Goal: Communication & Community: Answer question/provide support

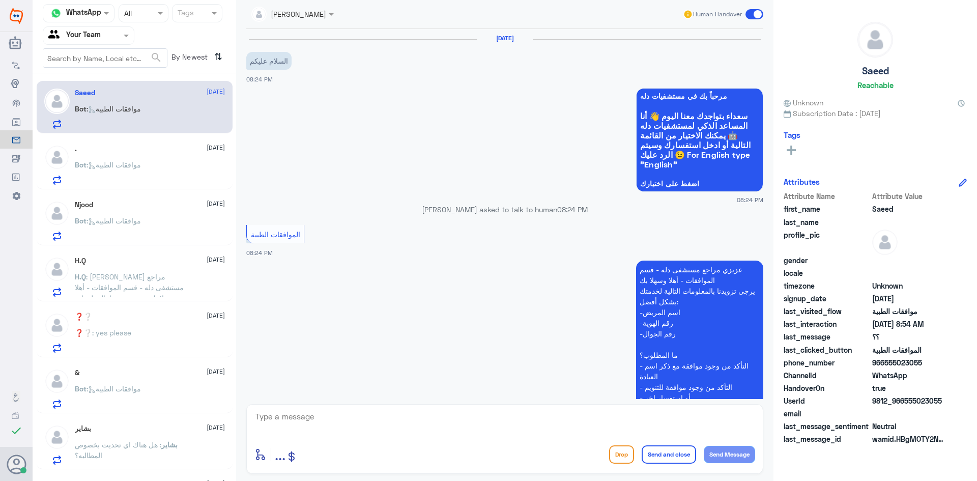
scroll to position [791, 0]
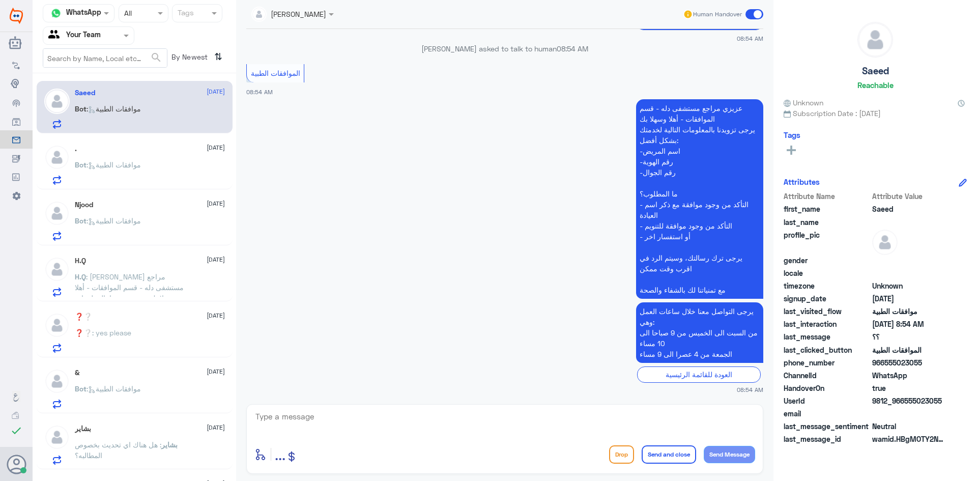
click at [314, 381] on div "العودة للقائمة الرئيسية" at bounding box center [504, 374] width 517 height 16
click at [357, 421] on textarea at bounding box center [504, 422] width 501 height 25
paste textarea "اهلا كيف نقدر نخدمك؟"
type textarea "اهلا كيف نقدر نخدمك؟"
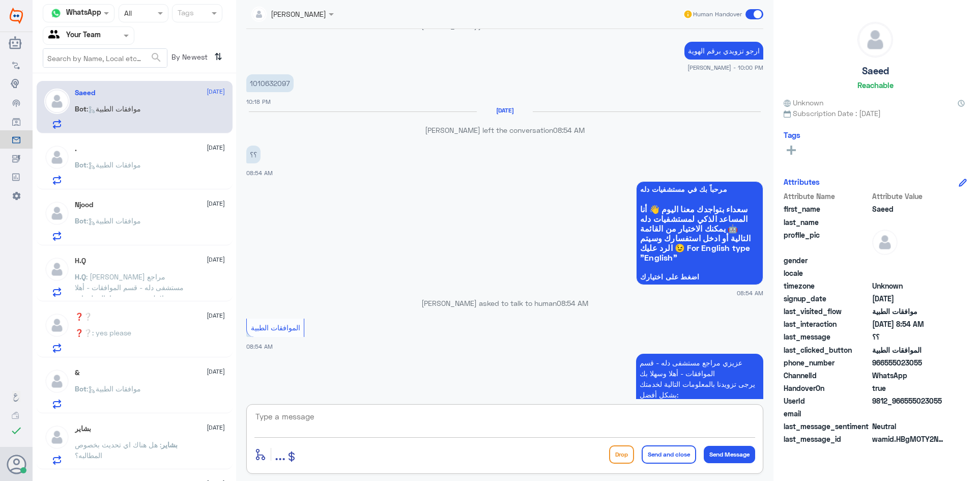
scroll to position [824, 0]
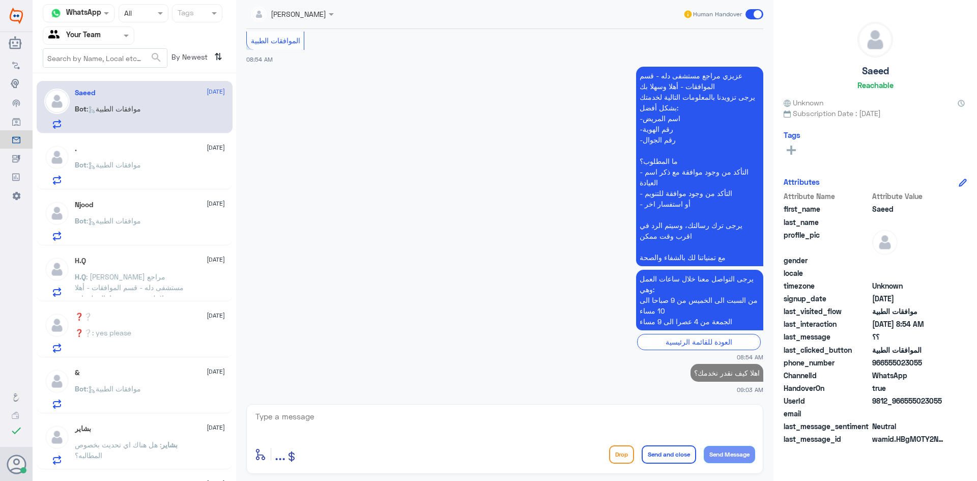
click at [177, 176] on div "Bot : موافقات الطبية" at bounding box center [150, 173] width 150 height 23
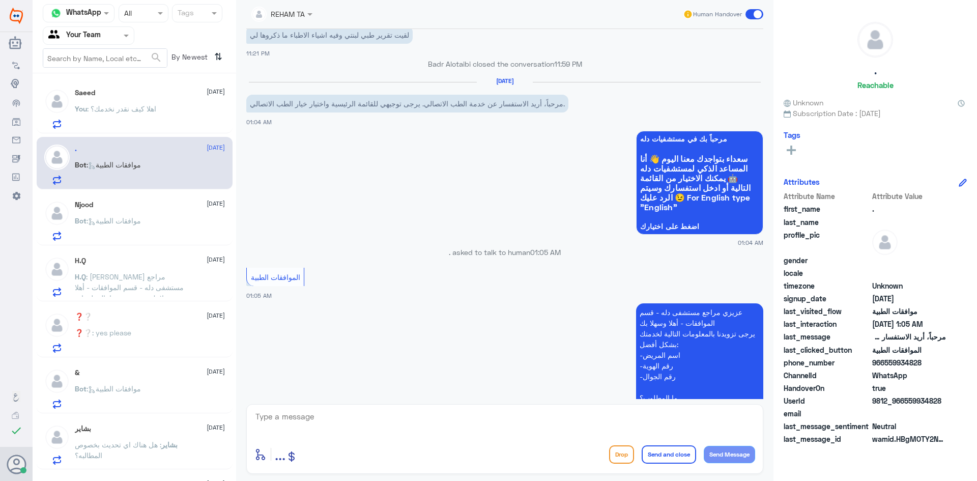
scroll to position [857, 0]
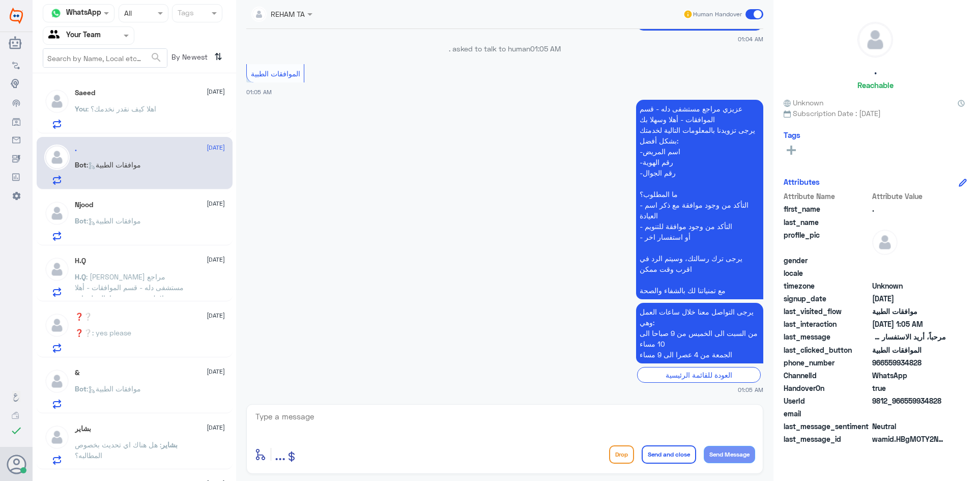
click at [323, 402] on div "REHAM TA Human Handover 3 Aug 2025 الطب الاتصالي 11:20 PM مرحباً بكم في الطب ال…" at bounding box center [504, 242] width 537 height 484
click at [327, 412] on textarea at bounding box center [504, 422] width 501 height 25
paste textarea "اهلا كيف نقدر نخدمك؟"
type textarea "اهلا كيف نقدر نخدمك؟"
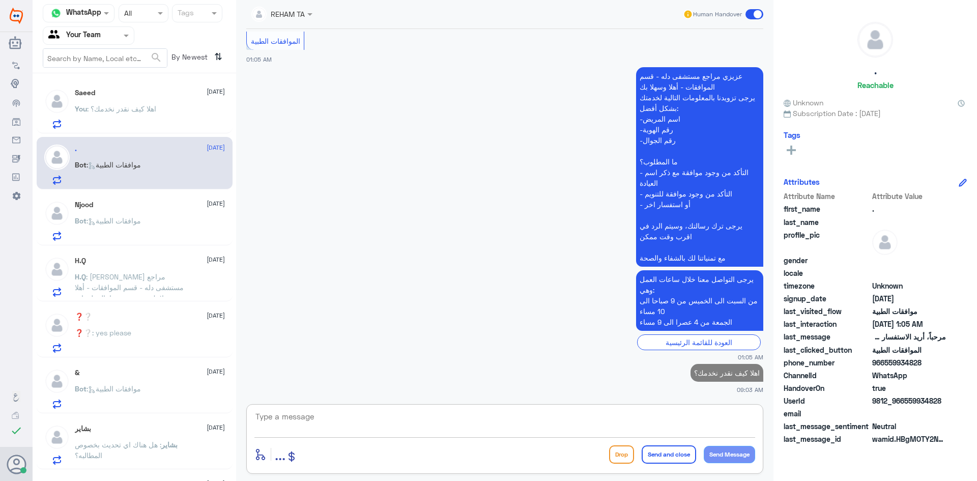
click at [120, 206] on div "Njood 18 August" at bounding box center [150, 204] width 150 height 9
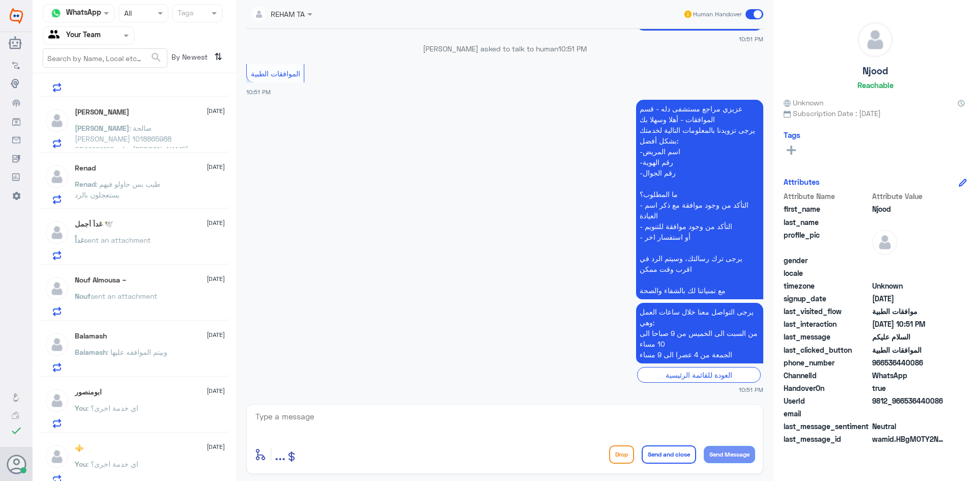
scroll to position [436, 0]
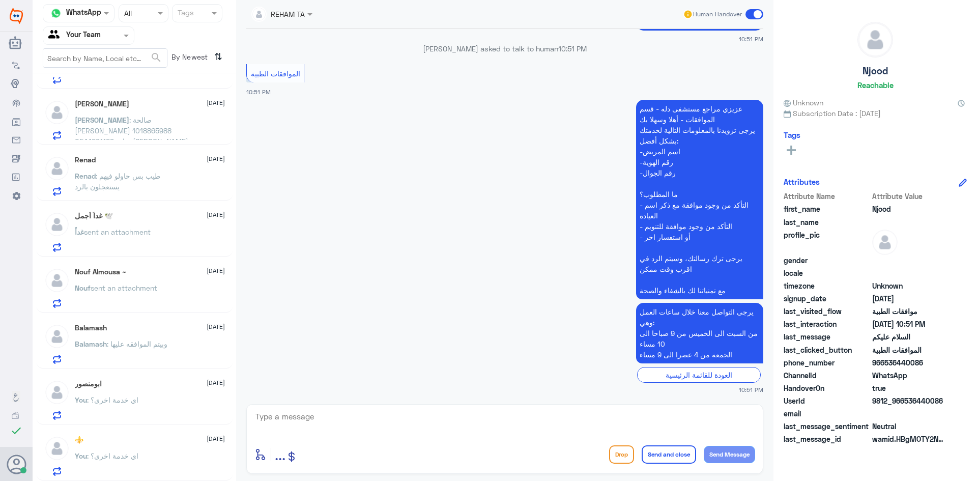
click at [144, 443] on div "⚜️ 18 August" at bounding box center [150, 439] width 150 height 9
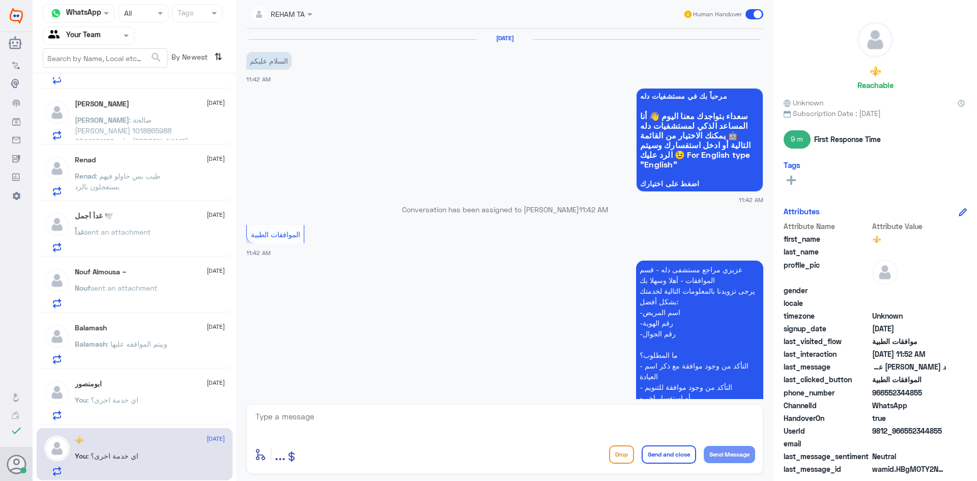
scroll to position [390, 0]
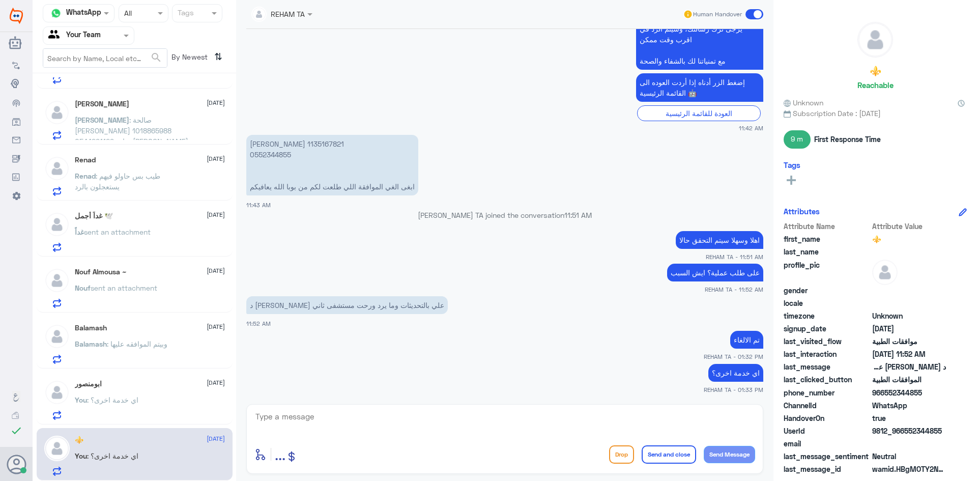
click at [198, 395] on div "ابومنصور 18 August You : اي خدمة اخرى؟" at bounding box center [150, 399] width 150 height 40
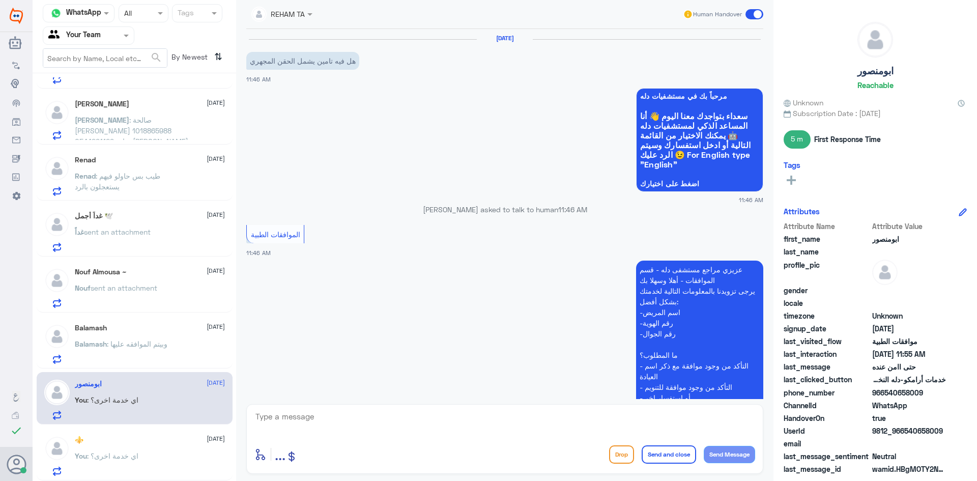
scroll to position [664, 0]
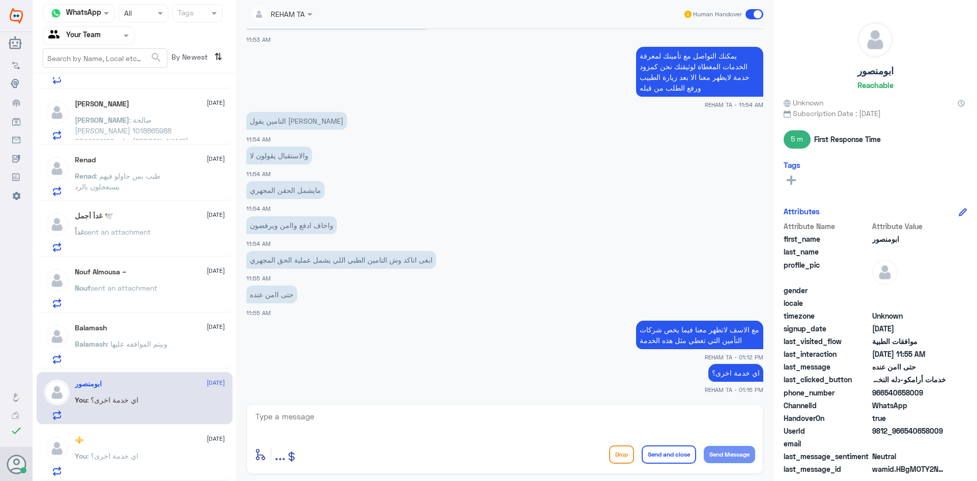
click at [182, 347] on div "Balamash : وبيتم الموافقه عليها" at bounding box center [150, 352] width 150 height 23
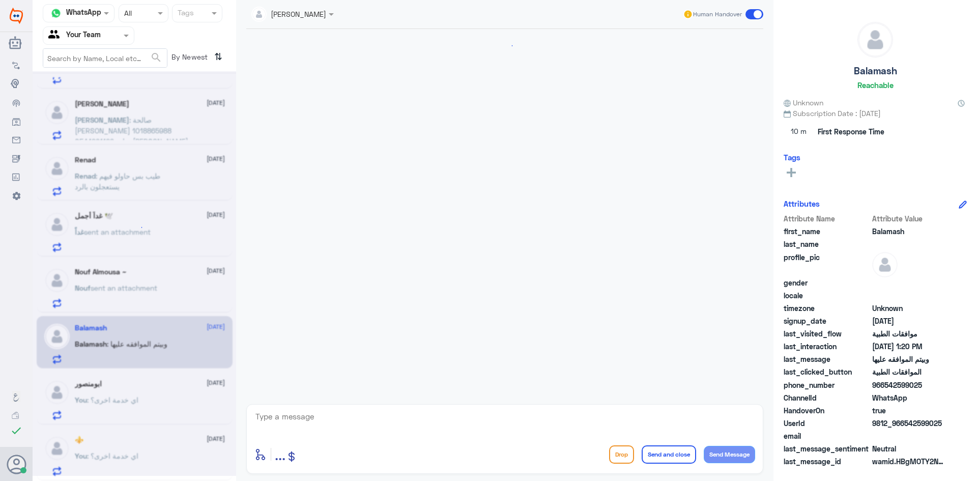
scroll to position [1114, 0]
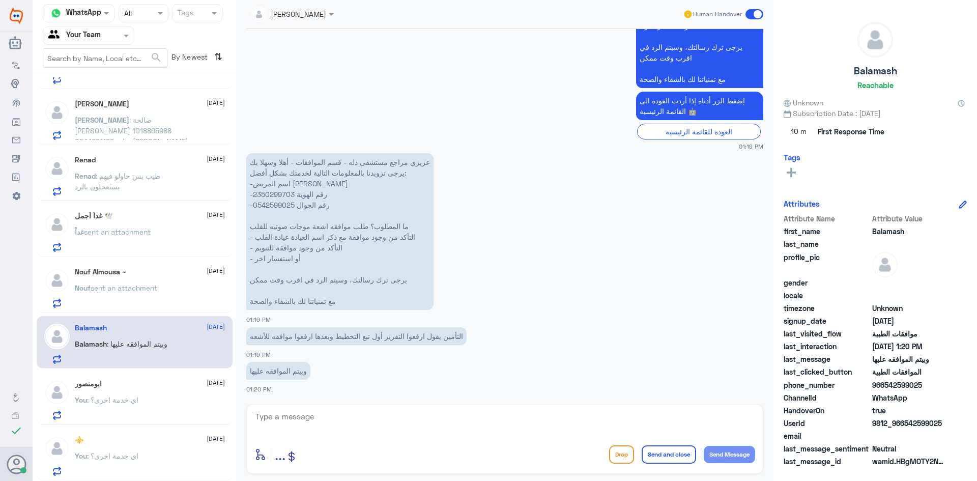
click at [177, 308] on div "Nouf sent an attachment" at bounding box center [150, 296] width 150 height 23
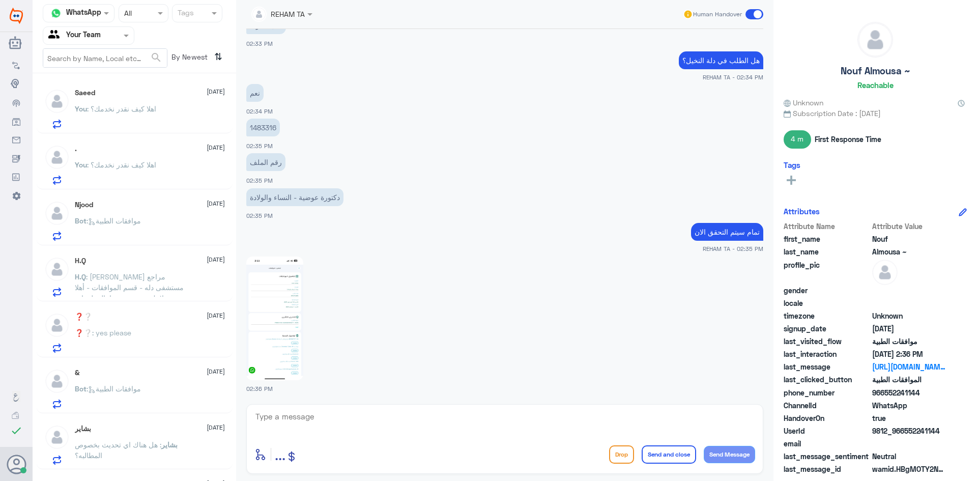
click at [144, 105] on span ": اهلا كيف نقدر نخدمك؟" at bounding box center [121, 108] width 69 height 9
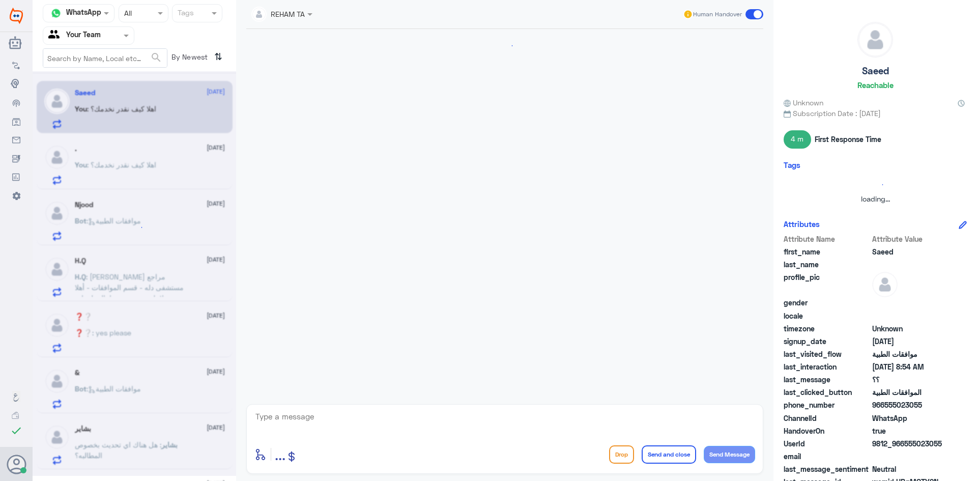
scroll to position [842, 0]
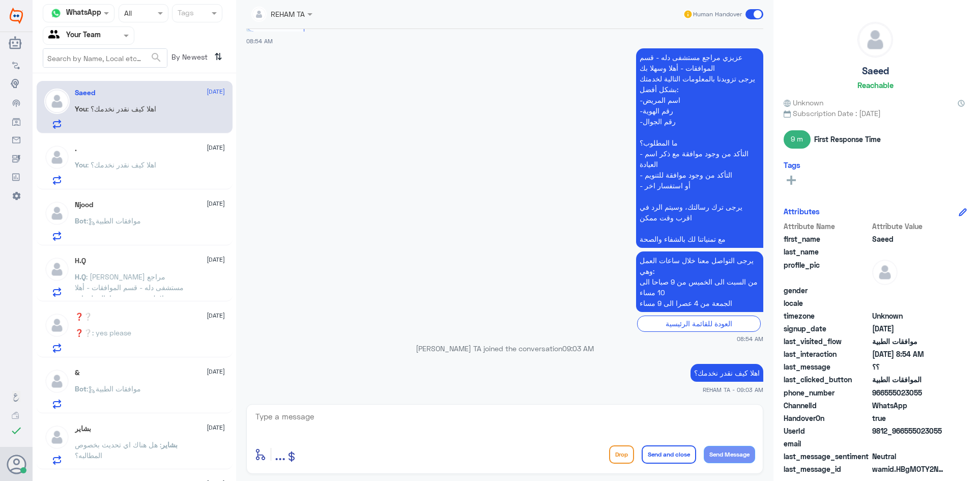
click at [145, 162] on span ": اهلا كيف نقدر نخدمك؟" at bounding box center [121, 164] width 69 height 9
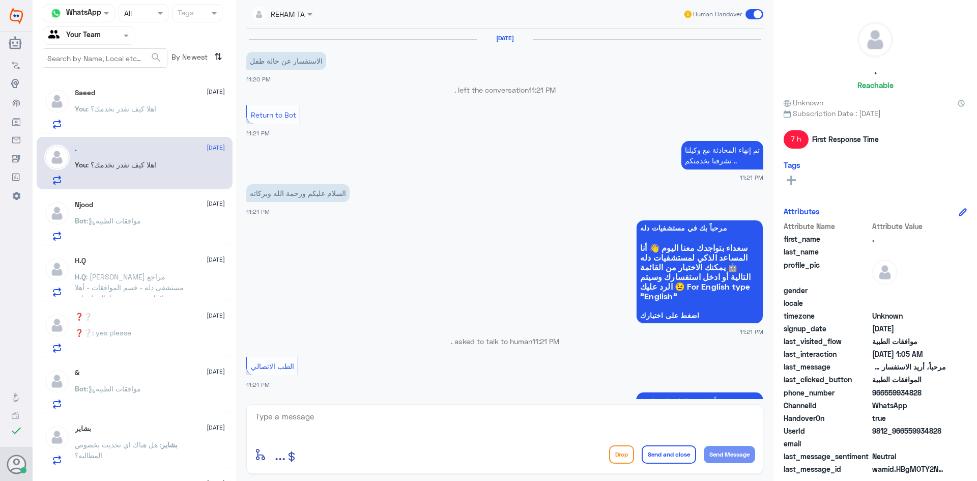
scroll to position [747, 0]
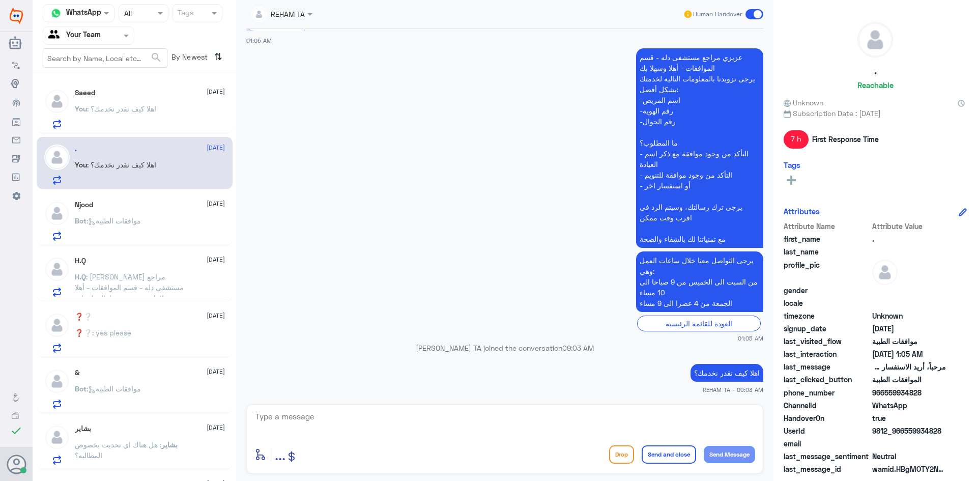
click at [152, 209] on div "Njood 18 August Bot : موافقات الطبية" at bounding box center [150, 220] width 150 height 40
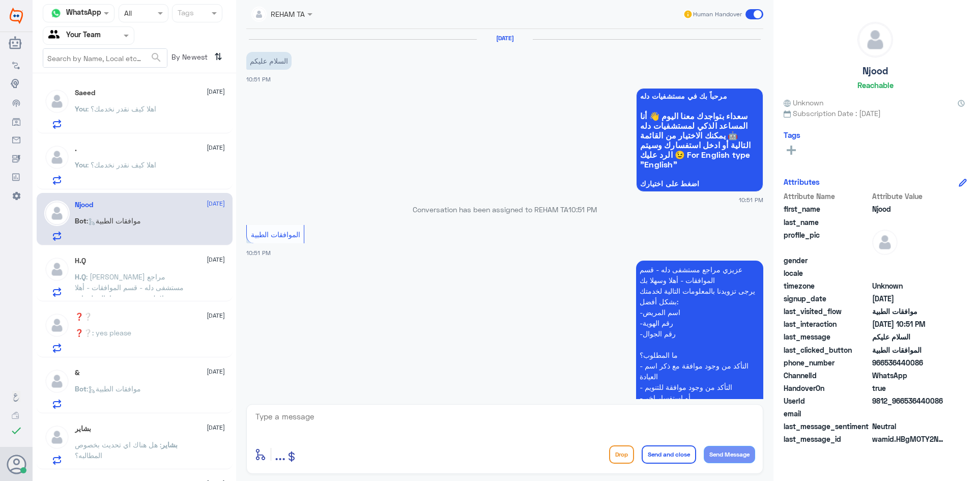
click at [359, 431] on textarea at bounding box center [504, 422] width 501 height 25
paste textarea "اهلا كيف نقدر نخدمك؟"
type textarea "اهلا كيف نقدر نخدمك؟"
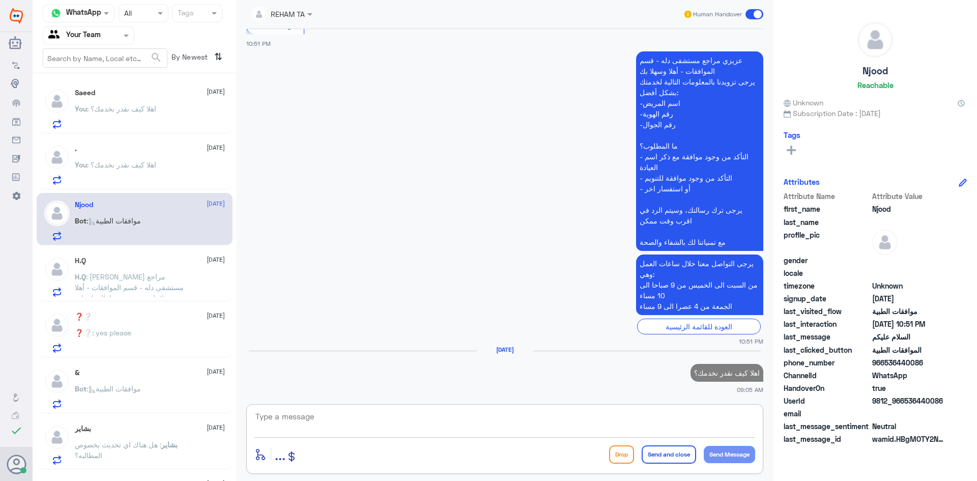
click at [166, 301] on div "H.Q 18 August H.Q : عزيزي مراجع مستشفى دله - قسم الموافقات - أهلا وسهلا بك يرجى…" at bounding box center [135, 275] width 196 height 52
click at [166, 287] on span ": عزيزي مراجع مستشفى دله - قسم الموافقات - أهلا وسهلا بك يرجى تزويدنا بالمعلوما…" at bounding box center [130, 346] width 111 height 148
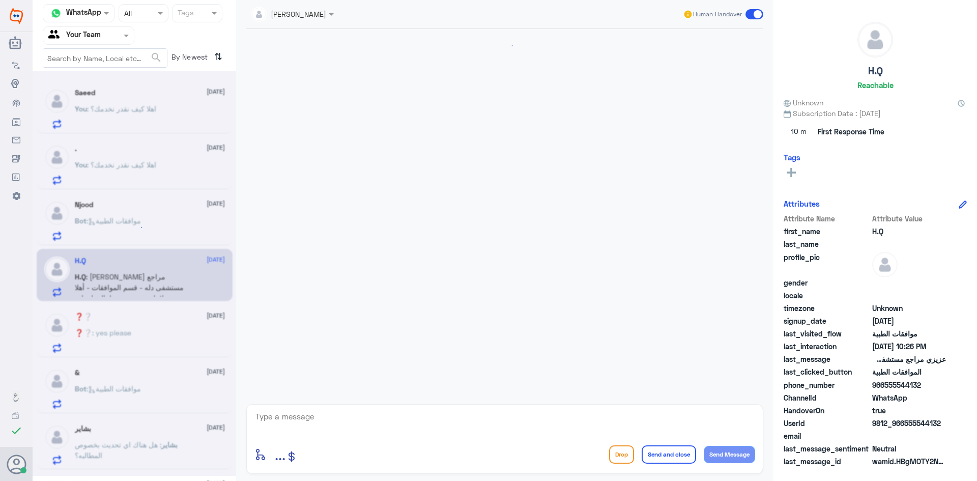
scroll to position [334, 0]
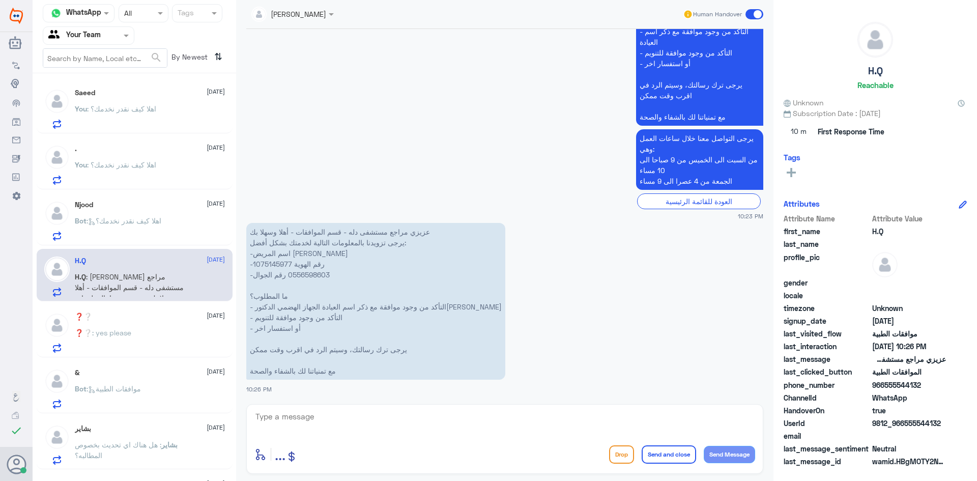
click at [351, 430] on textarea at bounding box center [504, 422] width 501 height 25
paste textarea "اهلا كيف نقدر نخدمك؟ ارجو توضيح استفسارك"
type textarea "اهلا كيف نقدر نخدمك؟ ارجو توضيح استفسارك"
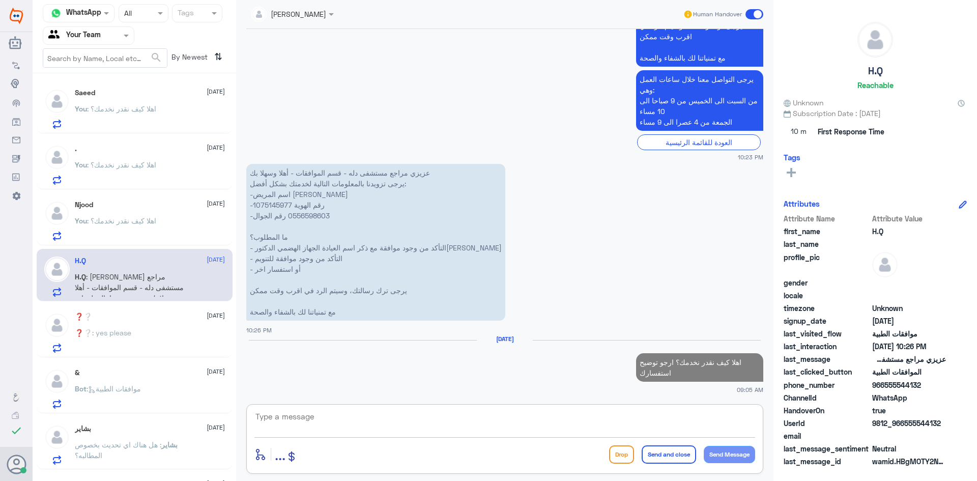
click at [121, 330] on span ": yes please" at bounding box center [111, 332] width 39 height 9
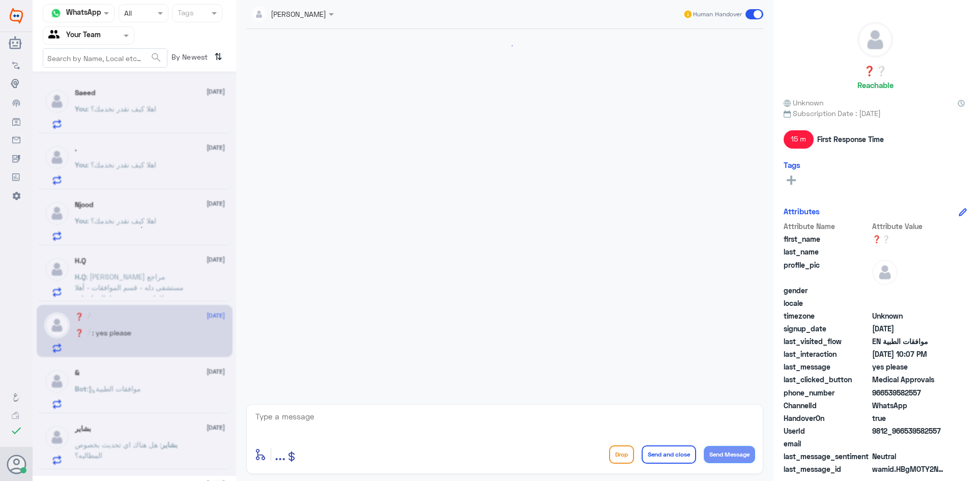
scroll to position [583, 0]
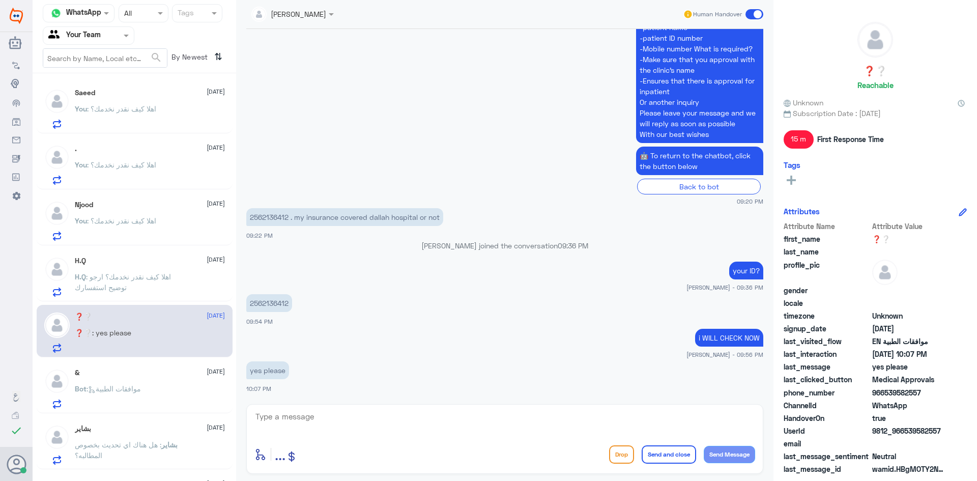
click at [278, 308] on p "2562136412" at bounding box center [269, 303] width 46 height 18
click at [278, 302] on p "2562136412" at bounding box center [269, 303] width 46 height 18
copy p "2562136412"
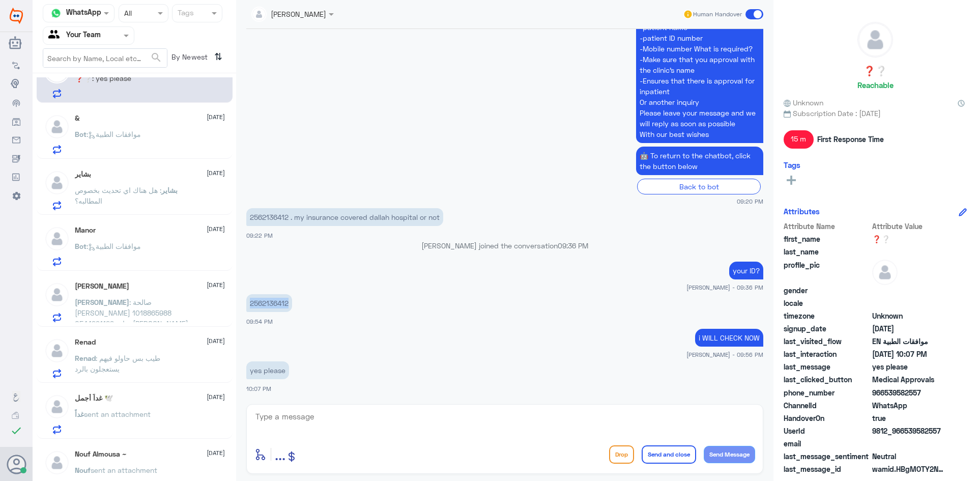
scroll to position [436, 0]
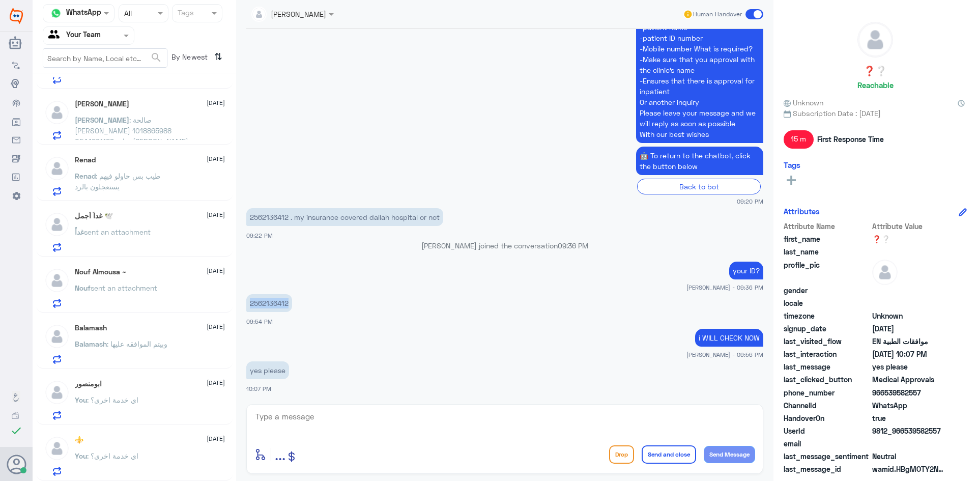
click at [162, 456] on div "You : اي خدمة اخرى؟" at bounding box center [150, 464] width 150 height 23
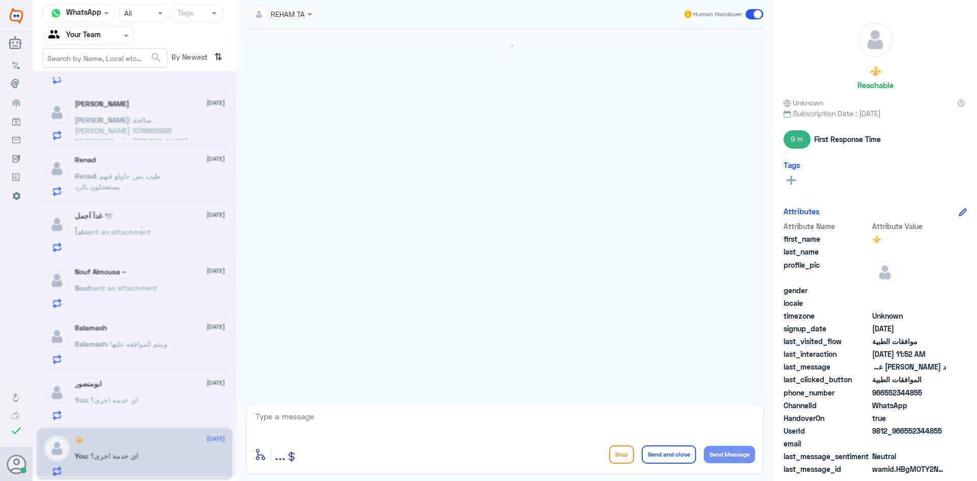
scroll to position [390, 0]
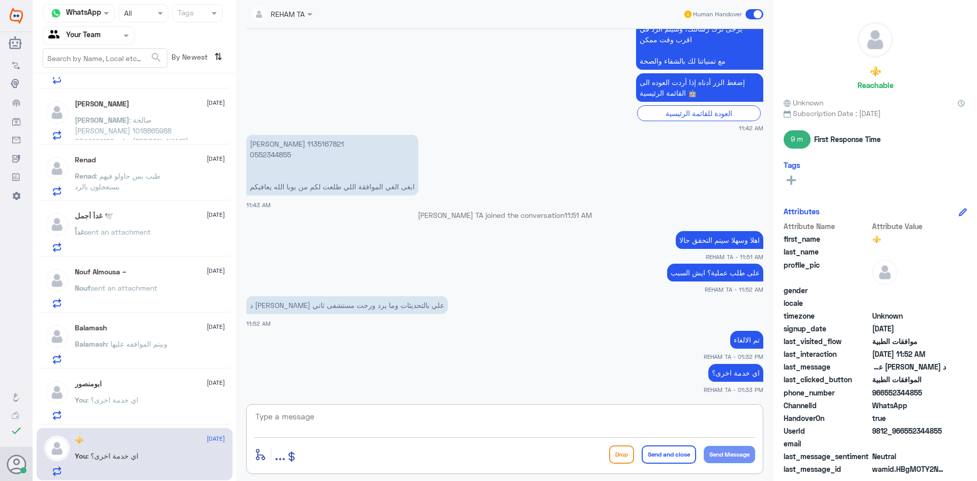
click at [435, 417] on textarea at bounding box center [504, 422] width 501 height 25
paste textarea "الرجاء التواصل معنا مره اخرى لمساعدتك"
type textarea "الرجاء التواصل معنا مره اخرى لمساعدتك"
click at [665, 454] on button "Send and close" at bounding box center [668, 454] width 54 height 18
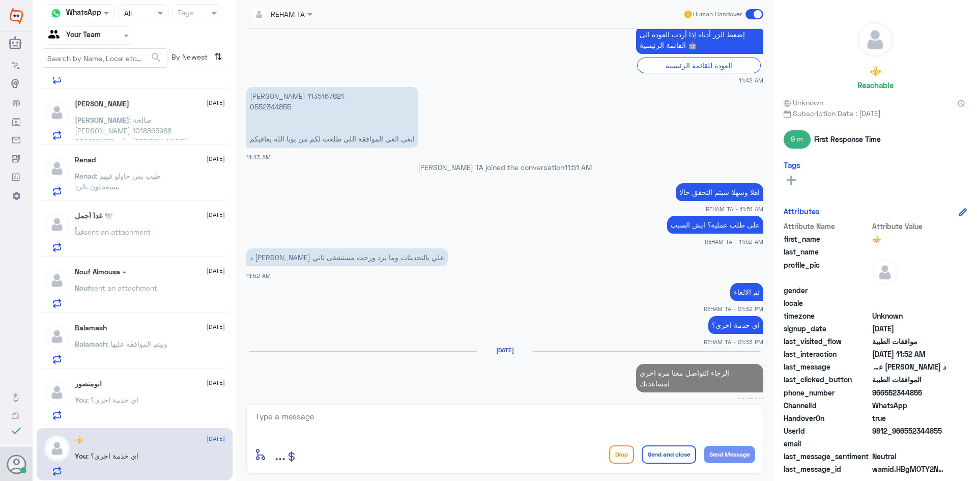
scroll to position [434, 0]
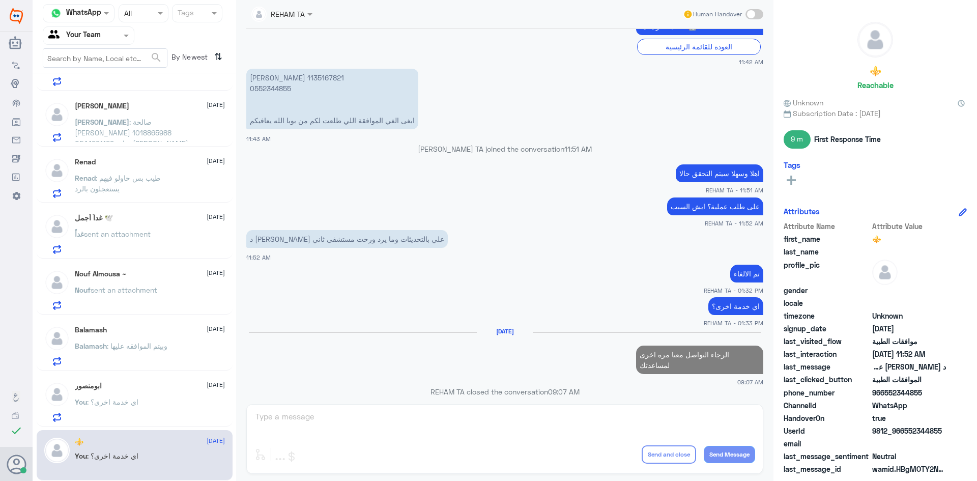
click at [144, 399] on div "You : اي خدمة اخرى؟" at bounding box center [150, 410] width 150 height 23
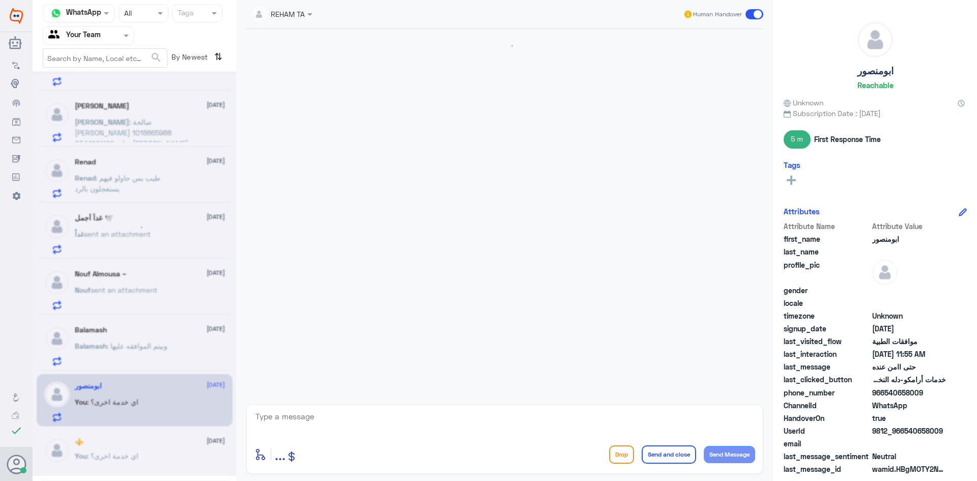
scroll to position [664, 0]
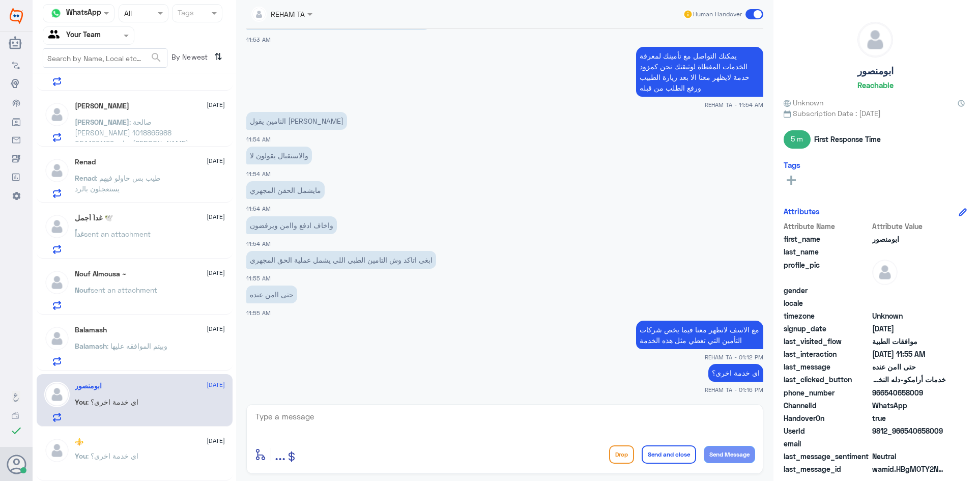
click at [421, 421] on textarea at bounding box center [504, 422] width 501 height 25
paste textarea "الرجاء التواصل معنا مره اخرى لمساعدتك"
type textarea "الرجاء التواصل معنا مره اخرى لمساعدتك"
click at [659, 459] on button "Send and close" at bounding box center [668, 454] width 54 height 18
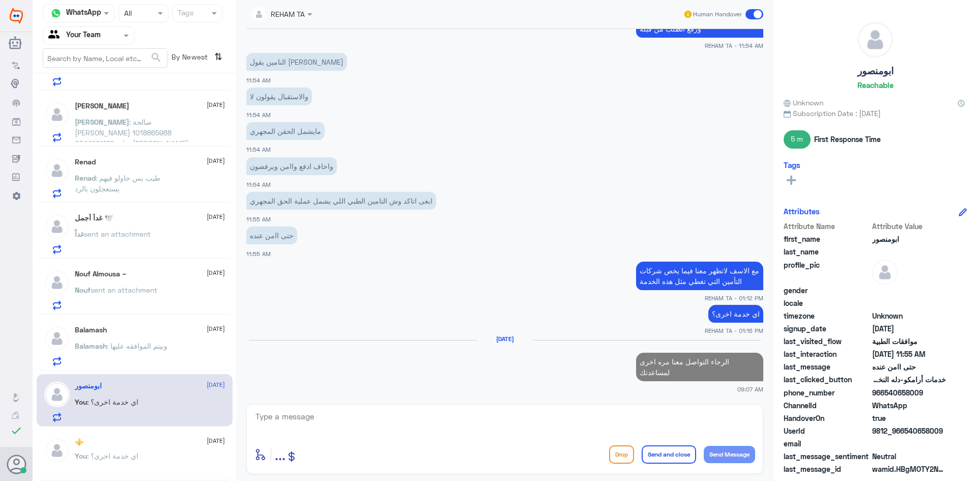
scroll to position [432, 0]
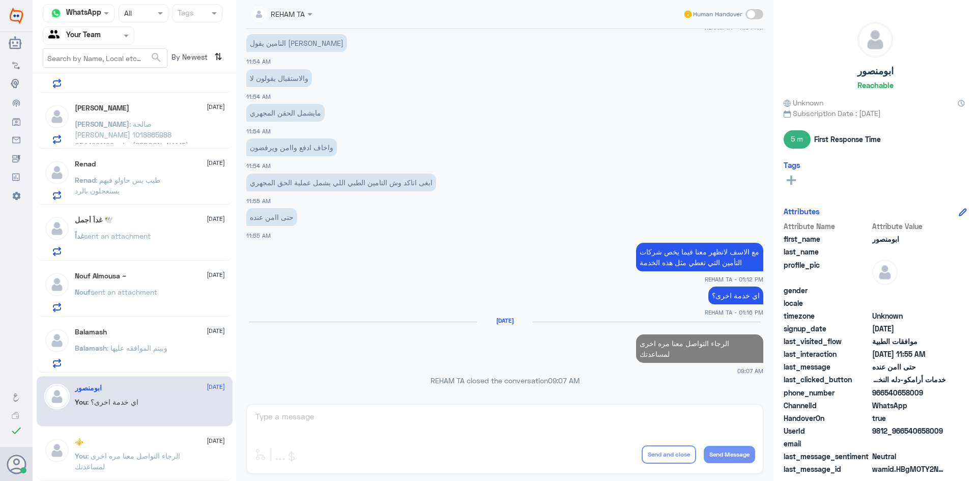
click at [120, 181] on span ": طيب بس حاولو فيهم يستعجلون بالرد" at bounding box center [117, 185] width 85 height 19
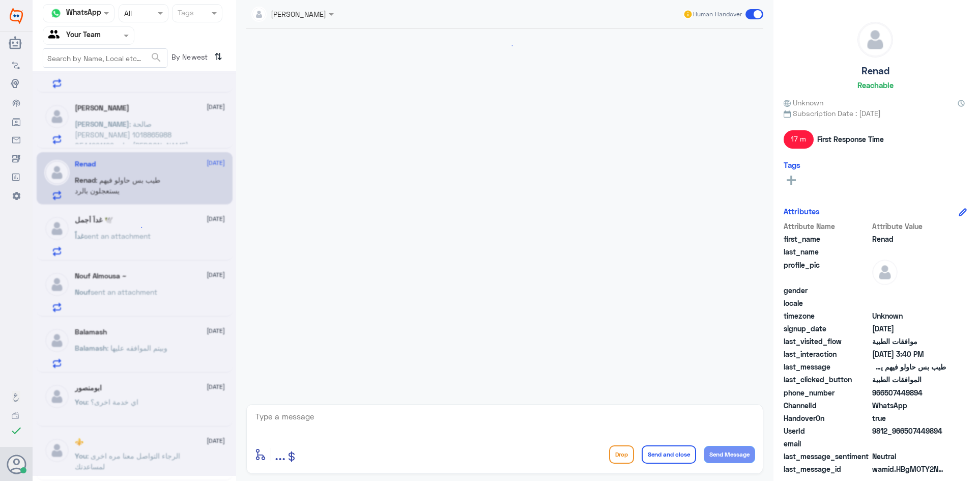
scroll to position [648, 0]
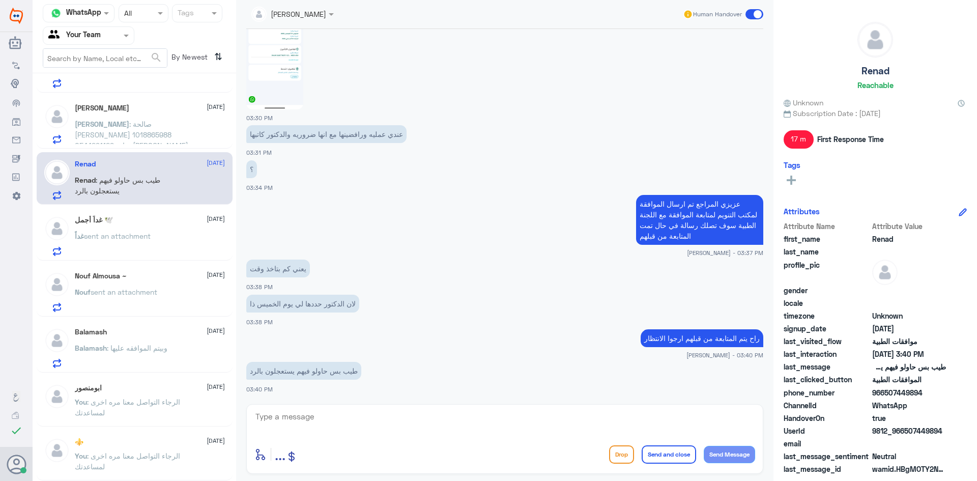
click at [121, 130] on span ": صالحة ربيع العمري 1018865988 0544291129 عيادة الدكتور محمد الحبال الجهاز الهض…" at bounding box center [131, 140] width 113 height 41
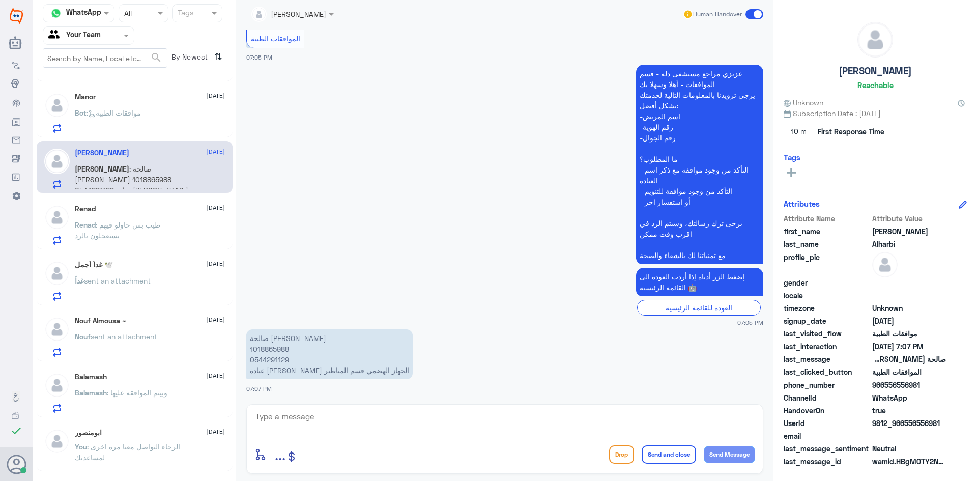
scroll to position [331, 0]
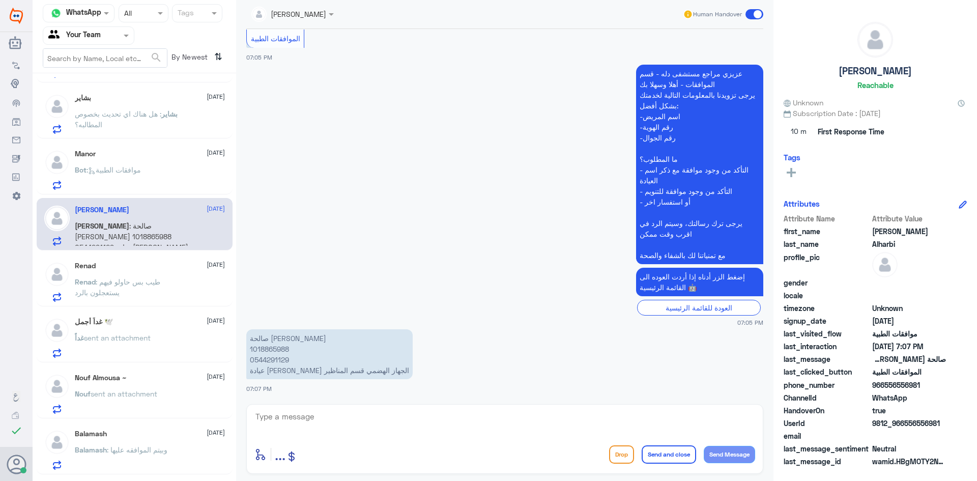
click at [141, 172] on span ": موافقات الطبية" at bounding box center [113, 169] width 54 height 9
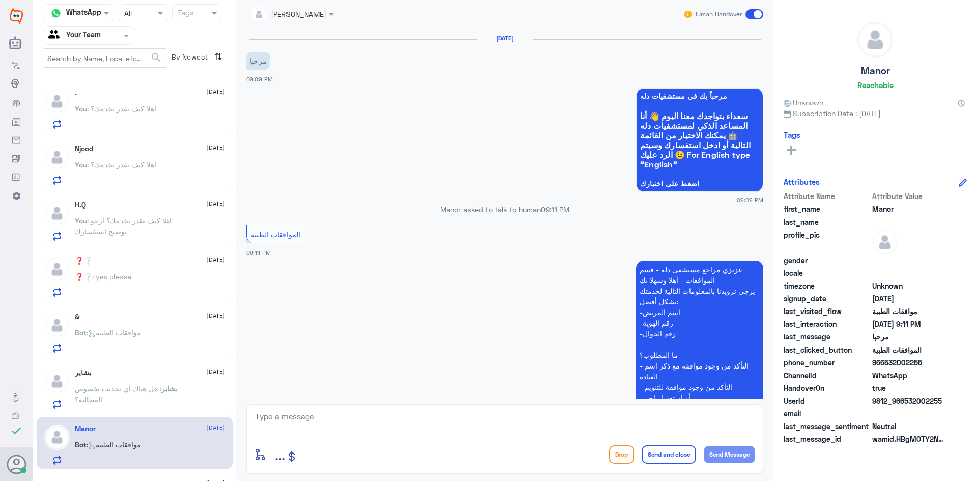
scroll to position [102, 0]
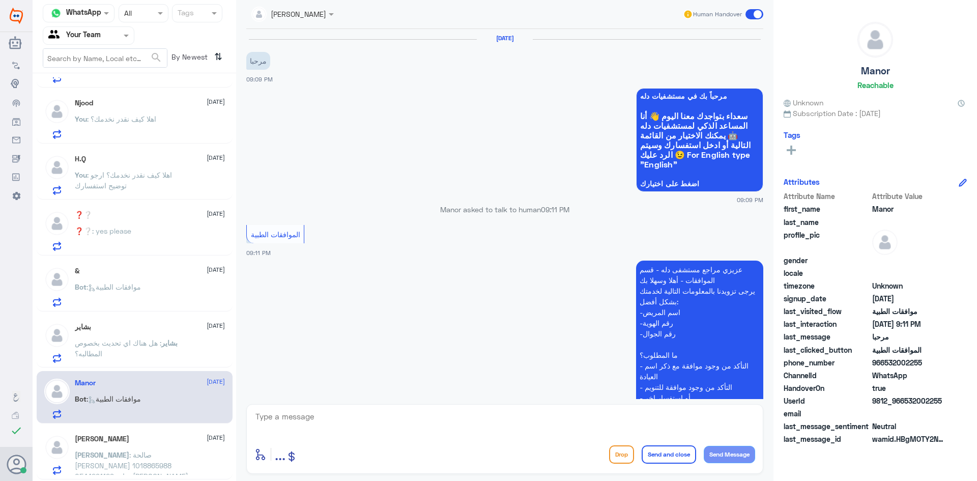
click at [149, 214] on div "❓❔ 18 August" at bounding box center [150, 215] width 150 height 9
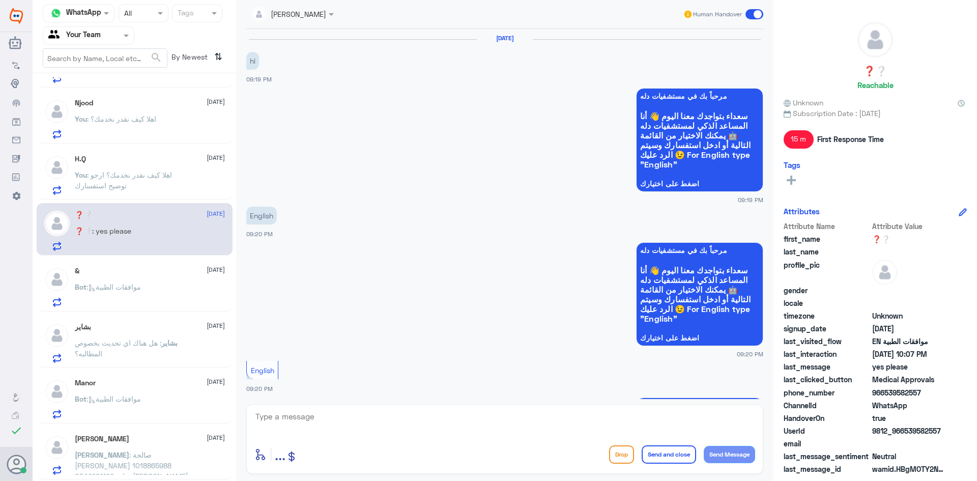
scroll to position [583, 0]
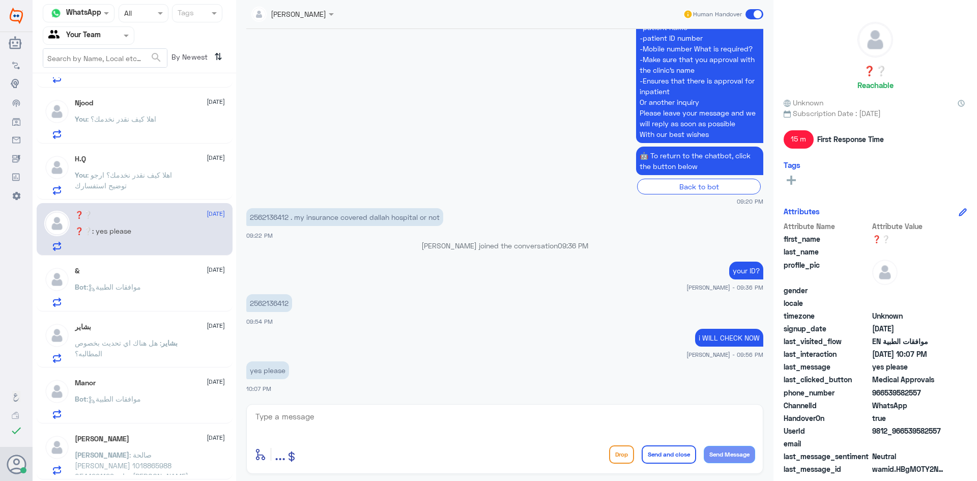
click at [267, 299] on p "2562136412" at bounding box center [269, 303] width 46 height 18
copy p "2562136412"
click at [274, 297] on p "2562136412" at bounding box center [269, 303] width 46 height 18
click at [275, 302] on p "2562136412" at bounding box center [269, 303] width 46 height 18
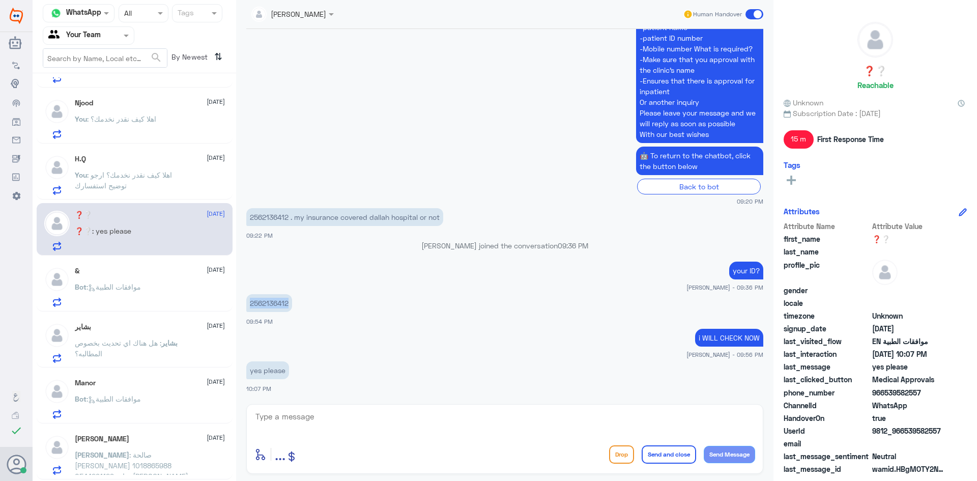
click at [275, 302] on p "2562136412" at bounding box center [269, 303] width 46 height 18
click at [316, 419] on textarea at bounding box center [504, 422] width 501 height 25
type textarea "س"
type textarea "sorry no appear with us, you can check with your insurance"
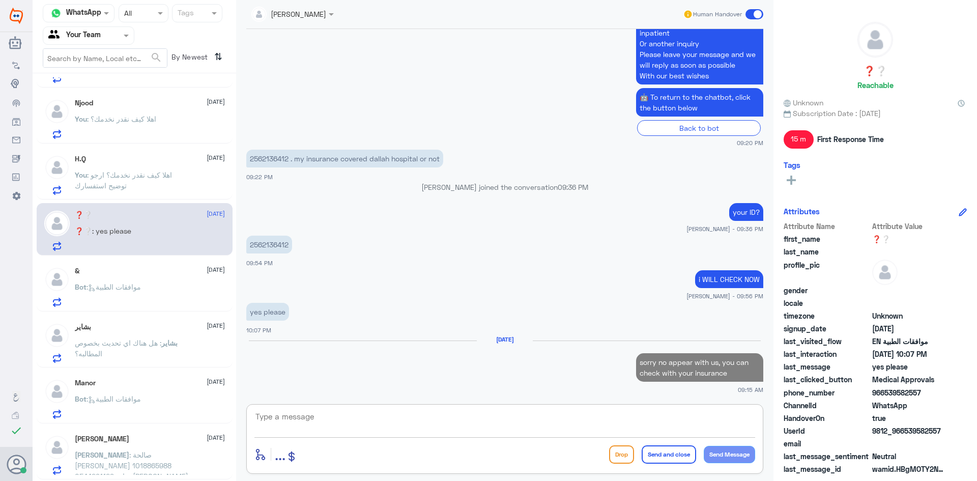
scroll to position [645, 0]
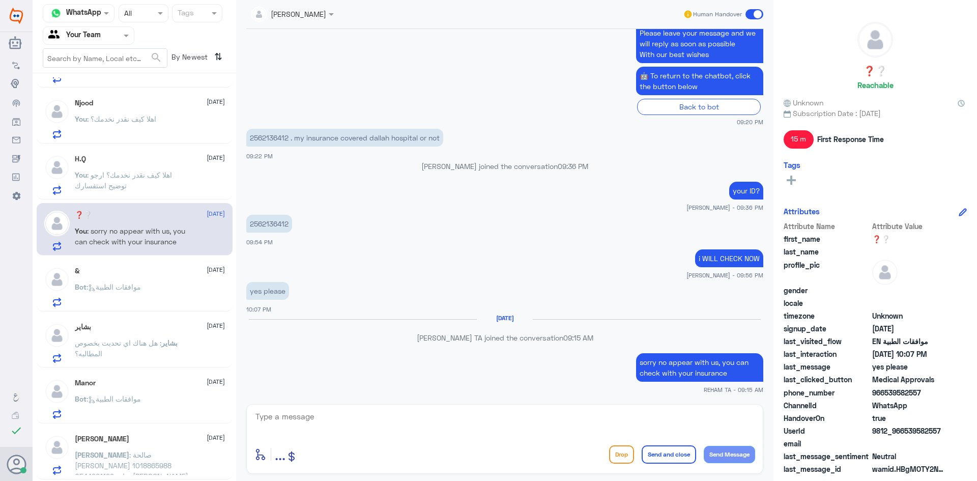
click at [120, 272] on div "& 18 August" at bounding box center [150, 271] width 150 height 9
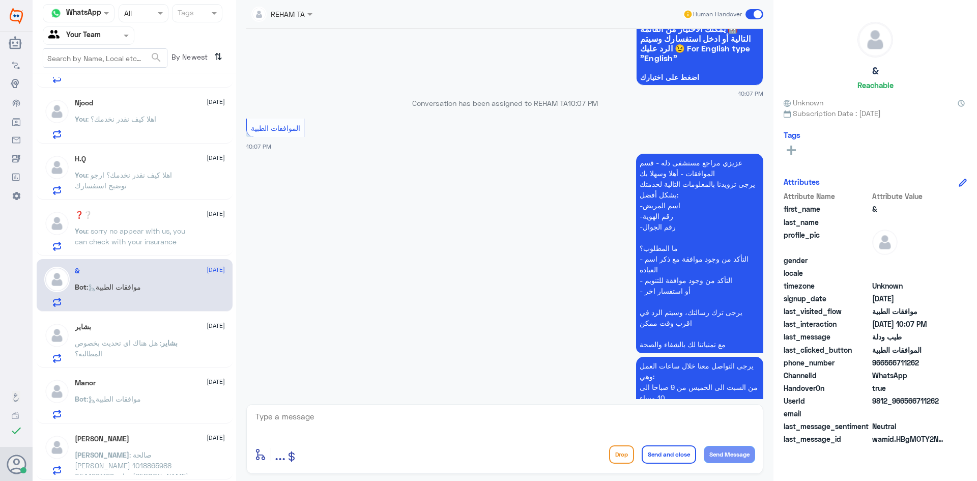
scroll to position [752, 0]
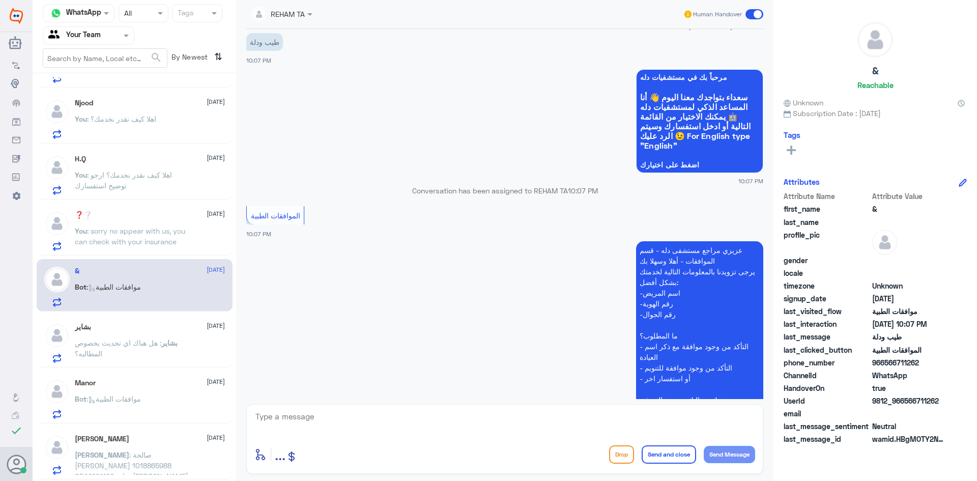
click at [321, 420] on textarea at bounding box center [504, 422] width 501 height 25
paste textarea "اهلا كيف نقدر نخدمك؟"
type textarea "اهلا كيف نقدر نخدمك؟"
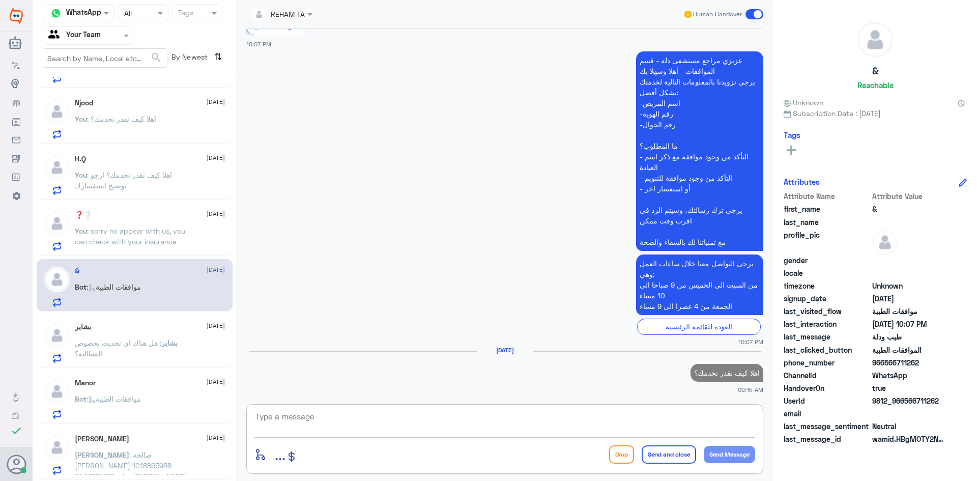
click at [136, 346] on span ": هل هناك اي تحديث بخصوص المطالبه؟" at bounding box center [118, 347] width 86 height 19
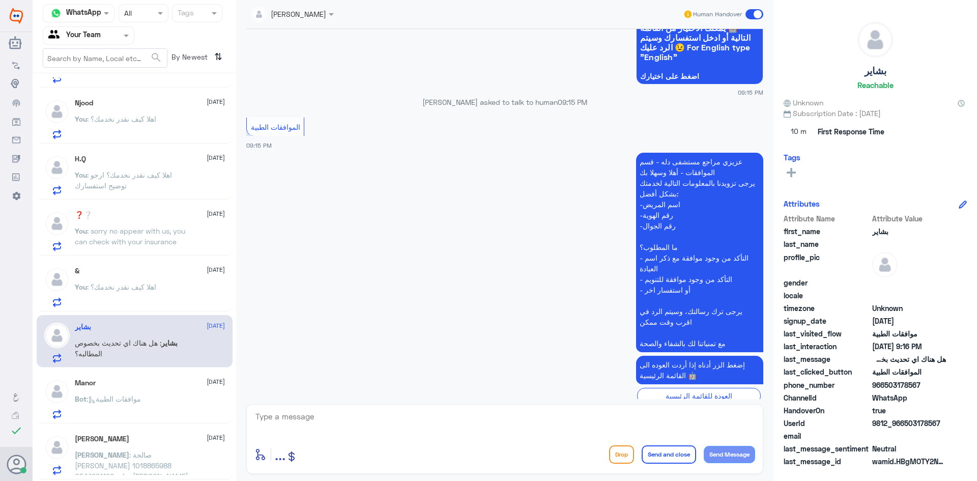
scroll to position [960, 0]
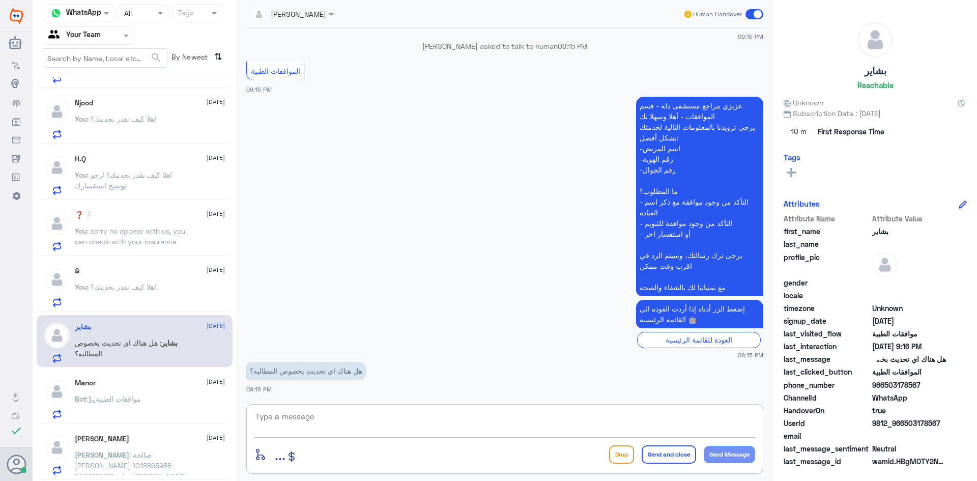
click at [404, 426] on textarea at bounding box center [504, 422] width 501 height 25
click at [402, 421] on textarea at bounding box center [504, 422] width 501 height 25
type textarea "k"
type textarea "نعتذر منك كاش فقط فحياك في اي وقت مع الفاتورة واستلام المبلغ من الصندوق"
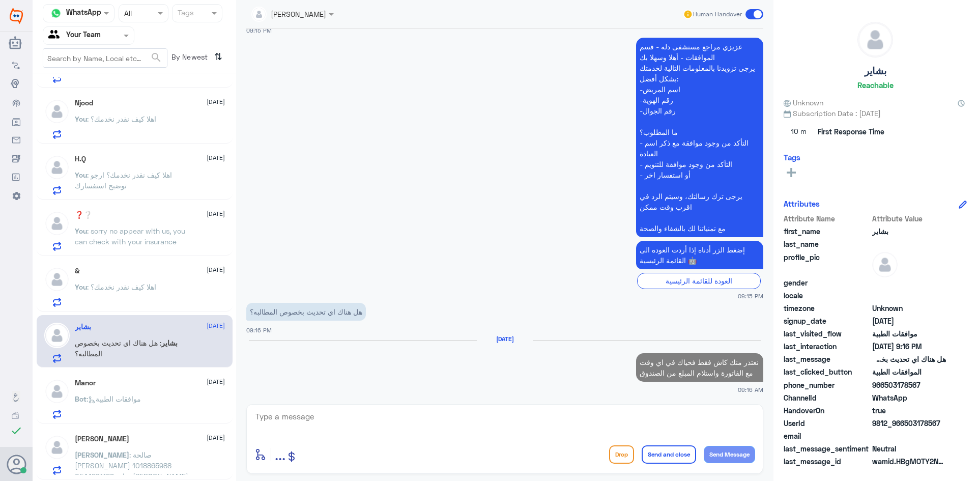
click at [133, 294] on p "You : اهلا كيف نقدر نخدمك؟" at bounding box center [115, 293] width 81 height 25
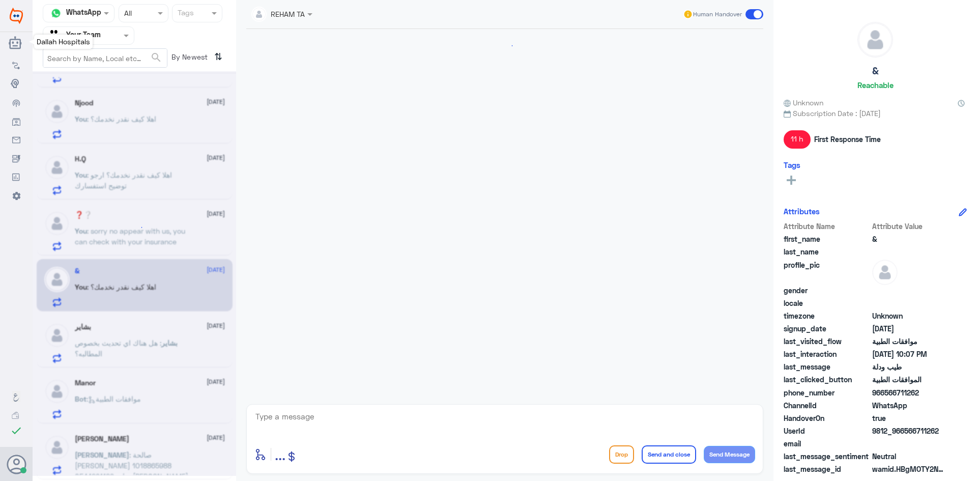
scroll to position [939, 0]
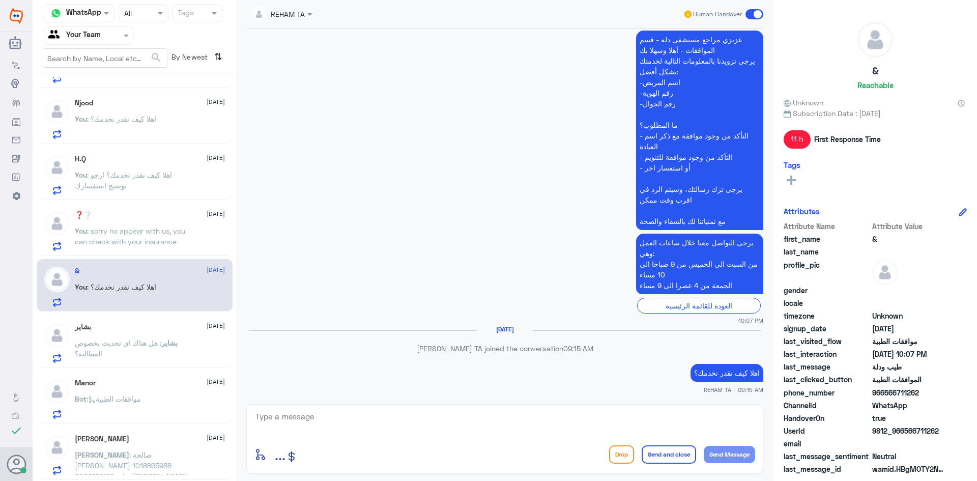
click at [147, 375] on div "Manor 18 August Bot : موافقات الطبية" at bounding box center [135, 397] width 196 height 52
click at [149, 396] on div "Bot : موافقات الطبية" at bounding box center [150, 407] width 150 height 23
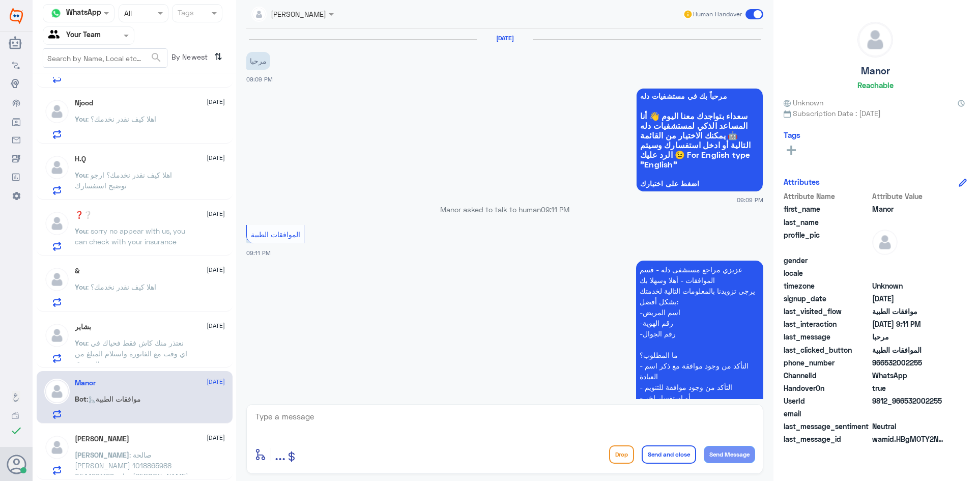
click at [330, 433] on textarea at bounding box center [504, 422] width 501 height 25
paste textarea "اهلا كيف نقدر نخدمك؟"
type textarea "اهلا كيف نقدر نخدمك؟"
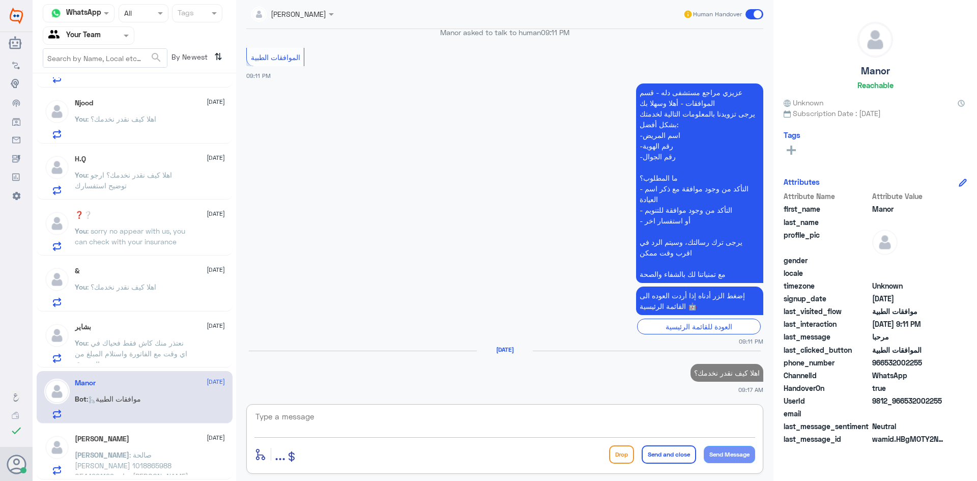
click at [117, 447] on div "Saleh Alharbi 18 August Saleh : صالحة ربيع العمري 1018865988 0544291129 عيادة ا…" at bounding box center [150, 454] width 150 height 40
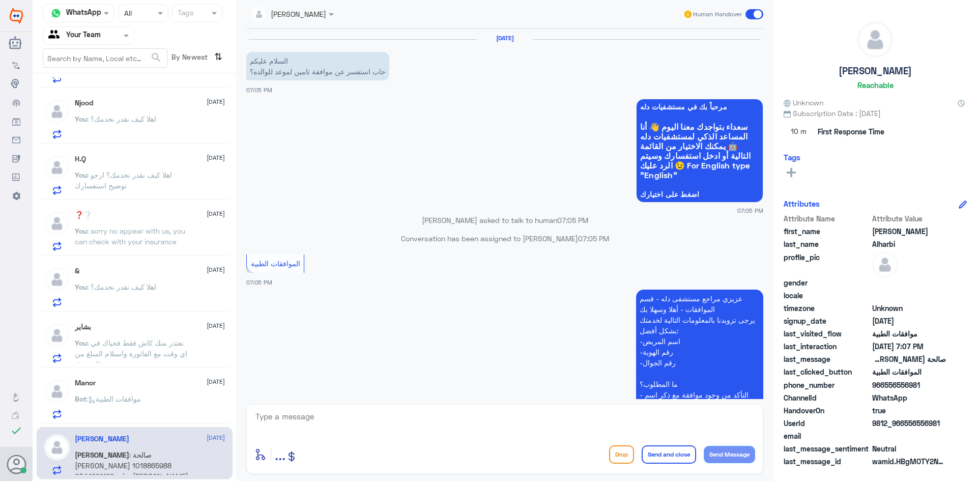
scroll to position [225, 0]
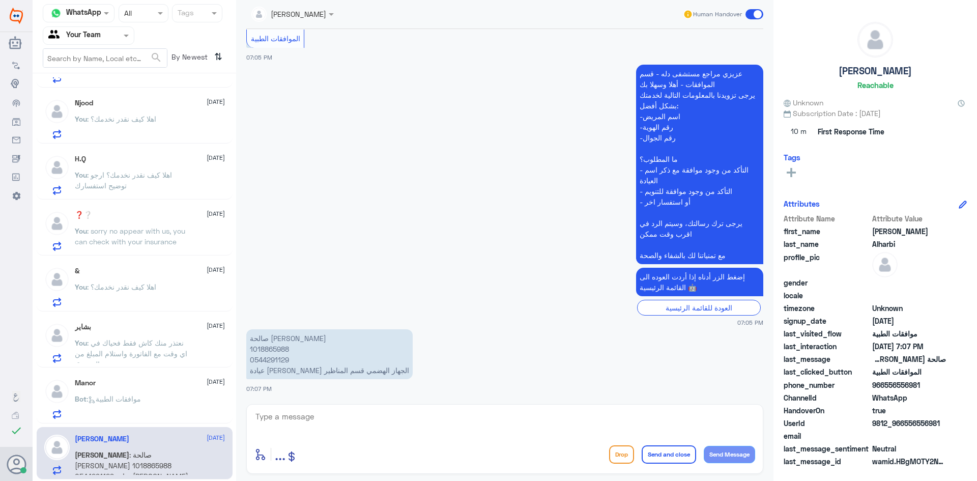
click at [306, 427] on textarea at bounding box center [504, 422] width 501 height 25
paste textarea "اهلا كيف نقدر نخدمك؟"
type textarea "اهلا كيف نقدر نخدمك؟"
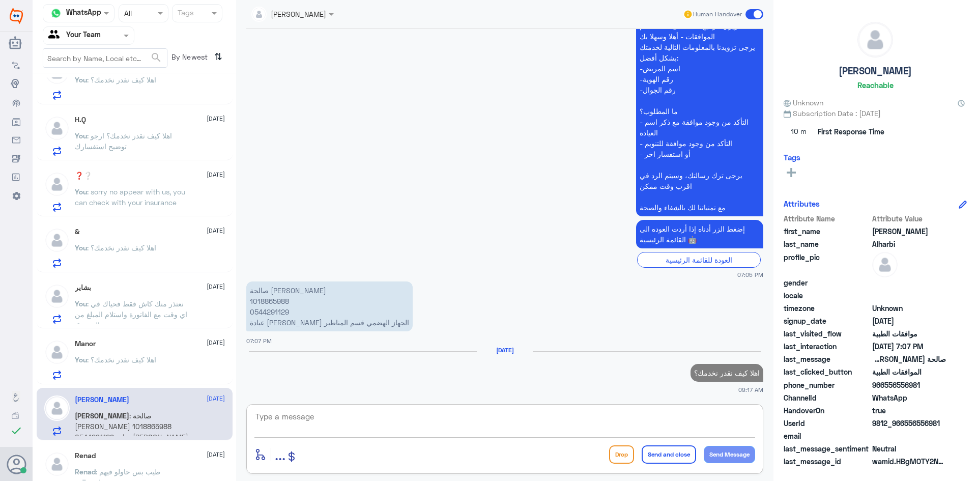
scroll to position [203, 0]
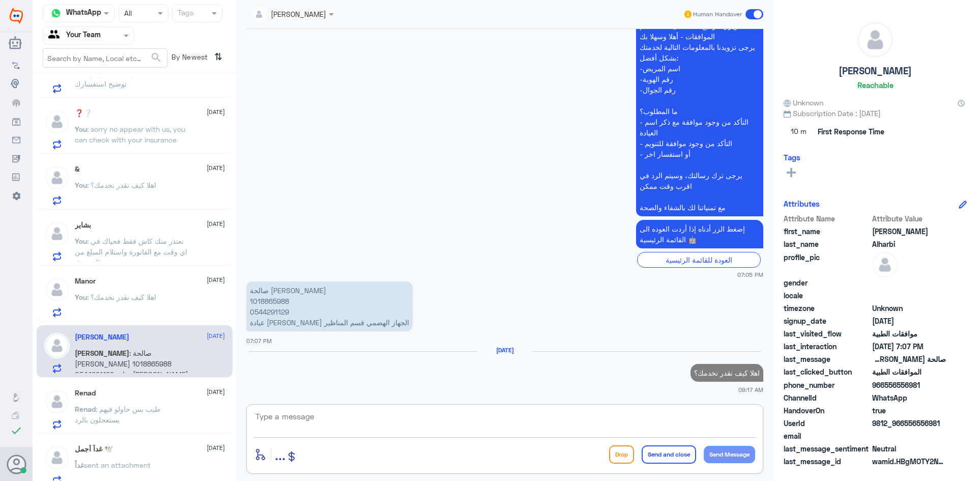
click at [154, 407] on span ": طيب بس حاولو فيهم يستعجلون بالرد" at bounding box center [117, 413] width 85 height 19
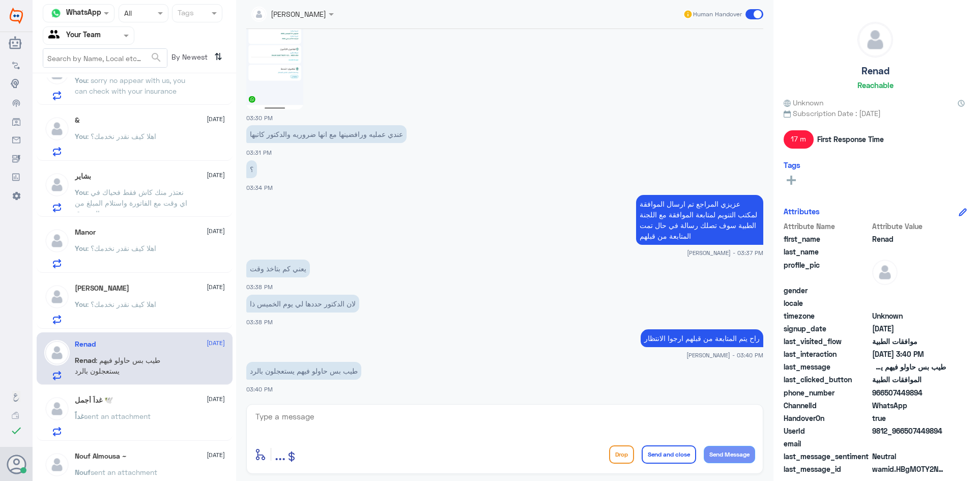
scroll to position [356, 0]
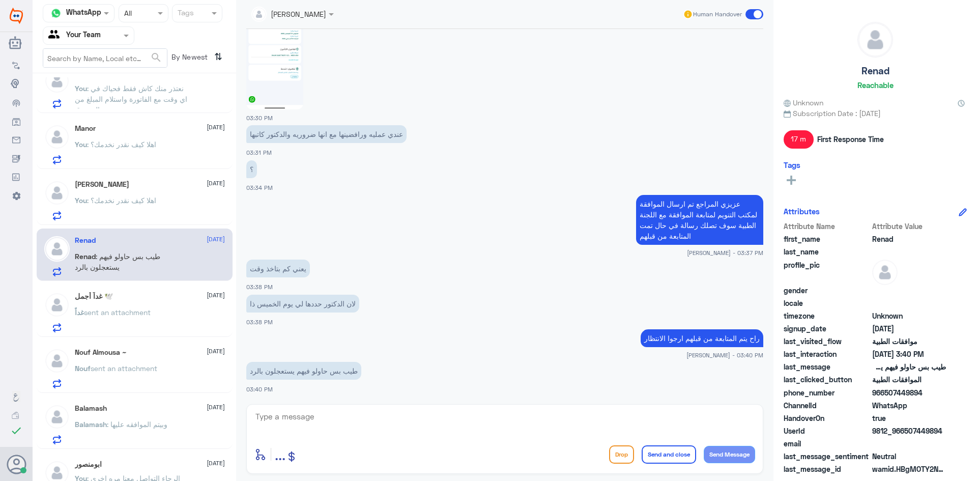
click at [143, 310] on span "sent an attachment" at bounding box center [117, 312] width 67 height 9
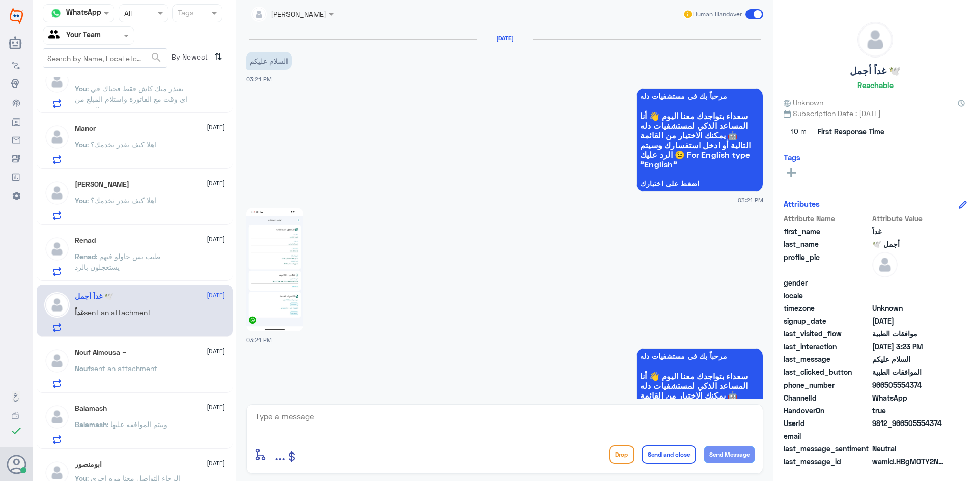
scroll to position [819, 0]
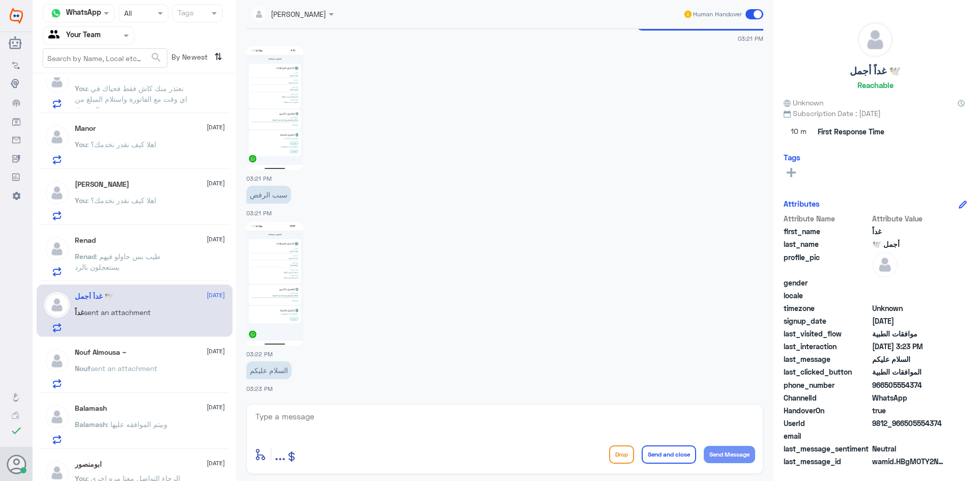
click at [330, 424] on textarea at bounding box center [504, 422] width 501 height 25
paste textarea "اهلا كيف نقدر نخدمك؟"
type textarea "اهلا كيف نقدر نخدمك؟"
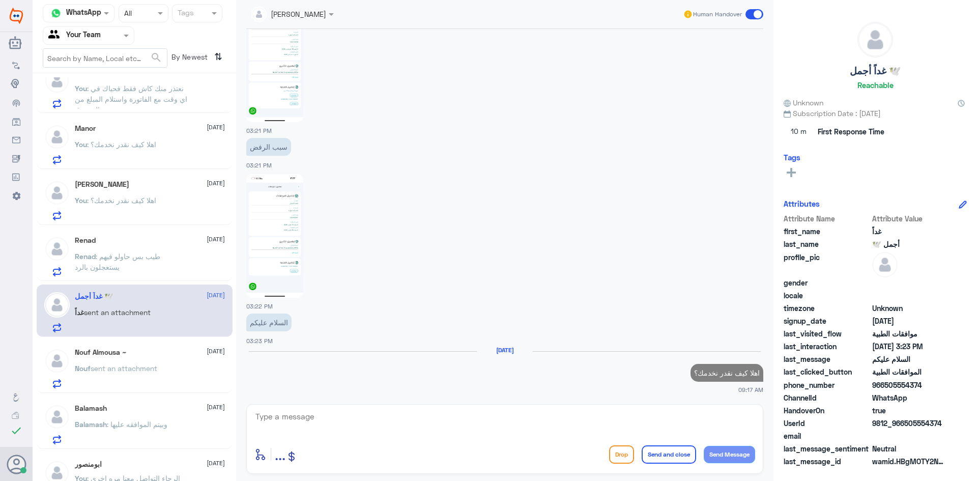
click at [174, 357] on div "Nouf Almousa ~ 18 August Nouf sent an attachment" at bounding box center [150, 368] width 150 height 40
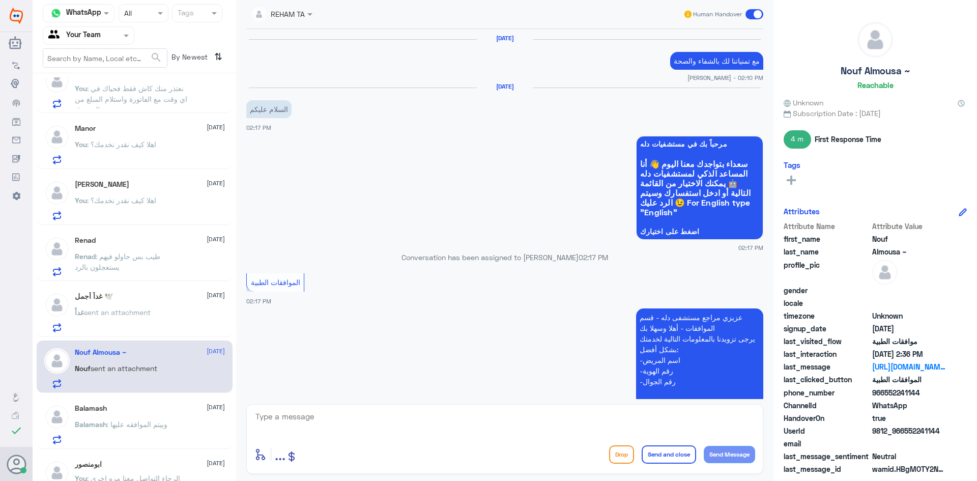
scroll to position [734, 0]
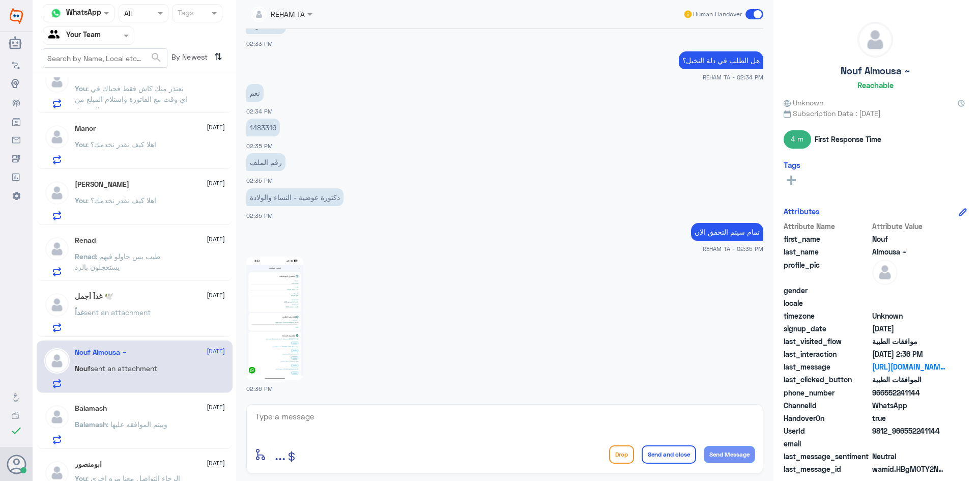
click at [262, 125] on p "1483316" at bounding box center [263, 128] width 34 height 18
copy p "1483316"
click at [366, 416] on textarea at bounding box center [504, 422] width 501 height 25
type textarea "حتى الان مرفوضة مع الاسف بعد المتابعه وإرفاق نتائج التحاليل"
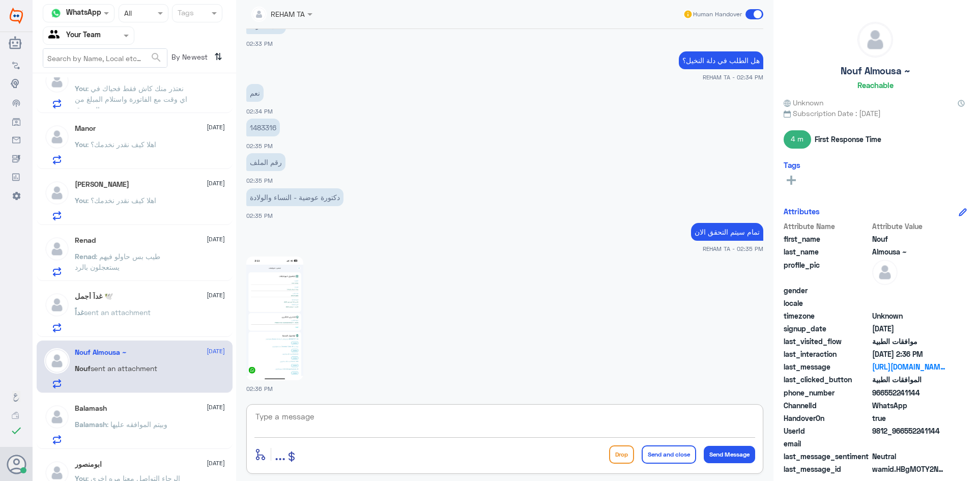
scroll to position [792, 0]
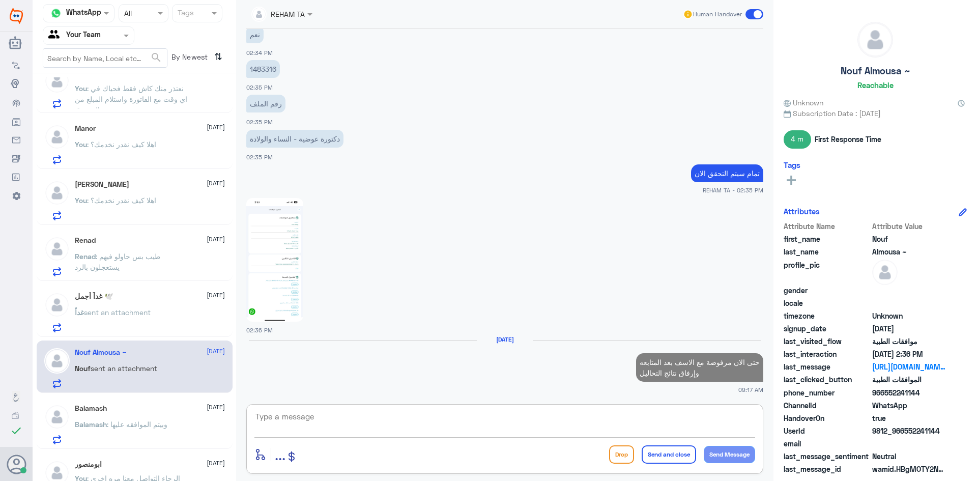
type textarea "ا"
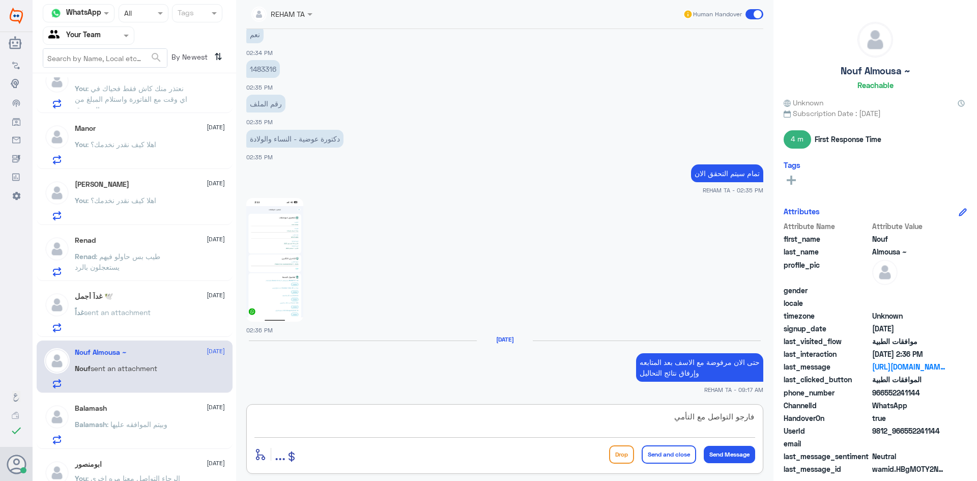
type textarea "فارجو التواصل مع التأمين"
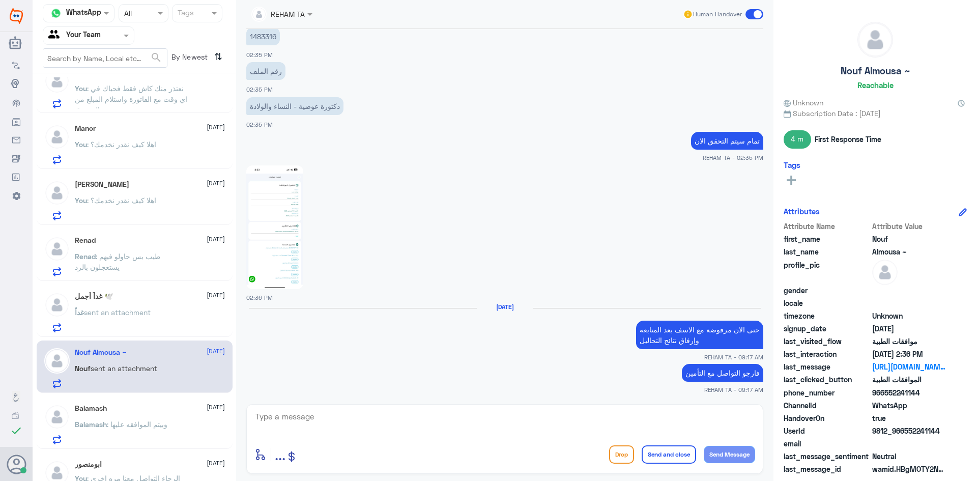
click at [335, 418] on textarea at bounding box center [504, 422] width 501 height 25
paste textarea "اي خدمة اخرى؟"
type textarea "اي خدمة اخرى؟"
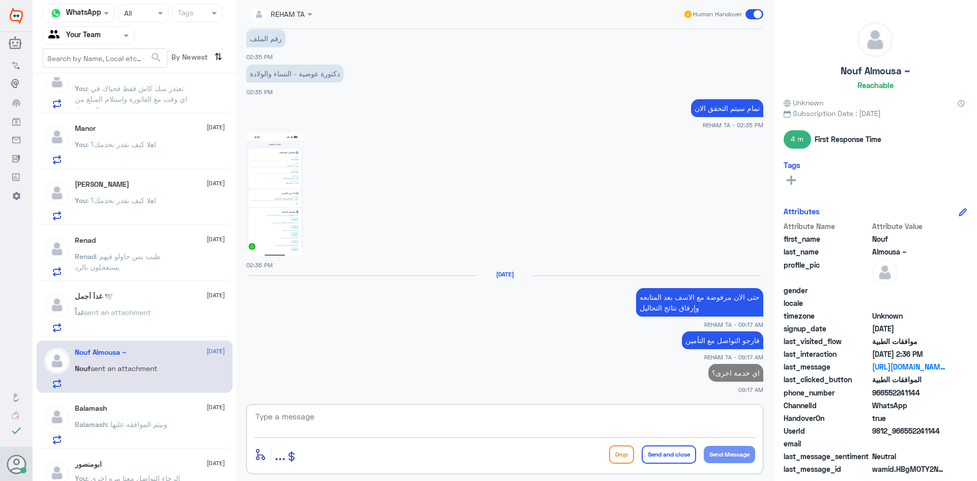
click at [183, 396] on div "Saeed 19 August You : اهلا كيف نقدر نخدمك؟ . 19 August You : اهلا كيف نقدر نخدم…" at bounding box center [134, 280] width 203 height 407
click at [179, 419] on div "Balamash 18 August Balamash : وبيتم الموافقه عليها" at bounding box center [150, 424] width 150 height 40
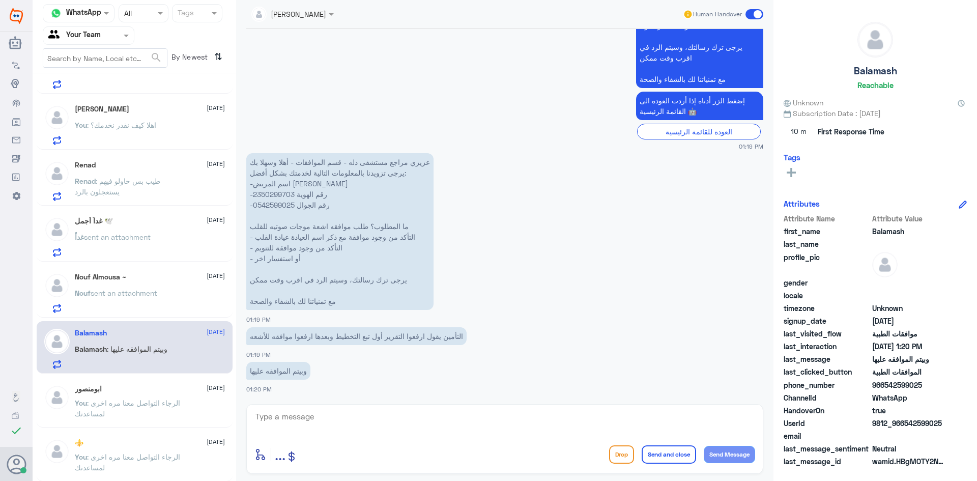
scroll to position [432, 0]
click at [135, 405] on span ": الرجاء التواصل معنا مره اخرى لمساعدتك" at bounding box center [127, 406] width 105 height 19
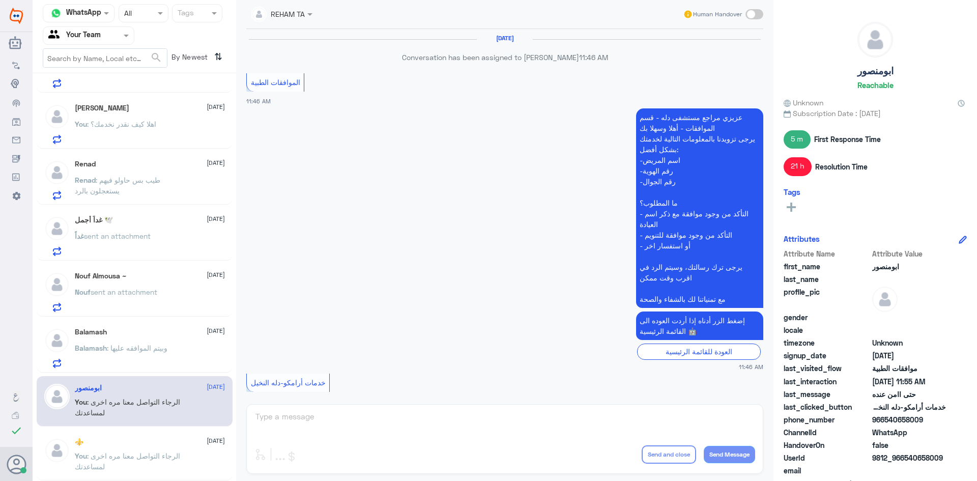
scroll to position [581, 0]
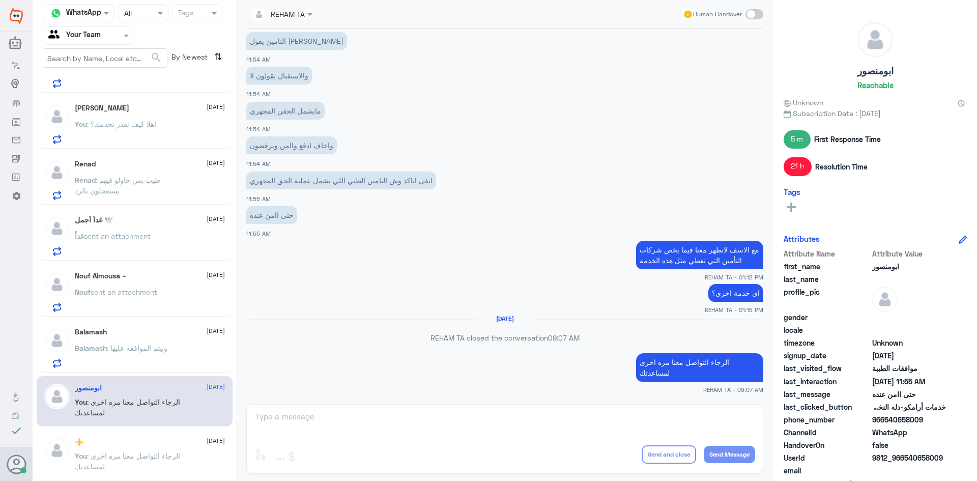
click at [152, 454] on span ": الرجاء التواصل معنا مره اخرى لمساعدتك" at bounding box center [127, 460] width 105 height 19
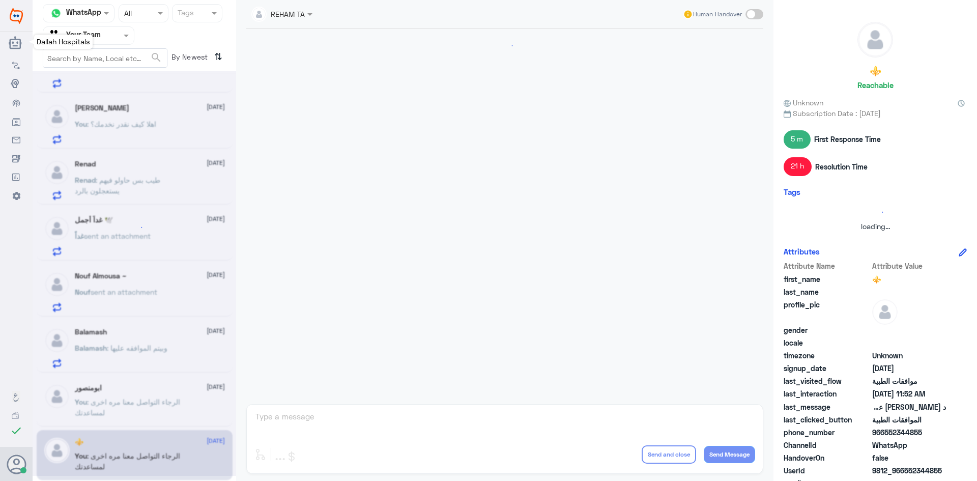
scroll to position [459, 0]
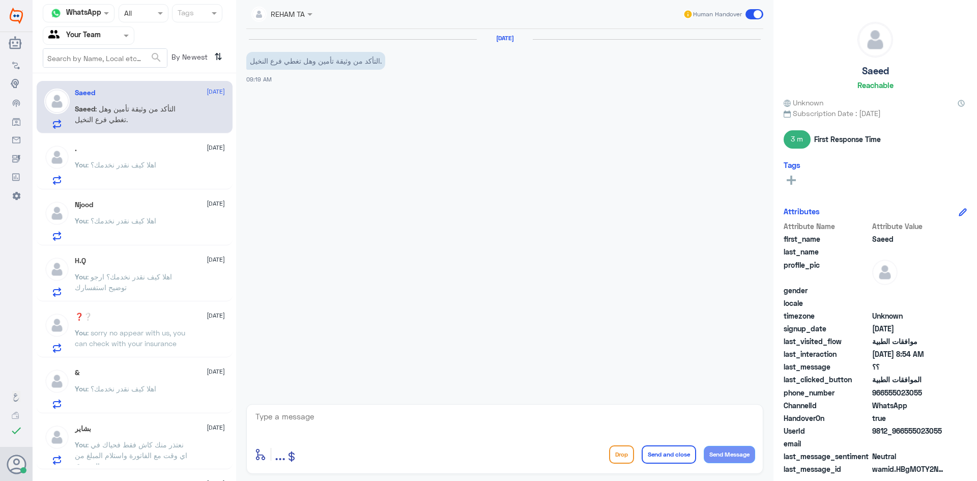
click at [349, 416] on textarea at bounding box center [504, 422] width 501 height 25
type textarea "ارجو تزويدي برقم الهوية"
click at [129, 170] on p "You : اهلا كيف نقدر نخدمك؟" at bounding box center [115, 171] width 81 height 25
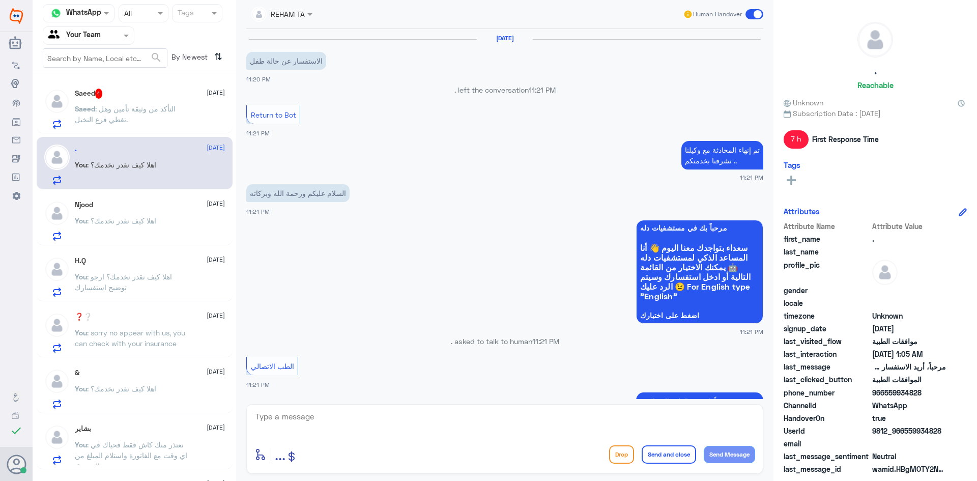
scroll to position [747, 0]
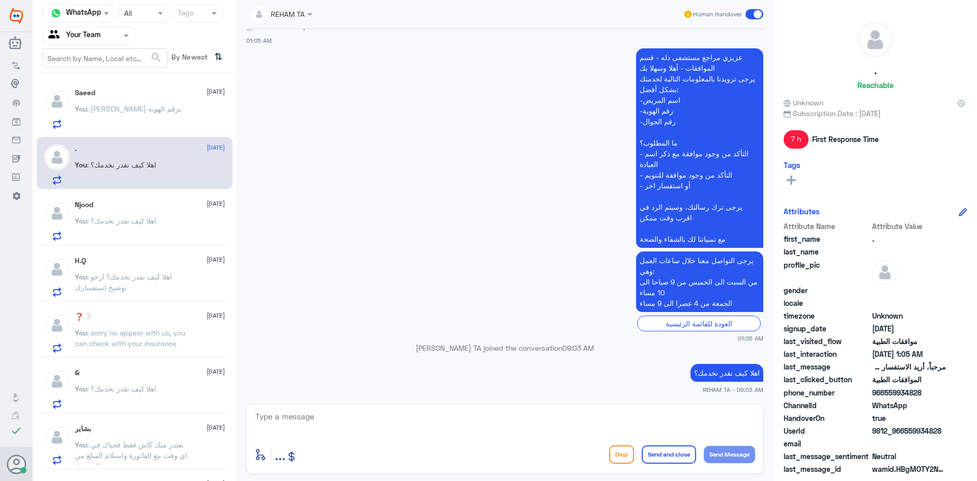
click at [150, 227] on p "You : اهلا كيف نقدر نخدمك؟" at bounding box center [115, 227] width 81 height 25
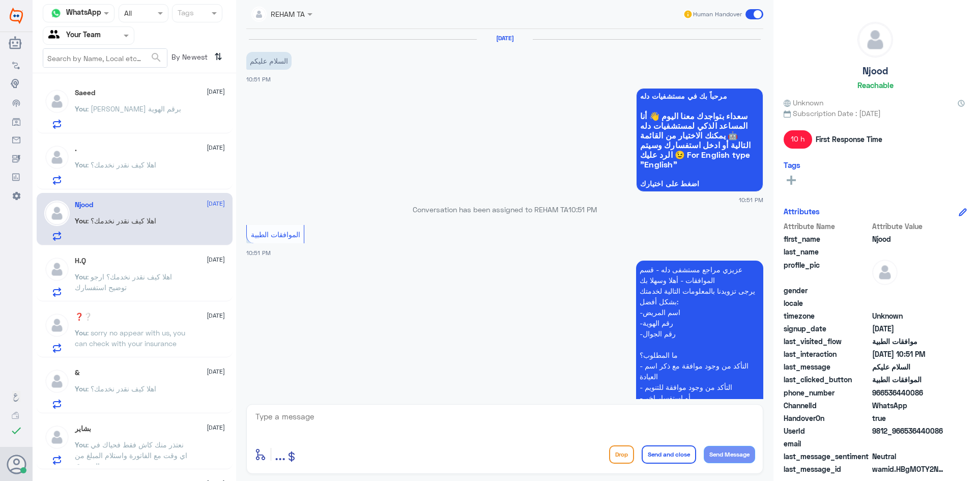
scroll to position [230, 0]
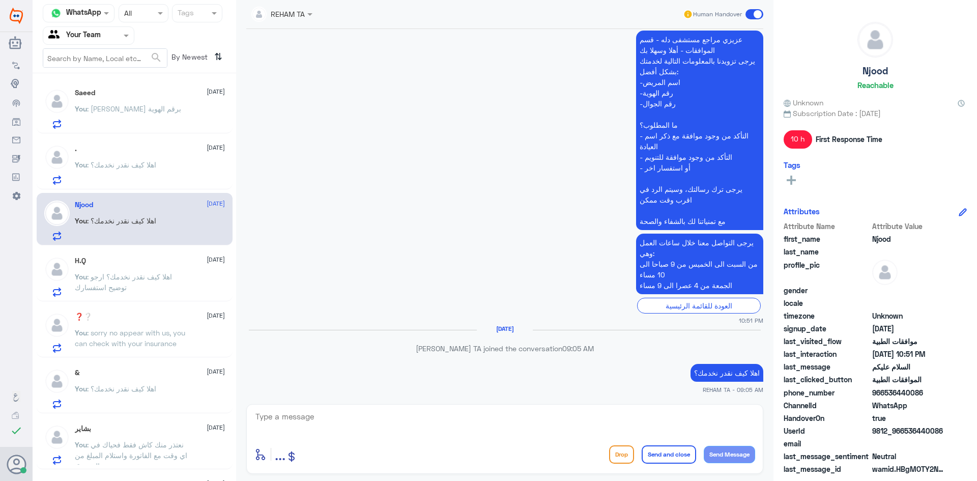
click at [162, 301] on div "H.Q 18 August You : اهلا كيف نقدر نخدمك؟ ارجو توضيح استفسارك" at bounding box center [135, 275] width 196 height 52
click at [163, 291] on p "You : اهلا كيف نقدر نخدمك؟ ارجو توضيح استفسارك" at bounding box center [132, 283] width 114 height 25
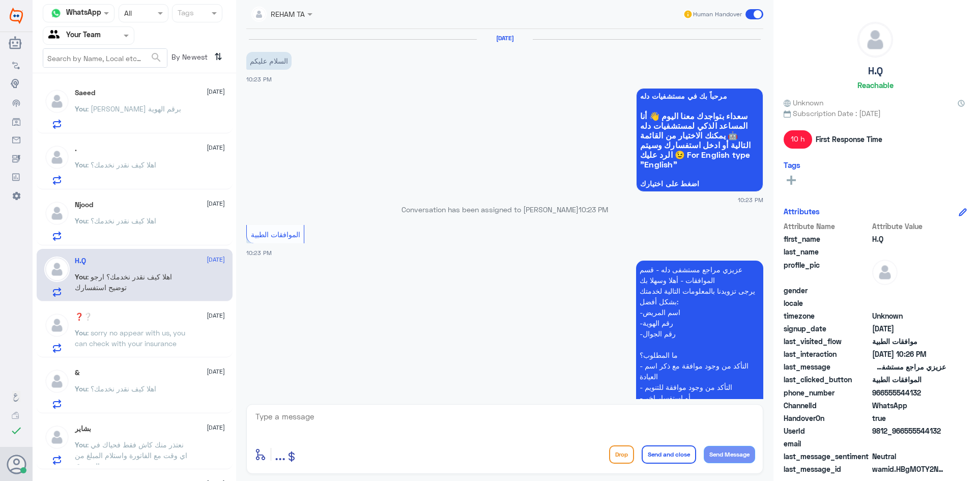
scroll to position [414, 0]
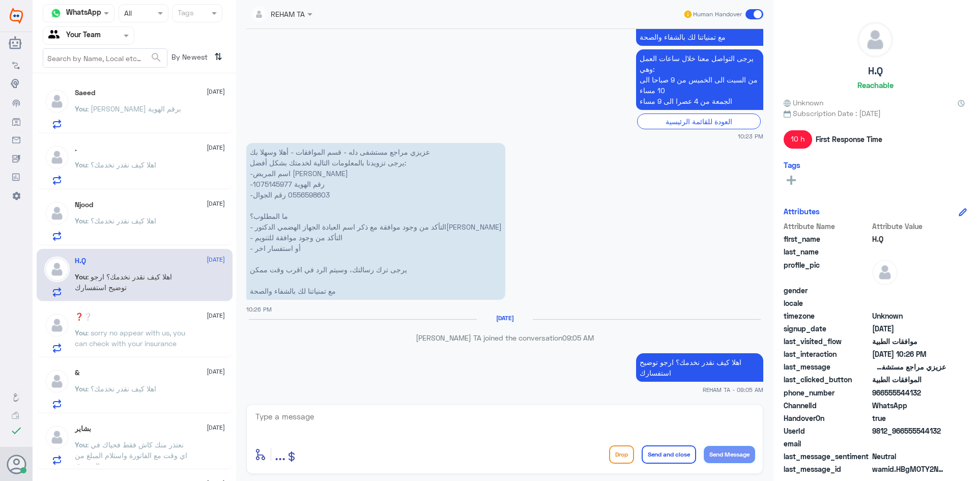
click at [166, 327] on p "You : sorry no appear with us, you can check with your insurance" at bounding box center [132, 339] width 114 height 25
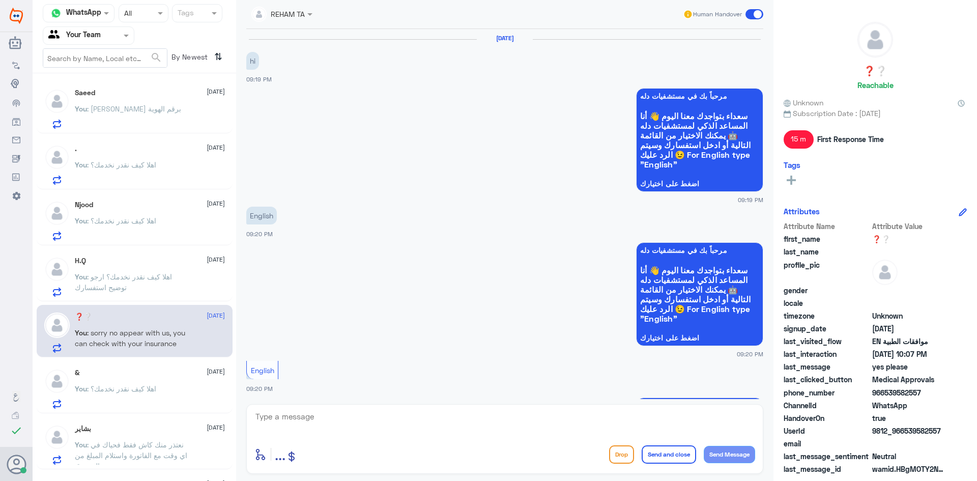
scroll to position [663, 0]
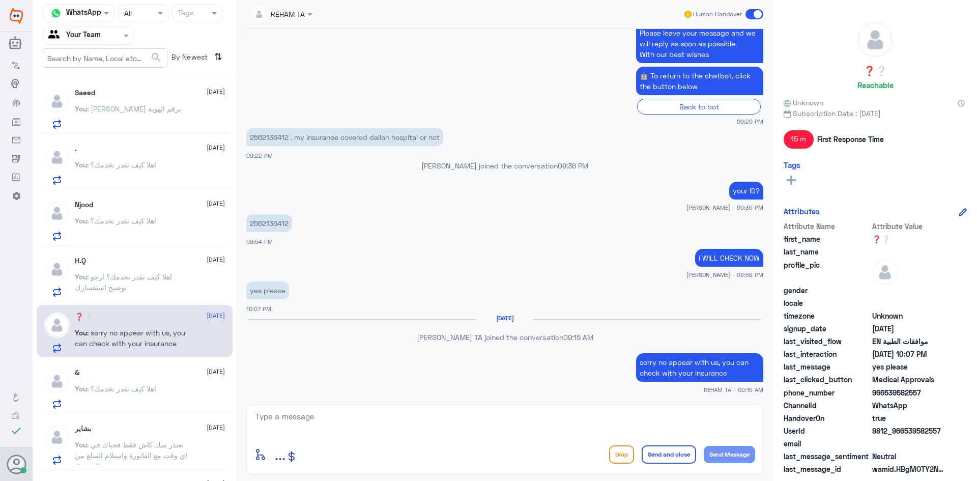
click at [328, 416] on textarea at bounding box center [504, 422] width 501 height 25
type textarea "ف"
type textarea "thank you for your understanding"
click at [660, 464] on div "enter flow name ... Drop Send and close Send Message" at bounding box center [504, 454] width 501 height 23
click at [665, 457] on button "Send and close" at bounding box center [668, 454] width 54 height 18
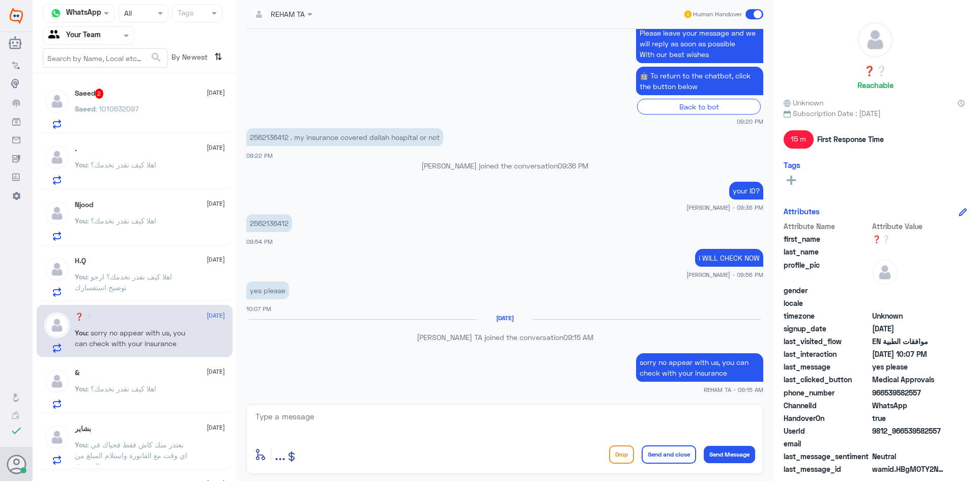
scroll to position [696, 0]
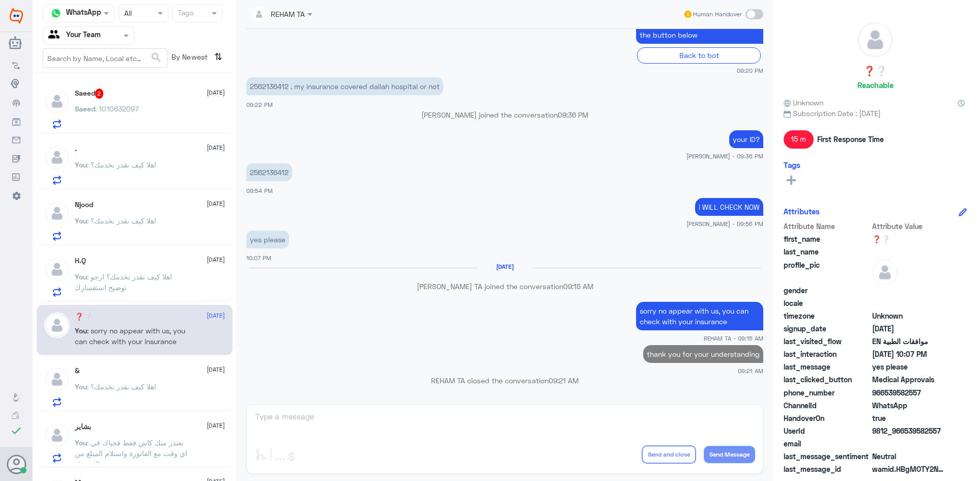
click at [91, 110] on span "Saeed" at bounding box center [85, 108] width 20 height 9
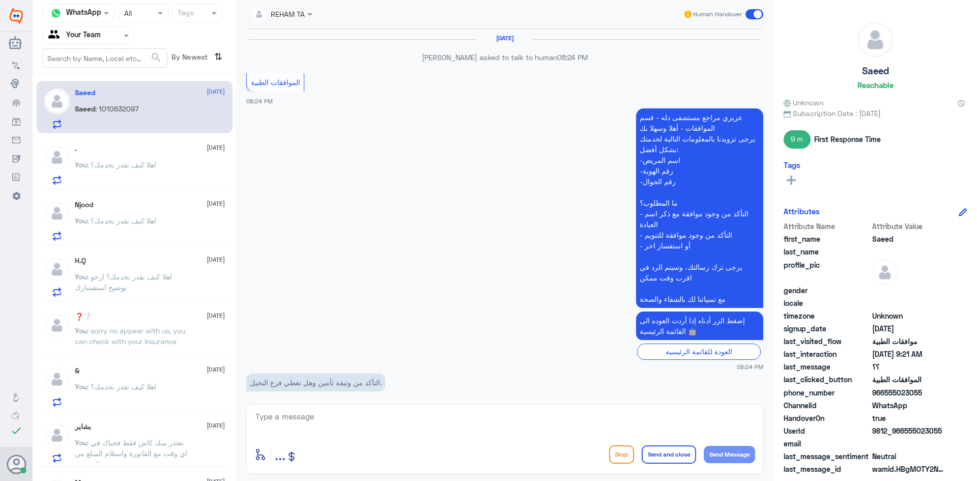
scroll to position [793, 0]
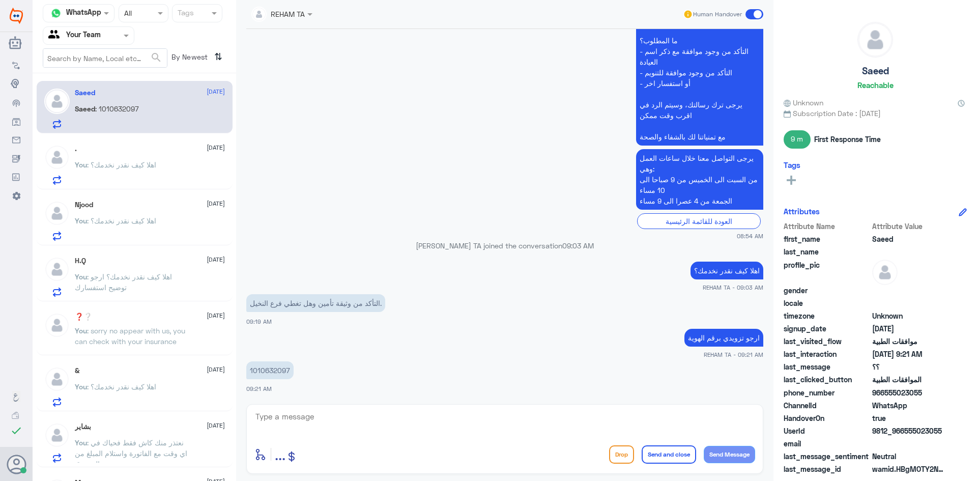
click at [286, 369] on p "1010632097" at bounding box center [269, 370] width 47 height 18
copy p "1010632097"
click at [342, 423] on textarea at bounding box center [504, 422] width 501 height 25
type textarea "سيتم التحقق حالا"
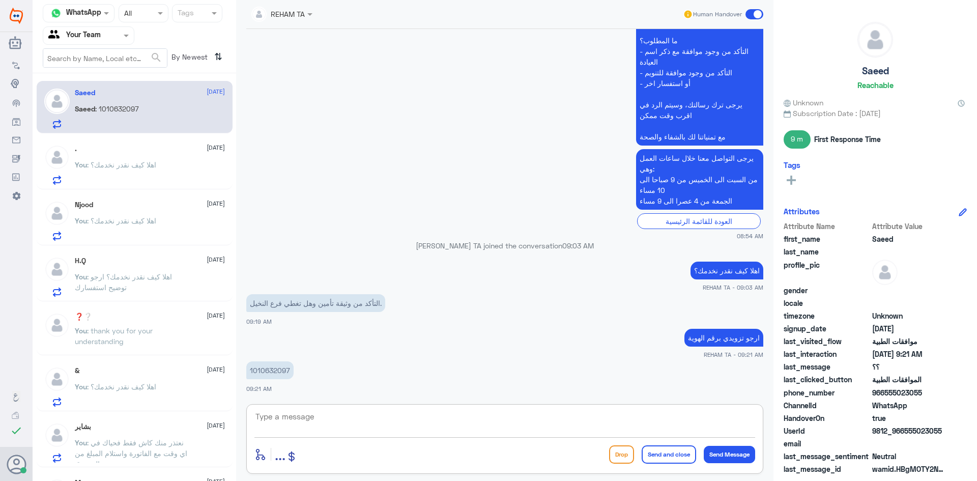
scroll to position [825, 0]
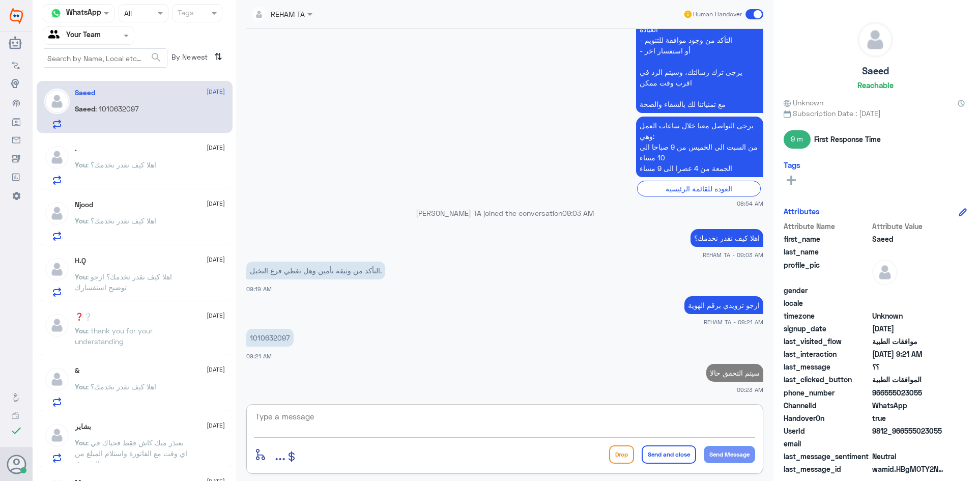
click at [114, 173] on p "You : اهلا كيف نقدر نخدمك؟" at bounding box center [115, 171] width 81 height 25
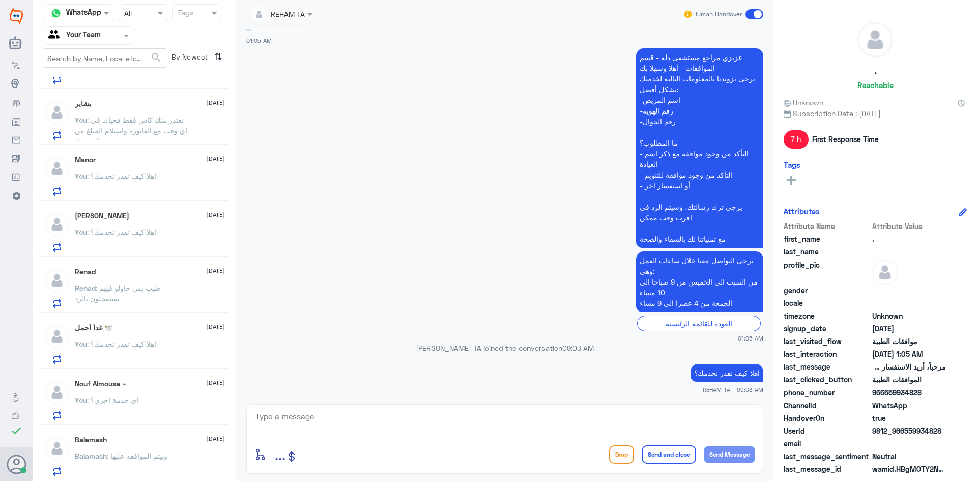
scroll to position [5, 0]
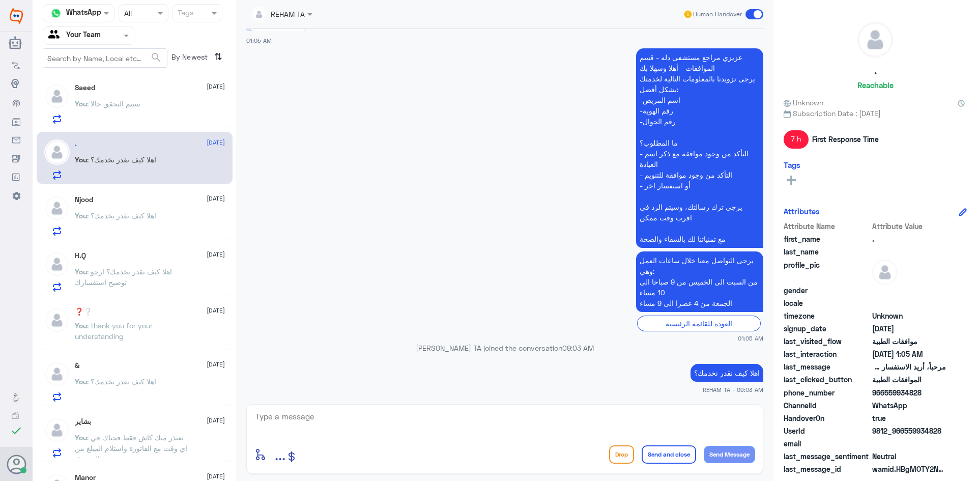
click at [134, 453] on p "You : نعتذر منك كاش فقط فحياك في اي وقت مع الفاتورة واستلام المبلغ من الصندوق" at bounding box center [132, 444] width 114 height 25
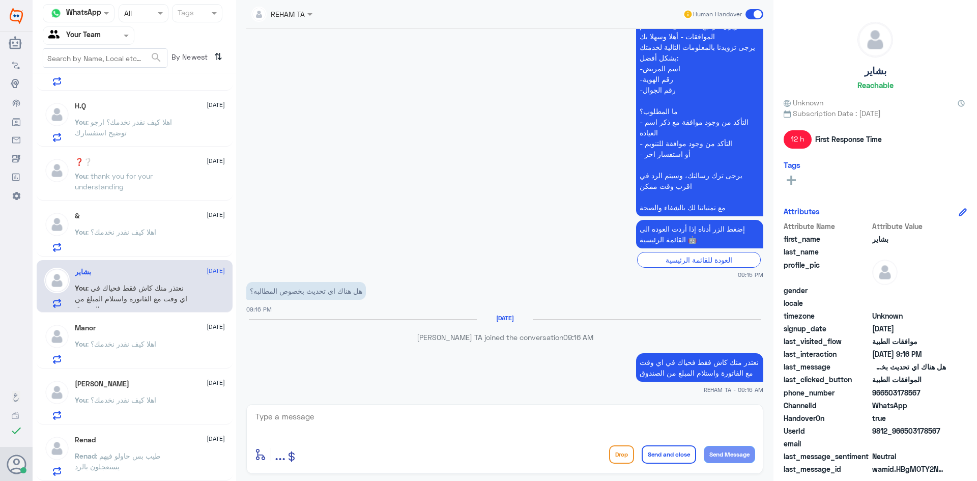
scroll to position [323, 0]
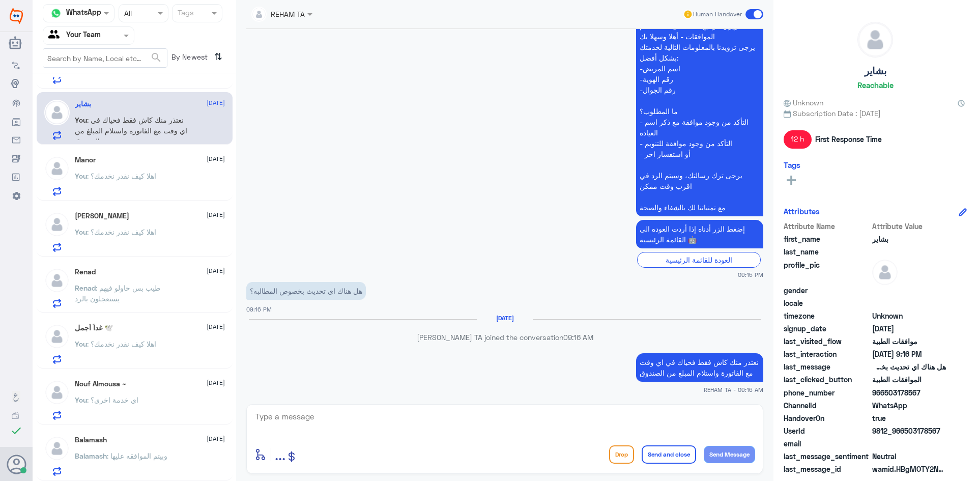
click at [272, 412] on textarea at bounding box center [504, 422] width 501 height 25
paste textarea "اي خدمة اخرى؟"
type textarea "اي خدمة اخرى؟"
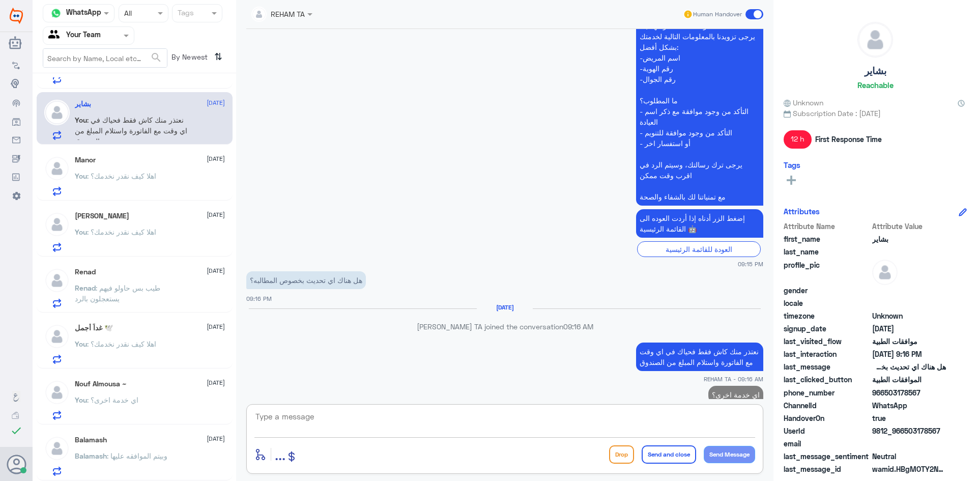
scroll to position [1063, 0]
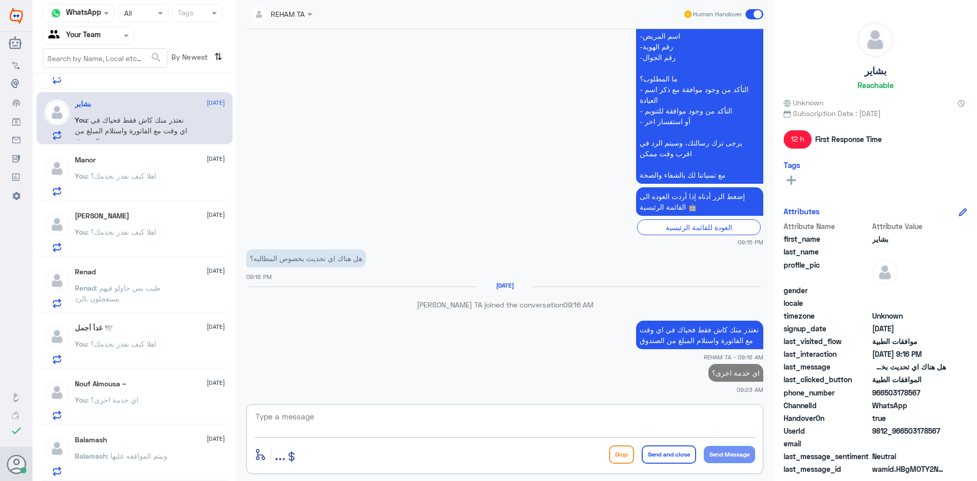
click at [150, 460] on p "Balamash : وبيتم الموافقه عليها" at bounding box center [121, 462] width 93 height 25
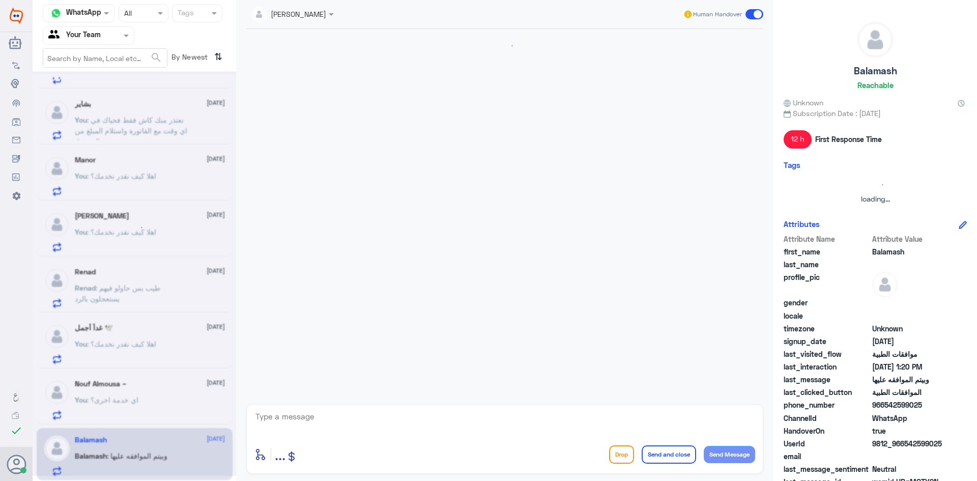
scroll to position [1114, 0]
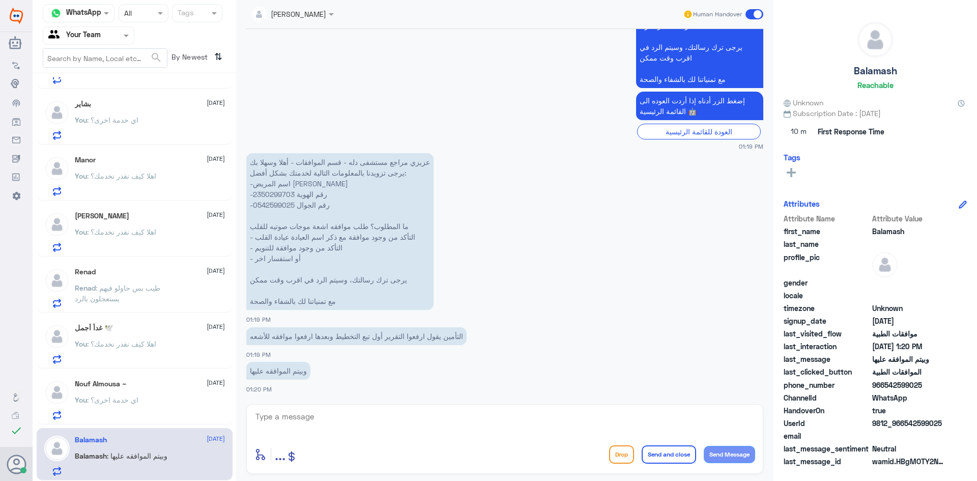
click at [276, 191] on p "عزيزي مراجع مستشفى دله - قسم الموافقات - أهلا وسهلا بك يرجى تزويدنا بالمعلومات …" at bounding box center [339, 231] width 187 height 157
copy p "2350299703"
click at [408, 425] on textarea at bounding box center [504, 422] width 501 height 25
click at [340, 415] on textarea at bounding box center [504, 422] width 501 height 25
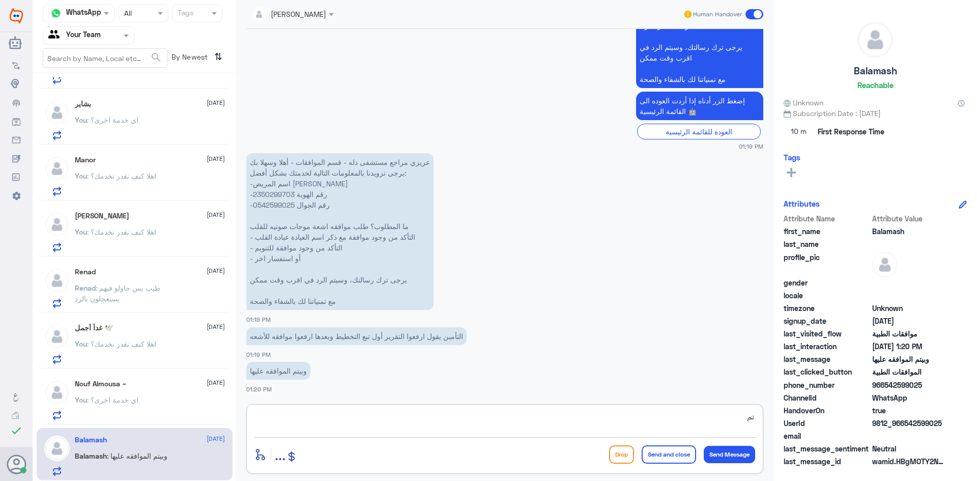
type textarea "ت"
type textarea "مرفقه نتيجة التخطيط لطلب الموجات الصوتية للقلب"
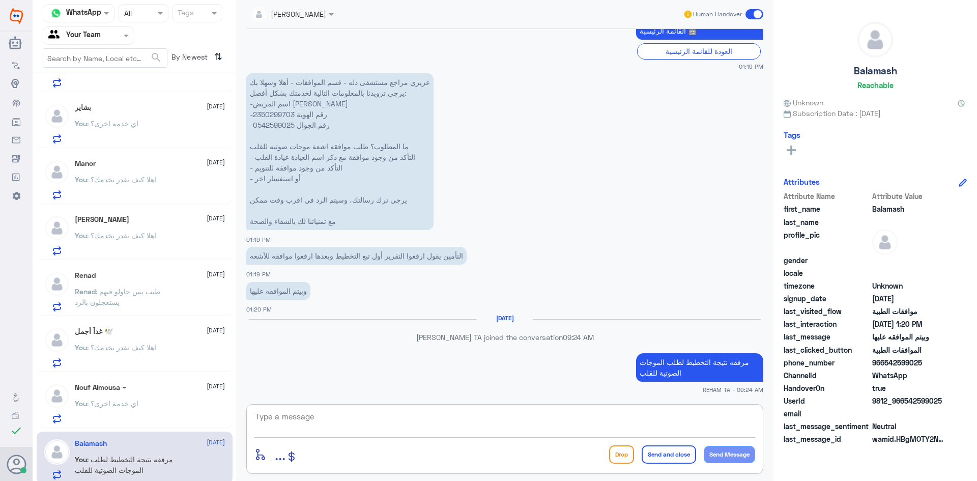
scroll to position [323, 0]
click at [141, 416] on div "You : اي خدمة اخرى؟" at bounding box center [150, 408] width 150 height 23
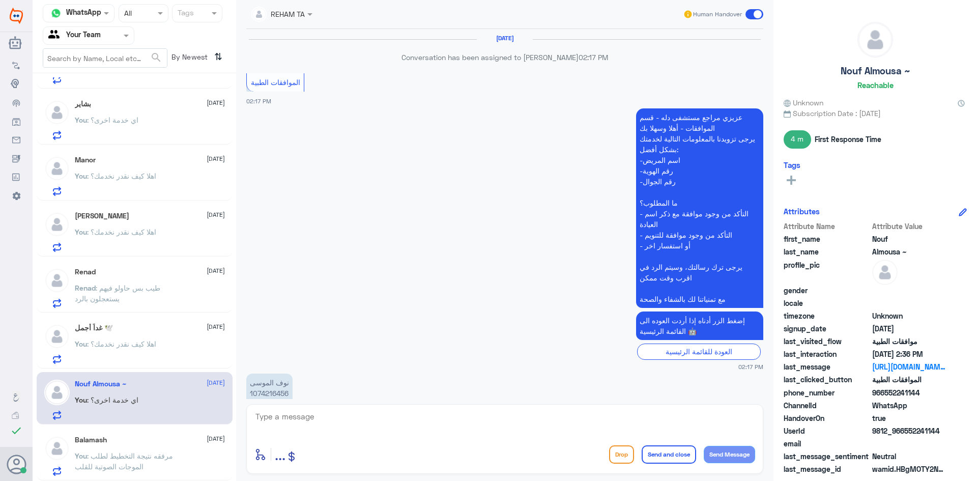
scroll to position [657, 0]
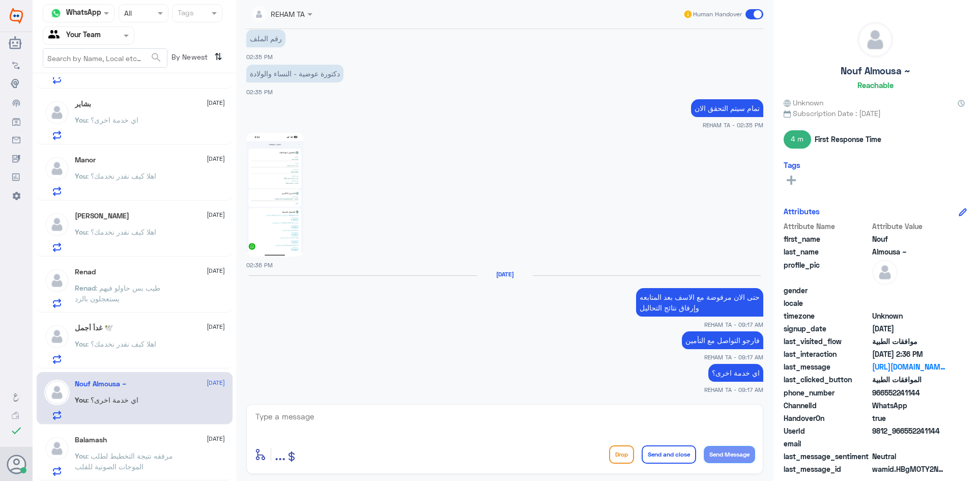
click at [140, 349] on p "You : اهلا كيف نقدر نخدمك؟" at bounding box center [115, 350] width 81 height 25
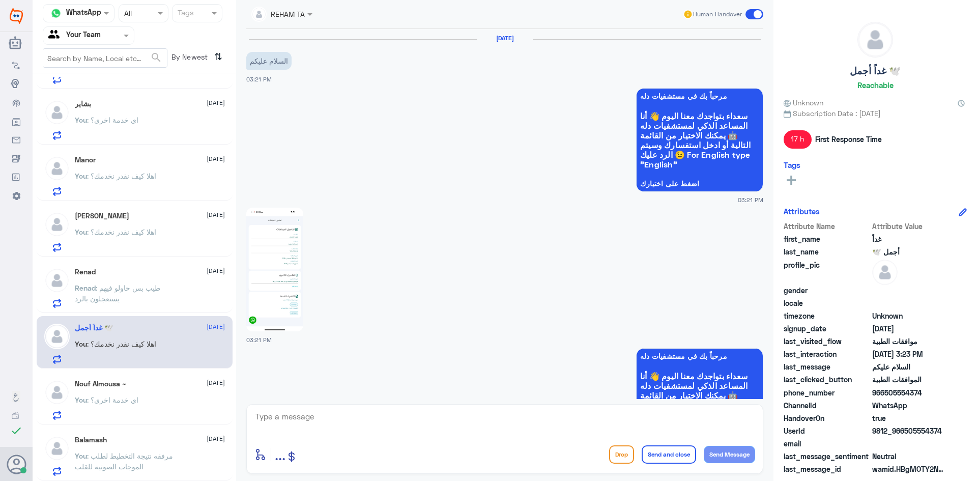
scroll to position [887, 0]
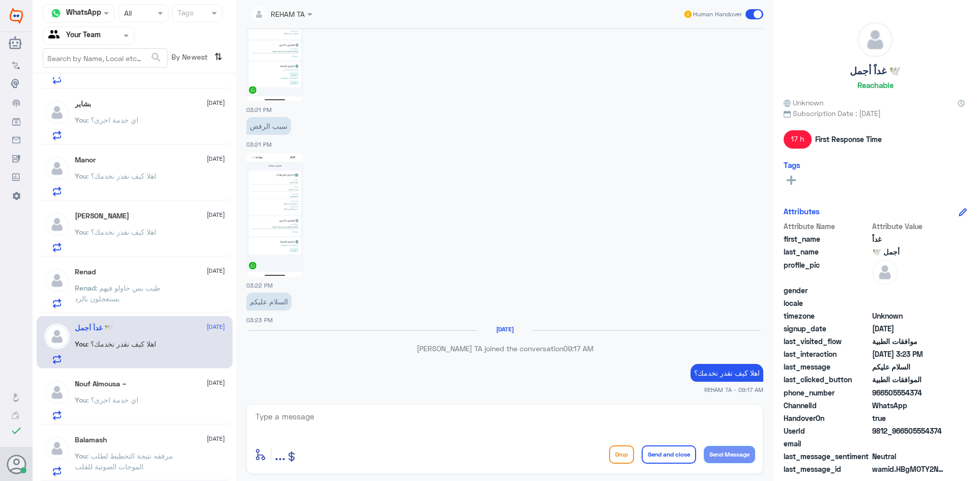
click at [140, 296] on p "Renad : طيب بس حاولو فيهم يستعجلون بالرد" at bounding box center [132, 294] width 114 height 25
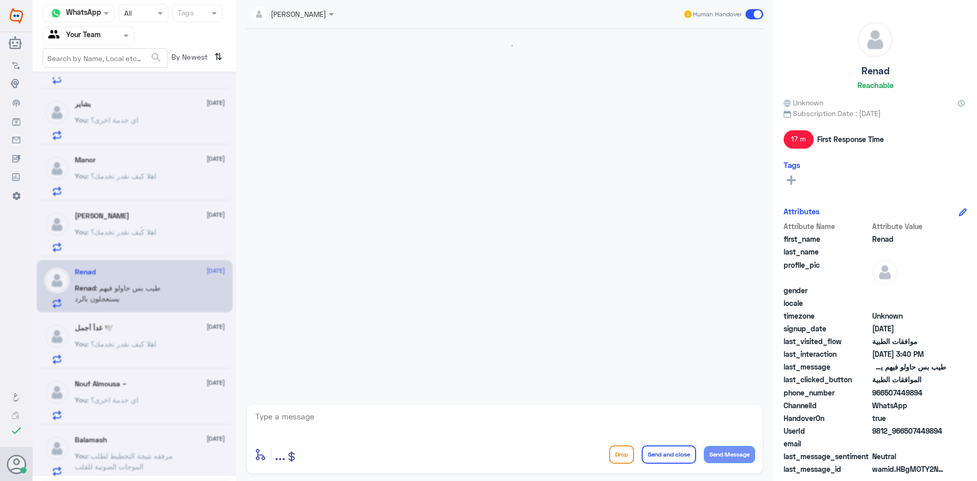
scroll to position [648, 0]
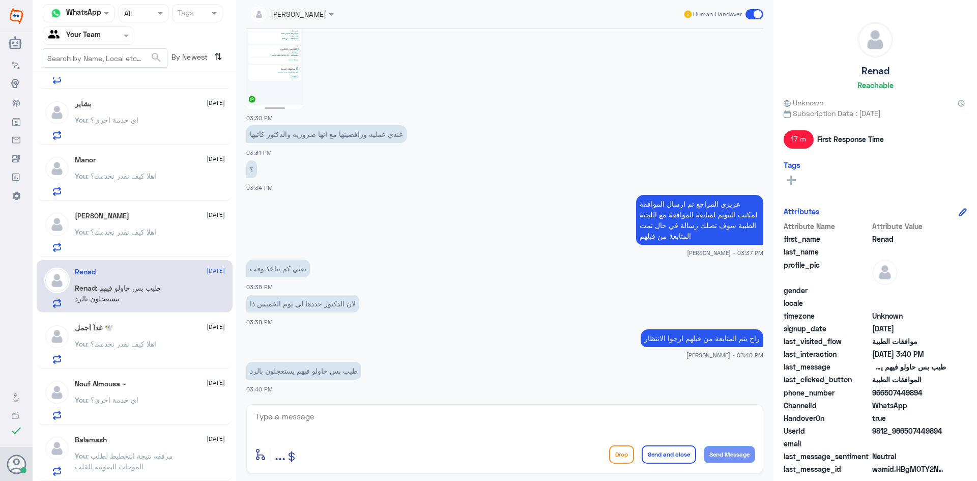
click at [135, 242] on p "You : اهلا كيف نقدر نخدمك؟" at bounding box center [115, 238] width 81 height 25
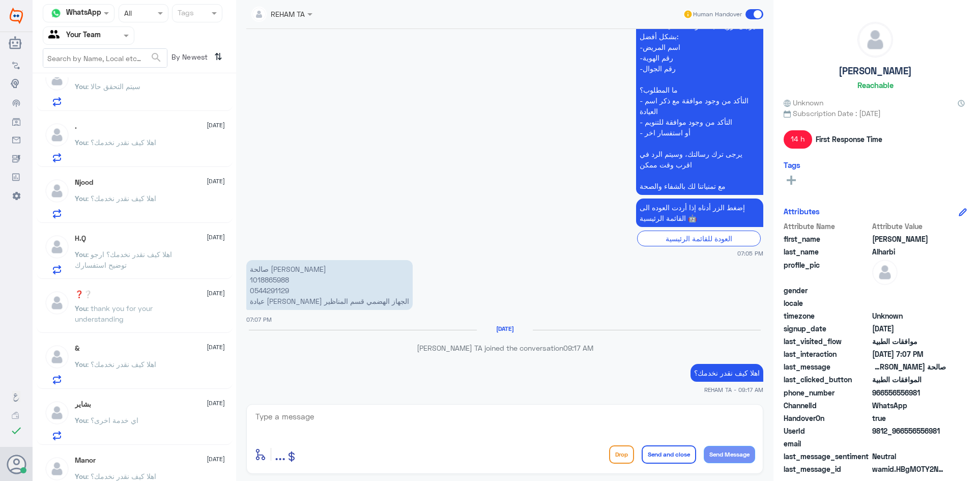
scroll to position [17, 0]
click at [151, 318] on p "You : thank you for your understanding" at bounding box center [132, 320] width 114 height 25
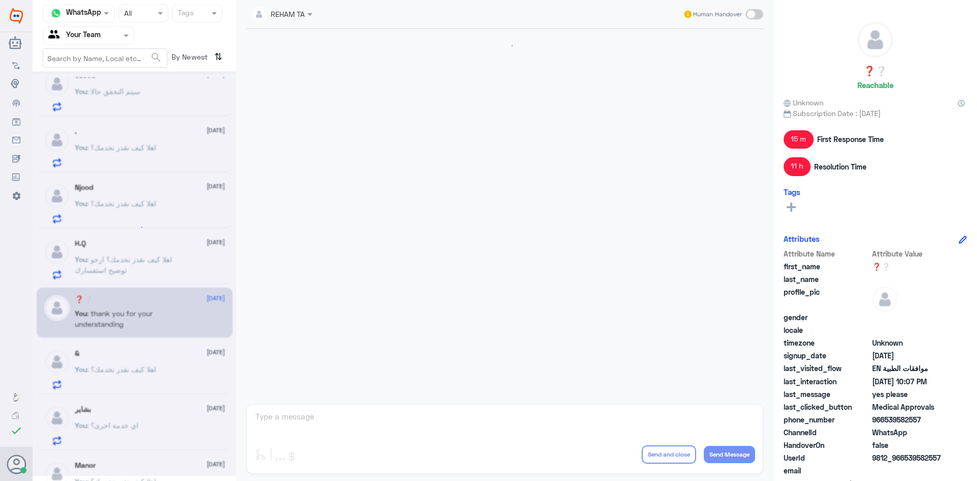
scroll to position [714, 0]
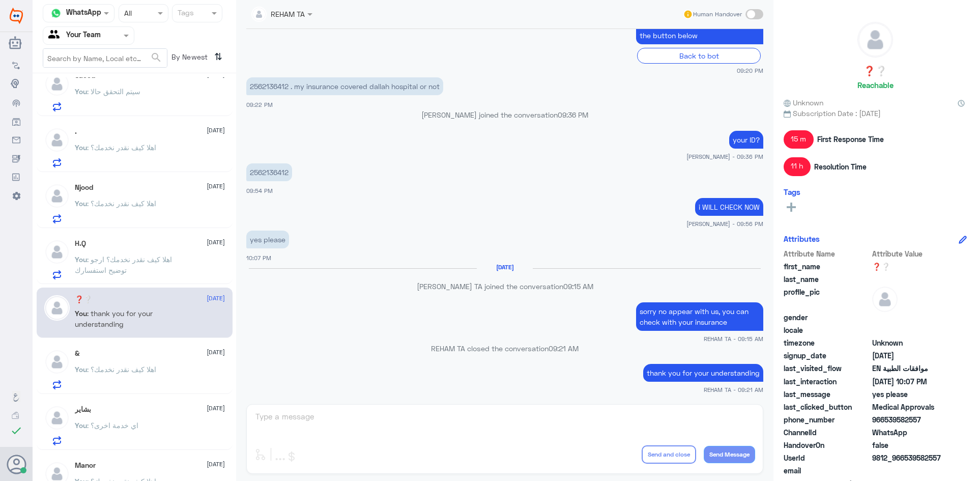
click at [143, 266] on p "You : اهلا كيف نقدر نخدمك؟ ارجو توضيح استفسارك" at bounding box center [132, 266] width 114 height 25
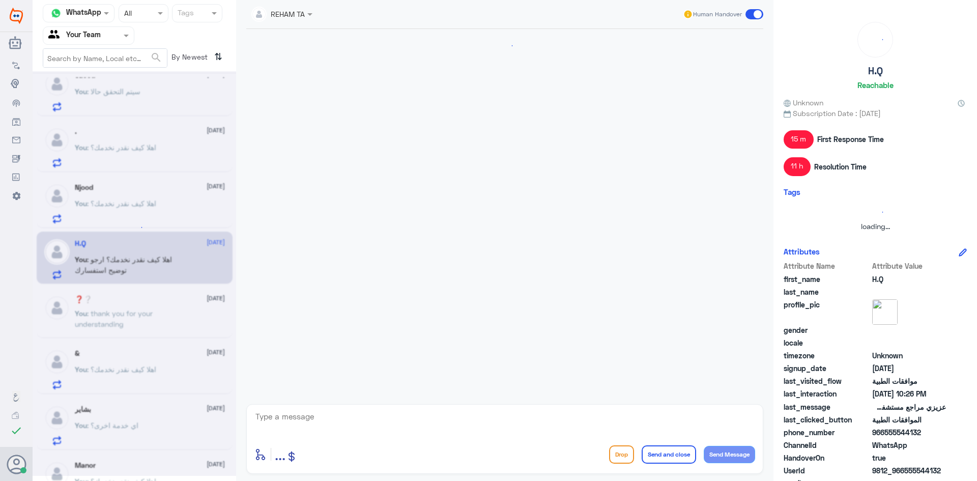
scroll to position [414, 0]
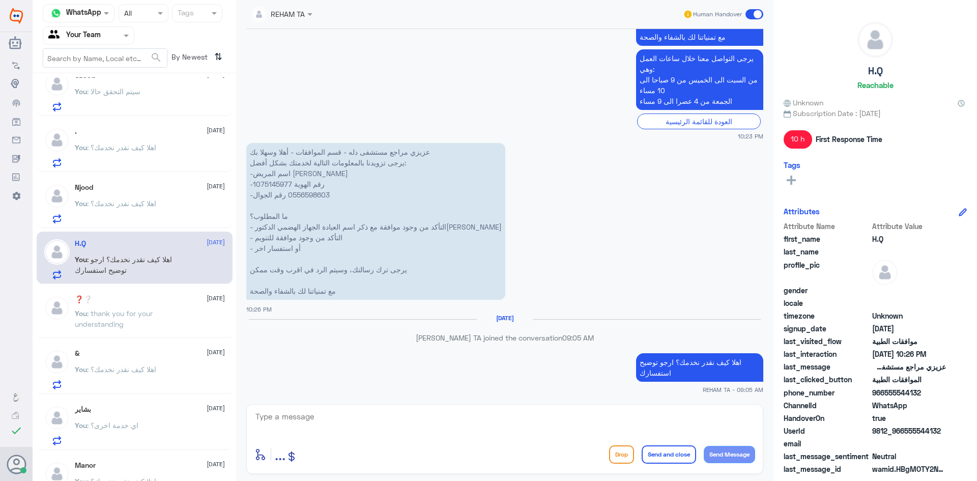
click at [153, 202] on span ": اهلا كيف نقدر نخدمك؟" at bounding box center [121, 203] width 69 height 9
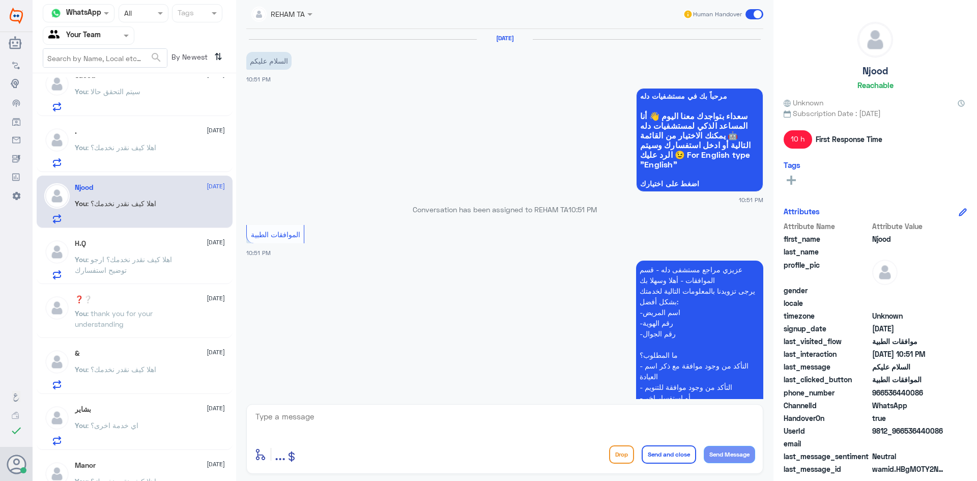
scroll to position [230, 0]
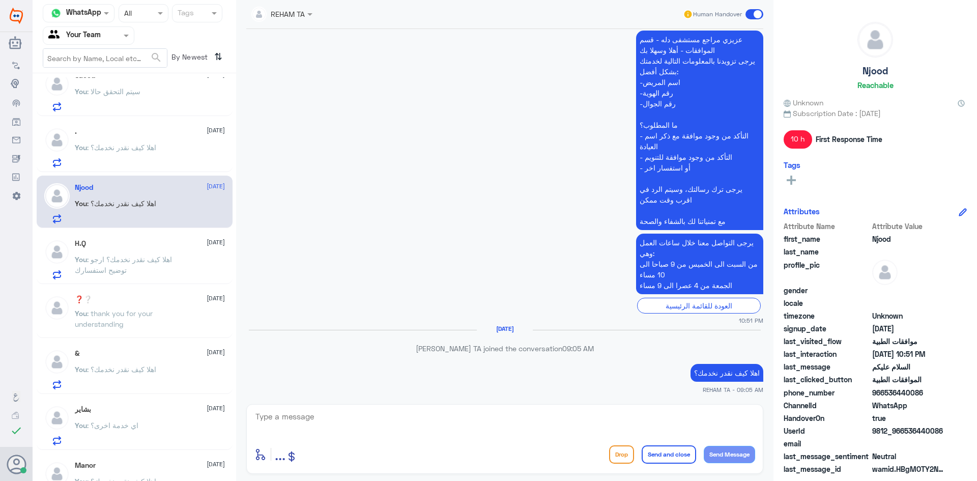
click at [175, 152] on div "You : اهلا كيف نقدر نخدمك؟" at bounding box center [150, 155] width 150 height 23
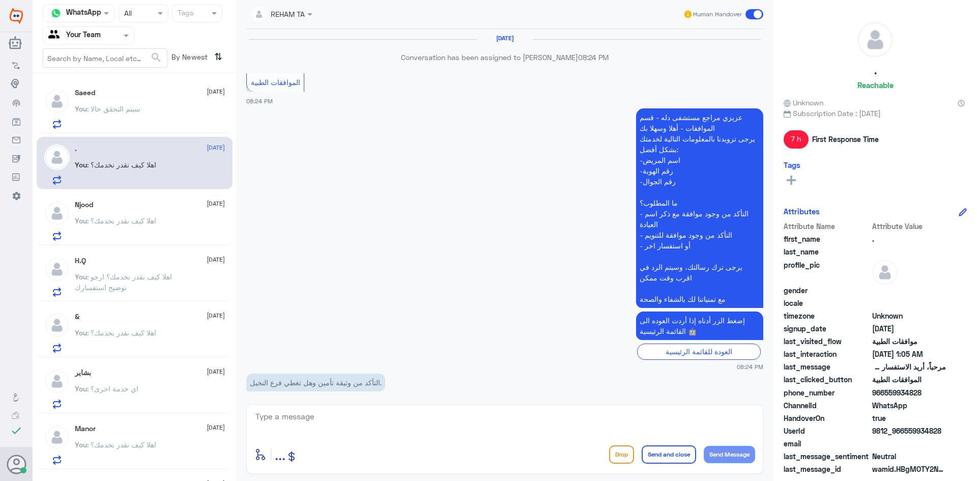
scroll to position [825, 0]
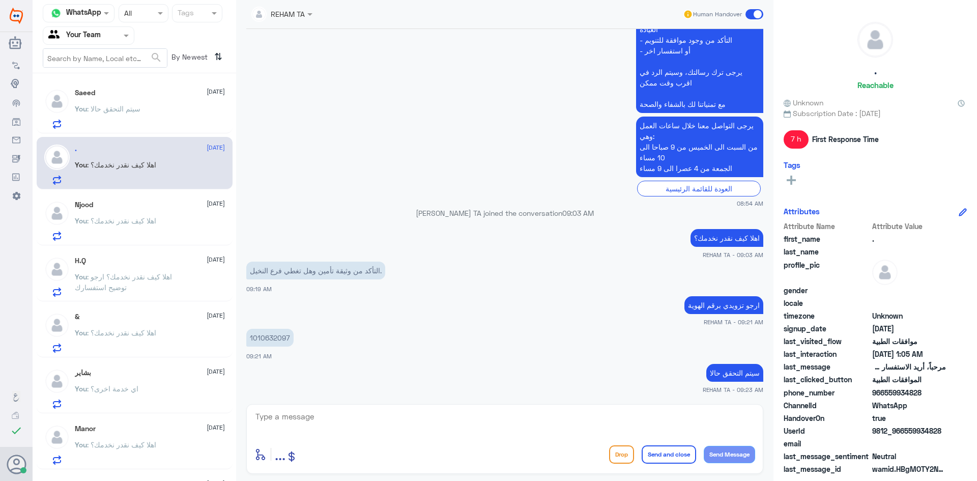
click at [144, 102] on div "Saeed [DATE] You : سيتم التحقق حالا" at bounding box center [150, 109] width 150 height 40
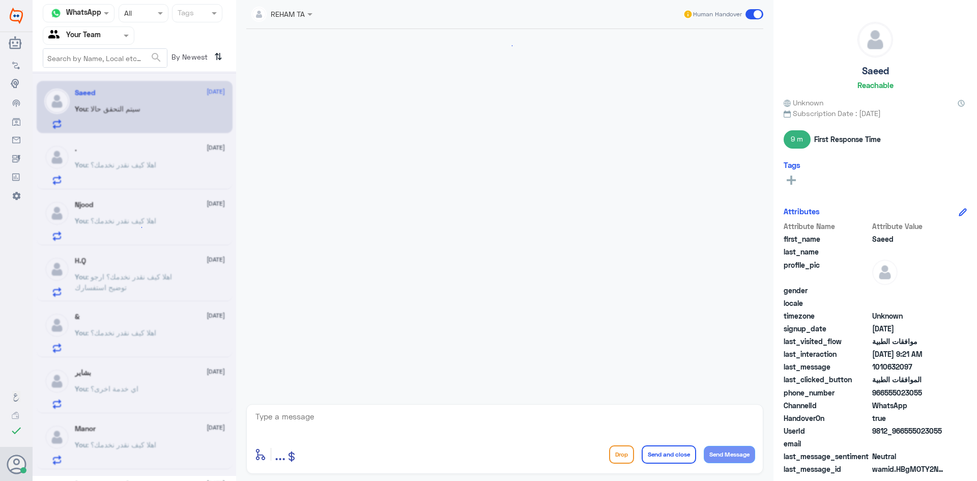
scroll to position [825, 0]
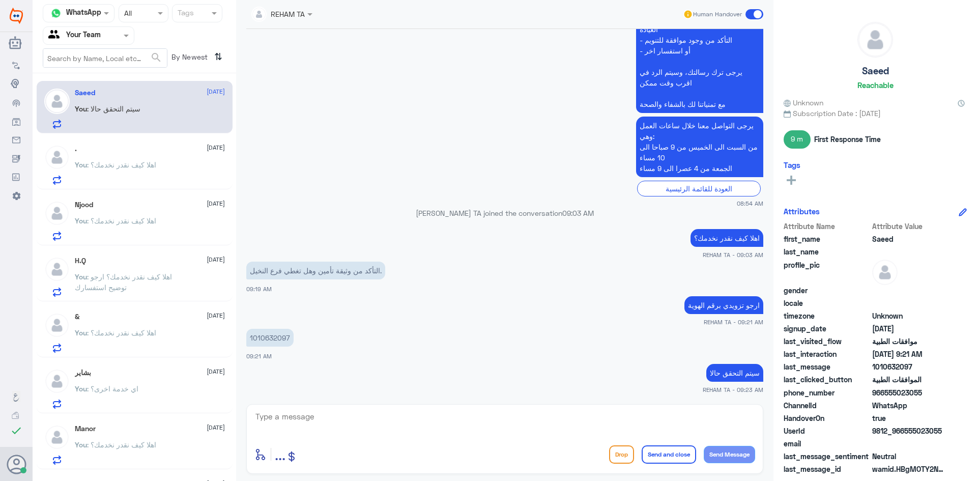
click at [308, 410] on textarea at bounding box center [504, 422] width 501 height 25
type textarea "ل"
type textarea "مع الاسف نعتذر منك تأمينك لا يغطي لدينا"
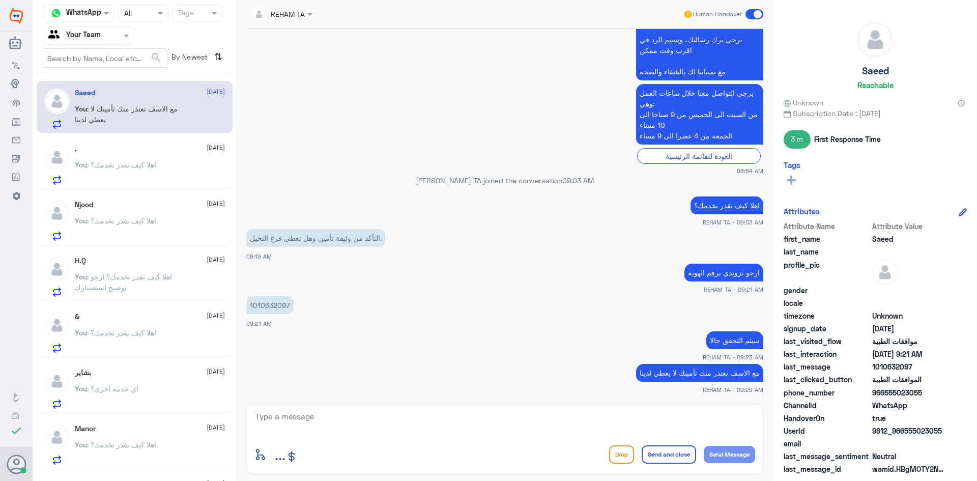
click at [390, 421] on textarea at bounding box center [504, 422] width 501 height 25
paste textarea "اي خدمة اخرى؟"
type textarea "اي خدمة اخرى؟"
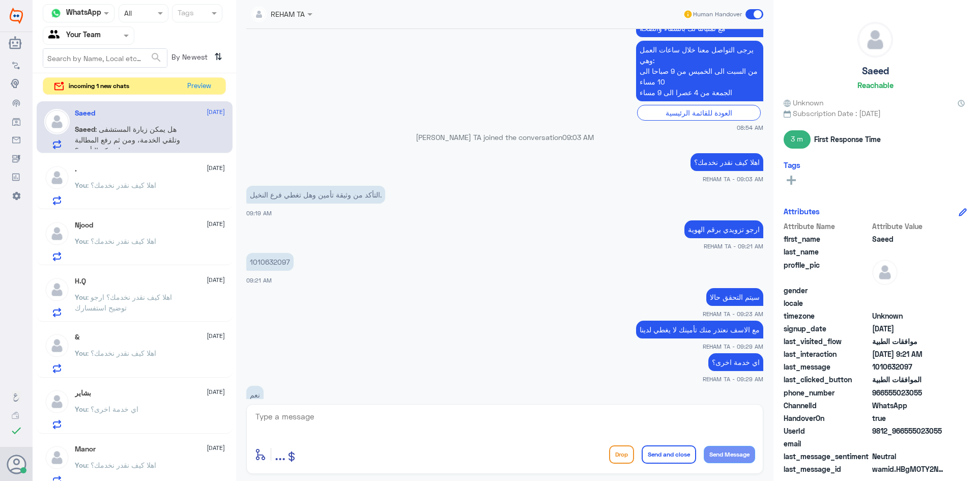
scroll to position [971, 0]
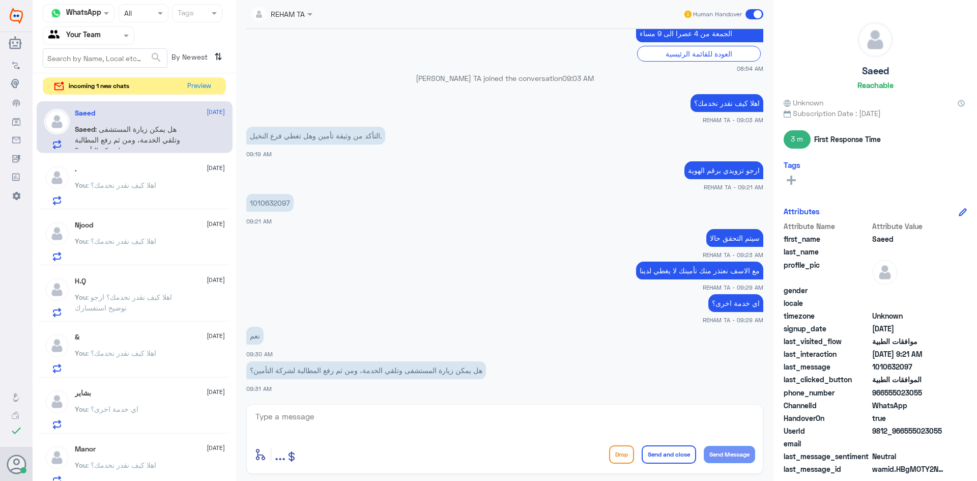
click at [314, 401] on div "REHAM TA Human Handover [DATE] Saeed asked to talk to human 08:24 PM الموافقات …" at bounding box center [504, 242] width 537 height 484
click at [308, 421] on textarea at bounding box center [504, 422] width 501 height 25
type textarea "تأمينك غير معمد لدينا مع الاسف فلا نستطيع رفع اي مطالبه للتأمين"
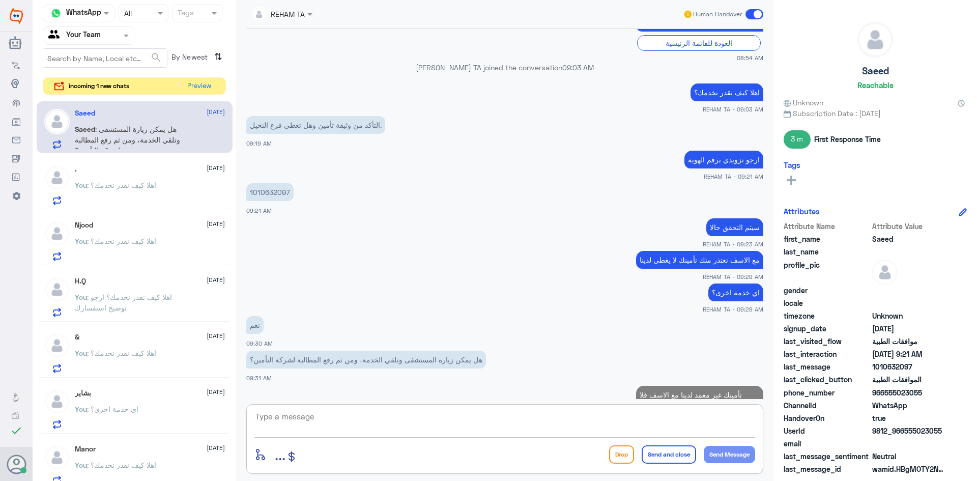
scroll to position [1014, 0]
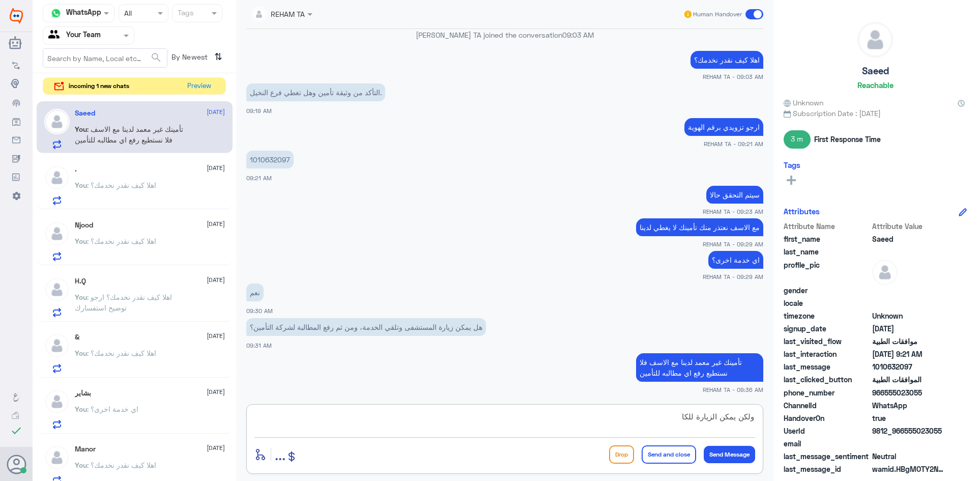
type textarea "ولكن يمكن الزيارة للكاش"
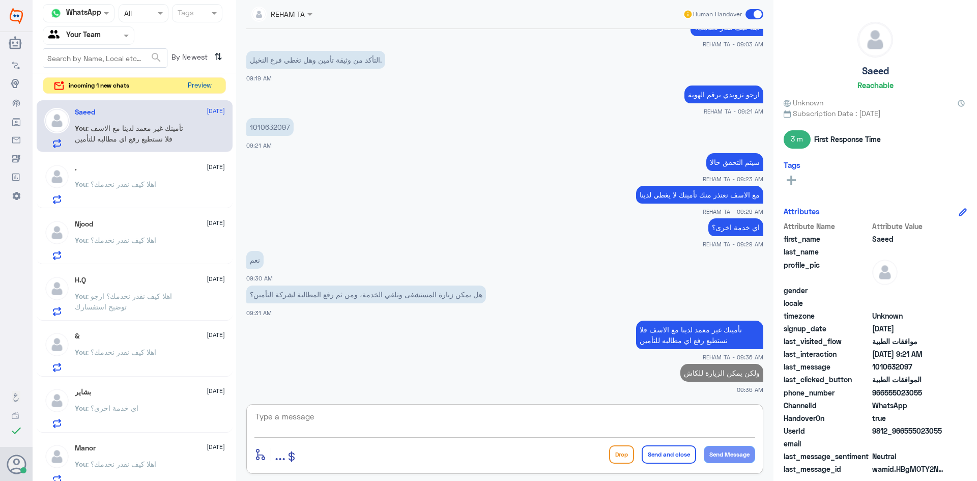
click at [202, 93] on button "Preview" at bounding box center [200, 86] width 32 height 16
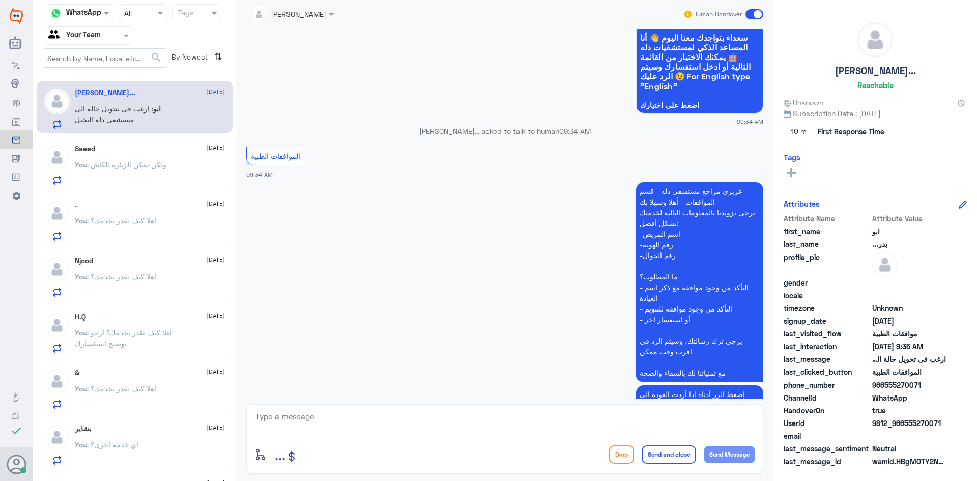
scroll to position [163, 0]
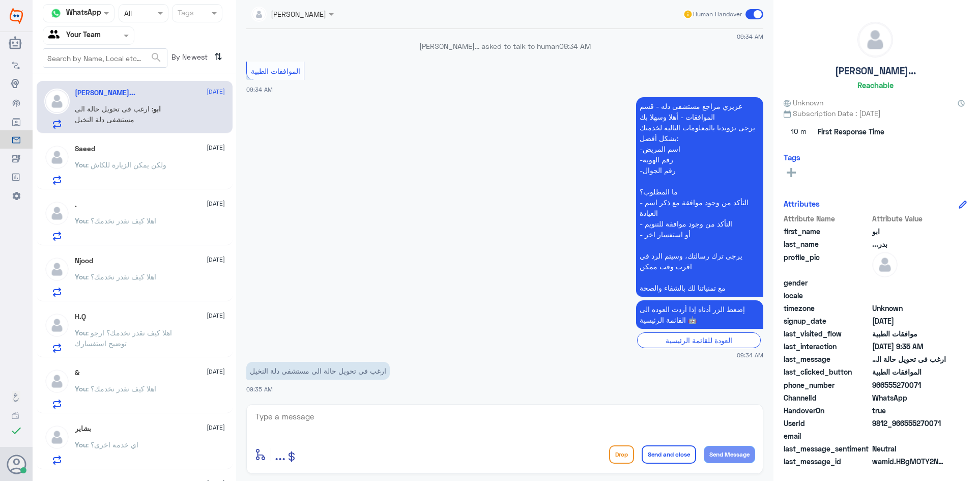
click at [352, 416] on textarea at bounding box center [504, 422] width 501 height 25
type textarea "ا"
click at [346, 424] on textarea at bounding box center [504, 422] width 501 height 25
paste textarea "اهلا كيف نقدر نخدمك؟ ارجو توضيح استفسارك"
type textarea "اهلا كيف نقدر نخدمك؟ ارجو توضيح استفسارك"
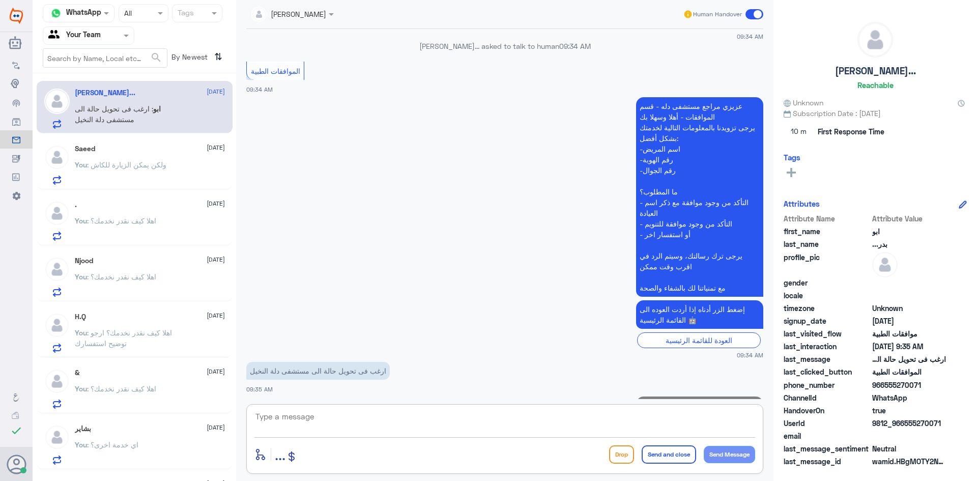
scroll to position [207, 0]
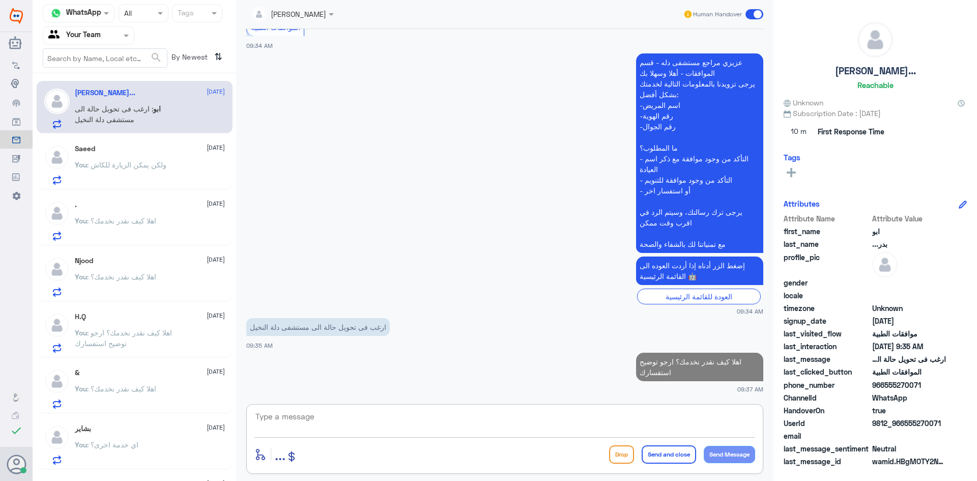
click at [149, 157] on div "Saeed 19 August You : ولكن يمكن الزيارة للكاش" at bounding box center [150, 164] width 150 height 40
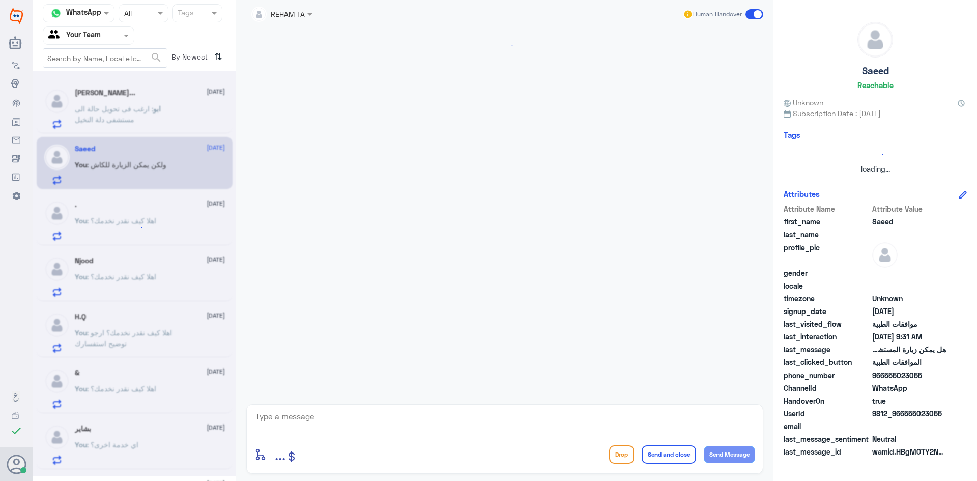
scroll to position [639, 0]
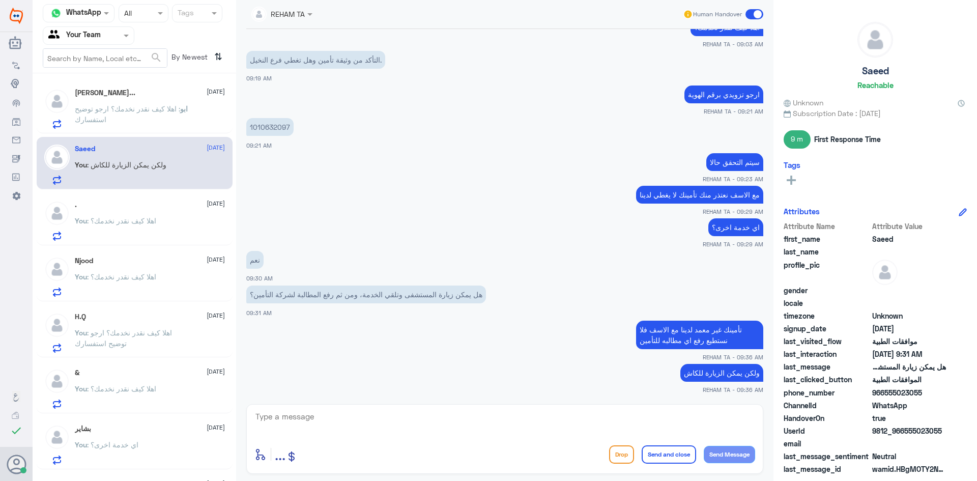
click at [144, 221] on span ": اهلا كيف نقدر نخدمك؟" at bounding box center [121, 220] width 69 height 9
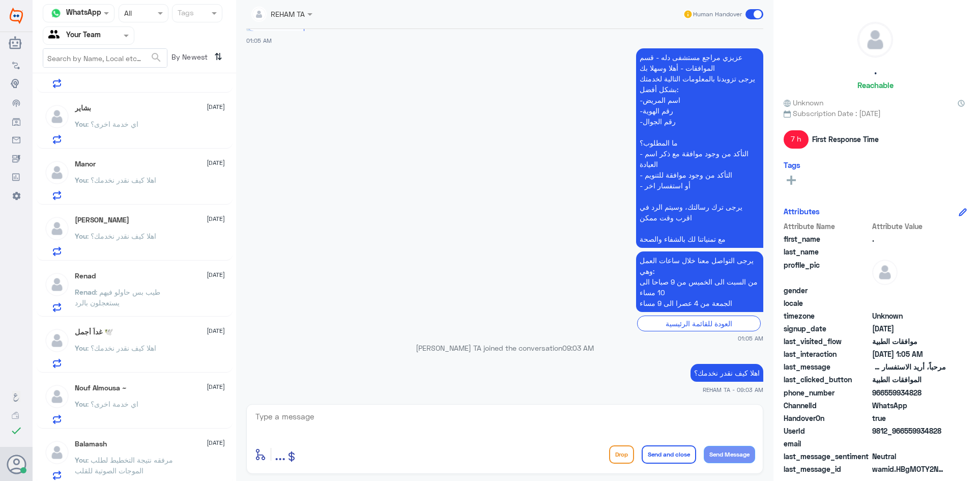
scroll to position [325, 0]
click at [151, 458] on span ": مرفقه نتيجة التخطيط لطلب الموجات الصوتية للقلب" at bounding box center [124, 460] width 98 height 19
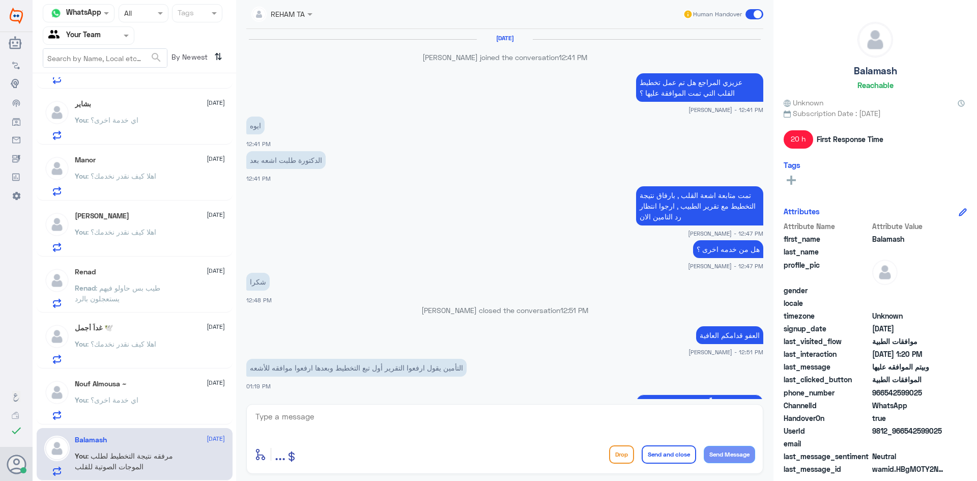
scroll to position [758, 0]
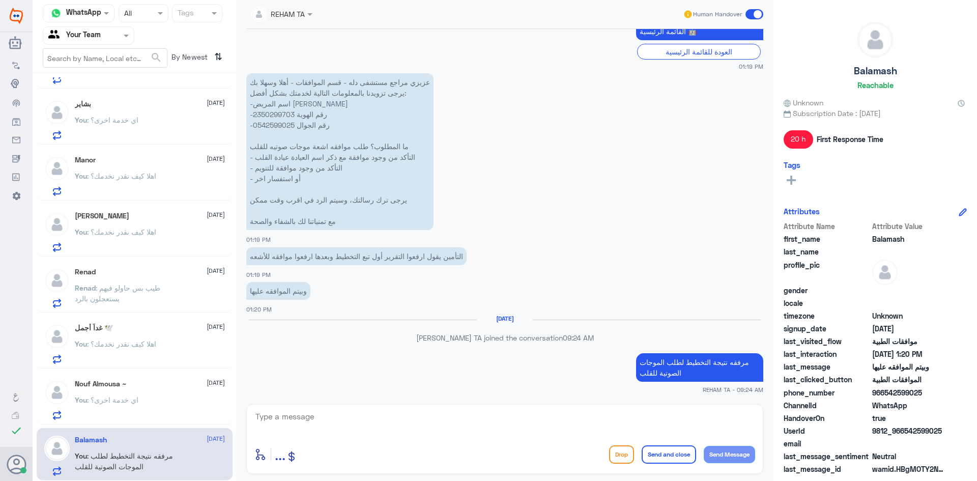
click at [299, 412] on textarea at bounding box center [504, 422] width 501 height 25
paste textarea "اي خدمة اخرى؟"
type textarea "اي خدمة اخرى؟"
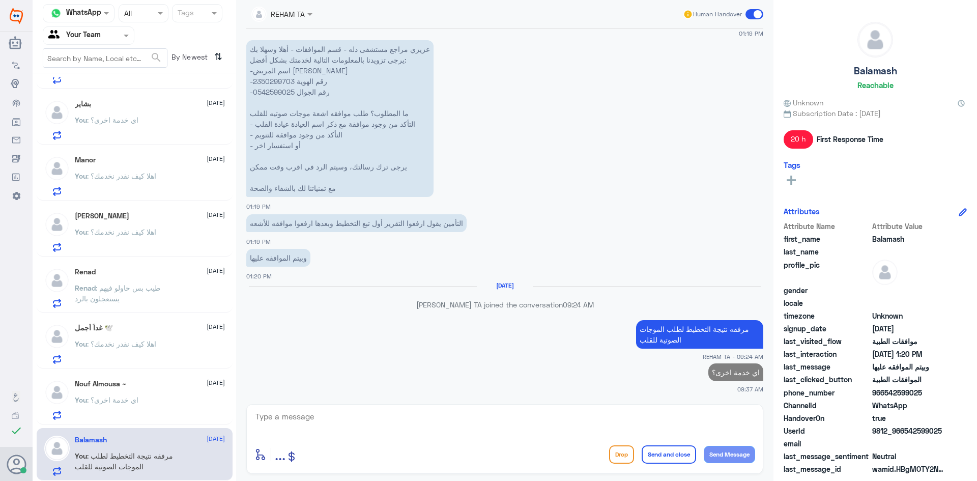
click at [167, 342] on div "You : اهلا كيف نقدر نخدمك؟" at bounding box center [150, 352] width 150 height 23
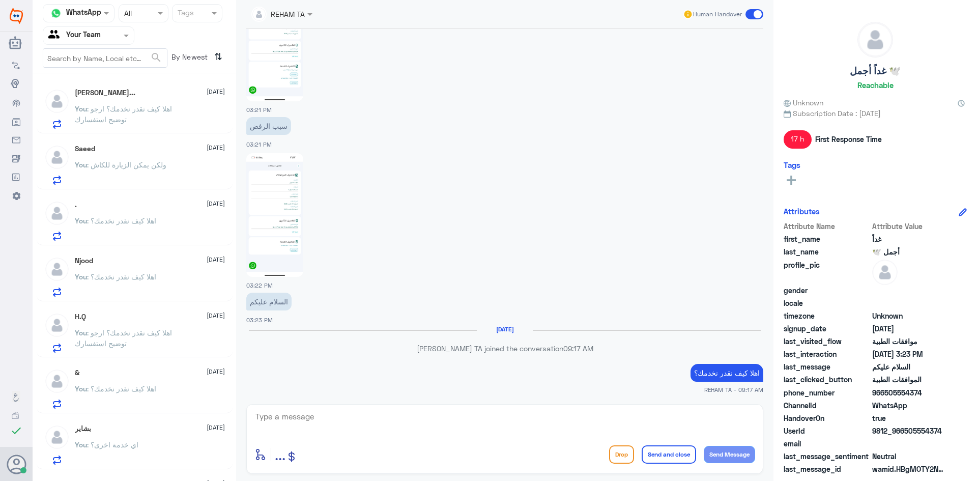
click at [147, 113] on p "You : اهلا كيف نقدر نخدمك؟ ارجو توضيح استفسارك" at bounding box center [132, 115] width 114 height 25
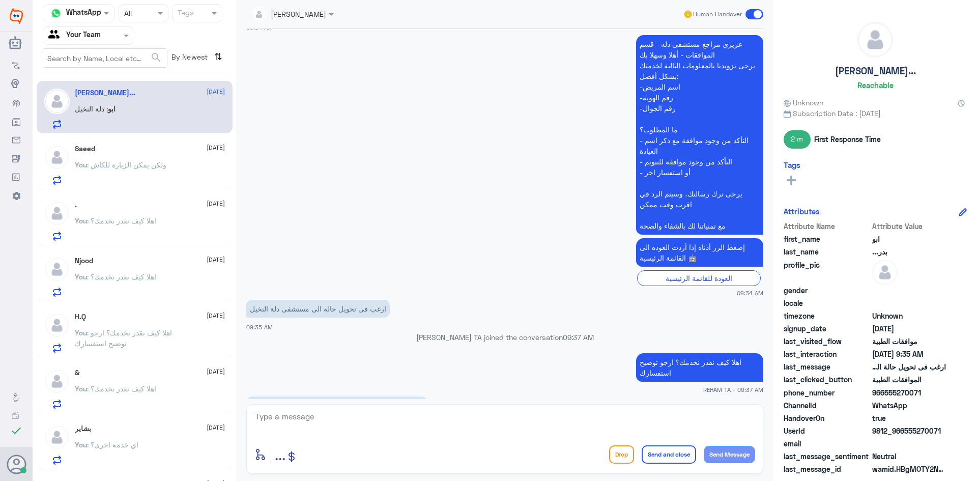
scroll to position [295, 0]
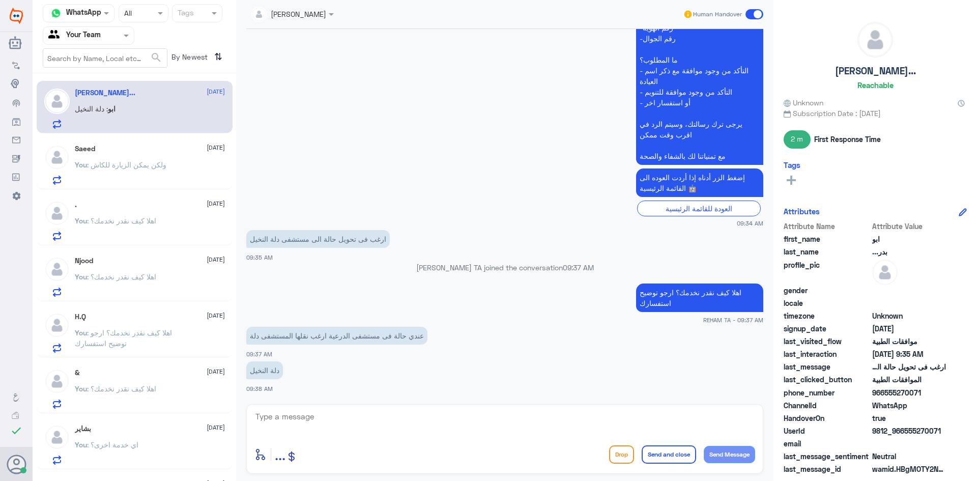
click at [363, 406] on div "enter flow name ... Drop Send and close Send Message" at bounding box center [504, 439] width 517 height 70
click at [367, 408] on div "enter flow name ... Drop Send and close Send Message" at bounding box center [504, 439] width 517 height 70
click at [336, 406] on div "enter flow name ... Drop Send and close Send Message" at bounding box center [504, 439] width 517 height 70
click at [335, 413] on textarea at bounding box center [504, 422] width 501 height 25
type textarea "النقل عن"
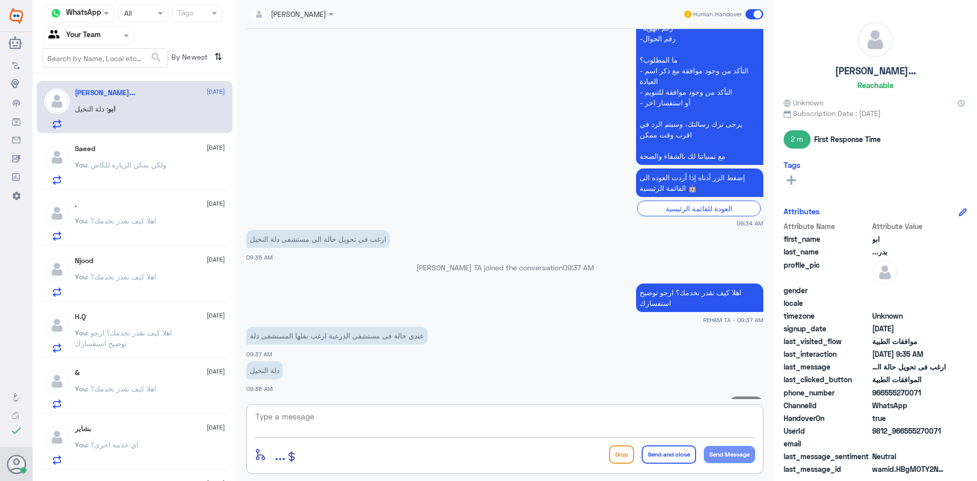
scroll to position [328, 0]
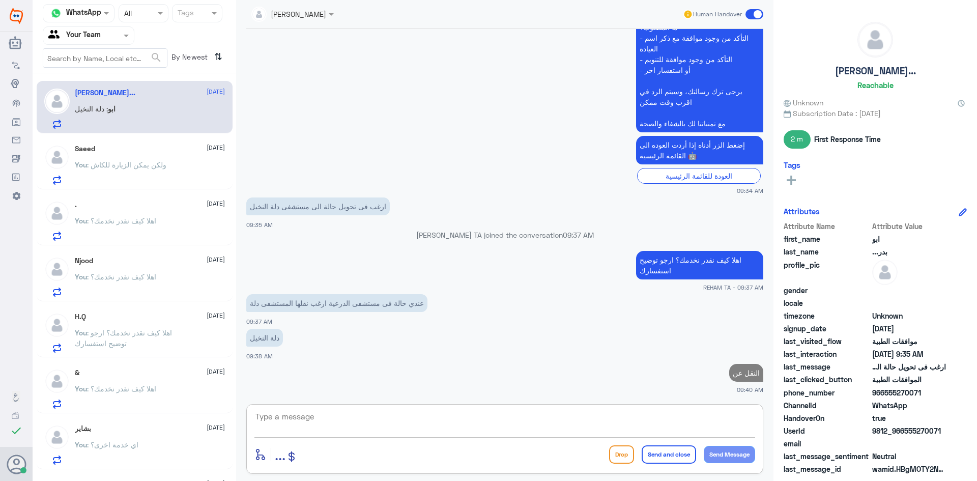
type textarea "ر"
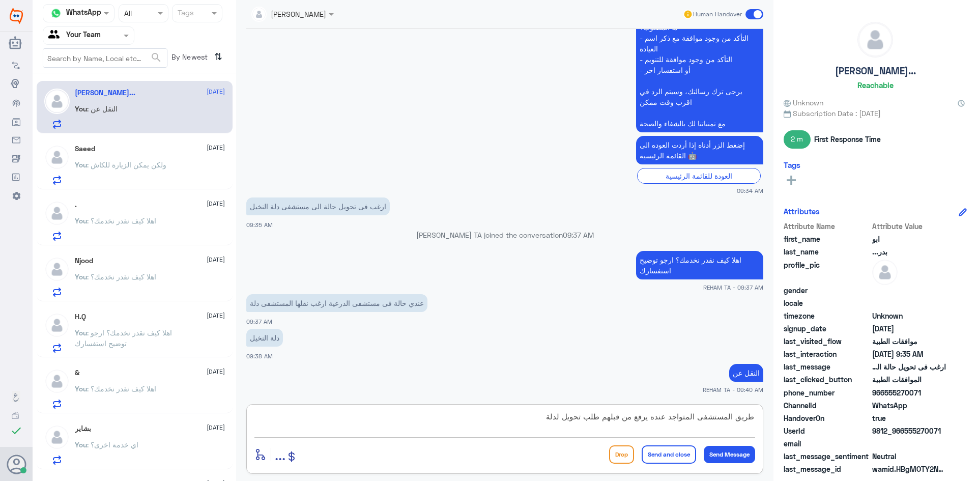
type textarea "طريق المستشفى المتواجد عنده يرفع من قبلهم طلب تحويل لدلة"
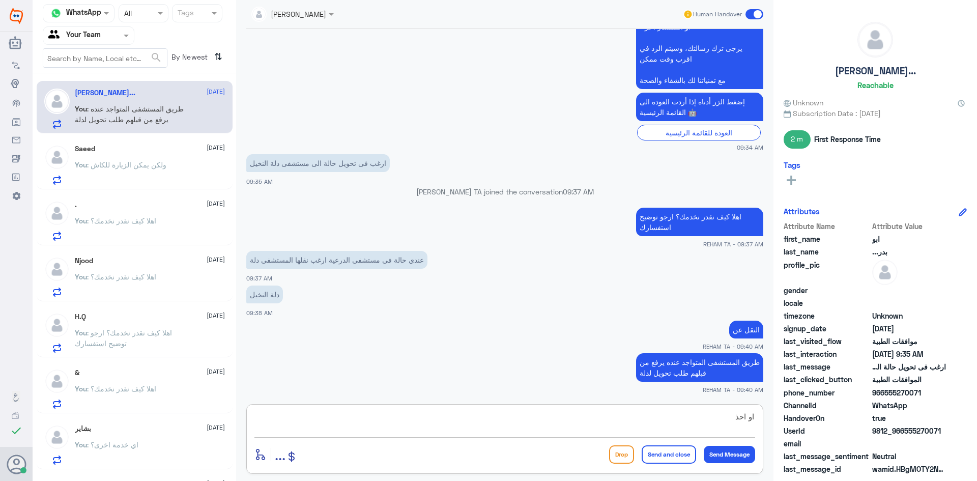
scroll to position [405, 0]
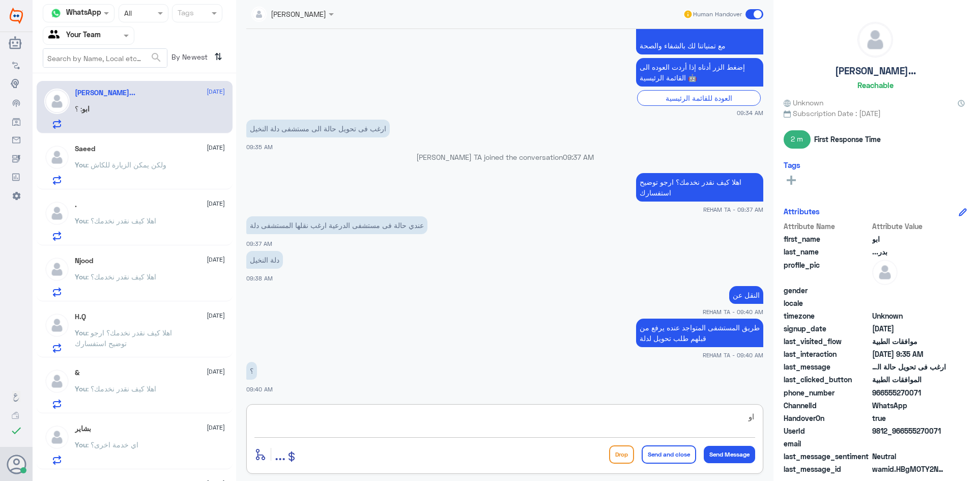
type textarea "ا"
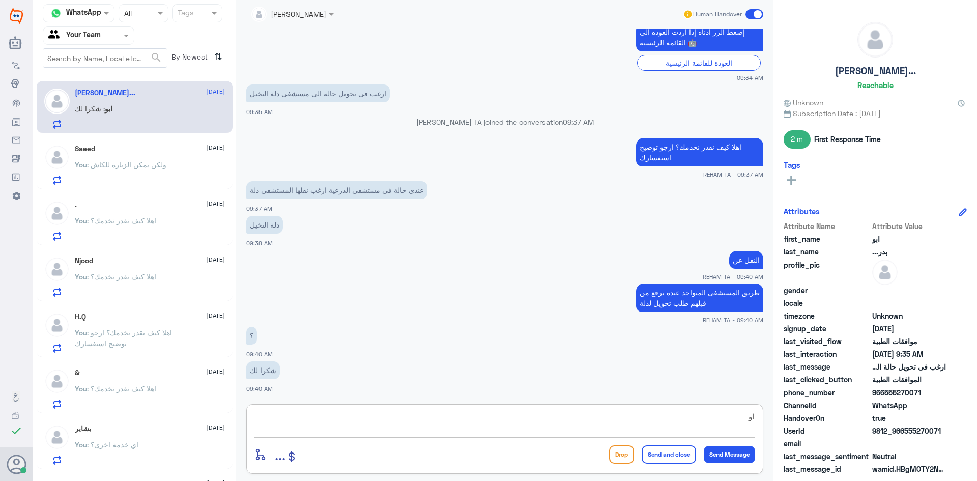
type textarea "ا"
click at [345, 417] on textarea at bounding box center [504, 422] width 501 height 25
paste textarea "العفو قدامكم العافية"
type textarea "العفو قدامكم العافية"
click at [671, 451] on button "Send and close" at bounding box center [668, 454] width 54 height 18
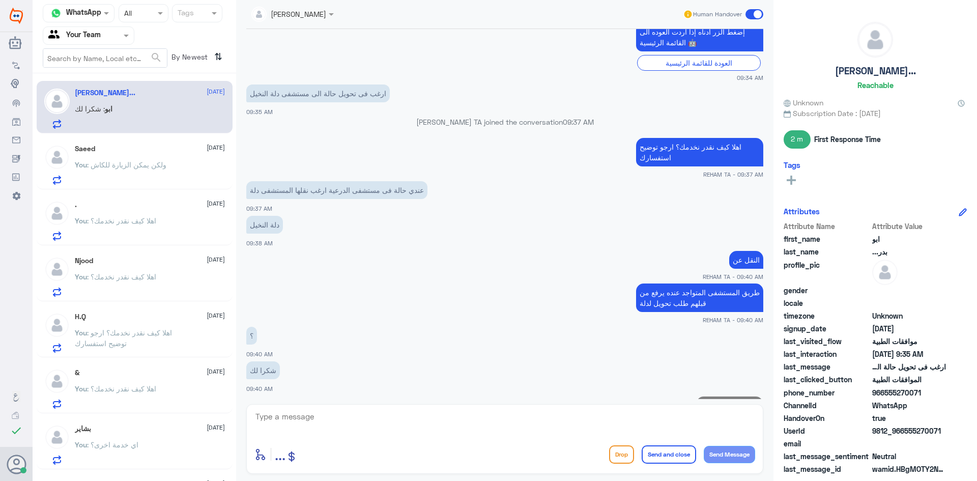
scroll to position [473, 0]
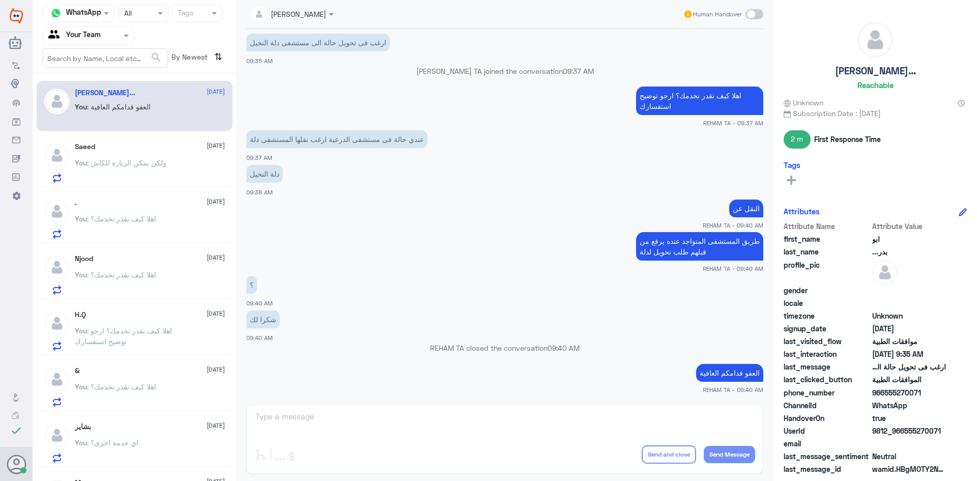
click at [124, 164] on span ": ولكن يمكن الزيارة للكاش" at bounding box center [126, 162] width 79 height 9
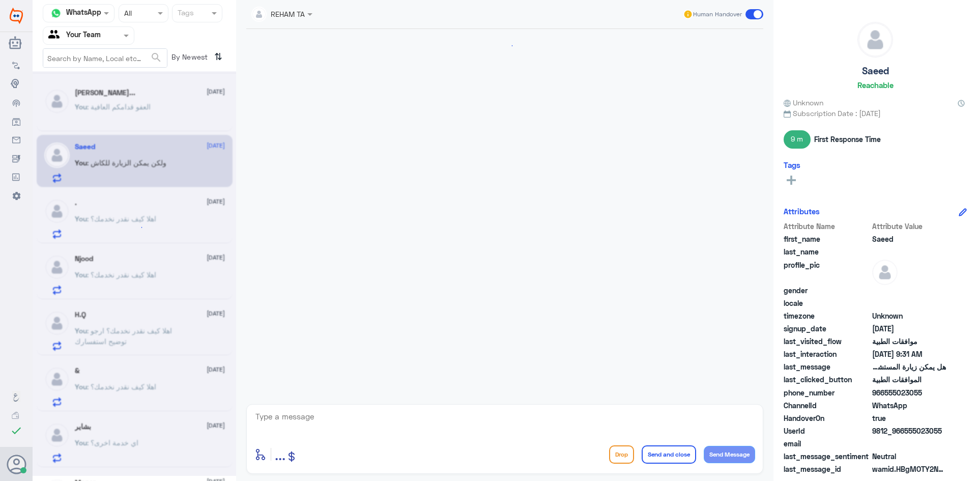
scroll to position [639, 0]
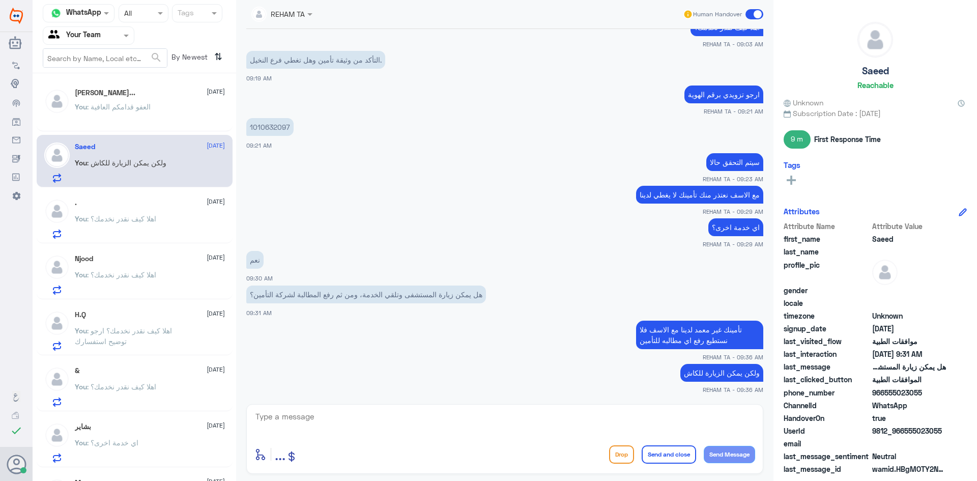
click at [740, 226] on p "اي خدمة اخرى؟" at bounding box center [735, 227] width 55 height 18
copy div "اي خدمة اخرى؟"
click at [550, 435] on div at bounding box center [504, 423] width 501 height 27
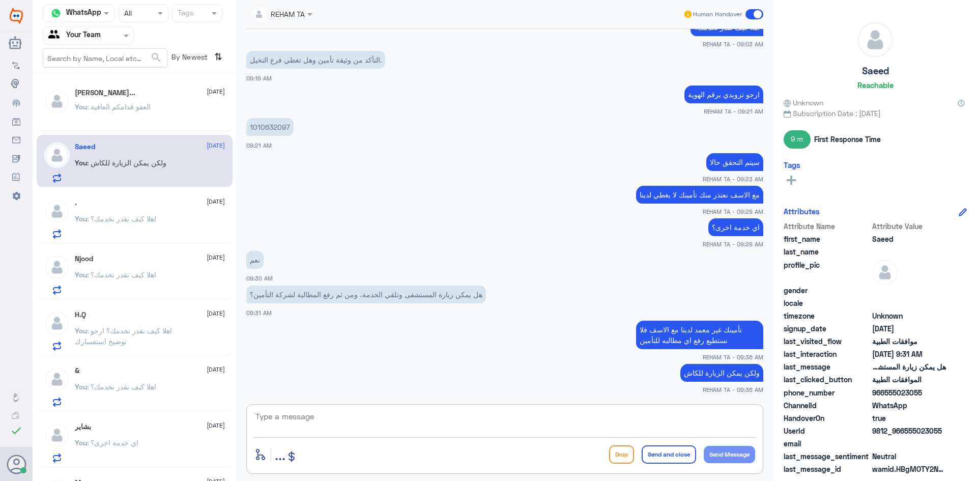
click at [554, 421] on textarea at bounding box center [504, 422] width 501 height 25
paste textarea "اي خدمة اخرى؟"
type textarea "اي خدمة اخرى؟"
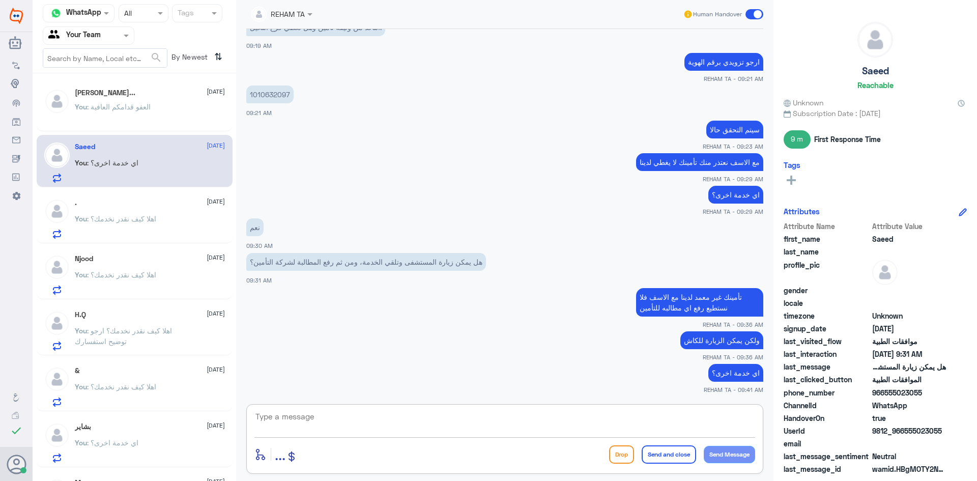
click at [144, 114] on p "You : العفو قدامكم العافية" at bounding box center [113, 113] width 76 height 25
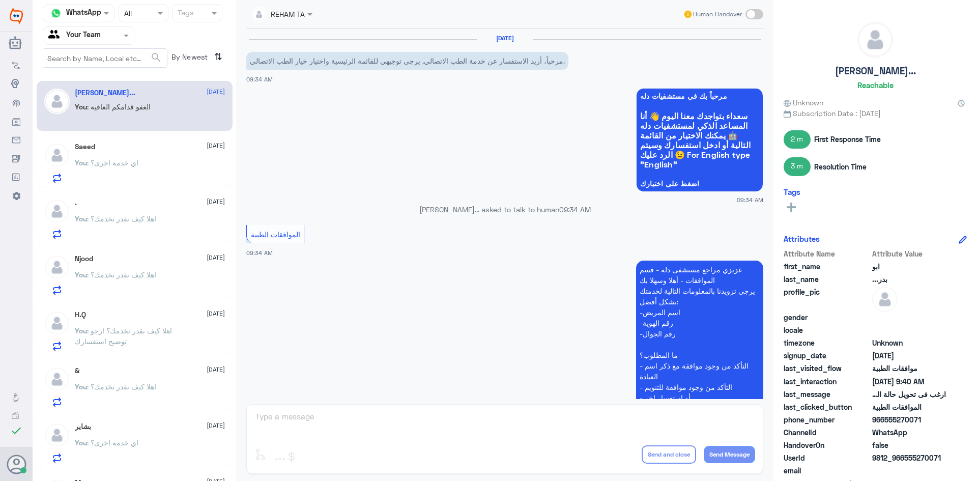
scroll to position [491, 0]
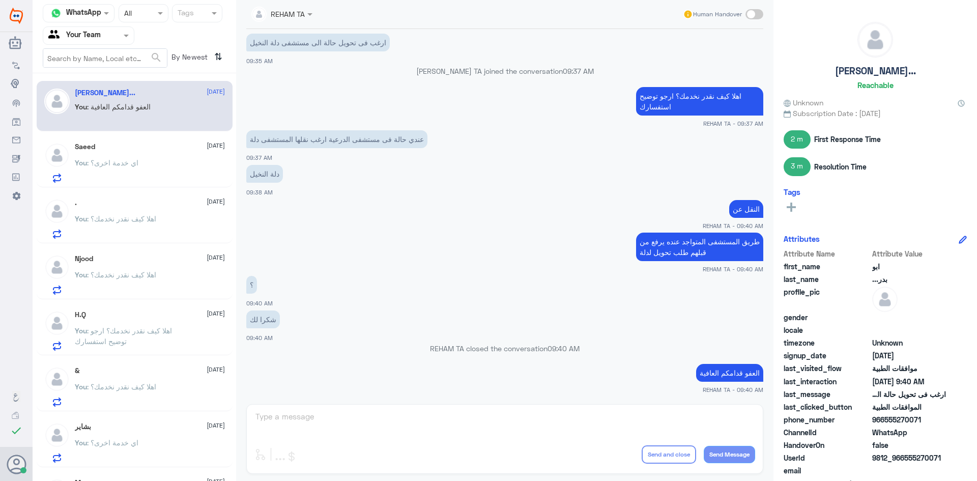
click at [136, 163] on span ": اي خدمة اخرى؟" at bounding box center [112, 162] width 51 height 9
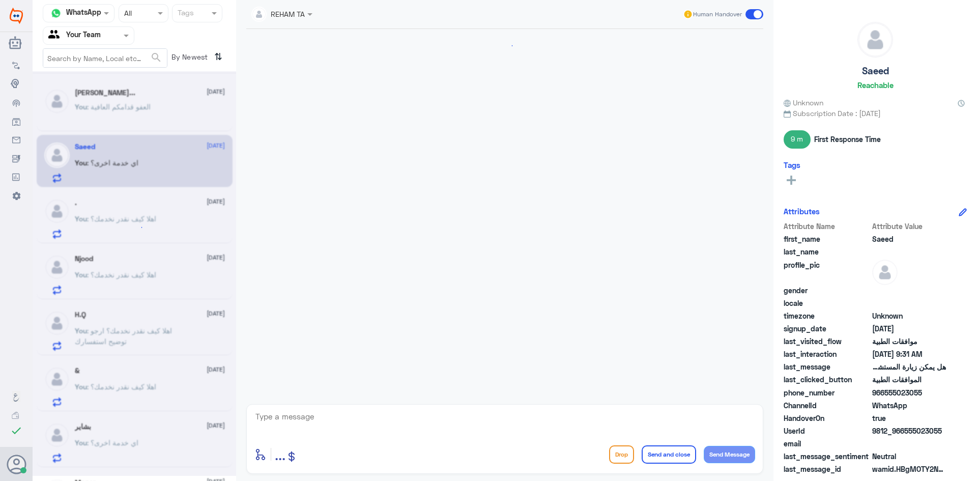
scroll to position [622, 0]
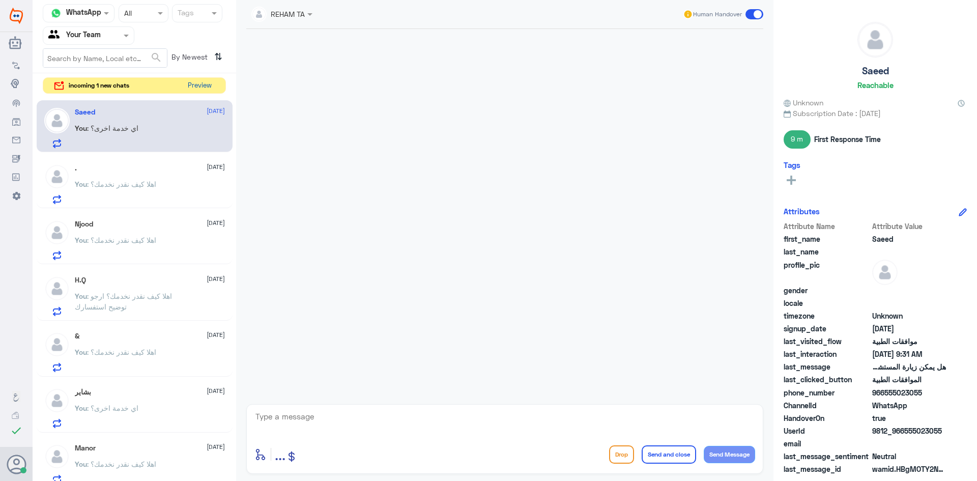
click at [194, 83] on button "Preview" at bounding box center [200, 86] width 32 height 16
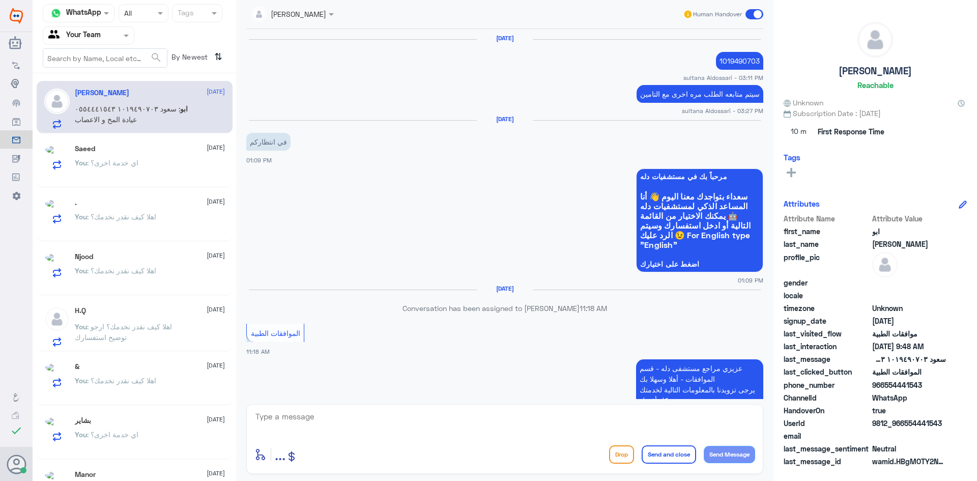
scroll to position [984, 0]
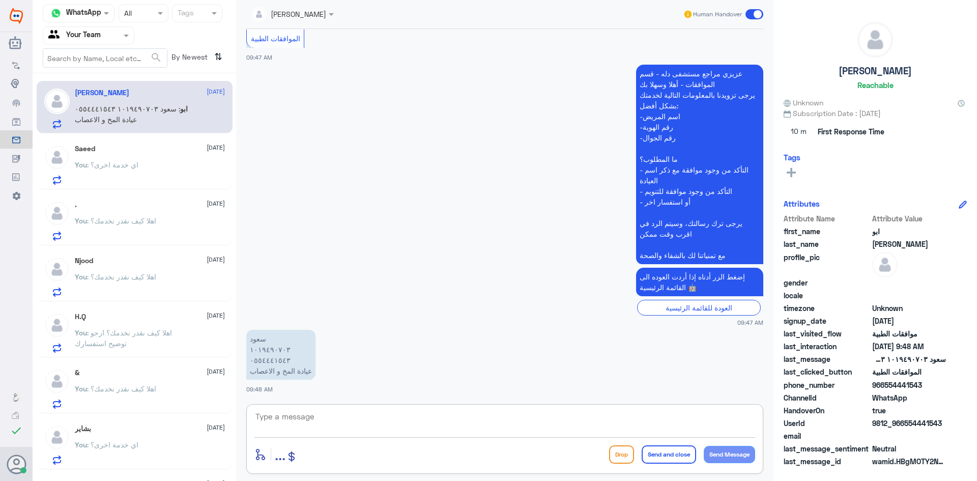
click at [288, 416] on textarea at bounding box center [504, 422] width 501 height 25
click at [80, 100] on div "ابو محمد 19 August ابو : سعود ١٠١٩٤٩٠٧٠٣ ٠٥٥٤٤٤١٥٤٣ عيادة المخ و الاعصاب" at bounding box center [150, 109] width 150 height 40
click at [324, 429] on textarea at bounding box center [504, 422] width 501 height 25
paste textarea "اهلا كيف نقدر نخدمك؟ ارجو توضيح استفسارك"
type textarea "اهلا كيف نقدر نخدمك؟ ارجو توضيح استفسارك"
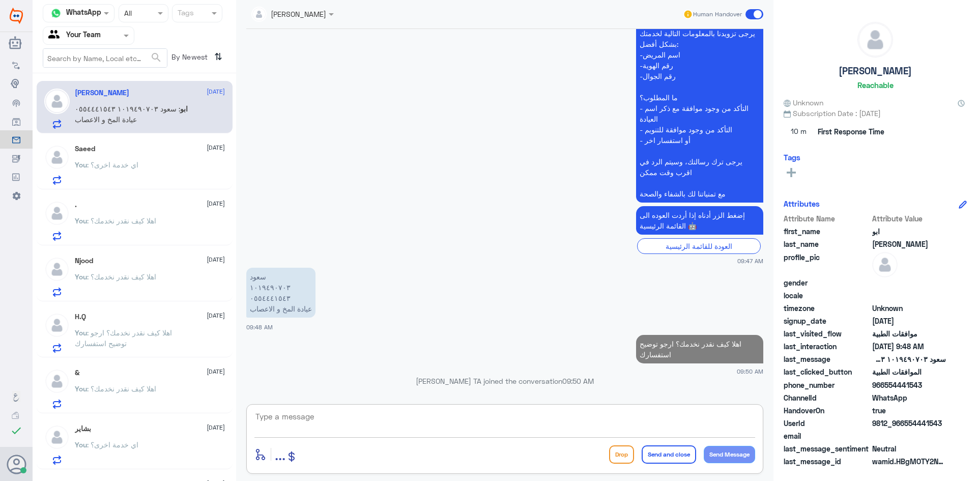
scroll to position [1025, 0]
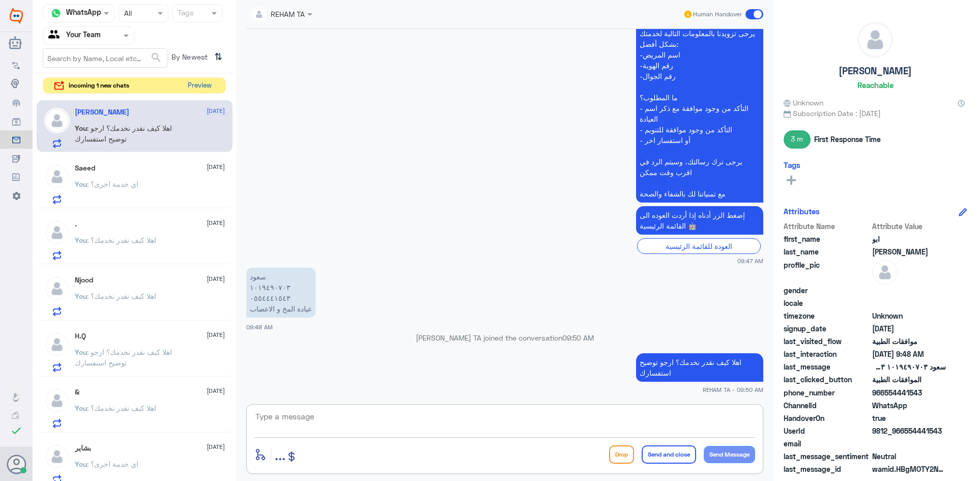
click at [200, 90] on button "Preview" at bounding box center [200, 86] width 32 height 16
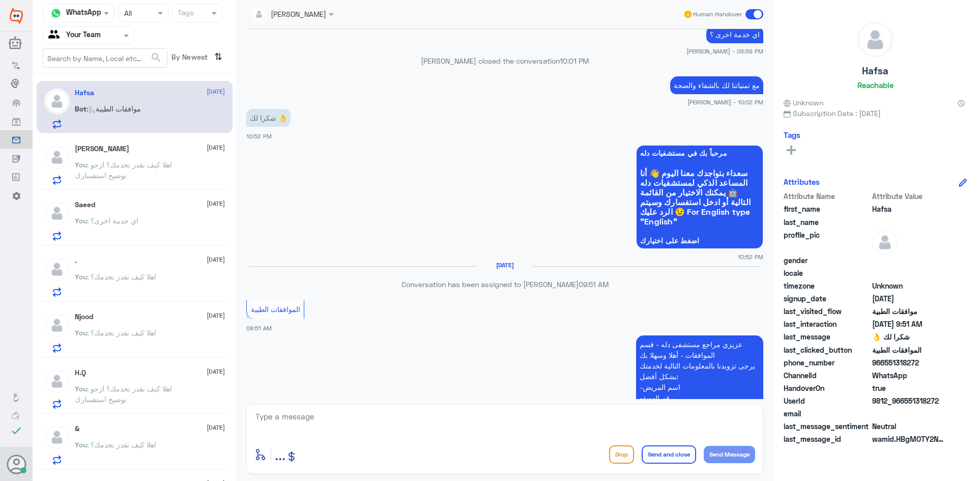
scroll to position [622, 0]
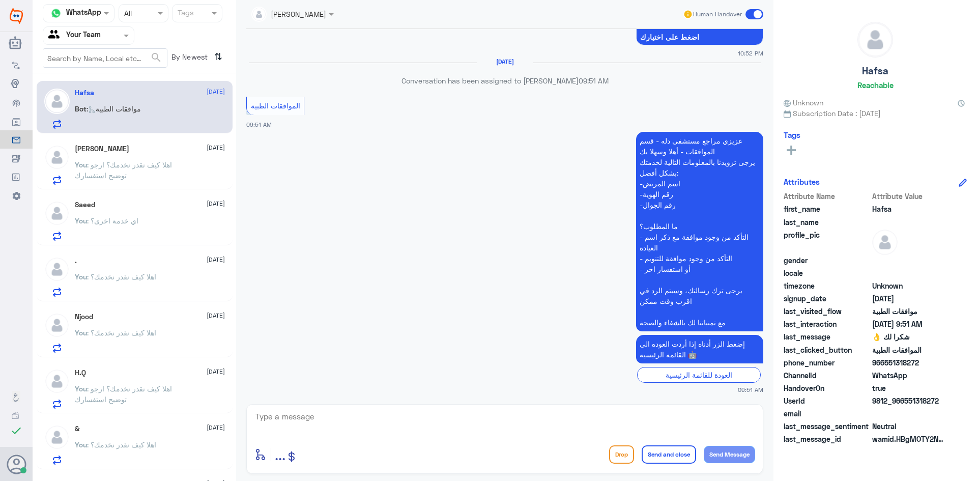
click at [368, 408] on div "enter flow name ... Drop Send and close Send Message" at bounding box center [504, 439] width 517 height 70
click at [366, 421] on textarea at bounding box center [504, 422] width 501 height 25
paste textarea "اهلا كيف نقدر نخدمك؟ ارجو توضيح استفسارك"
type textarea "اهلا كيف نقدر نخدمك؟ ارجو توضيح استفسارك"
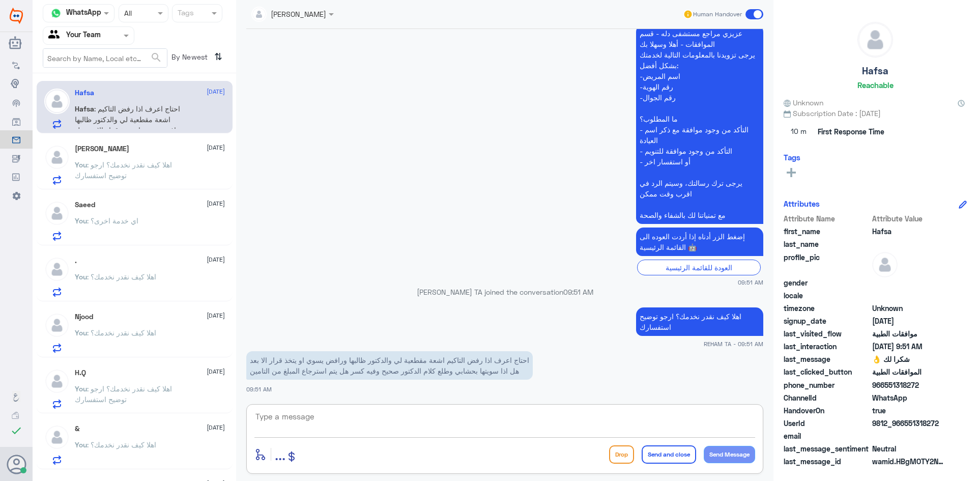
scroll to position [746, 0]
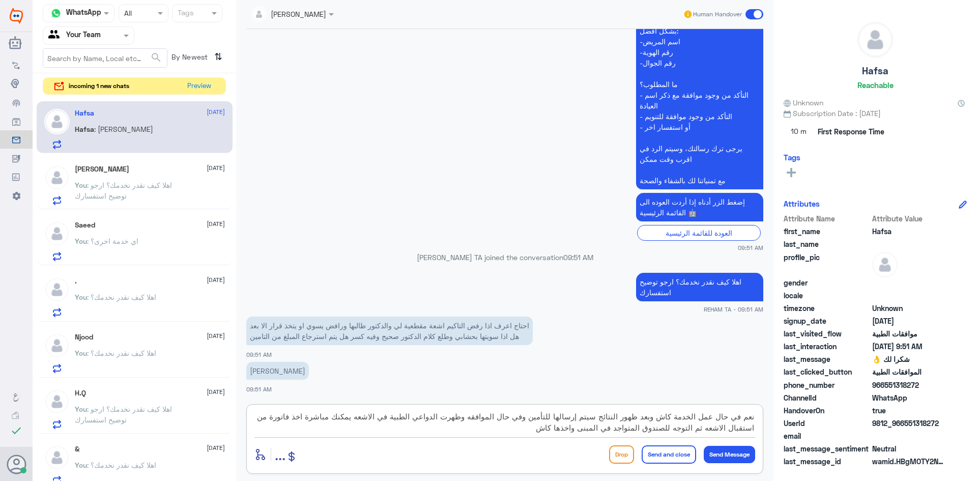
type textarea "نعم في حال عمل الخدمة كاش وبعد ظهور النتائج سيتم إرسالها للتأمين وفي حال المواف…"
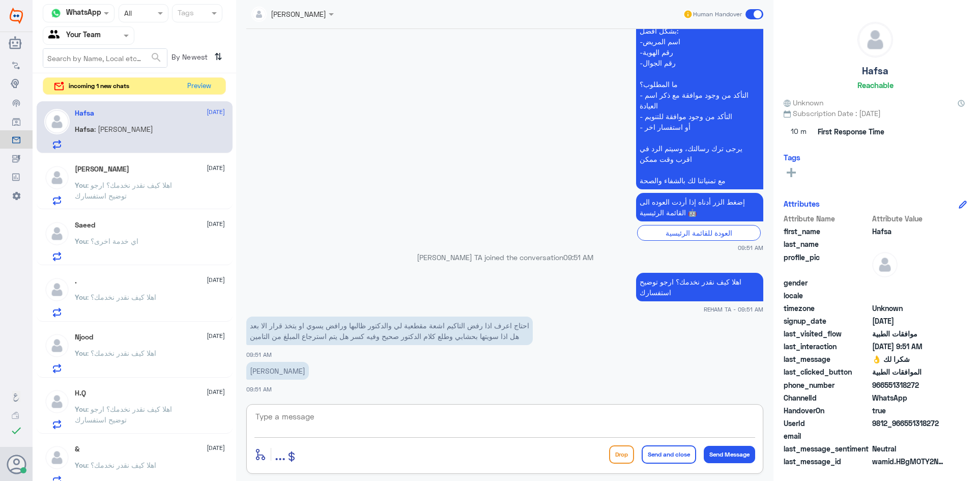
scroll to position [832, 0]
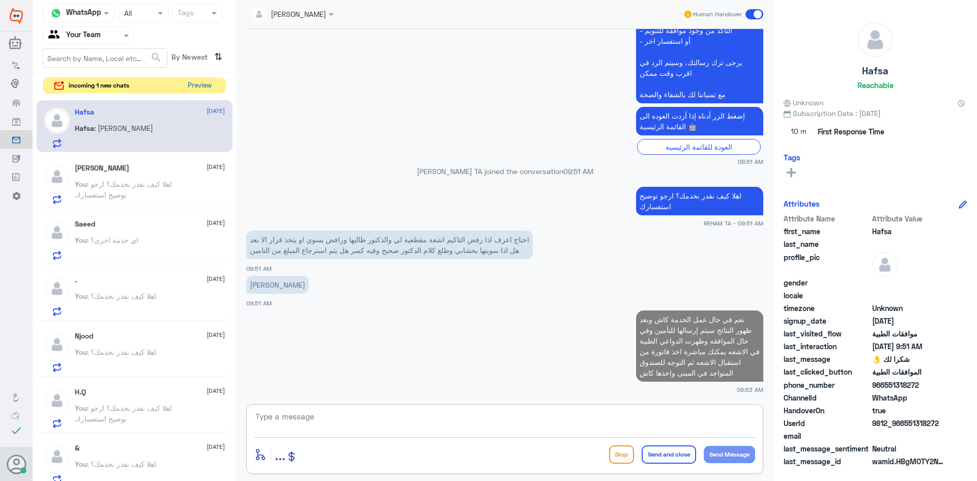
click at [191, 87] on button "Preview" at bounding box center [200, 86] width 32 height 16
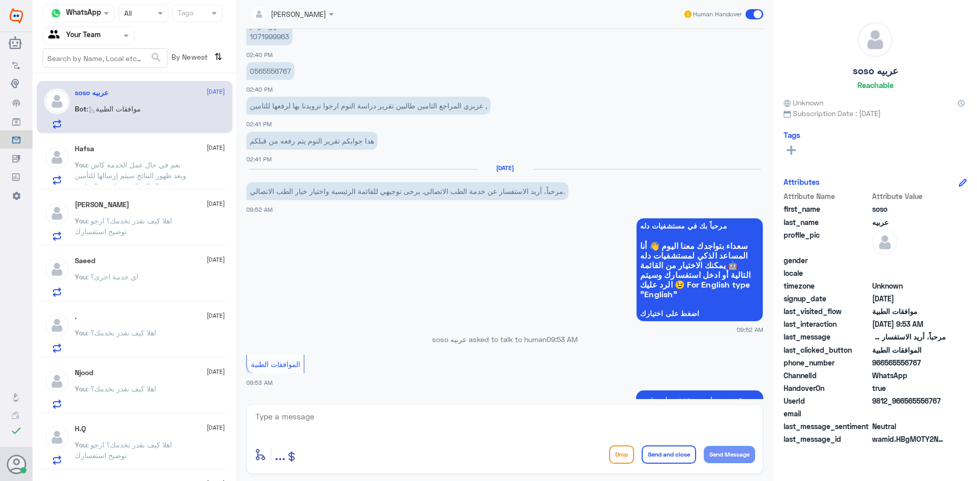
scroll to position [810, 0]
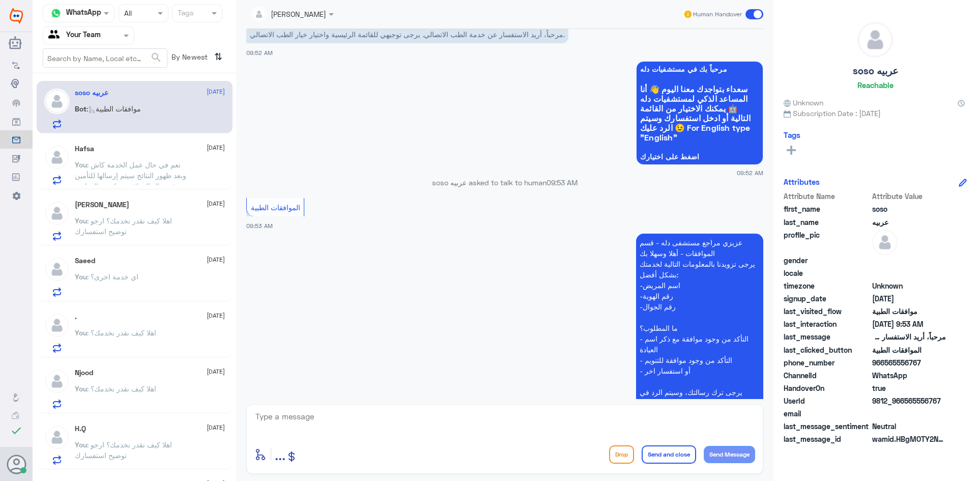
click at [328, 433] on textarea at bounding box center [504, 422] width 501 height 25
paste textarea "اهلا كيف نقدر نخدمك؟ ارجو توضيح استفسارك"
type textarea "اهلا كيف نقدر نخدمك؟ ارجو توضيح استفسارك"
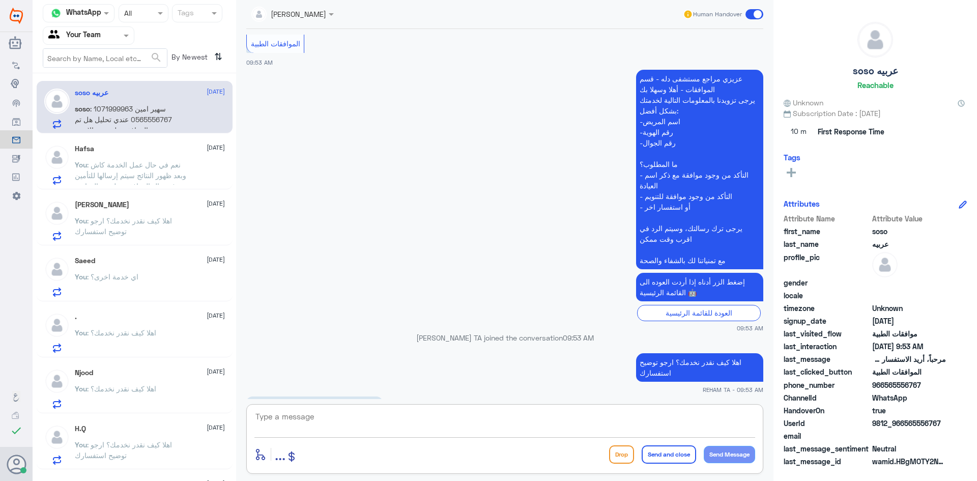
scroll to position [1022, 0]
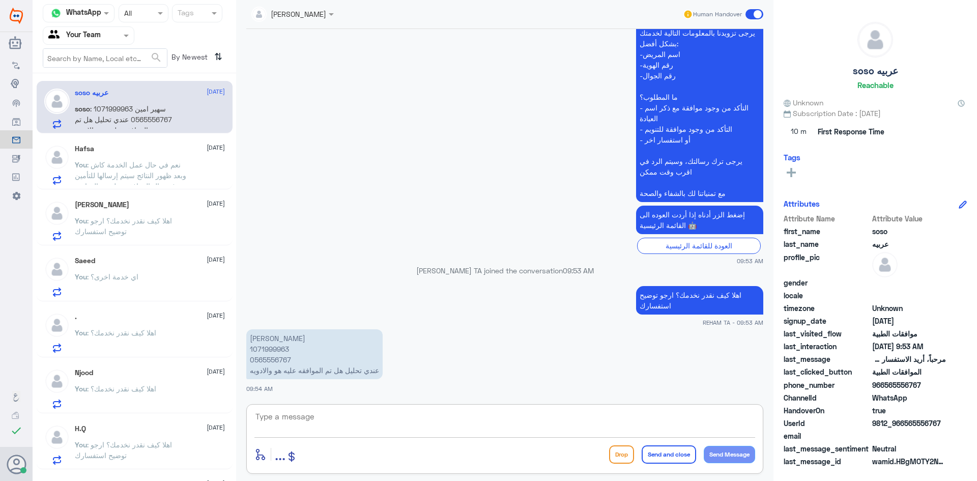
click at [268, 347] on p "سهير امين 1071999963 0565556767 عندي تحليل هل تم الموافقه عليه هو والادويه" at bounding box center [314, 354] width 136 height 50
copy p "1071999963"
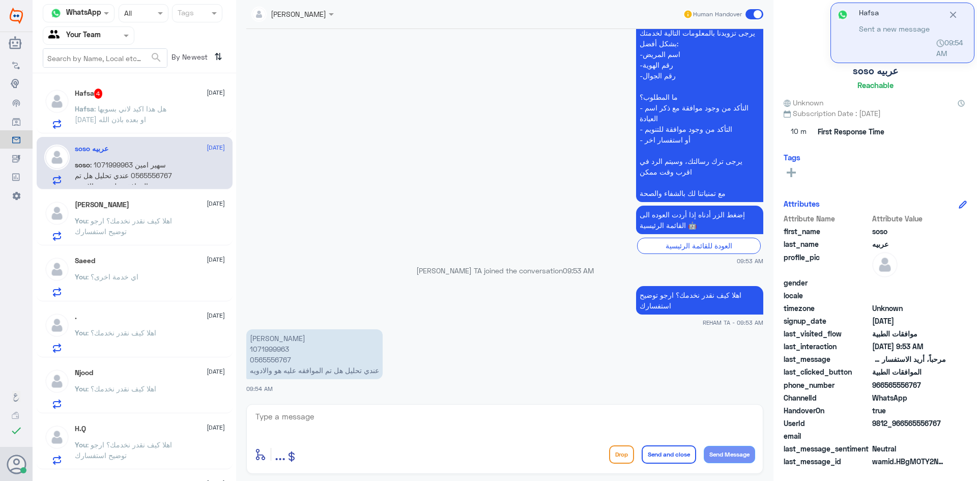
click at [381, 418] on textarea at bounding box center [504, 422] width 501 height 25
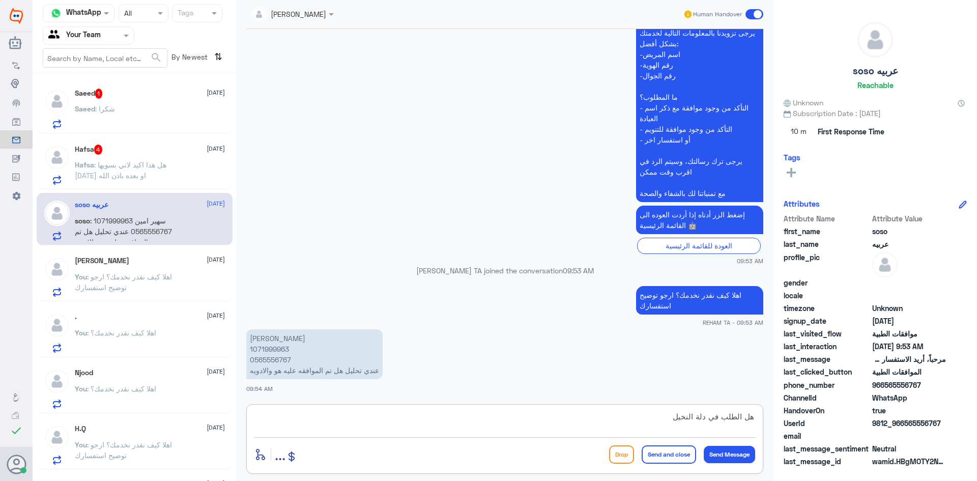
type textarea "هل الطلب في دلة النخيل؟"
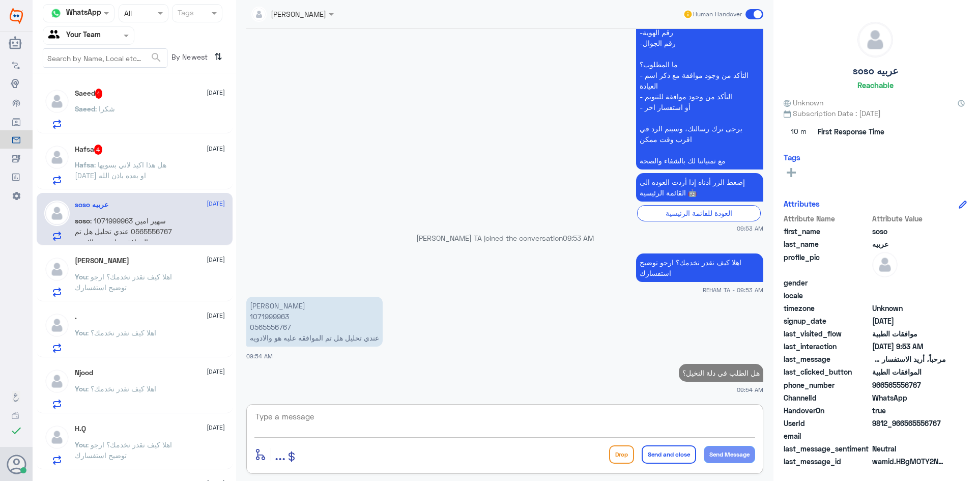
click at [142, 167] on span ": هل هذا اكيد لاني بسويها غدا او بعده باذن الله" at bounding box center [121, 169] width 92 height 19
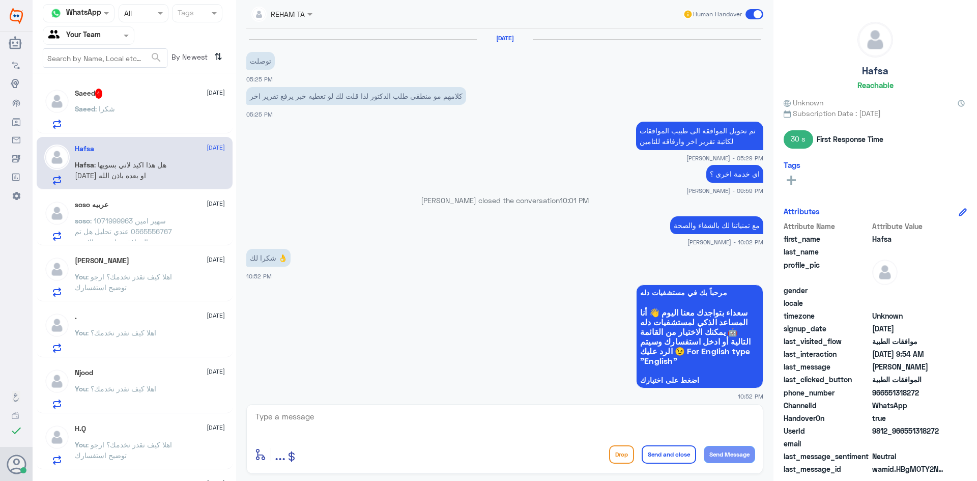
scroll to position [676, 0]
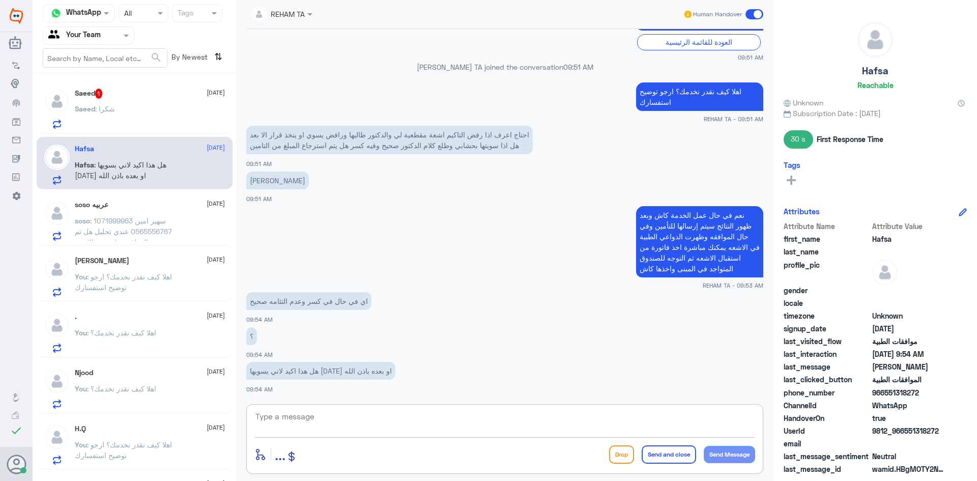
click at [326, 420] on textarea at bounding box center [504, 422] width 501 height 25
type textarea "ص"
type textarea "ع"
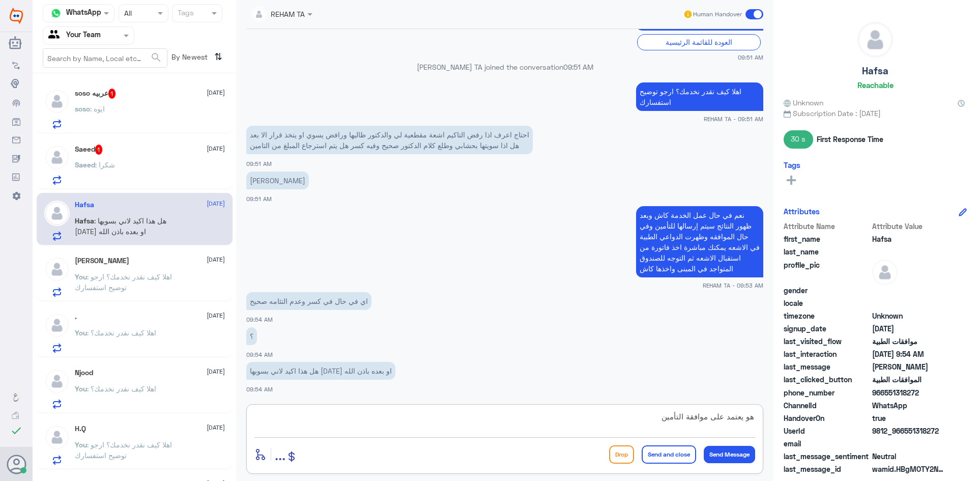
type textarea "هو يعتمد على موافقة التأمين"
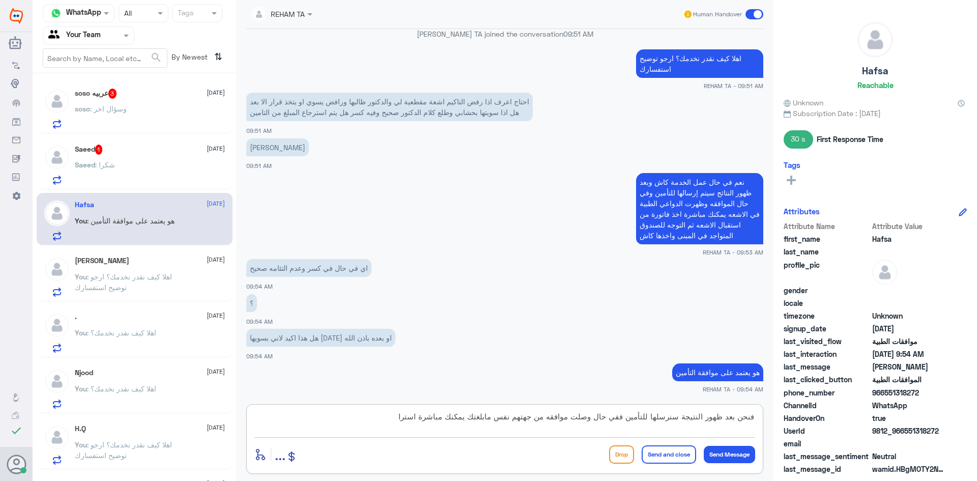
scroll to position [743, 0]
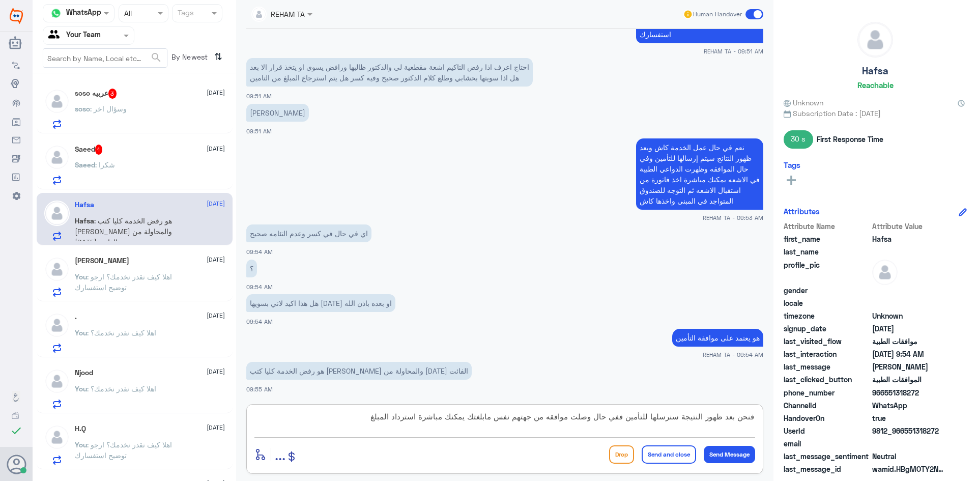
type textarea "فنحن بعد ظهور النتيجة سنرسلها للتأمين ففي حال وصلت موافقه من جهتهم نفس مابلغتك …"
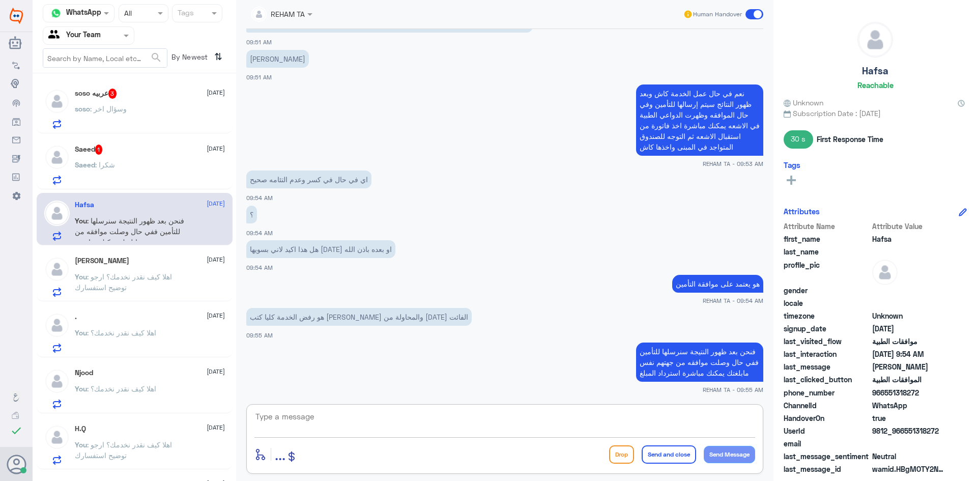
click at [319, 427] on textarea at bounding box center [504, 422] width 501 height 25
click at [116, 177] on div "Saeed : شكرا" at bounding box center [150, 173] width 150 height 23
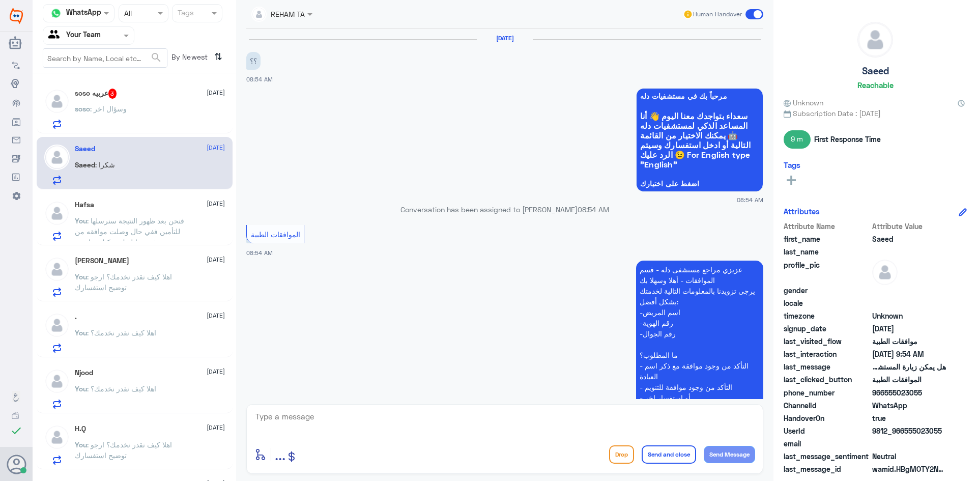
scroll to position [635, 0]
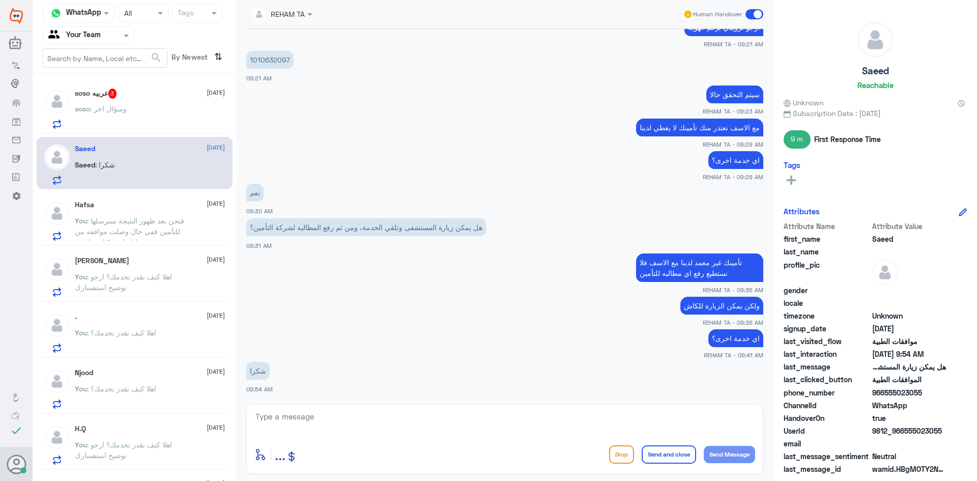
click at [348, 423] on textarea at bounding box center [504, 422] width 501 height 25
paste textarea "اي خدمة اخرى؟"
click at [345, 422] on textarea "اي خدمة اخرى؟" at bounding box center [504, 422] width 501 height 25
drag, startPoint x: 465, startPoint y: 421, endPoint x: 857, endPoint y: 426, distance: 391.7
click at [855, 426] on div "Channel WhatsApp Status × All Tags Agent Filter Your Team search By Newest ⇅ so…" at bounding box center [505, 242] width 944 height 484
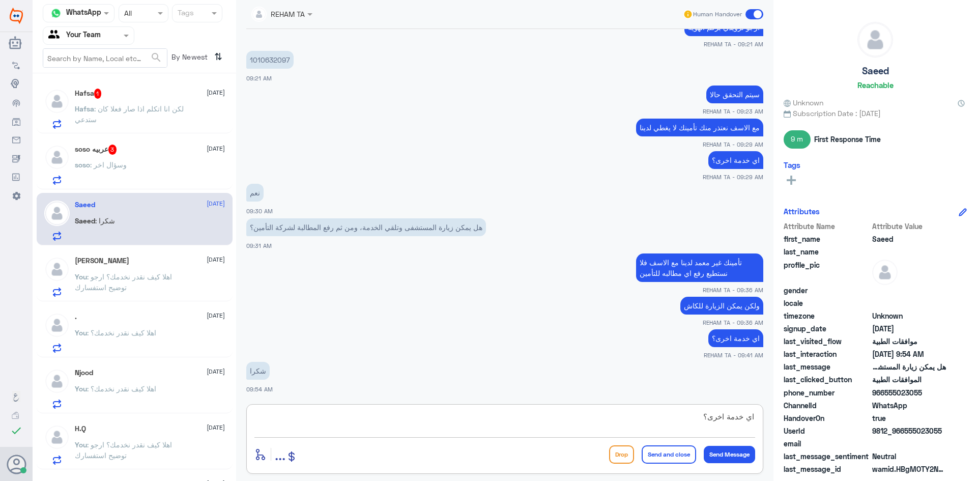
click at [698, 427] on textarea "اي خدمة اخرى؟" at bounding box center [504, 422] width 501 height 25
click at [702, 414] on textarea "اي خدمة اخرى؟" at bounding box center [504, 422] width 501 height 25
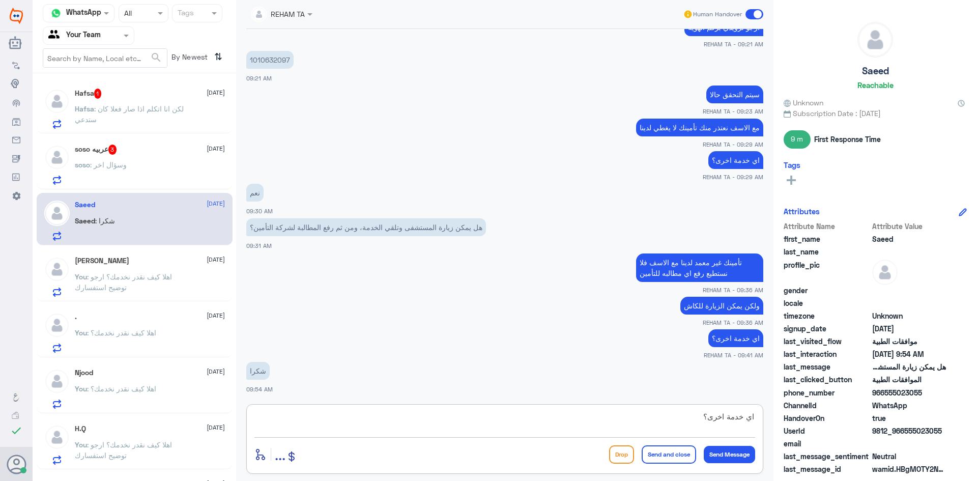
paste textarea "عفو قدامكم العافية"
type textarea "العفو قدامكم العافية"
click at [669, 451] on button "Send and close" at bounding box center [668, 454] width 54 height 18
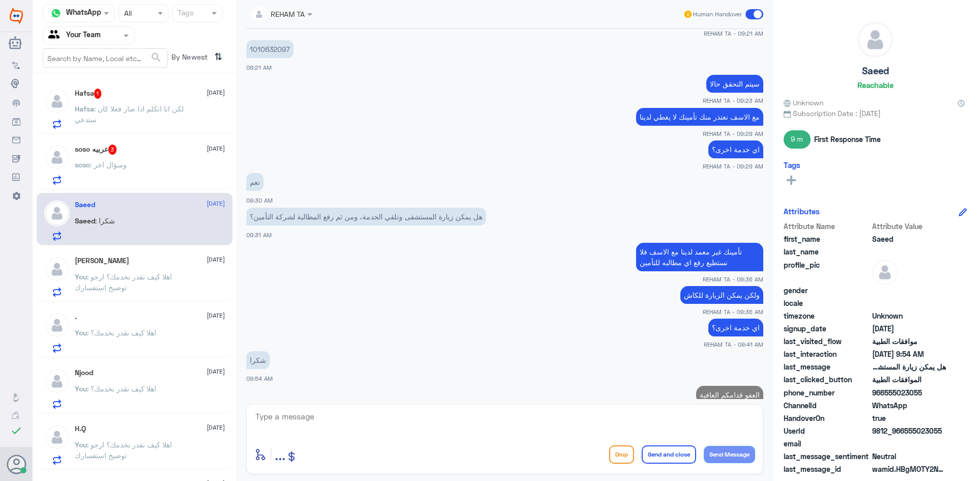
scroll to position [668, 0]
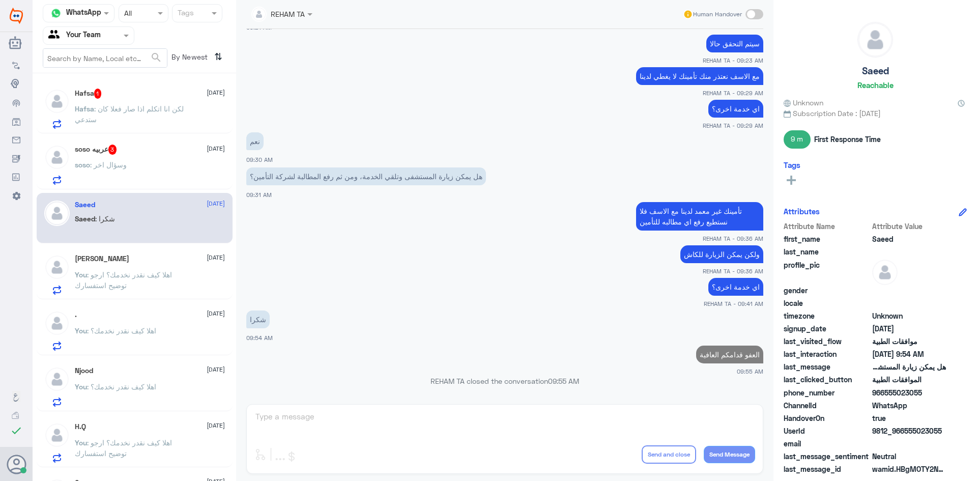
click at [160, 112] on span ": لكن انا اتكلم اذا صار فعلا كان ستدعي" at bounding box center [129, 113] width 109 height 19
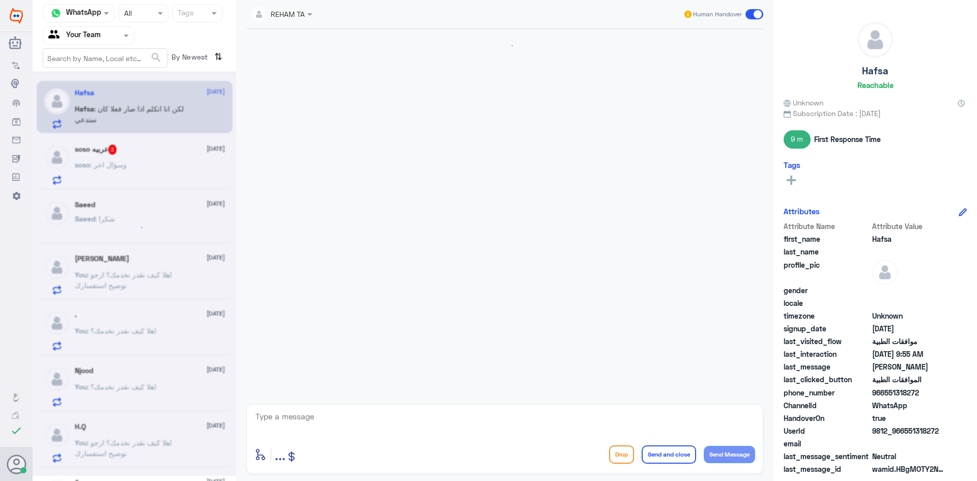
scroll to position [699, 0]
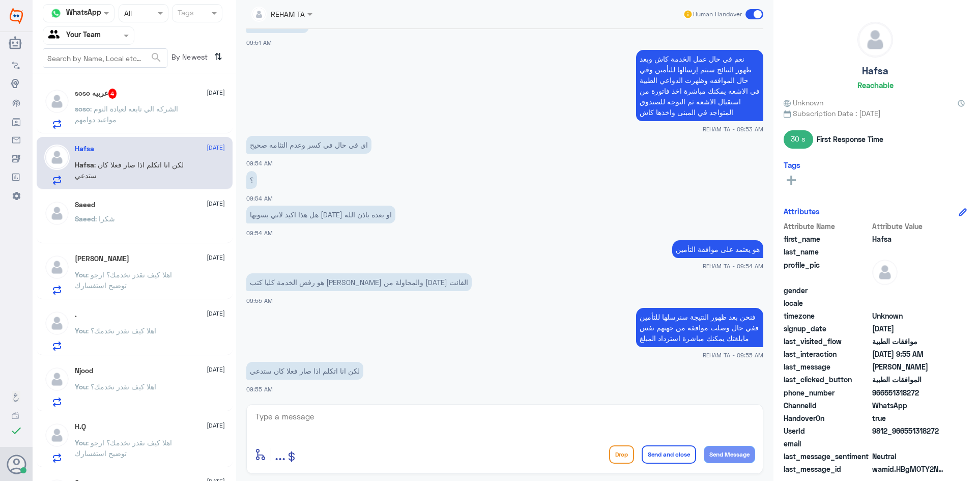
click at [361, 431] on textarea at bounding box center [504, 422] width 501 height 25
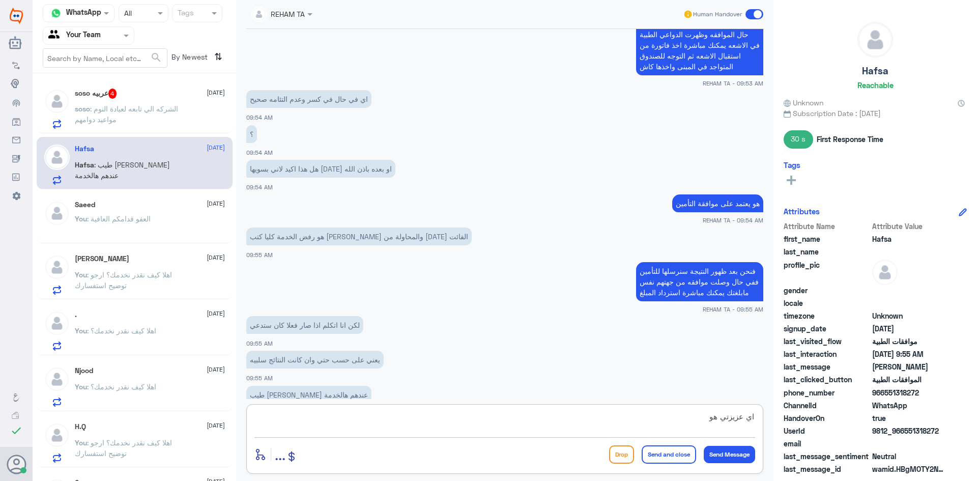
scroll to position [769, 0]
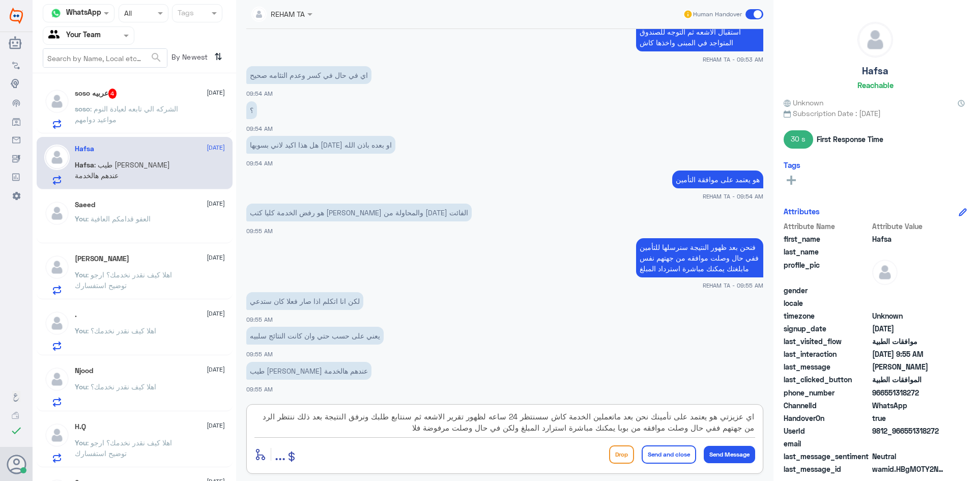
type textarea "اي عزيزتي هو يعتمد على تأمينك نحن بعد ماتعملين الخدمة كاش سسنتظر 24 ساعه لظهور …"
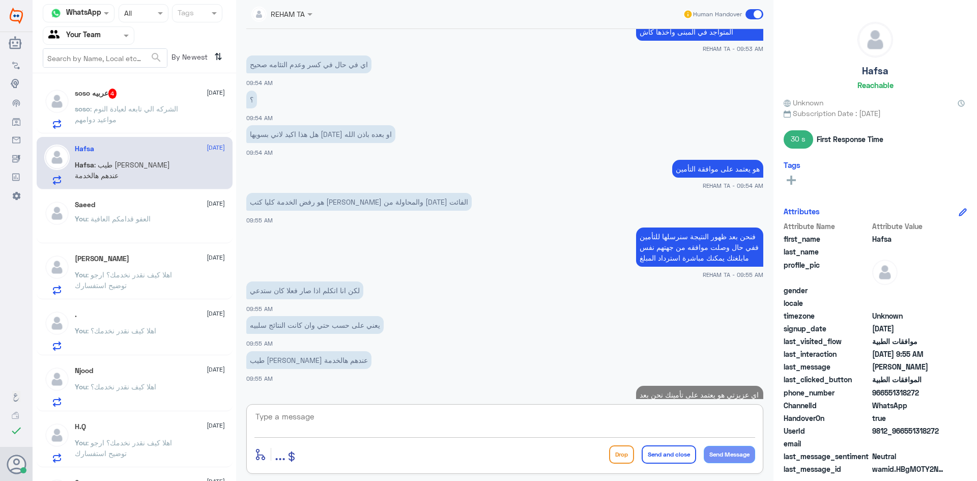
scroll to position [866, 0]
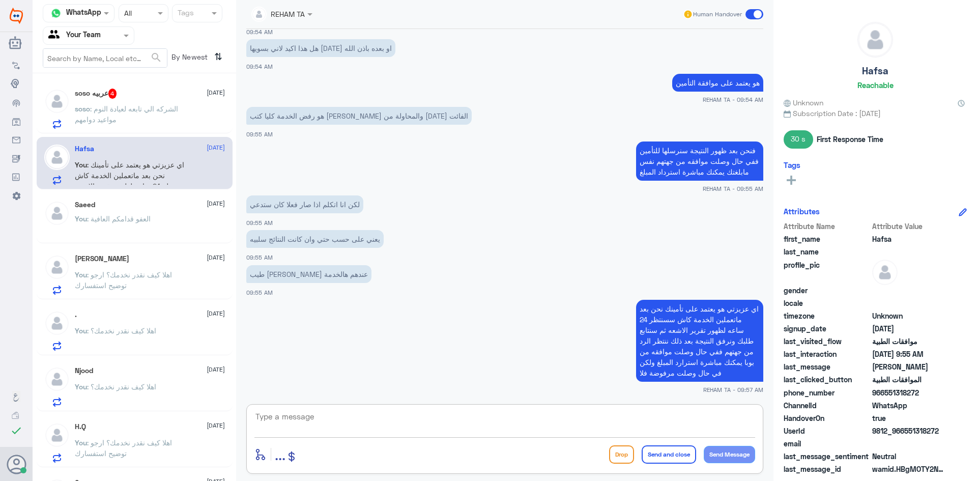
click at [332, 415] on textarea at bounding box center [504, 422] width 501 height 25
type textarea "خدمة ماذا؟"
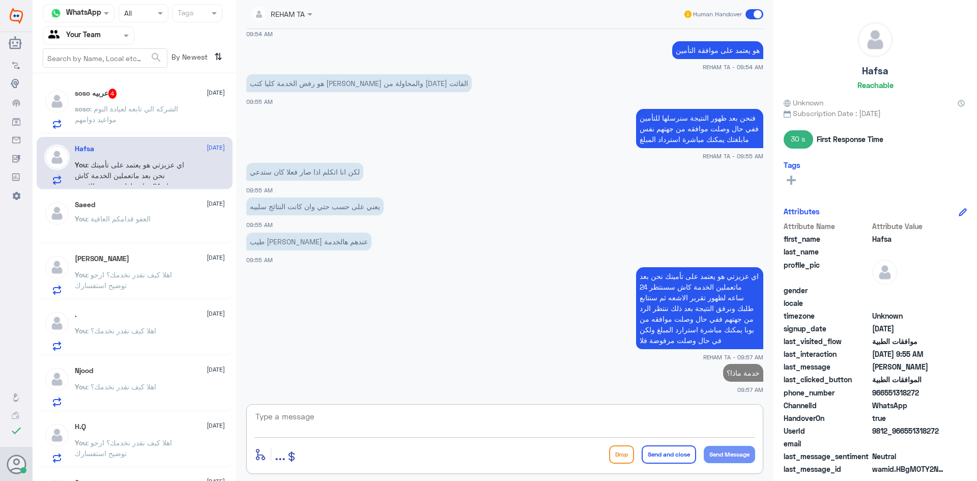
click at [142, 103] on p "soso : الشركه الي تابعه لعيادة النوم مواعيد دوامهم" at bounding box center [132, 115] width 114 height 25
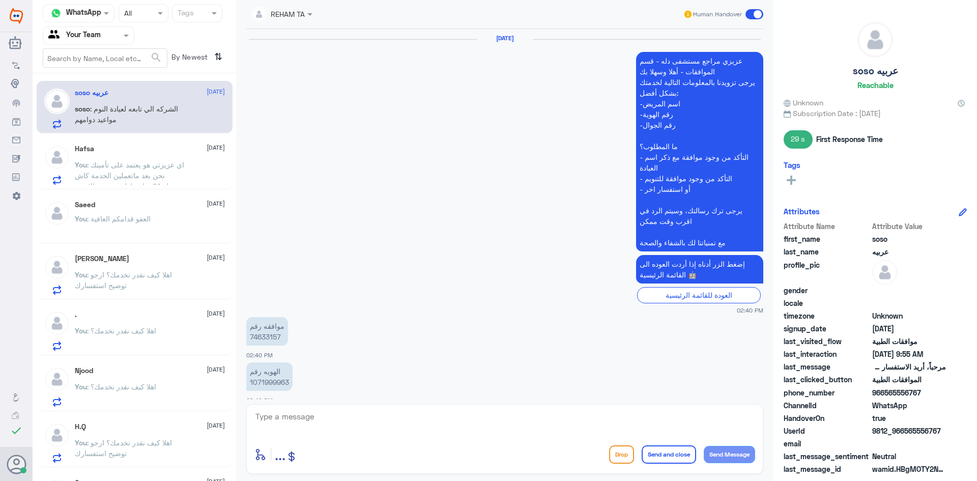
scroll to position [904, 0]
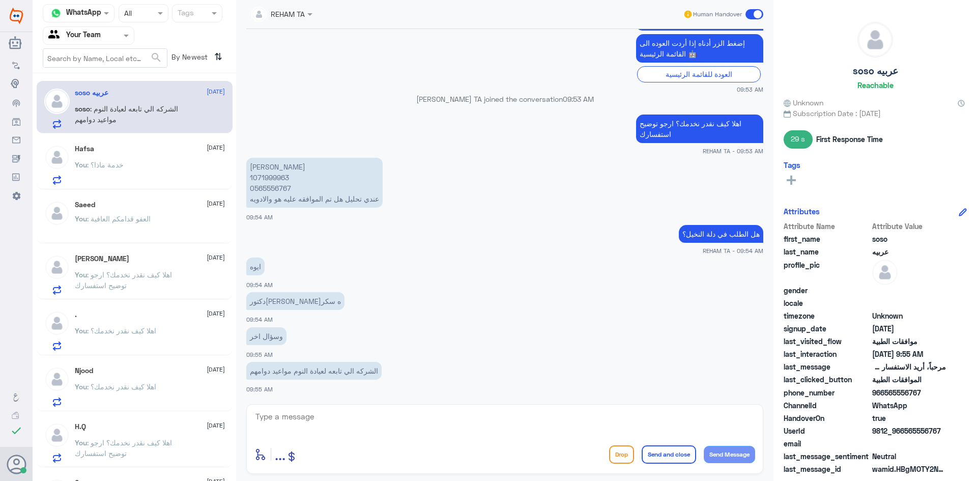
click at [385, 424] on textarea at bounding box center [504, 422] width 501 height 25
click at [338, 410] on textarea at bounding box center [504, 422] width 501 height 25
click at [346, 422] on textarea at bounding box center [504, 422] width 501 height 25
paste textarea "10-07-2025"
type textarea "ماهو طلبك ؟اخر طلب لديك بتاريخ 10-07-2025"
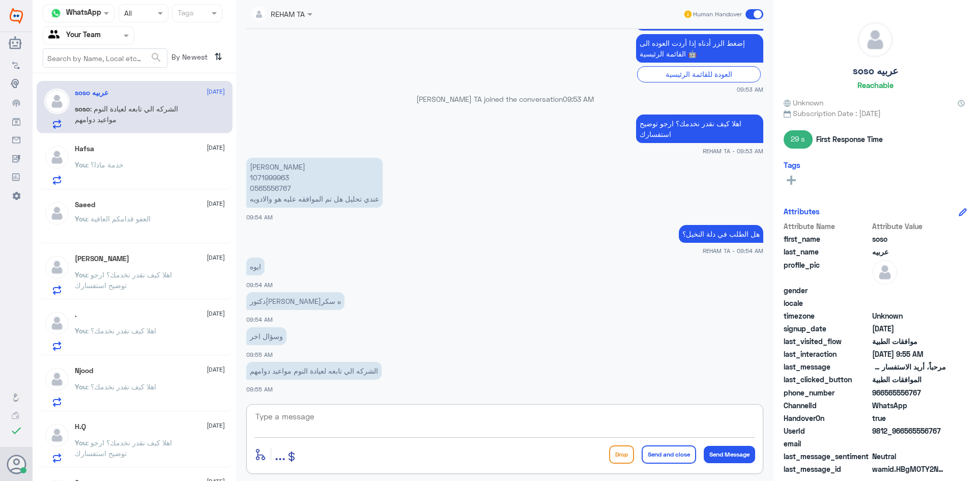
scroll to position [948, 0]
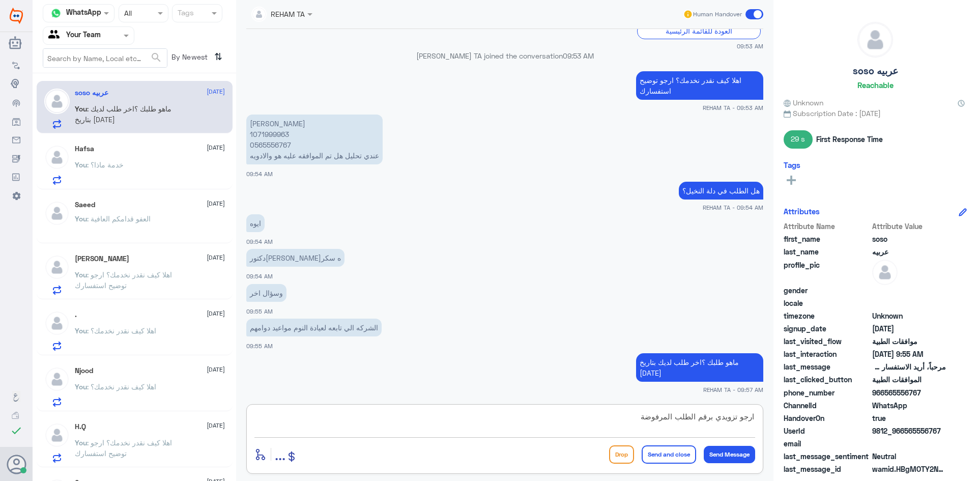
type textarea "ارجو تزويدي برقم الطلب المرفوض"
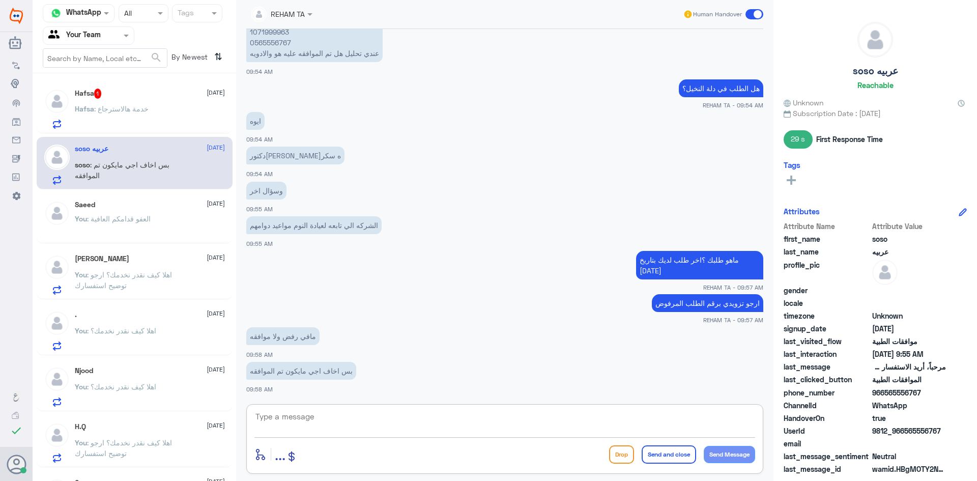
scroll to position [1085, 0]
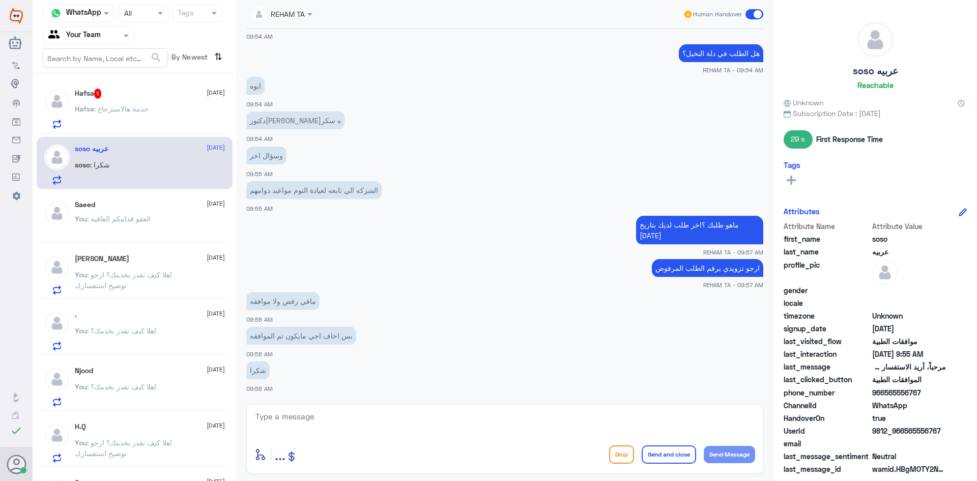
click at [130, 118] on p "Hafsa : خدمة هالاسترجاع" at bounding box center [112, 115] width 74 height 25
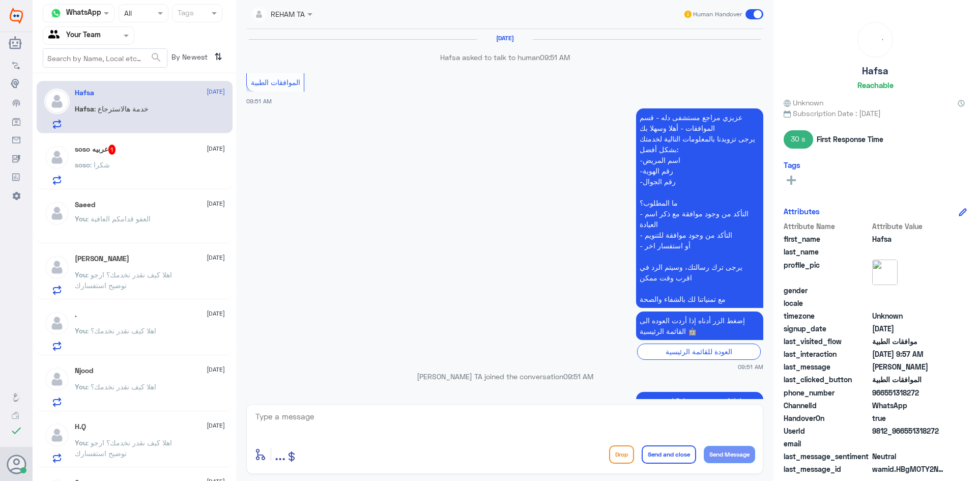
scroll to position [710, 0]
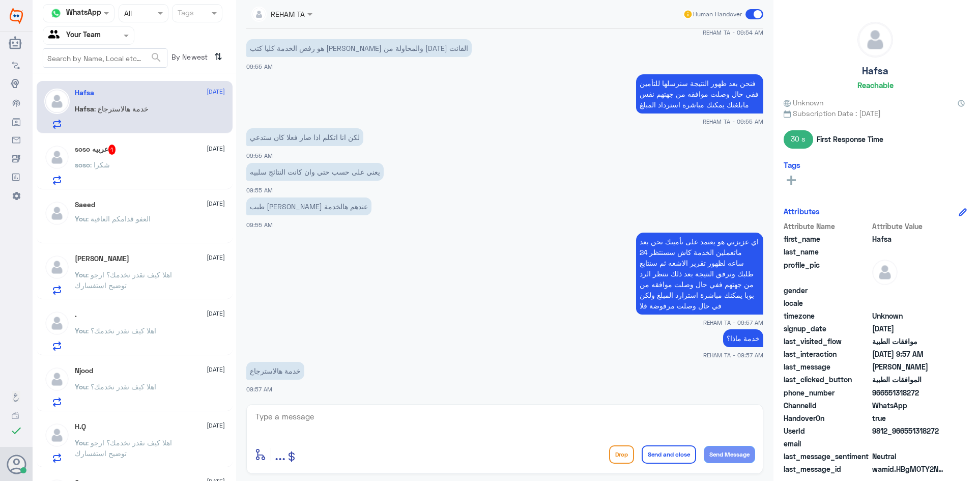
click at [397, 424] on textarea at bounding box center [504, 422] width 501 height 25
type textarea "عن طريق المستشفى يتم الاسترجاع ولكن نفس مابلغتك بشرط الحصول على موافقه من التأم…"
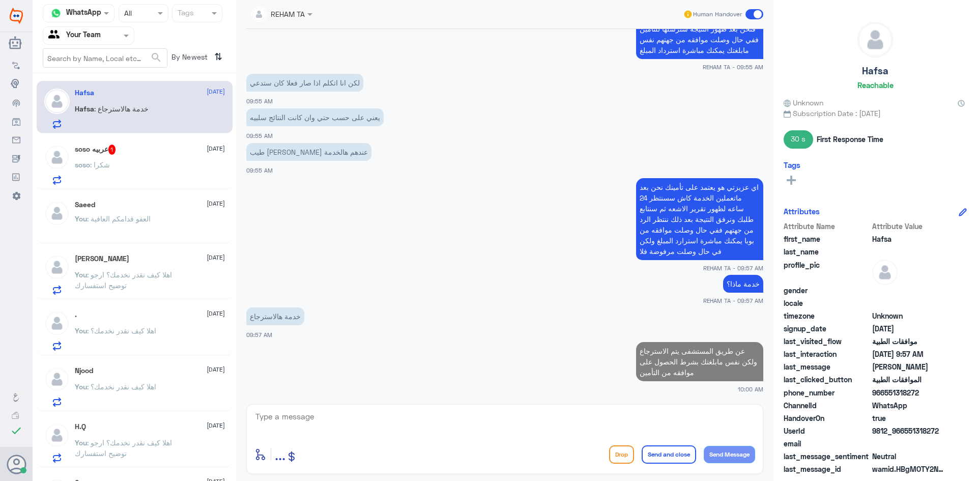
click at [185, 186] on div "soso عربيه 1 19 August soso : شكرا" at bounding box center [135, 163] width 196 height 52
click at [196, 180] on div "soso : شكرا" at bounding box center [150, 173] width 150 height 23
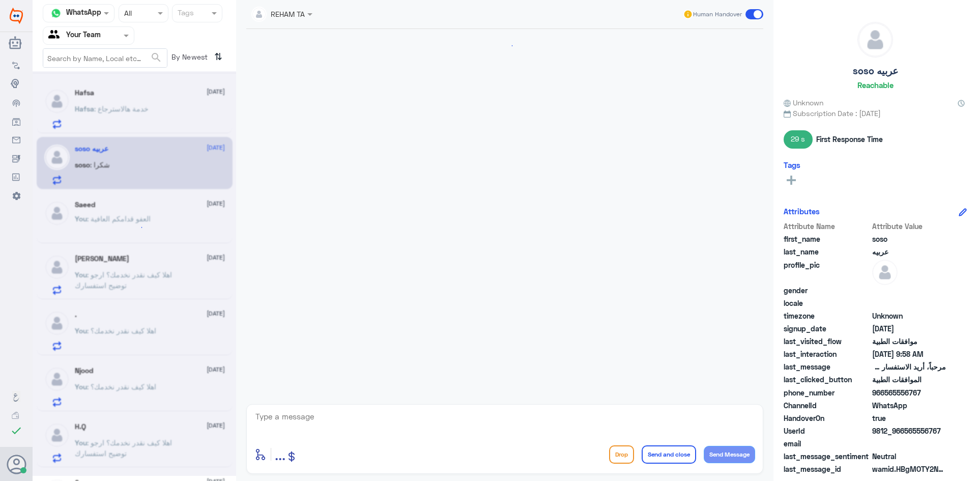
scroll to position [660, 0]
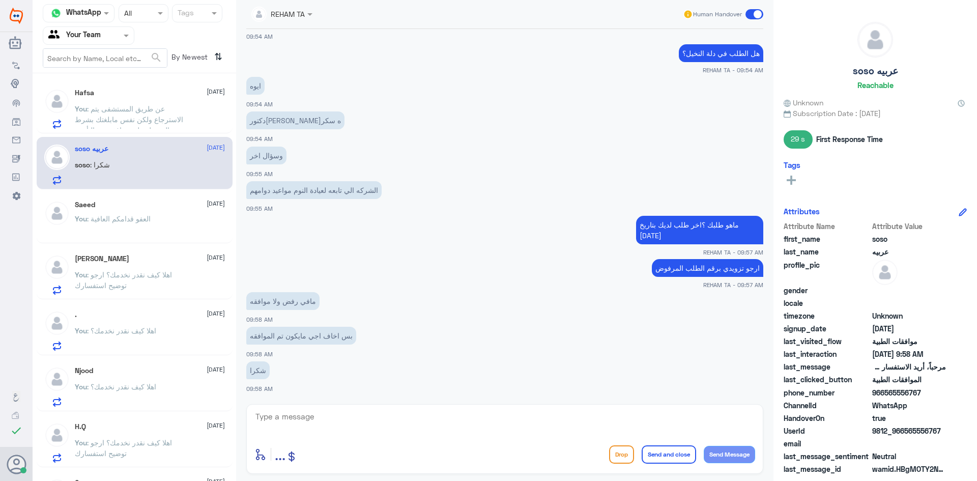
click at [348, 434] on textarea at bounding box center [504, 422] width 501 height 25
type textarea "حتى الان لم يرفع لك طلب عزيزتي"
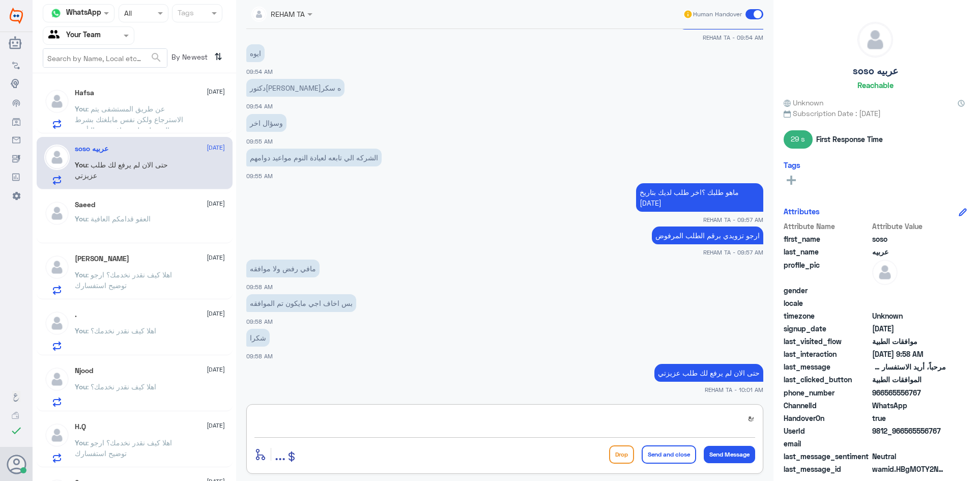
type textarea "ب"
type textarea "رفع الطلب من قبل الطبيب المعالج بعد الزيارة فقك"
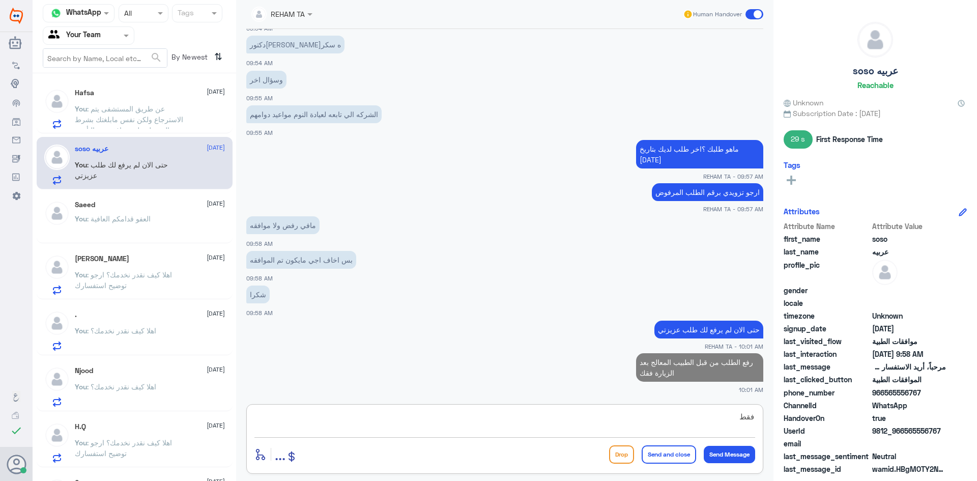
type textarea "فقط*"
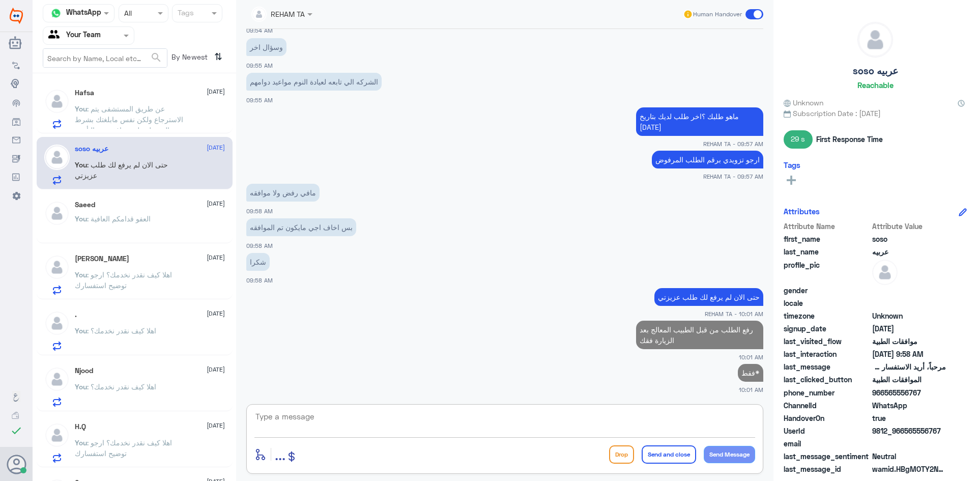
click at [86, 109] on span "You" at bounding box center [81, 108] width 12 height 9
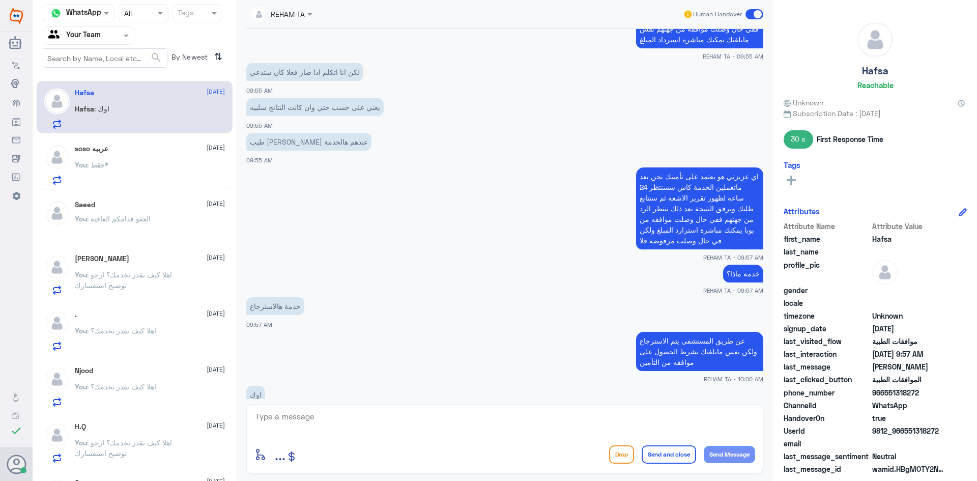
scroll to position [778, 0]
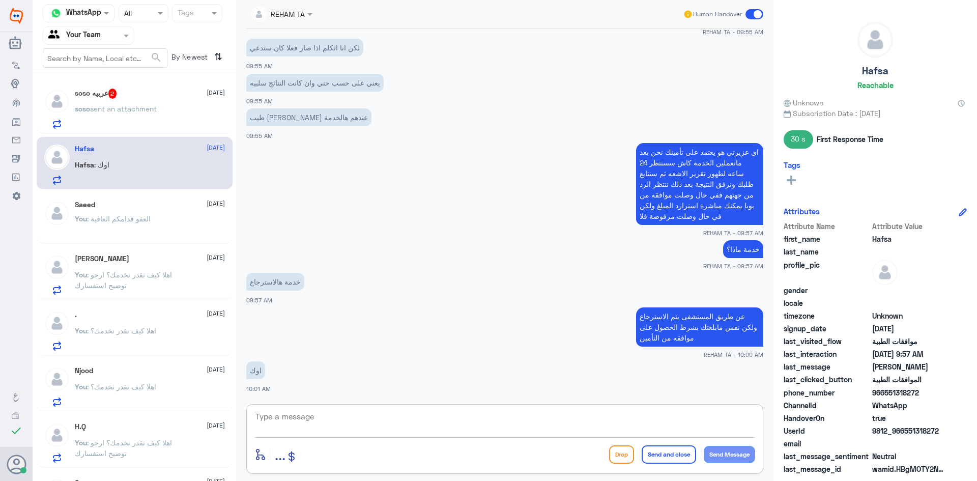
click at [347, 412] on textarea at bounding box center [504, 422] width 501 height 25
paste textarea "اي خدمة اخرى؟"
type textarea "اي خدمة اخرى؟"
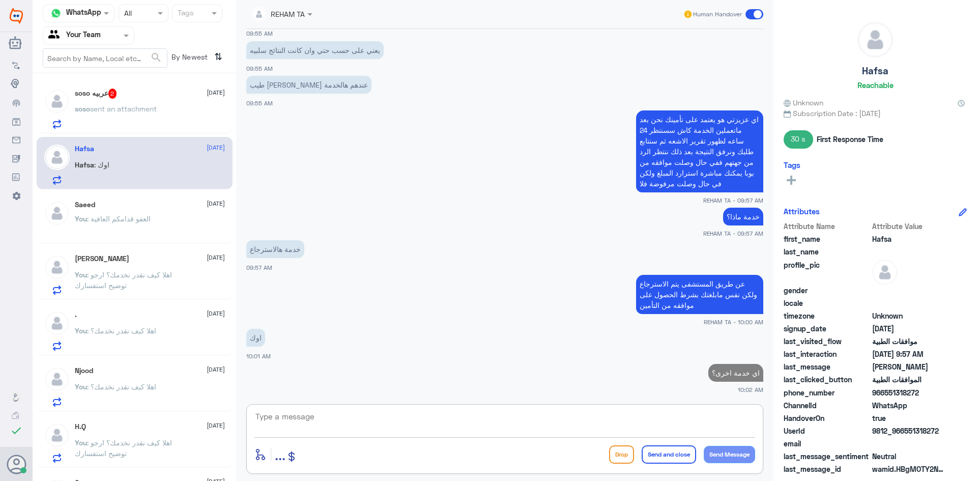
click at [143, 108] on span "sent an attachment" at bounding box center [123, 108] width 67 height 9
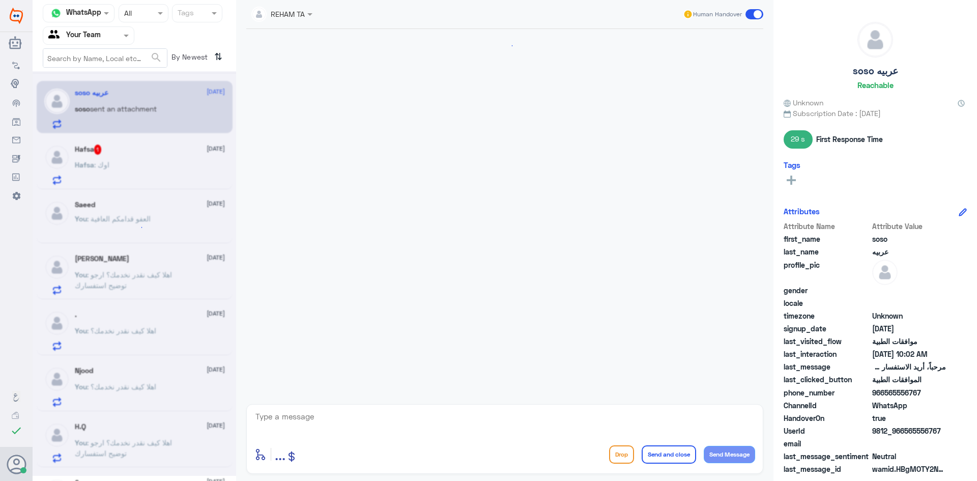
scroll to position [720, 0]
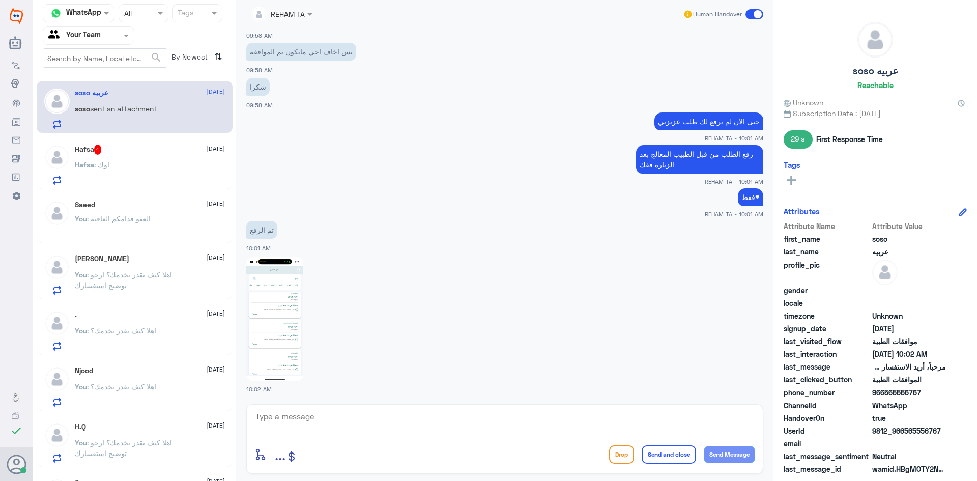
click at [283, 289] on img at bounding box center [274, 319] width 57 height 124
click at [323, 414] on textarea at bounding box center [504, 422] width 501 height 25
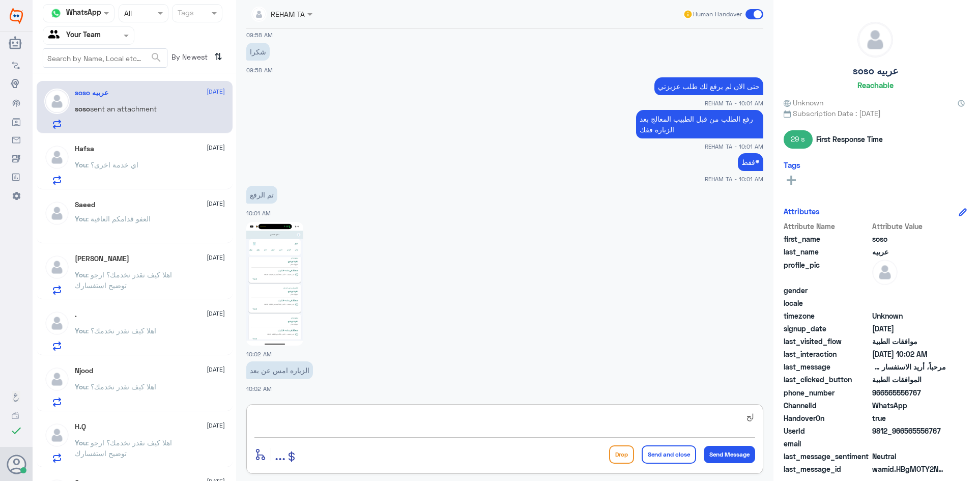
type textarea "ل"
type textarea "سيتم التحقق"
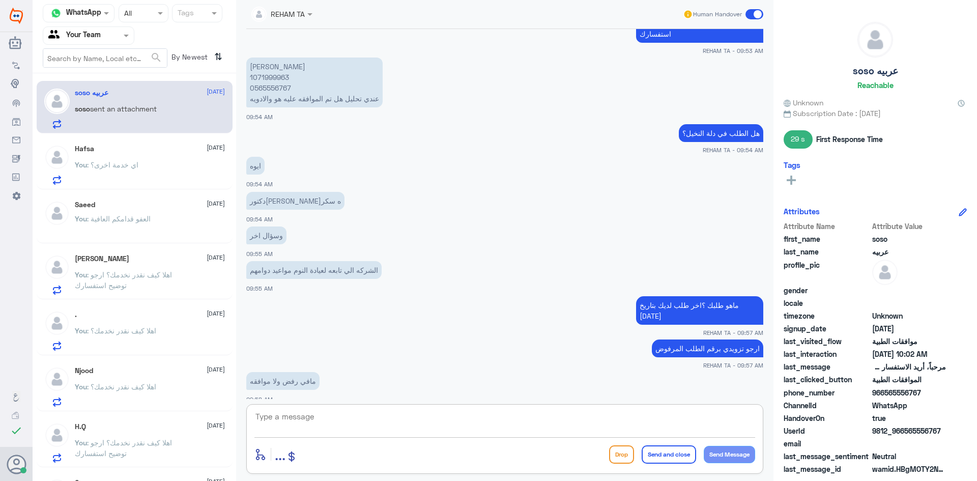
scroll to position [279, 0]
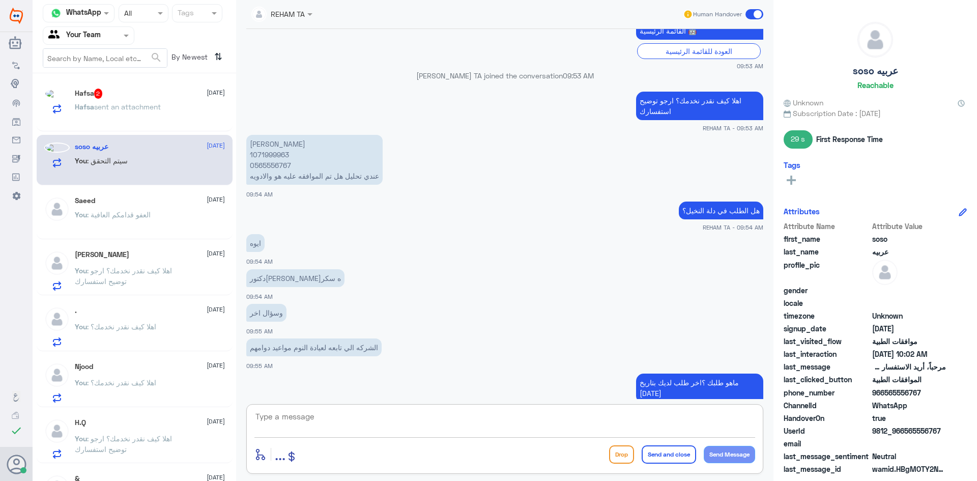
click at [270, 150] on p "سهير امين 1071999963 0565556767 عندي تحليل هل تم الموافقه عليه هو والادويه" at bounding box center [314, 160] width 136 height 50
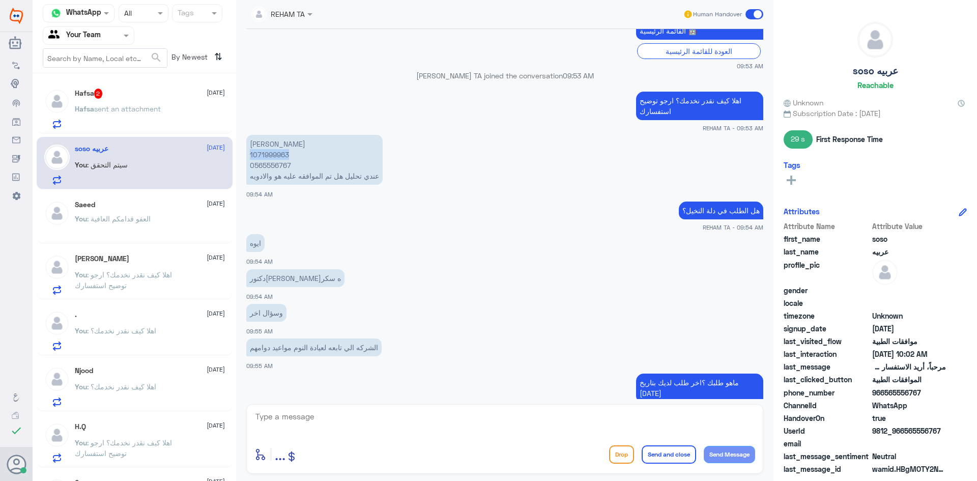
click at [270, 150] on p "سهير امين 1071999963 0565556767 عندي تحليل هل تم الموافقه عليه هو والادويه" at bounding box center [314, 160] width 136 height 50
copy p "1071999963"
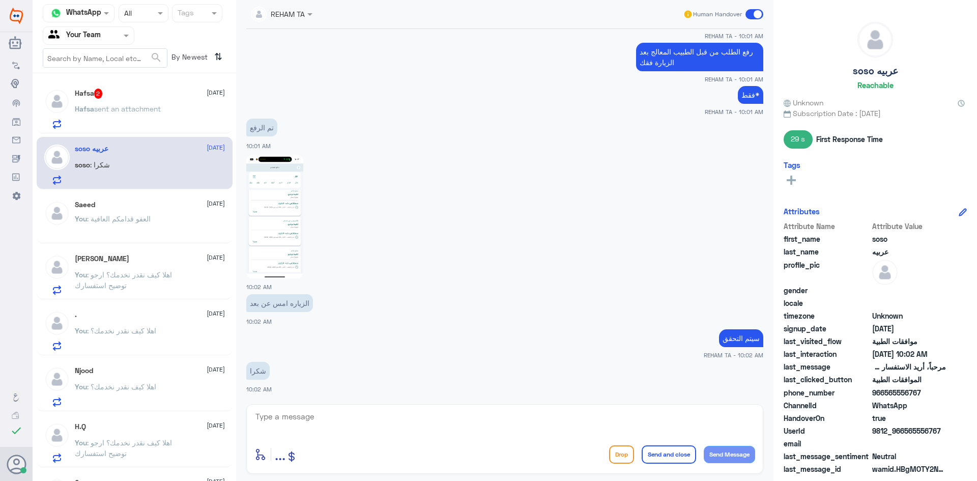
click at [341, 399] on div "REHAM TA Human Handover 19 Aug 2025 الموافقات الطبية 09:53 AM عزيزي مراجع مستشف…" at bounding box center [504, 242] width 537 height 484
click at [338, 410] on textarea at bounding box center [504, 422] width 501 height 25
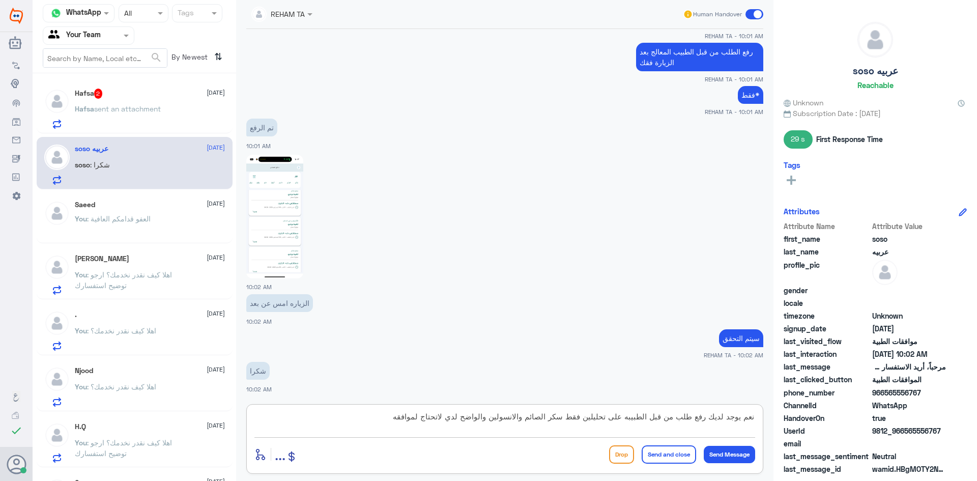
type textarea "نعم يوجد لديك رفع طلب من قبل الطبيبه على تحليلين فقط سكر الصائم والانسولين والو…"
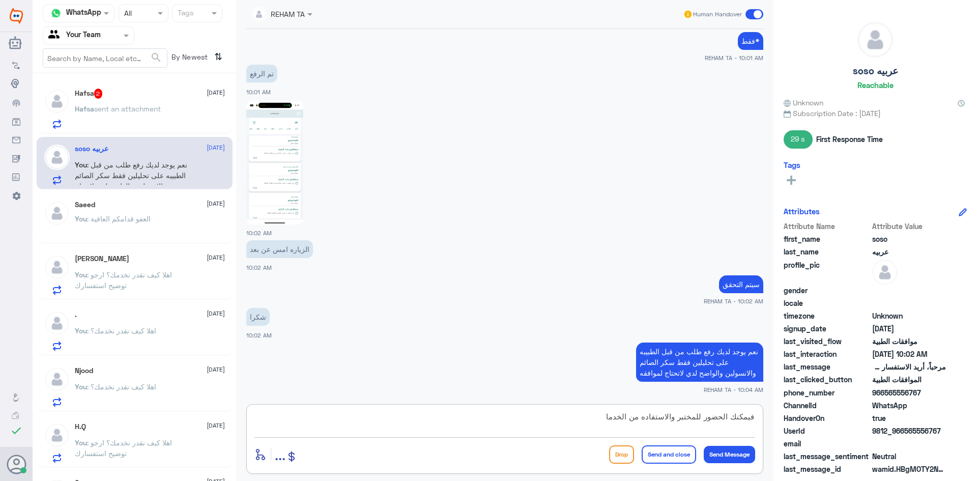
type textarea "فيمكنك الحضور للمختبر والاستفاده من الخدمات"
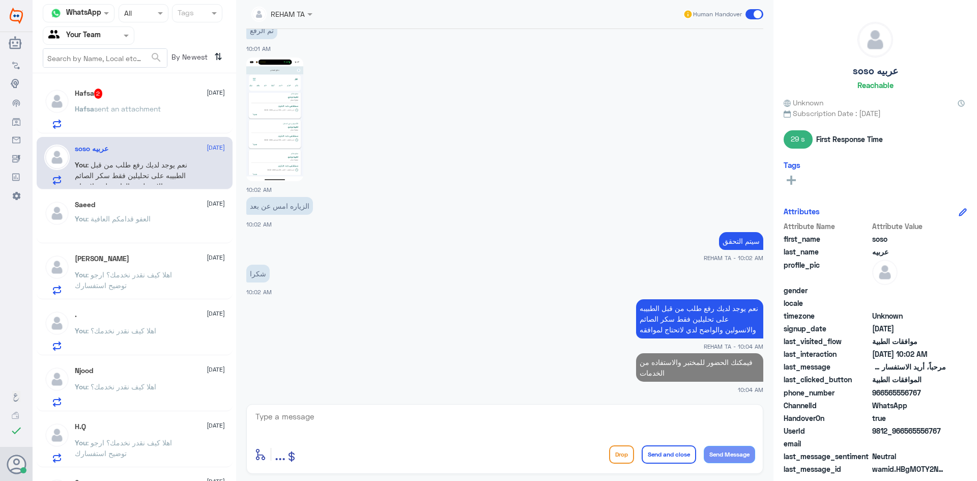
click at [85, 96] on div "Hafsa 2 19 August Hafsa sent an attachment" at bounding box center [150, 109] width 150 height 40
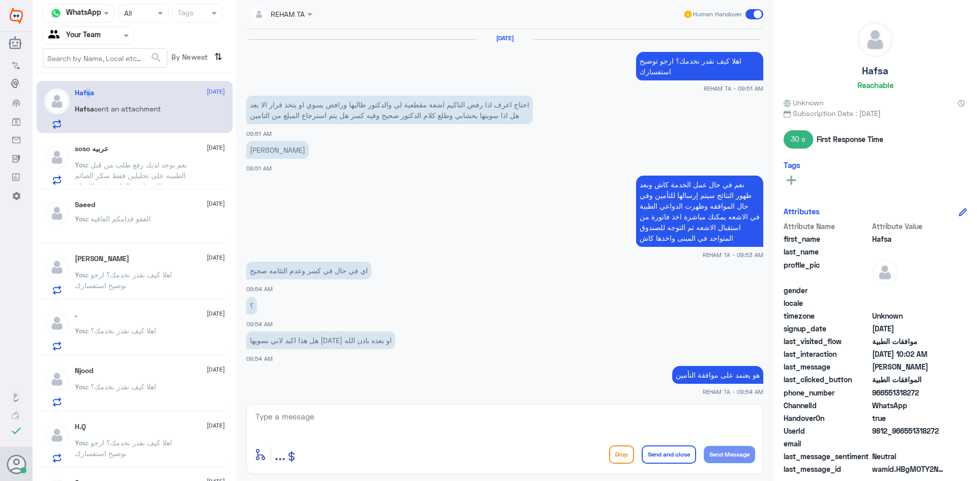
scroll to position [527, 0]
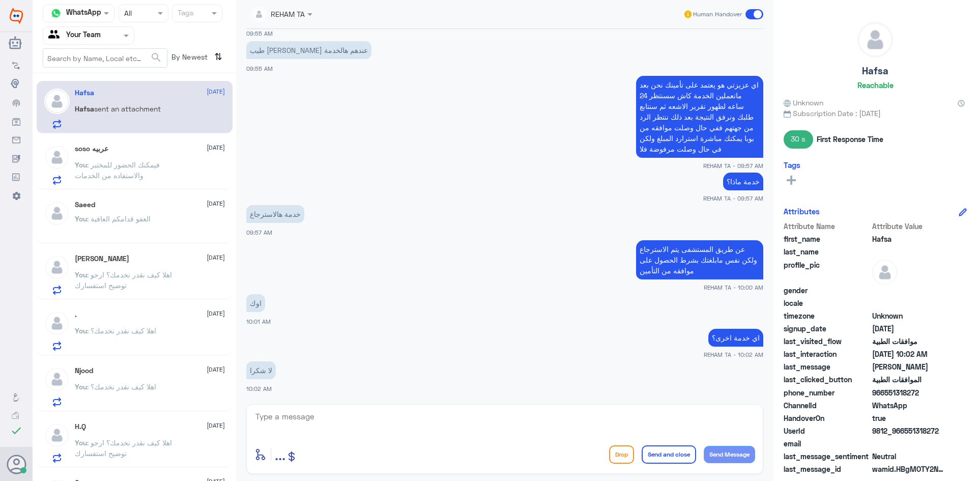
click at [319, 417] on textarea at bounding box center [504, 422] width 501 height 25
paste textarea "العفو قدامكم العافية"
type textarea "العفو قدامكم العافية"
click at [664, 453] on button "Send and close" at bounding box center [668, 454] width 54 height 18
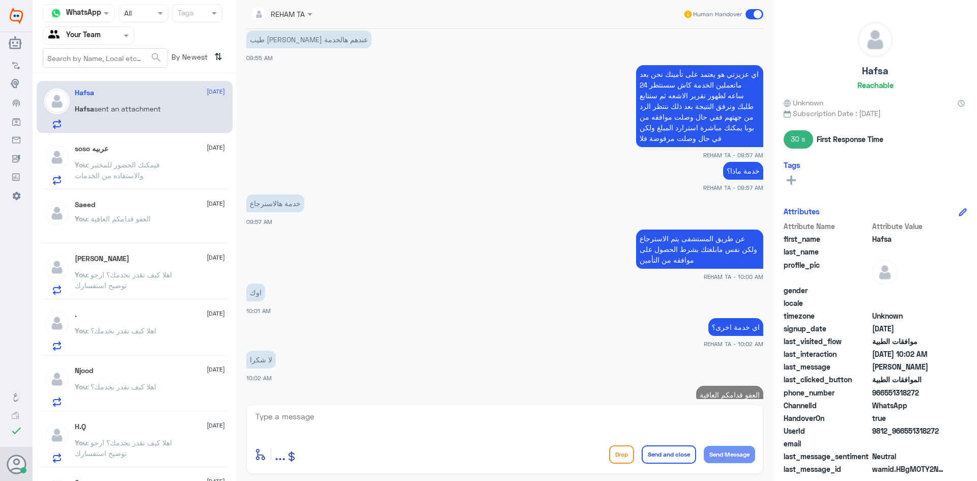
scroll to position [559, 0]
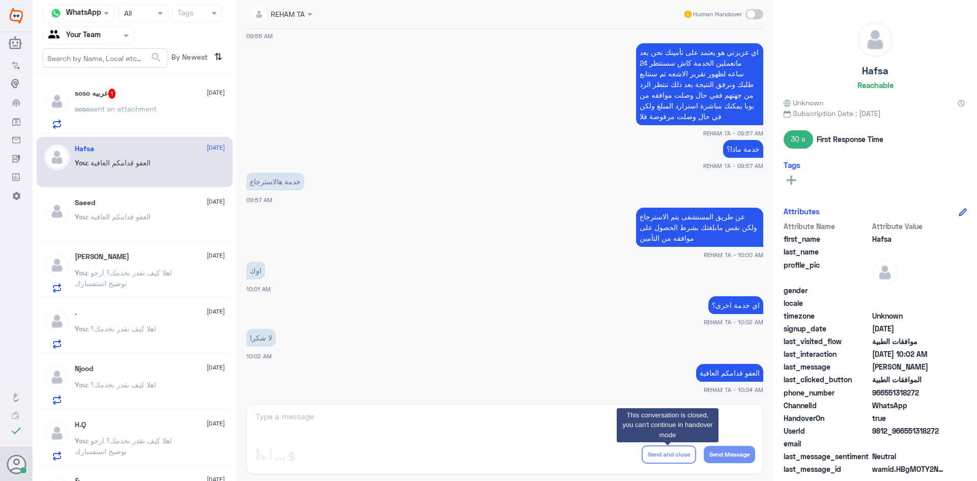
click at [150, 121] on p "soso sent an attachment" at bounding box center [116, 115] width 82 height 25
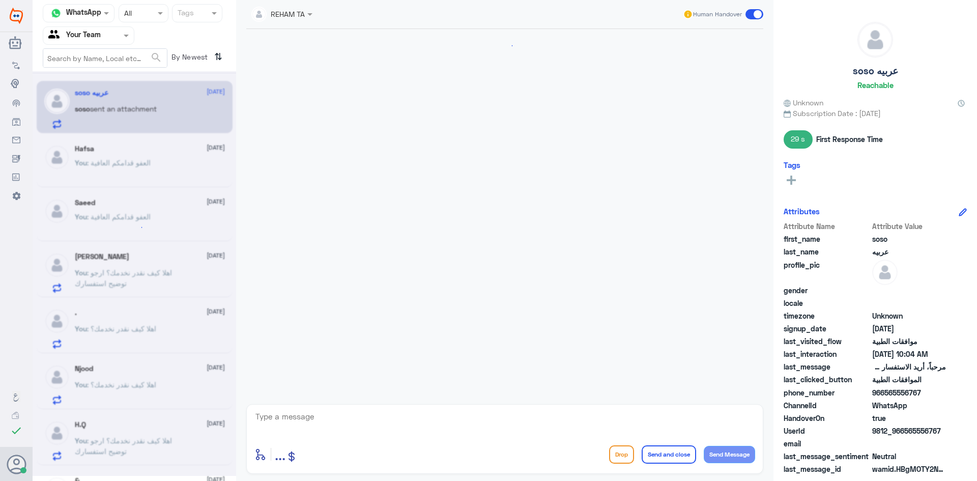
scroll to position [493, 0]
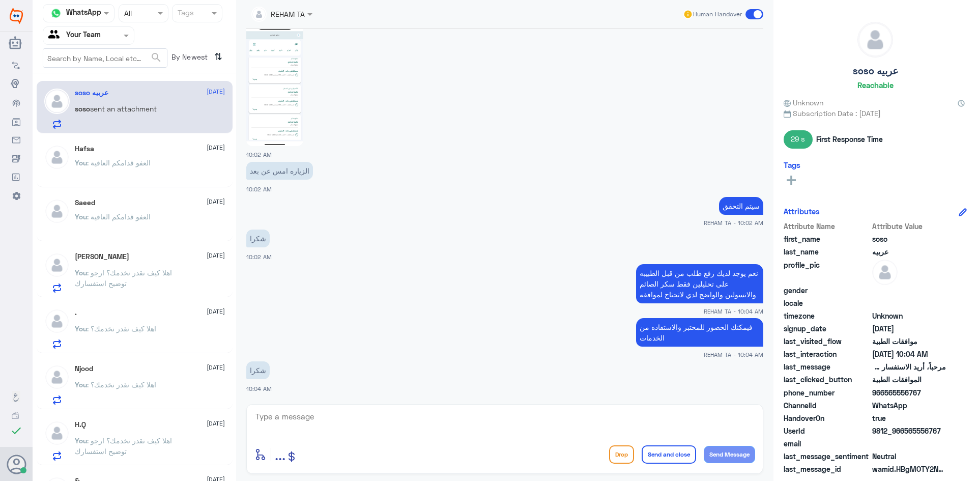
click at [335, 408] on div "enter flow name ... Drop Send and close Send Message" at bounding box center [504, 439] width 517 height 70
click at [336, 415] on textarea at bounding box center [504, 422] width 501 height 25
paste textarea "اي خدمة اخرى؟"
type textarea "اي خدمة اخرى؟"
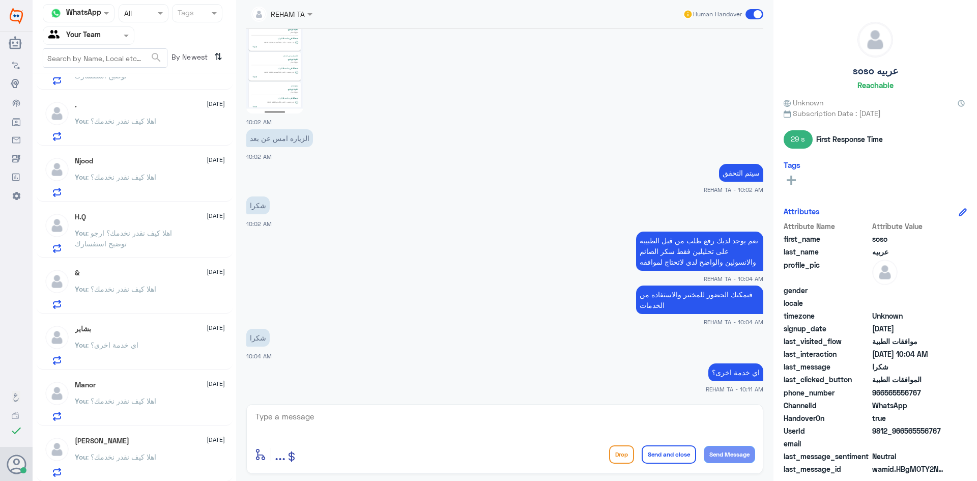
scroll to position [209, 0]
click at [155, 405] on span ": طيب بس حاولو فيهم يستعجلون بالرد" at bounding box center [117, 408] width 85 height 19
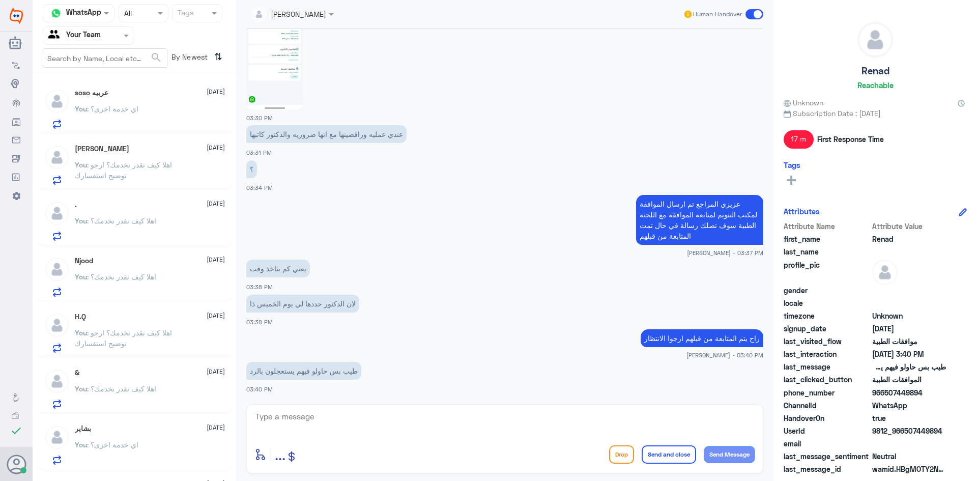
click at [140, 111] on div "You : اي خدمة اخرى؟" at bounding box center [150, 117] width 150 height 23
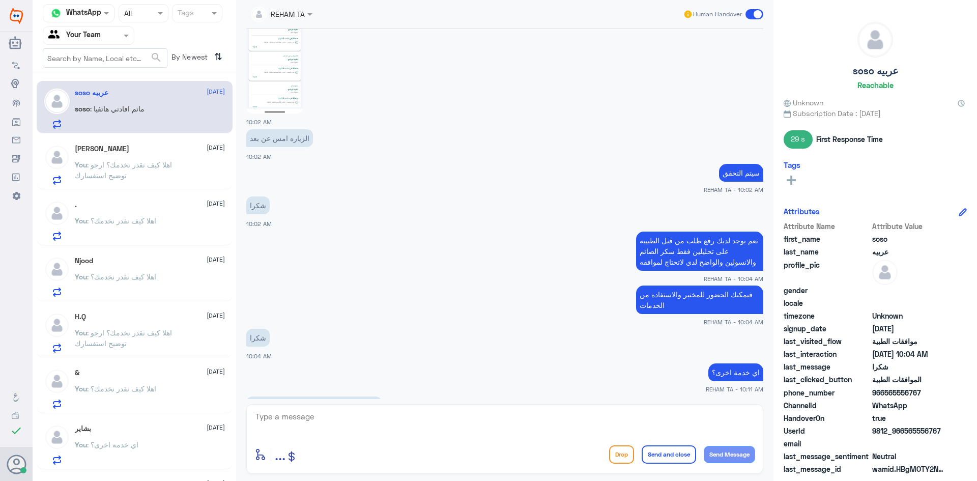
scroll to position [561, 0]
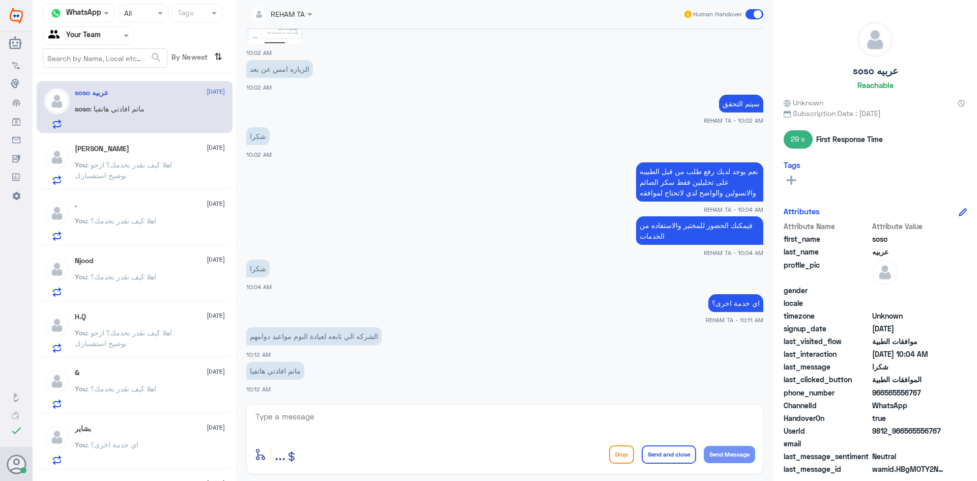
click at [294, 428] on textarea at bounding box center [504, 422] width 501 height 25
type textarea "K"
type textarea "مع الاسف ماعندنا خلفية عن مواعيد العيادات نحن فقط الموافقات الطبية"
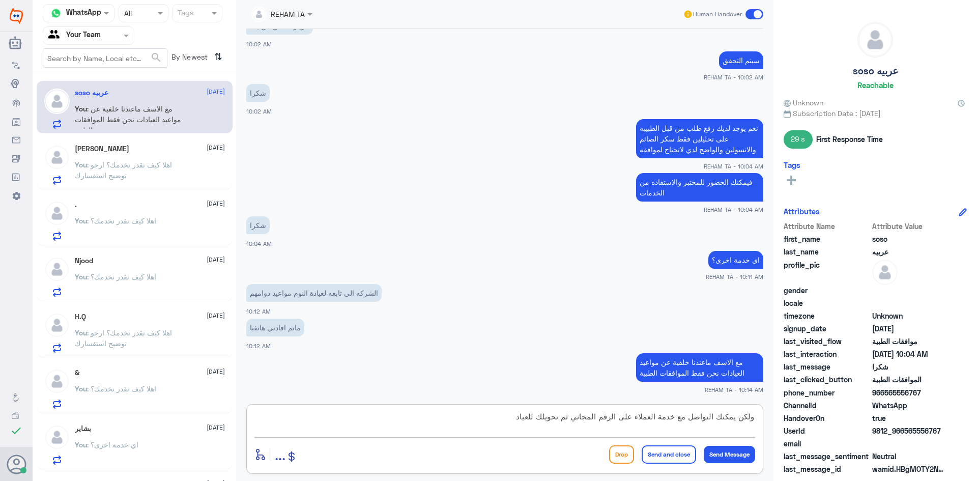
type textarea "ولكن يمكنك التواصل مع خدمة العملاء على الرقم المجاني ثم تحويلك للعيادة"
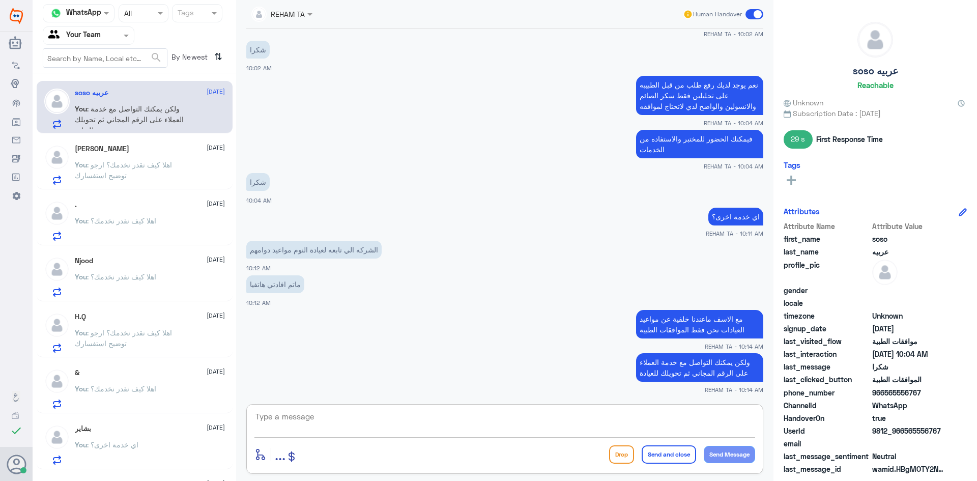
scroll to position [682, 0]
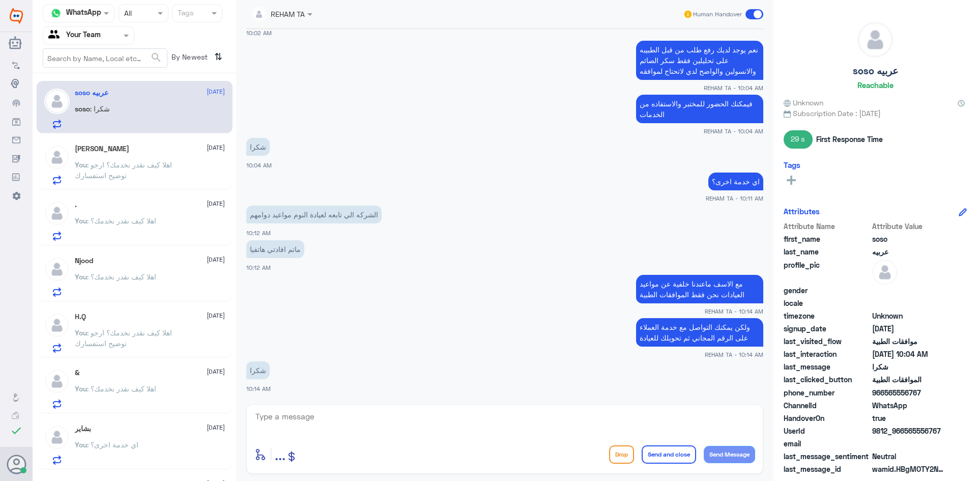
click at [305, 425] on textarea at bounding box center [504, 422] width 501 height 25
paste textarea "العفو قدامكم العافية"
type textarea "العفو قدامكم العافية"
click at [663, 457] on button "Send and close" at bounding box center [668, 454] width 54 height 18
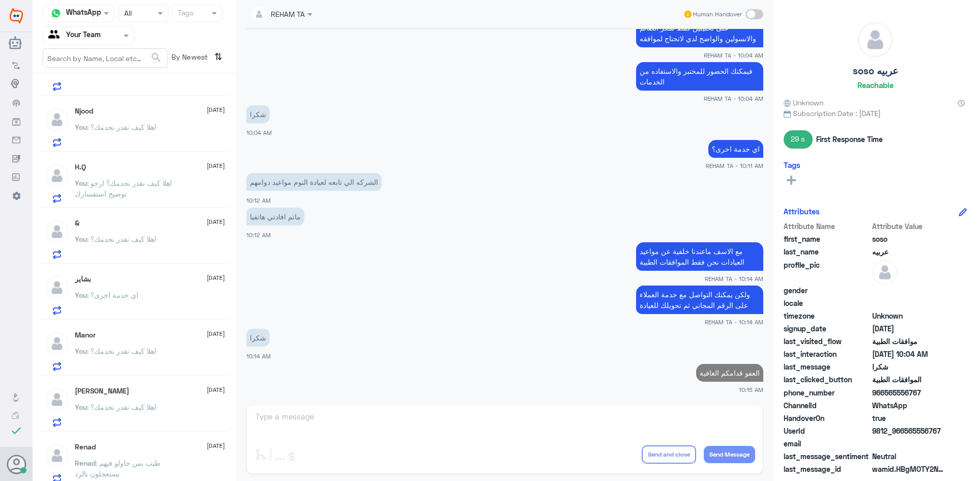
scroll to position [153, 0]
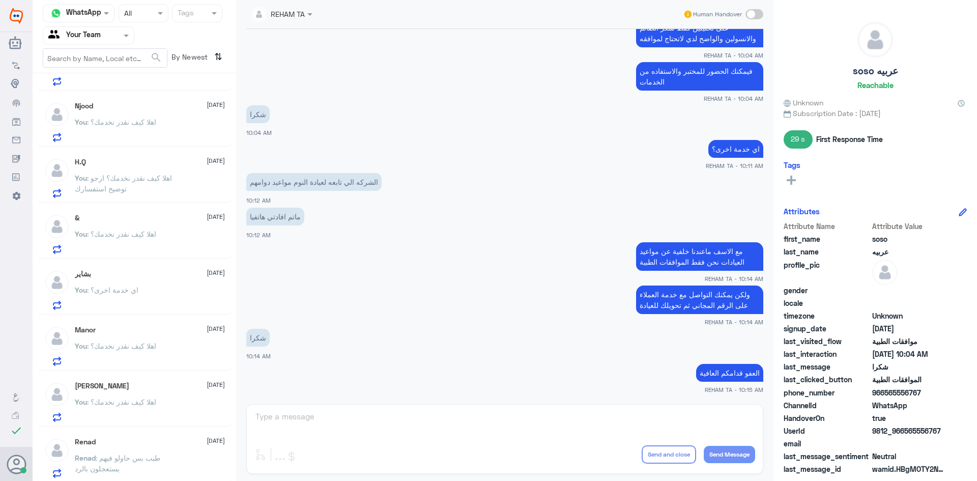
click at [176, 294] on div "You : اي خدمة اخرى؟" at bounding box center [150, 298] width 150 height 23
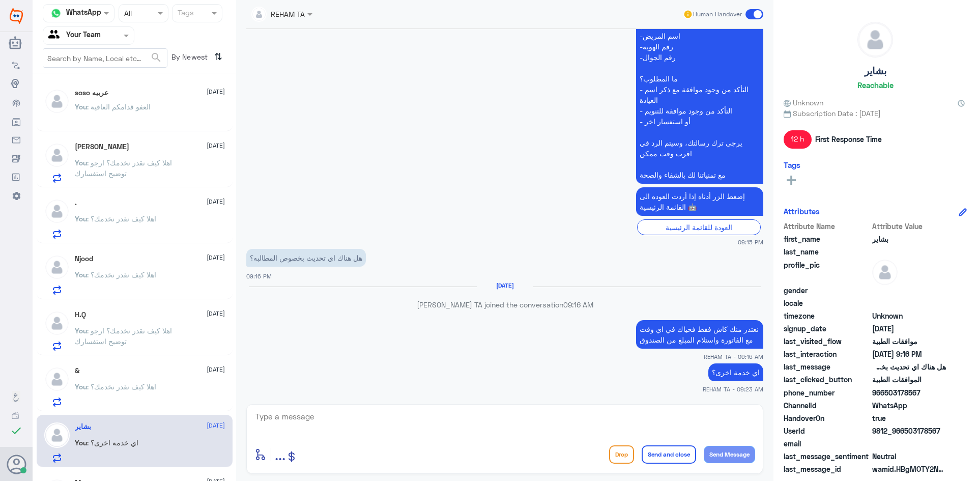
click at [137, 102] on span ": العفو قدامكم العافية" at bounding box center [119, 106] width 64 height 9
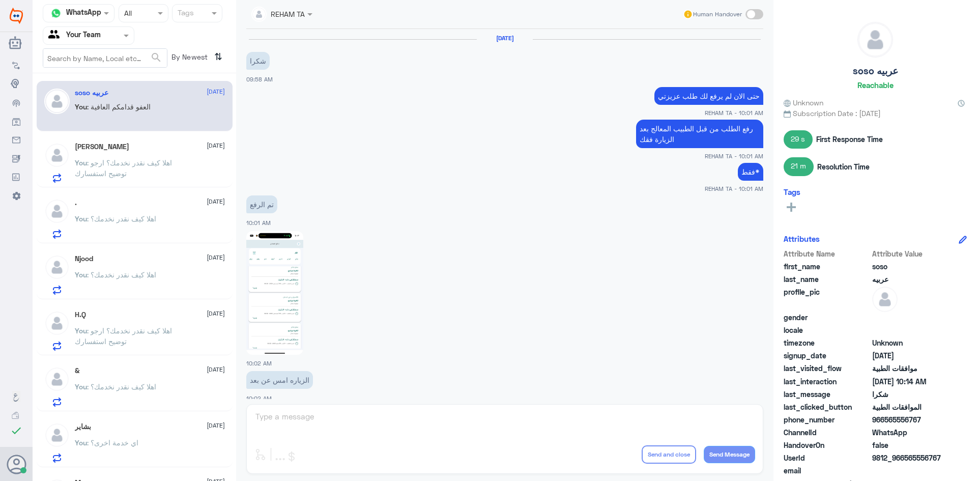
scroll to position [483, 0]
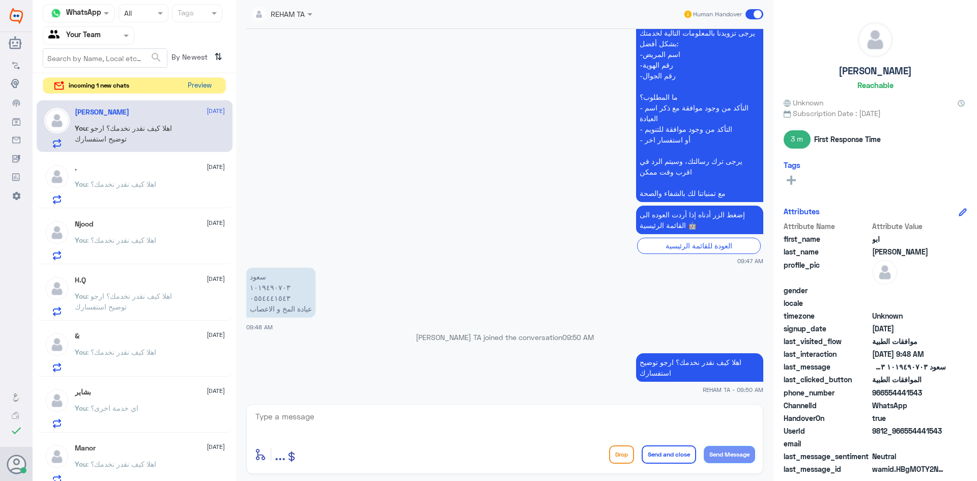
click at [207, 89] on button "Preview" at bounding box center [200, 86] width 32 height 16
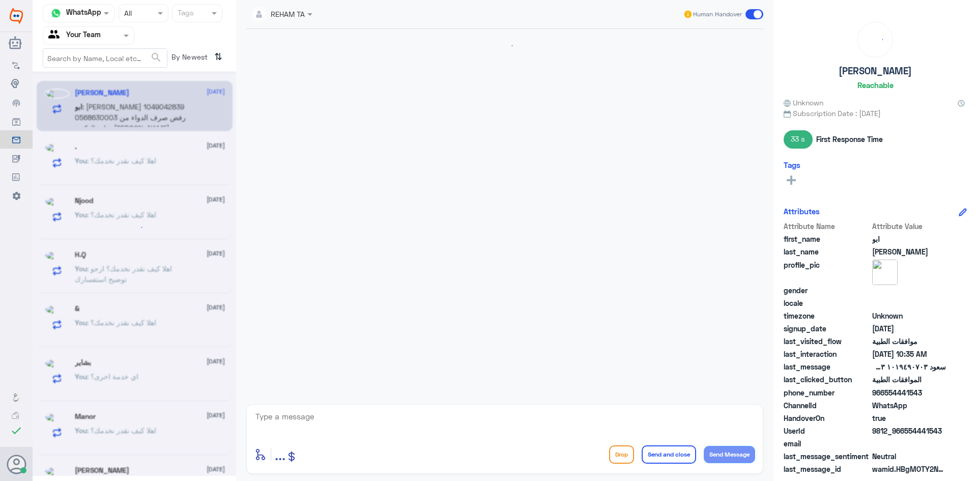
scroll to position [965, 0]
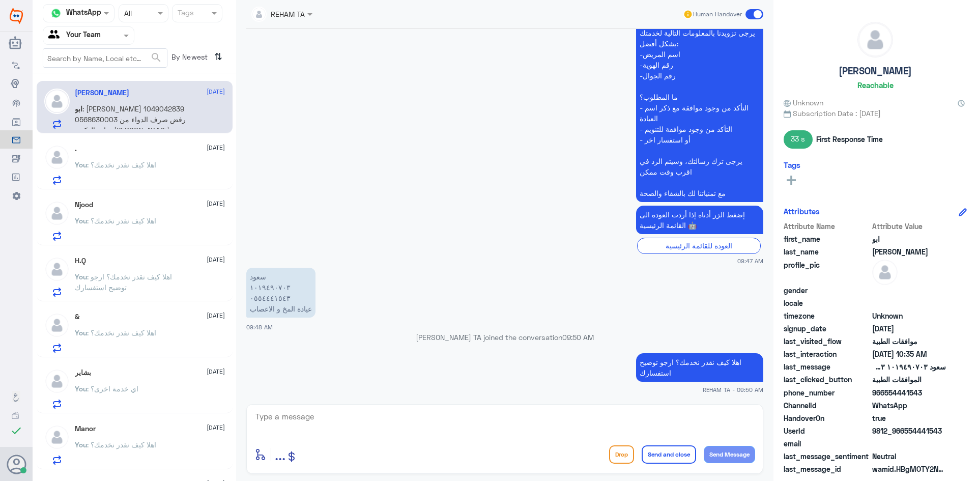
click at [152, 166] on span ": اهلا كيف نقدر نخدمك؟" at bounding box center [121, 164] width 69 height 9
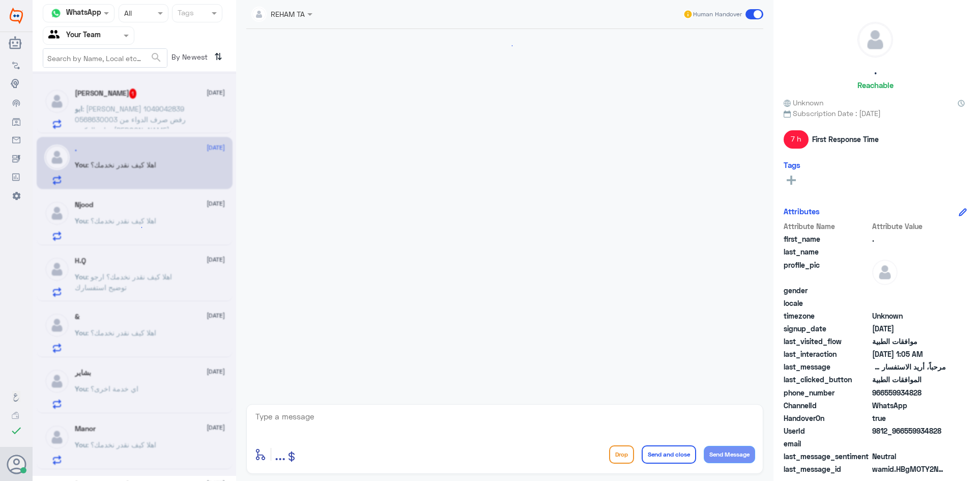
scroll to position [747, 0]
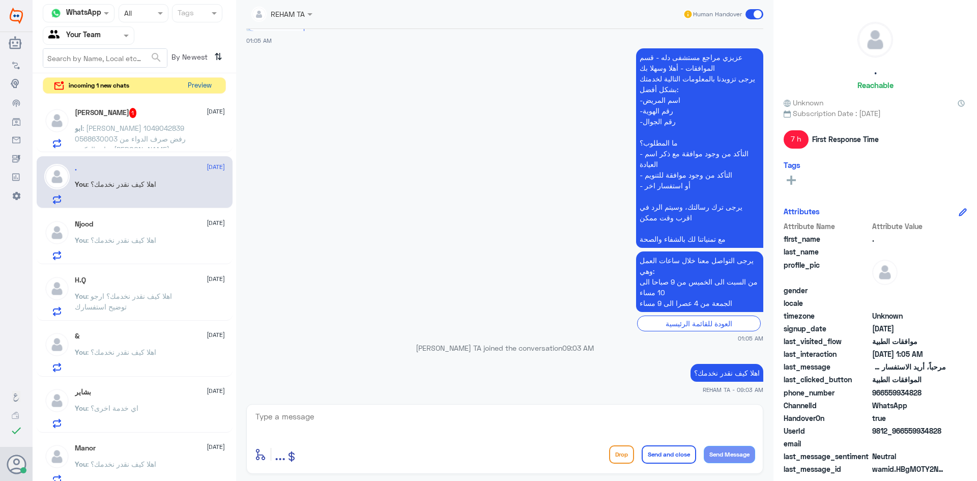
click at [212, 90] on button "Preview" at bounding box center [200, 86] width 32 height 16
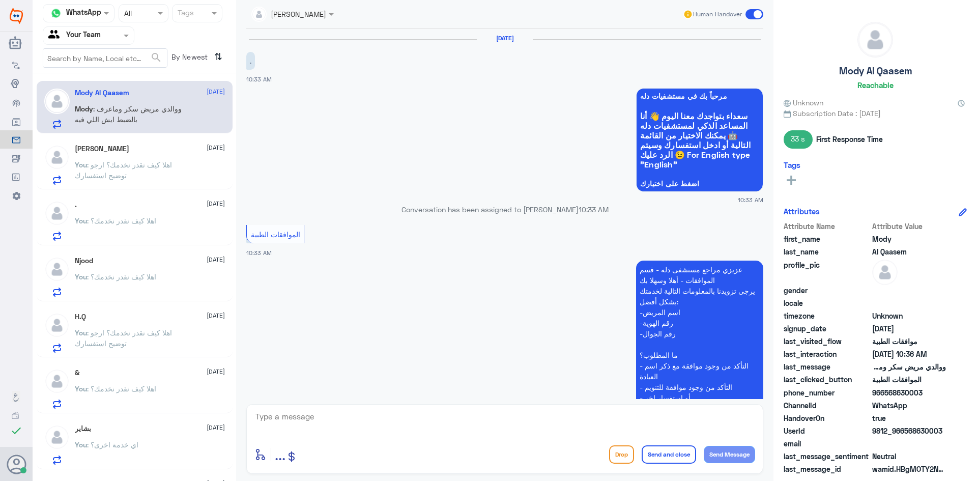
scroll to position [360, 0]
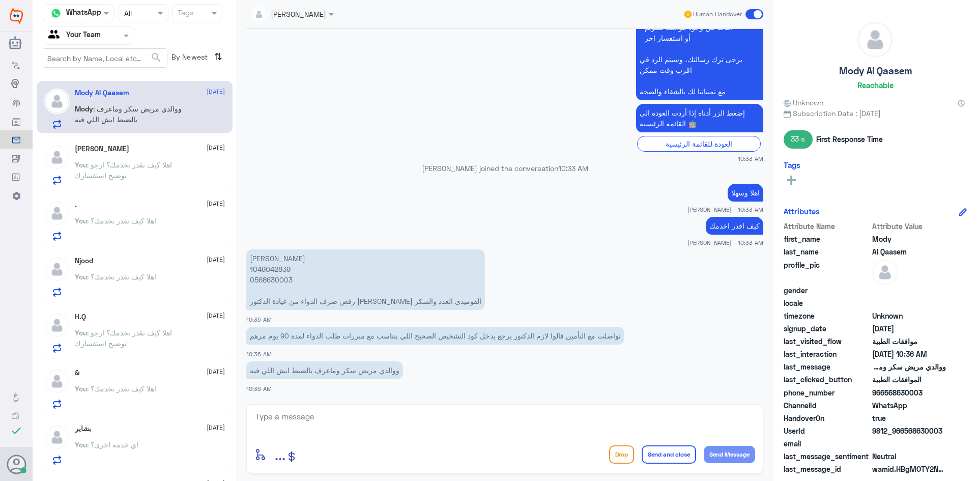
click at [142, 177] on p "You : اهلا كيف نقدر نخدمك؟ ارجو توضيح استفسارك" at bounding box center [132, 171] width 114 height 25
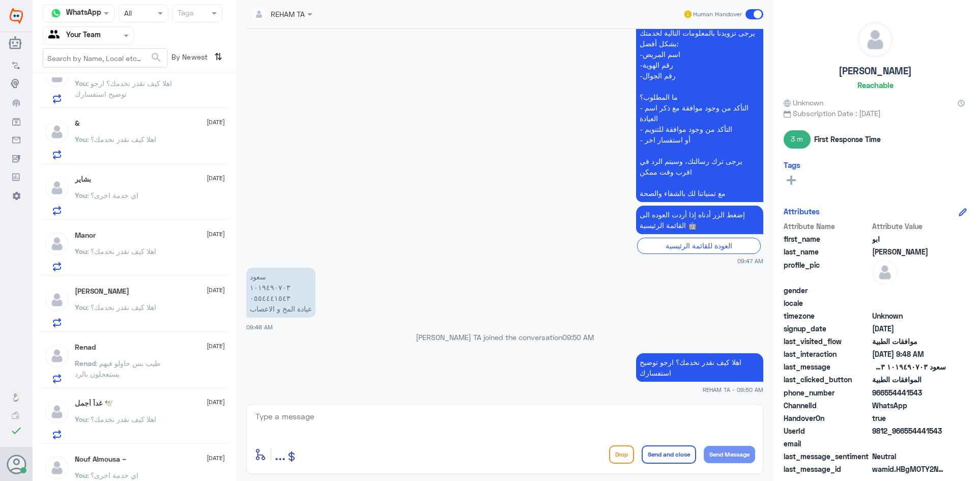
scroll to position [325, 0]
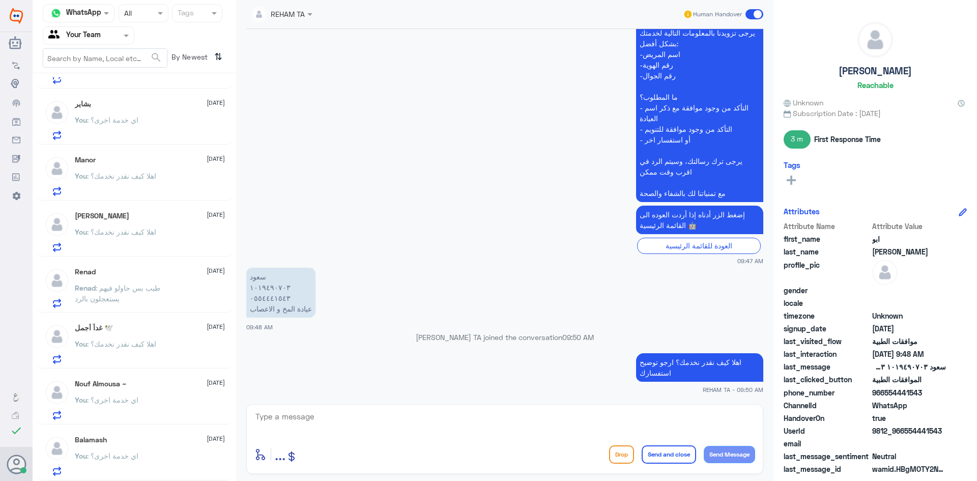
click at [129, 464] on p "You : اي خدمة اخرى؟" at bounding box center [107, 462] width 64 height 25
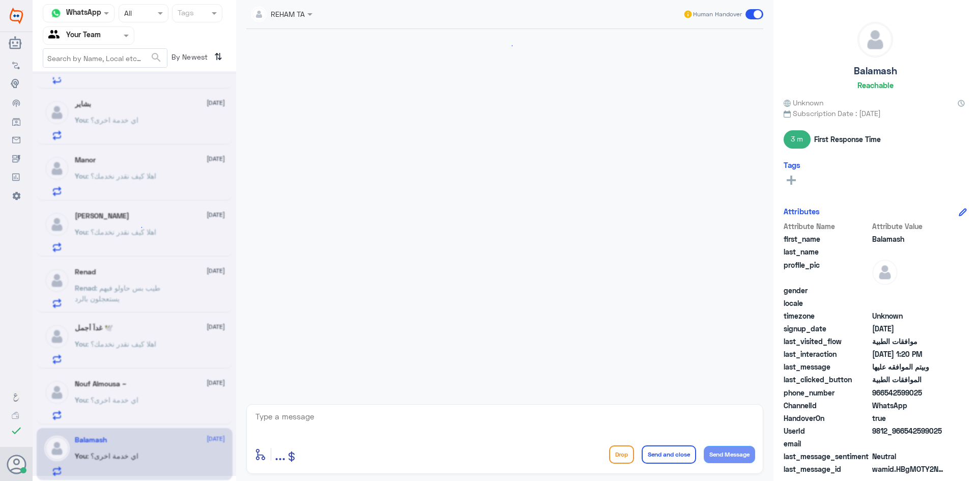
scroll to position [770, 0]
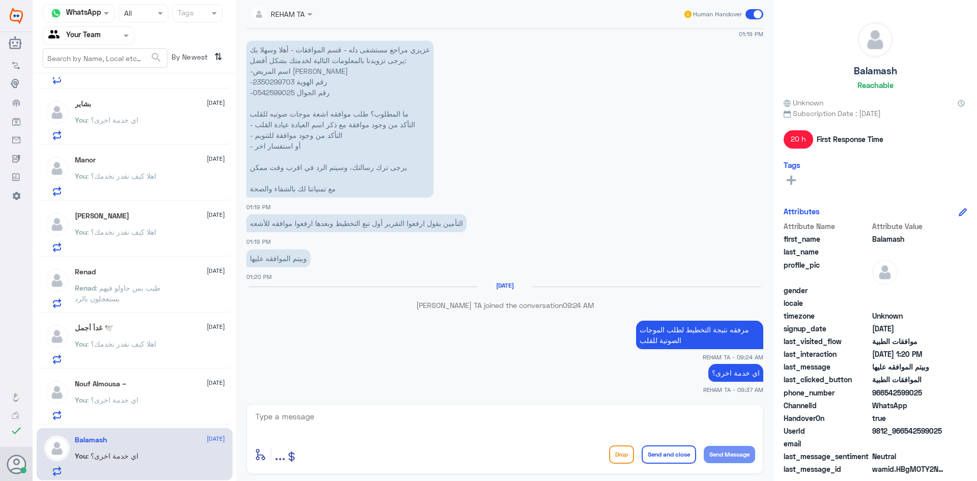
click at [335, 435] on div at bounding box center [504, 423] width 501 height 27
click at [113, 403] on span ": اي خدمة اخرى؟" at bounding box center [112, 399] width 51 height 9
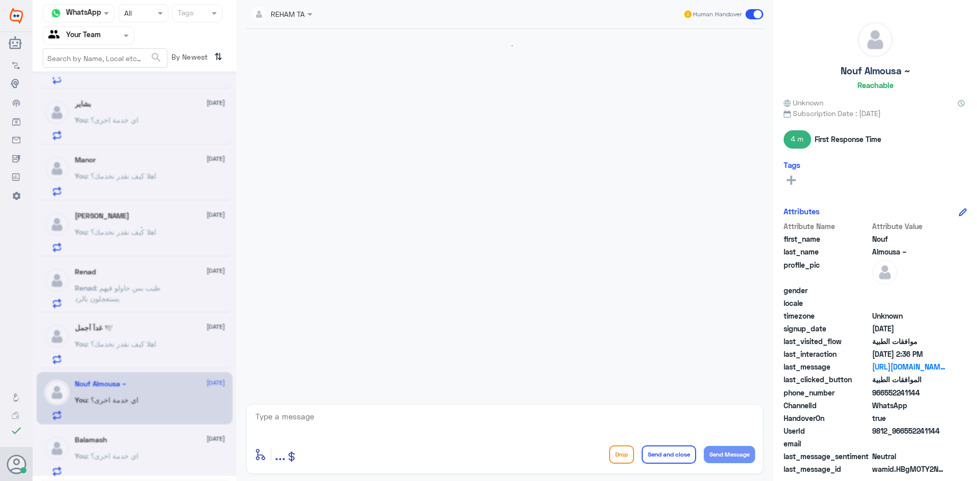
scroll to position [657, 0]
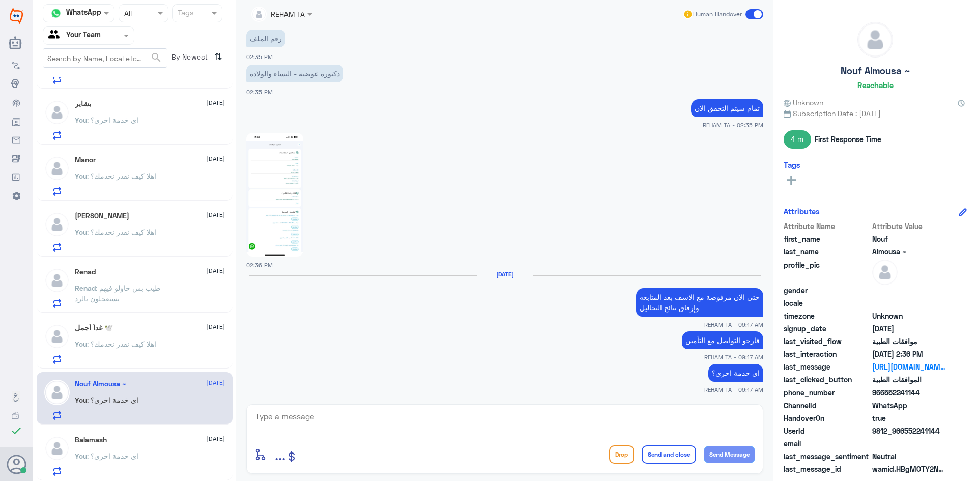
click at [355, 426] on textarea at bounding box center [504, 422] width 501 height 25
paste textarea "الرجاء التواصل معنا مره اخرى لمساعدتك"
type textarea "الرجاء التواصل معنا مره اخرى لمساعدتك"
click at [665, 457] on button "Send and close" at bounding box center [668, 454] width 54 height 18
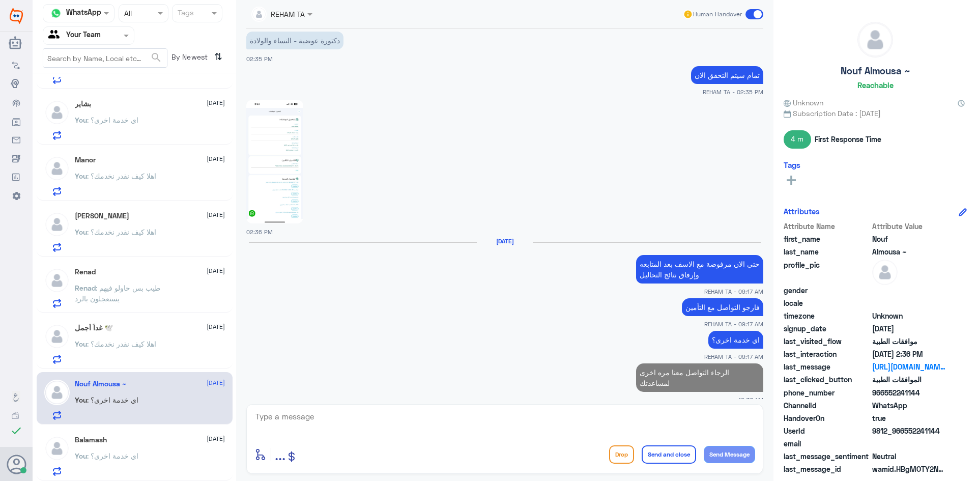
scroll to position [323, 0]
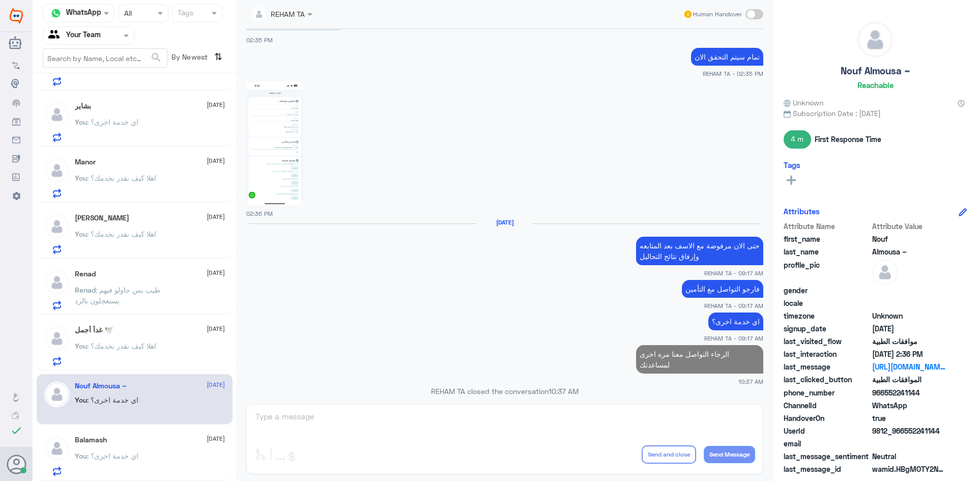
click at [122, 350] on span ": اهلا كيف نقدر نخدمك؟" at bounding box center [121, 345] width 69 height 9
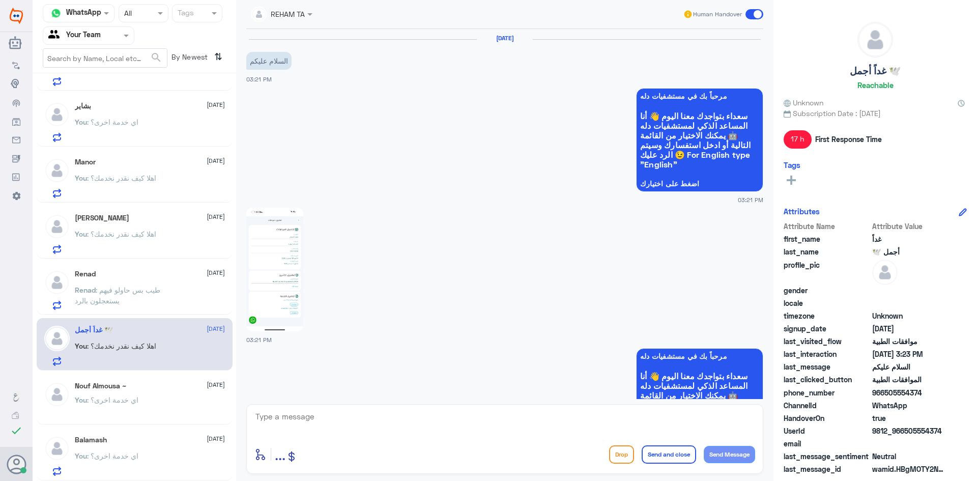
scroll to position [887, 0]
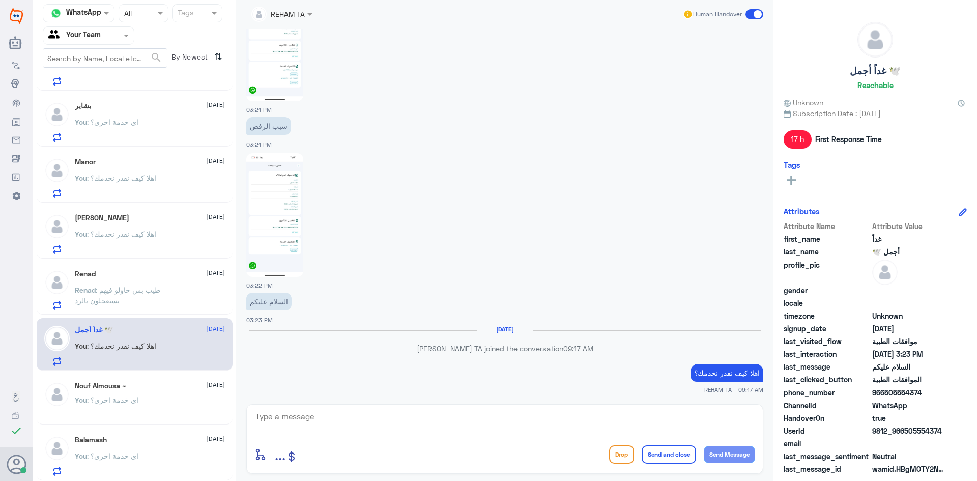
click at [140, 288] on span ": طيب بس حاولو فيهم يستعجلون بالرد" at bounding box center [117, 294] width 85 height 19
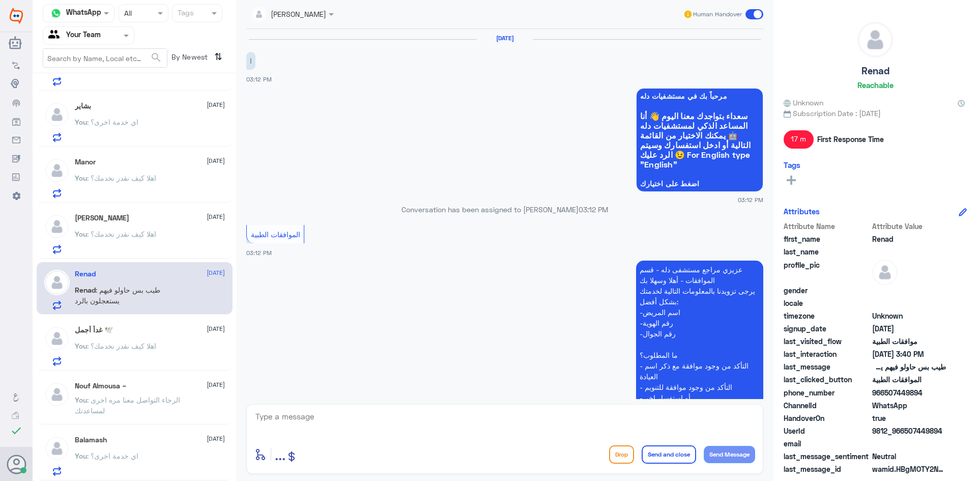
scroll to position [648, 0]
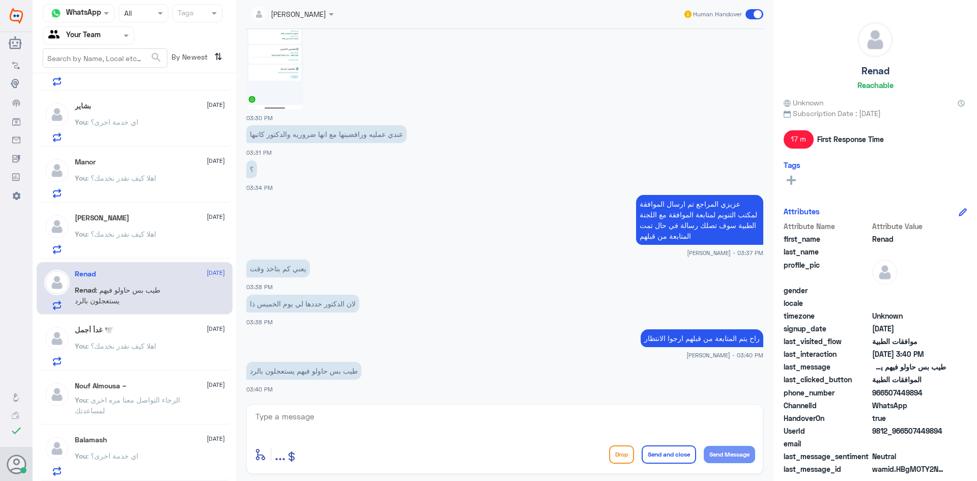
click at [149, 238] on span ": اهلا كيف نقدر نخدمك؟" at bounding box center [121, 233] width 69 height 9
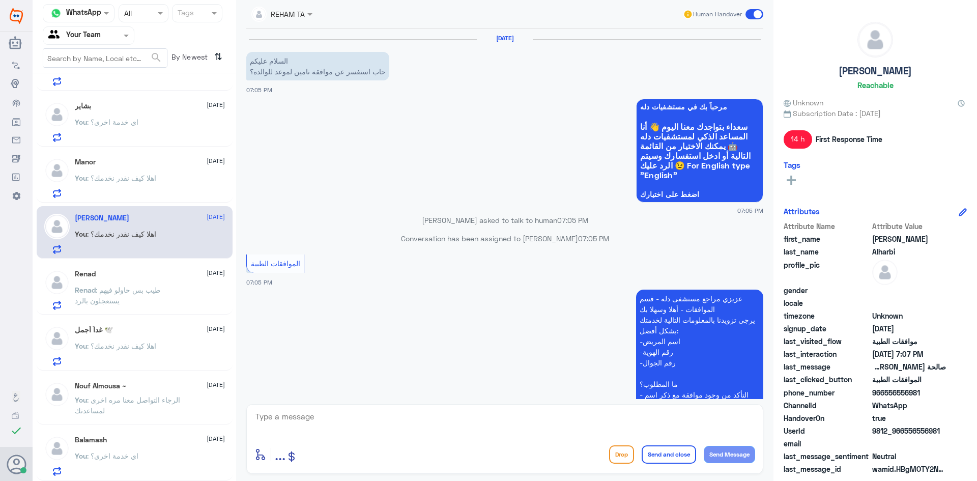
scroll to position [294, 0]
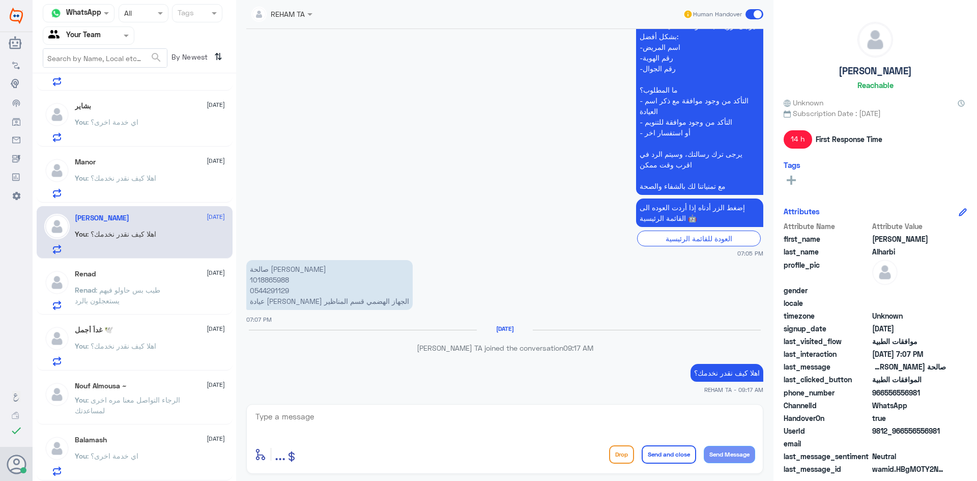
click at [124, 183] on p "You : اهلا كيف نقدر نخدمك؟" at bounding box center [115, 184] width 81 height 25
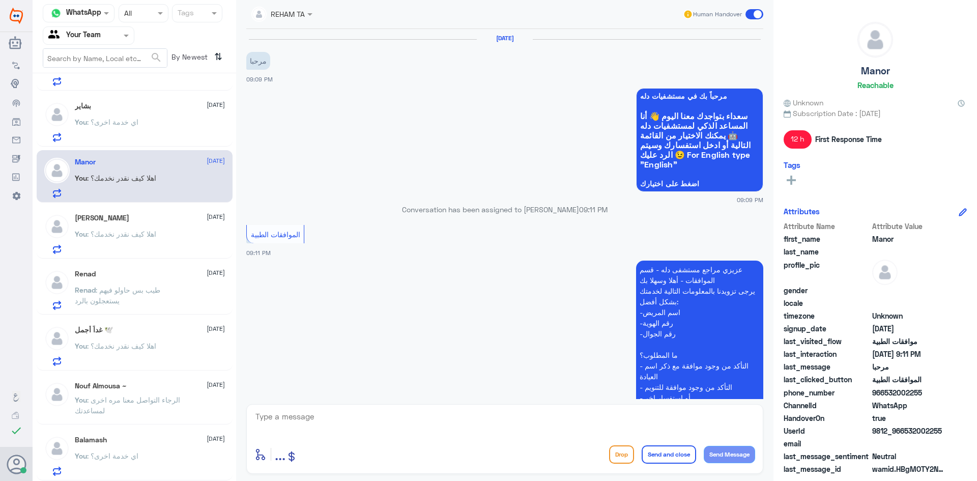
click at [392, 421] on textarea at bounding box center [504, 422] width 501 height 25
paste textarea "الرجاء التواصل معنا مره اخرى لمساعدتك"
type textarea "الرجاء التواصل معنا مره اخرى لمساعدتك"
click at [669, 460] on button "Send and close" at bounding box center [668, 454] width 54 height 18
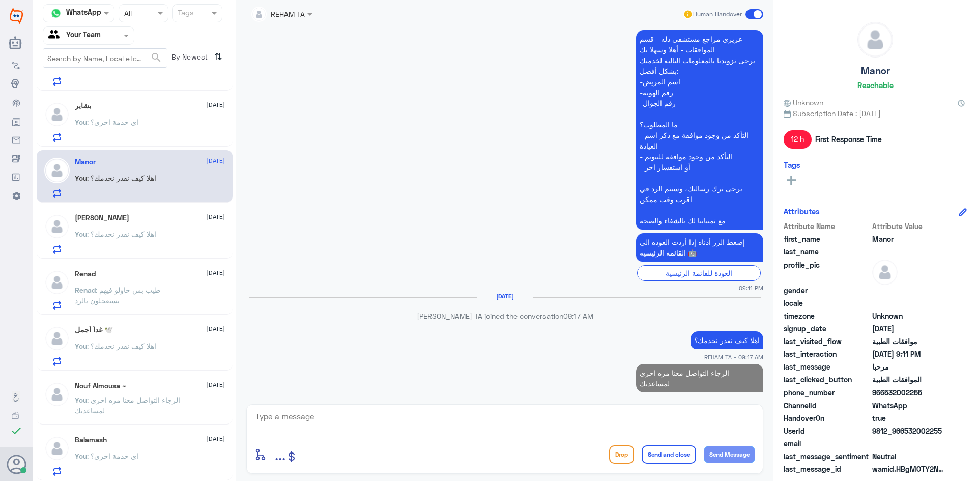
scroll to position [320, 0]
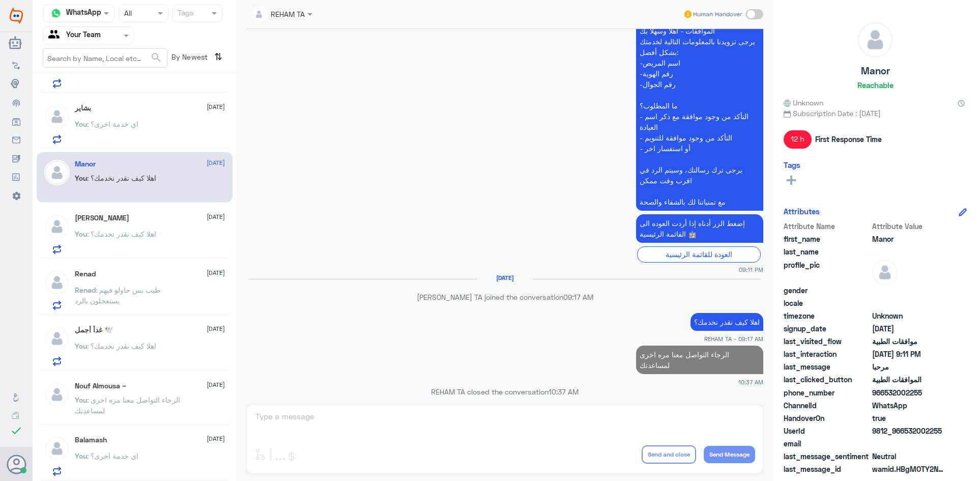
click at [159, 129] on div "You : اي خدمة اخرى؟" at bounding box center [150, 132] width 150 height 23
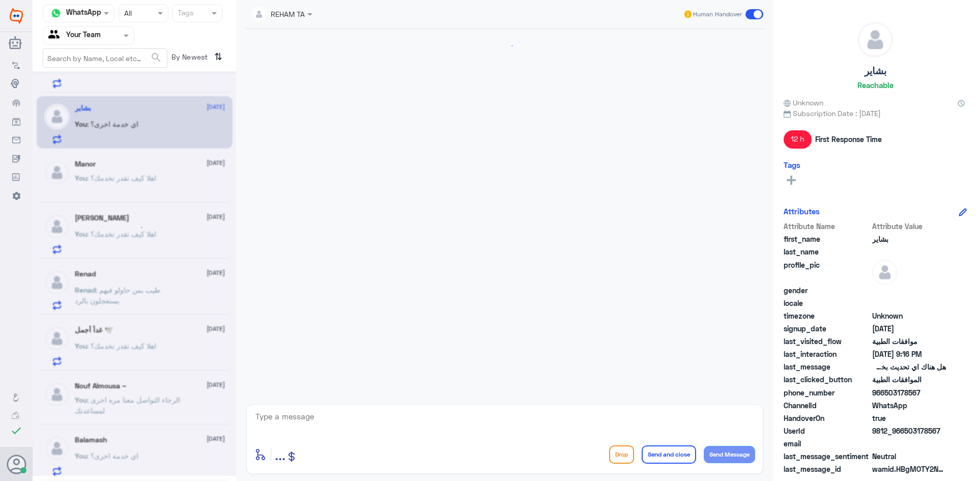
scroll to position [1028, 0]
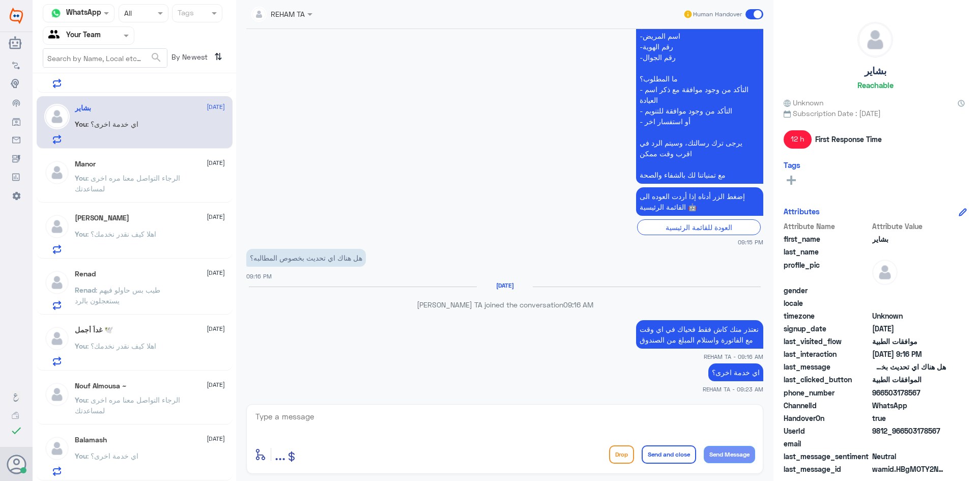
click at [463, 427] on textarea at bounding box center [504, 422] width 501 height 25
paste textarea "الرجاء التواصل معنا مره اخرى لمساعدتك"
type textarea "الرجاء التواصل معنا مره اخرى لمساعدتك"
click at [658, 454] on button "Send and close" at bounding box center [668, 454] width 54 height 18
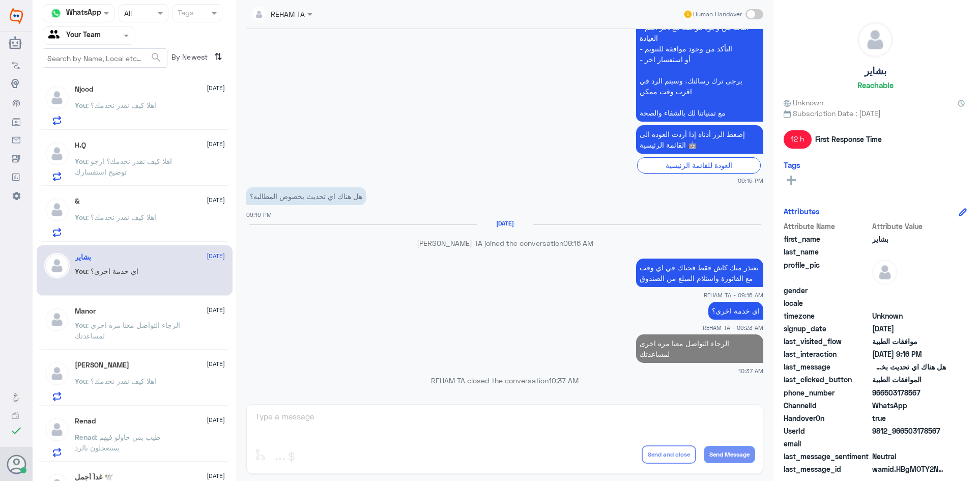
scroll to position [166, 0]
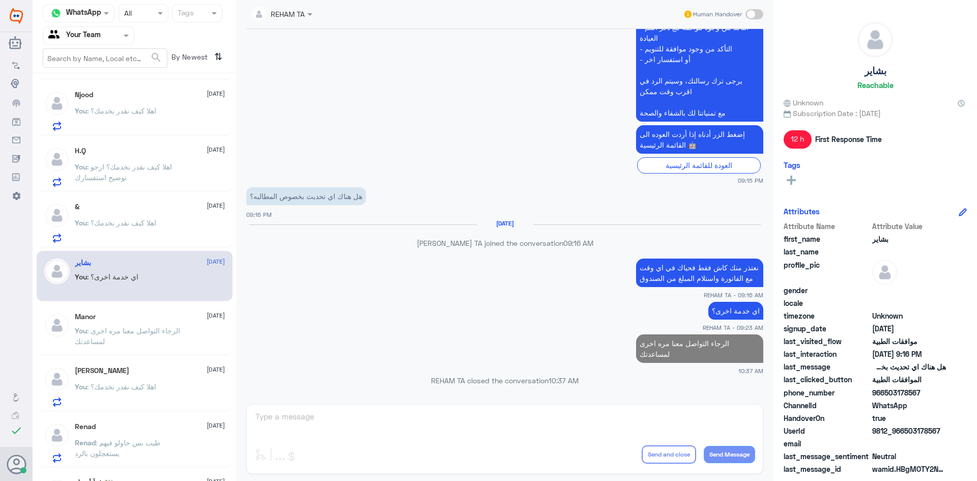
click at [145, 221] on span ": اهلا كيف نقدر نخدمك؟" at bounding box center [121, 222] width 69 height 9
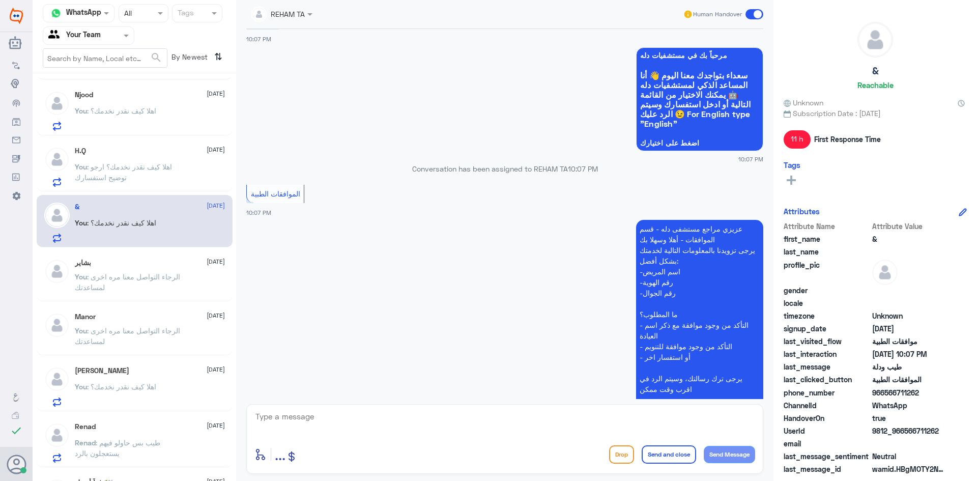
scroll to position [735, 0]
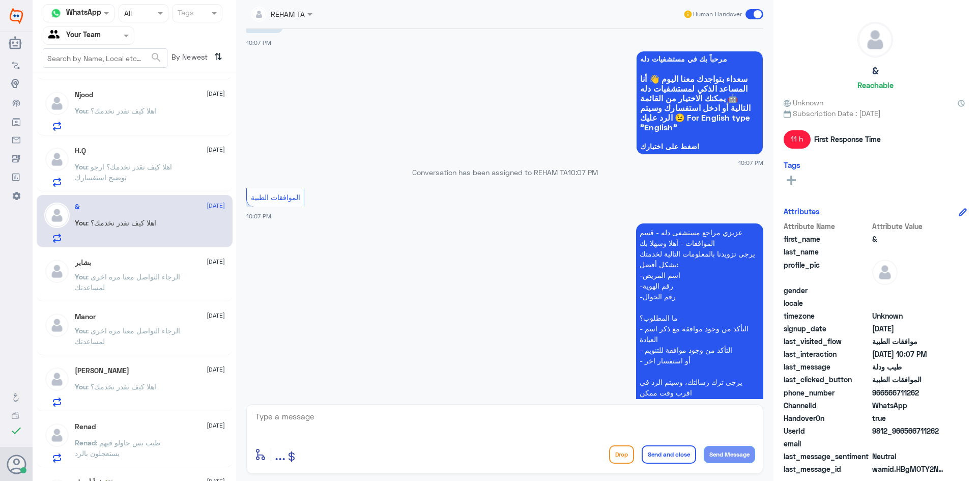
click at [141, 176] on p "You : اهلا كيف نقدر نخدمك؟ ارجو توضيح استفسارك" at bounding box center [132, 173] width 114 height 25
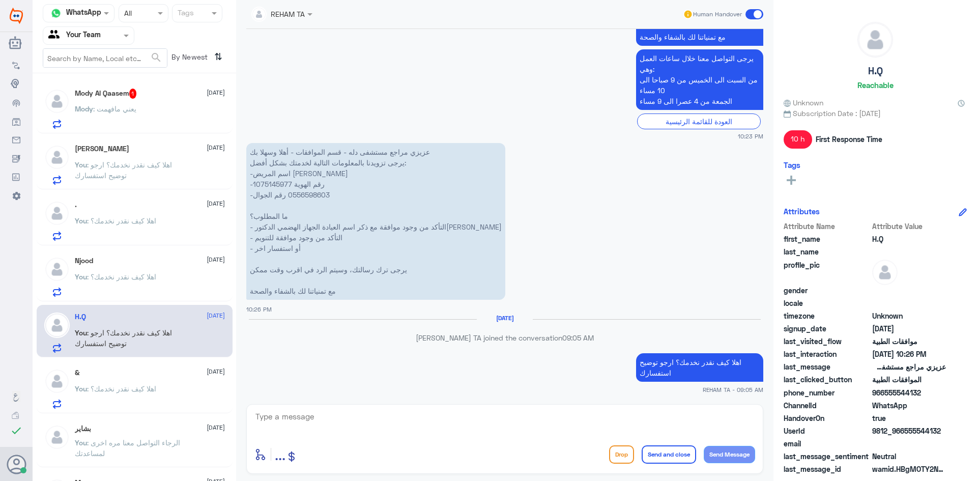
click at [145, 103] on div "Mody Al Qaasem 1 19 August Mody : يعني مافهمت" at bounding box center [150, 109] width 150 height 40
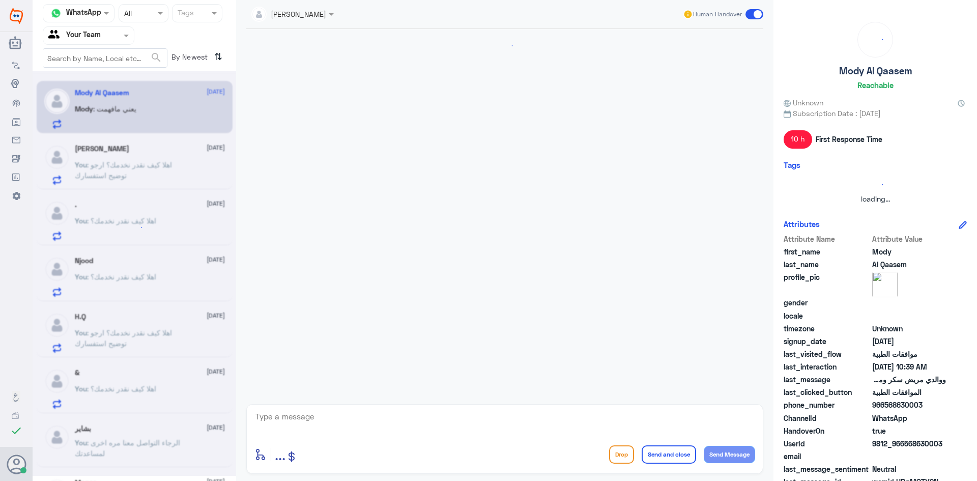
scroll to position [448, 0]
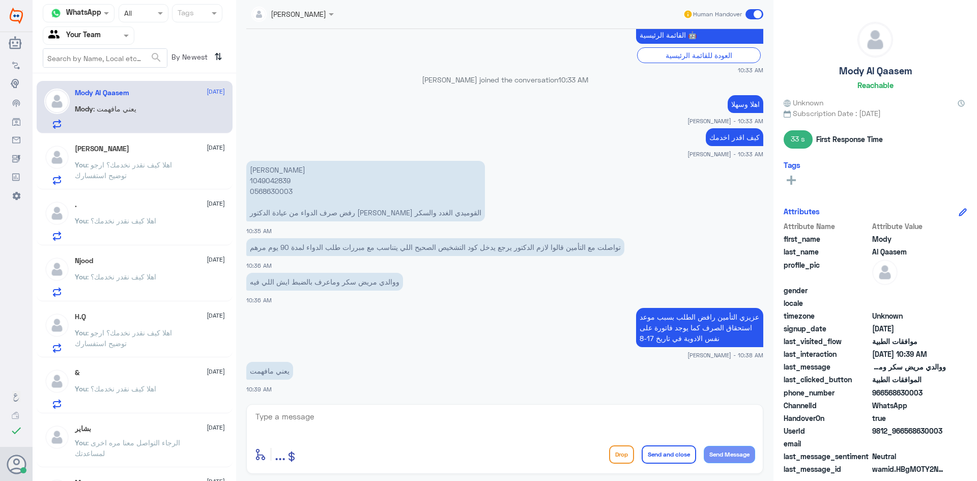
click at [174, 172] on p "You : اهلا كيف نقدر نخدمك؟ ارجو توضيح استفسارك" at bounding box center [132, 171] width 114 height 25
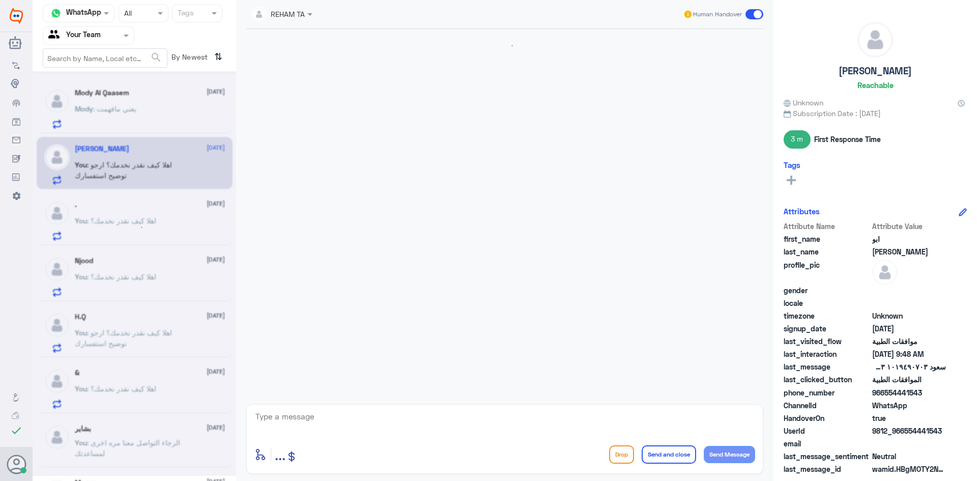
scroll to position [965, 0]
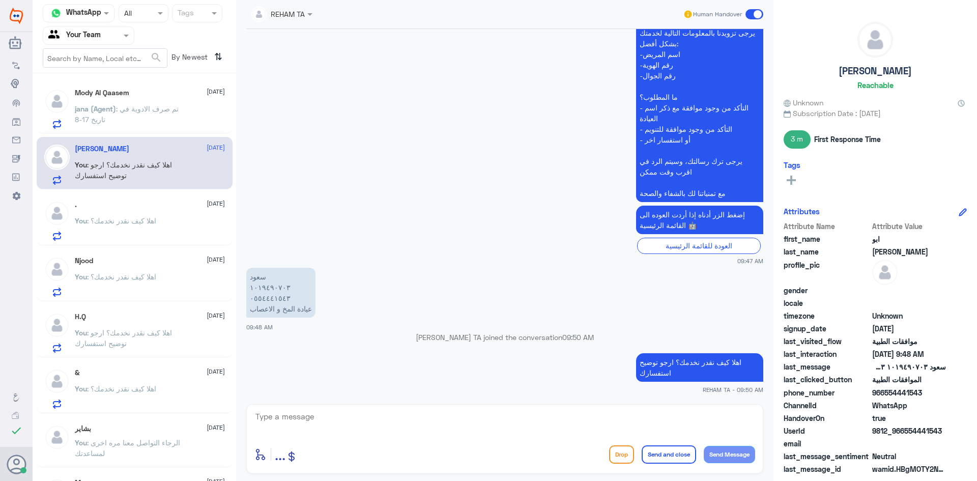
click at [122, 111] on span ": تم صرف الادوية في تاريخ 17-8" at bounding box center [127, 113] width 104 height 19
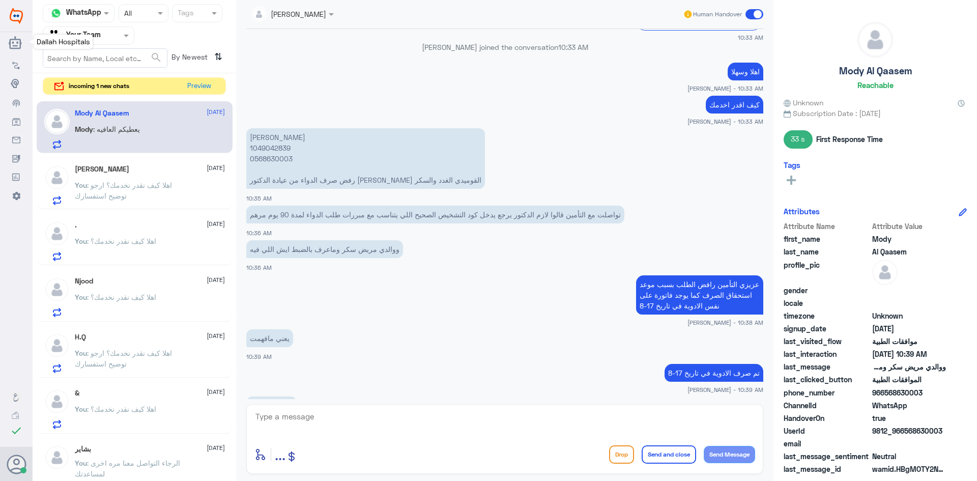
scroll to position [534, 0]
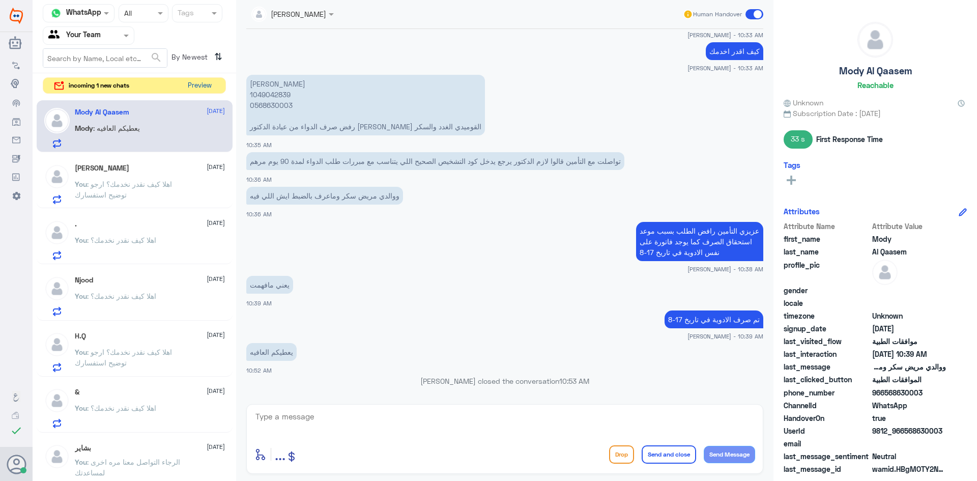
click at [205, 84] on button "Preview" at bounding box center [200, 86] width 32 height 16
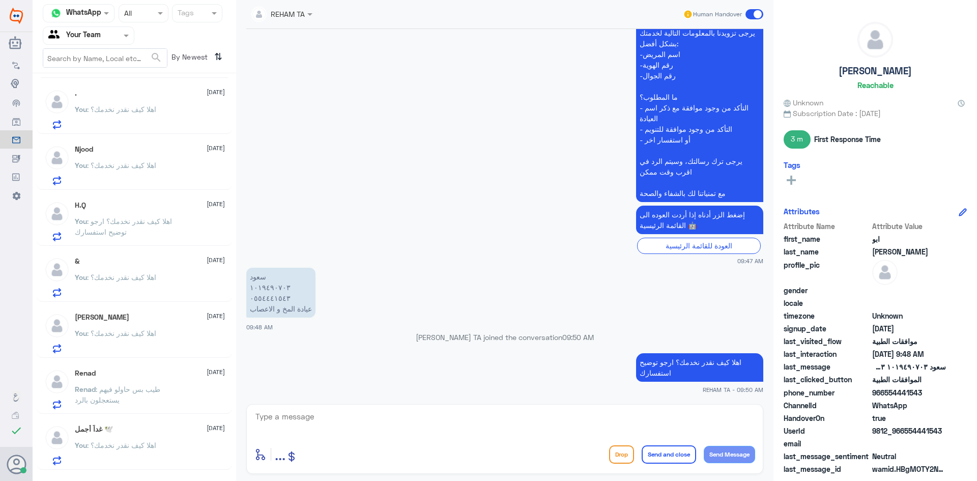
scroll to position [101, 0]
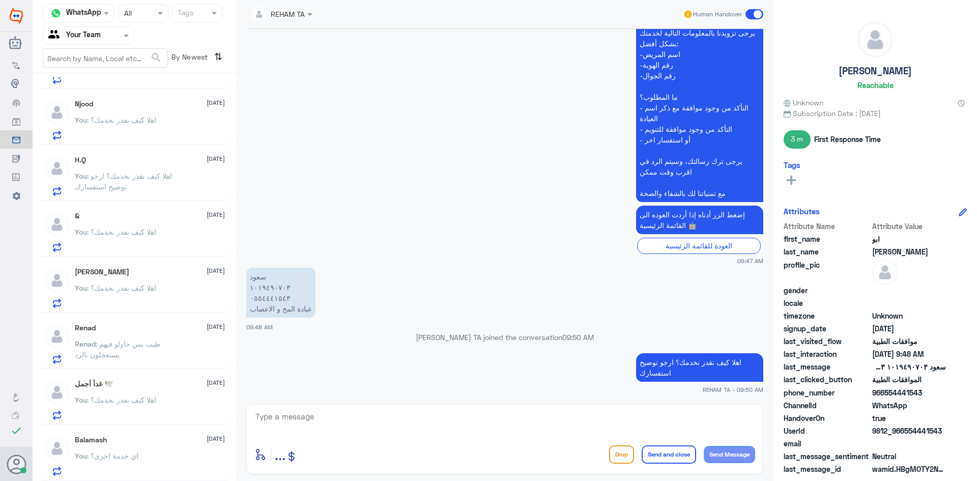
click at [162, 451] on div "Balamash 18 August You : اي خدمة اخرى؟" at bounding box center [150, 455] width 150 height 40
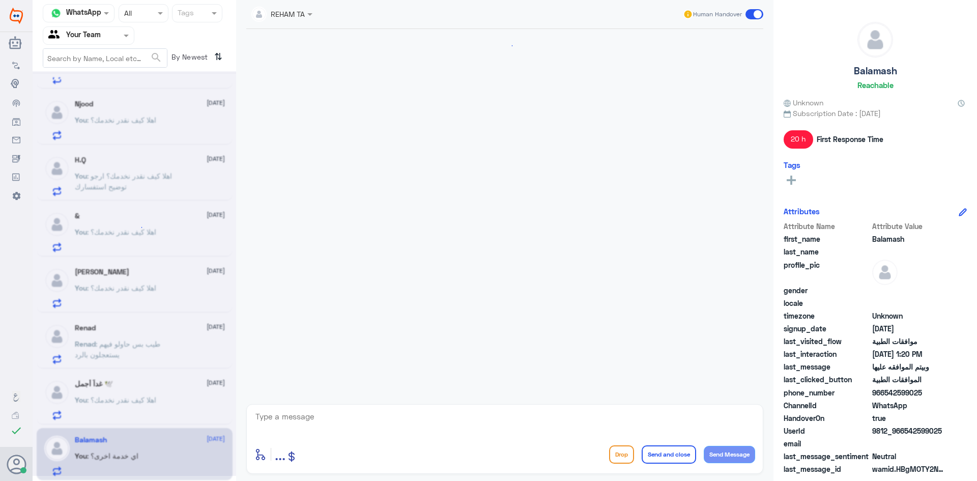
scroll to position [770, 0]
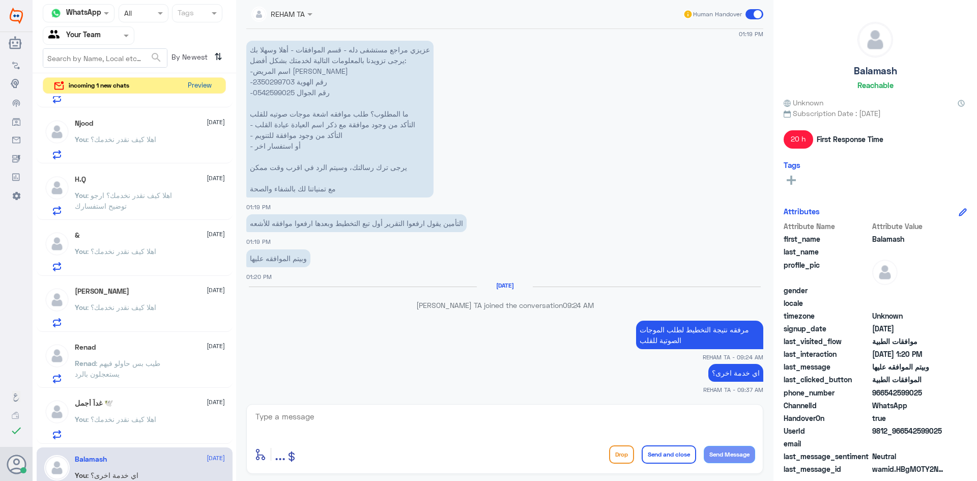
click at [184, 86] on button "Preview" at bounding box center [200, 86] width 32 height 16
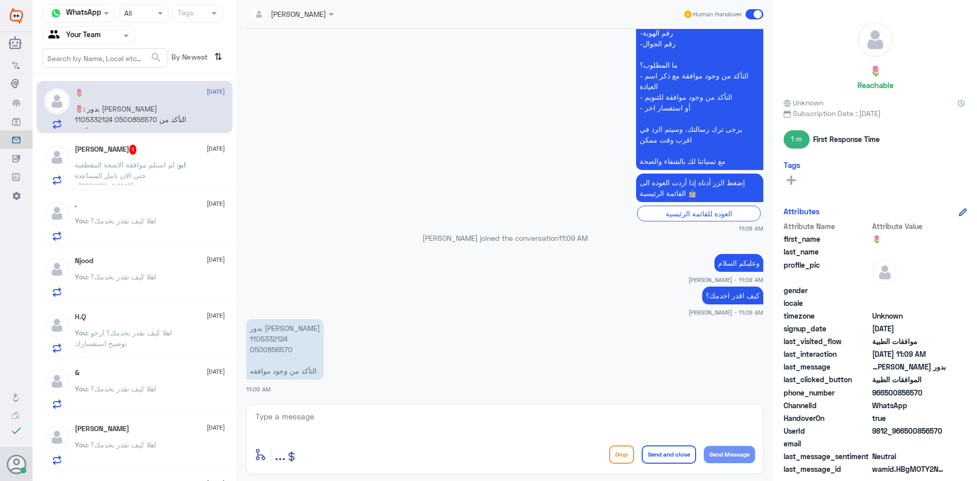
click at [145, 171] on span ": لم استلم موافقة الاشعة المقطعية حتى الان نامل المساعدة وشكرا" at bounding box center [126, 175] width 103 height 30
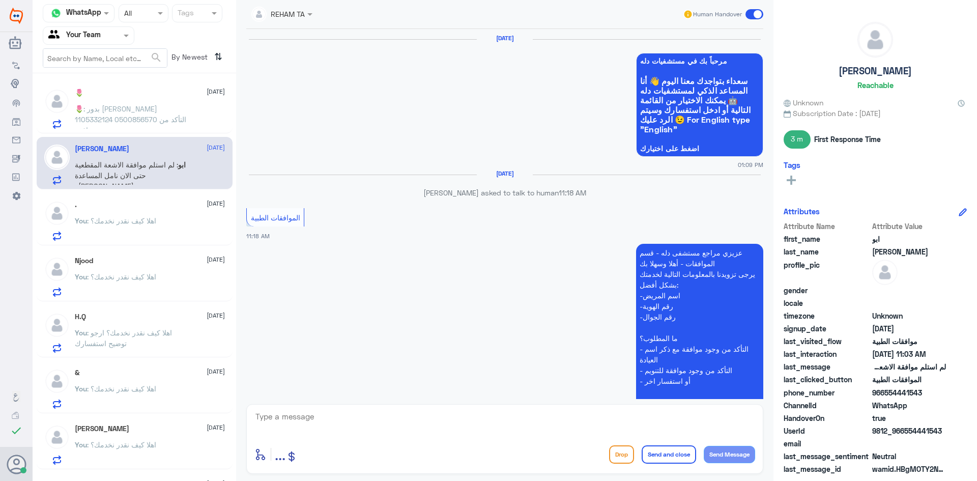
scroll to position [965, 0]
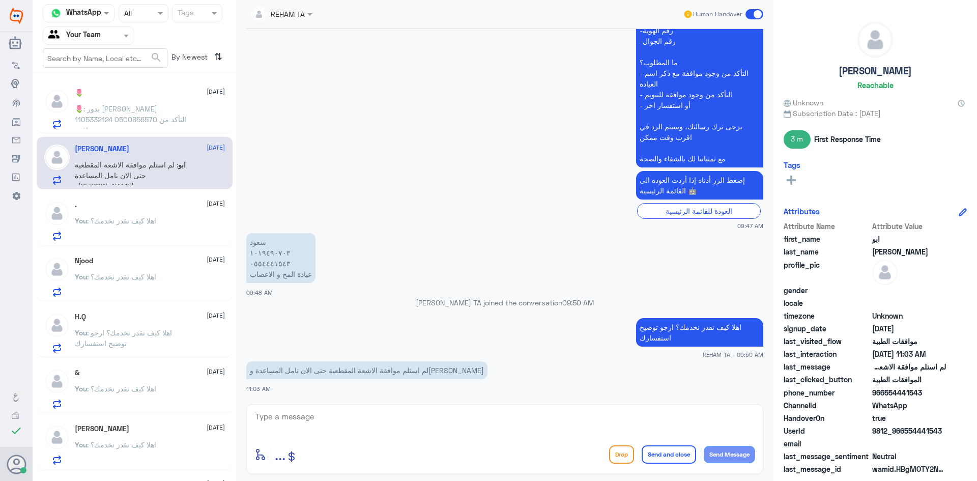
click at [282, 447] on span "..." at bounding box center [280, 454] width 11 height 18
click at [289, 431] on span "Images" at bounding box center [280, 432] width 25 height 9
click at [368, 421] on textarea at bounding box center [504, 422] width 501 height 25
drag, startPoint x: 355, startPoint y: 420, endPoint x: 134, endPoint y: 423, distance: 220.8
click at [134, 423] on div "Channel WhatsApp Status × All Tags Agent Filter Your Team search By Newest ⇅ 🌷 …" at bounding box center [505, 242] width 944 height 484
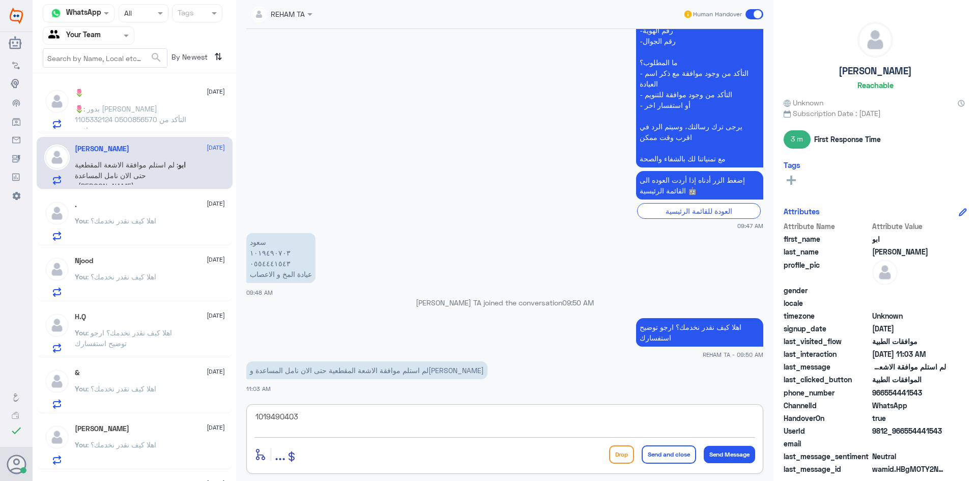
type textarea "1019490403"
click at [318, 424] on textarea "1019490403" at bounding box center [504, 422] width 501 height 25
drag, startPoint x: 178, startPoint y: 400, endPoint x: 167, endPoint y: 394, distance: 12.1
click at [170, 397] on div "Channel WhatsApp Status × All Tags Agent Filter Your Team search By Newest ⇅ 🌷 …" at bounding box center [505, 242] width 944 height 484
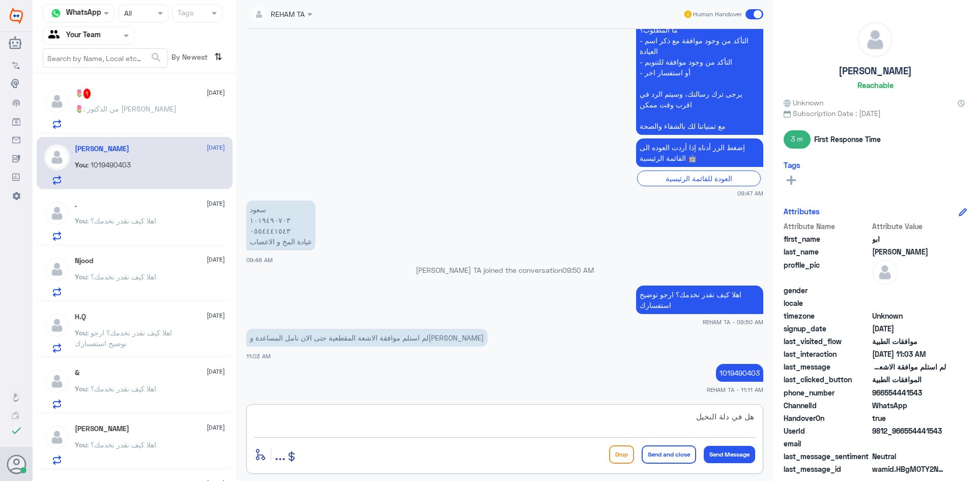
type textarea "هل في دلة النخيل؟"
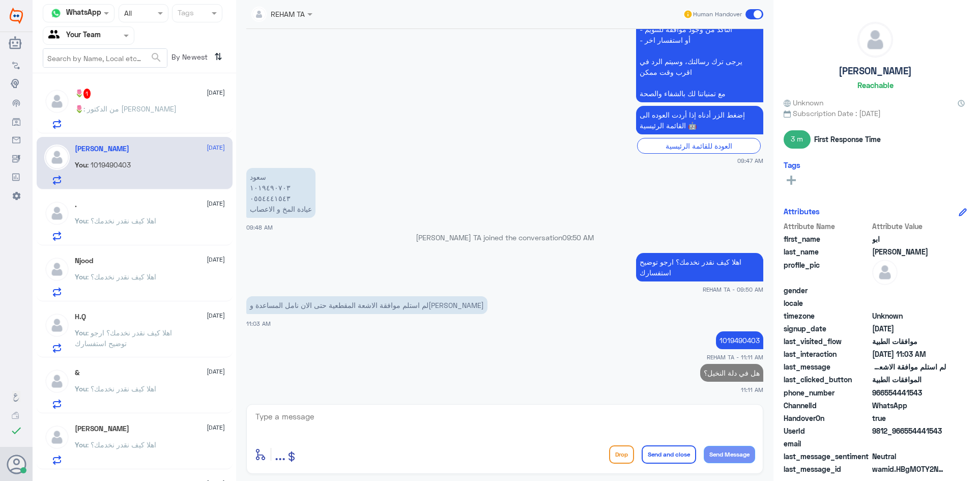
click at [154, 122] on p "🌷 : من الدكتور سلمان الجارالله" at bounding box center [126, 115] width 102 height 25
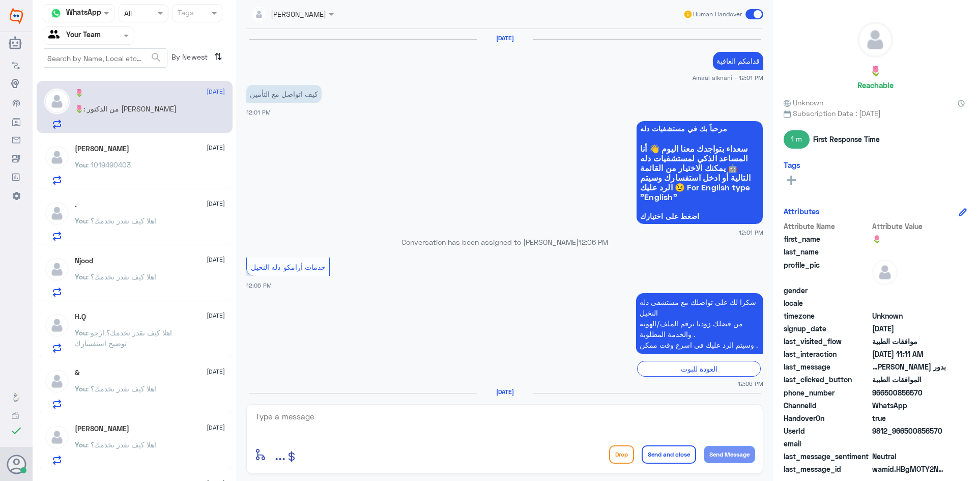
scroll to position [734, 0]
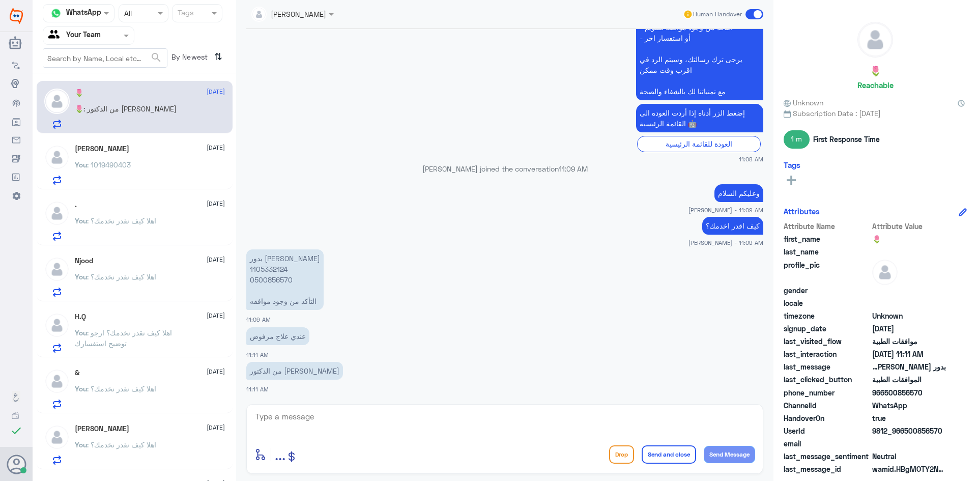
click at [141, 166] on div "You : 1019490403" at bounding box center [150, 173] width 150 height 23
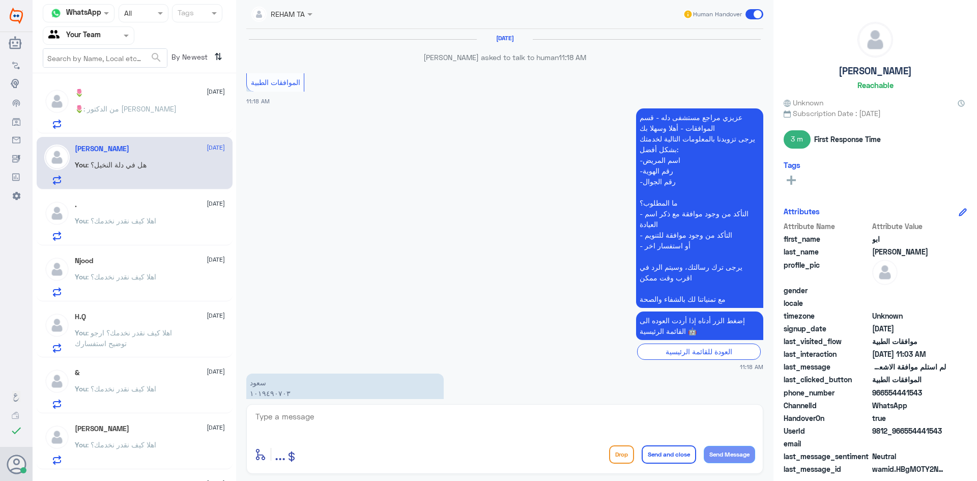
scroll to position [928, 0]
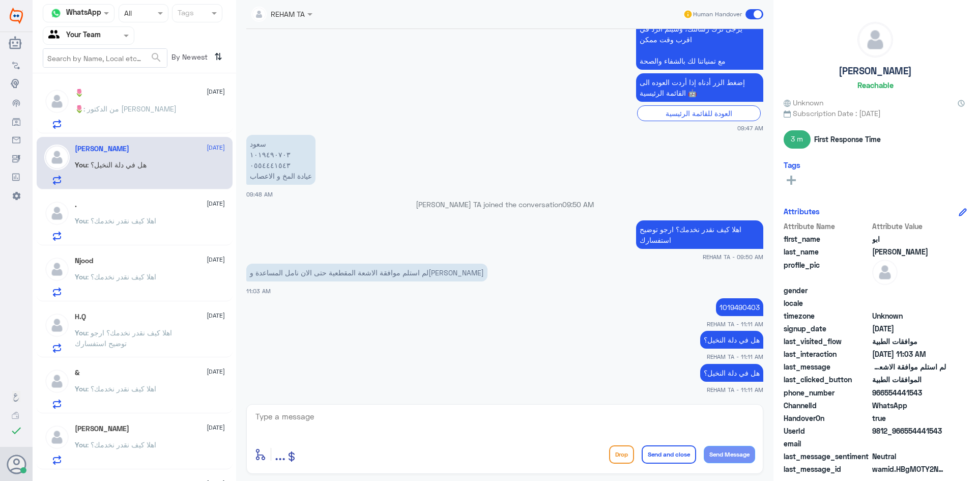
click at [304, 413] on textarea at bounding box center [504, 422] width 501 height 25
drag, startPoint x: 327, startPoint y: 412, endPoint x: 178, endPoint y: 415, distance: 149.6
click at [192, 415] on div "Channel WhatsApp Status × All Tags Agent Filter Your Team search By Newest ⇅ 🌷 …" at bounding box center [505, 242] width 944 height 484
type textarea "0554441543"
click at [323, 424] on textarea "0554441543" at bounding box center [504, 422] width 501 height 25
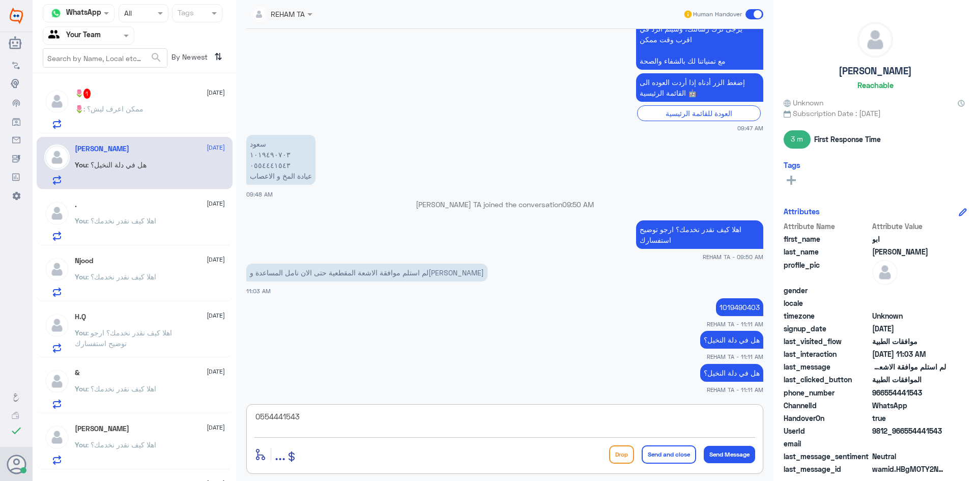
click at [323, 424] on textarea "0554441543" at bounding box center [504, 422] width 501 height 25
click at [124, 108] on span ": ممكن اعرف ليش؟" at bounding box center [113, 108] width 60 height 9
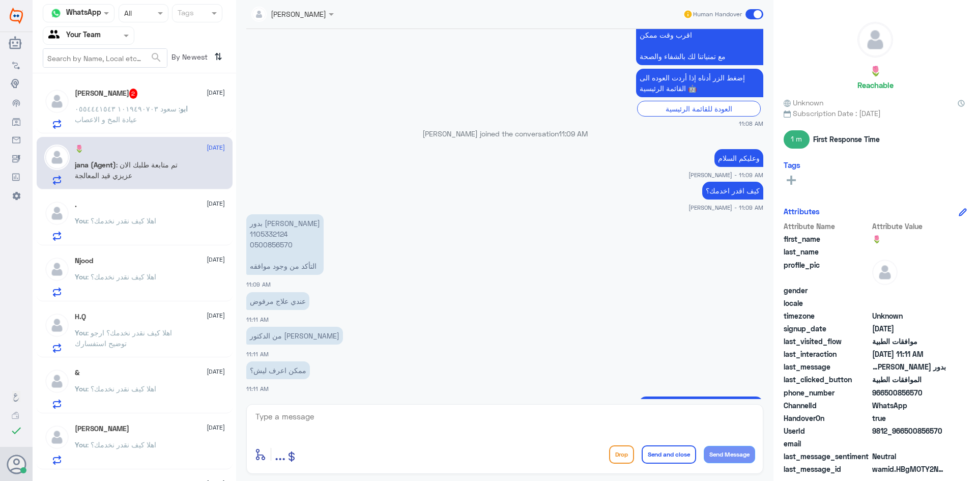
scroll to position [769, 0]
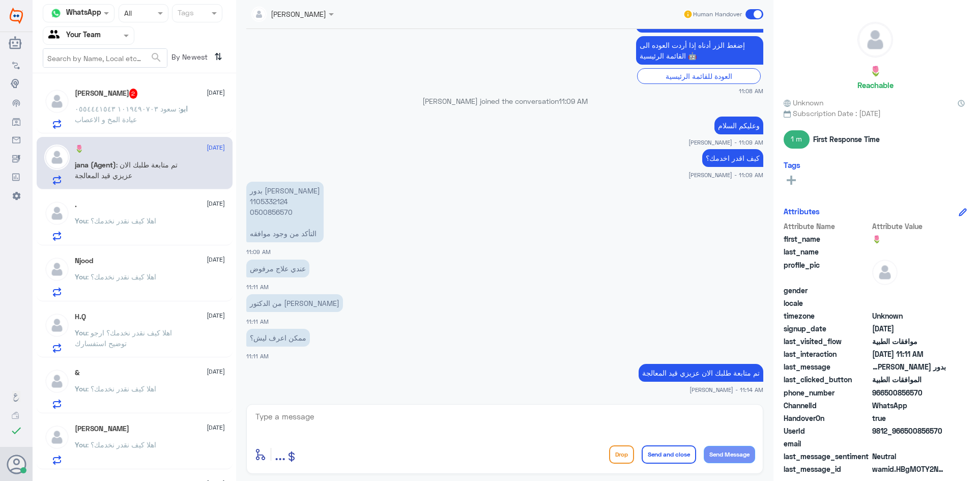
click at [163, 104] on span ": سعود ١٠١٩٤٩٠٧٠٣ ٠٥٥٤٤٤١٥٤٣ عيادة المخ و الاعصاب" at bounding box center [127, 113] width 105 height 19
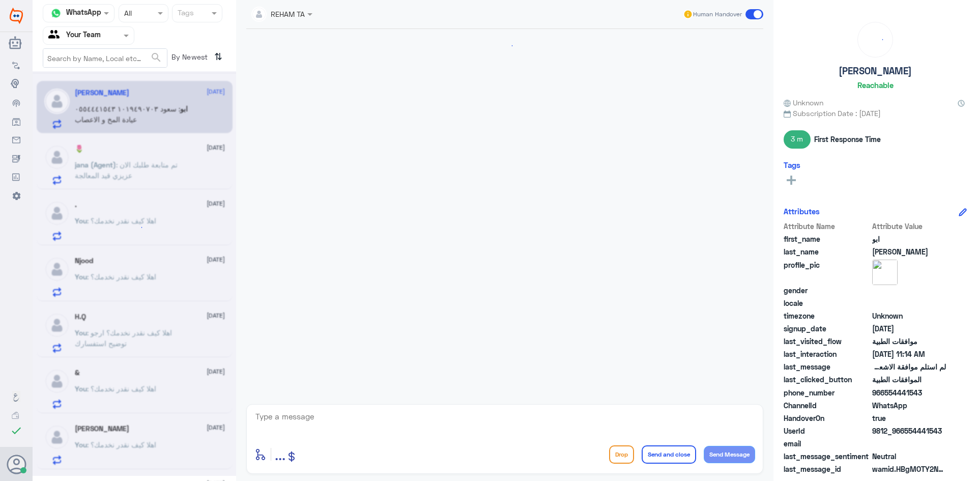
scroll to position [941, 0]
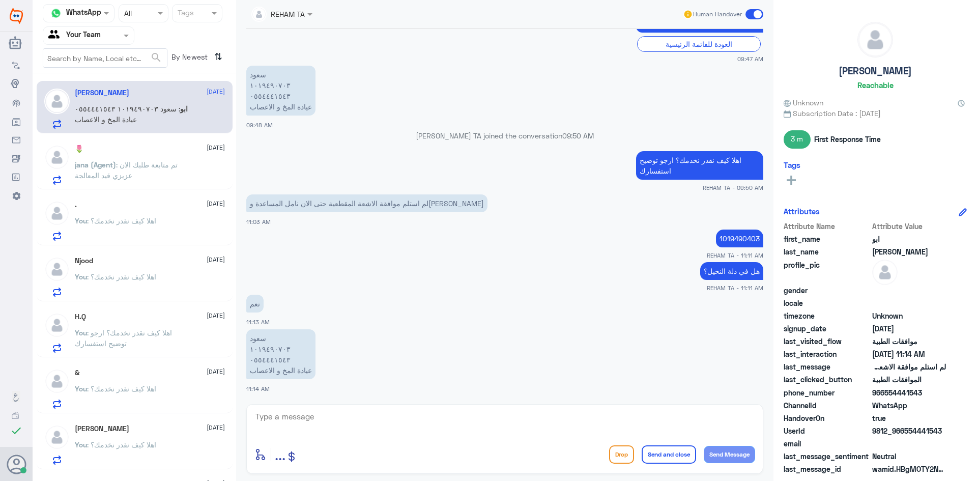
click at [297, 421] on textarea at bounding box center [504, 422] width 501 height 25
type textarea "0554441543"
drag, startPoint x: 304, startPoint y: 415, endPoint x: 170, endPoint y: 408, distance: 133.5
click at [171, 408] on div "Channel WhatsApp Status × All Tags Agent Filter Your Team search By Newest ⇅ اب…" at bounding box center [505, 242] width 944 height 484
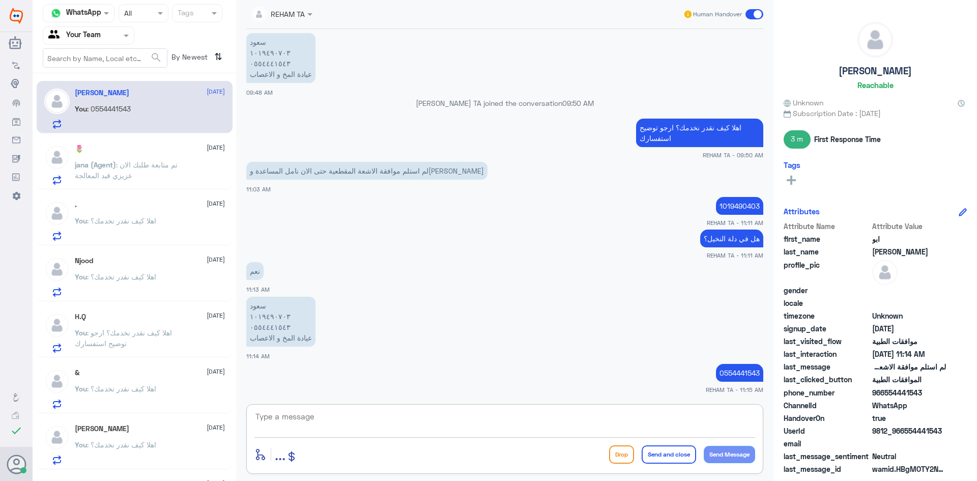
click at [341, 411] on textarea at bounding box center [504, 422] width 501 height 25
click at [438, 416] on textarea at bounding box center [504, 422] width 501 height 25
type textarea "على اي منطقة؟ يوجد لديك 3 طلبات للاشعه"
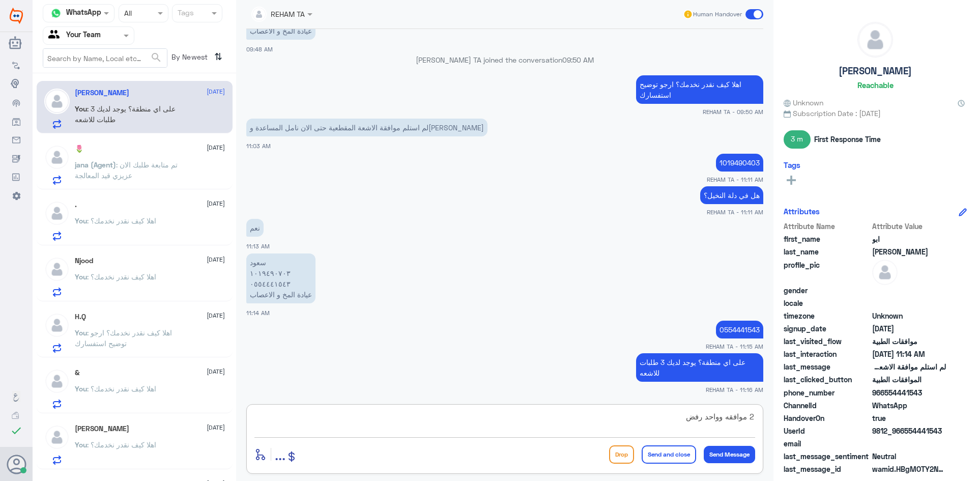
type textarea "2 موافقه وواحد رفض"
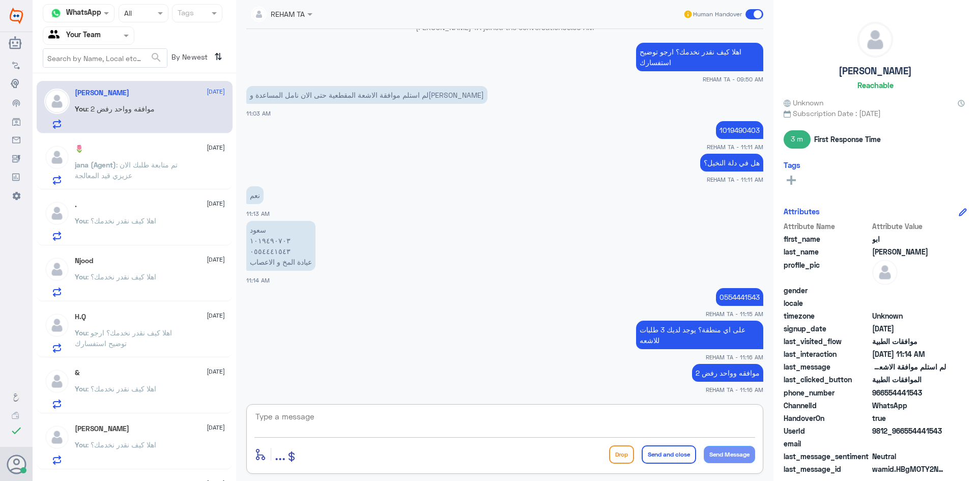
click at [395, 427] on textarea at bounding box center [504, 422] width 501 height 25
type textarea "الرنين مرفوضه بينما الاشعه العادية توجد عليها موافقه ومحدثه"
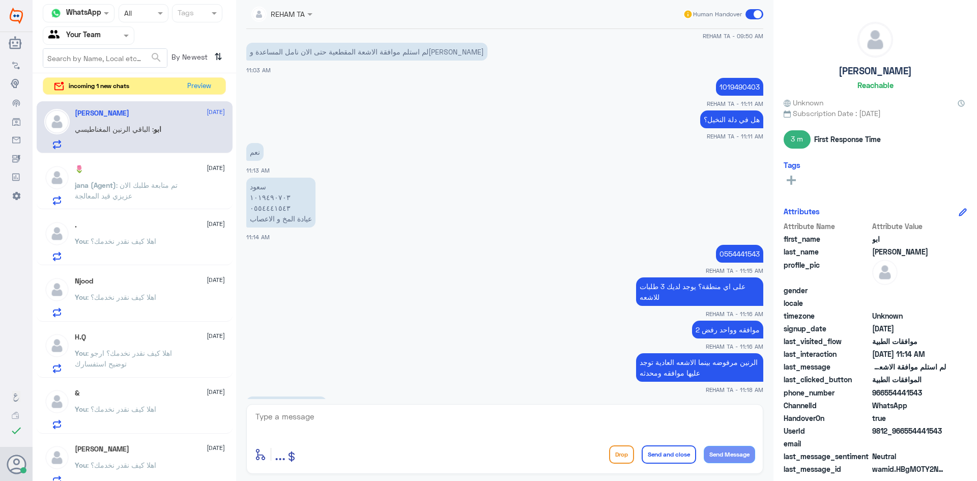
scroll to position [1196, 0]
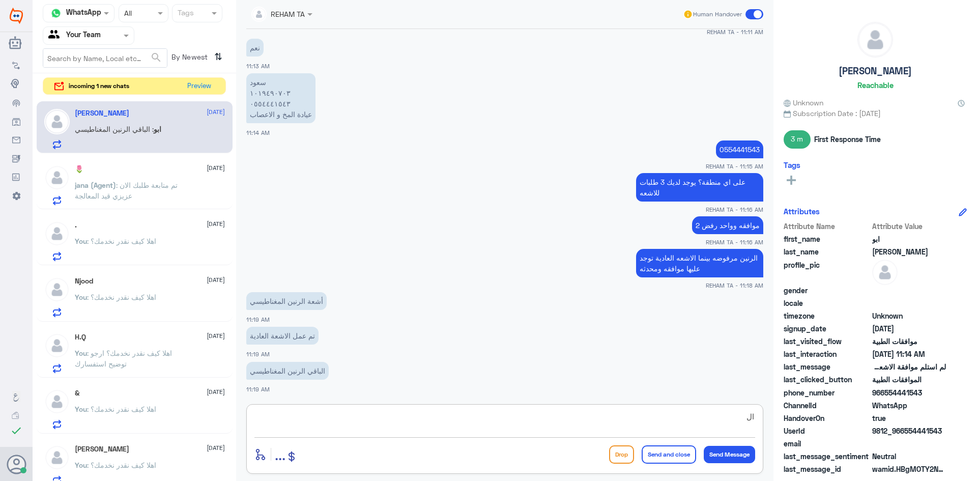
type textarea "ا"
type textarea "الرنين حتى الان مرفوض"
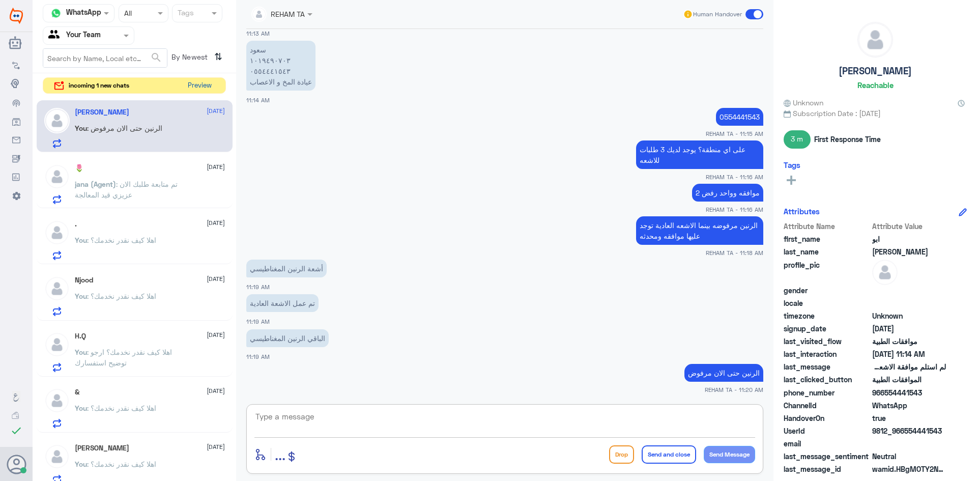
click at [202, 89] on button "Preview" at bounding box center [200, 86] width 32 height 16
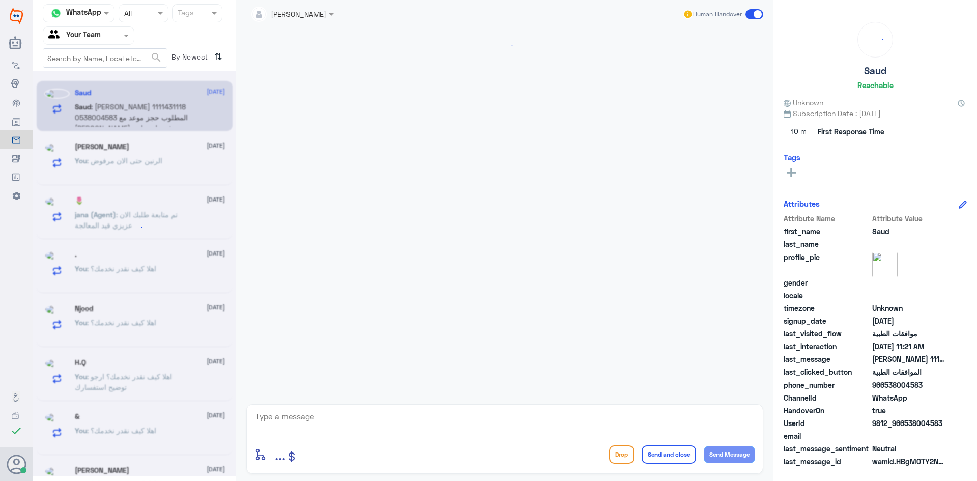
scroll to position [206, 0]
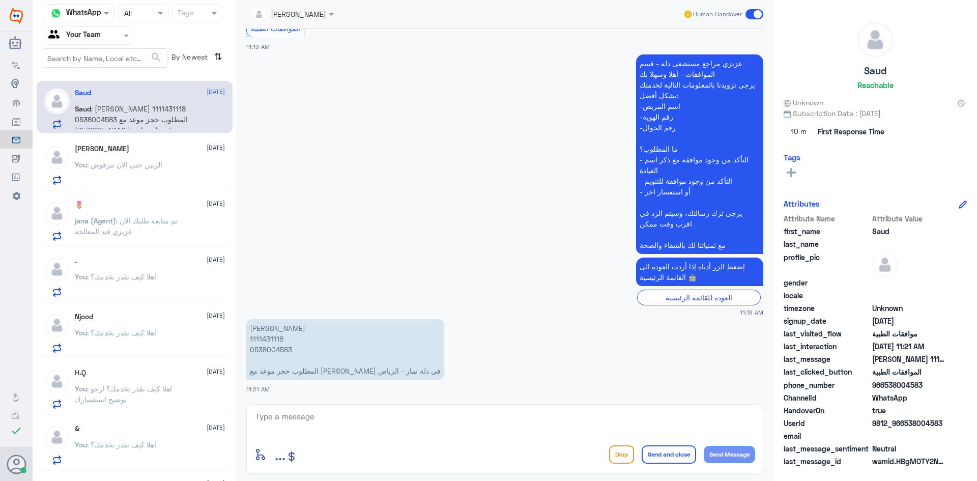
click at [145, 165] on span ": الرنين حتى الان مرفوض" at bounding box center [124, 164] width 75 height 9
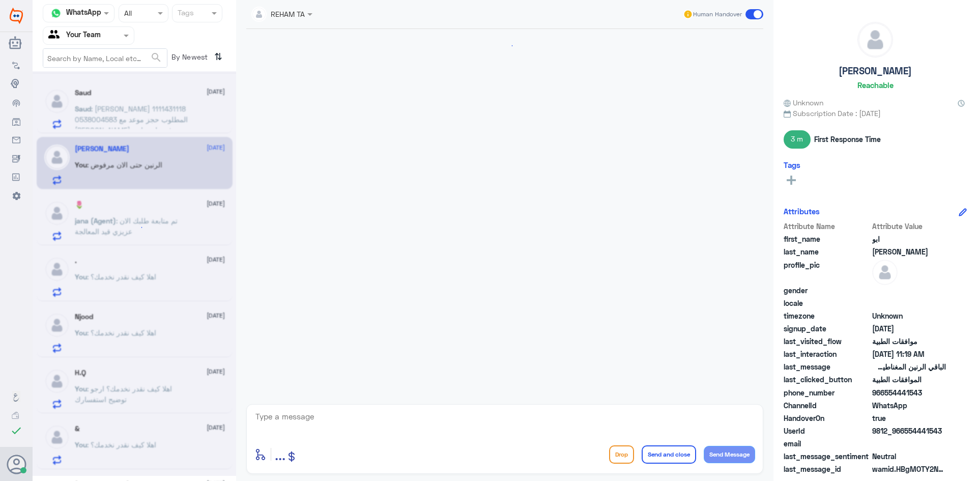
scroll to position [596, 0]
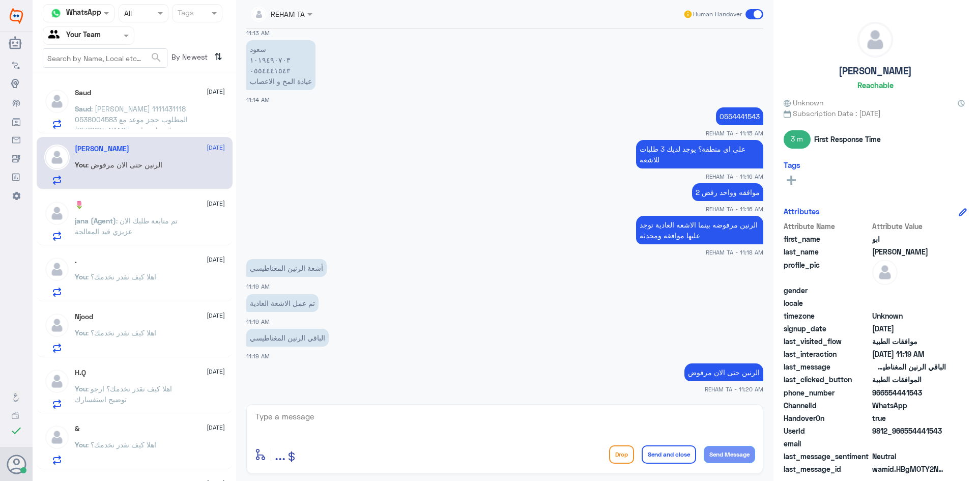
click at [152, 118] on span ": سعود محمد القحطاني 1111431118 0538004583 المطلوب حجز موعد مع الدكتور احمد علي…" at bounding box center [131, 124] width 113 height 41
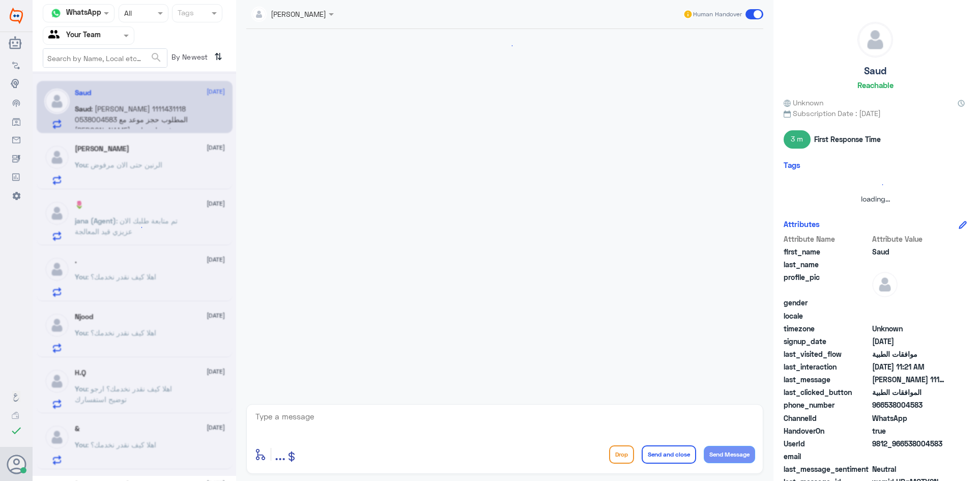
scroll to position [206, 0]
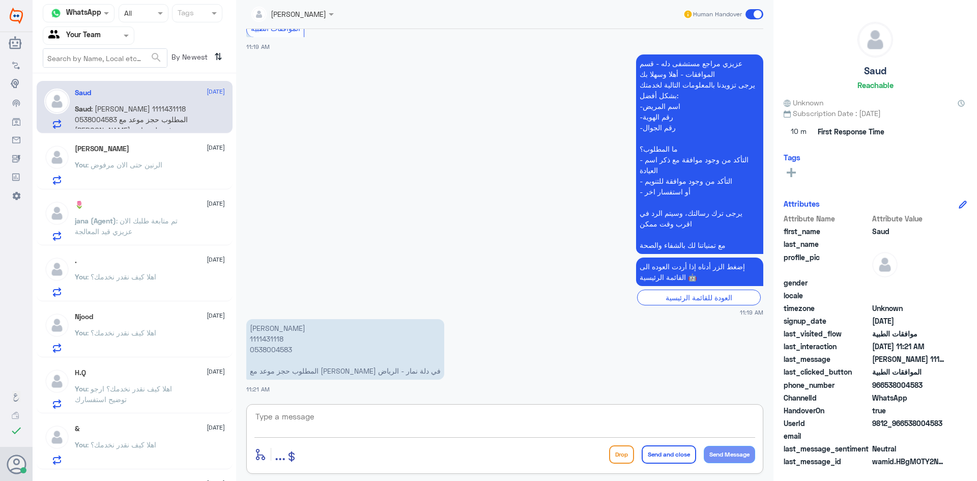
click at [387, 422] on textarea at bounding box center [504, 422] width 501 height 25
type textarea "H"
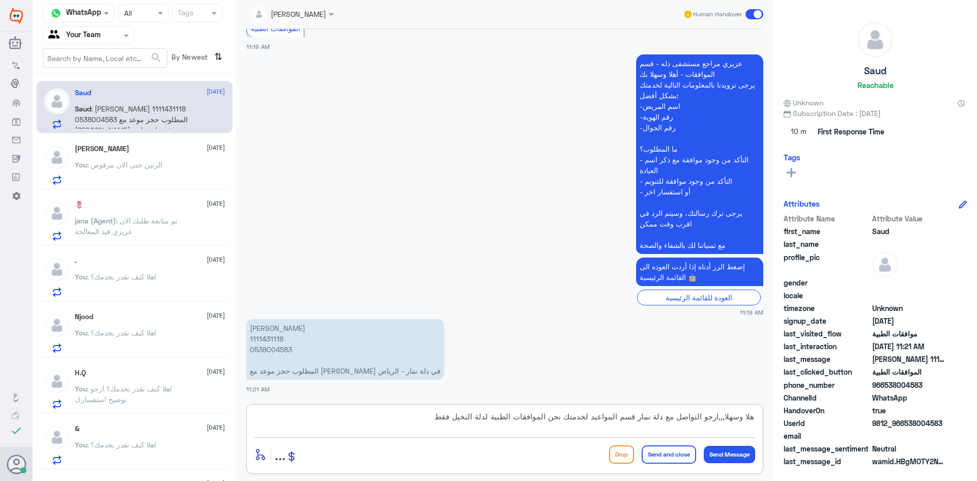
type textarea "هلا وسهلا,,,ارجو التواصل مع دلة نمار قسم المواعيد لخدمتك نحن الموافقات الطبية ل…"
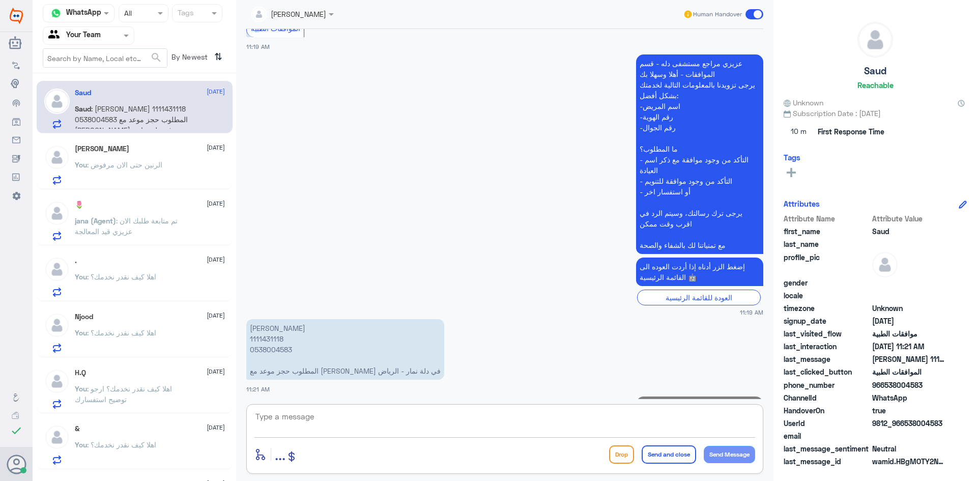
scroll to position [260, 0]
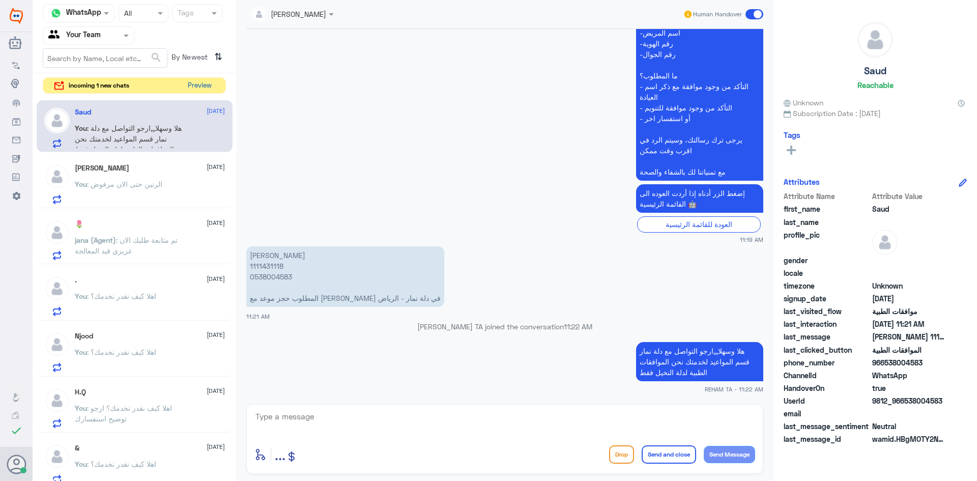
click at [187, 84] on button "Preview" at bounding box center [200, 86] width 32 height 16
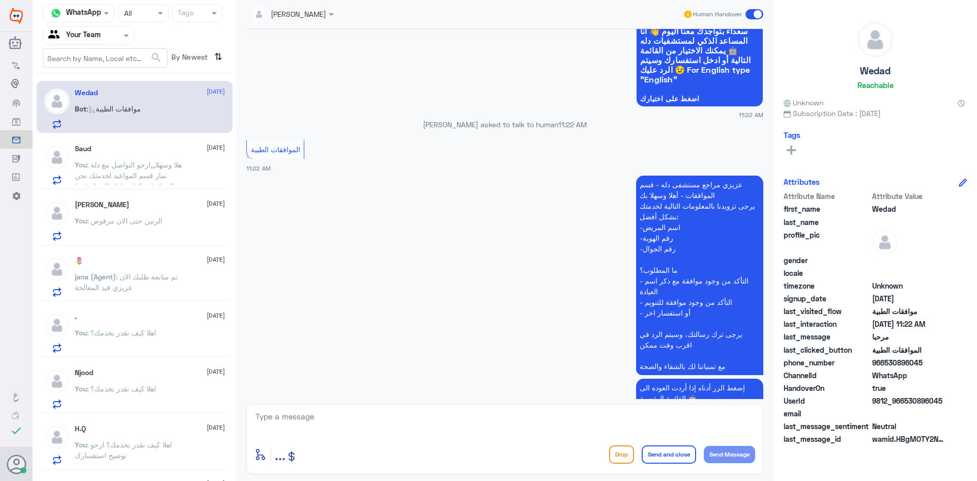
scroll to position [1189, 0]
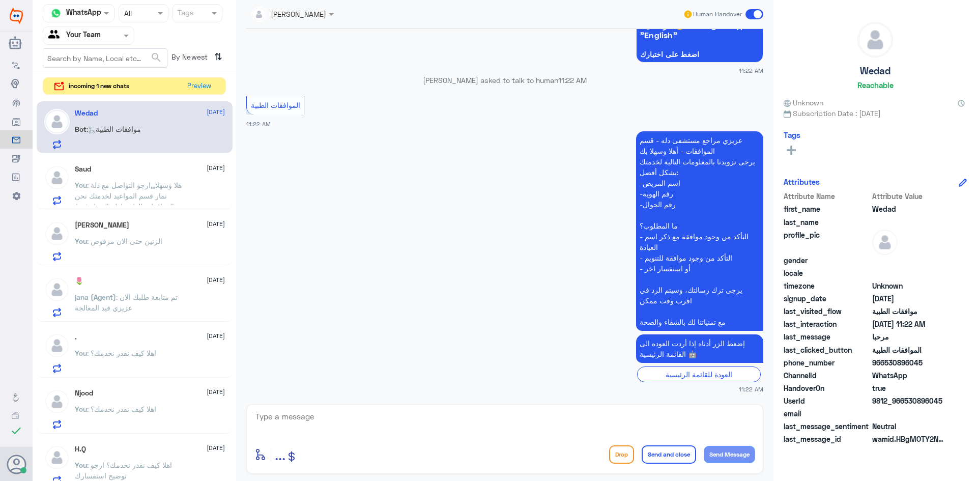
click at [377, 421] on textarea at bounding box center [504, 422] width 501 height 25
paste textarea "اهلا كيف نقدر نخدمك؟ ارجو توضيح استفسارك"
type textarea "اهلا كيف نقدر نخدمك؟ ارجو توضيح استفسارك"
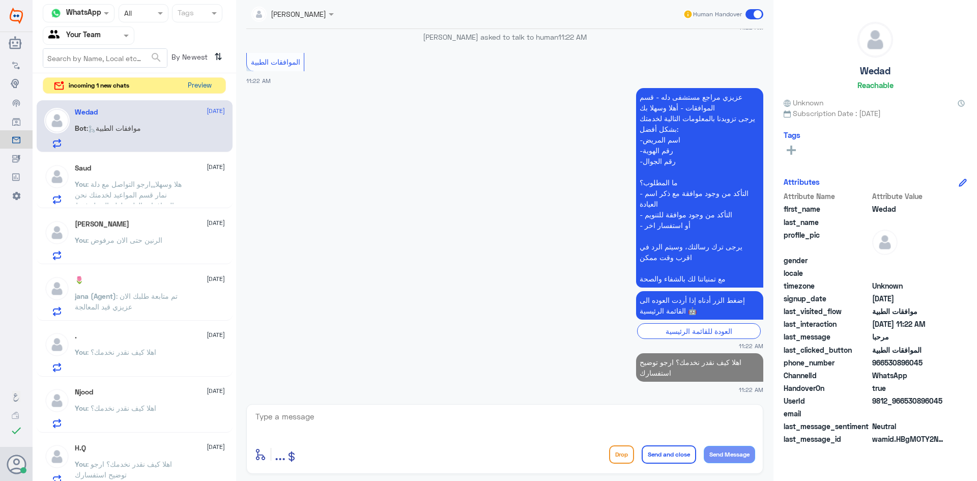
click at [185, 80] on button "Preview" at bounding box center [200, 86] width 32 height 16
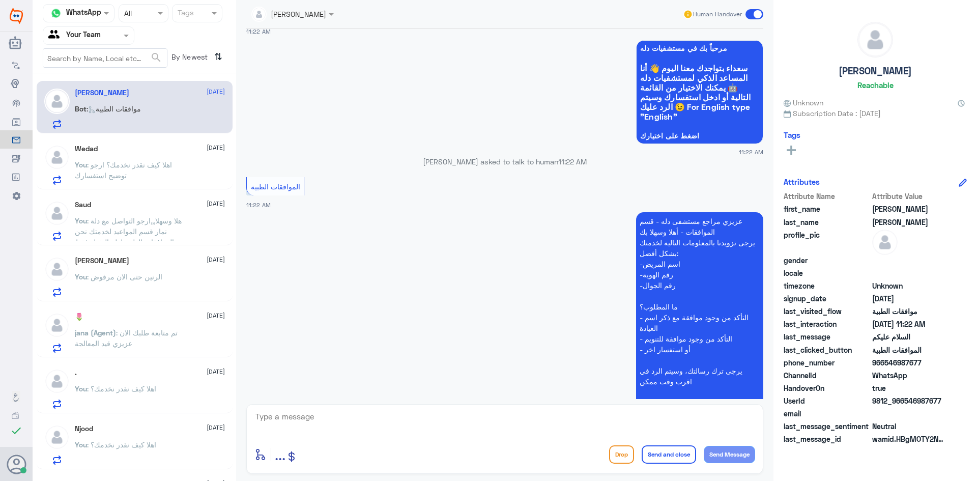
scroll to position [884, 0]
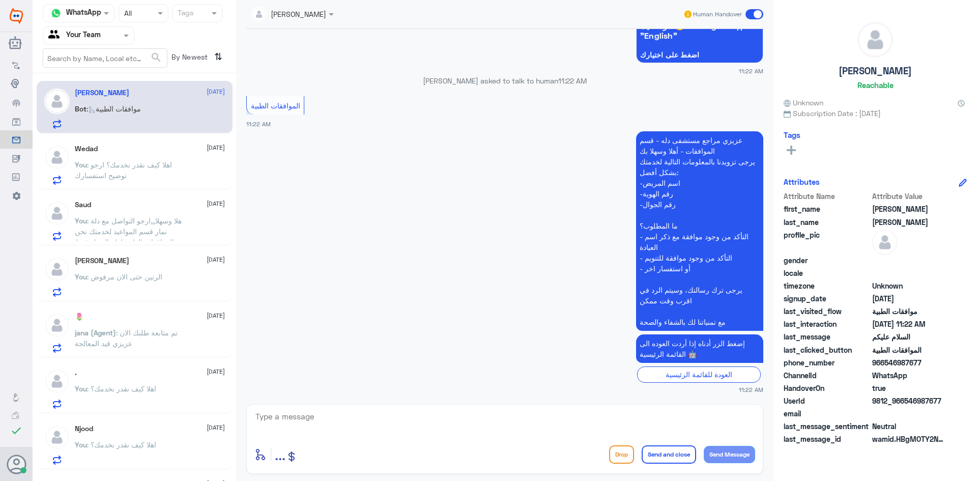
click at [329, 428] on textarea at bounding box center [504, 422] width 501 height 25
paste textarea "اهلا كيف نقدر نخدمك؟ ارجو توضيح استفسارك"
type textarea "اهلا كيف نقدر نخدمك؟ ارجو توضيح استفسارك"
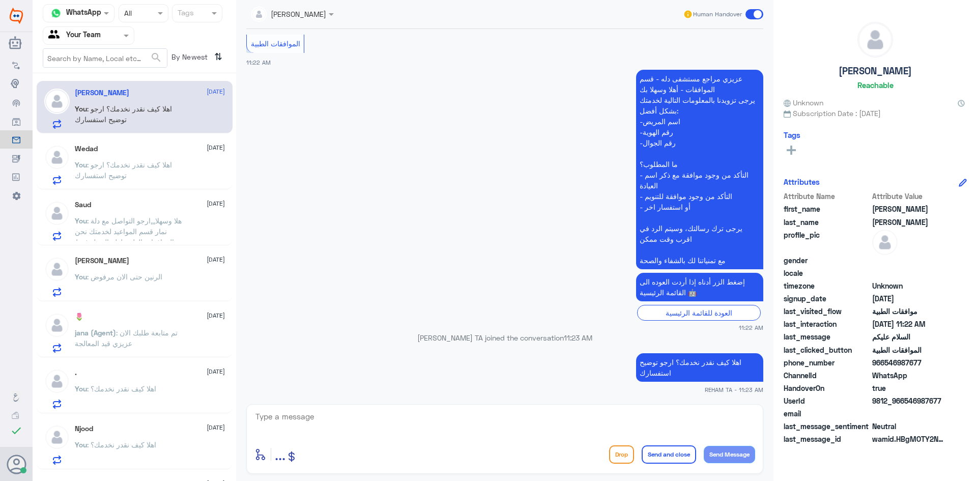
click at [105, 153] on div "Wedad 19 August You : اهلا كيف نقدر نخدمك؟ ارجو توضيح استفسارك" at bounding box center [150, 164] width 150 height 40
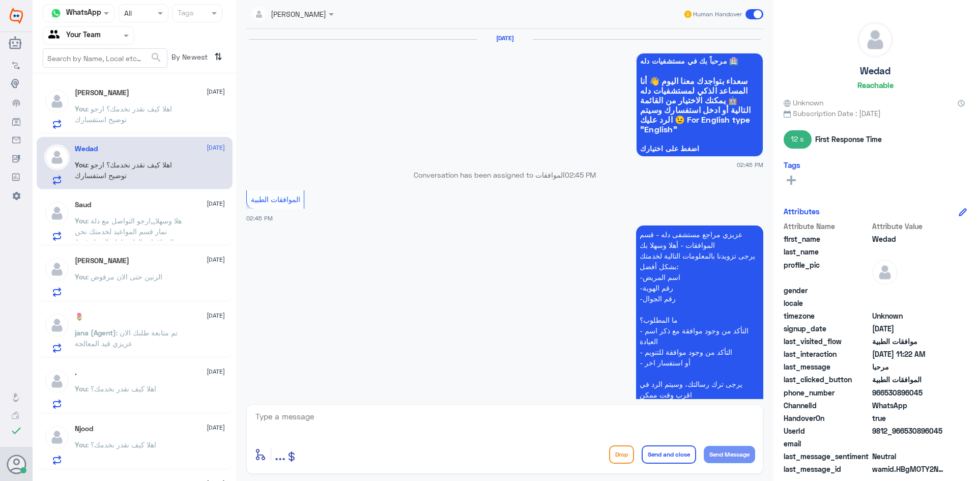
scroll to position [993, 0]
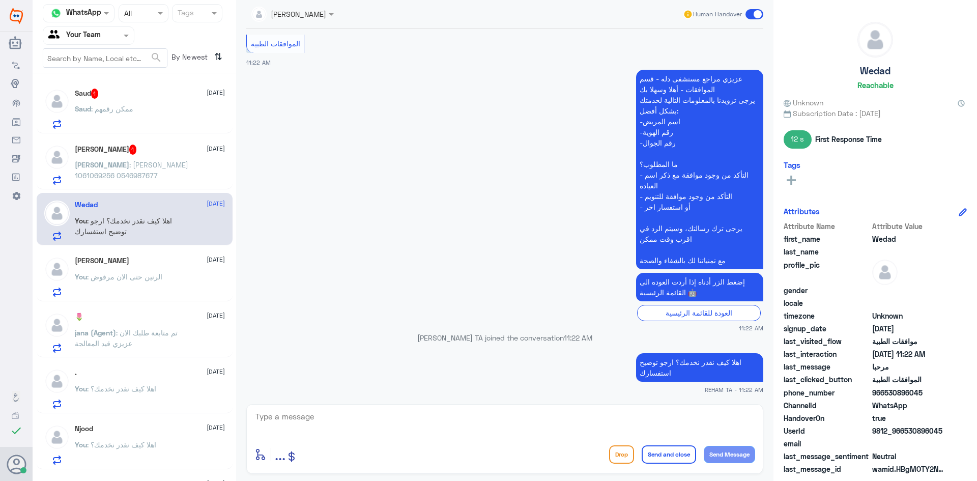
click at [125, 102] on div "Saud 1 19 August Saud : ممكن رقمهم" at bounding box center [150, 109] width 150 height 40
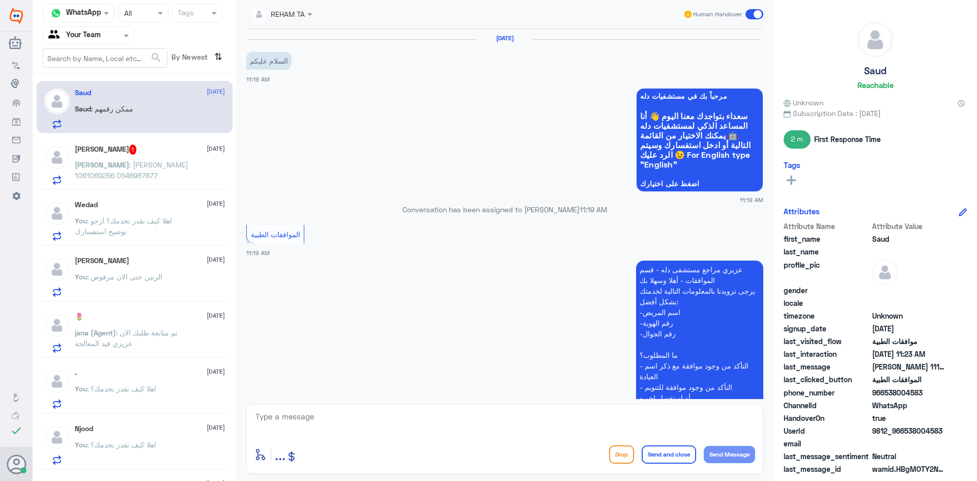
scroll to position [313, 0]
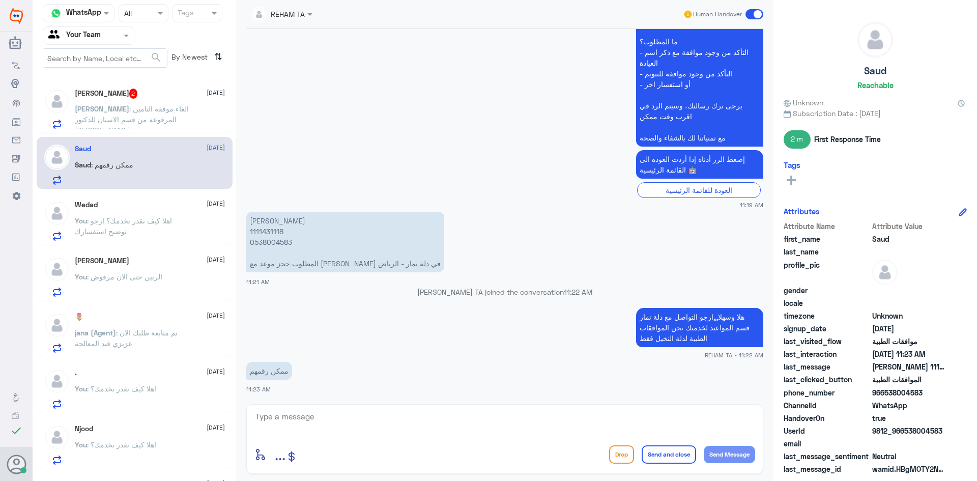
click at [288, 427] on textarea at bounding box center [504, 422] width 501 height 25
type textarea "0546022896"
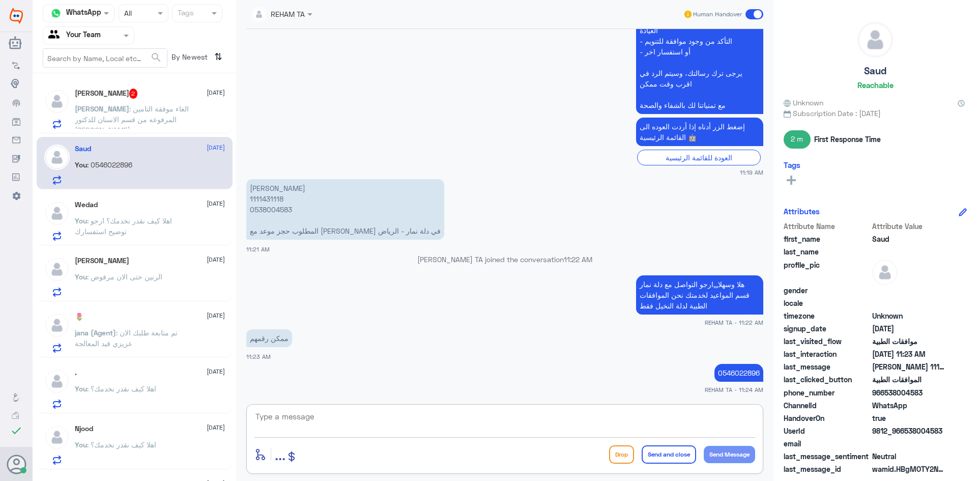
click at [315, 421] on textarea at bounding box center [504, 422] width 501 height 25
paste textarea "اي خدمة اخرى؟"
type textarea "اي خدمة اخرى؟"
click at [143, 123] on span ": الغاء موفقة التامين المرفوعه من قسم الاسنان للدكتور الوهيبي" at bounding box center [132, 119] width 114 height 30
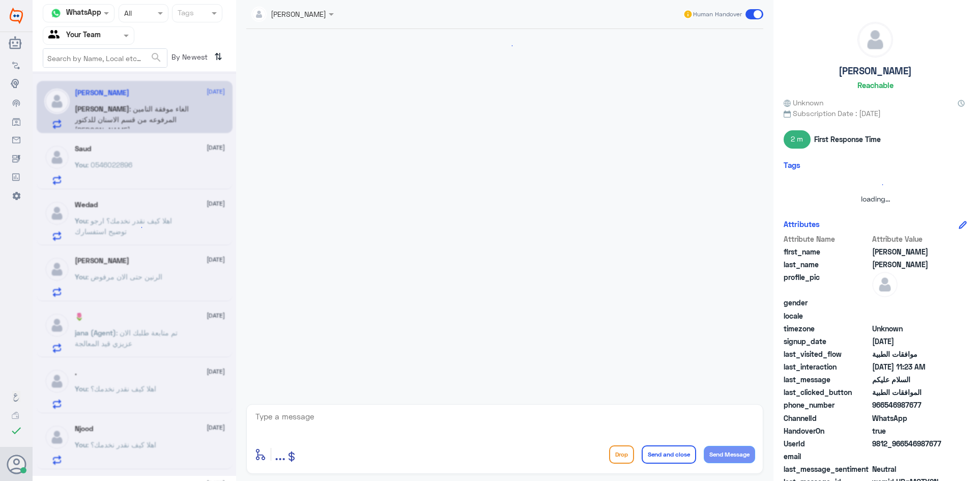
scroll to position [863, 0]
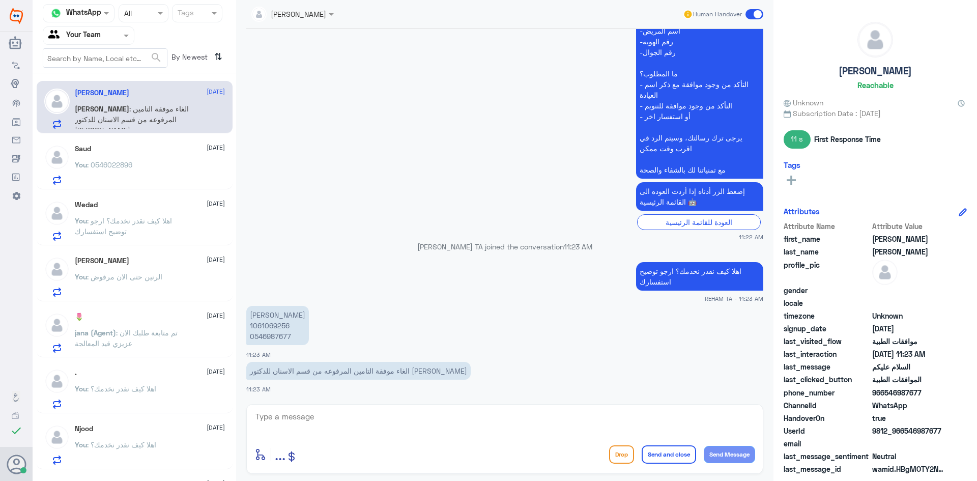
click at [364, 408] on div "enter flow name ... Drop Send and close Send Message" at bounding box center [504, 439] width 517 height 70
click at [371, 421] on textarea at bounding box center [504, 422] width 501 height 25
type textarea "ا"
click at [267, 327] on p "عبدالعزيز سعد بن كليب 1061069256 0546987677" at bounding box center [277, 325] width 63 height 39
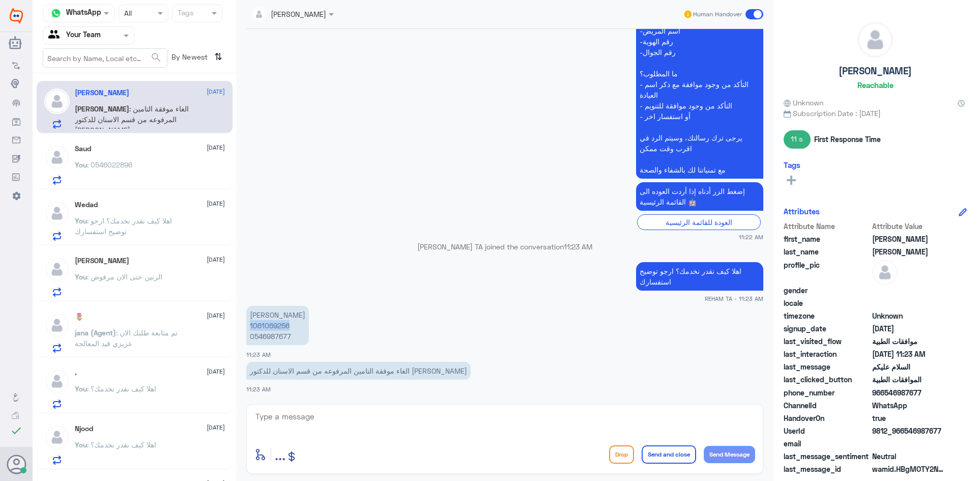
copy p "1061069256"
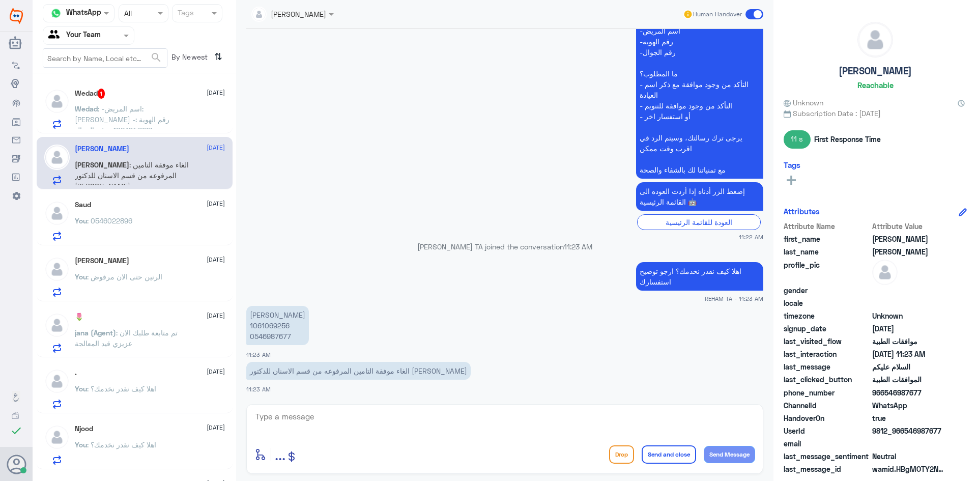
click at [439, 420] on textarea at bounding box center [504, 422] width 501 height 25
type textarea "ش"
type textarea "سبب الالغاء؟"
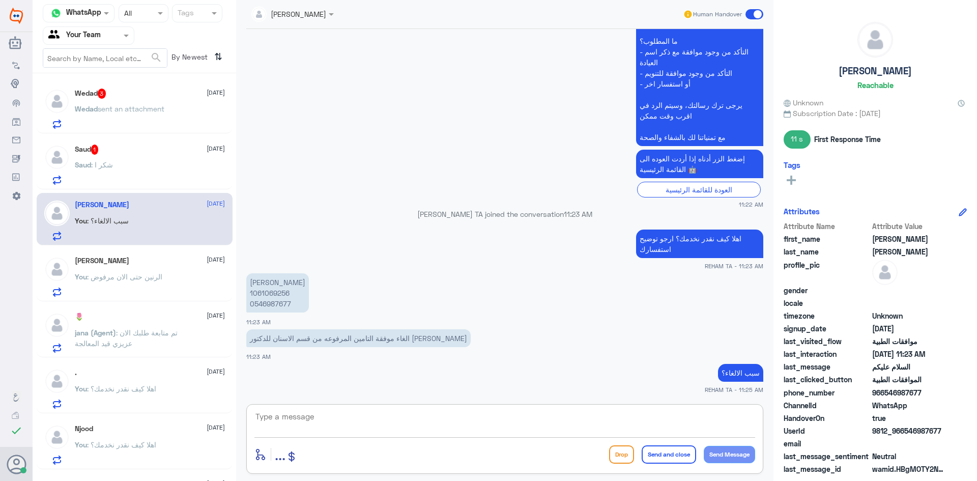
click at [111, 164] on span ": شكر ا" at bounding box center [102, 164] width 22 height 9
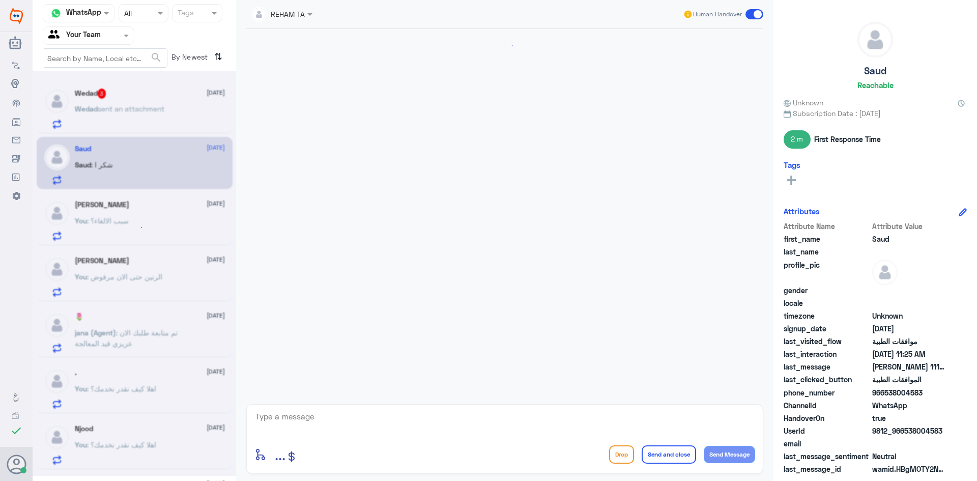
scroll to position [381, 0]
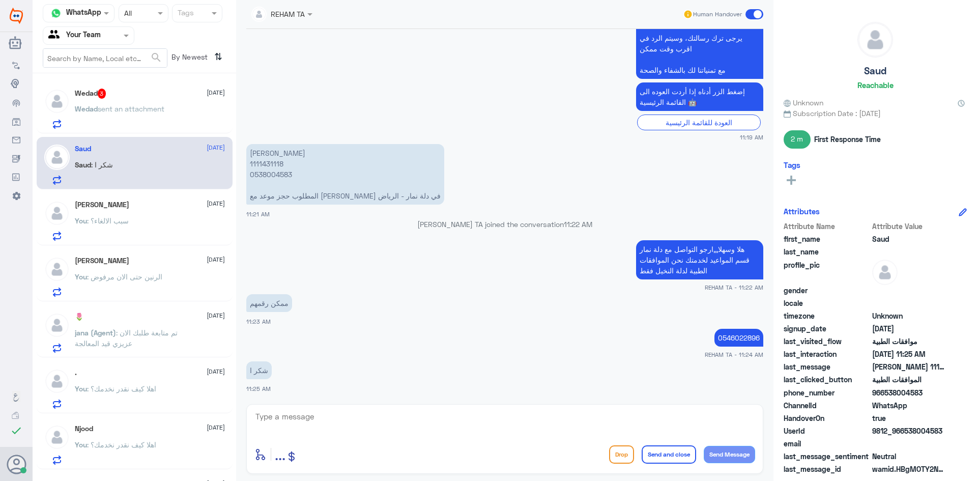
click at [366, 429] on textarea at bounding box center [504, 422] width 501 height 25
paste textarea "العفو قدامكم العافية"
type textarea "العفو قدامكم العافية"
click at [675, 456] on button "Send and close" at bounding box center [668, 454] width 54 height 18
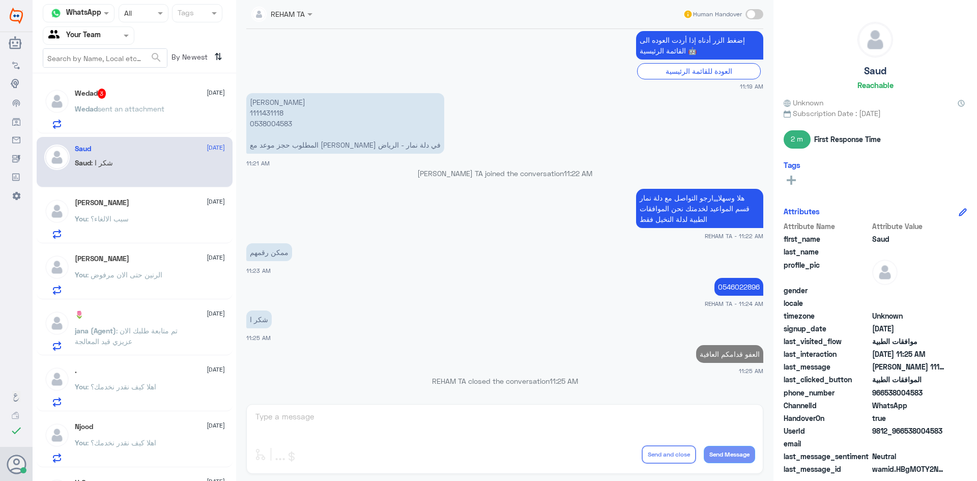
click at [121, 106] on span "sent an attachment" at bounding box center [131, 108] width 67 height 9
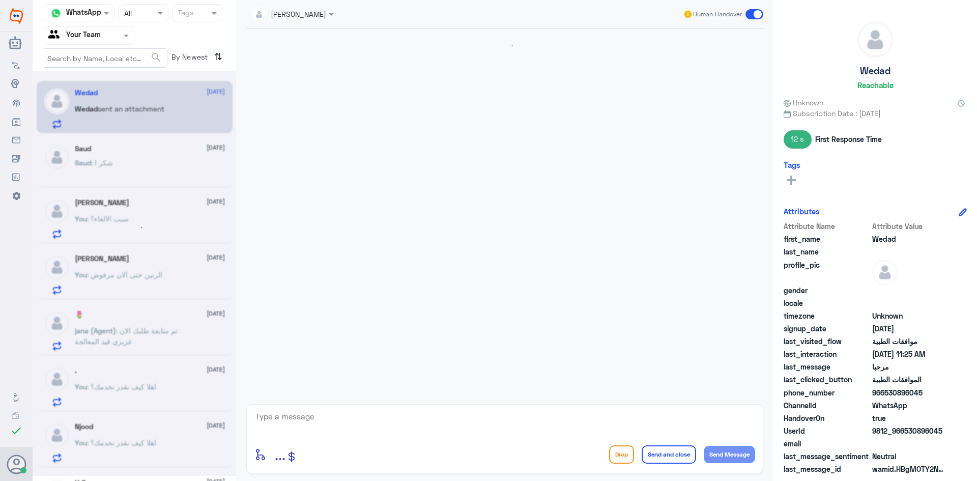
scroll to position [1236, 0]
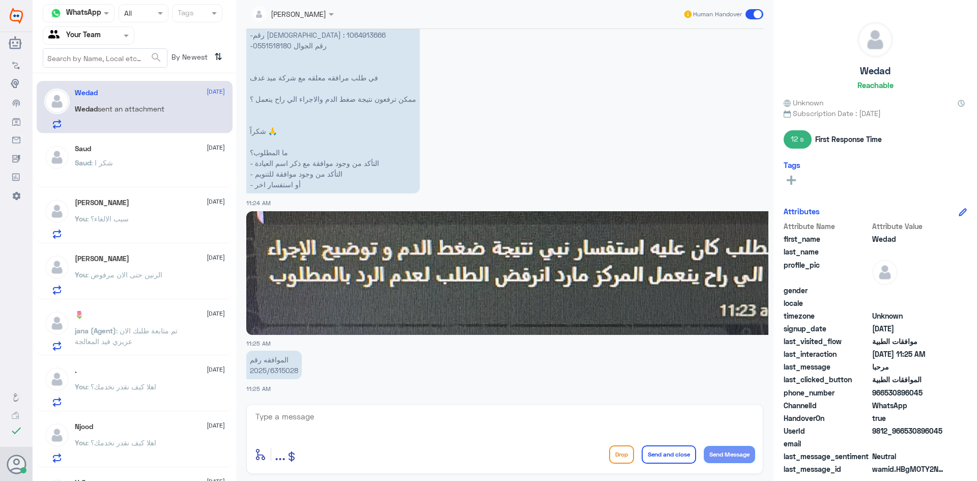
click at [112, 222] on span ": سبب الالغاء؟" at bounding box center [108, 218] width 42 height 9
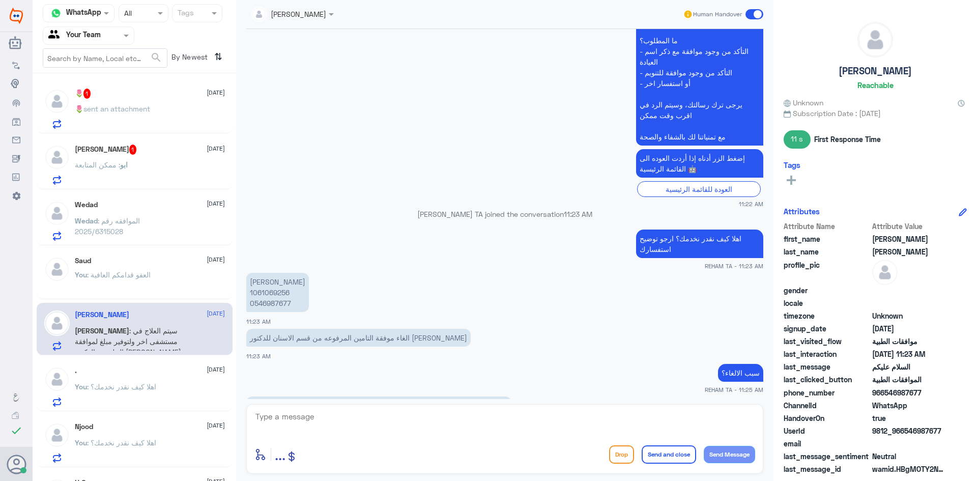
scroll to position [666, 0]
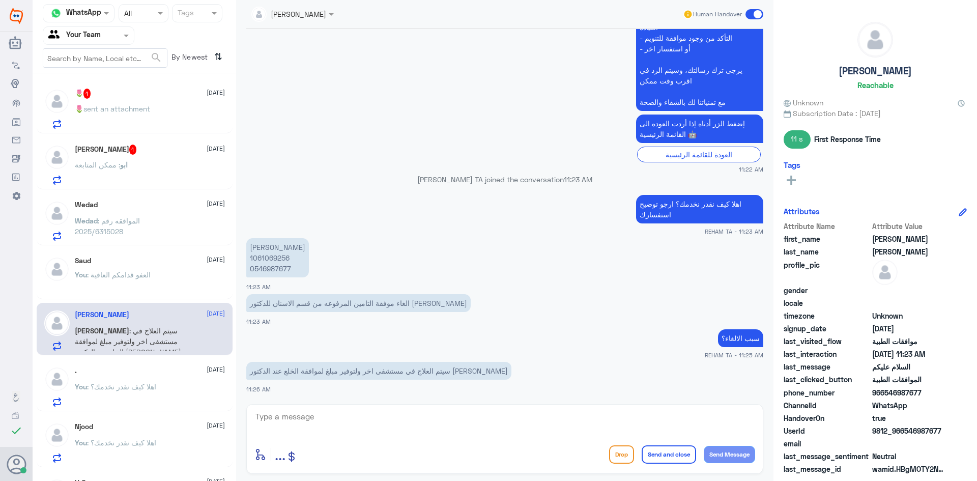
click at [159, 119] on div "🌷 sent an attachment" at bounding box center [150, 117] width 150 height 23
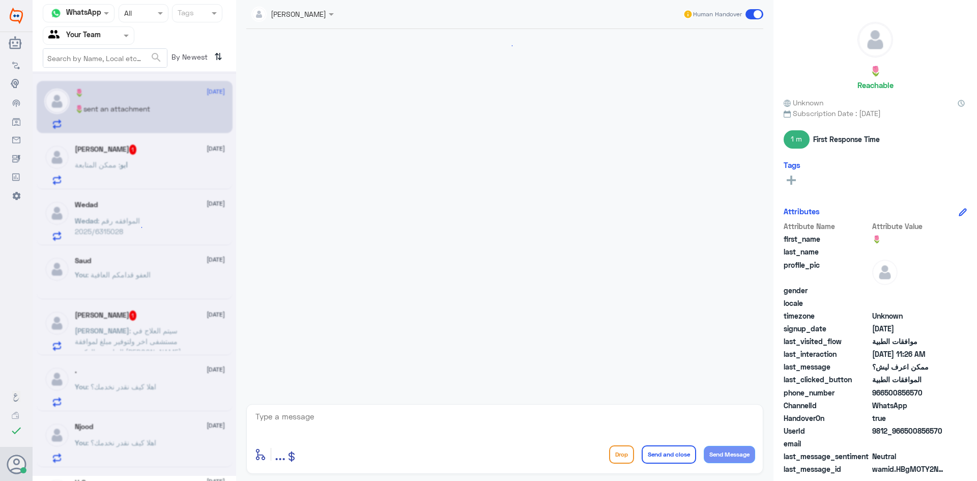
scroll to position [652, 0]
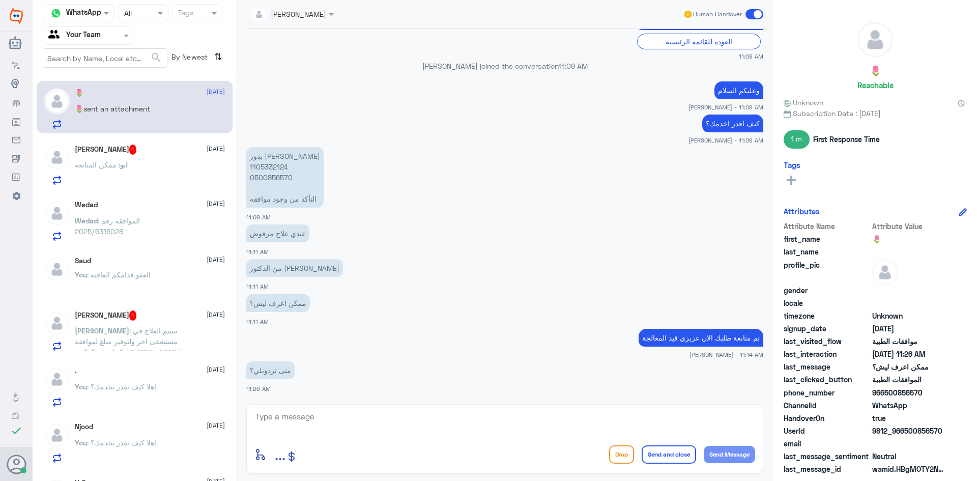
click at [156, 140] on div "ابو محمد 1 19 August ابو : ممكن المتابعة" at bounding box center [135, 163] width 196 height 52
click at [154, 148] on div "ابو محمد 1 19 August" at bounding box center [150, 149] width 150 height 10
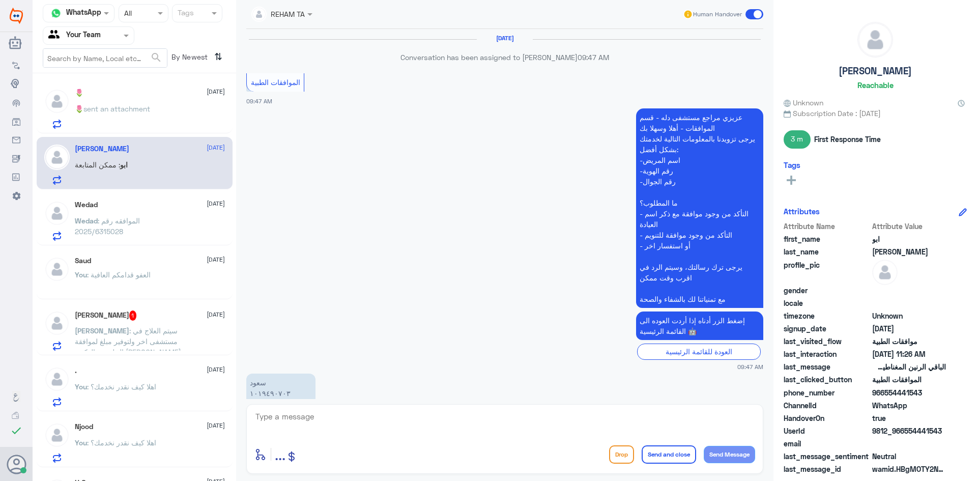
scroll to position [631, 0]
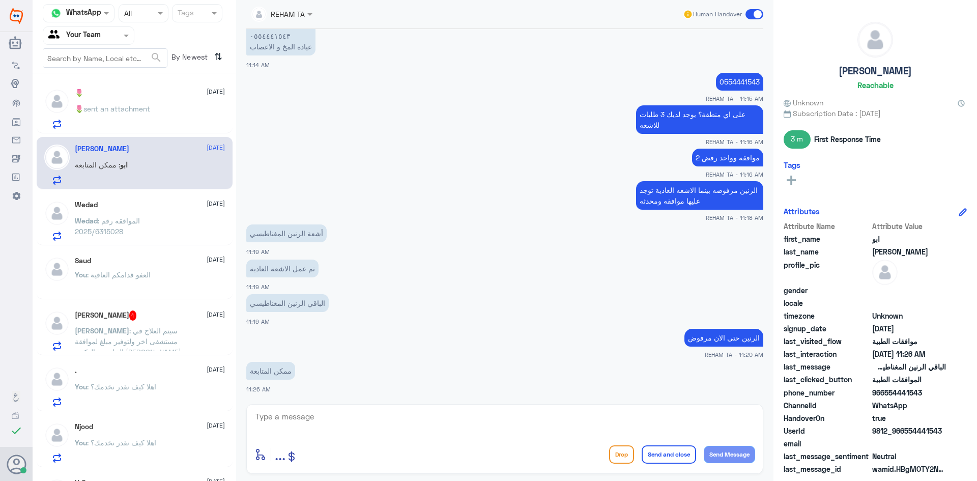
click at [148, 207] on div "Wedad 19 August" at bounding box center [150, 204] width 150 height 9
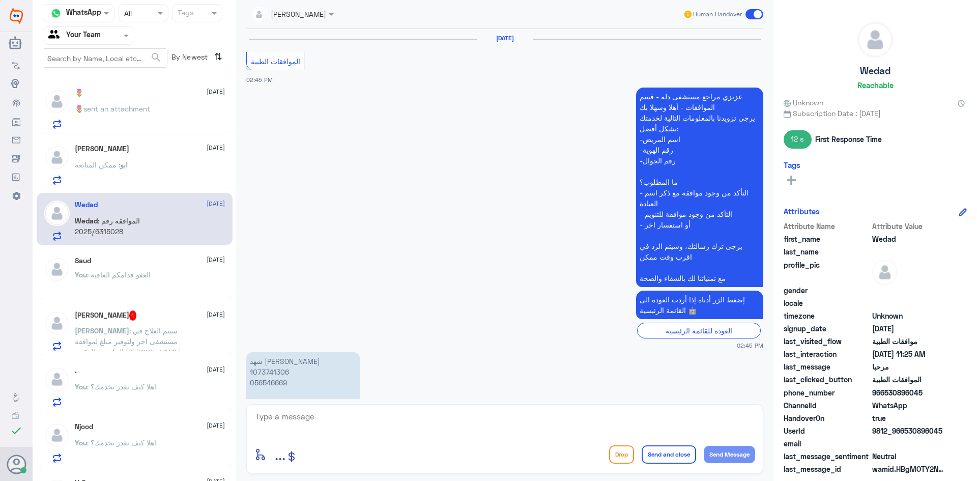
scroll to position [1236, 0]
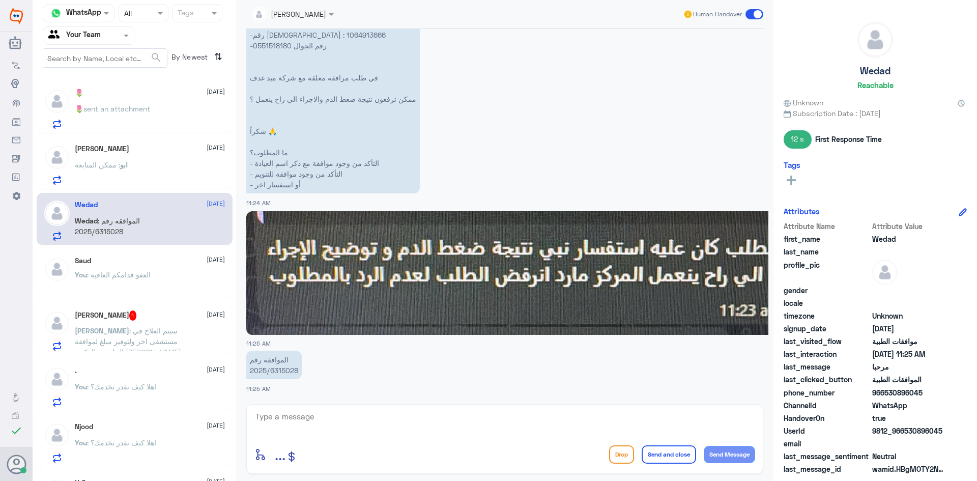
click at [147, 279] on span ": العفو قدامكم العافية" at bounding box center [119, 274] width 64 height 9
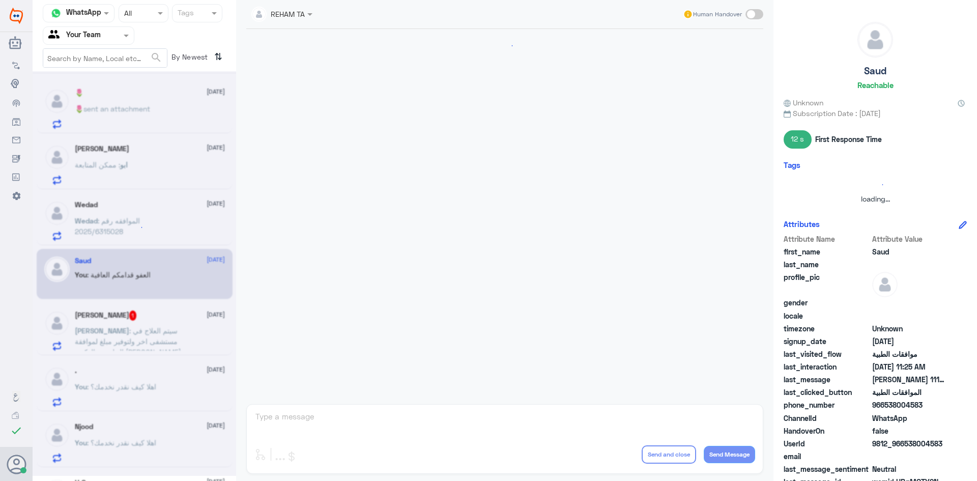
scroll to position [432, 0]
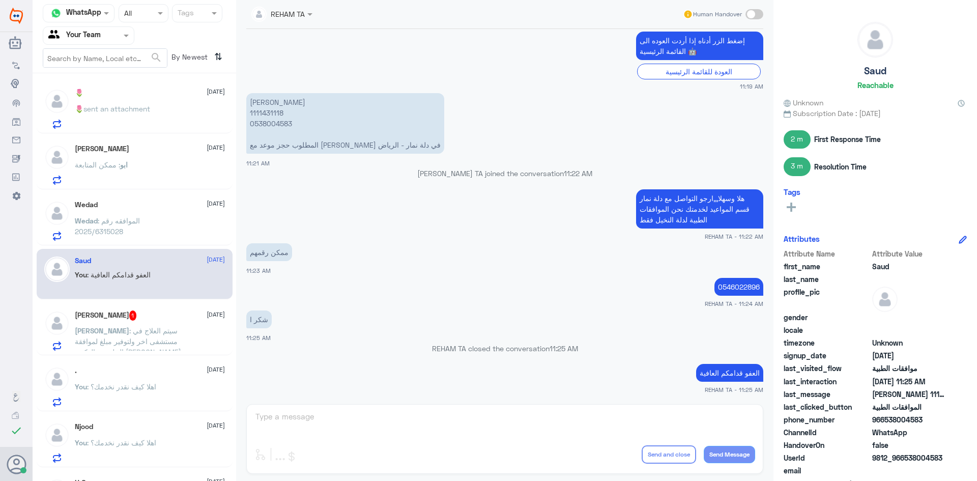
click at [143, 326] on span ": سيتم العلاج في مستشفى اخر ولتوفير مبلغ لموافقة الخلع عند الدكتور ياسر" at bounding box center [128, 341] width 106 height 30
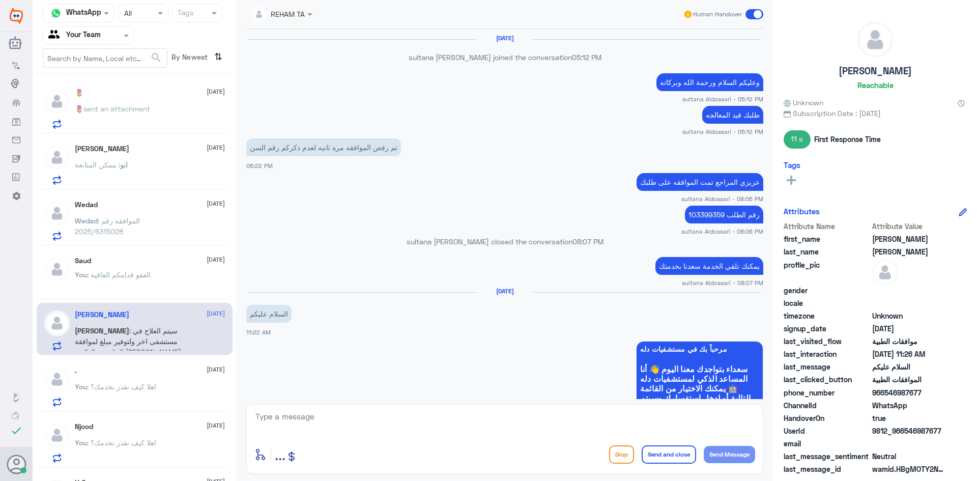
scroll to position [602, 0]
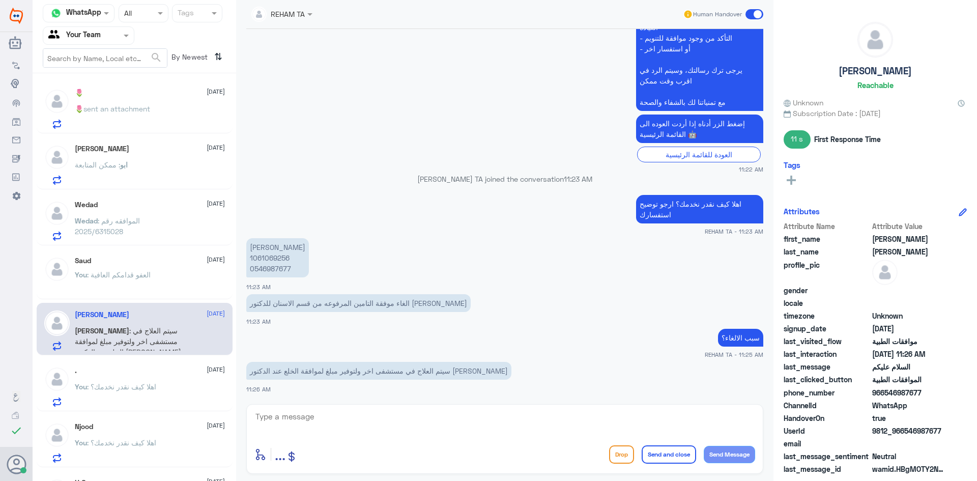
click at [135, 370] on div ". 19 August" at bounding box center [150, 370] width 150 height 9
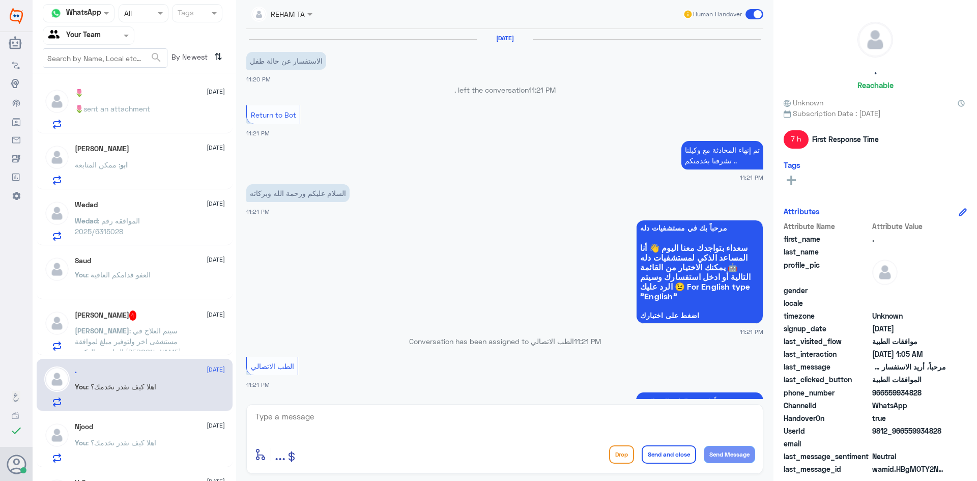
scroll to position [747, 0]
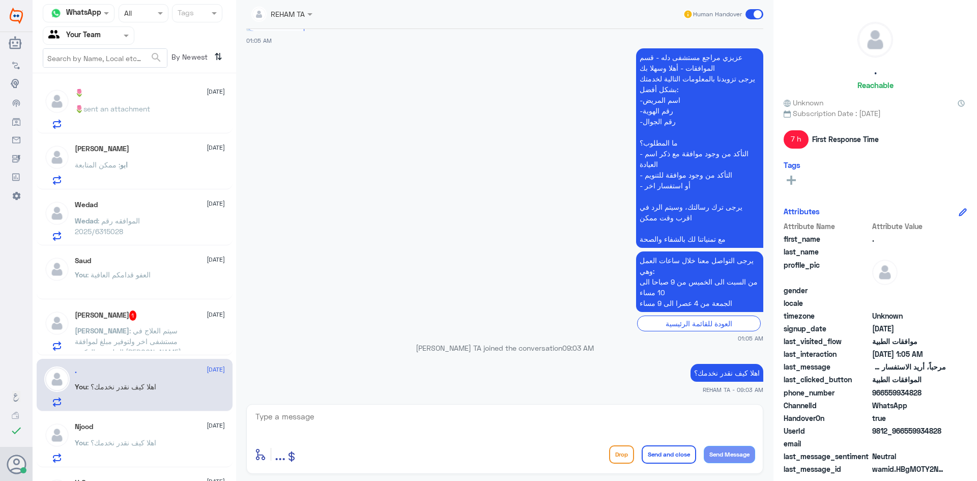
click at [155, 336] on p "عبدالعزيز : سيتم العلاج في مستشفى اخر ولتوفير مبلغ لموافقة الخلع عند الدكتور يا…" at bounding box center [132, 337] width 114 height 25
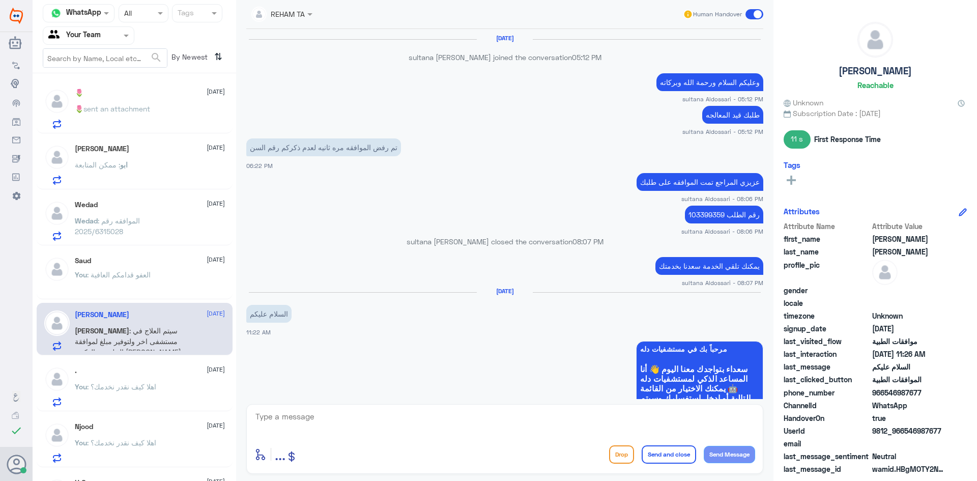
scroll to position [602, 0]
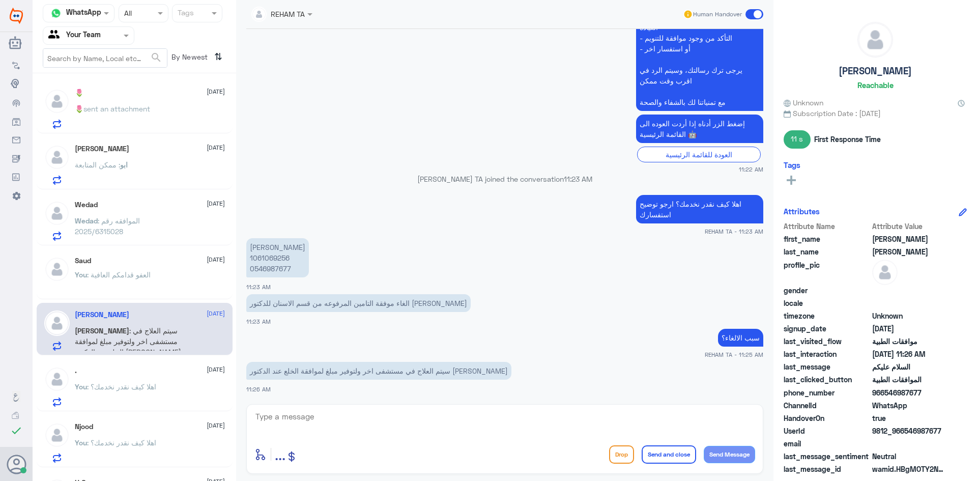
click at [145, 438] on span ": اهلا كيف نقدر نخدمك؟" at bounding box center [121, 442] width 69 height 9
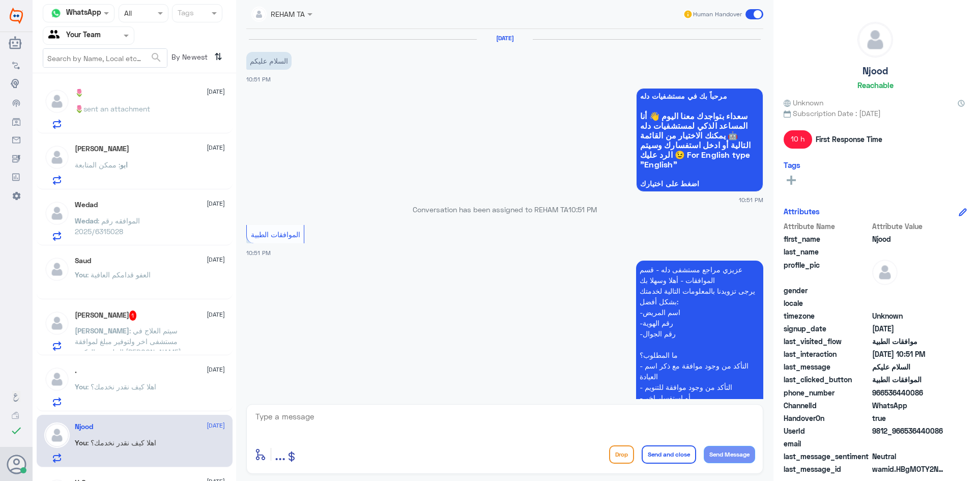
scroll to position [230, 0]
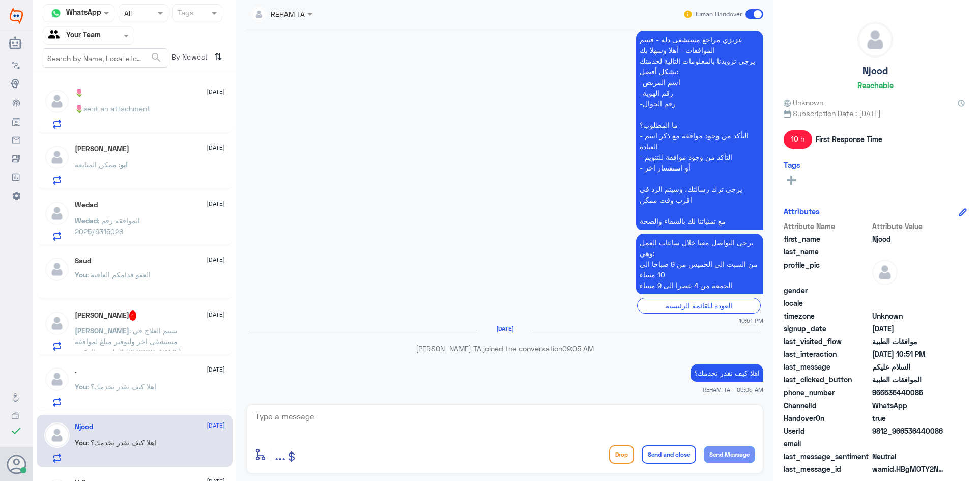
click at [133, 176] on div "ابو : ممكن المتابعة" at bounding box center [150, 173] width 150 height 23
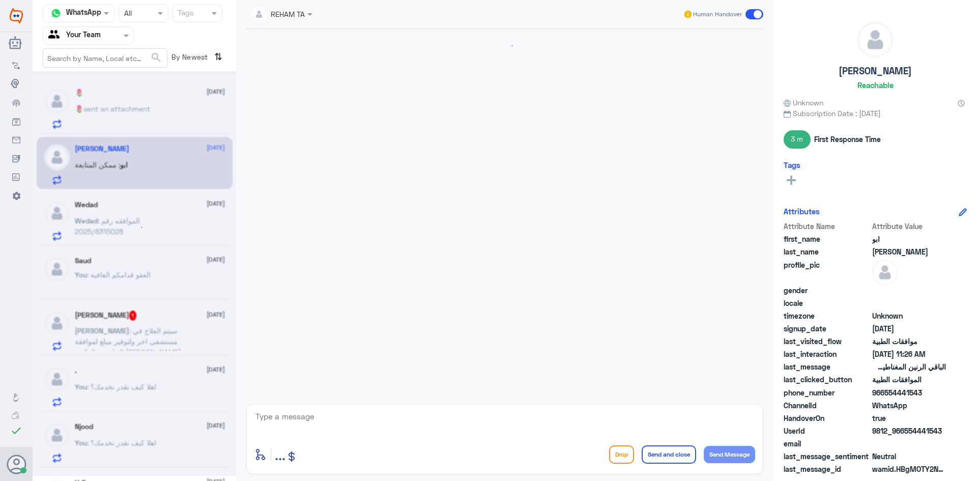
scroll to position [631, 0]
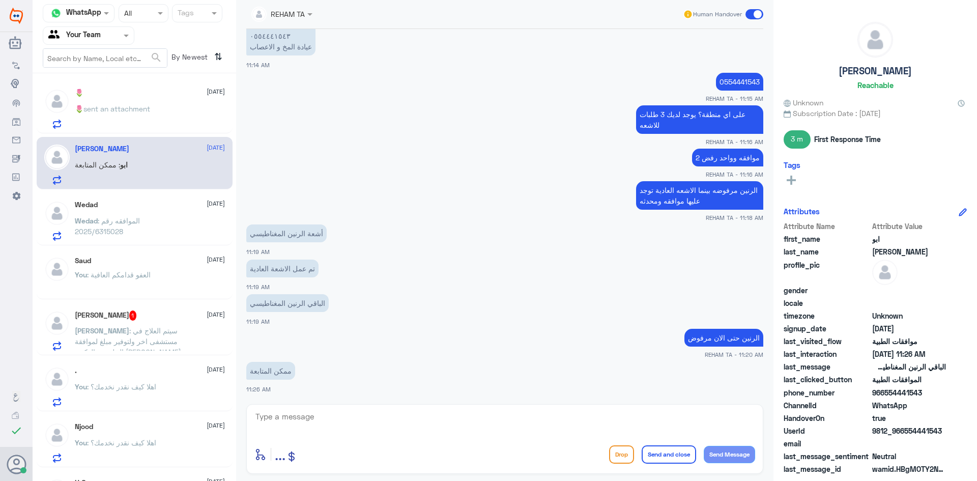
click at [339, 423] on textarea at bounding box center [504, 422] width 501 height 25
type textarea "بالتأكيد حالا"
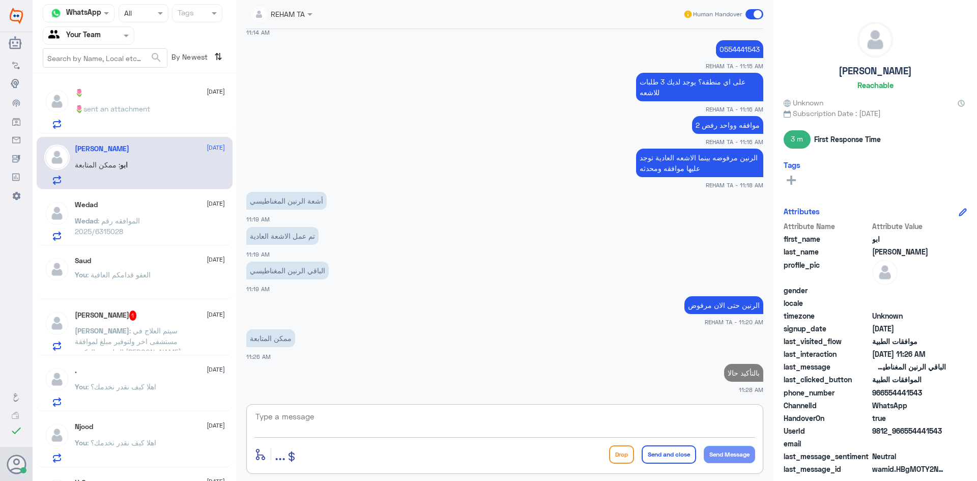
click at [109, 222] on span ": الموافقه رقم 2025/6315028" at bounding box center [107, 225] width 65 height 19
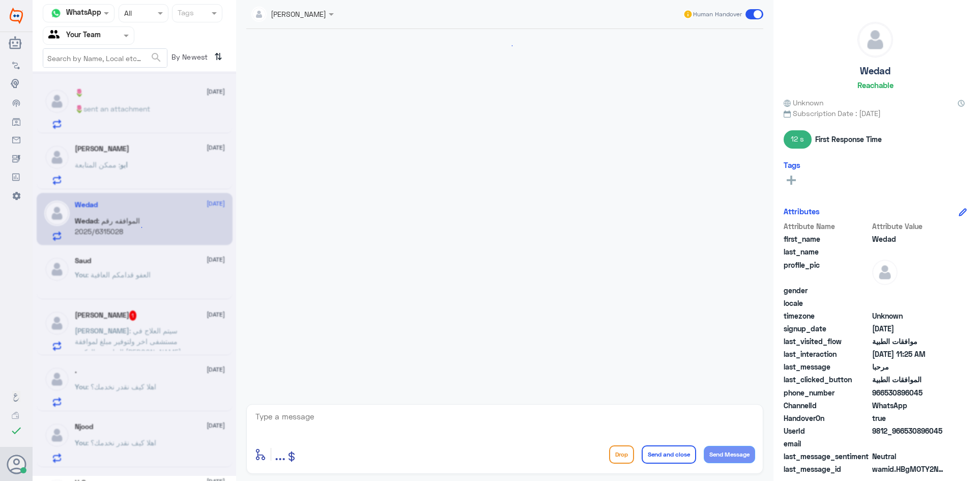
scroll to position [1236, 0]
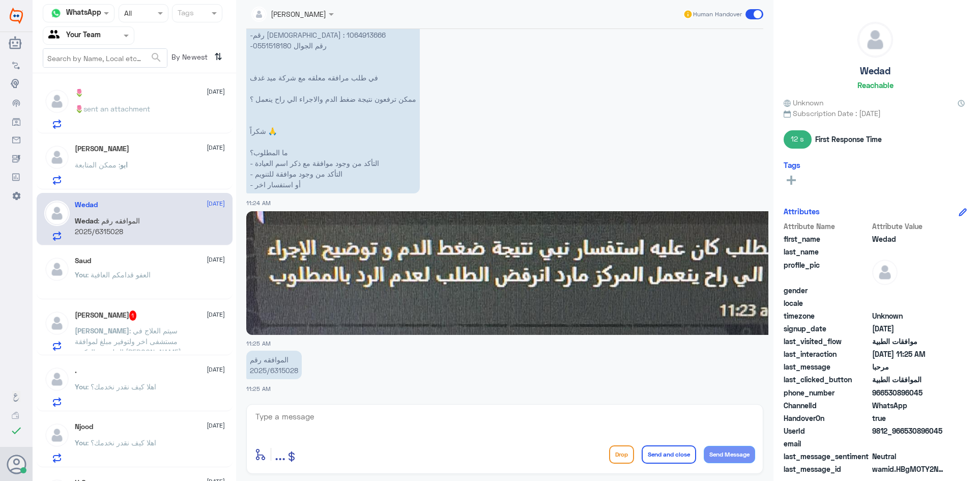
click at [121, 270] on span ": العفو قدامكم العافية" at bounding box center [119, 274] width 64 height 9
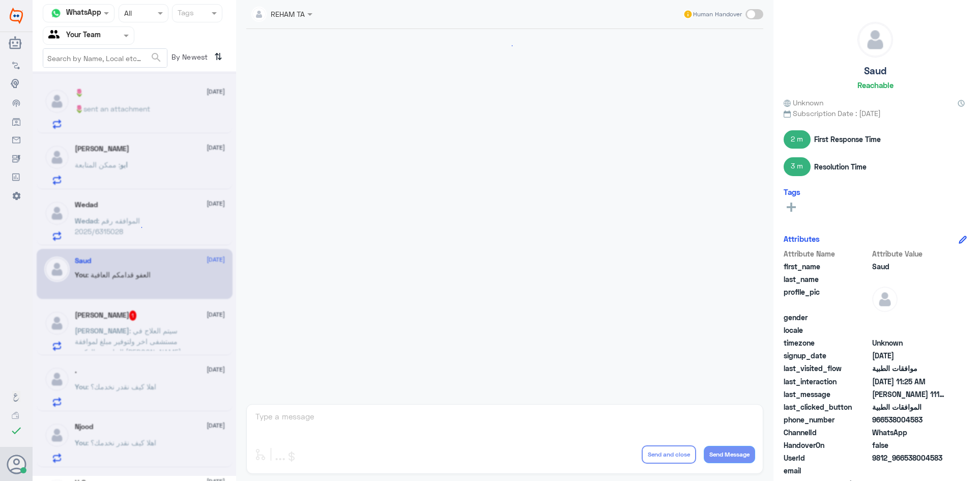
scroll to position [432, 0]
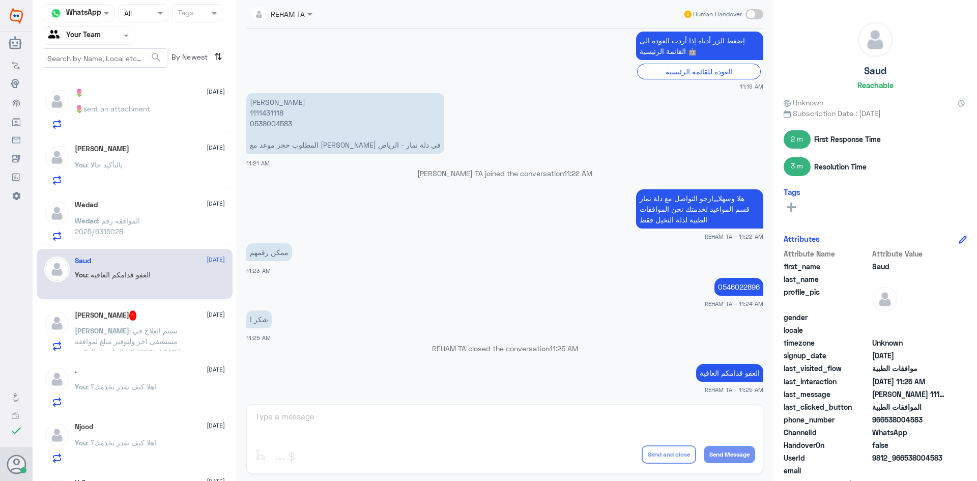
click at [117, 332] on span ": سيتم العلاج في مستشفى اخر ولتوفير مبلغ لموافقة الخلع عند الدكتور ياسر" at bounding box center [128, 341] width 106 height 30
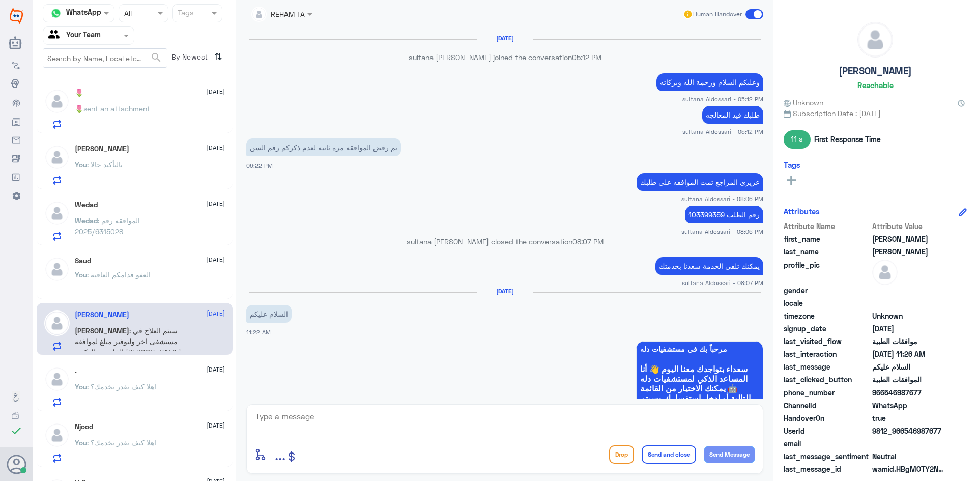
scroll to position [602, 0]
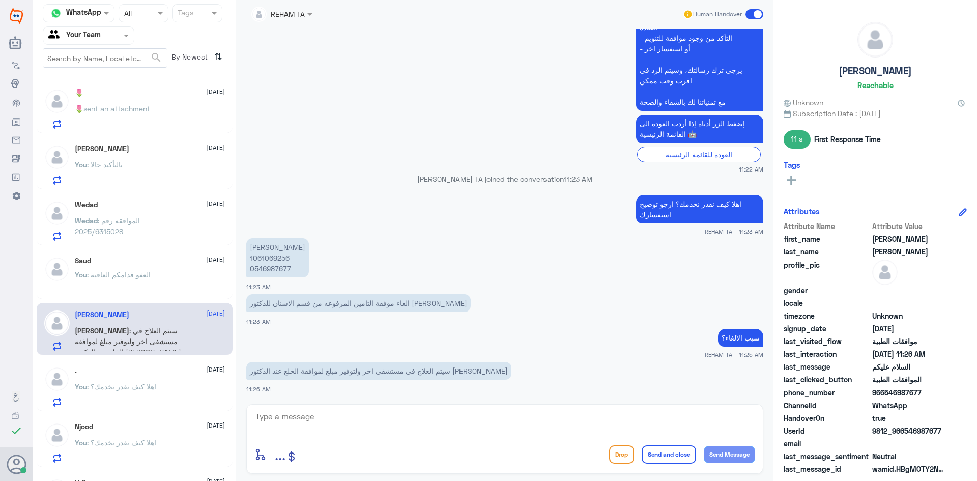
click at [269, 258] on p "عبدالعزيز سعد بن كليب 1061069256 0546987677" at bounding box center [277, 257] width 63 height 39
copy p "1061069256"
click at [406, 421] on textarea at bounding box center [504, 422] width 501 height 25
click at [404, 433] on textarea at bounding box center [504, 422] width 501 height 25
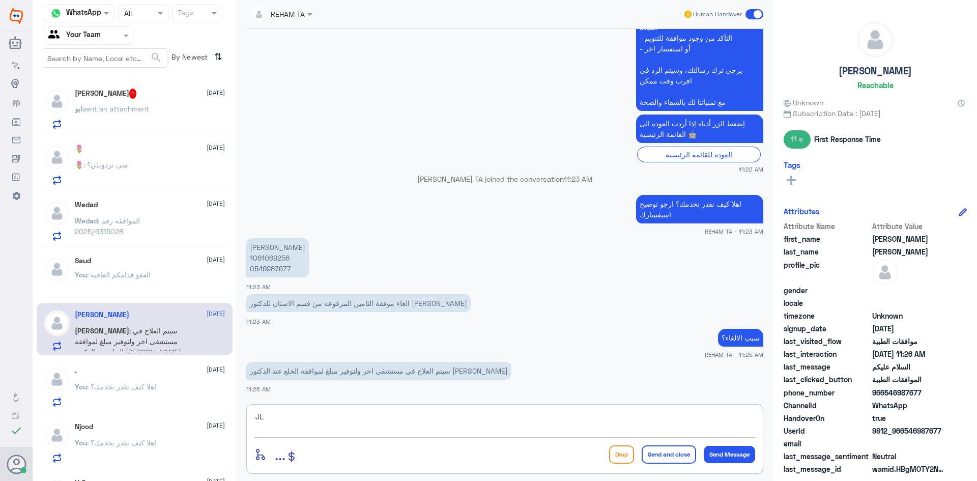
type textarea "J"
type textarea "تم الالغاء"
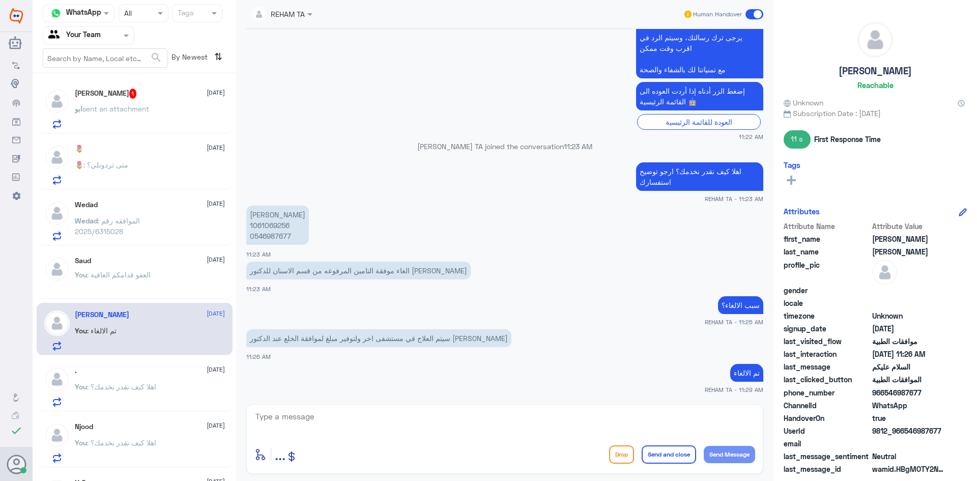
click at [330, 416] on textarea at bounding box center [504, 422] width 501 height 25
paste textarea "اي خدمة اخرى؟"
type textarea "اي خدمة اخرى؟"
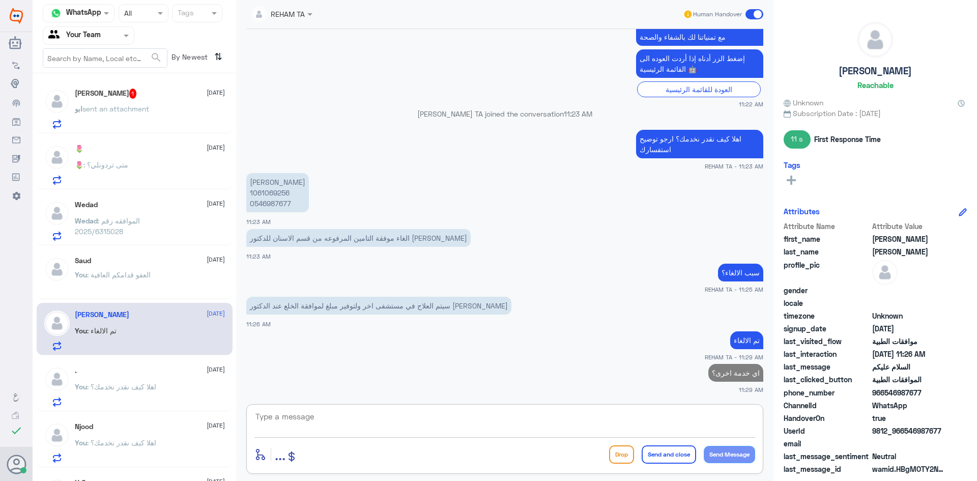
click at [169, 107] on div "ابو sent an attachment" at bounding box center [150, 117] width 150 height 23
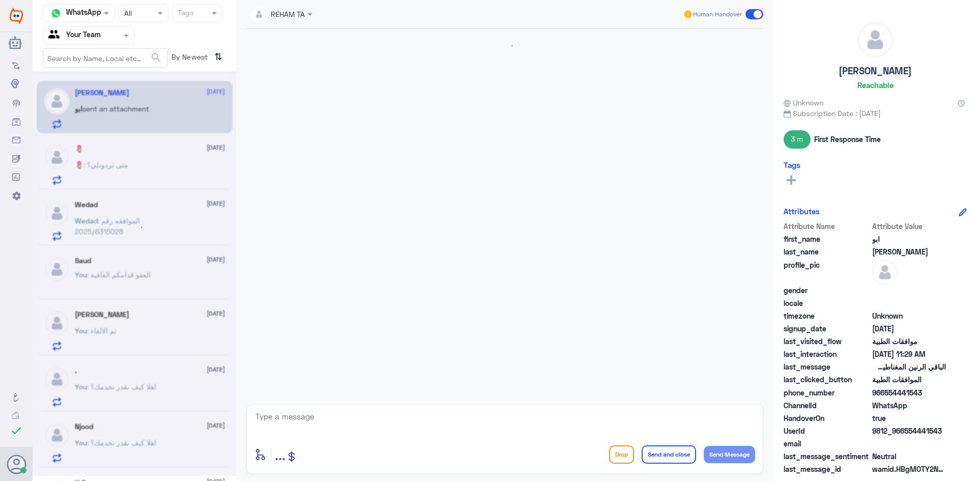
scroll to position [653, 0]
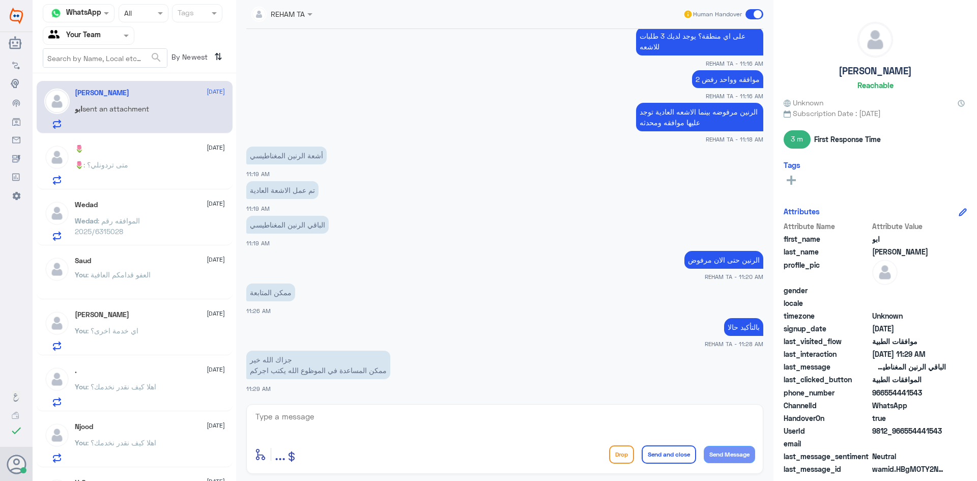
click at [336, 422] on textarea at bounding box center [504, 422] width 501 height 25
type textarea "بإذن الله"
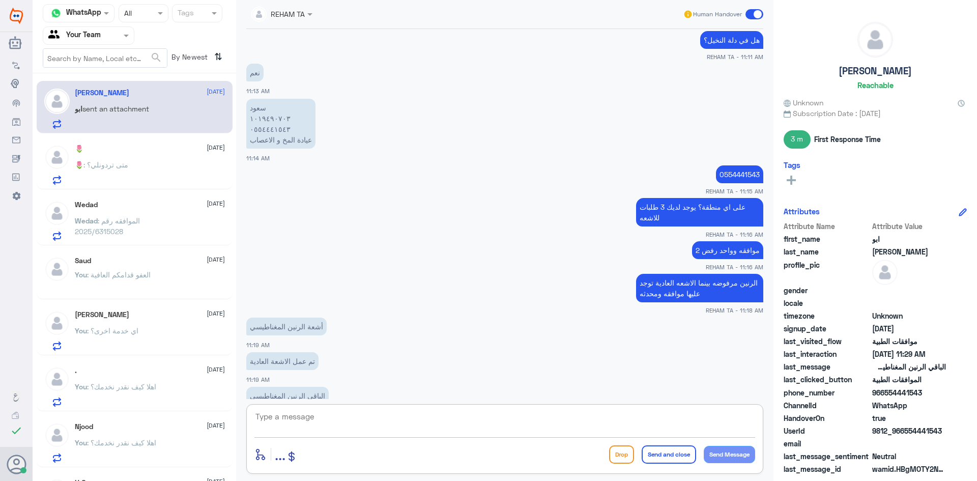
scroll to position [685, 0]
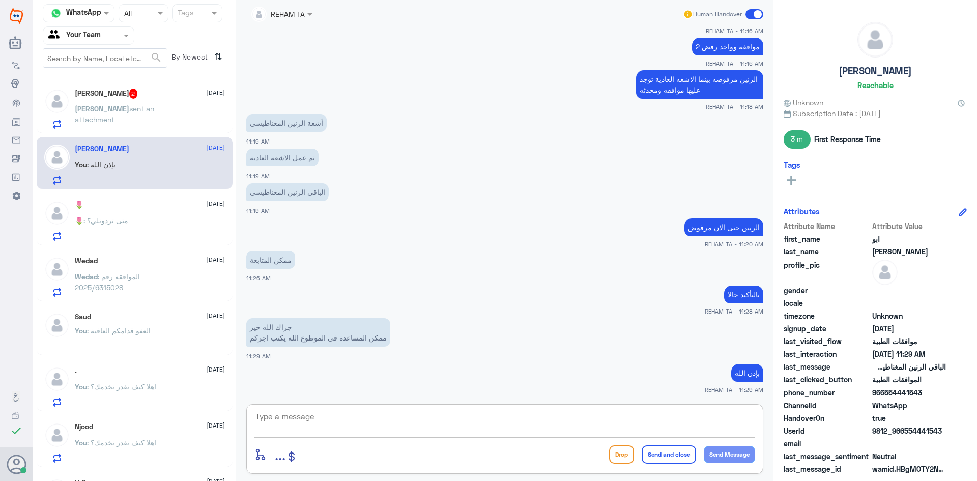
click at [110, 106] on span "sent an attachment" at bounding box center [114, 113] width 79 height 19
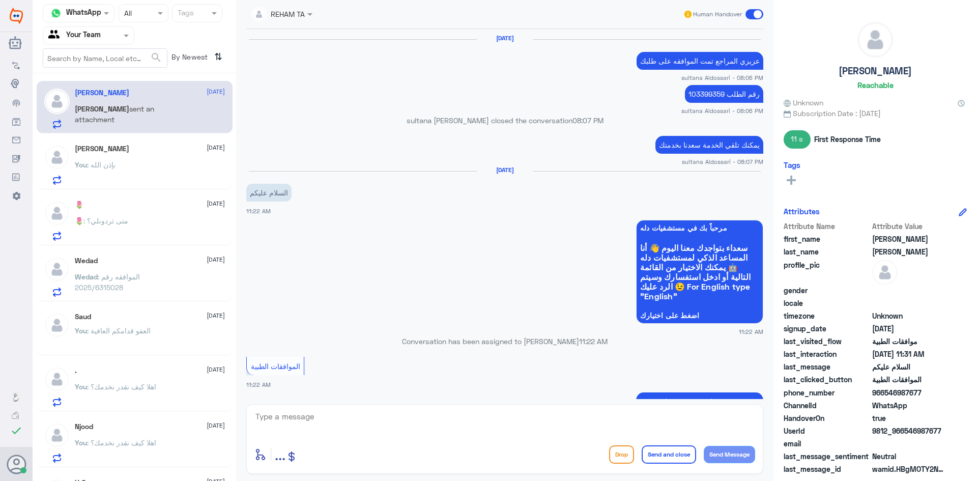
scroll to position [616, 0]
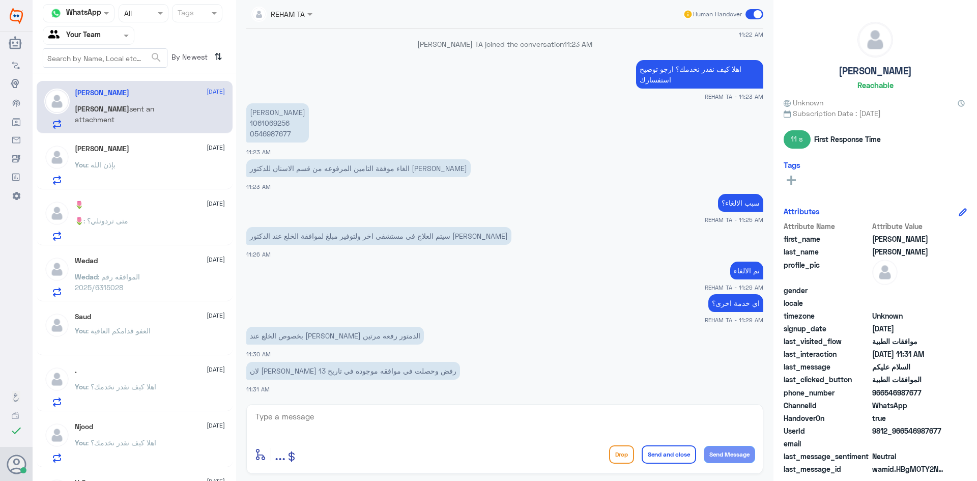
click at [340, 415] on textarea at bounding box center [504, 422] width 501 height 25
click at [264, 120] on p "عبدالعزيز سعد بن كليب 1061069256 0546987677" at bounding box center [277, 122] width 63 height 39
copy p "1061069256"
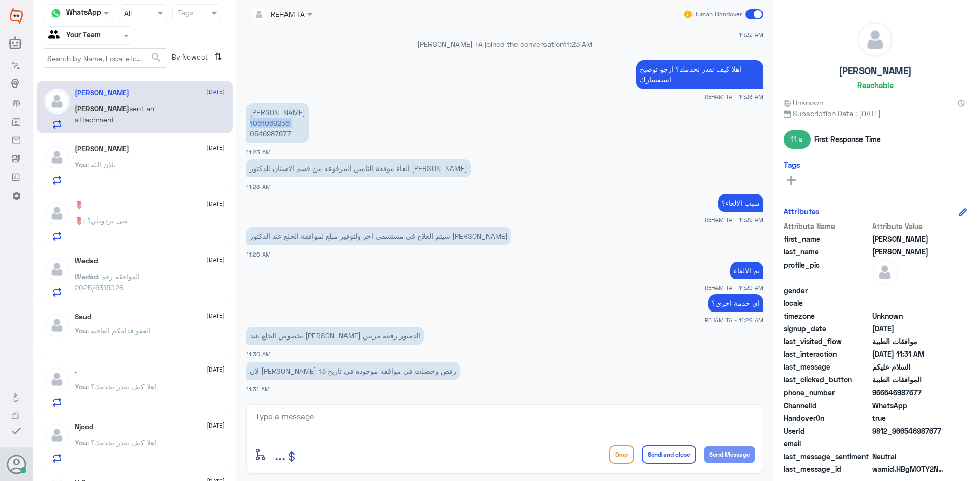
click at [284, 121] on p "عبدالعزيز سعد بن كليب 1061069256 0546987677" at bounding box center [277, 122] width 63 height 39
click at [418, 423] on textarea at bounding box center [504, 422] width 501 height 25
type textarea "w"
type textarea "صحيح تم الرفع مرتين واحد في 13 وواحد امس"
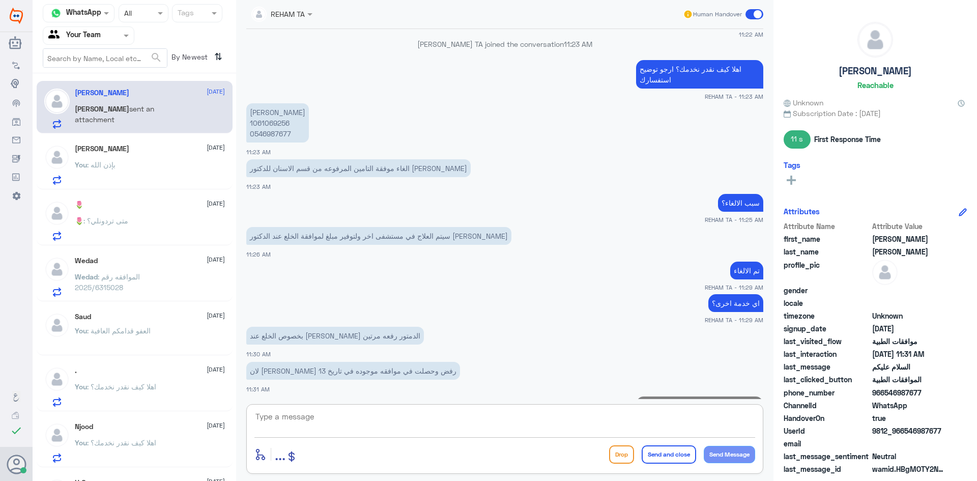
scroll to position [659, 0]
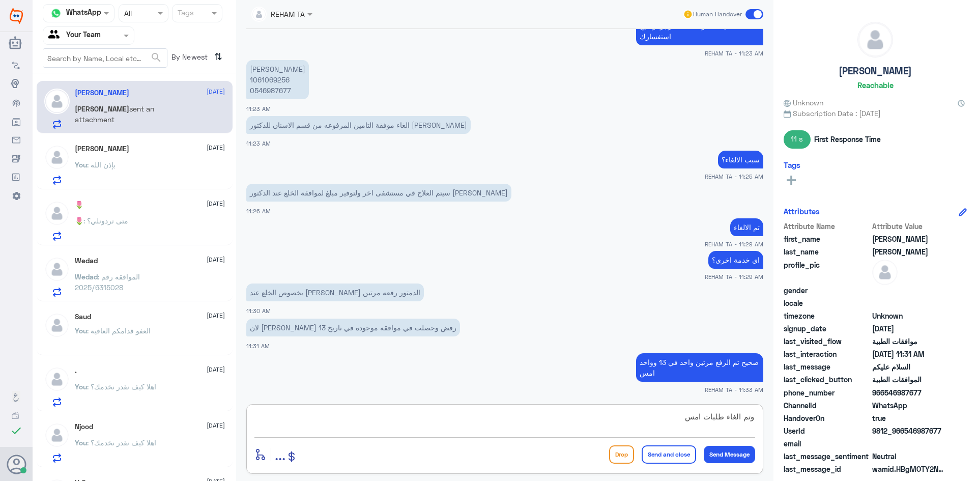
type textarea "وتم الغاء طلبات امس"
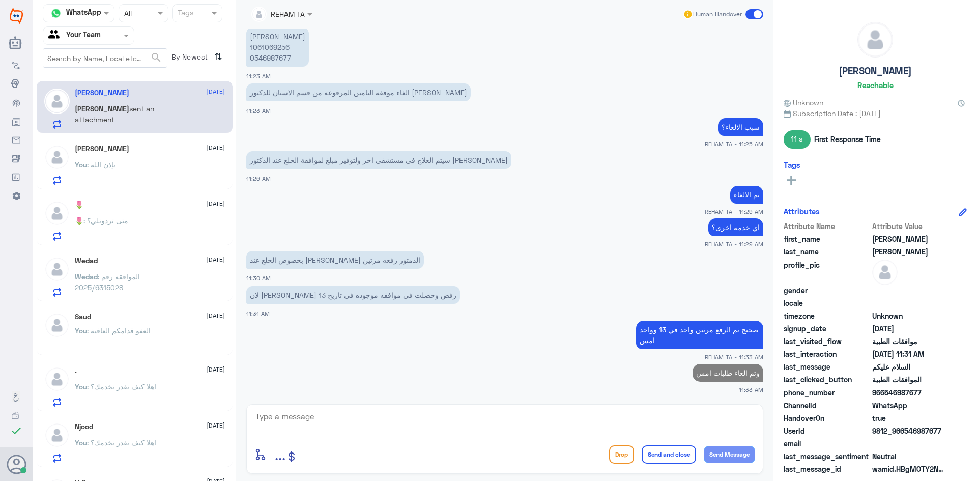
click at [76, 159] on div "ابو محمد 19 August You : بإذن الله" at bounding box center [150, 164] width 150 height 40
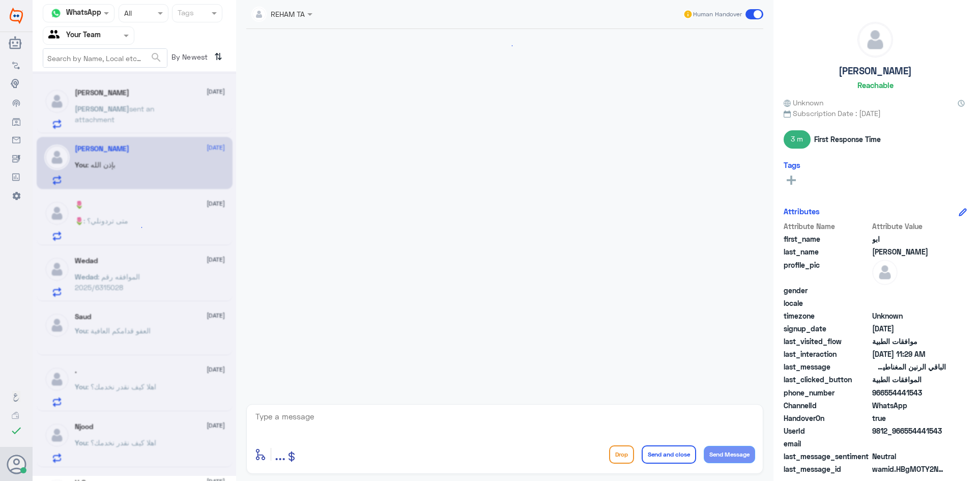
scroll to position [420, 0]
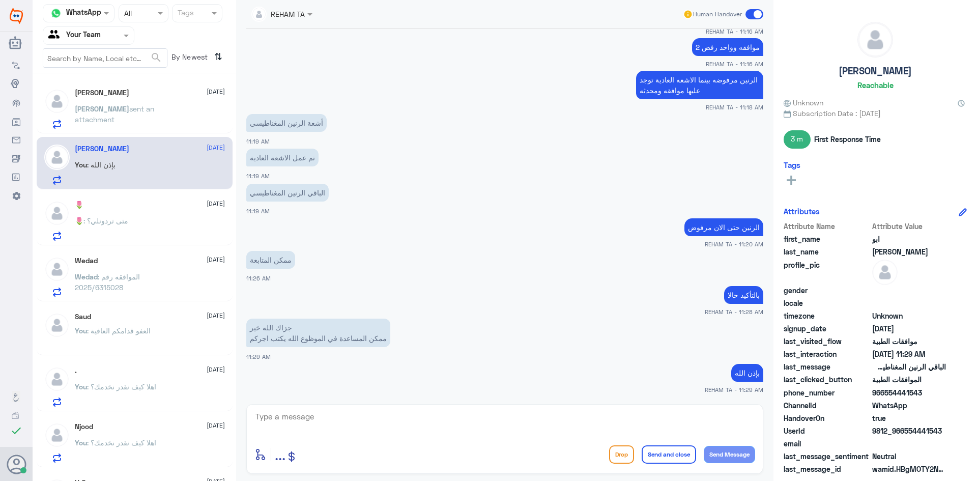
click at [108, 219] on span ": متى تردونلي؟" at bounding box center [105, 220] width 45 height 9
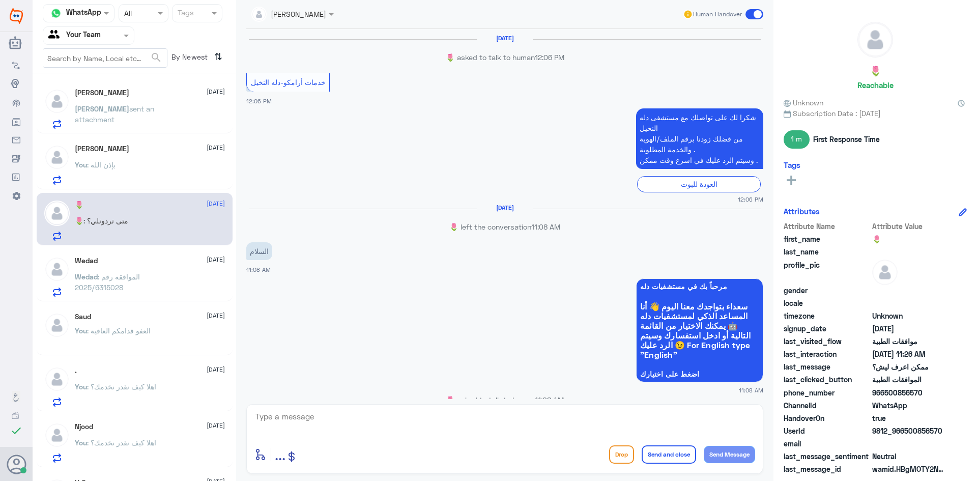
scroll to position [652, 0]
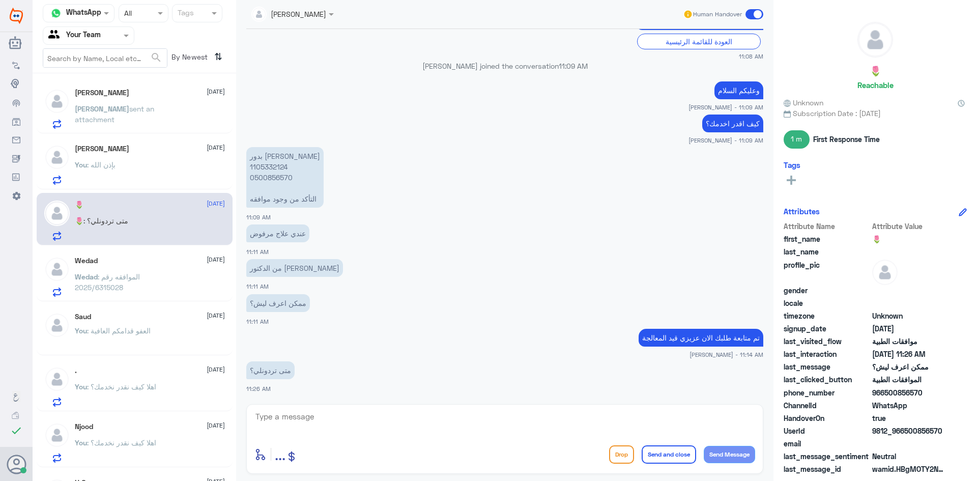
click at [120, 257] on div "Wedad 19 August" at bounding box center [150, 260] width 150 height 9
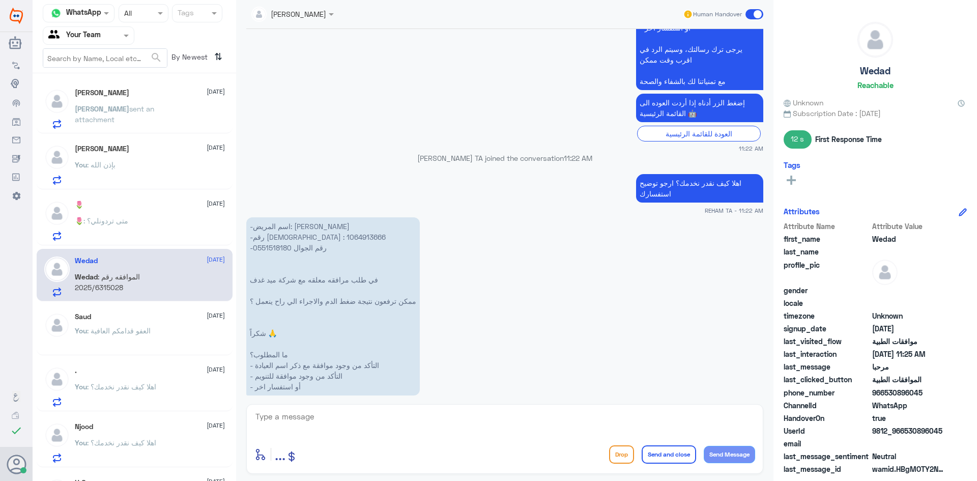
scroll to position [1033, 0]
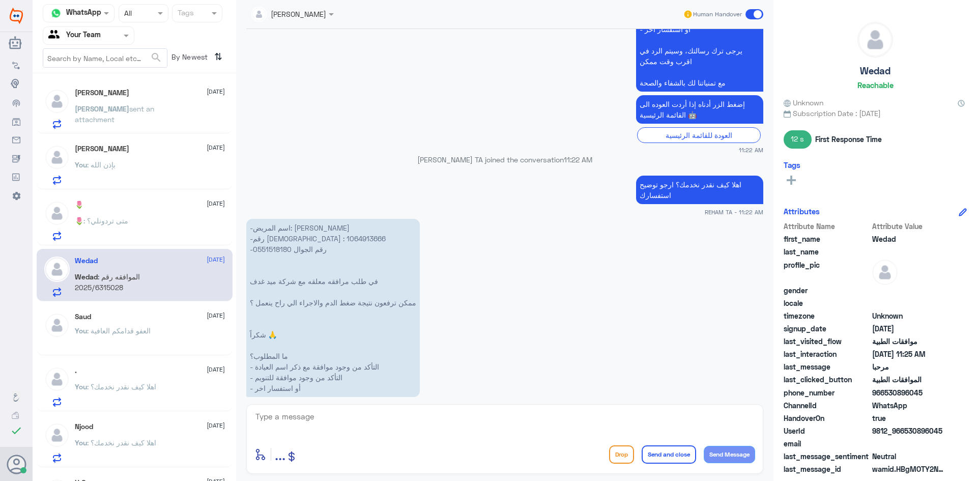
click at [271, 239] on p "-اسم المريض: فارس المرزوق -رقم الهوية : 1064913666 -رقم الجوال 0551518180 في طل…" at bounding box center [332, 308] width 173 height 178
copy p "1064913666"
click at [428, 425] on textarea at bounding box center [504, 422] width 501 height 25
type textarea "هل الطلب تنويم؟"
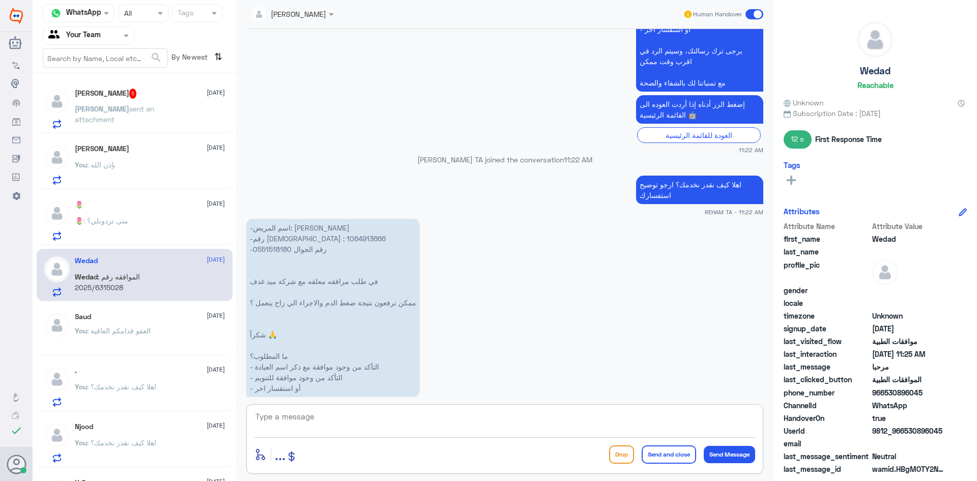
scroll to position [1269, 0]
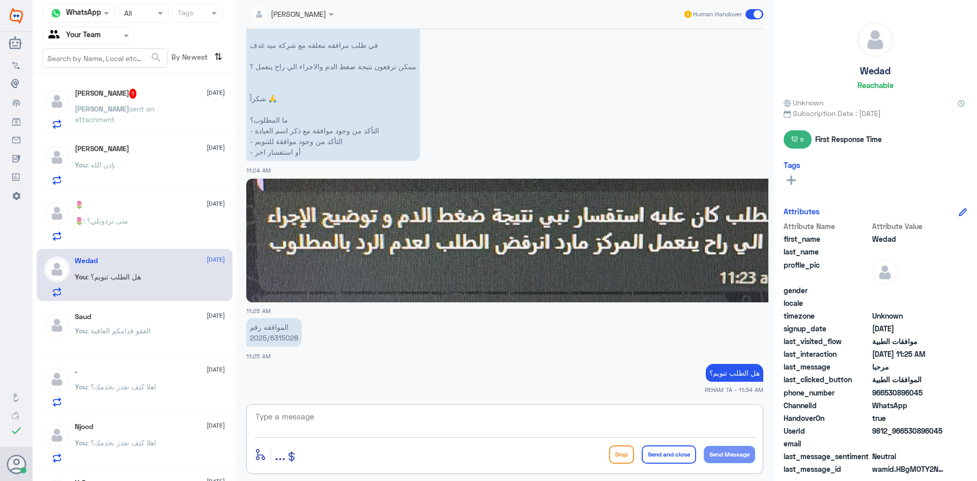
click at [415, 419] on textarea at bounding box center [504, 422] width 501 height 25
type textarea "سيتم تحويلها لقسم العمليات لمتابعتها"
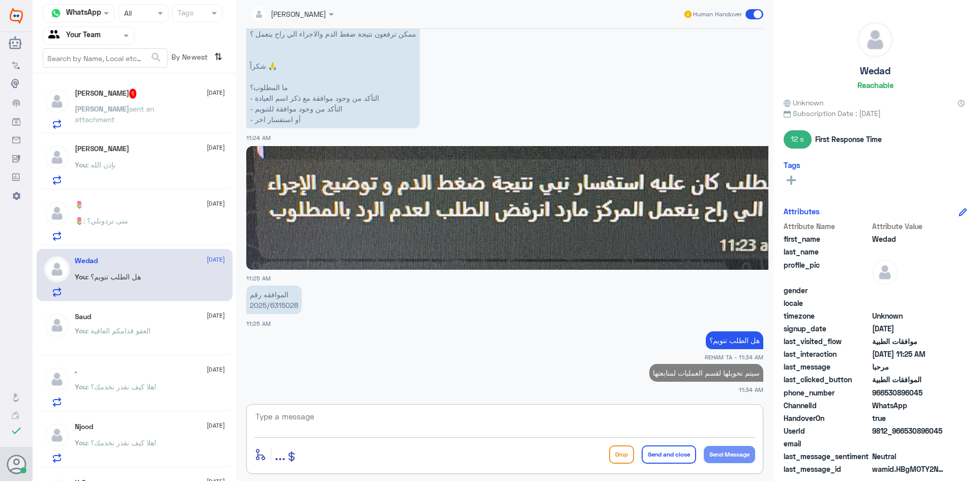
click at [293, 304] on p "الموافقه رقم 2025/6315028" at bounding box center [273, 299] width 55 height 28
copy div "2025/6315028"
click at [102, 99] on div "عبدالعزيز بن سعد 1 19 August عبدالعزيز sent an attachment" at bounding box center [150, 109] width 150 height 40
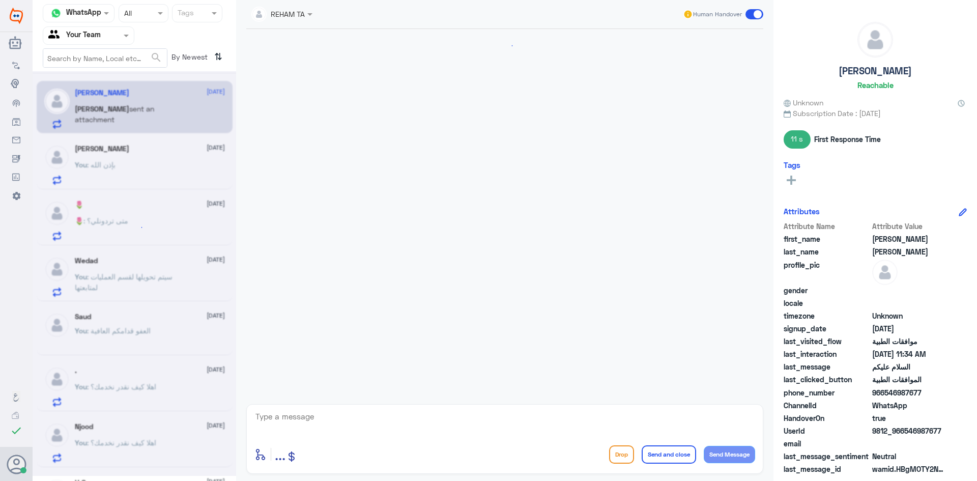
scroll to position [643, 0]
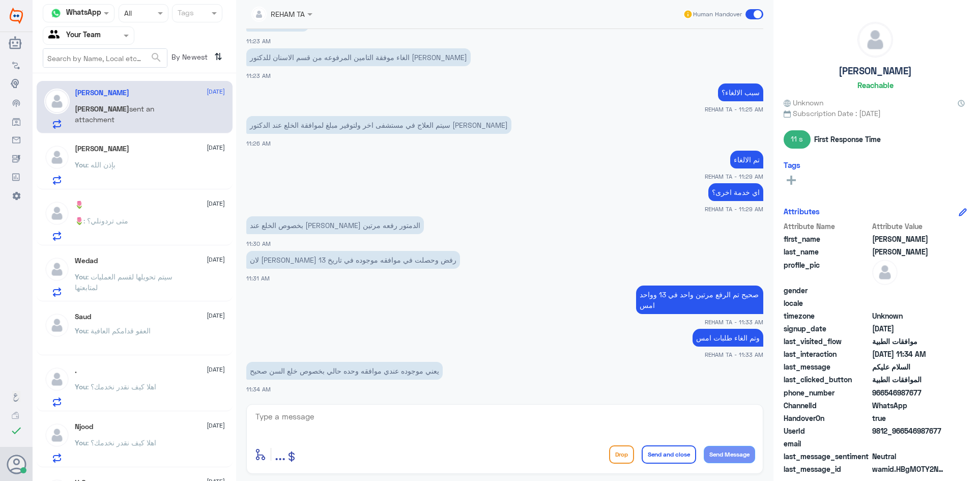
click at [337, 426] on textarea at bounding box center [504, 422] width 501 height 25
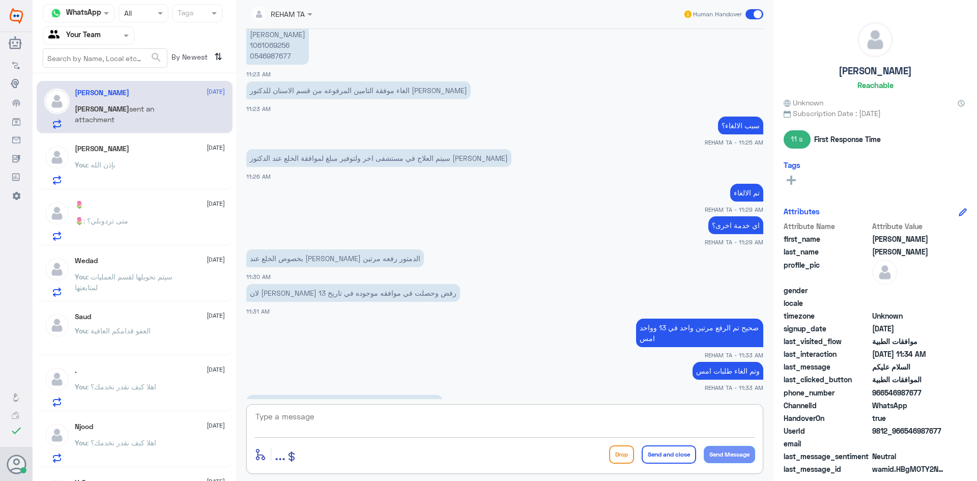
scroll to position [541, 0]
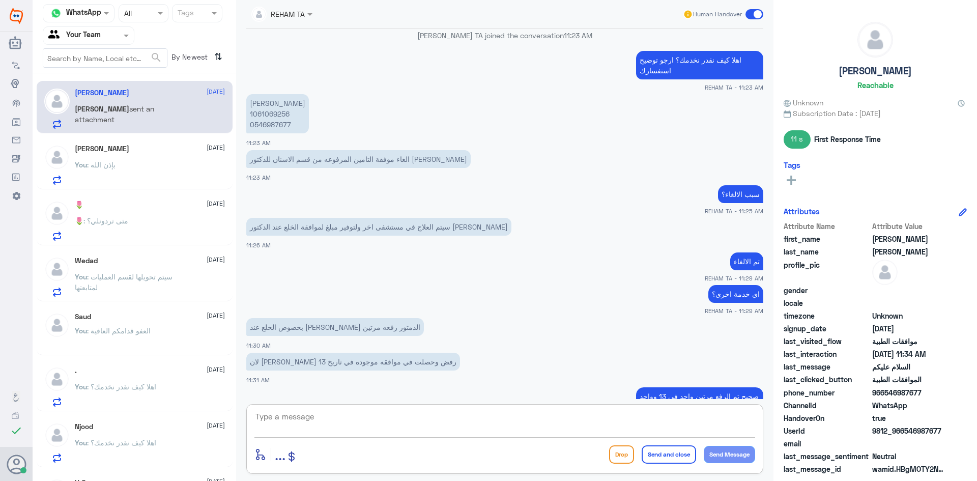
click at [281, 113] on p "عبدالعزيز سعد بن كليب 1061069256 0546987677" at bounding box center [277, 113] width 63 height 39
copy p "1061069256"
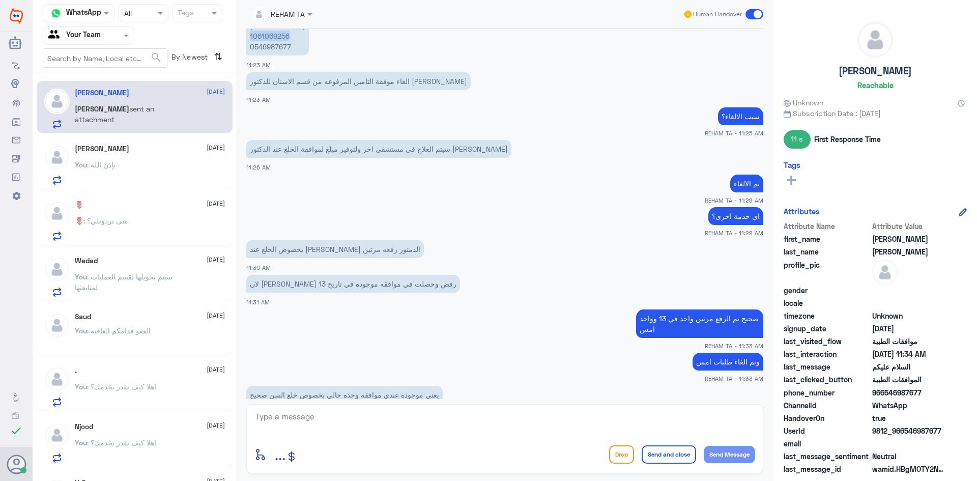
scroll to position [643, 0]
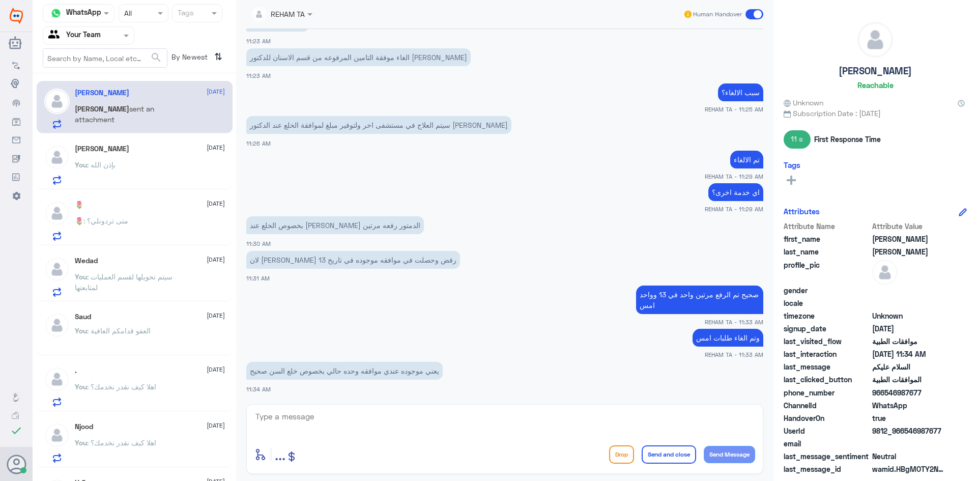
click at [445, 419] on textarea at bounding box center [504, 422] width 501 height 25
click at [446, 416] on textarea at bounding box center [504, 422] width 501 height 25
click at [481, 412] on textarea at bounding box center [504, 422] width 501 height 25
type textarea "g"
type textarea "k"
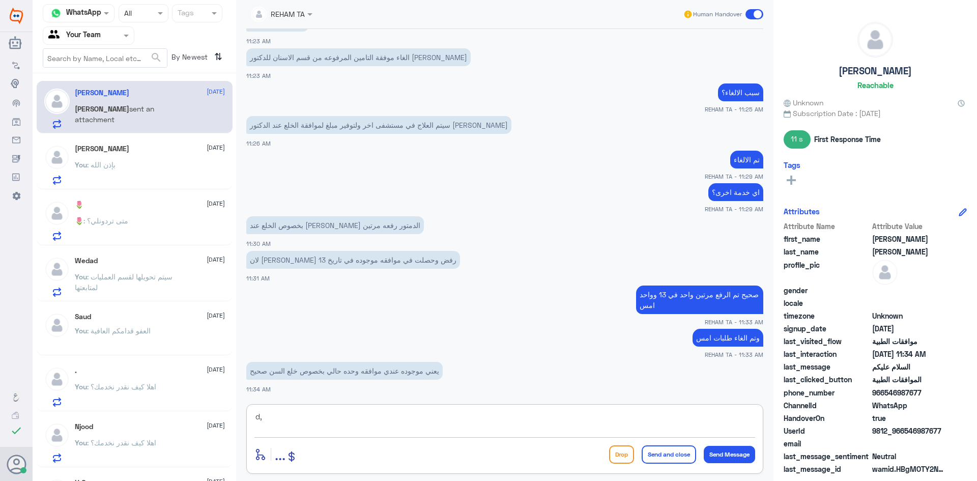
type textarea "d"
type textarea "يوجد لديك 3 خدمات بتاريخ 13"
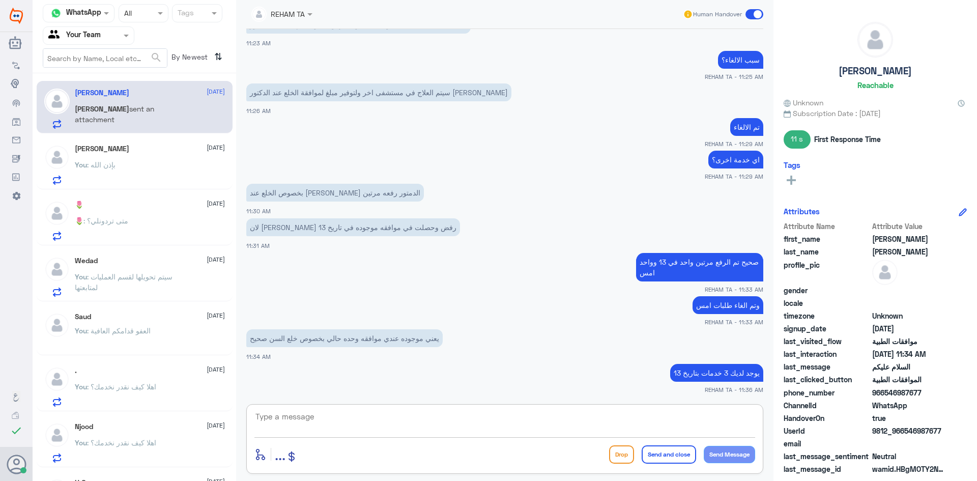
click at [388, 431] on textarea at bounding box center [504, 422] width 501 height 25
type textarea "خلع جراحي لسن مدفون وإزالة سن ملتهب وتفريغ خراج"
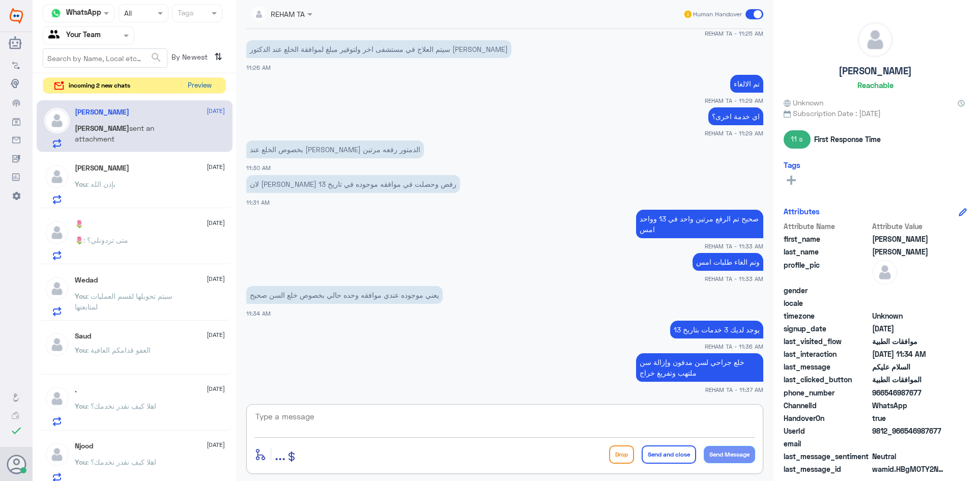
click at [207, 86] on button "Preview" at bounding box center [200, 86] width 32 height 16
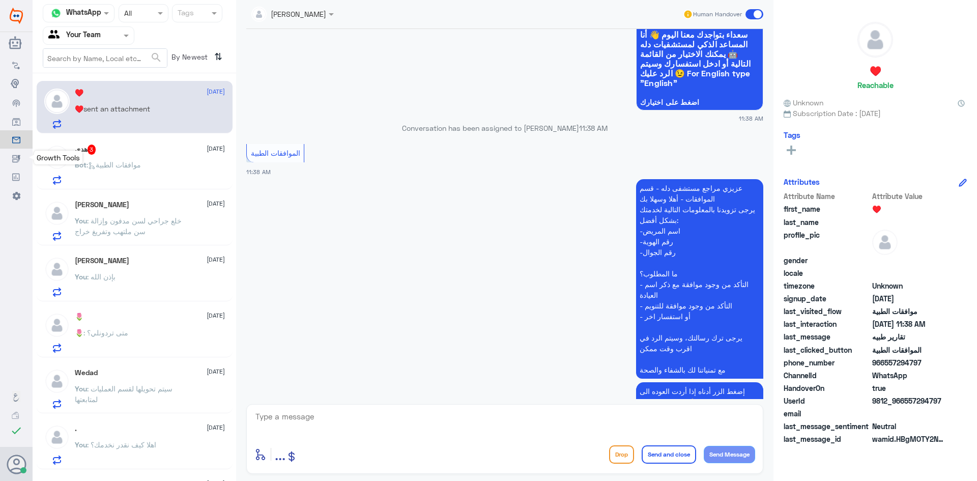
scroll to position [525, 0]
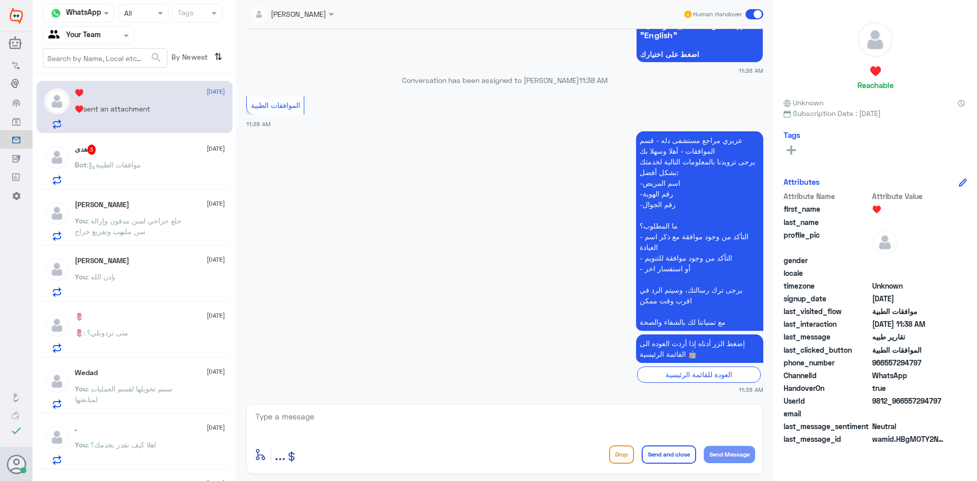
click at [109, 153] on div "هدى 3 19 August" at bounding box center [150, 149] width 150 height 10
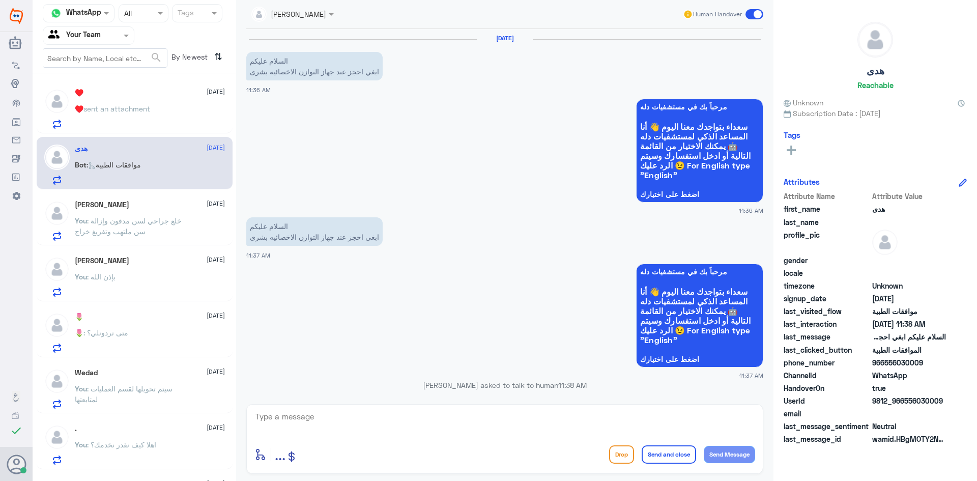
scroll to position [305, 0]
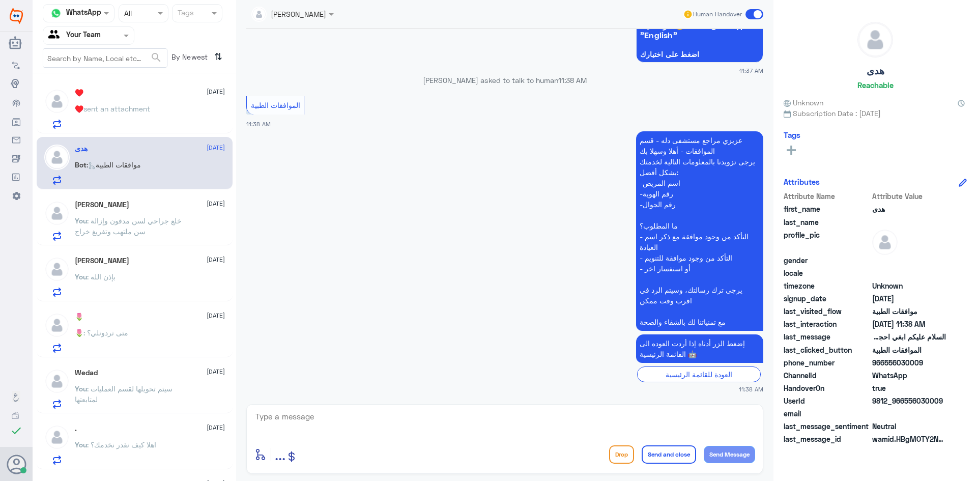
click at [131, 221] on span ": خلع جراحي لسن مدفون وإزالة سن ملتهب وتفريغ خراج" at bounding box center [128, 225] width 107 height 19
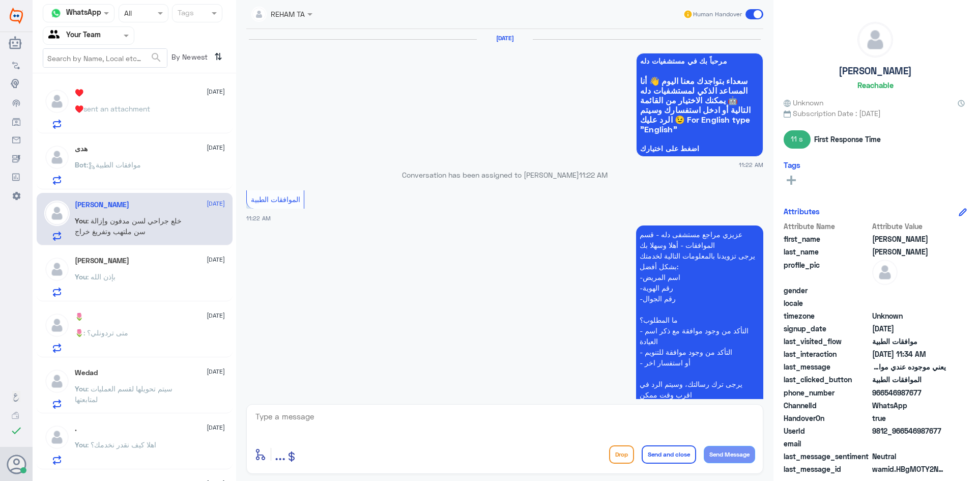
scroll to position [635, 0]
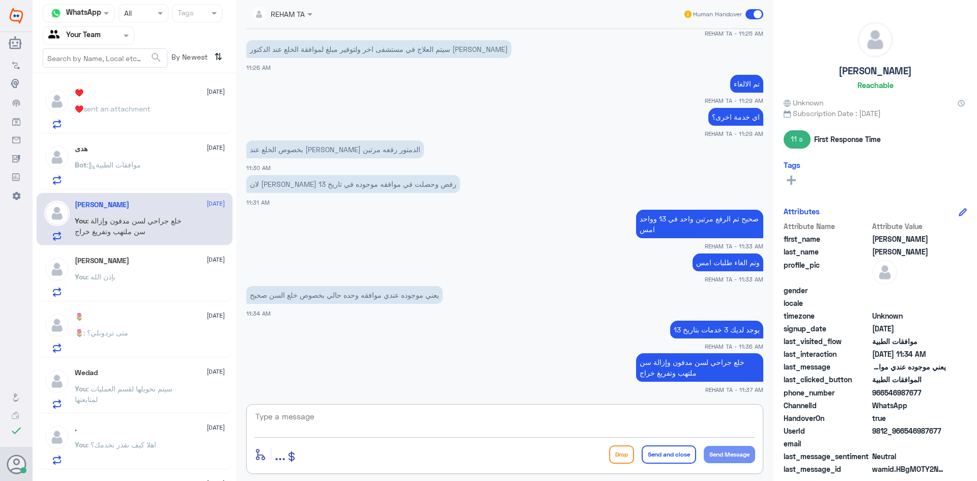
click at [356, 423] on textarea at bounding box center [504, 422] width 501 height 25
paste textarea "اي خدمة اخرى؟"
type textarea "اي خدمة اخرى؟"
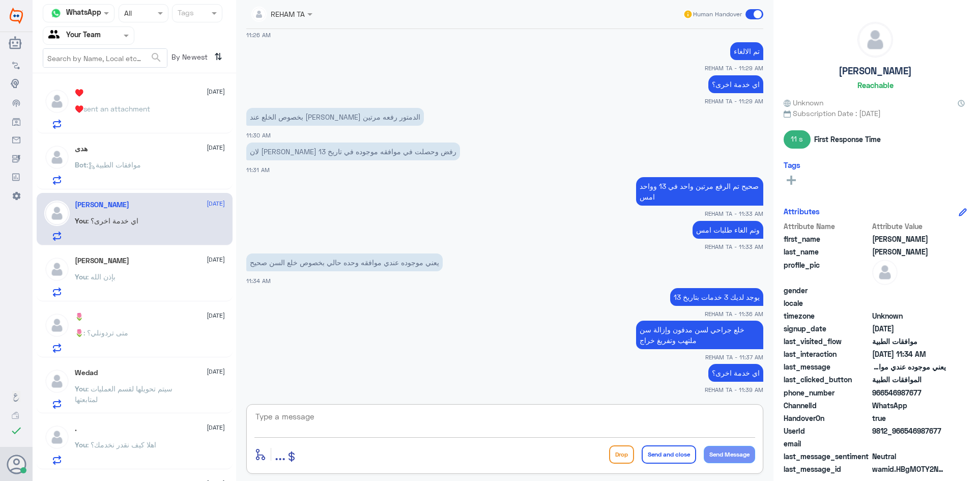
click at [144, 281] on div "You : بإذن الله" at bounding box center [150, 285] width 150 height 23
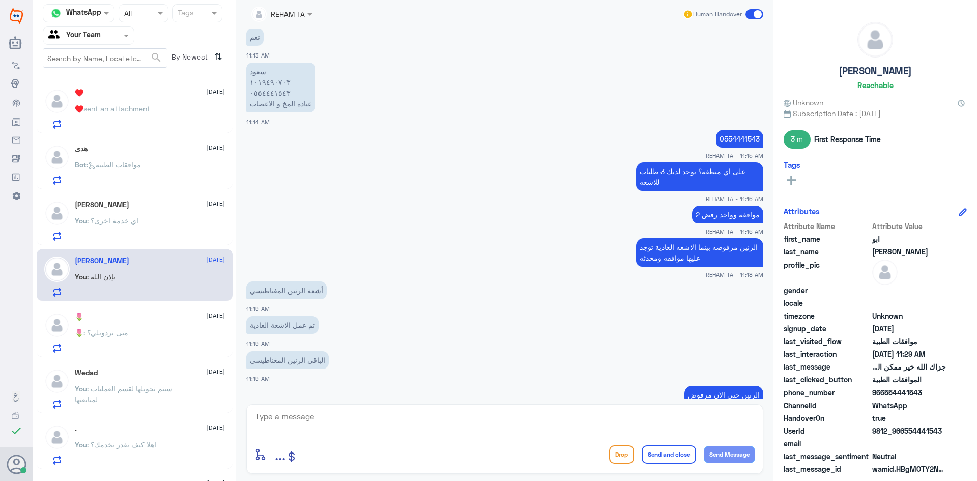
scroll to position [166, 0]
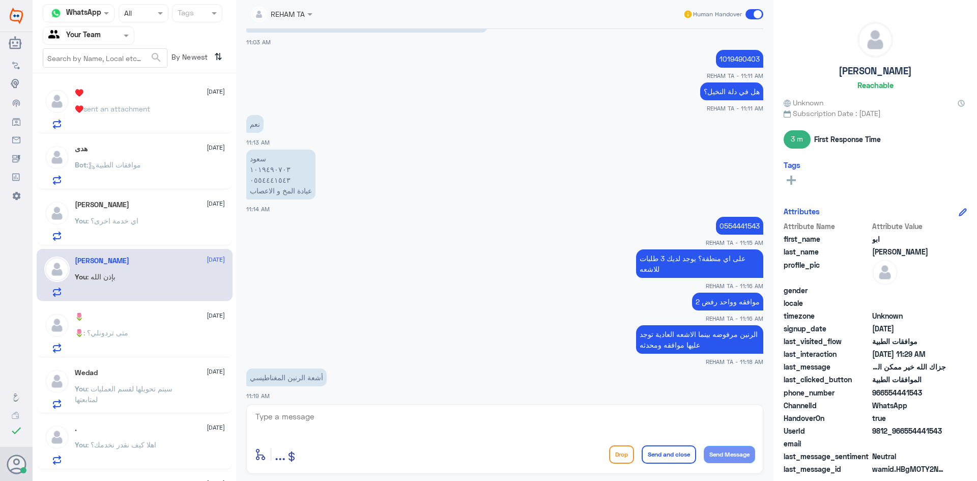
click at [738, 215] on div "0554441543 REHAM TA - 11:15 AM" at bounding box center [504, 230] width 517 height 33
click at [727, 225] on p "0554441543" at bounding box center [739, 226] width 47 height 18
copy p "0554441543"
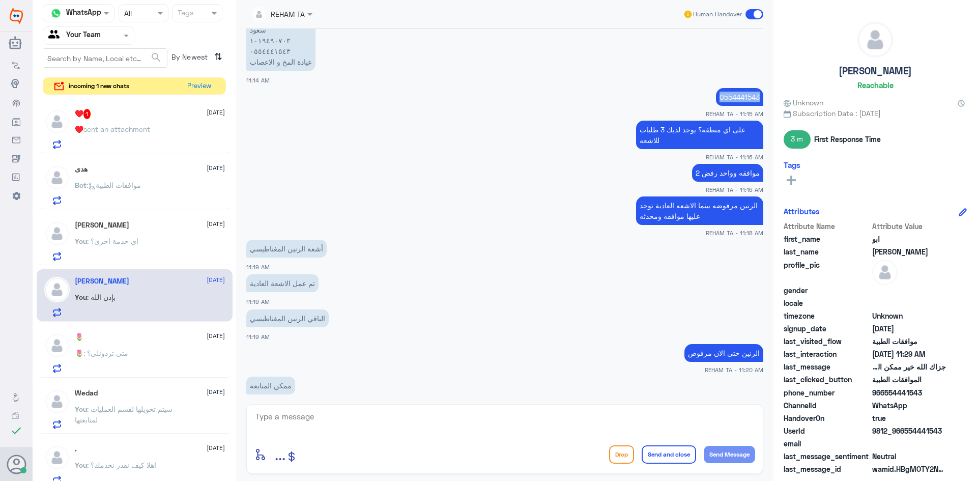
scroll to position [420, 0]
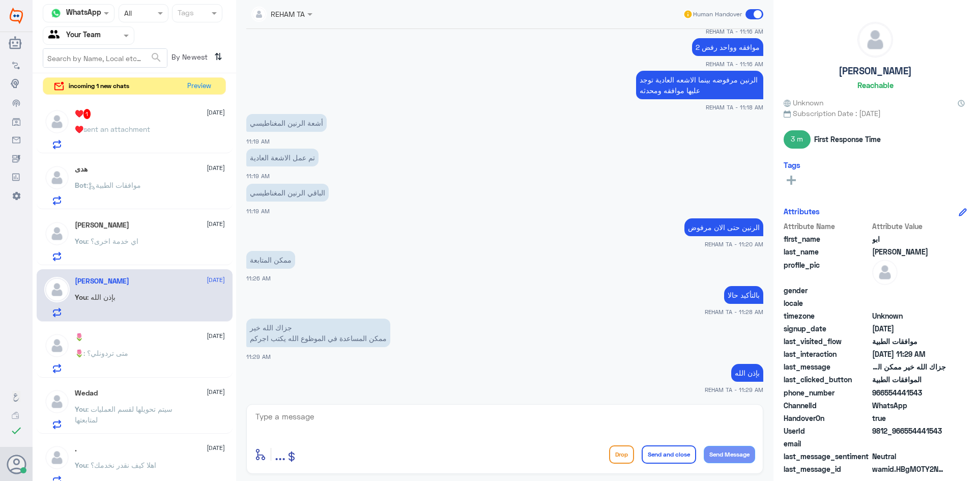
click at [335, 440] on div "enter flow name ... Drop Send and close Send Message" at bounding box center [504, 439] width 517 height 70
click at [312, 413] on textarea at bounding box center [504, 422] width 501 height 25
type textarea "تمت المتابعه تحت الاجراء الان"
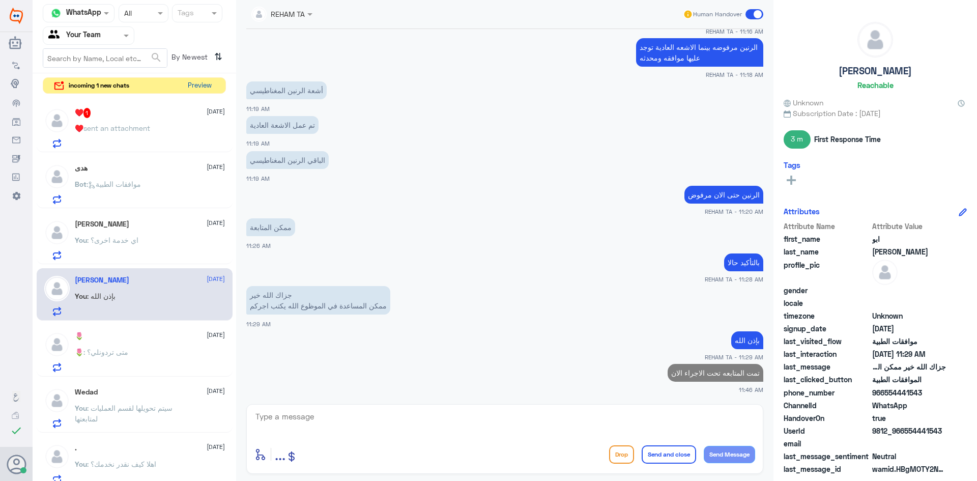
click at [196, 84] on button "Preview" at bounding box center [200, 86] width 32 height 16
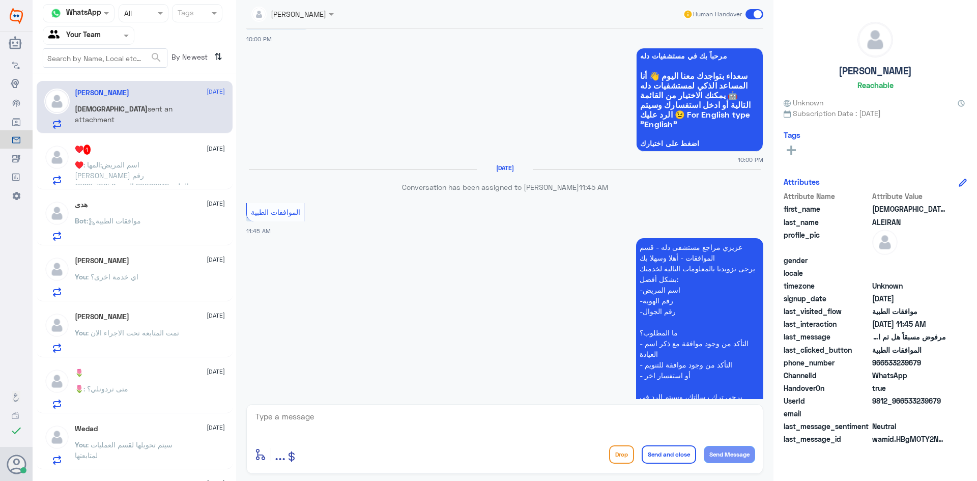
scroll to position [928, 0]
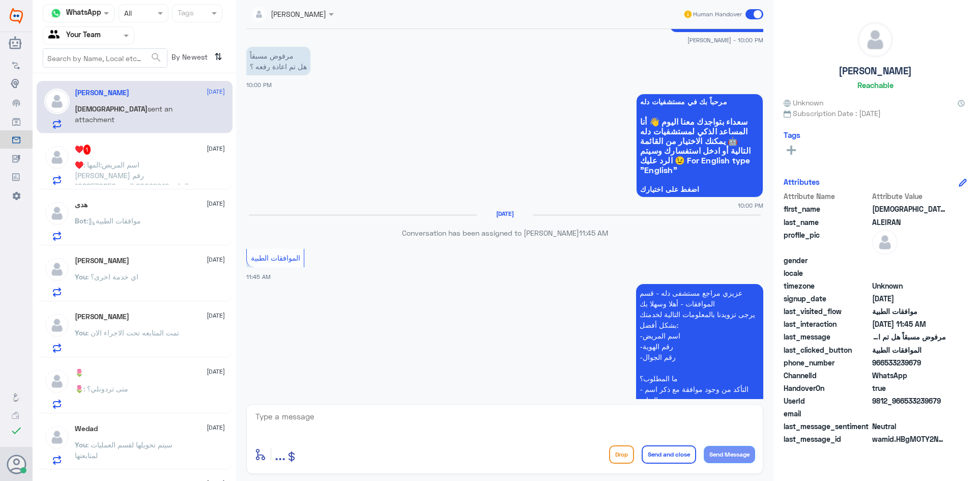
click at [175, 187] on div "♥️ 1 19 August ♥️ : اسم المريض:المها سعد القحطاني رقم الملف:20092242 الهويه:108…" at bounding box center [135, 163] width 196 height 52
click at [176, 179] on p "♥️ : اسم المريض:المها سعد القحطاني رقم الملف:20092242 الهويه:1088570856 0502523…" at bounding box center [132, 171] width 114 height 25
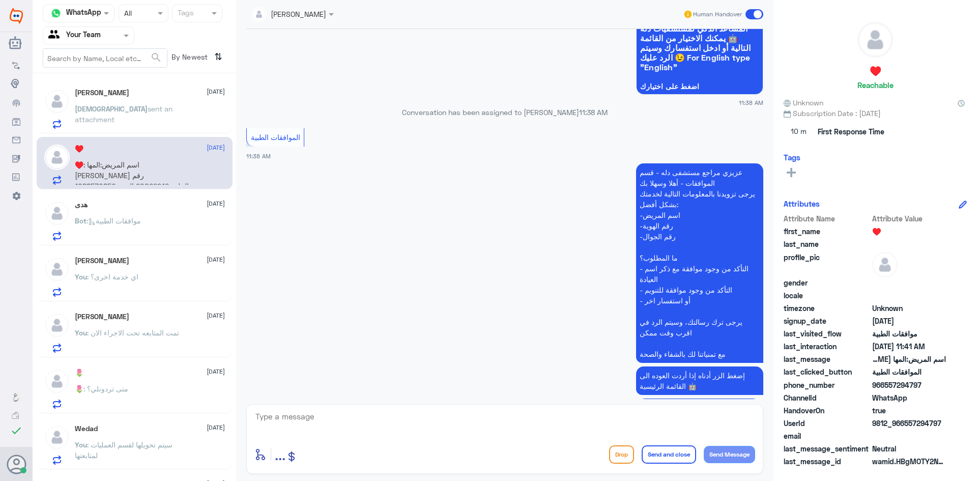
scroll to position [460, 0]
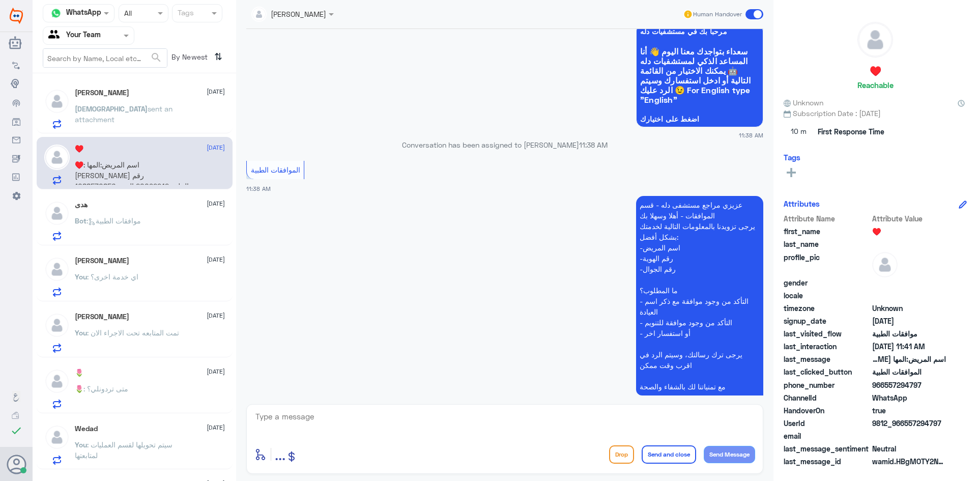
click at [122, 225] on p "Bot : موافقات الطبية" at bounding box center [108, 227] width 66 height 25
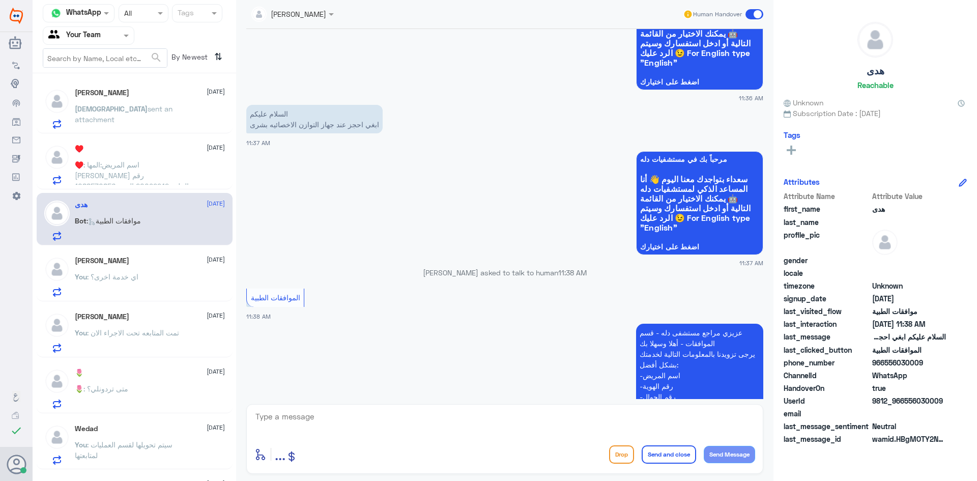
scroll to position [101, 0]
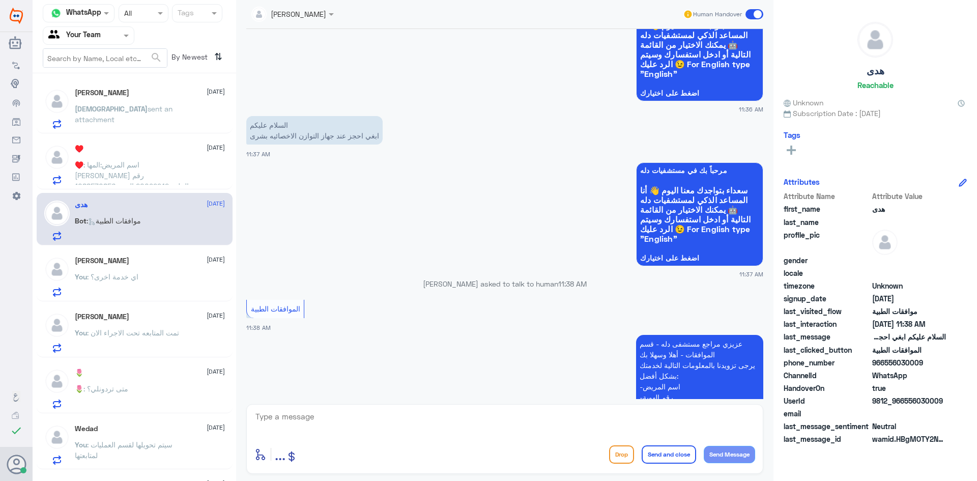
click at [324, 397] on app-msgs-text "عزيزي مراجع مستشفى دله - قسم الموافقات - أهلا وسهلا بك يرجى تزويدنا بالمعلومات …" at bounding box center [504, 435] width 517 height 200
click at [332, 423] on textarea at bounding box center [504, 422] width 501 height 25
type textarea "اهلا وسهلا ..نعتذر منك نحن قسم الموافقات الطبية فقط"
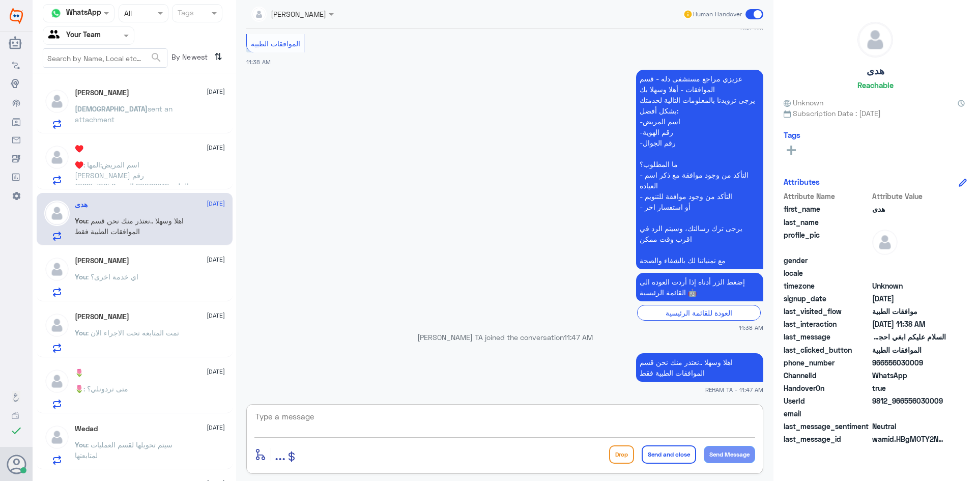
click at [160, 293] on div "You : اي خدمة اخرى؟" at bounding box center [150, 285] width 150 height 23
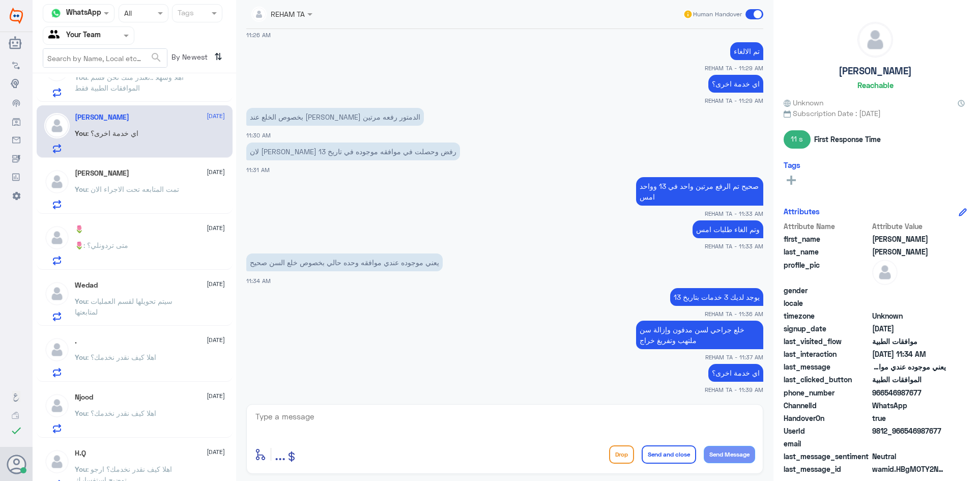
scroll to position [153, 0]
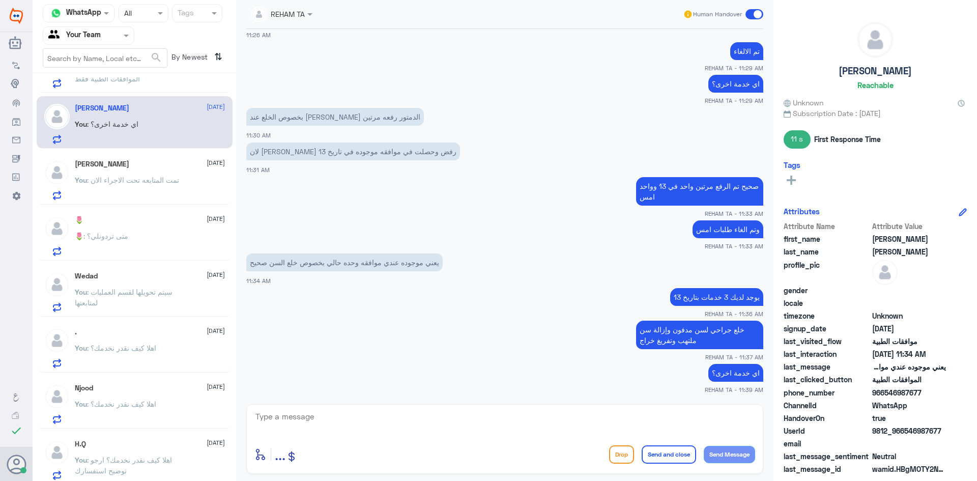
click at [151, 170] on div "ابو محمد 19 August You : تمت المتابعه تحت الاجراء الان" at bounding box center [150, 180] width 150 height 40
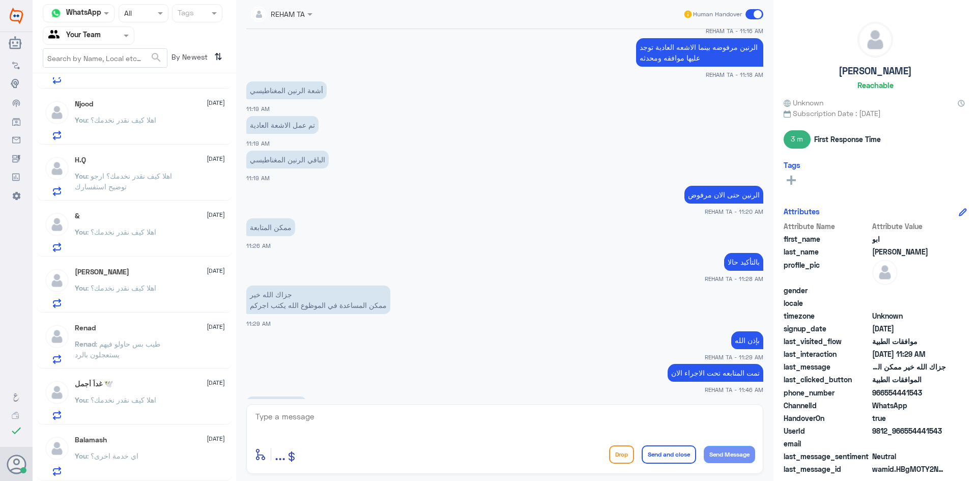
scroll to position [423, 0]
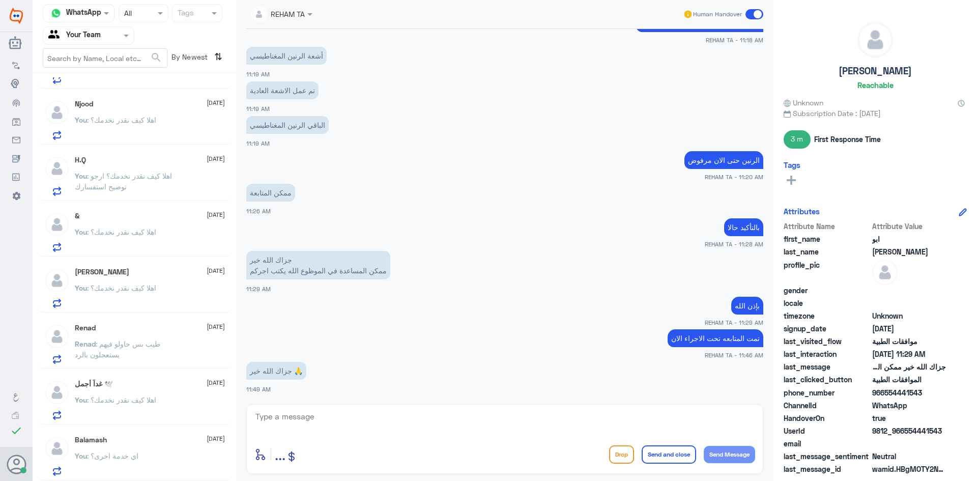
click at [424, 426] on textarea at bounding box center [504, 422] width 501 height 25
type textarea "اجمعين"
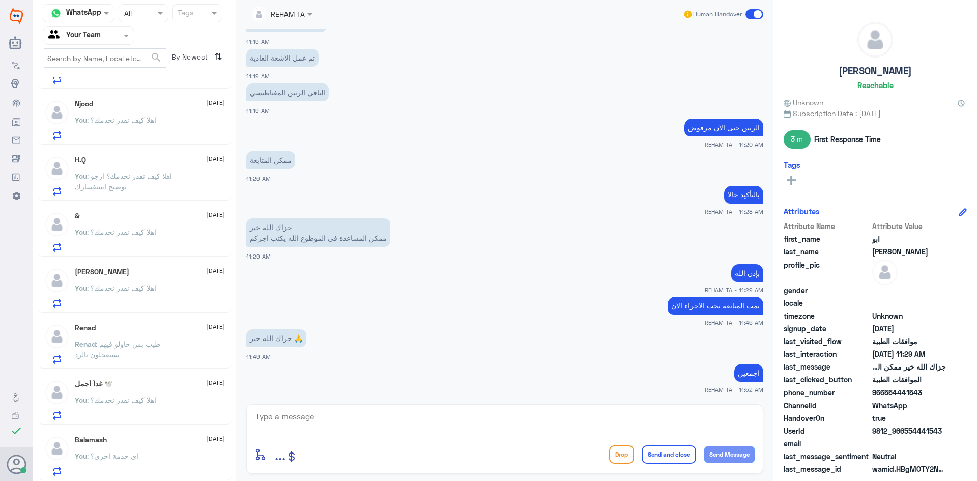
click at [342, 407] on div "enter flow name ... Drop Send and close Send Message" at bounding box center [504, 439] width 517 height 70
click at [347, 420] on textarea at bounding box center [504, 422] width 501 height 25
paste textarea "اي خدمة اخرى؟"
type textarea "اي خدمة اخرى؟"
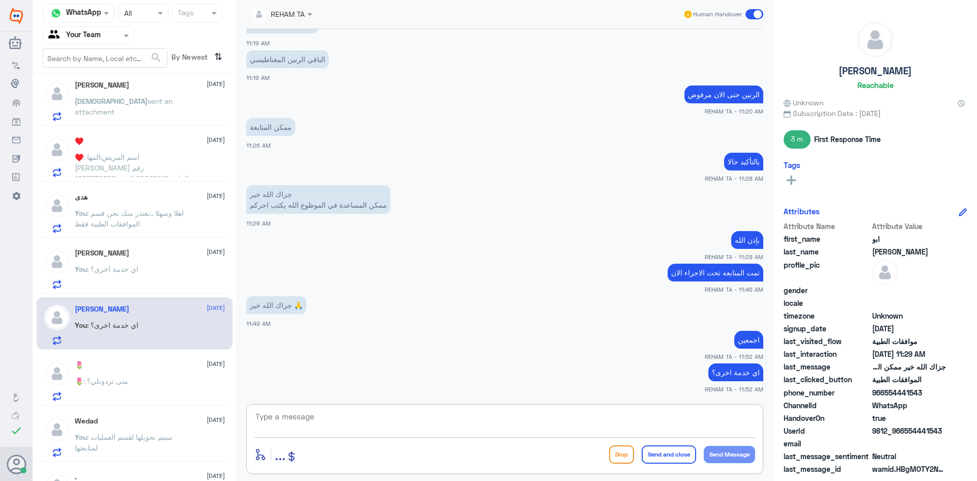
scroll to position [0, 0]
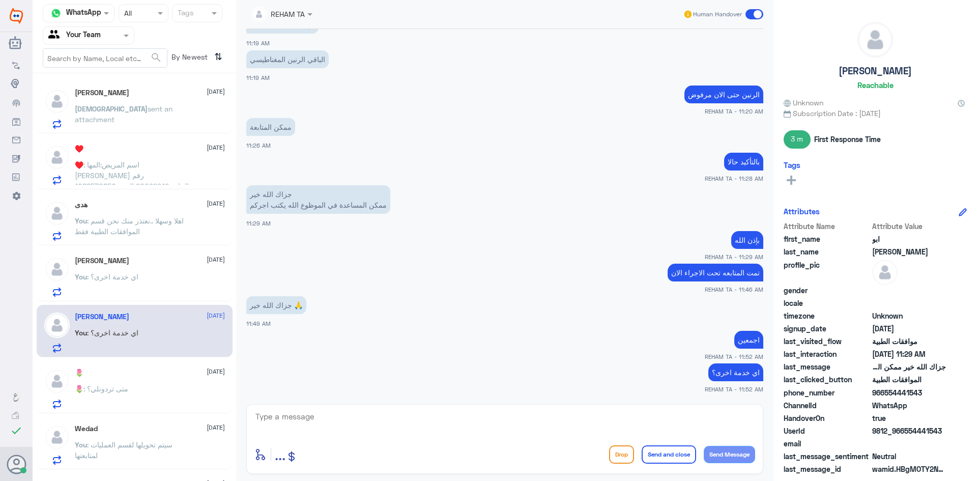
click at [130, 119] on p "MOHAMMED sent an attachment" at bounding box center [132, 115] width 114 height 25
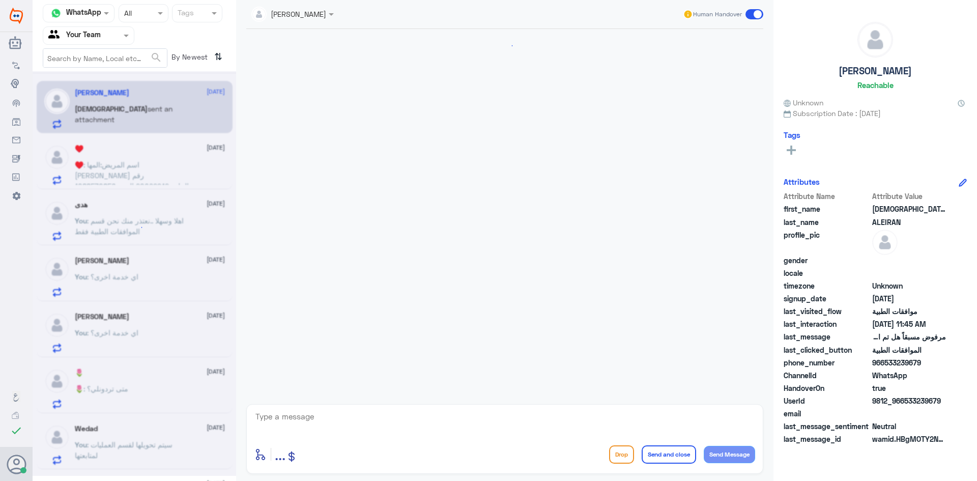
scroll to position [1081, 0]
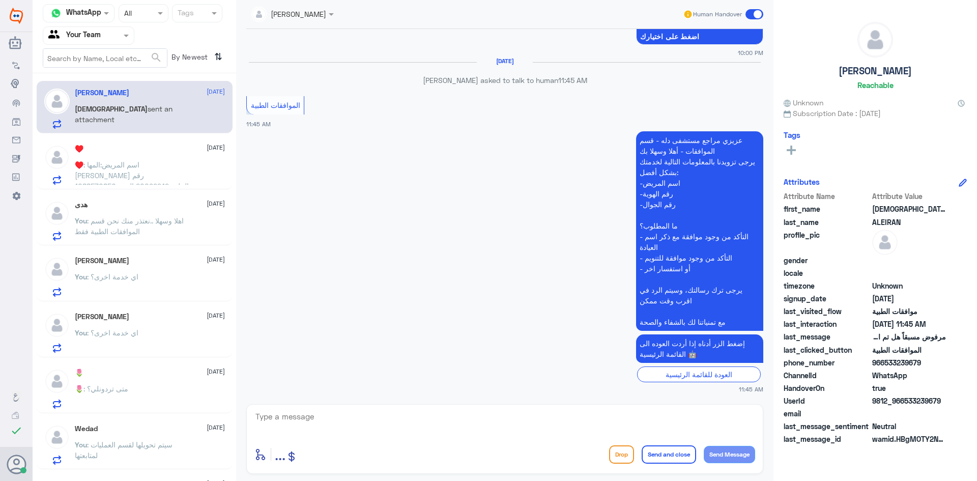
click at [129, 222] on span ": اهلا وسهلا ..نعتذر منك نحن قسم الموافقات الطبية فقط" at bounding box center [129, 225] width 109 height 19
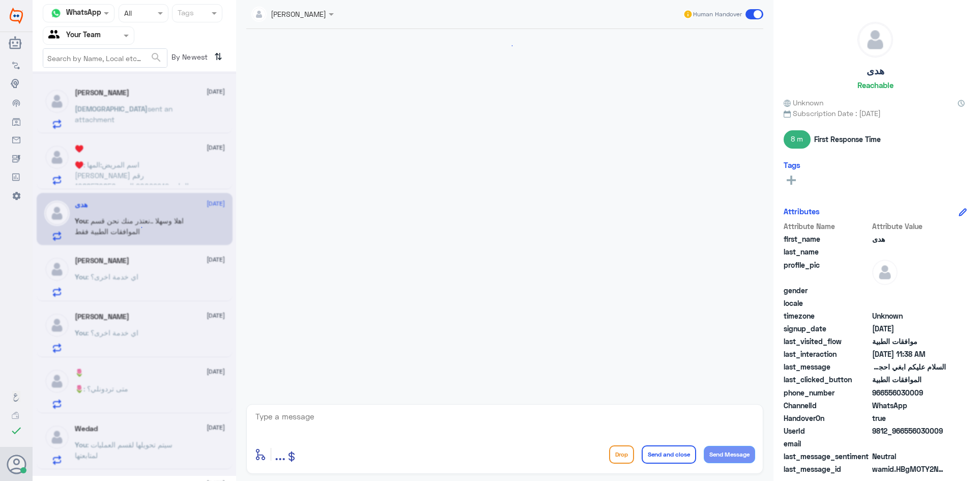
scroll to position [366, 0]
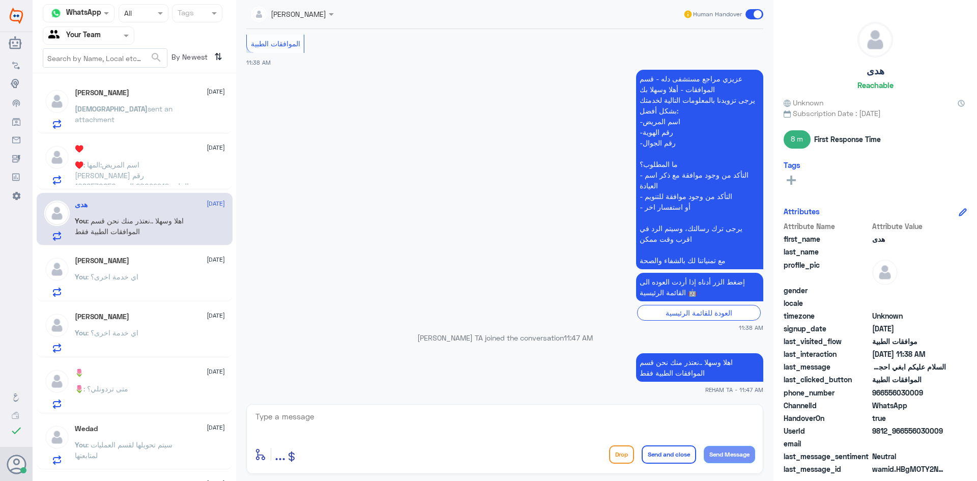
click at [296, 424] on textarea at bounding box center [504, 422] width 501 height 25
paste textarea "اي خدمة اخرى؟"
type textarea "اي خدمة اخرى؟"
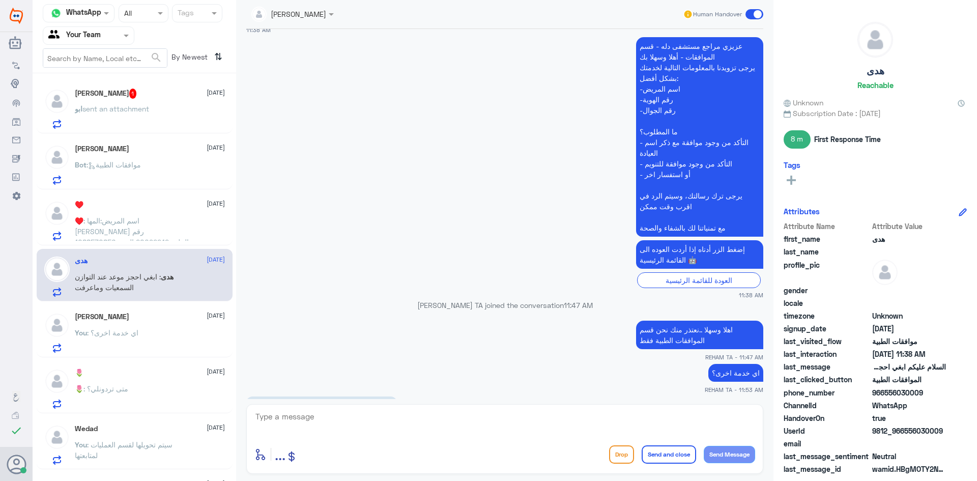
scroll to position [434, 0]
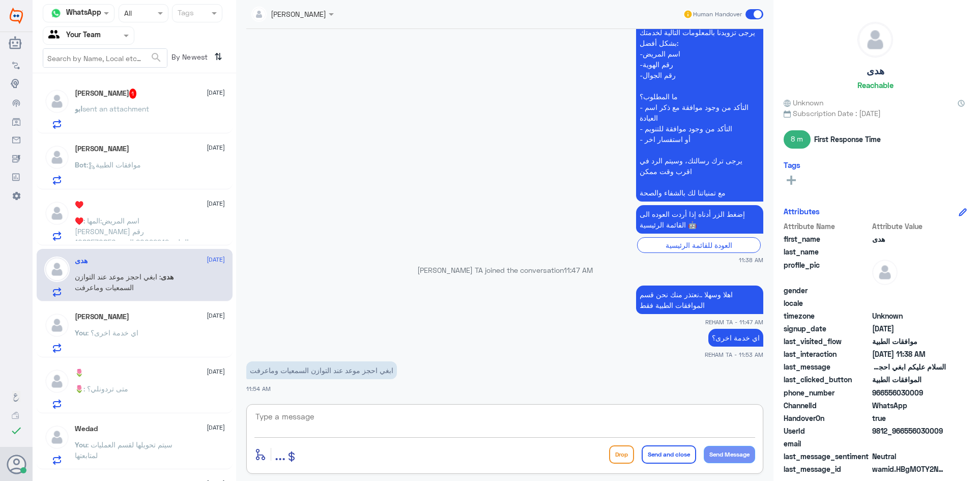
click at [342, 422] on textarea at bounding box center [504, 422] width 501 height 25
click at [470, 422] on textarea at bounding box center [504, 422] width 501 height 25
type textarea "عزيزتي لحجز المواعيد عن طريق التطبيق او قسم المواعيد نحن الموافقات الطبية فقط"
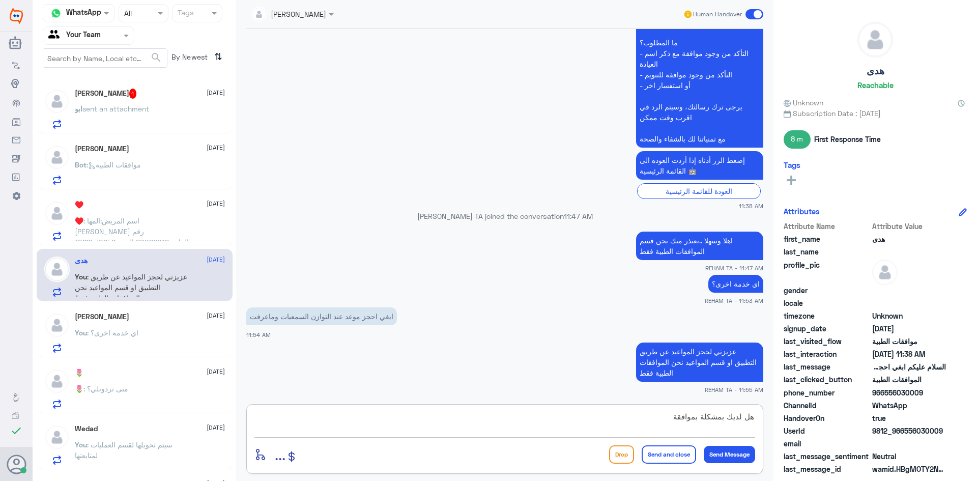
type textarea "هل لديك بمشكلة بموافقة؟"
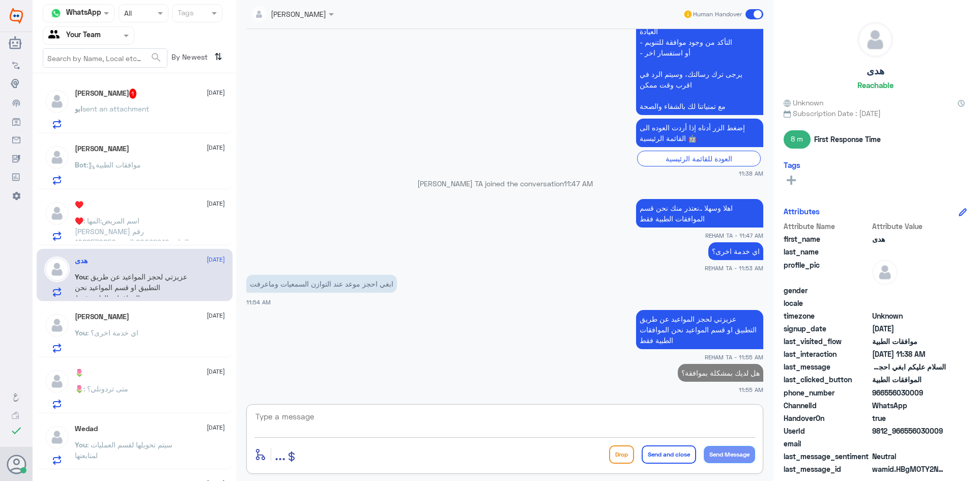
click at [130, 108] on span "sent an attachment" at bounding box center [115, 108] width 67 height 9
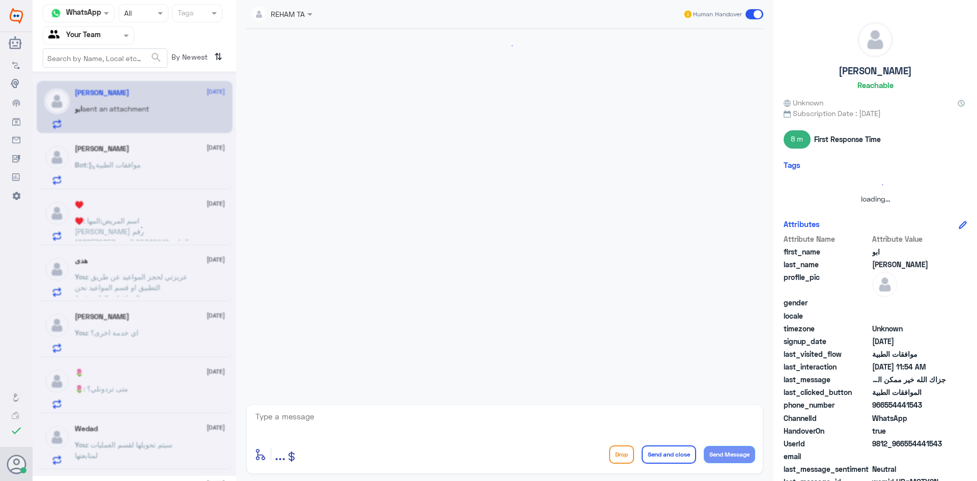
scroll to position [392, 0]
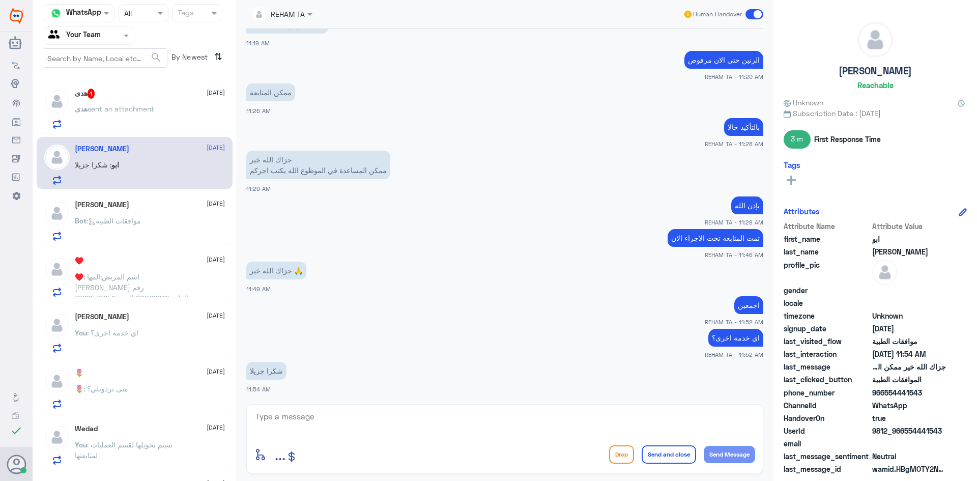
click at [329, 412] on textarea at bounding box center [504, 422] width 501 height 25
paste textarea "العفو قدامكم العافية"
type textarea "العفو قدامكم العافية"
click at [676, 448] on button "Send and close" at bounding box center [668, 454] width 54 height 18
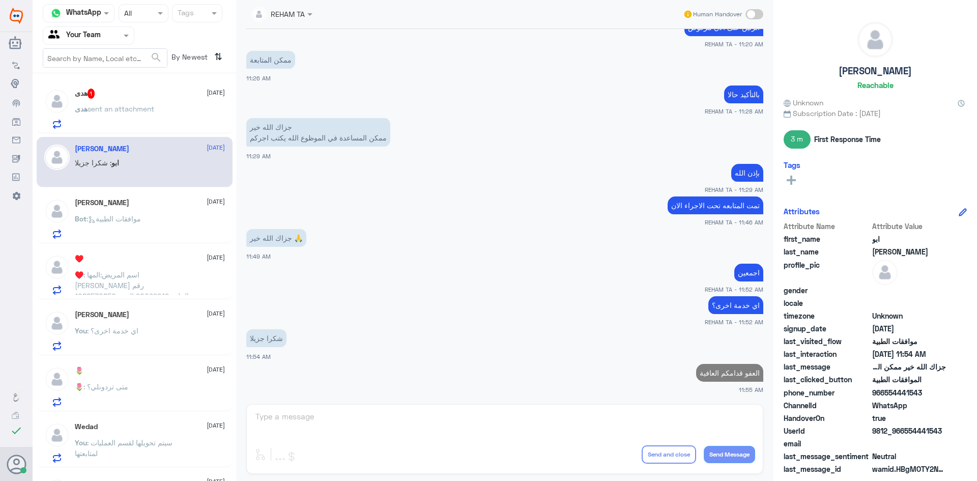
click at [120, 91] on div "هدى 1 19 August" at bounding box center [150, 94] width 150 height 10
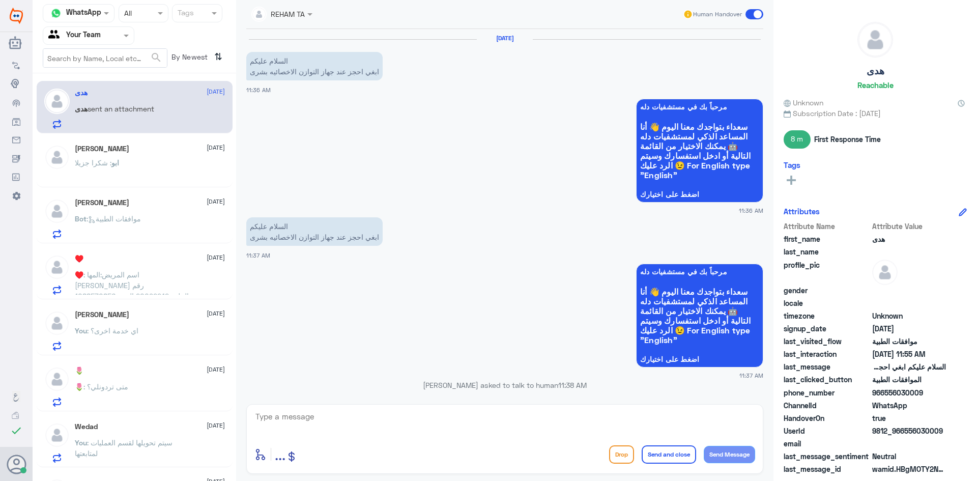
scroll to position [555, 0]
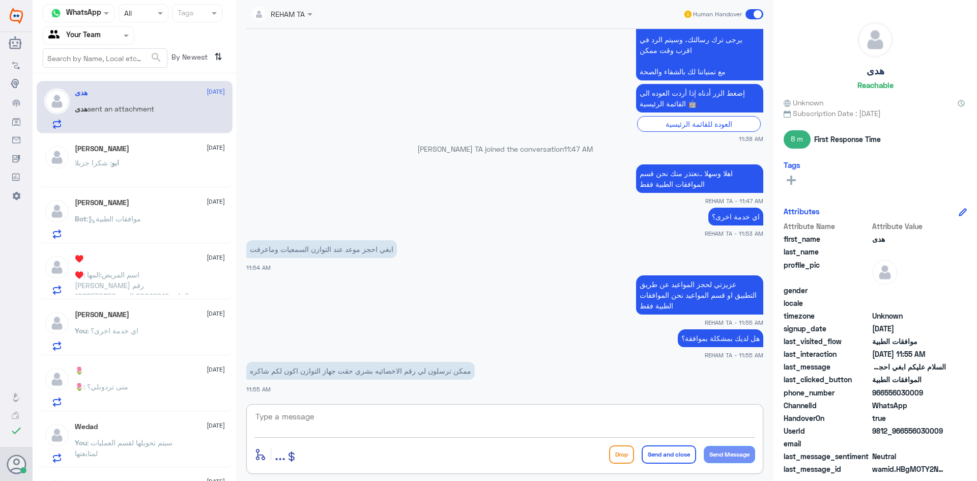
click at [353, 413] on textarea at bounding box center [504, 422] width 501 height 25
type textarea "م"
type textarea "نعتذر منك مع الاسف ليس لدينا ارجو التواصل مع الرقم المجاني لتحويلك للعيادة"
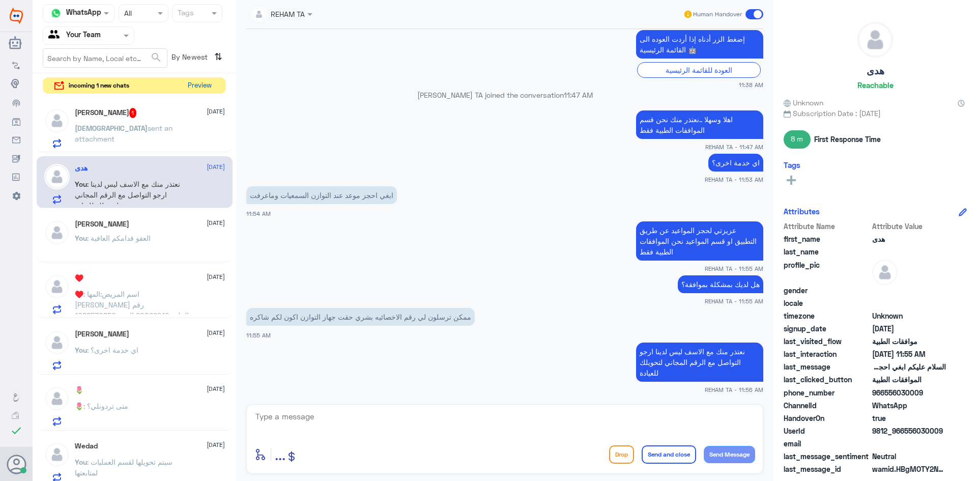
click at [200, 88] on button "Preview" at bounding box center [200, 86] width 32 height 16
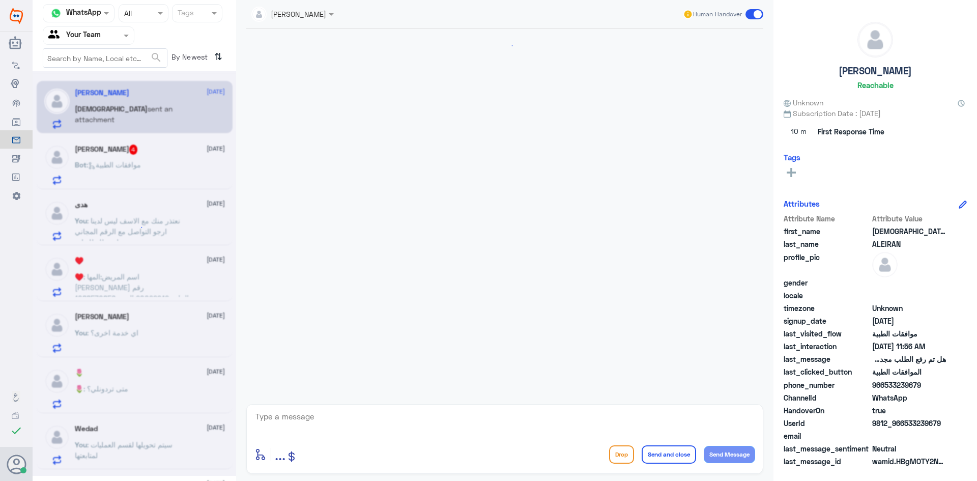
scroll to position [1576, 0]
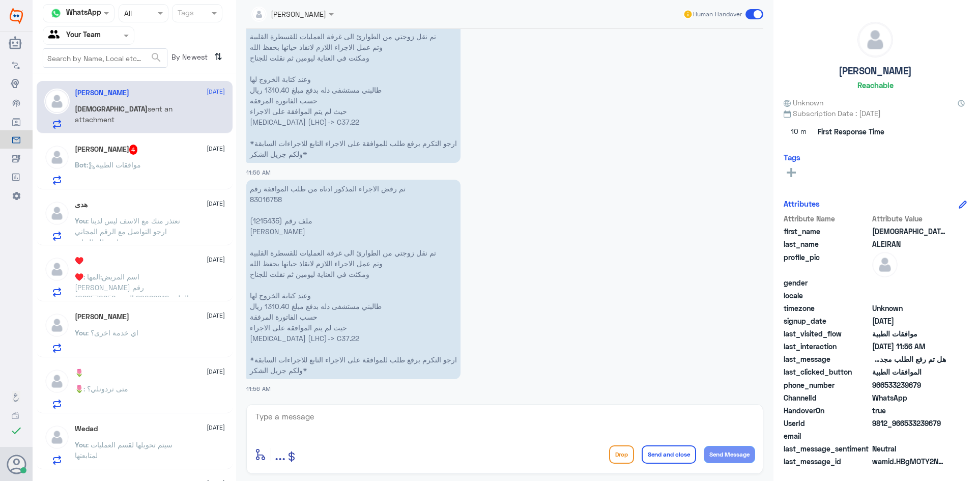
click at [152, 161] on div "ABU RAKAN 4 19 August Bot : موافقات الطبية" at bounding box center [150, 164] width 150 height 40
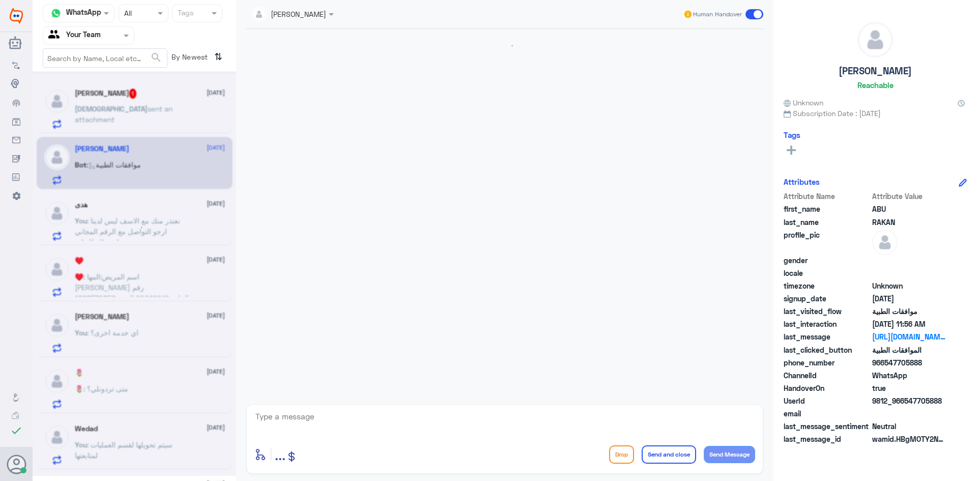
scroll to position [1262, 0]
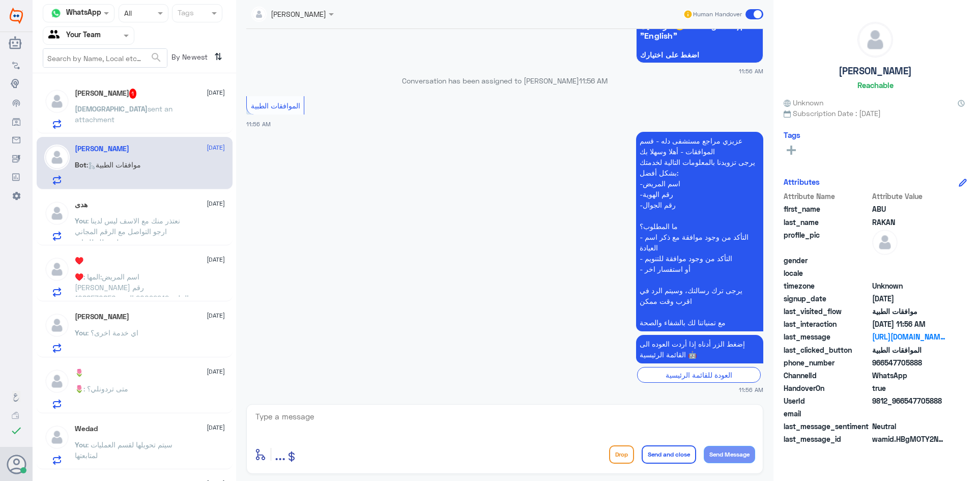
click at [145, 106] on span "sent an attachment" at bounding box center [124, 113] width 98 height 19
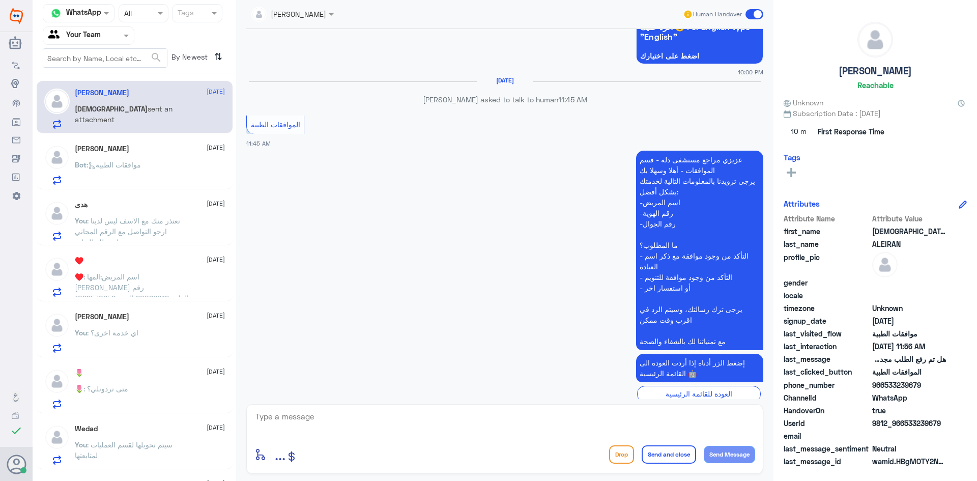
scroll to position [1105, 0]
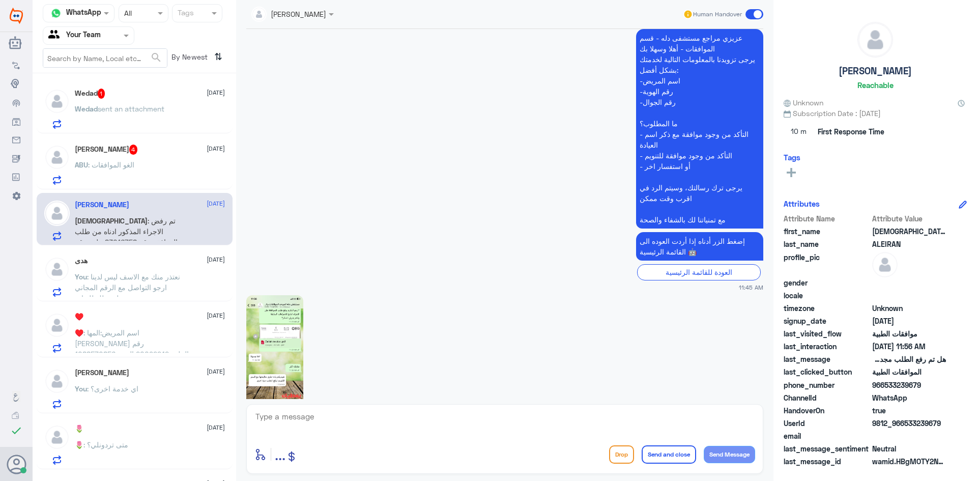
click at [140, 152] on div "ABU RAKAN 4 19 August" at bounding box center [150, 149] width 150 height 10
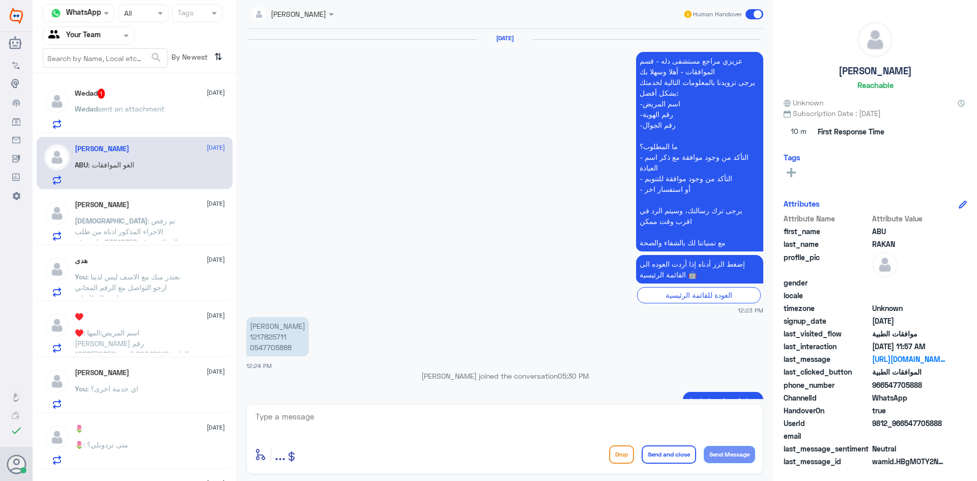
scroll to position [1505, 0]
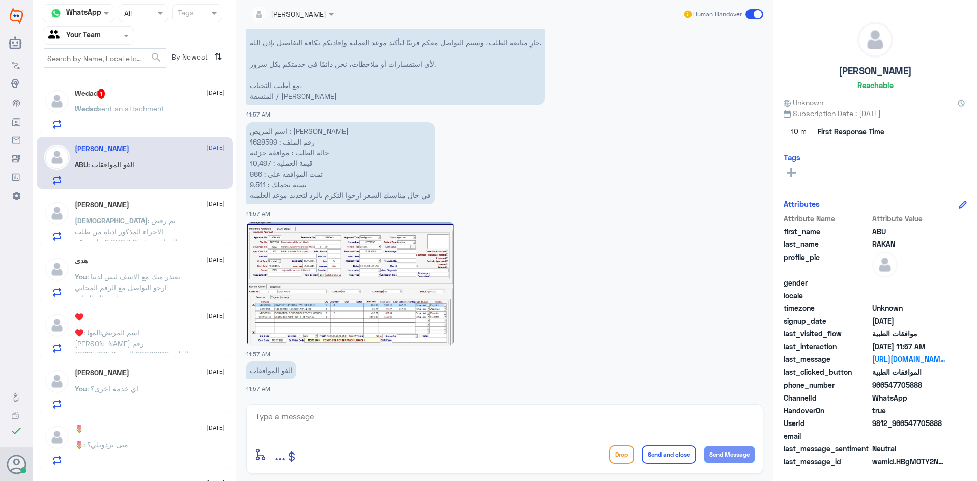
click at [144, 108] on span "sent an attachment" at bounding box center [131, 108] width 67 height 9
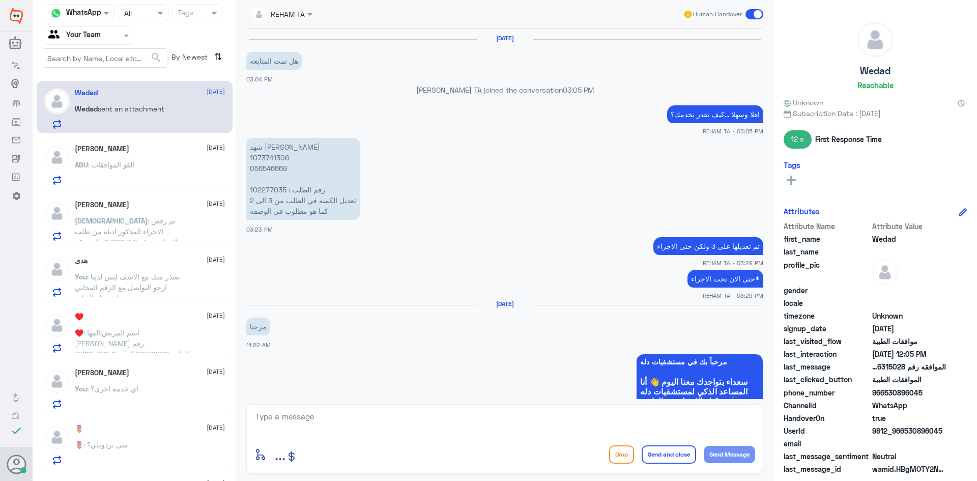
scroll to position [937, 0]
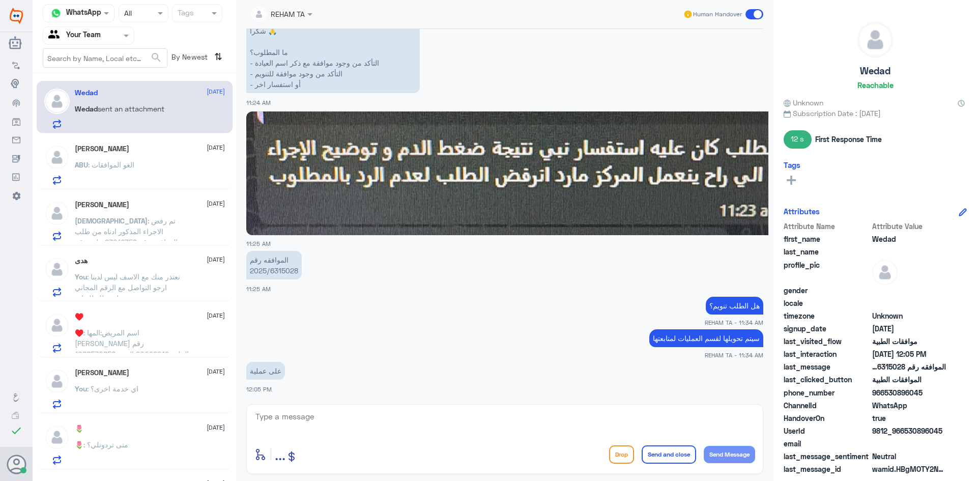
click at [660, 337] on p "سيتم تحويلها لقسم العمليات لمتابعتها" at bounding box center [706, 338] width 114 height 18
click at [305, 415] on textarea at bounding box center [504, 422] width 501 height 25
type textarea "تم تحويلها لقسم العمليات لمتابعتها"
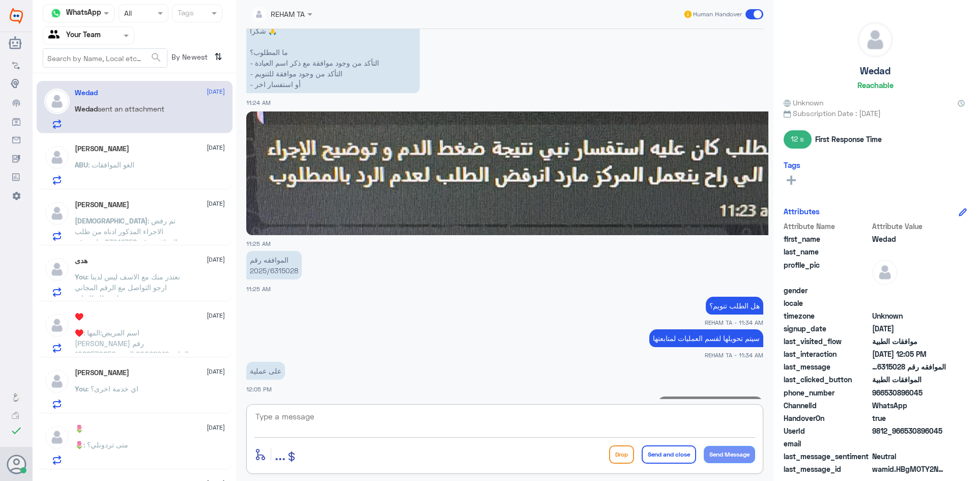
scroll to position [970, 0]
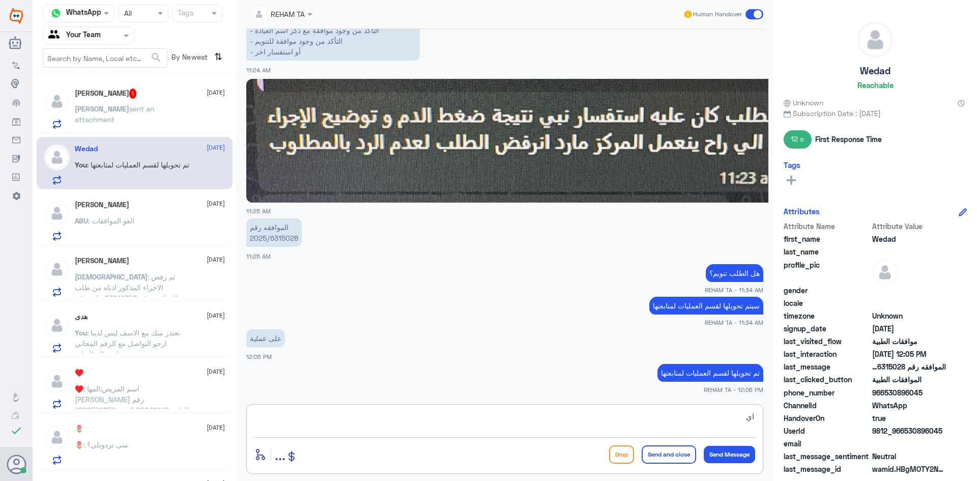
type textarea "ا"
click at [294, 410] on textarea at bounding box center [504, 422] width 501 height 25
paste textarea "اي خدمة اخرى؟"
type textarea "اي خدمة اخرى؟"
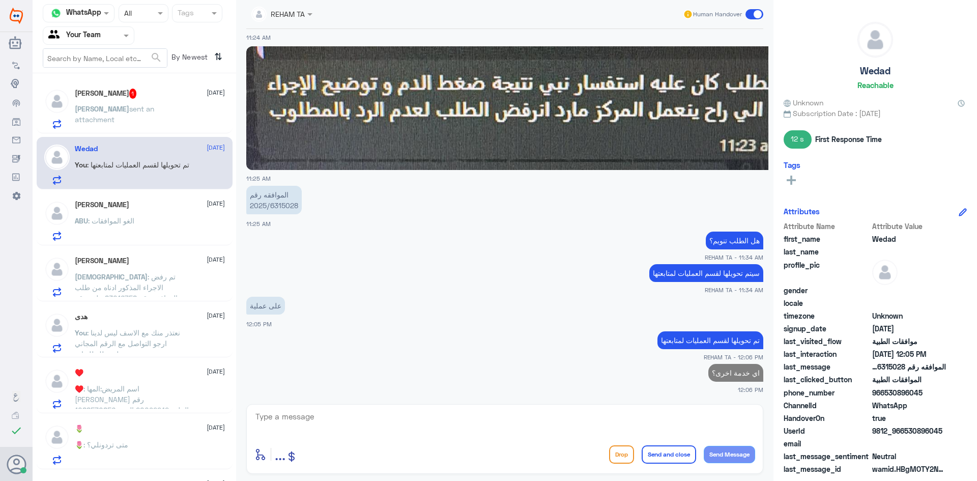
click at [145, 100] on div "عبدالعزيز بن سعد 1 19 August عبدالعزيز sent an attachment" at bounding box center [150, 109] width 150 height 40
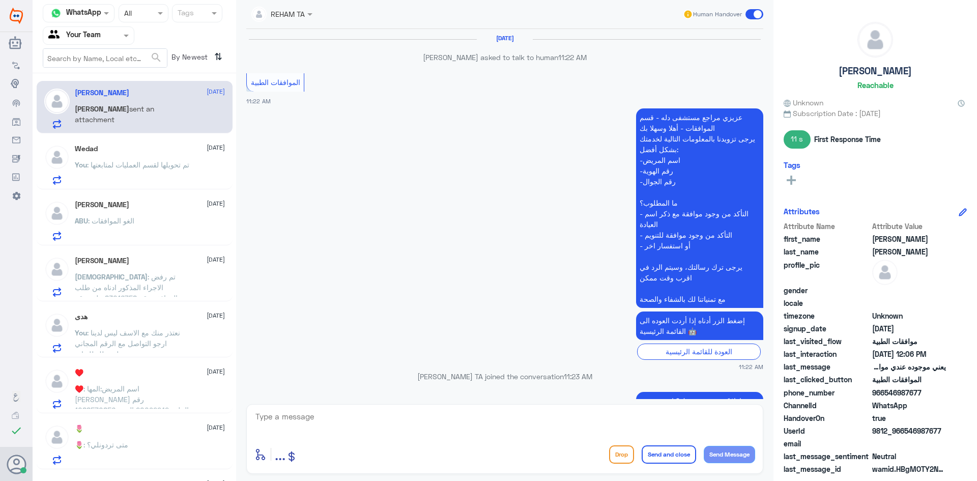
scroll to position [586, 0]
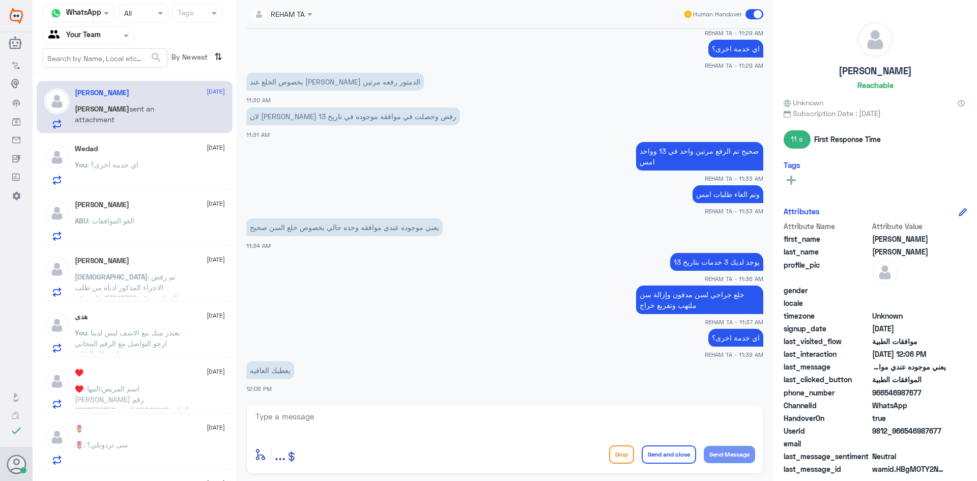
click at [325, 418] on textarea at bounding box center [504, 422] width 501 height 25
paste textarea "العفو قدامكم العافية"
type textarea "العفو قدامكم العافية"
click at [676, 456] on button "Send and close" at bounding box center [668, 454] width 54 height 18
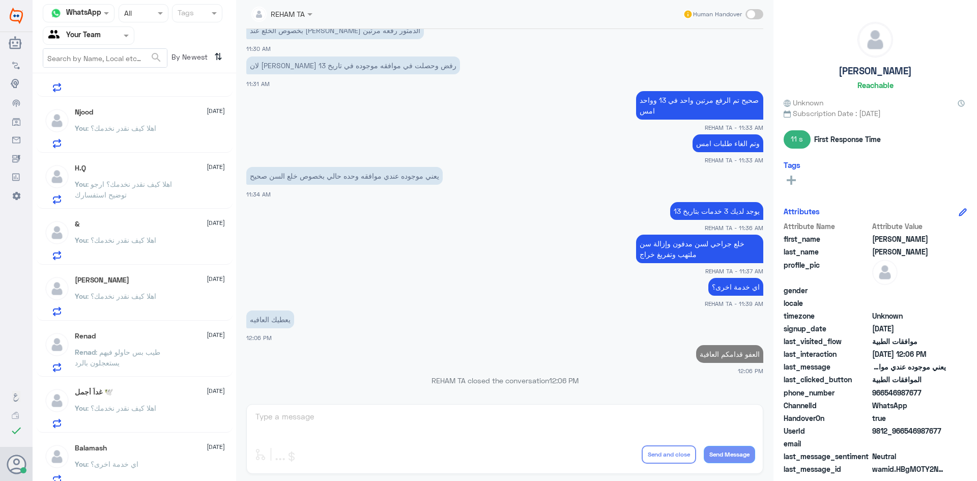
scroll to position [434, 0]
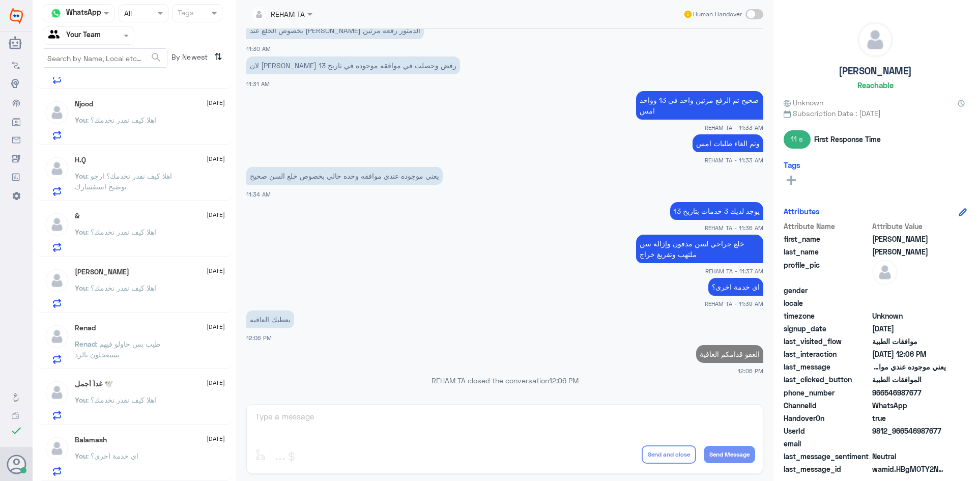
click at [145, 447] on div "Balamash 18 August You : اي خدمة اخرى؟" at bounding box center [150, 455] width 150 height 40
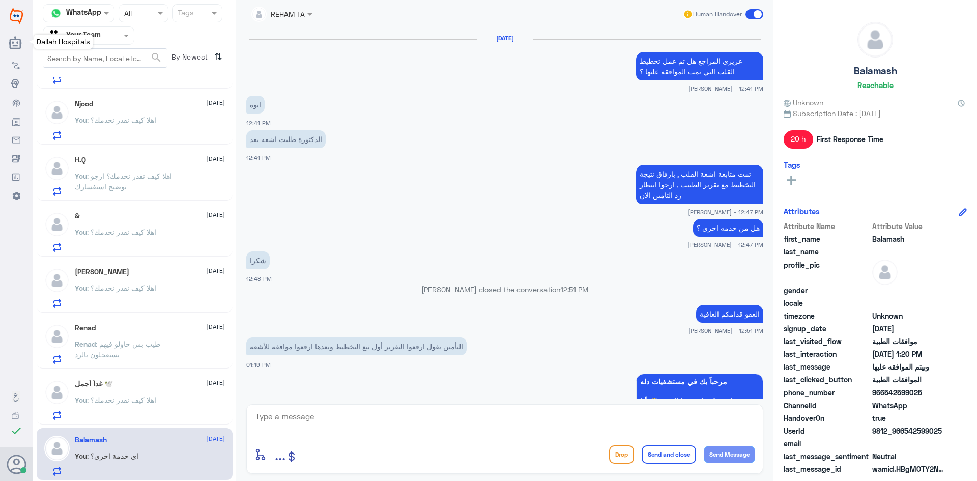
scroll to position [770, 0]
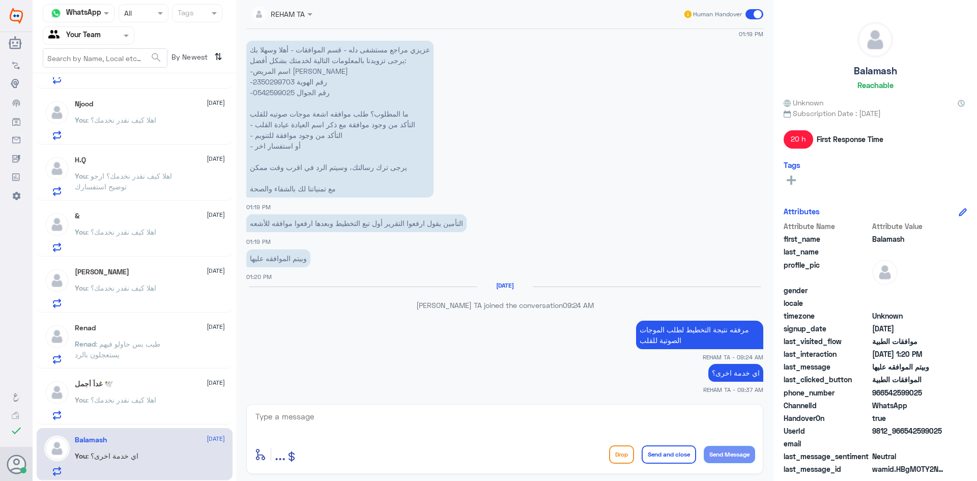
click at [364, 424] on textarea at bounding box center [504, 422] width 501 height 25
paste textarea "الرجاء التواصل معنا مره اخرى لمساعدتك"
type textarea "الرجاء التواصل معنا مره اخرى لمساعدتك"
click at [675, 459] on button "Send and close" at bounding box center [668, 454] width 54 height 18
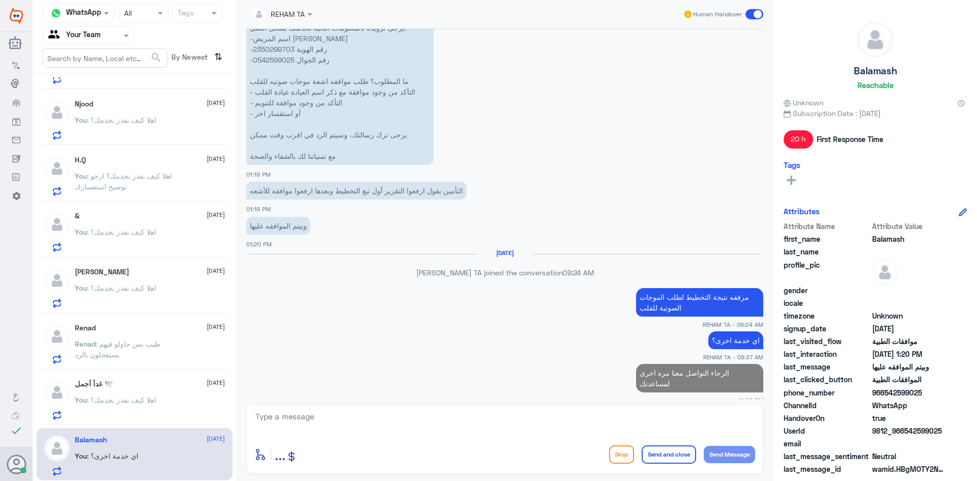
scroll to position [432, 0]
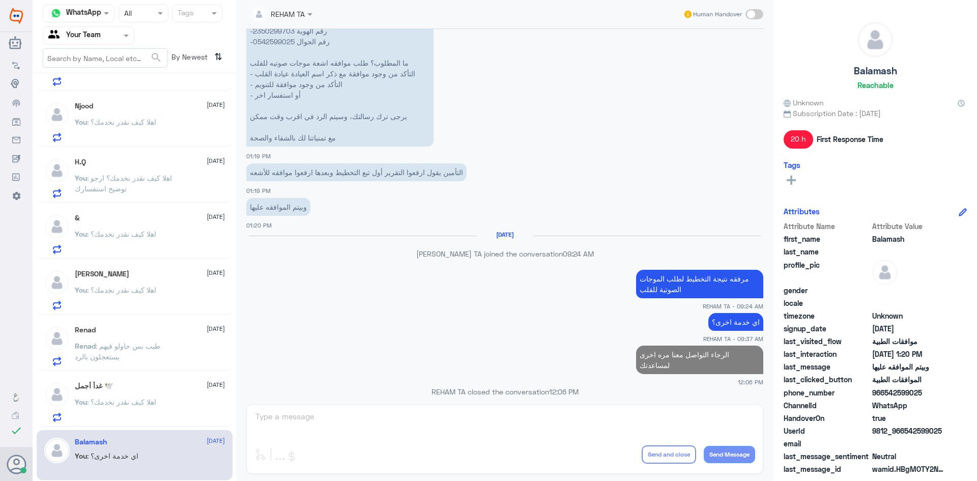
click at [149, 413] on p "You : اهلا كيف نقدر نخدمك؟" at bounding box center [115, 408] width 81 height 25
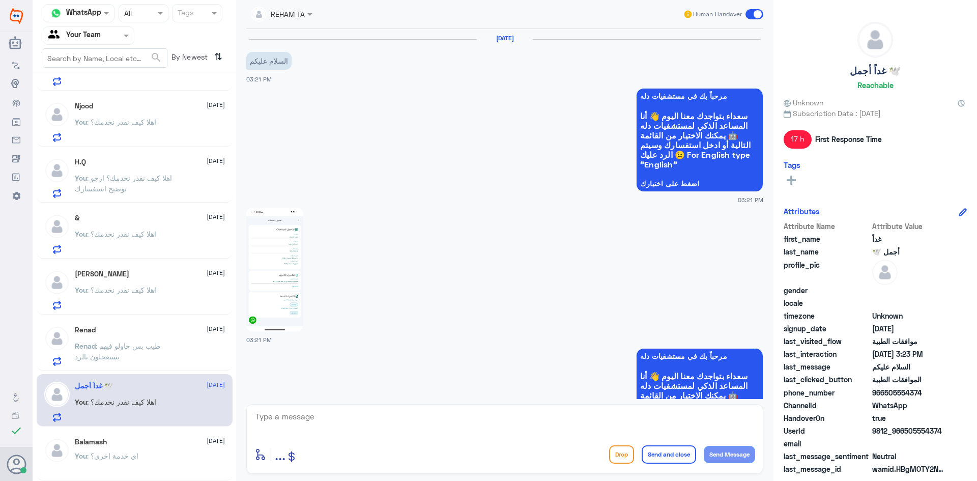
scroll to position [887, 0]
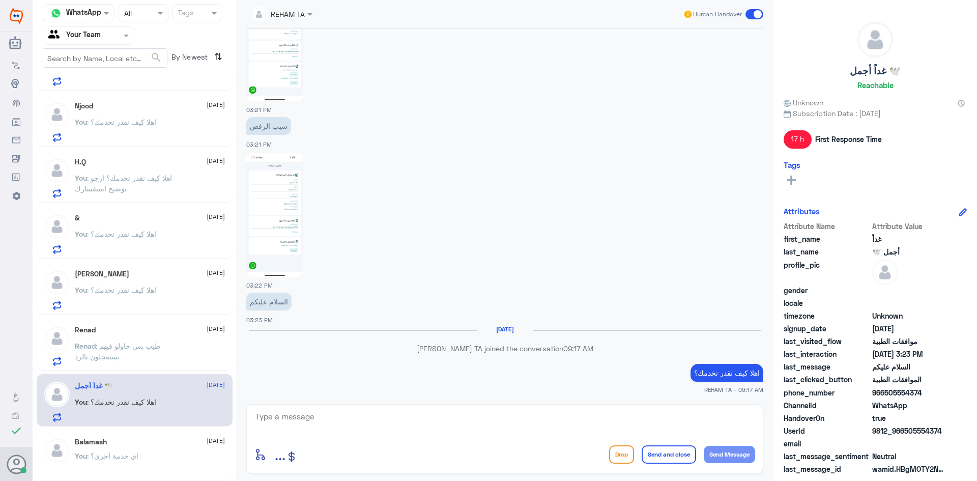
click at [464, 449] on div "enter flow name ... Drop Send and close Send Message" at bounding box center [504, 454] width 501 height 23
click at [466, 433] on textarea at bounding box center [504, 422] width 501 height 25
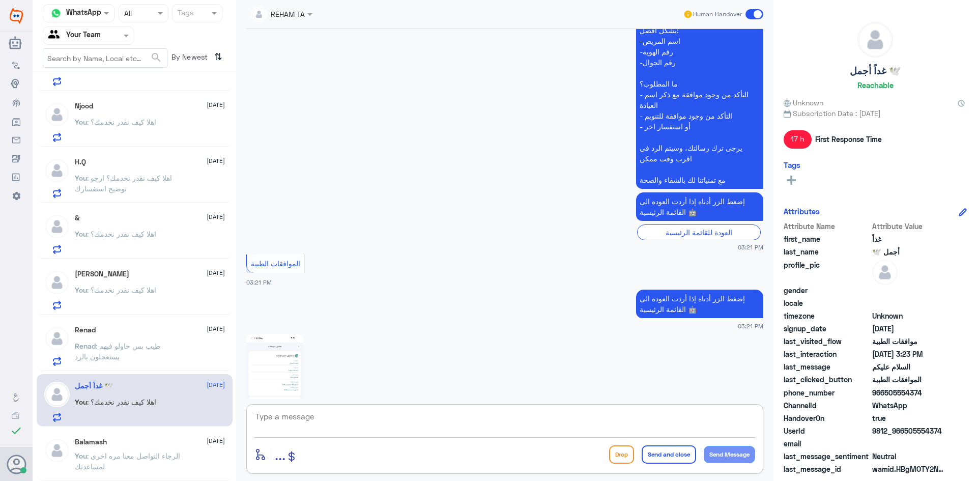
scroll to position [684, 0]
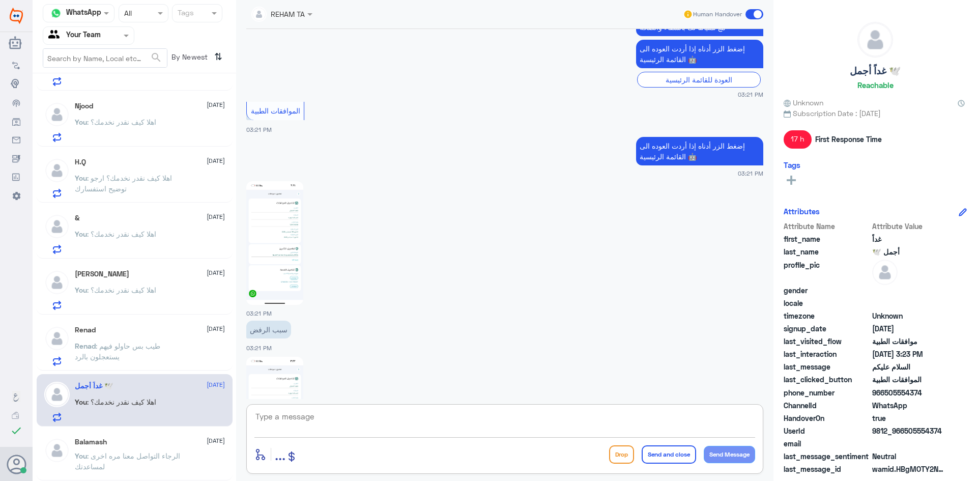
click at [423, 432] on textarea at bounding box center [504, 422] width 501 height 25
click at [424, 416] on textarea at bounding box center [504, 422] width 501 height 25
paste textarea "الرجاء التواصل معنا مره اخرى لمساعدتك"
type textarea "الرجاء التواصل معنا مره اخرى لمساعدتك"
click at [658, 454] on button "Send and close" at bounding box center [668, 454] width 54 height 18
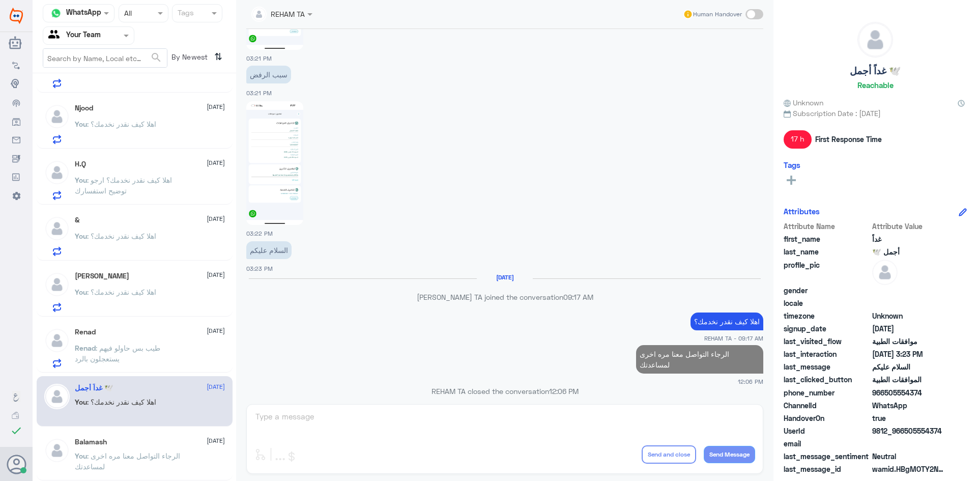
scroll to position [430, 0]
click at [134, 360] on p "Renad : طيب بس حاولو فيهم يستعجلون بالرد" at bounding box center [132, 354] width 114 height 25
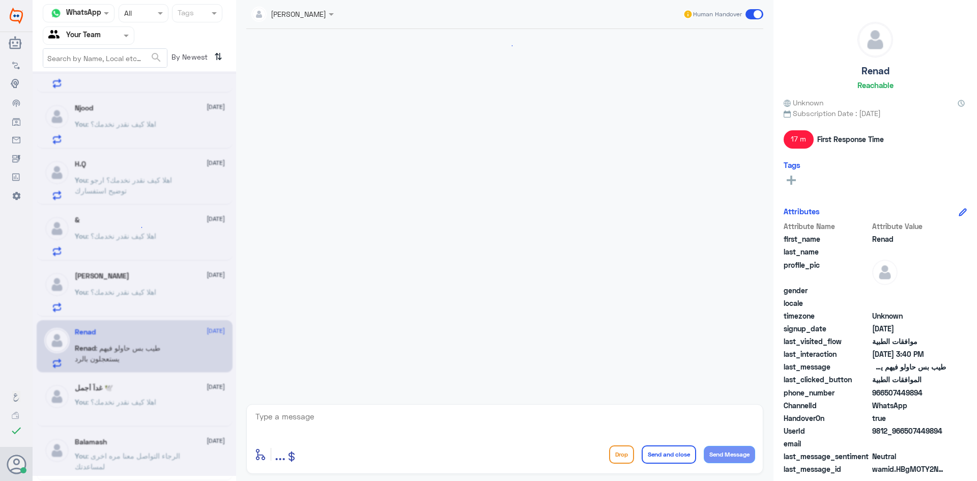
scroll to position [648, 0]
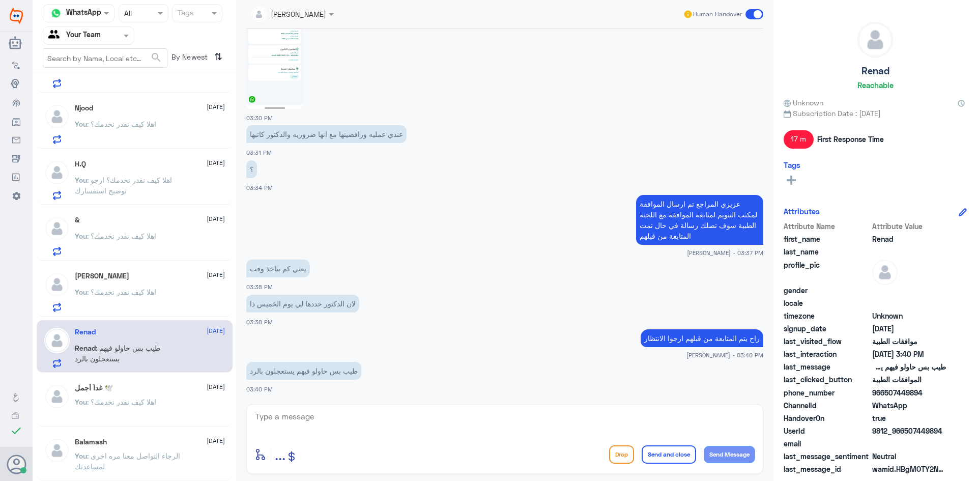
click at [164, 293] on div "You : اهلا كيف نقدر نخدمك؟" at bounding box center [150, 300] width 150 height 23
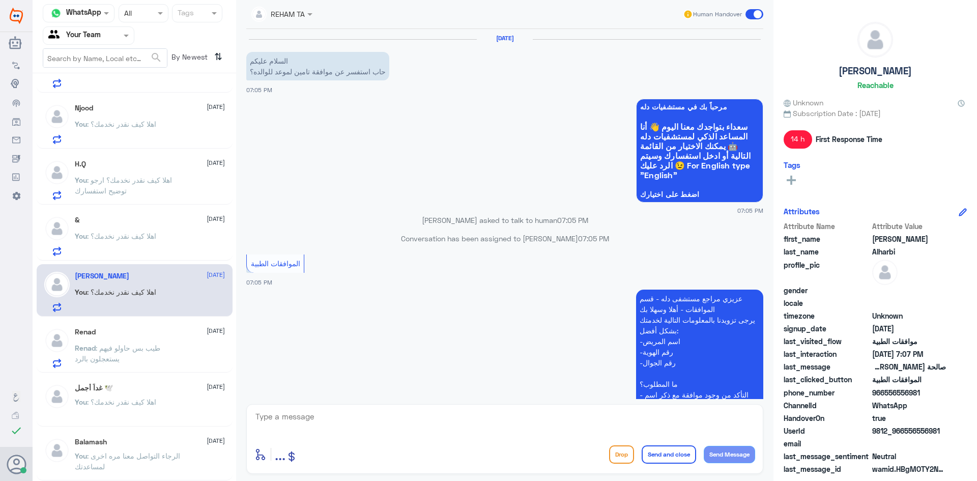
scroll to position [294, 0]
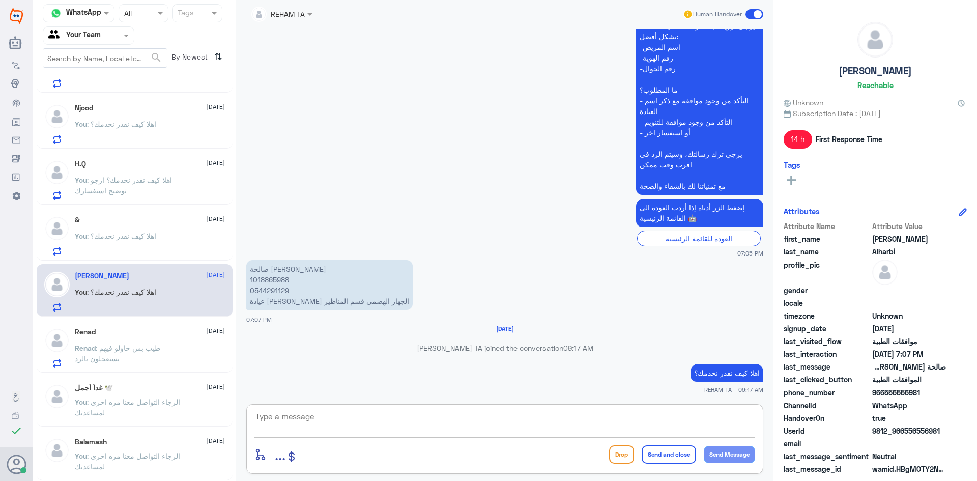
click at [319, 427] on textarea at bounding box center [504, 422] width 501 height 25
paste textarea "الرجاء التواصل معنا مره اخرى لمساعدتك"
type textarea "الرجاء التواصل معنا مره اخرى لمساعدتك"
click at [659, 458] on button "Send and close" at bounding box center [668, 454] width 54 height 18
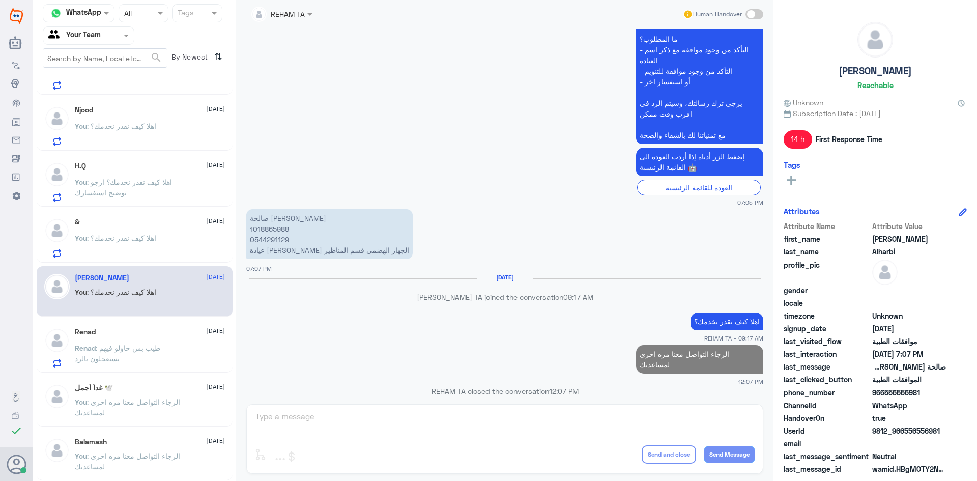
scroll to position [428, 0]
click at [185, 251] on div "You : اهلا كيف نقدر نخدمك؟" at bounding box center [150, 246] width 150 height 23
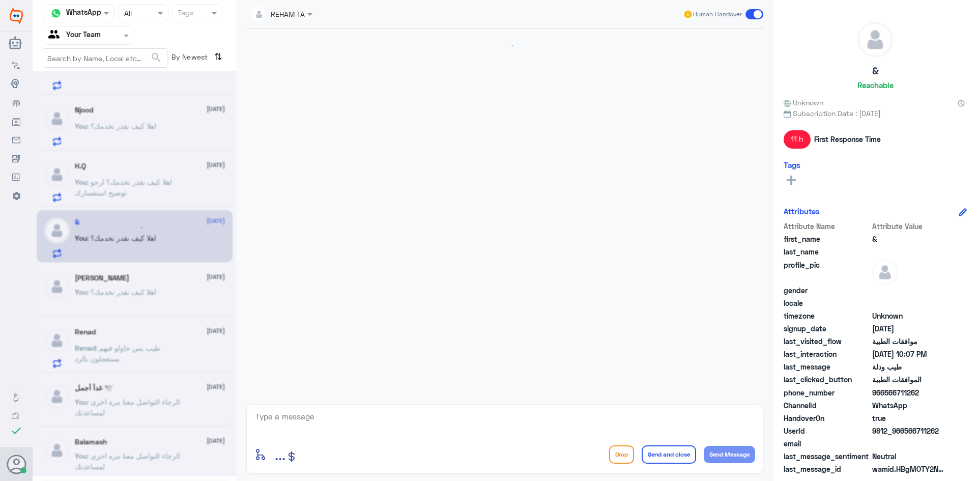
scroll to position [939, 0]
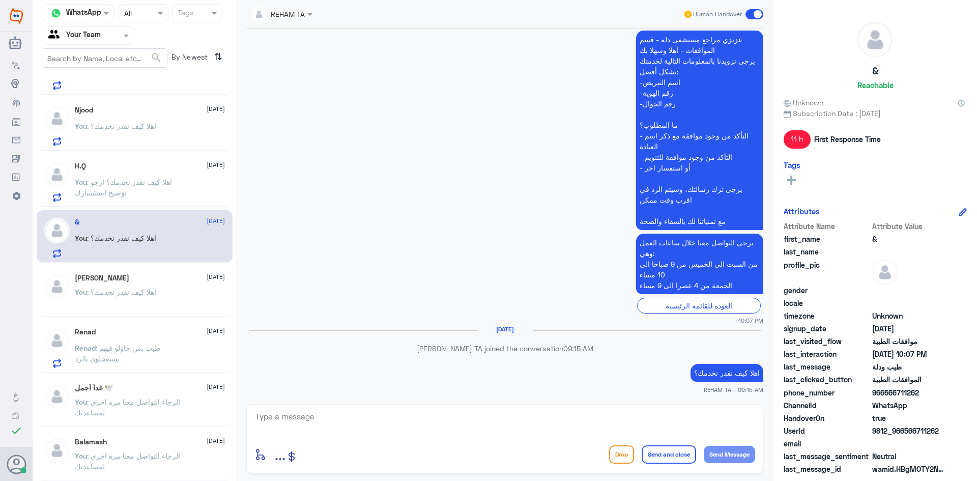
click at [407, 417] on textarea at bounding box center [504, 422] width 501 height 25
paste textarea "الرجاء التواصل معنا مره اخرى لمساعدتك"
type textarea "الرجاء التواصل معنا مره اخرى لمساعدتك"
click at [679, 460] on button "Send and close" at bounding box center [668, 454] width 54 height 18
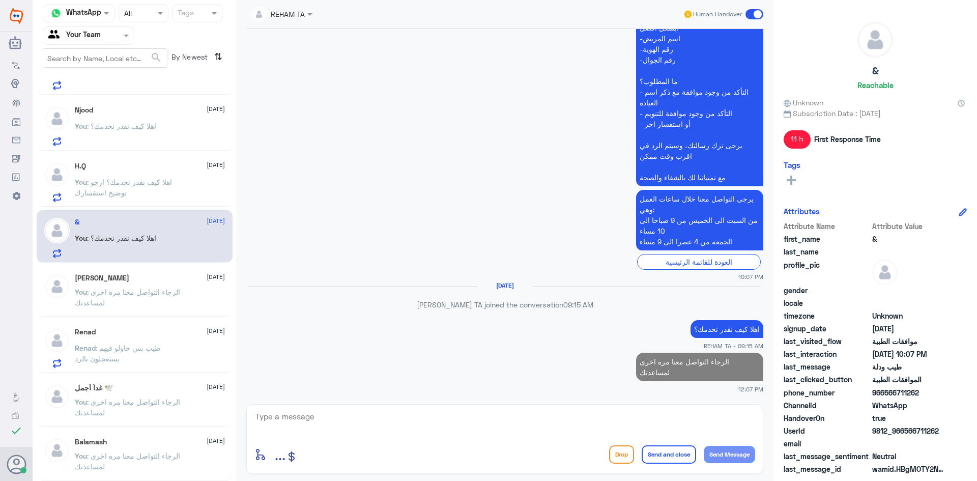
scroll to position [426, 0]
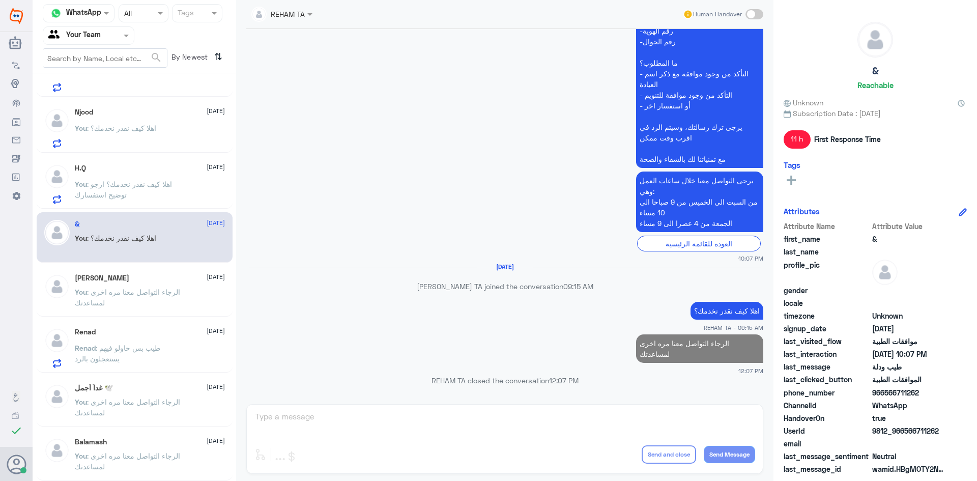
click at [143, 185] on span ": اهلا كيف نقدر نخدمك؟ ارجو توضيح استفسارك" at bounding box center [123, 189] width 97 height 19
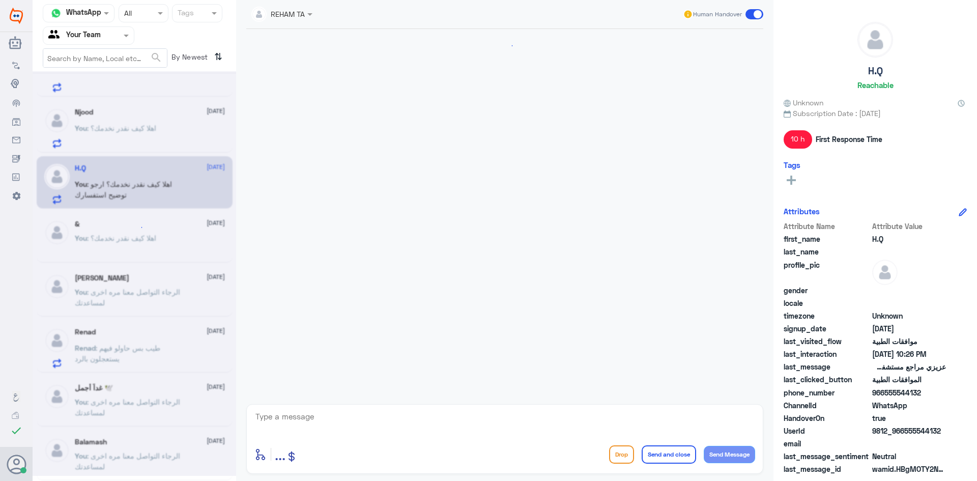
scroll to position [414, 0]
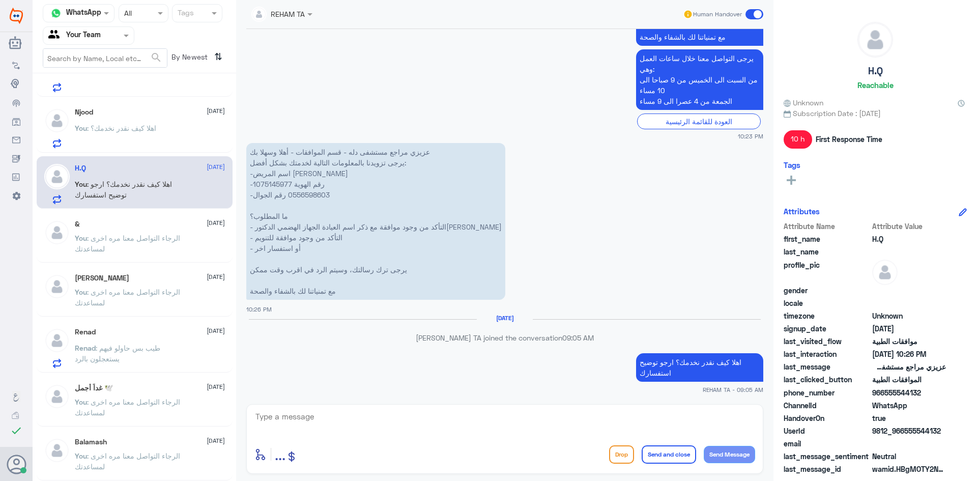
click at [274, 184] on p "عزيزي مراجع مستشفى دله - قسم الموافقات - أهلا وسهلا بك يرجى تزويدنا بالمعلومات …" at bounding box center [375, 221] width 259 height 157
copy p "1075145977"
click at [298, 409] on div "enter flow name ... Drop Send and close Send Message" at bounding box center [504, 439] width 517 height 70
click at [298, 414] on textarea at bounding box center [504, 422] width 501 height 25
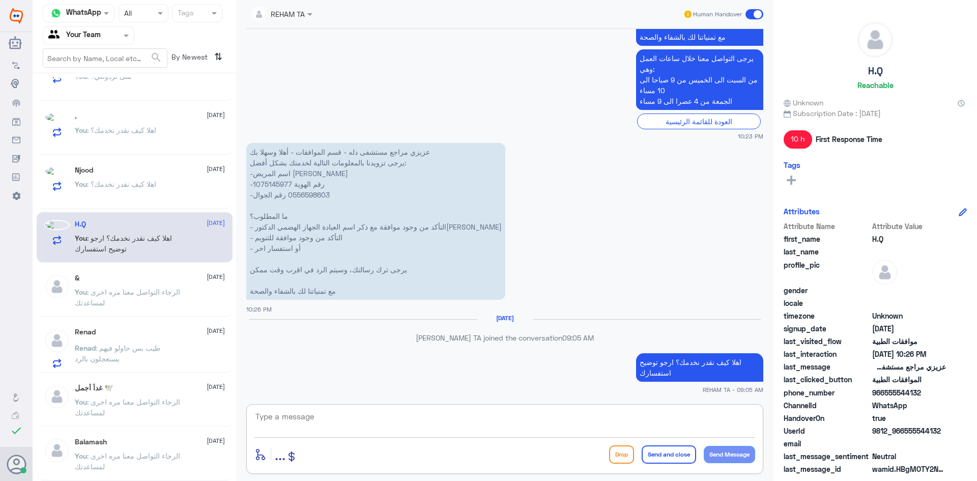
paste textarea "1075145977"
drag, startPoint x: 326, startPoint y: 420, endPoint x: 133, endPoint y: 395, distance: 194.8
click at [168, 402] on div "Channel WhatsApp Status × All Tags Agent Filter Your Team search By Newest ⇅ Sa…" at bounding box center [505, 242] width 944 height 484
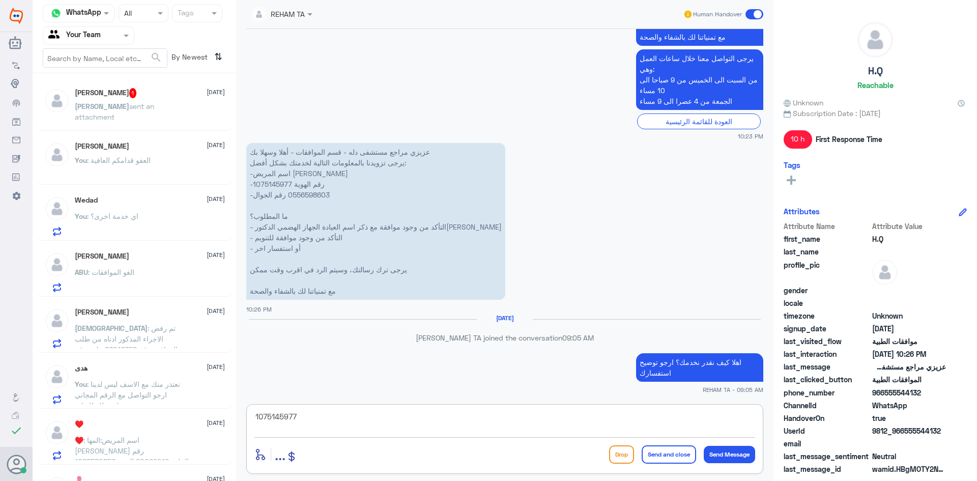
scroll to position [0, 0]
type textarea "1075145977"
click at [119, 97] on h5 "Saleh Alharbi 1" at bounding box center [106, 94] width 62 height 10
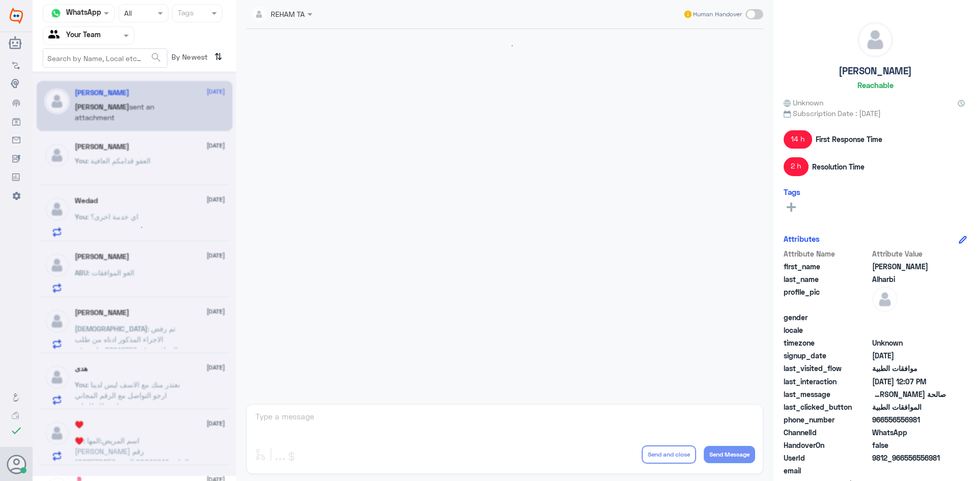
scroll to position [500, 0]
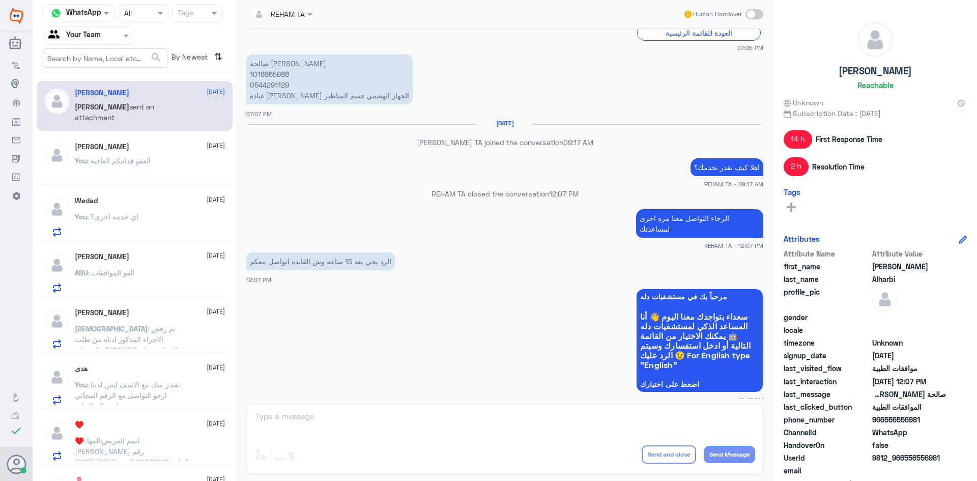
click at [275, 77] on p "صالحة ربيع العمري 1018865988 0544291129 عيادة الدكتور محمد الحبال الجهاز الهضمي…" at bounding box center [329, 79] width 166 height 50
copy p "1018865988"
click at [331, 416] on div "REHAM TA Human Handover 18 Aug 2025 السلام عليكم حاب استفسر عن موافقة تامين لمو…" at bounding box center [504, 242] width 537 height 484
click at [350, 411] on div "REHAM TA Human Handover 18 Aug 2025 السلام عليكم حاب استفسر عن موافقة تامين لمو…" at bounding box center [504, 242] width 537 height 484
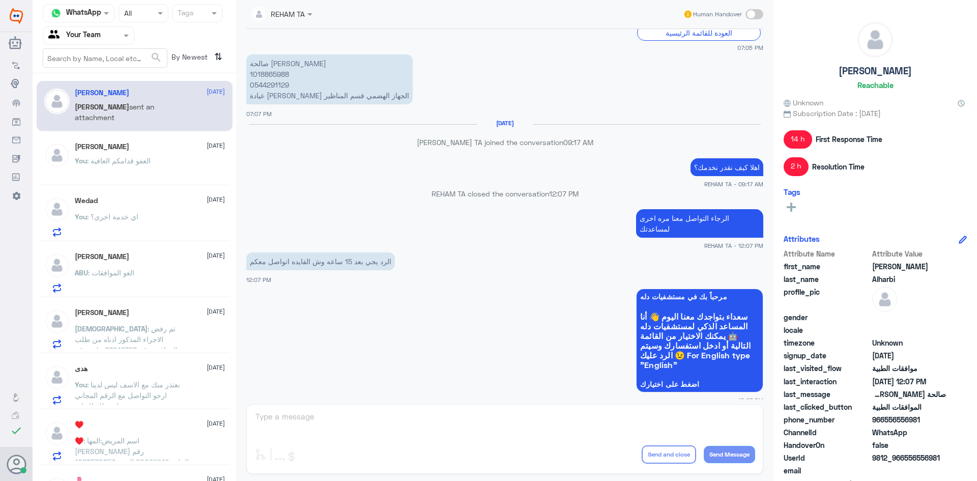
click at [341, 425] on div "REHAM TA Human Handover 18 Aug 2025 السلام عليكم حاب استفسر عن موافقة تامين لمو…" at bounding box center [504, 242] width 537 height 484
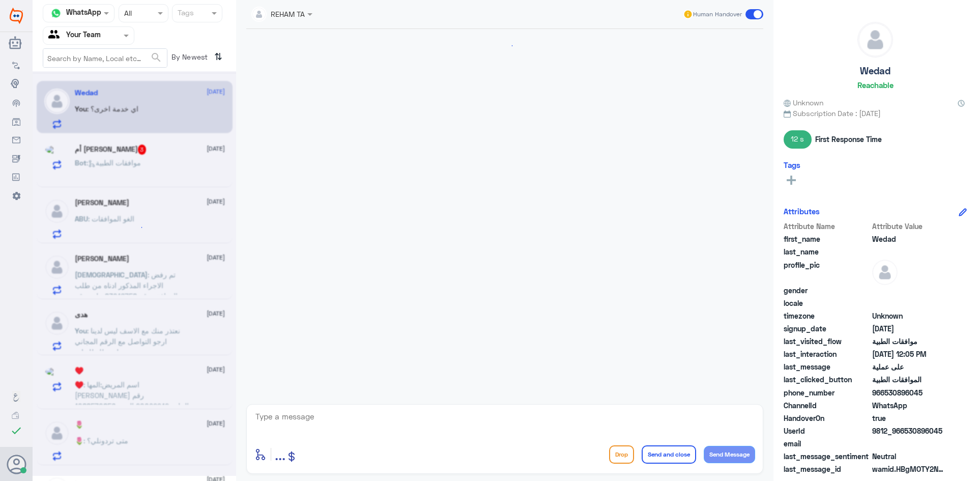
scroll to position [949, 0]
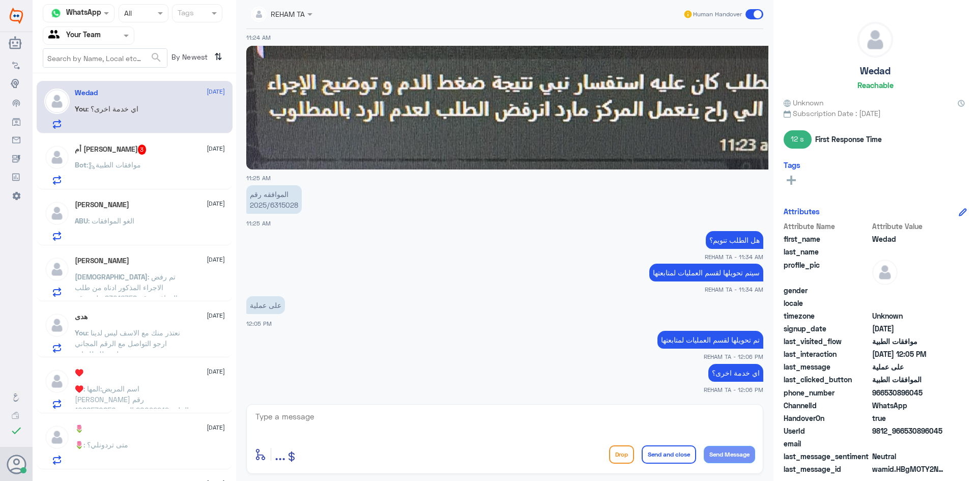
click at [138, 155] on div "أم [PERSON_NAME] 3 [DATE]" at bounding box center [150, 149] width 150 height 10
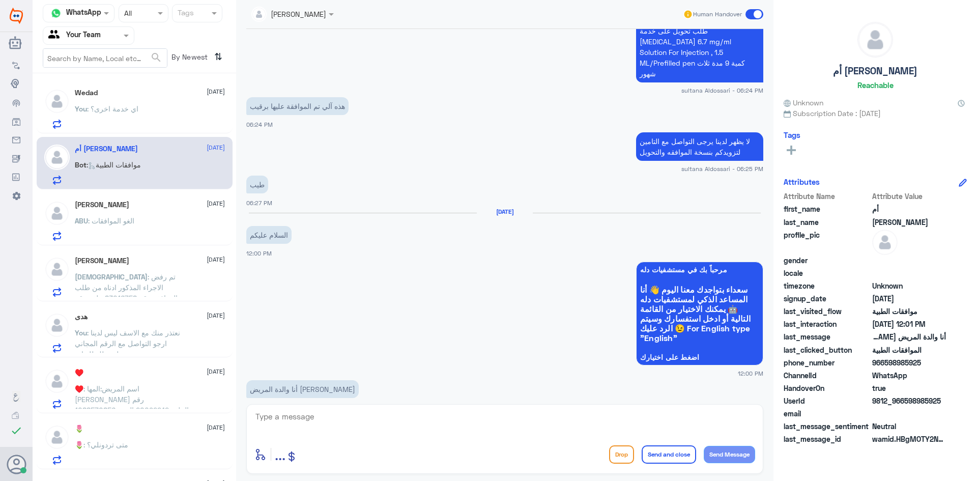
scroll to position [665, 0]
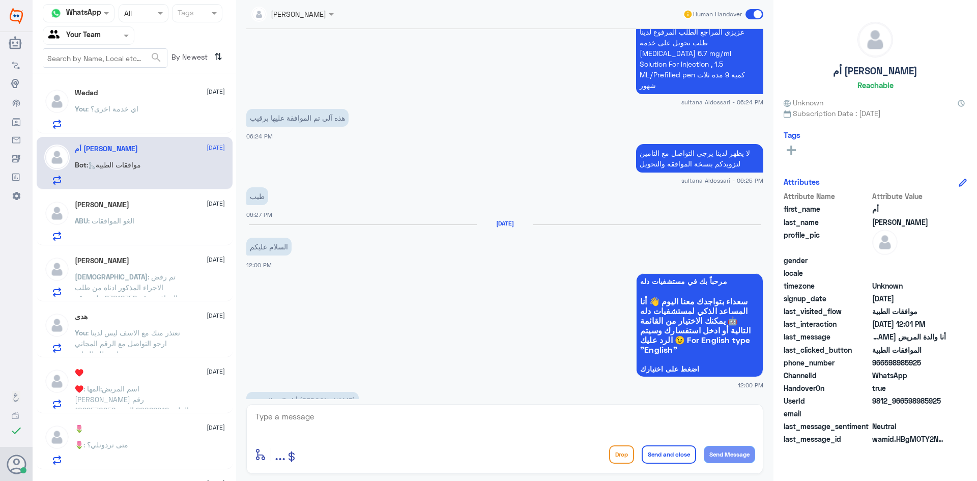
click at [355, 435] on div at bounding box center [504, 423] width 501 height 27
click at [355, 426] on textarea at bounding box center [504, 422] width 501 height 25
paste textarea "اهلا كيف نقدر نخدمك؟ ارجو توضيح استفسارك"
type textarea "اهلا كيف نقدر نخدمك؟ ارجو توضيح استفسارك"
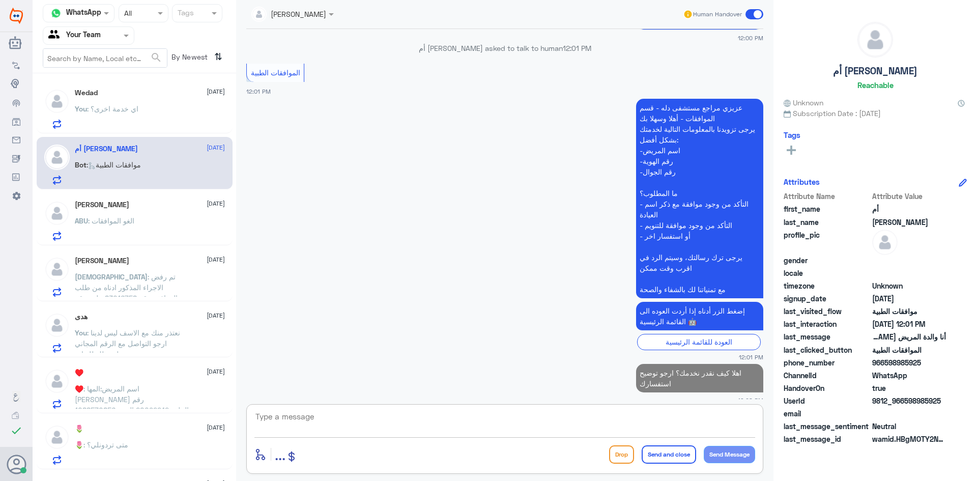
click at [124, 217] on span ": الغو الموافقات" at bounding box center [111, 220] width 46 height 9
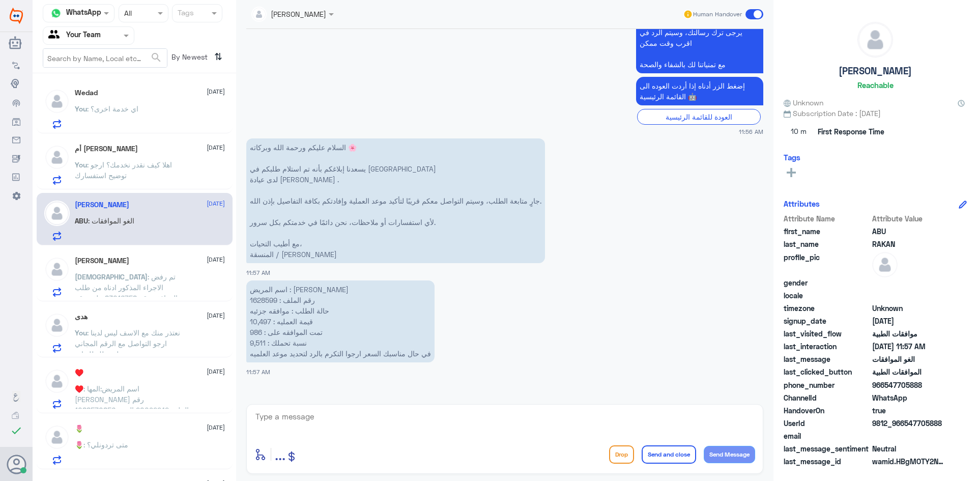
scroll to position [1454, 0]
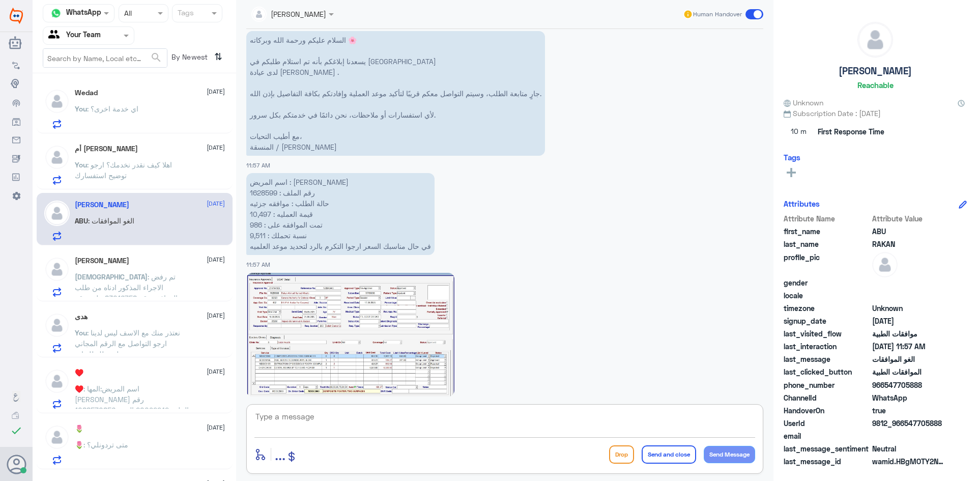
click at [340, 431] on textarea at bounding box center [504, 422] width 501 height 25
click at [369, 419] on textarea at bounding box center [504, 422] width 501 height 25
paste textarea "اهلا وسهلا سيتم التحقق حالا"
drag, startPoint x: 673, startPoint y: 427, endPoint x: 852, endPoint y: 429, distance: 179.1
click at [852, 429] on div "Channel WhatsApp Status × All Tags Agent Filter Your Team search By Newest ⇅ أم…" at bounding box center [505, 242] width 944 height 484
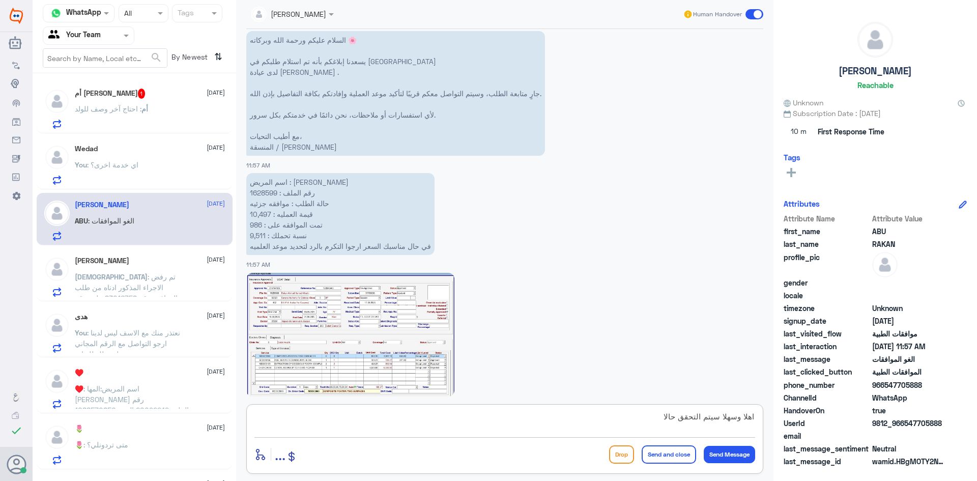
click at [672, 416] on textarea "اهلا وسهلا سيتم التحقق حالا" at bounding box center [504, 422] width 501 height 25
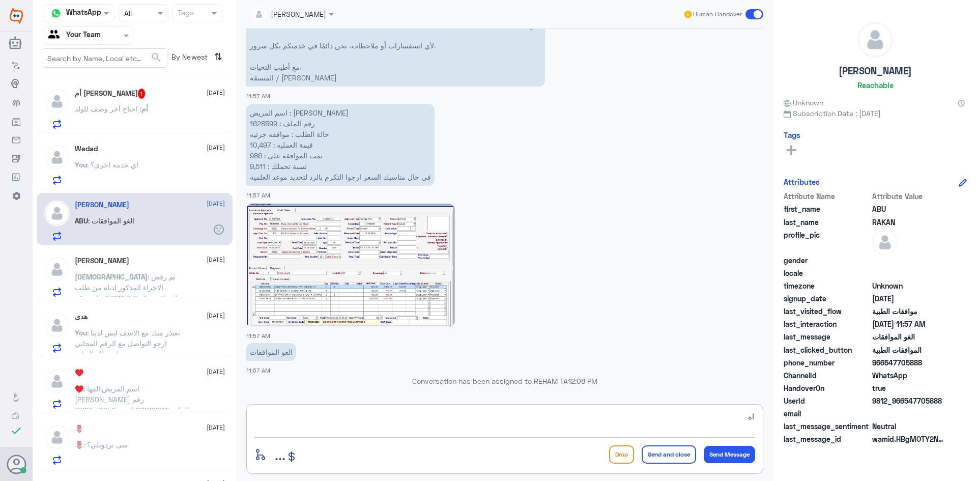
type textarea "ا"
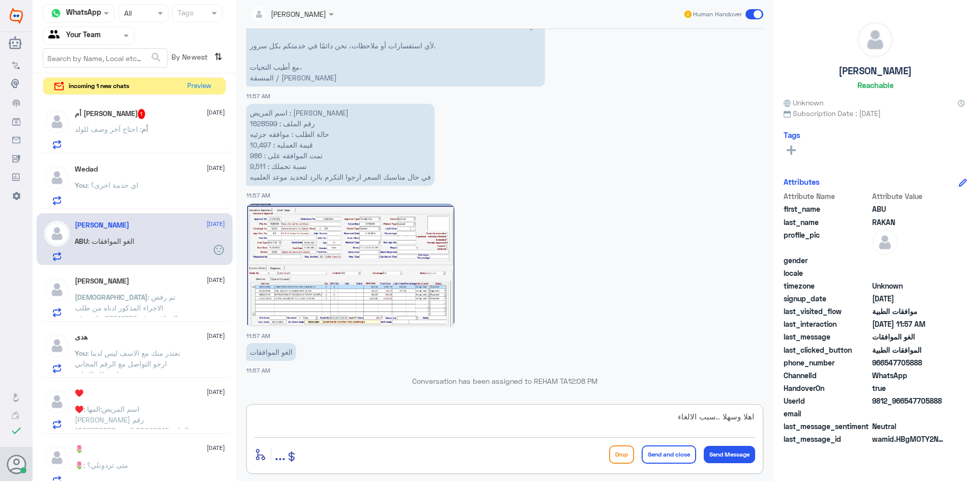
type textarea "اهلا وسهلا ..سبب الالغاء؟"
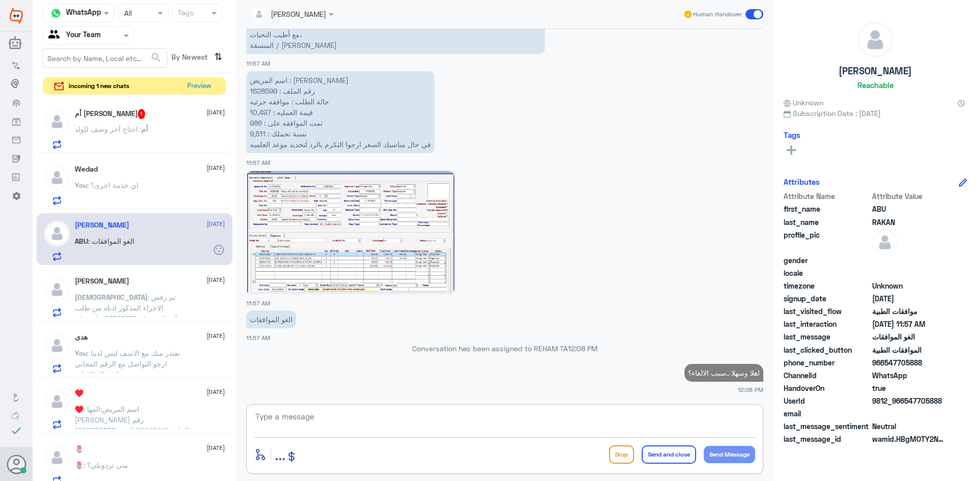
click at [370, 240] on img at bounding box center [350, 233] width 208 height 124
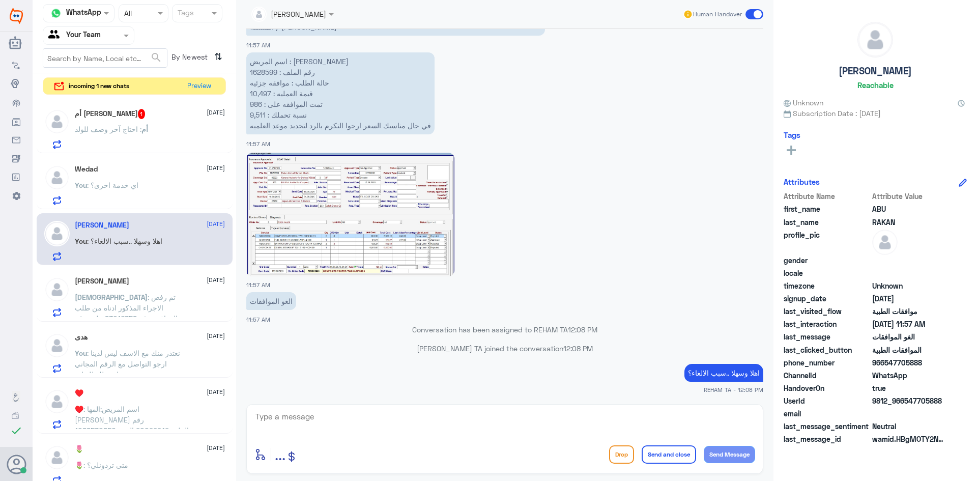
click at [265, 72] on p "اسم المريض : [PERSON_NAME] رقم الملف : 1628599 حالة الطلب : موافقه جزئيه قيمة ا…" at bounding box center [340, 93] width 188 height 82
copy p "1628599"
click at [138, 112] on span "1" at bounding box center [142, 114] width 8 height 10
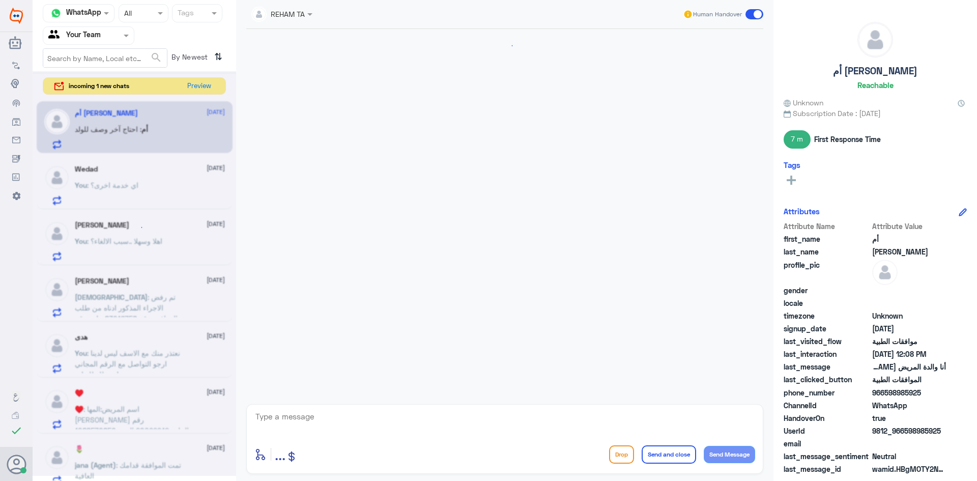
scroll to position [898, 0]
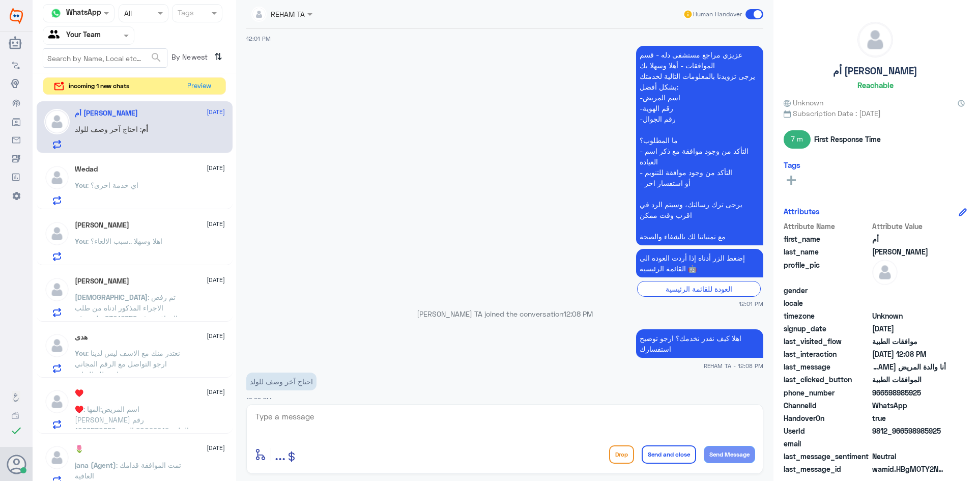
click at [340, 424] on textarea at bounding box center [504, 422] width 501 height 25
drag, startPoint x: 667, startPoint y: 328, endPoint x: 656, endPoint y: 334, distance: 12.7
click at [657, 333] on p "اهلا كيف نقدر نخدمك؟ ارجو توضيح استفسارك" at bounding box center [699, 343] width 127 height 28
click at [659, 344] on p "اهلا كيف نقدر نخدمك؟ ارجو توضيح استفسارك" at bounding box center [699, 343] width 127 height 28
drag, startPoint x: 670, startPoint y: 340, endPoint x: 657, endPoint y: 340, distance: 12.7
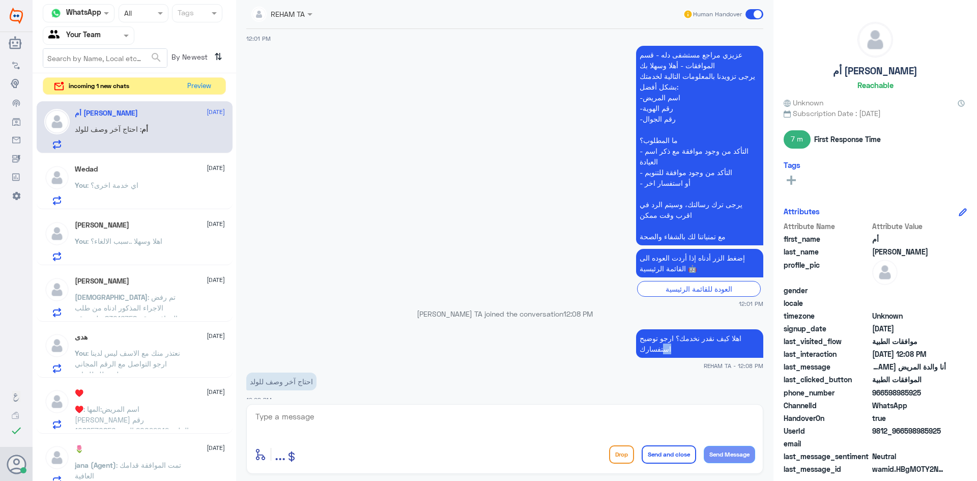
click at [657, 340] on p "اهلا كيف نقدر نخدمك؟ ارجو توضيح استفسارك" at bounding box center [699, 343] width 127 height 28
click at [347, 413] on textarea at bounding box center [504, 422] width 501 height 25
paste textarea "ارجو توضيح استفسارك"
type textarea "ارجو توضيح استفسارك"
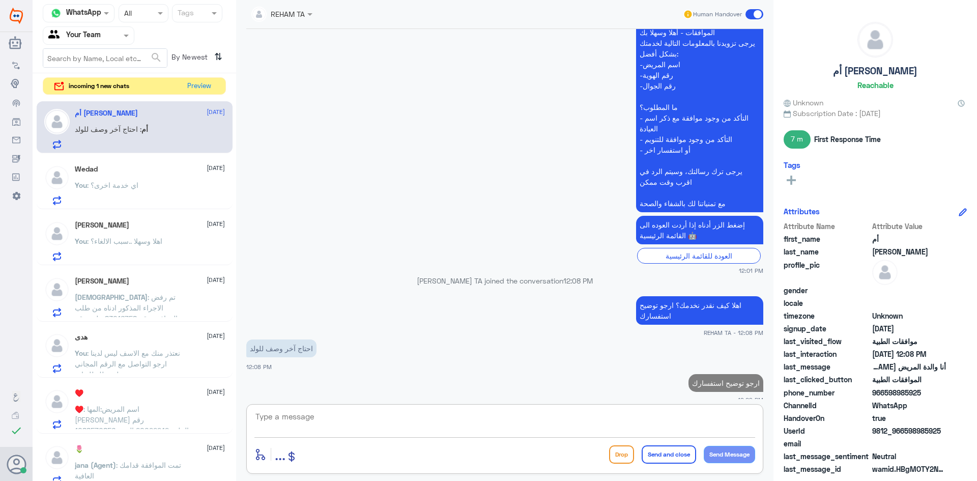
click at [178, 79] on div "incoming 1 new chats Preview" at bounding box center [134, 86] width 183 height 18
click at [190, 81] on button "Preview" at bounding box center [200, 86] width 32 height 16
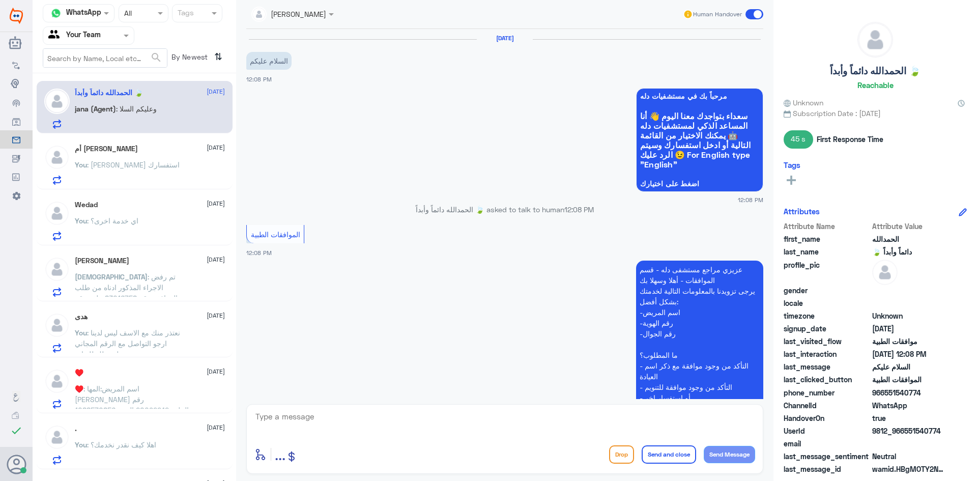
click at [115, 166] on span ": [PERSON_NAME] استفسارك" at bounding box center [133, 164] width 93 height 9
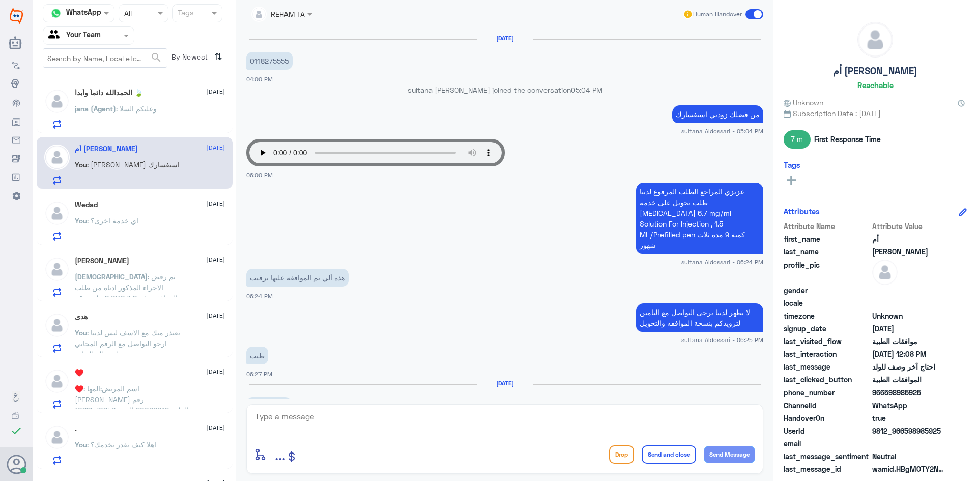
scroll to position [746, 0]
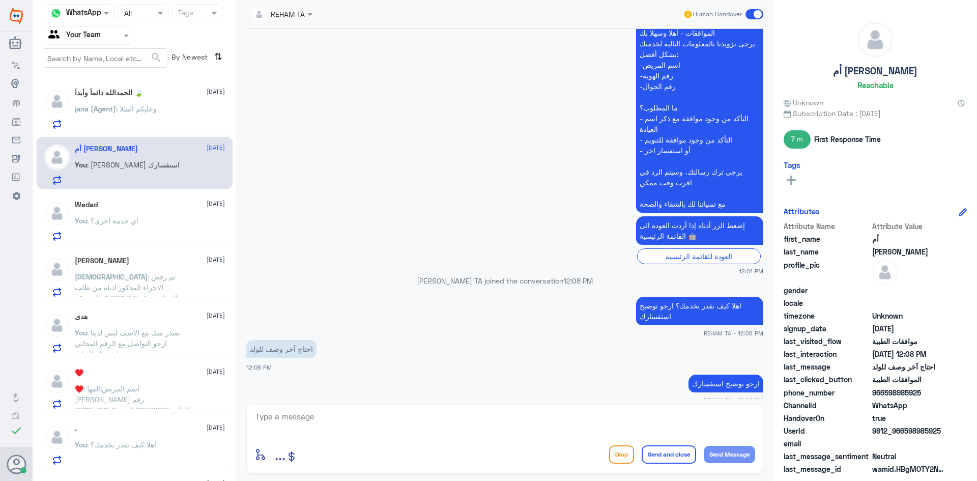
click at [152, 228] on div "You : اي خدمة اخرى؟" at bounding box center [150, 229] width 150 height 23
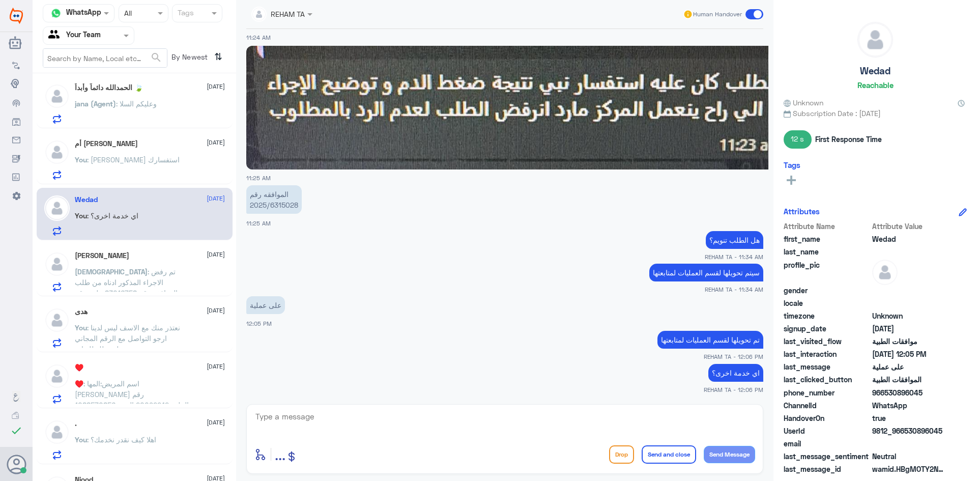
scroll to position [157, 0]
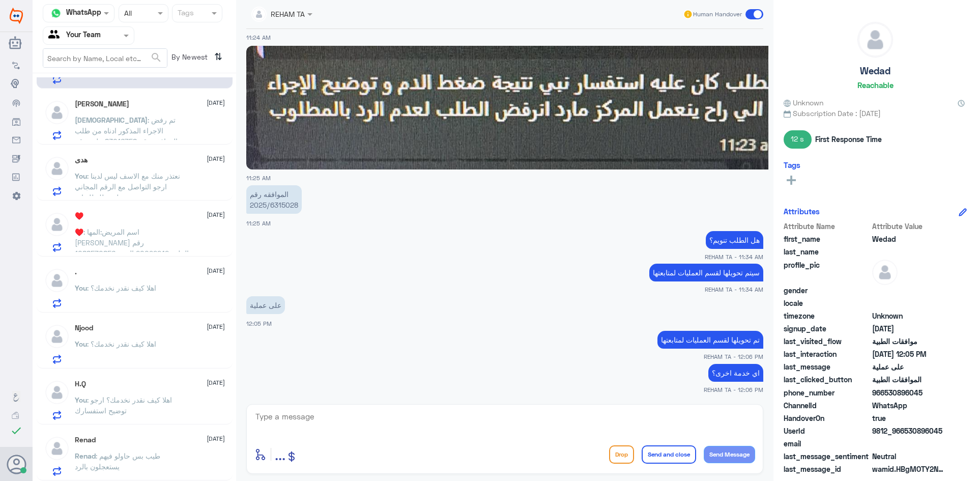
click at [171, 440] on div "Renad [DATE]" at bounding box center [150, 439] width 150 height 9
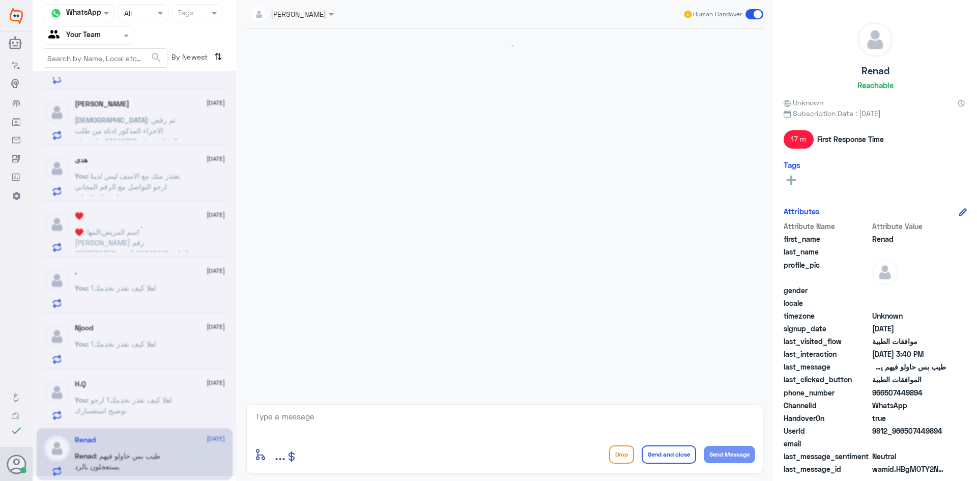
scroll to position [648, 0]
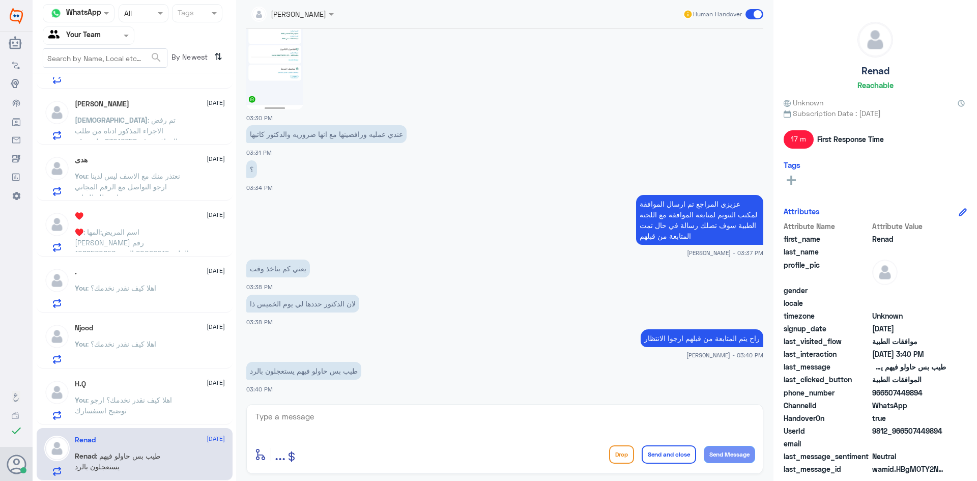
click at [145, 395] on p "You : اهلا كيف نقدر نخدمك؟ ارجو توضيح استفسارك" at bounding box center [132, 406] width 114 height 25
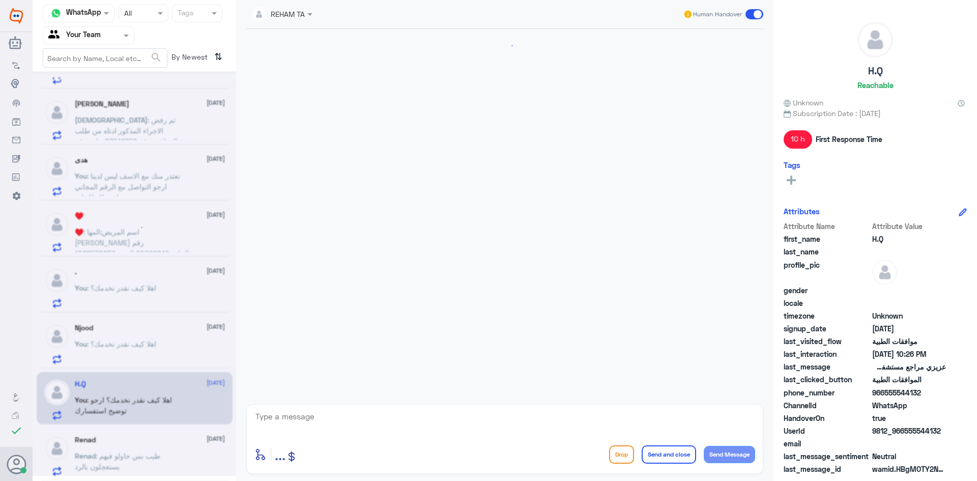
scroll to position [414, 0]
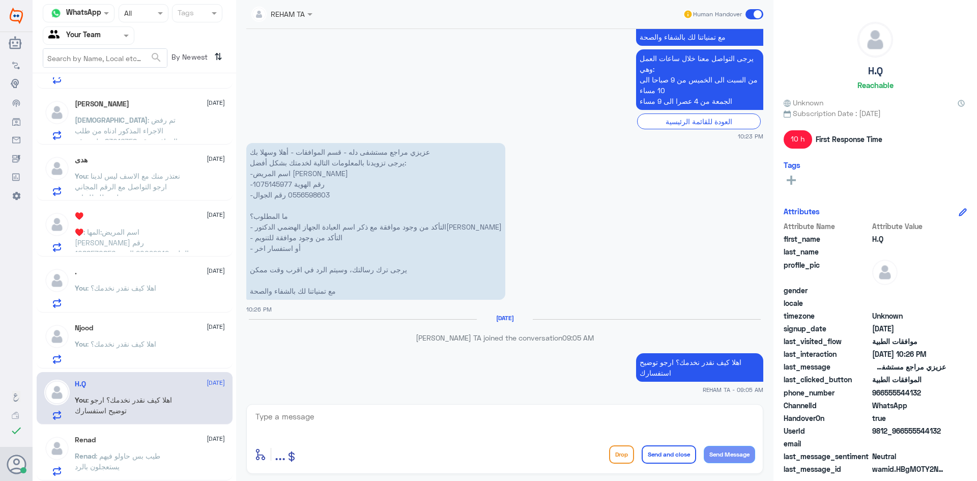
click at [273, 186] on p "عزيزي مراجع مستشفى دله - قسم الموافقات - أهلا وسهلا بك يرجى تزويدنا بالمعلومات …" at bounding box center [375, 221] width 259 height 157
copy p "1075145977"
click at [432, 442] on div "enter flow name ... Drop Send and close Send Message" at bounding box center [504, 439] width 517 height 70
click at [436, 422] on textarea at bounding box center [504, 422] width 501 height 25
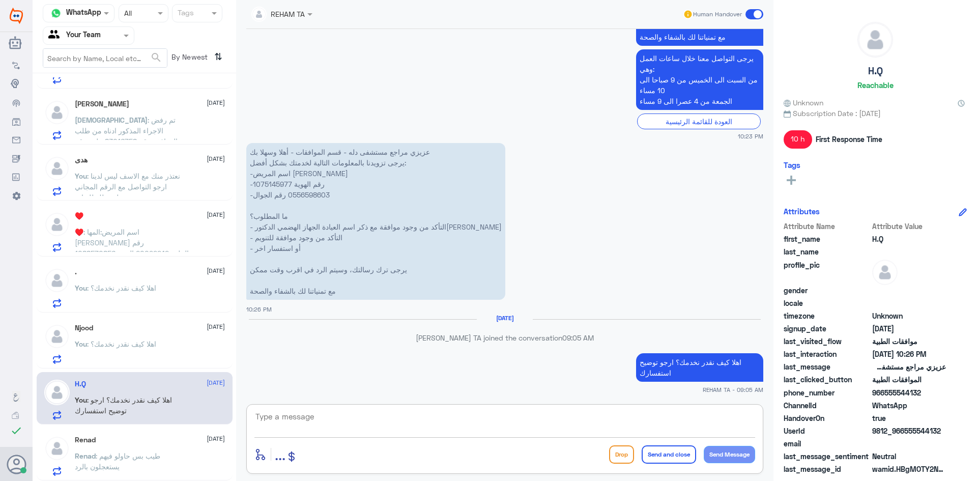
type textarea "j"
type textarea "تمت الموافقه على التحليل فقط بينما المنظار لايزال مرفوض"
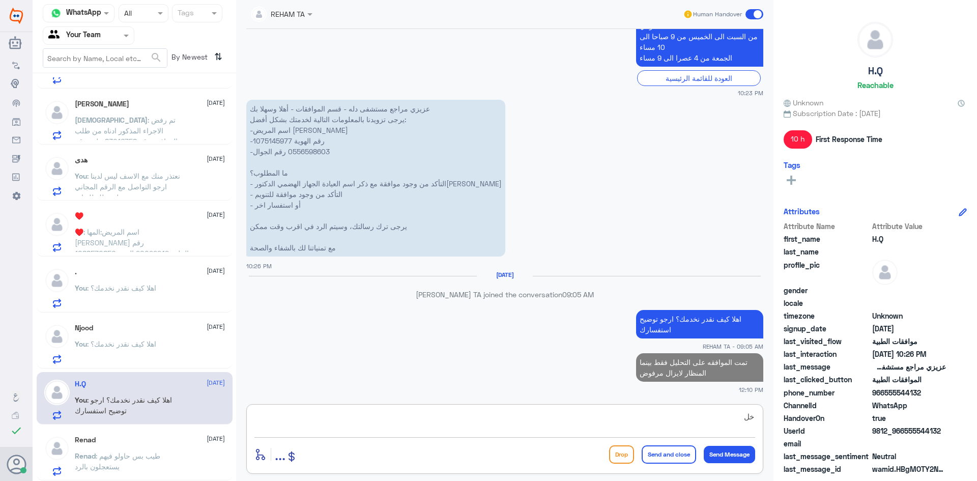
type textarea "خ"
type textarea "سيتم متابعتها حالا"
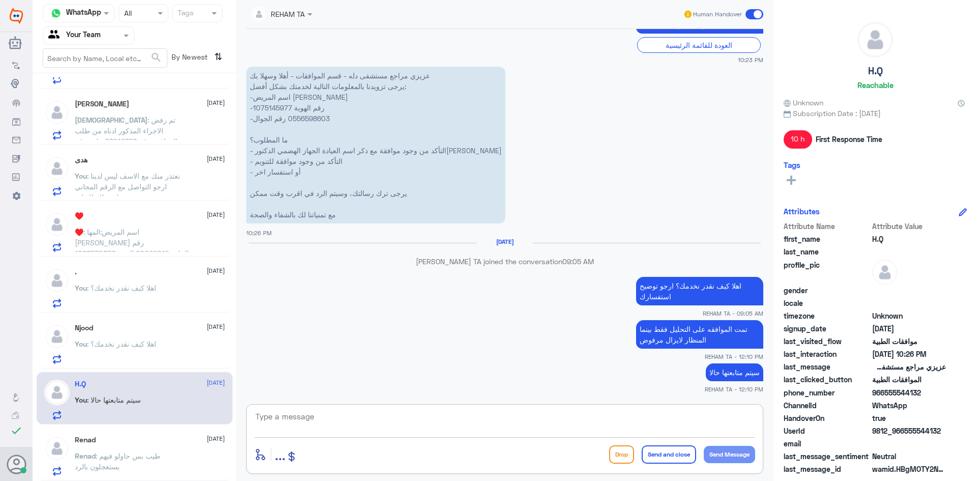
click at [453, 418] on textarea at bounding box center [504, 422] width 501 height 25
type textarea "تمت المتابعه تحت الاجراء"
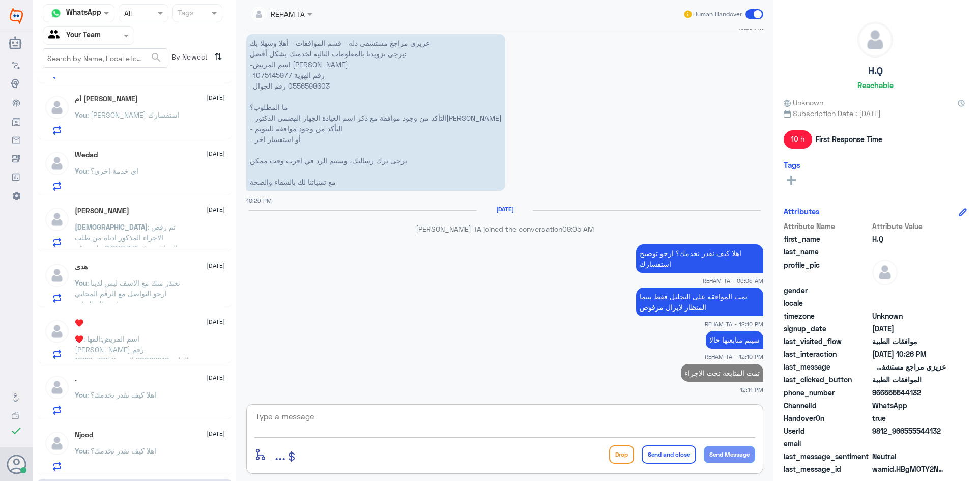
scroll to position [0, 0]
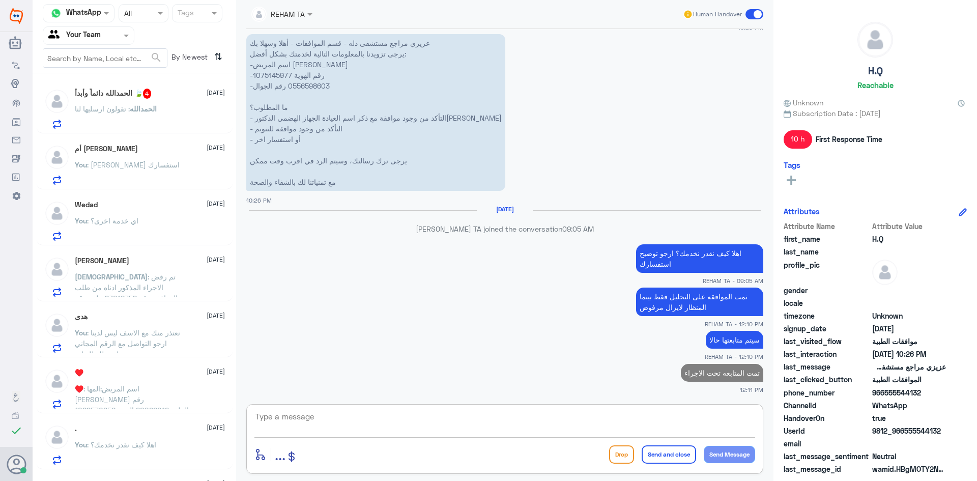
click at [147, 102] on div "ال[PERSON_NAME] دائماً وأبداً 🍃 4 [DATE][PERSON_NAME] : تقولون ارسليها لنا" at bounding box center [150, 109] width 150 height 40
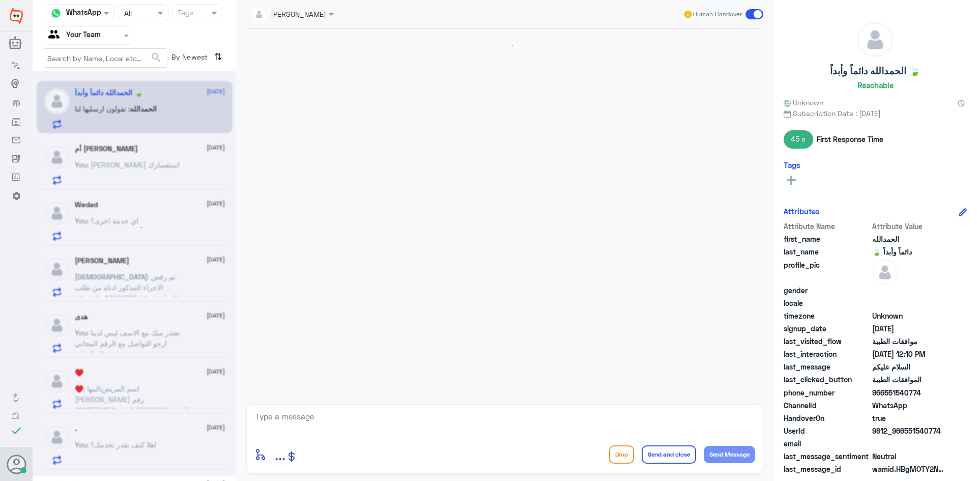
scroll to position [458, 0]
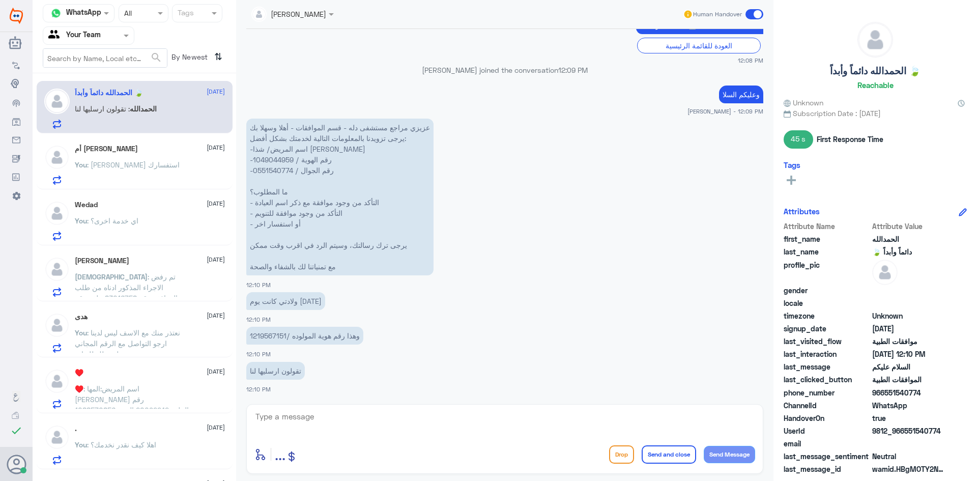
click at [120, 144] on h5 "أم [PERSON_NAME]" at bounding box center [106, 148] width 63 height 9
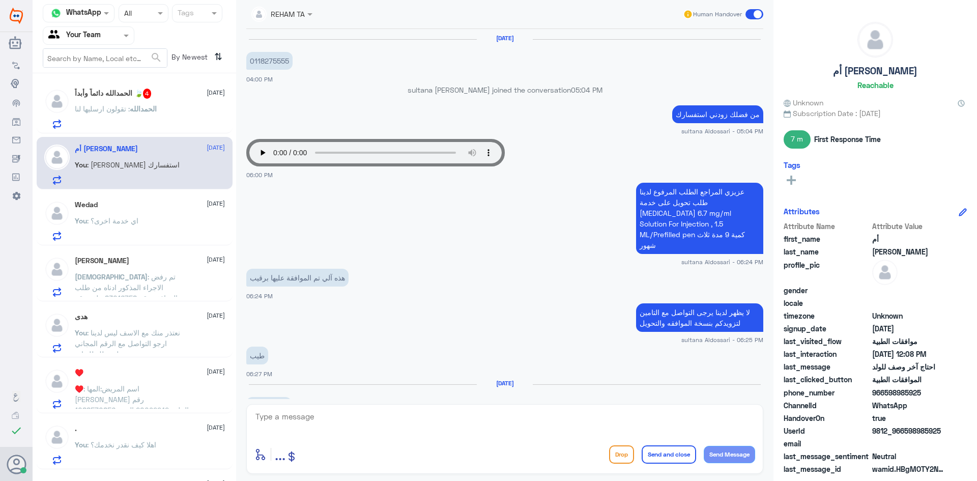
scroll to position [746, 0]
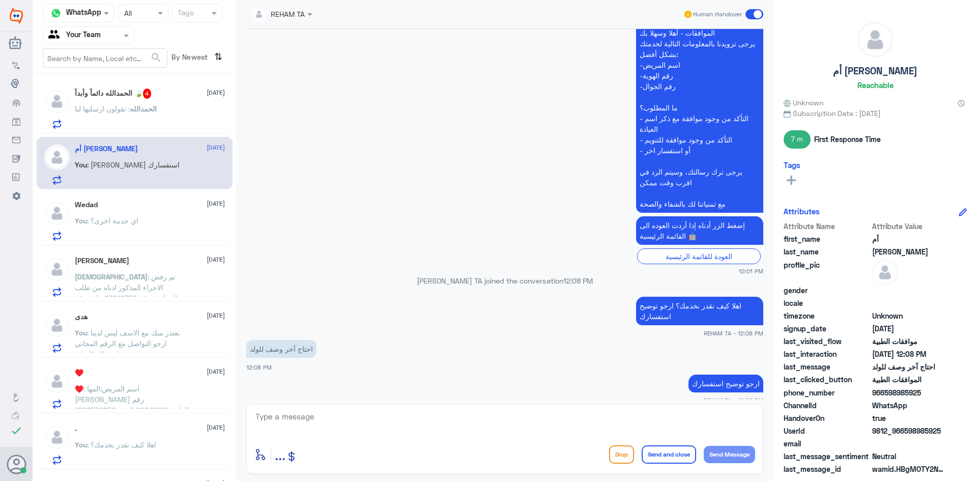
click at [132, 217] on span ": اي خدمة اخرى؟" at bounding box center [112, 220] width 51 height 9
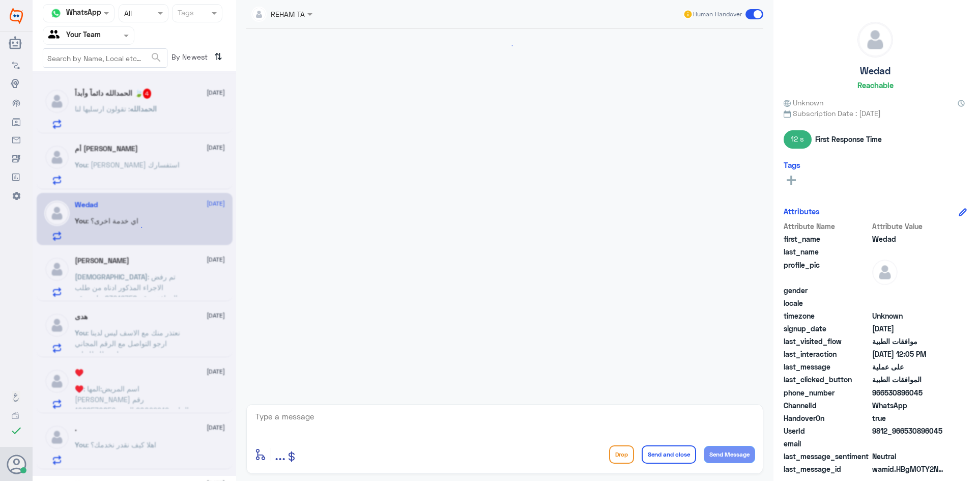
scroll to position [949, 0]
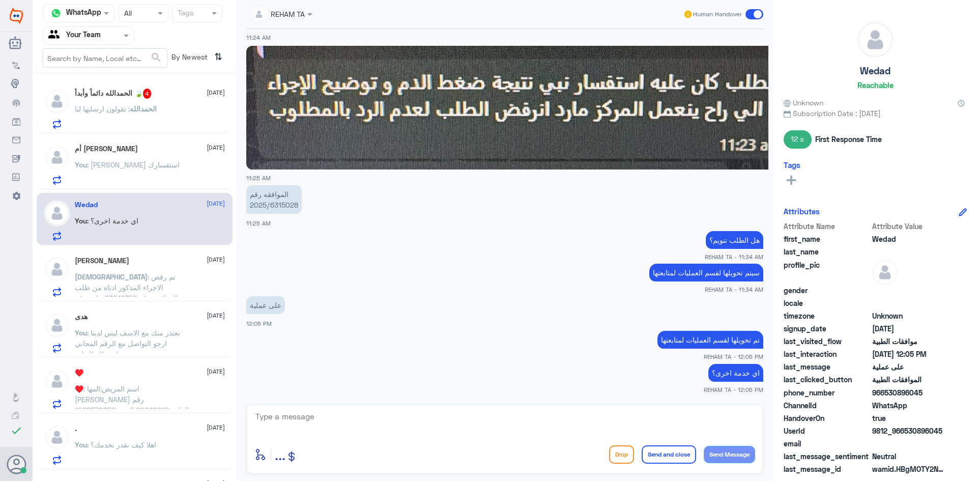
click at [133, 276] on span ": تم رفض الاجراء المذكور ادناه من طلب الموافقة رقم 83016758 ملف رقم (1215435) […" at bounding box center [132, 351] width 114 height 158
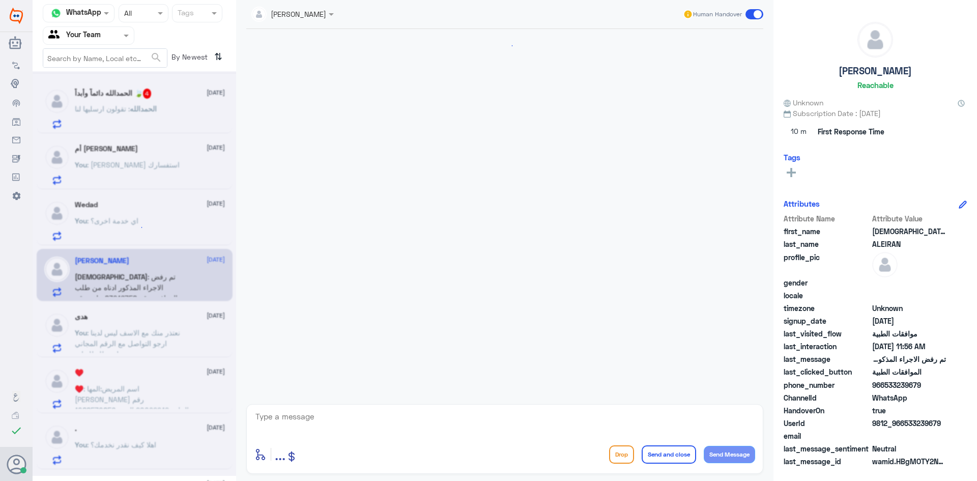
scroll to position [1360, 0]
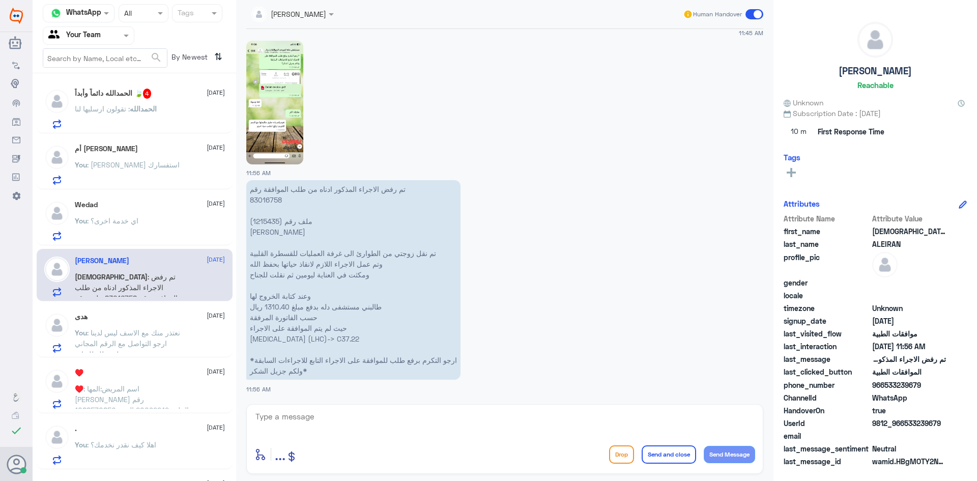
click at [271, 221] on p "تم رفض الاجراء المذكور ادناه من طلب الموافقة رقم 83016758 ملف رقم (1215435) [PE…" at bounding box center [353, 279] width 214 height 199
copy p "1215435"
click at [317, 425] on textarea at bounding box center [504, 422] width 501 height 25
type textarea "j"
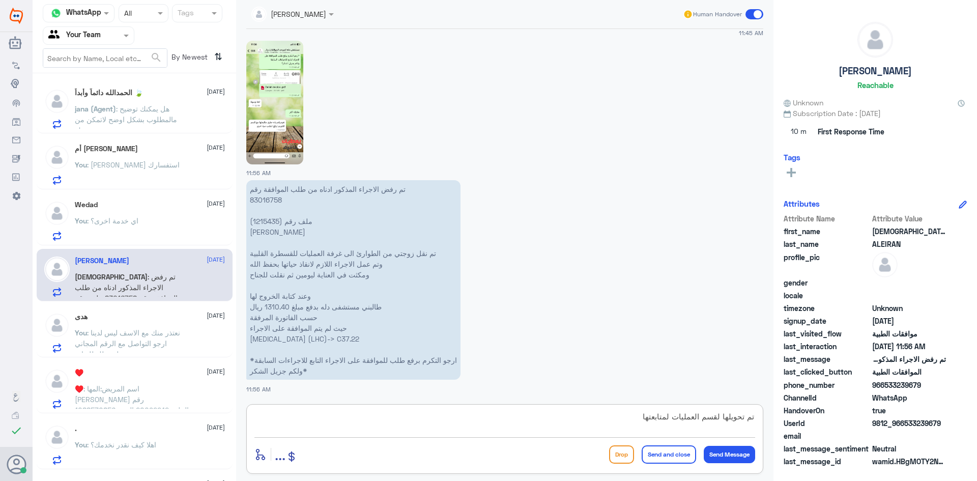
type textarea "تم تحويلها لقسم العمليات لمتابعتها"
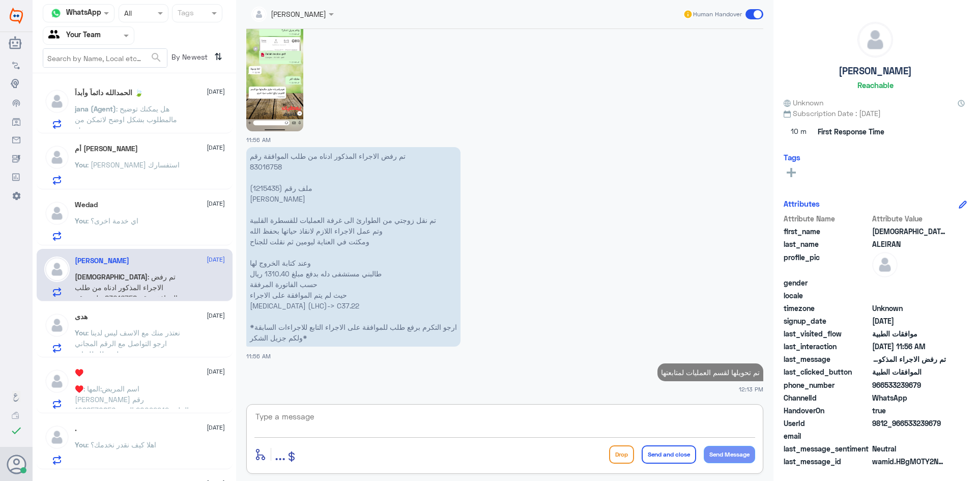
drag, startPoint x: 134, startPoint y: 142, endPoint x: 129, endPoint y: 145, distance: 6.4
click at [134, 142] on div "أم [PERSON_NAME] [DATE] You : [PERSON_NAME] استفسارك" at bounding box center [135, 163] width 196 height 52
click at [112, 165] on span ": [PERSON_NAME] استفسارك" at bounding box center [133, 164] width 93 height 9
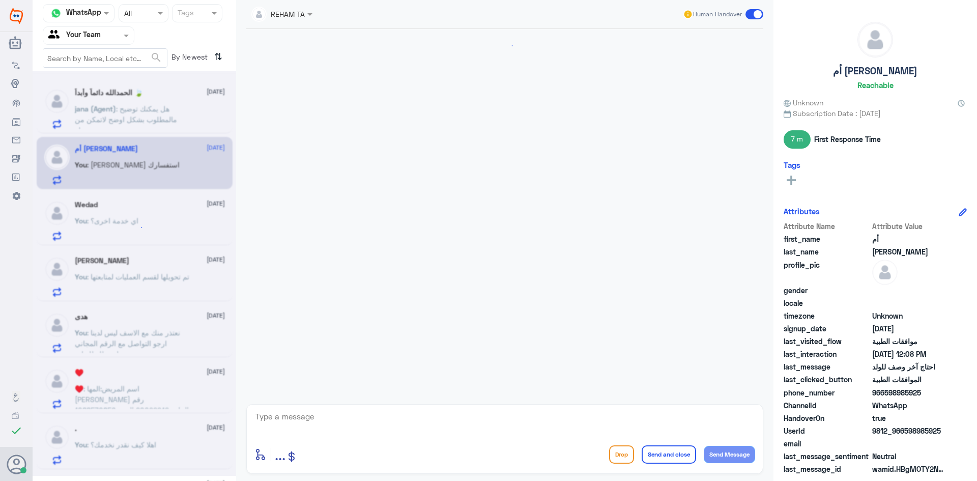
scroll to position [746, 0]
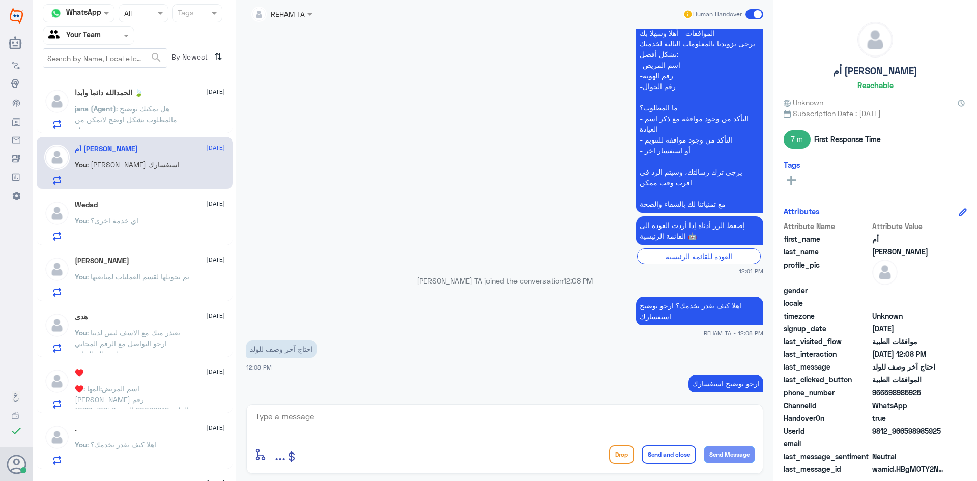
click at [142, 219] on div "You : اي خدمة اخرى؟" at bounding box center [150, 229] width 150 height 23
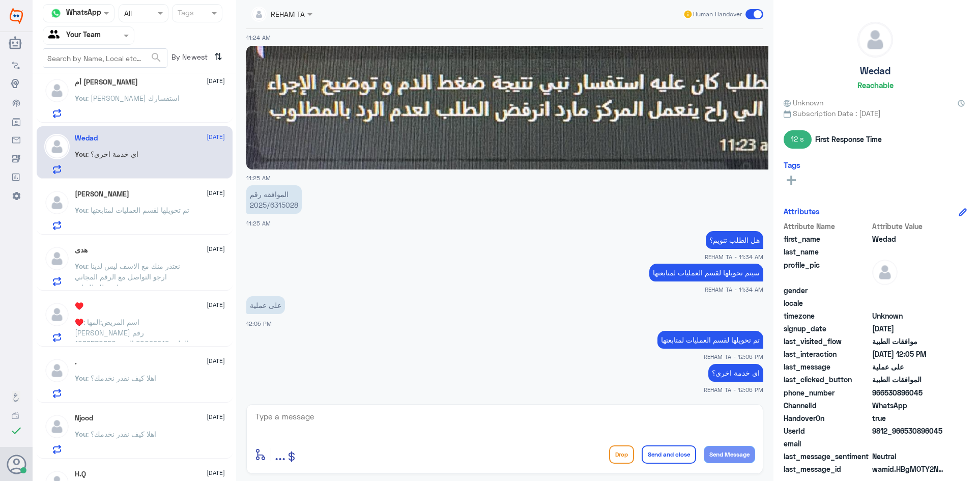
scroll to position [157, 0]
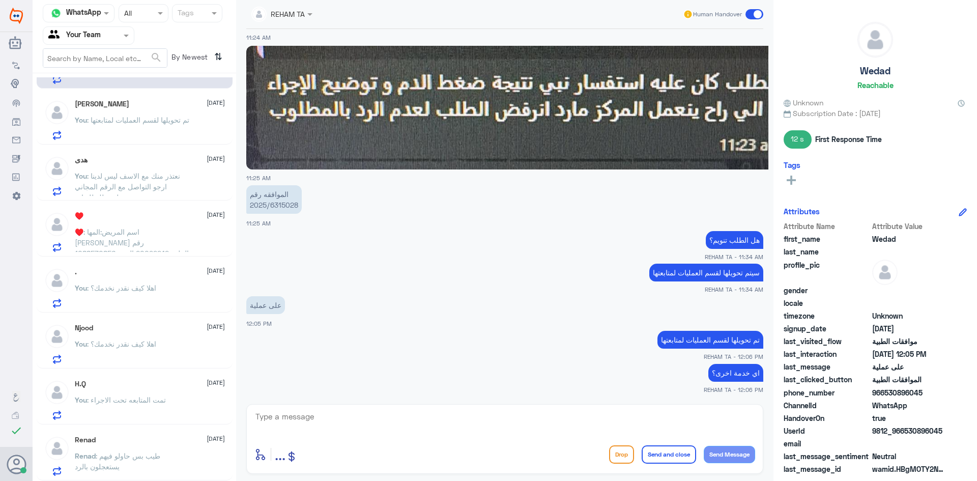
click at [139, 459] on span ": طيب بس حاولو فيهم يستعجلون بالرد" at bounding box center [117, 460] width 85 height 19
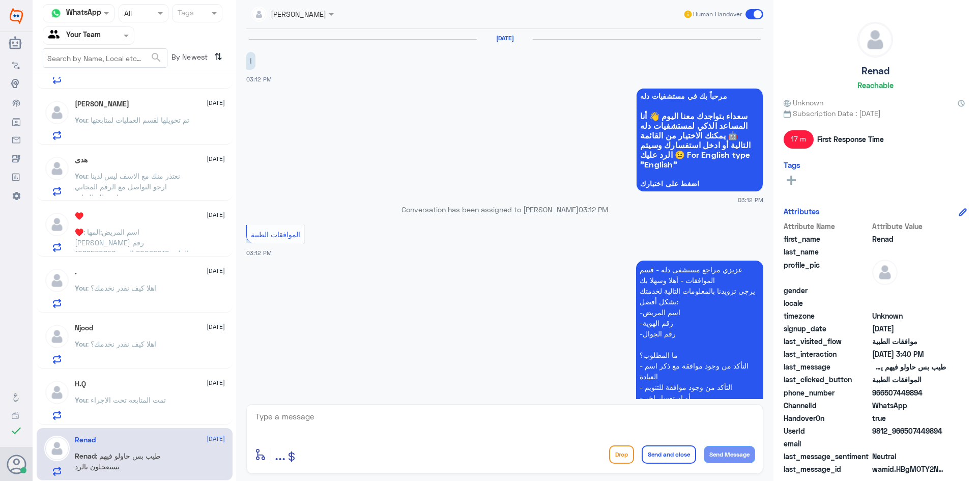
scroll to position [648, 0]
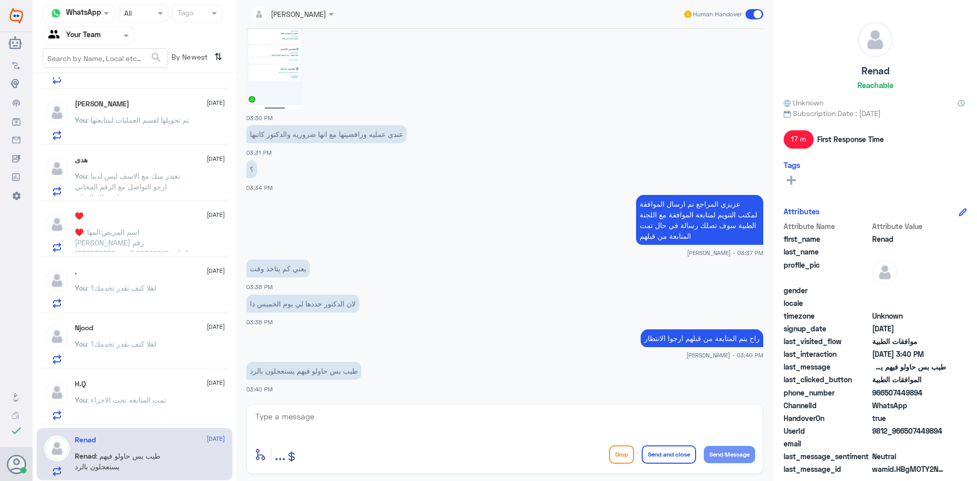
click at [157, 394] on p "You : تمت المتابعه تحت الاجراء" at bounding box center [120, 406] width 91 height 25
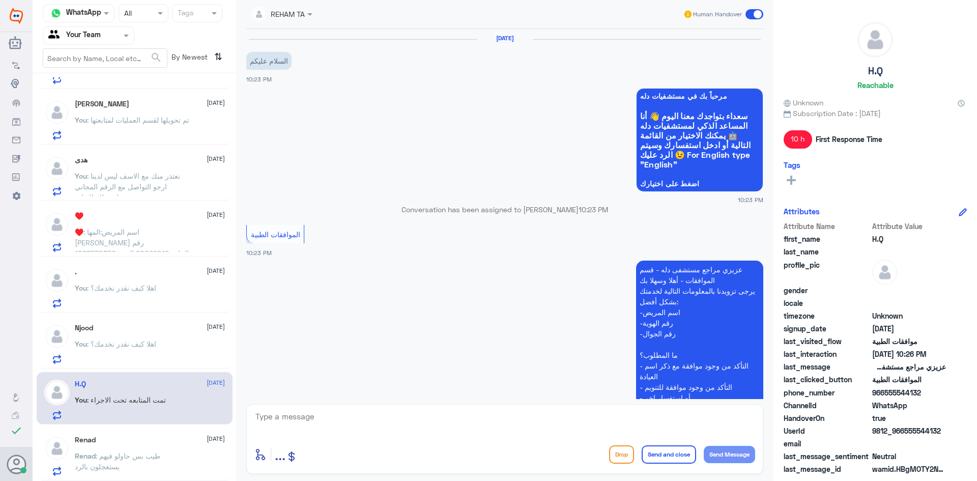
scroll to position [523, 0]
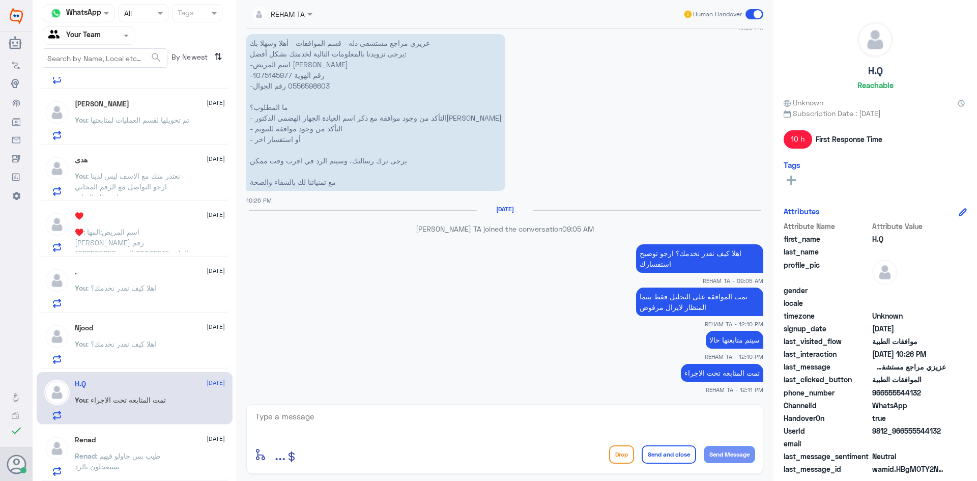
click at [169, 352] on div "You : اهلا كيف نقدر نخدمك؟" at bounding box center [150, 352] width 150 height 23
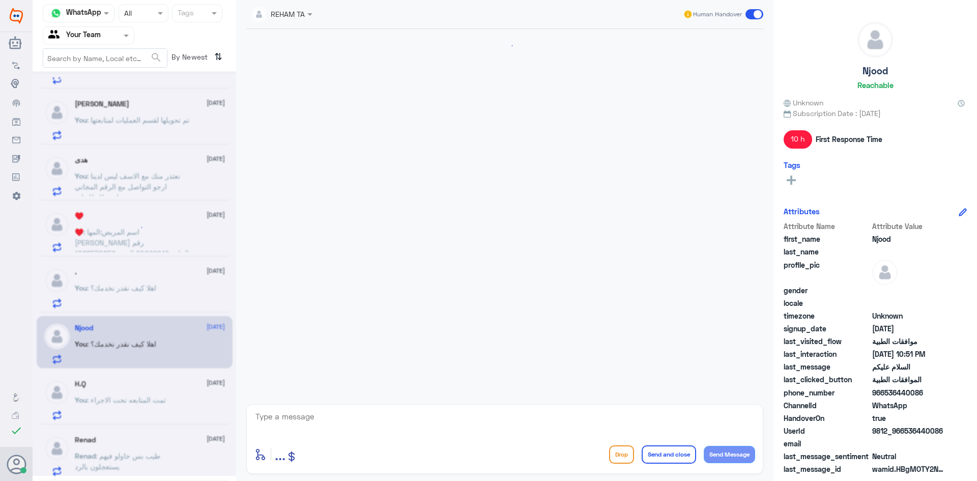
scroll to position [230, 0]
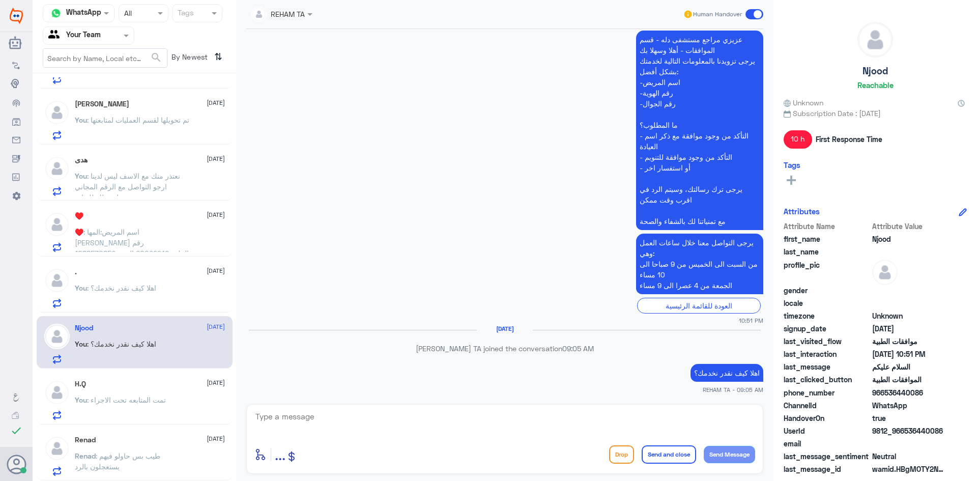
click at [170, 311] on div ". [DATE] You : اهلا كيف نقدر نخدمك؟" at bounding box center [135, 286] width 196 height 52
click at [162, 296] on div "You : اهلا كيف نقدر نخدمك؟" at bounding box center [150, 296] width 150 height 23
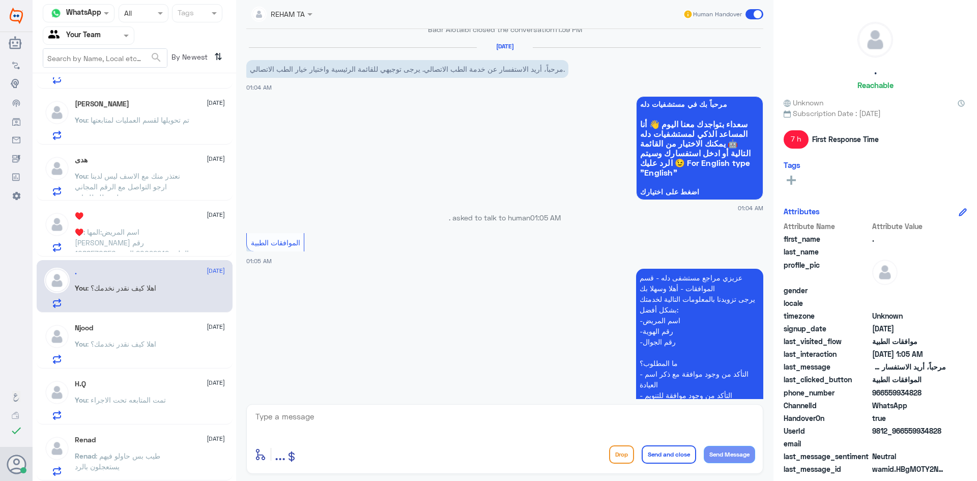
scroll to position [492, 0]
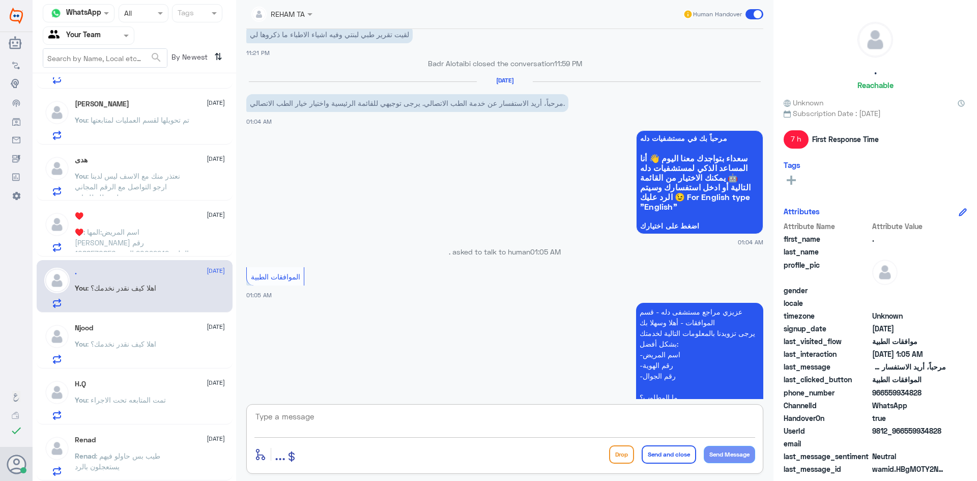
click at [369, 419] on textarea at bounding box center [504, 422] width 501 height 25
paste textarea "الرجاء التواصل معنا مره اخرى لمساعدتك"
type textarea "الرجاء التواصل معنا مره اخرى لمساعدتك"
click at [661, 451] on button "Send and close" at bounding box center [668, 454] width 54 height 18
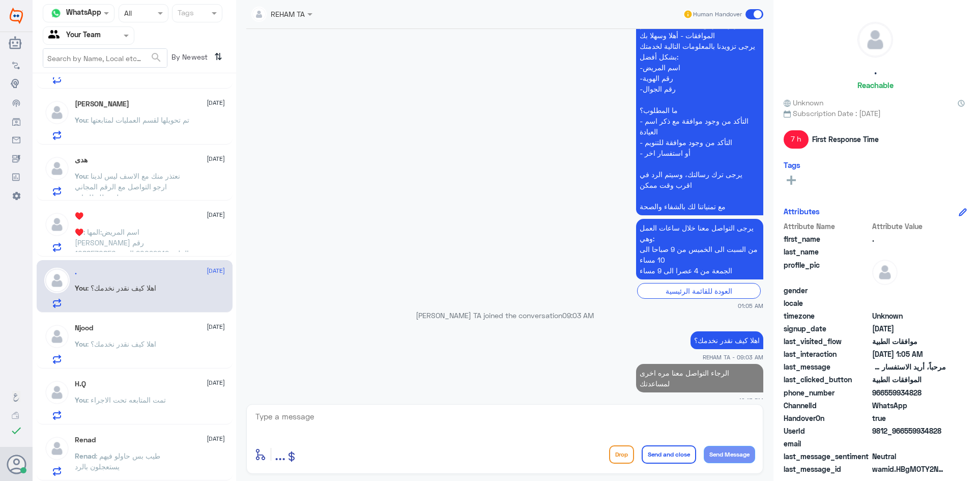
scroll to position [155, 0]
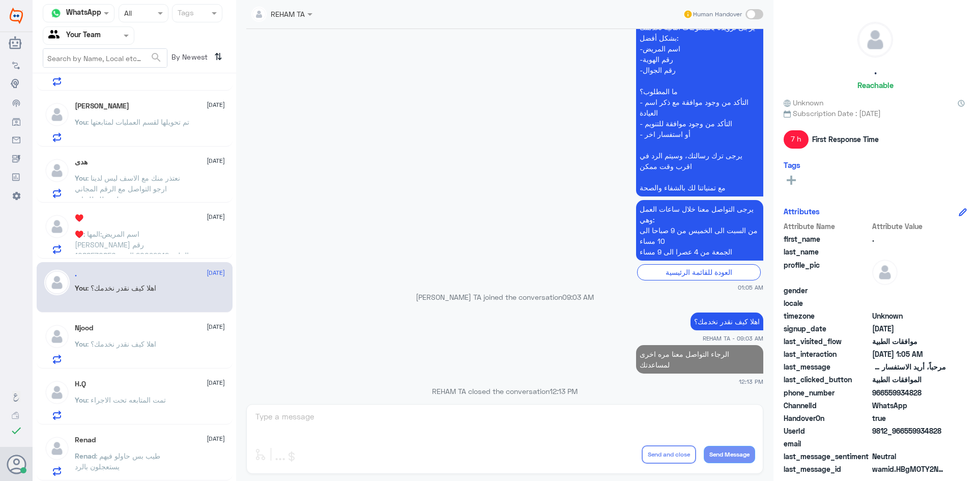
click at [131, 346] on span ": اهلا كيف نقدر نخدمك؟" at bounding box center [121, 343] width 69 height 9
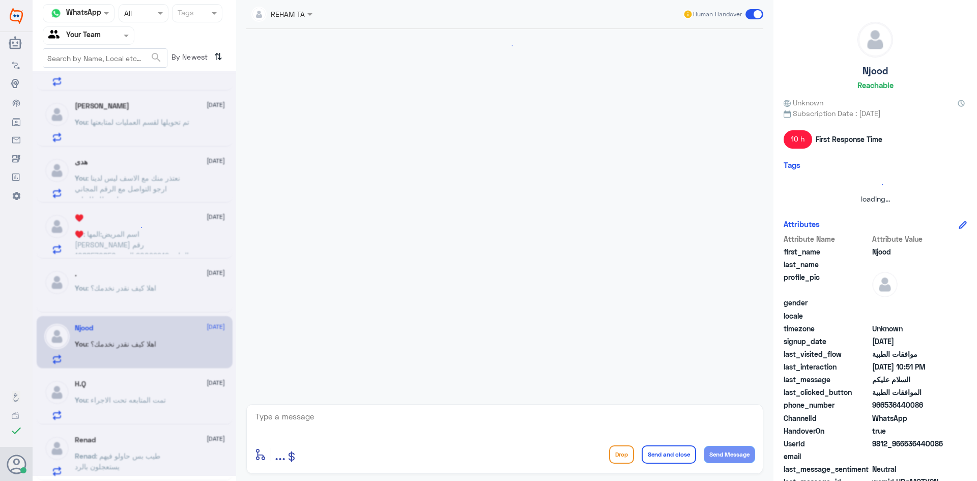
scroll to position [230, 0]
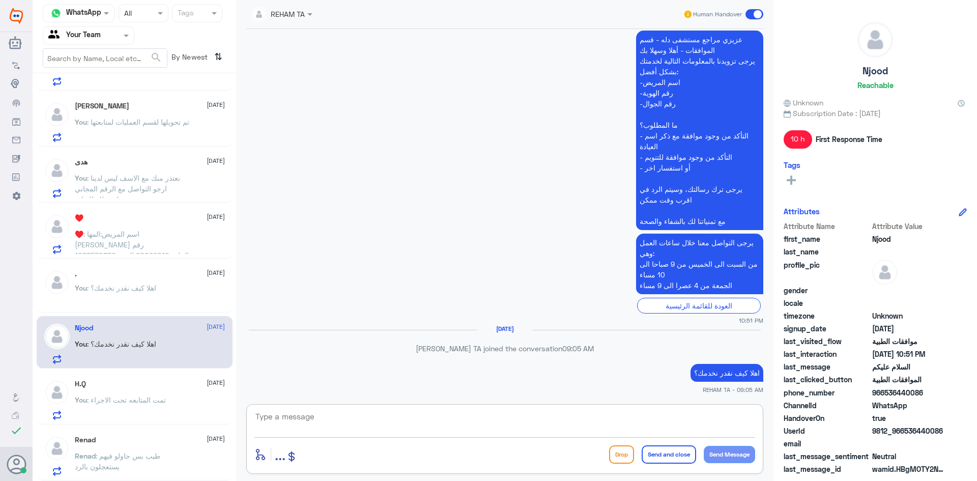
click at [387, 422] on textarea at bounding box center [504, 422] width 501 height 25
paste textarea "الرجاء التواصل معنا مره اخرى لمساعدتك"
type textarea "الرجاء التواصل معنا مره اخرى لمساعدتك"
click at [659, 457] on button "Send and close" at bounding box center [668, 454] width 54 height 18
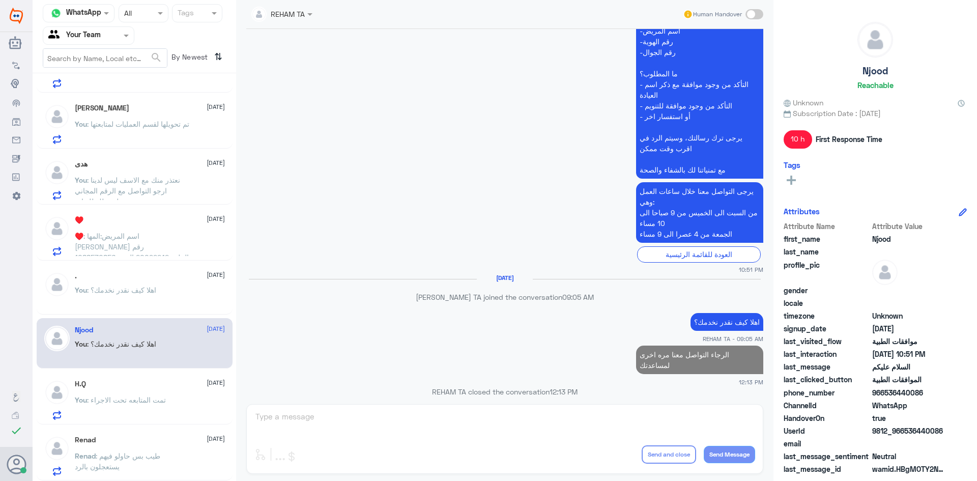
scroll to position [153, 0]
click at [160, 228] on div "♥️ [DATE] ♥️ : اسم المريض:المها [PERSON_NAME] رقم الملف:20092242 الهويه:1088570…" at bounding box center [150, 236] width 150 height 40
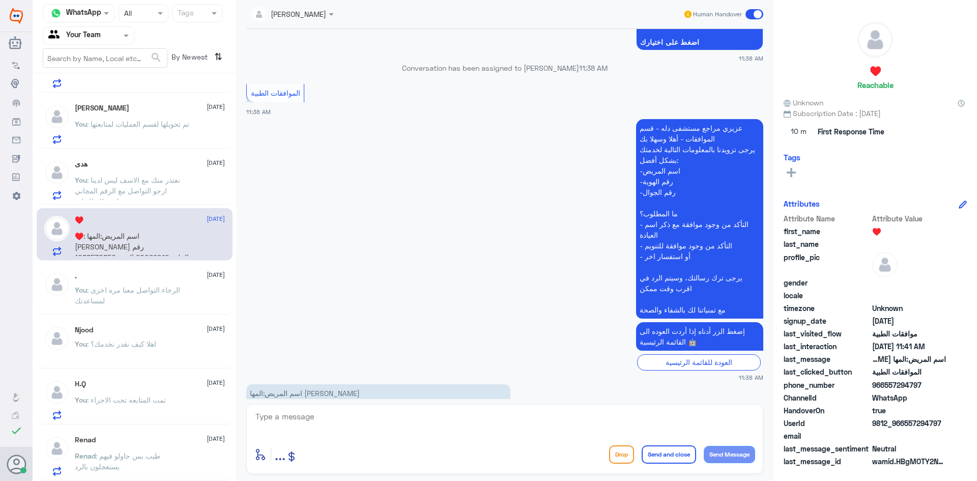
scroll to position [410, 0]
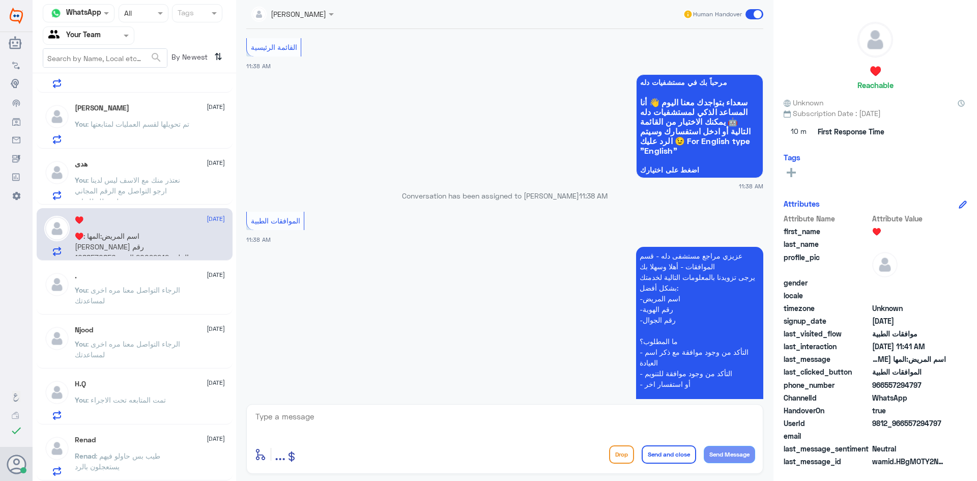
click at [150, 205] on div "ال[PERSON_NAME] دائماً وأبداً 🍃 [DATE][PERSON_NAME] (Agent) : هل يمكنك توضيح ما…" at bounding box center [134, 280] width 203 height 407
click at [155, 198] on p "You : نعتذر منك مع الاسف ليس لدينا ارجو التواصل مع الرقم المجاني لتحويلك للعيادة" at bounding box center [132, 186] width 114 height 25
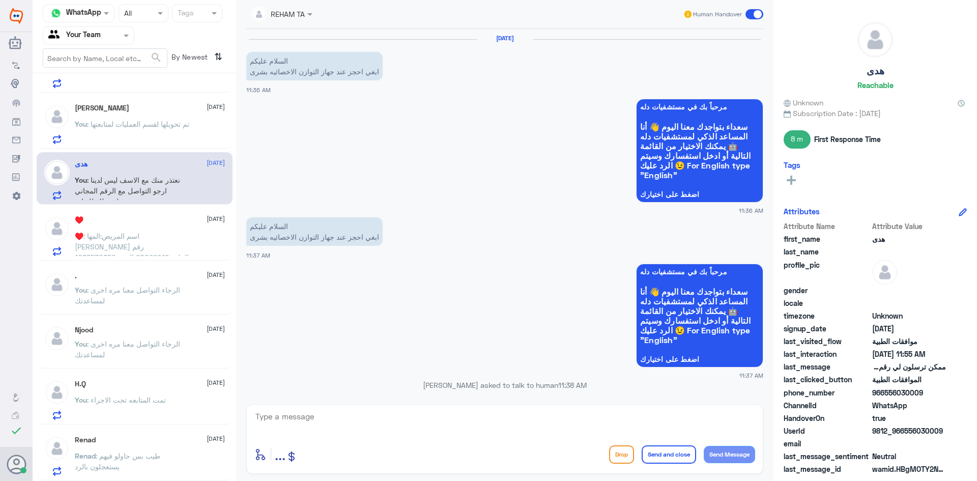
scroll to position [609, 0]
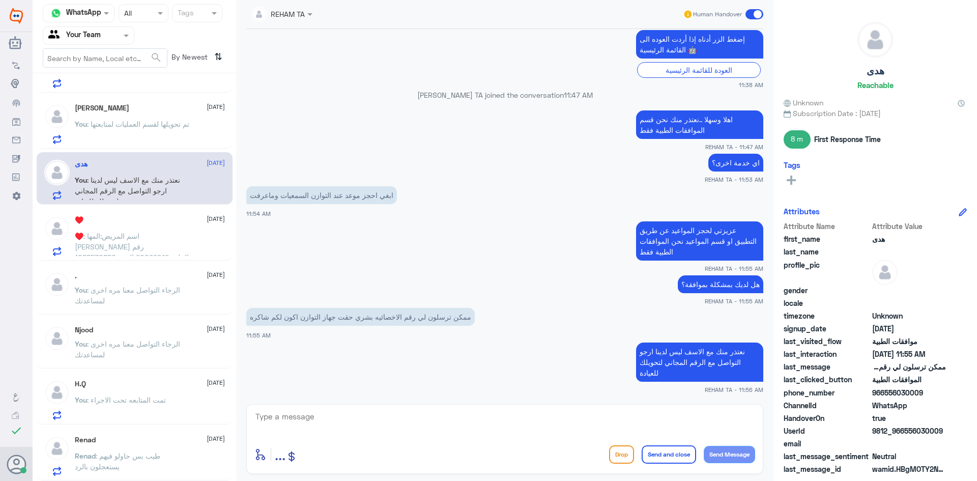
click at [320, 410] on textarea at bounding box center [504, 422] width 501 height 25
click at [310, 417] on textarea at bounding box center [504, 422] width 501 height 25
paste textarea "قدامكم العافية"
type textarea "قدامكم العافية"
click at [676, 451] on button "Send and close" at bounding box center [668, 454] width 54 height 18
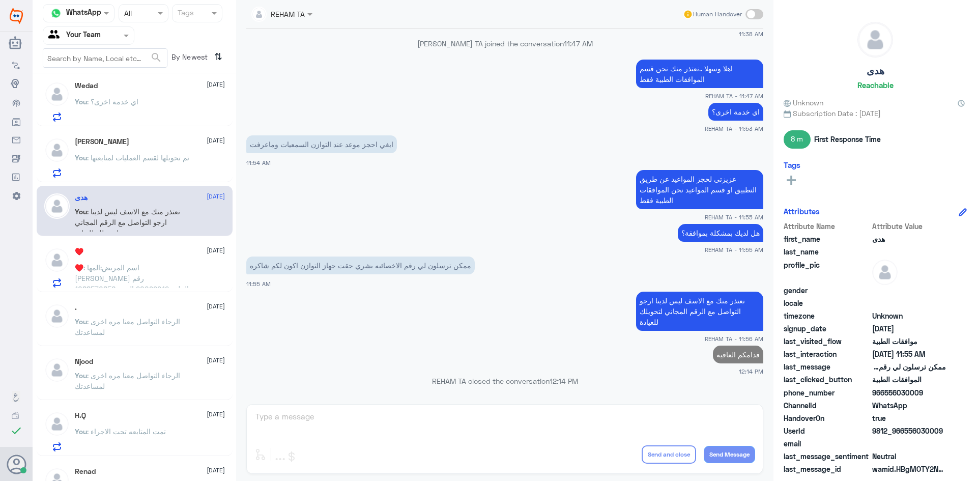
scroll to position [0, 0]
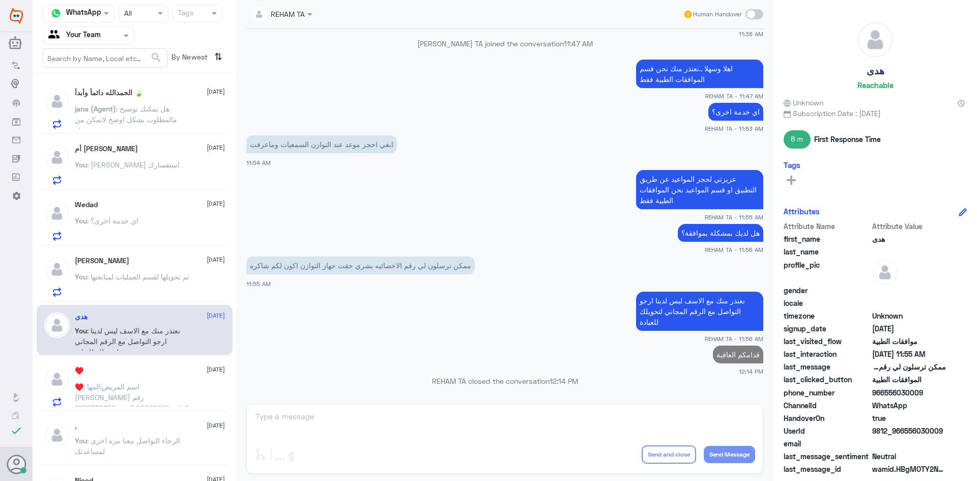
click at [123, 281] on span ": تم تحويلها لقسم العمليات لمتابعتها" at bounding box center [138, 276] width 102 height 9
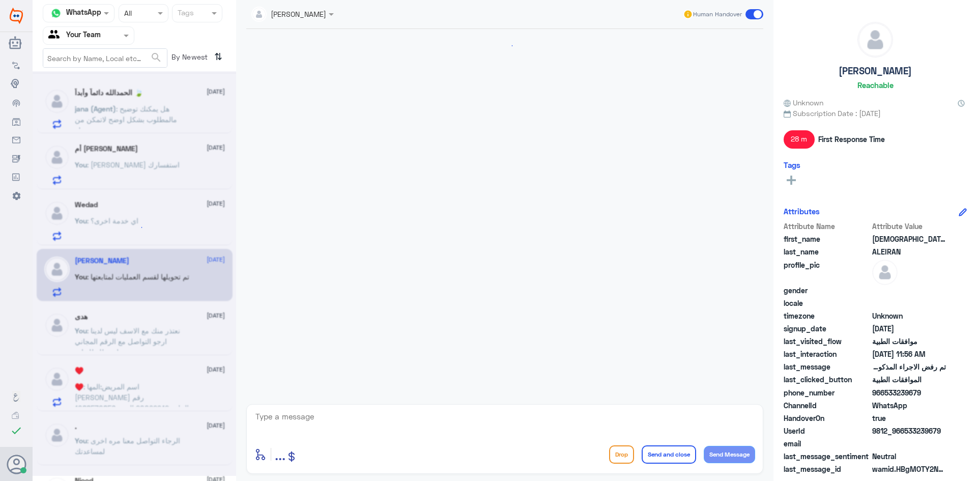
scroll to position [1248, 0]
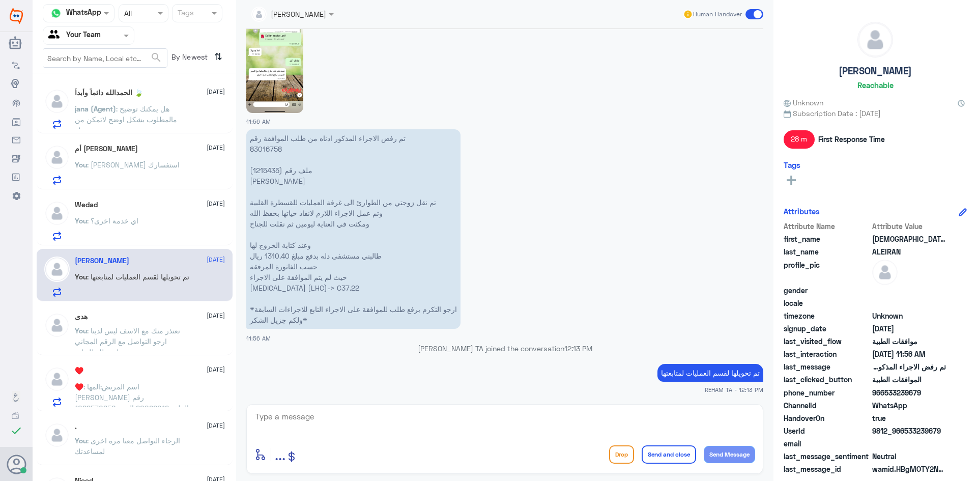
click at [132, 232] on p "You : اي خدمة اخرى؟" at bounding box center [107, 227] width 64 height 25
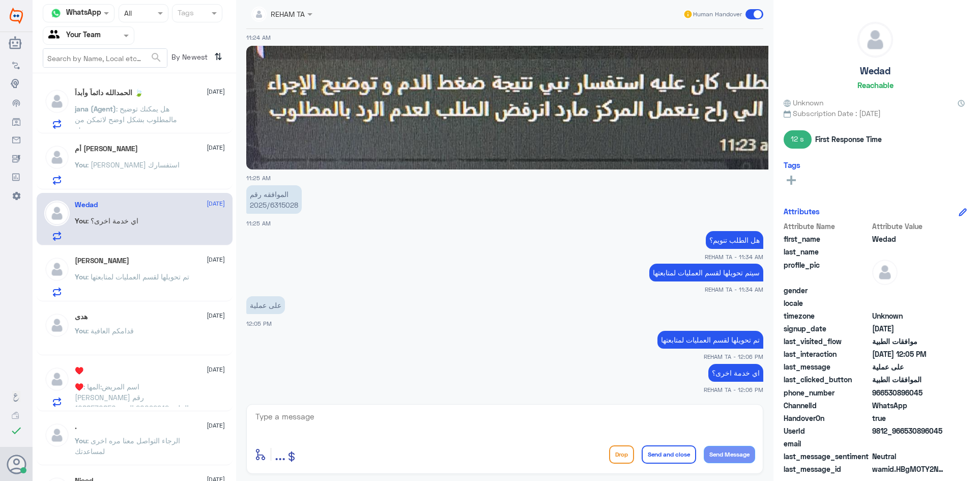
click at [133, 285] on p "You : تم تحويلها لقسم العمليات لمتابعتها" at bounding box center [132, 283] width 114 height 25
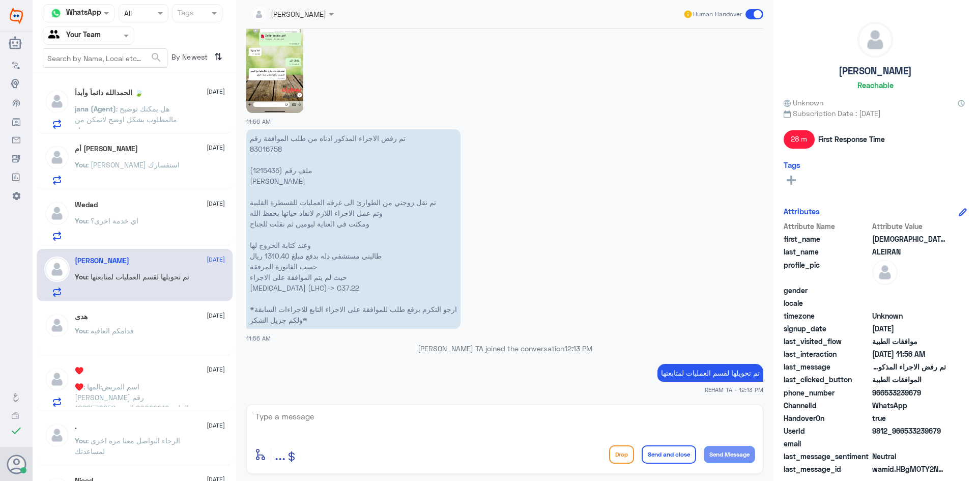
click at [316, 427] on textarea at bounding box center [504, 422] width 501 height 25
paste textarea "اي خدمة اخرى؟"
type textarea "اي خدمة اخرى؟"
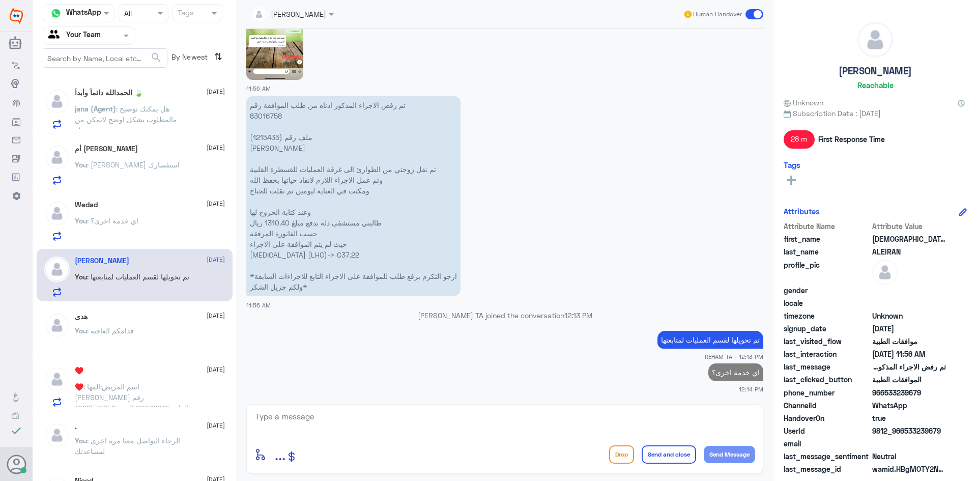
click at [126, 220] on span ": اي خدمة اخرى؟" at bounding box center [112, 220] width 51 height 9
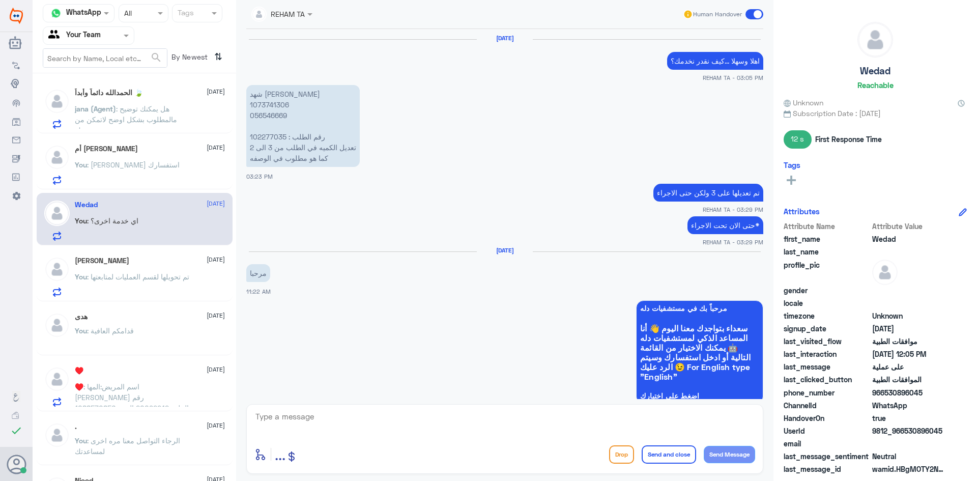
click at [140, 162] on span ": [PERSON_NAME] استفسارك" at bounding box center [133, 164] width 93 height 9
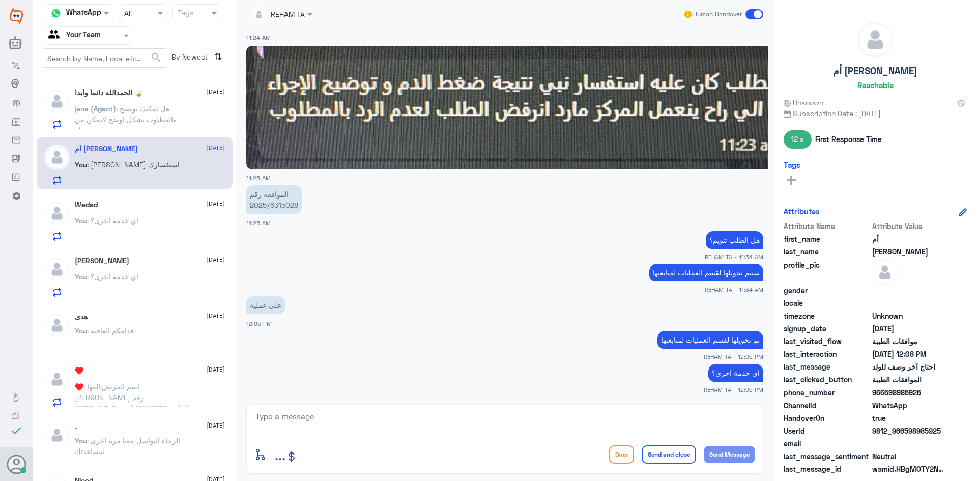
drag, startPoint x: 132, startPoint y: 171, endPoint x: 521, endPoint y: 316, distance: 415.3
click at [528, 316] on div "على عملية 12:05 PM" at bounding box center [504, 311] width 517 height 35
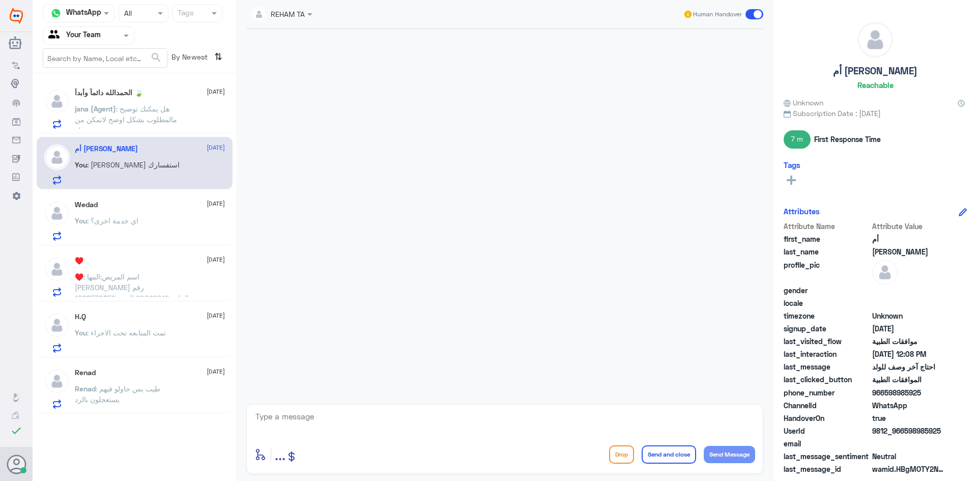
click at [147, 217] on div "Wedad [DATE] You : اي خدمة اخرى؟" at bounding box center [150, 220] width 150 height 40
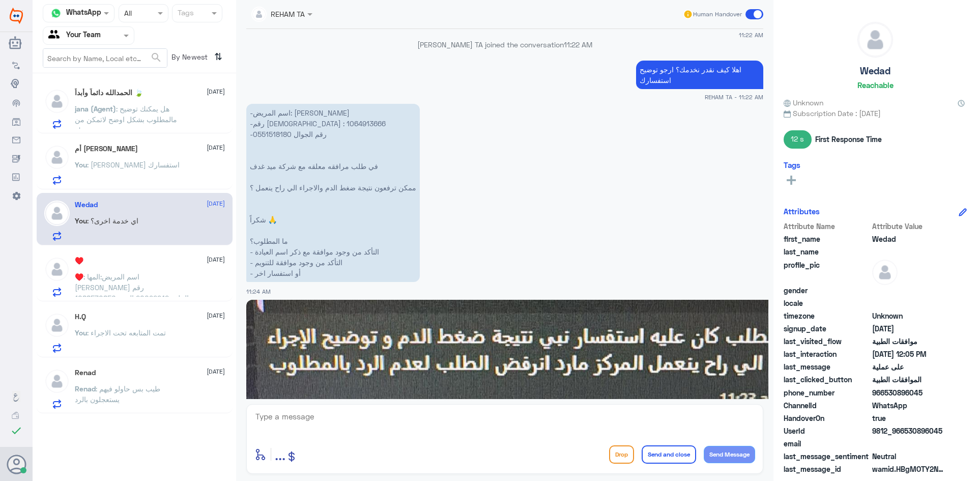
scroll to position [695, 0]
click at [142, 158] on div "أم [PERSON_NAME] [DATE] You : [PERSON_NAME] استفسارك" at bounding box center [150, 164] width 150 height 40
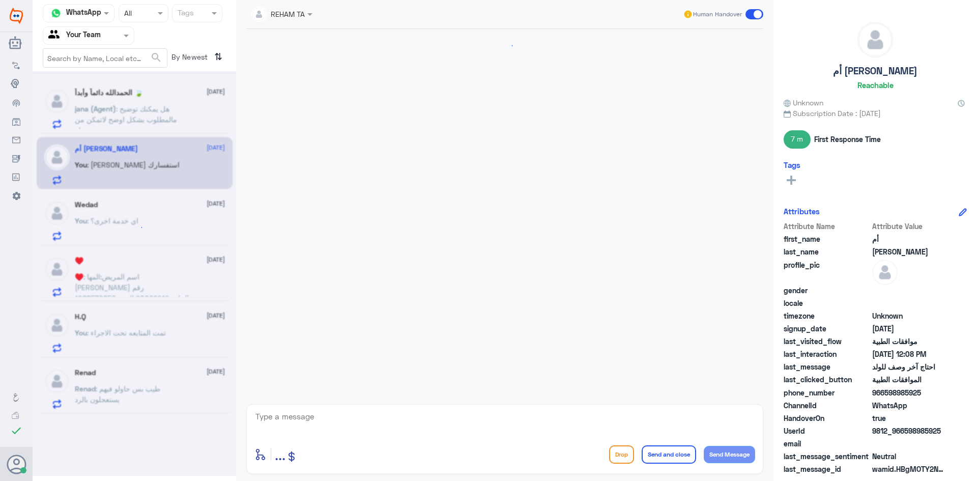
scroll to position [746, 0]
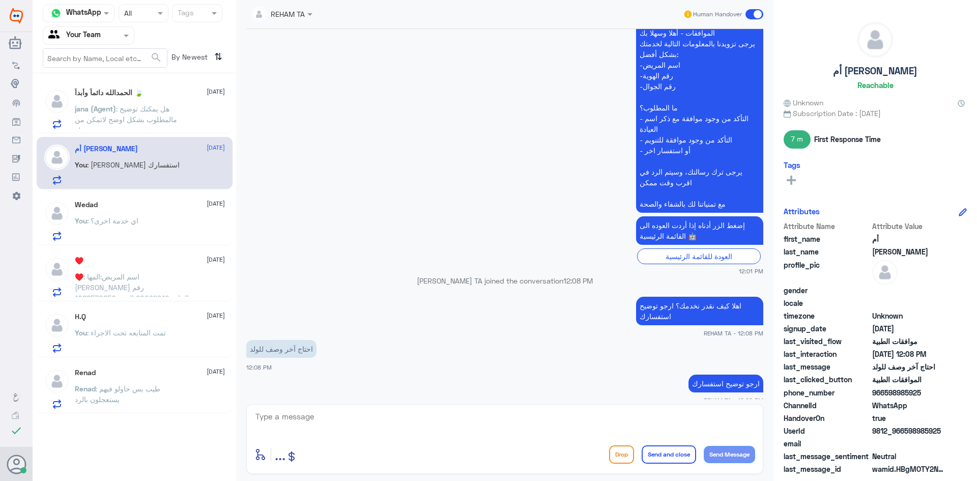
click at [142, 293] on p "♥️ : اسم المريض:المها [PERSON_NAME] رقم الملف:20092242 الهويه:1088570856 050252…" at bounding box center [132, 283] width 114 height 25
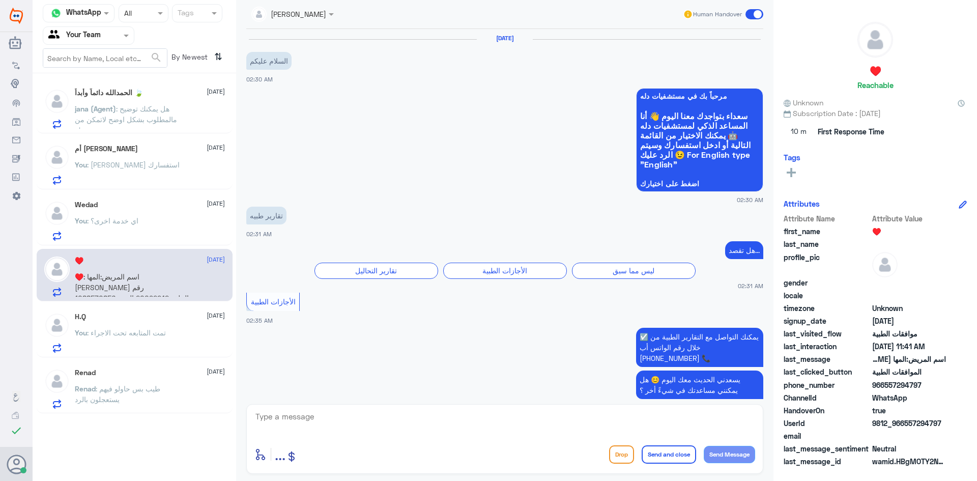
scroll to position [613, 0]
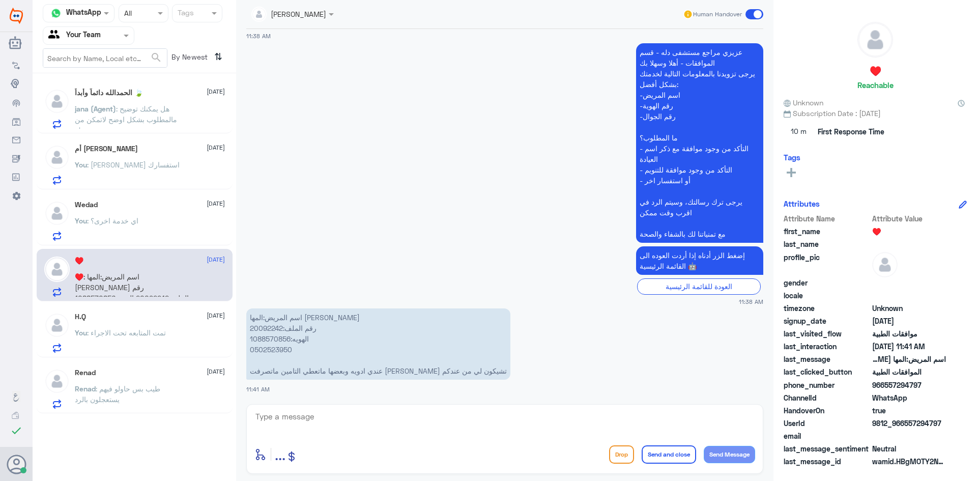
click at [158, 313] on div "H.Q [DATE]" at bounding box center [150, 316] width 150 height 9
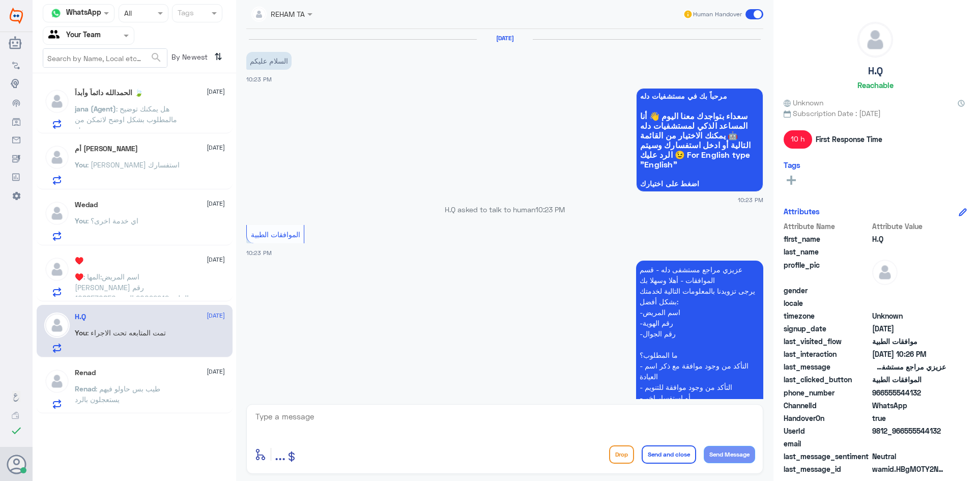
scroll to position [523, 0]
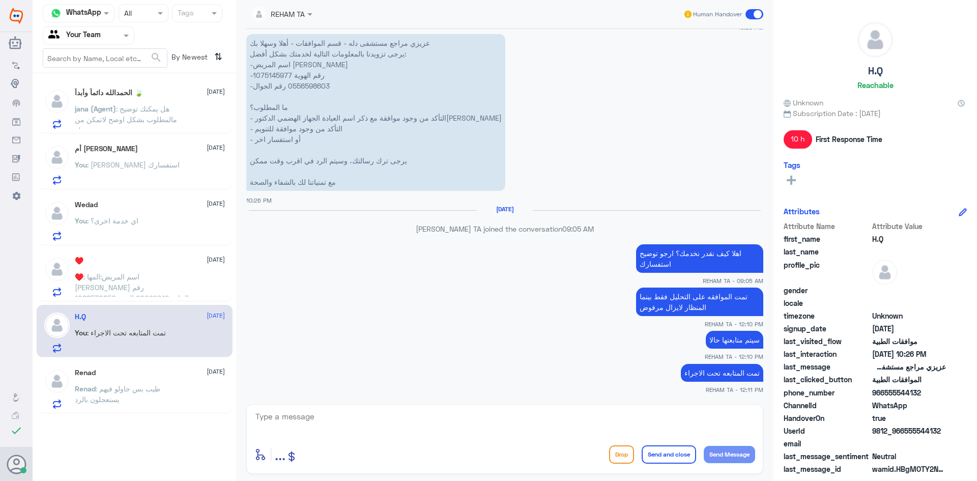
click at [127, 366] on div "Renad [DATE][PERSON_NAME] : طيب بس حاولو فيهم يستعجلون بالرد" at bounding box center [135, 387] width 196 height 52
click at [125, 401] on p "Renad : طيب بس حاولو فيهم يستعجلون بالرد" at bounding box center [132, 395] width 114 height 25
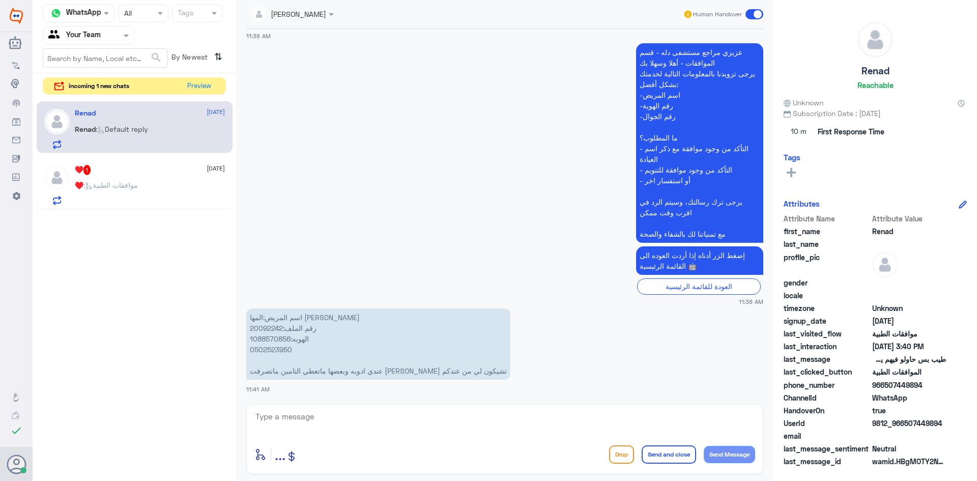
scroll to position [613, 0]
click at [202, 81] on button "Preview" at bounding box center [200, 86] width 32 height 16
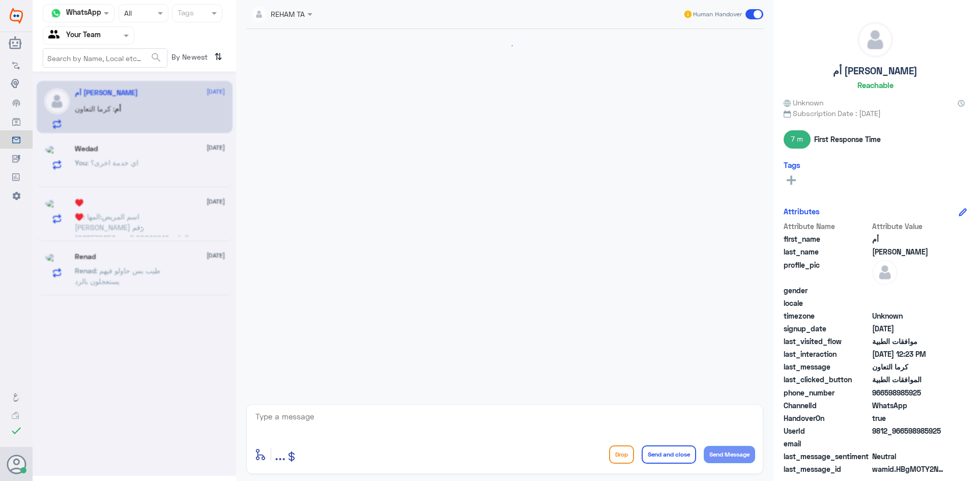
scroll to position [691, 0]
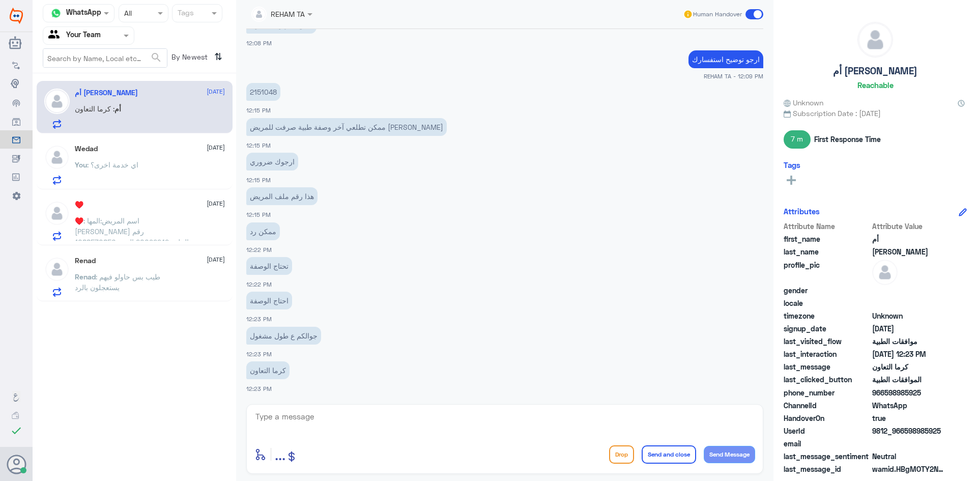
click at [355, 429] on textarea at bounding box center [504, 422] width 501 height 25
type textarea "l"
type textarea "م"
click at [268, 89] on p "2151048" at bounding box center [263, 92] width 34 height 18
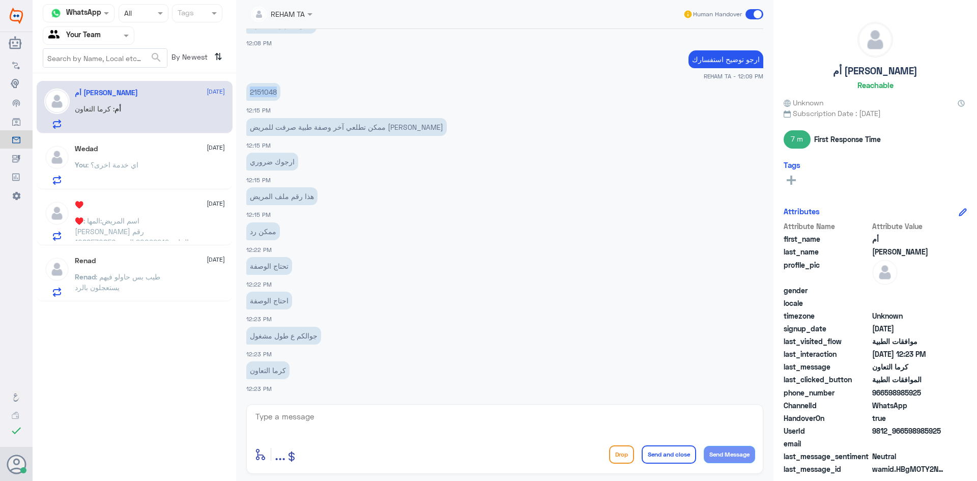
click at [268, 89] on p "2151048" at bounding box center [263, 92] width 34 height 18
copy p "2151048"
click at [317, 434] on textarea at bounding box center [504, 422] width 501 height 25
type textarea "و"
type textarea "ي"
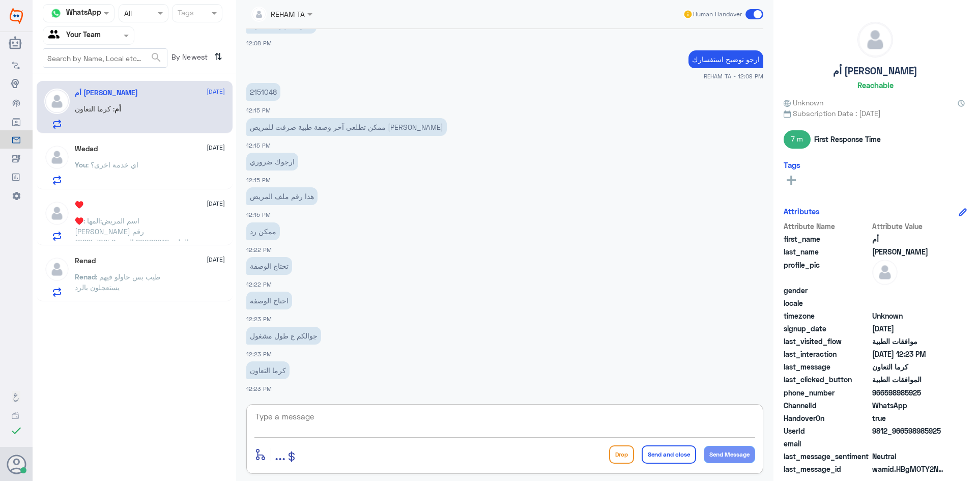
click at [424, 445] on div "enter flow name ... Drop Send and close Send Message" at bounding box center [504, 454] width 501 height 23
click at [424, 428] on textarea at bounding box center [504, 422] width 501 height 25
click at [424, 418] on textarea at bounding box center [504, 422] width 501 height 25
type textarea "وصفة ماذا عزيزتي؟ مع اي طبيب ومتى؟"
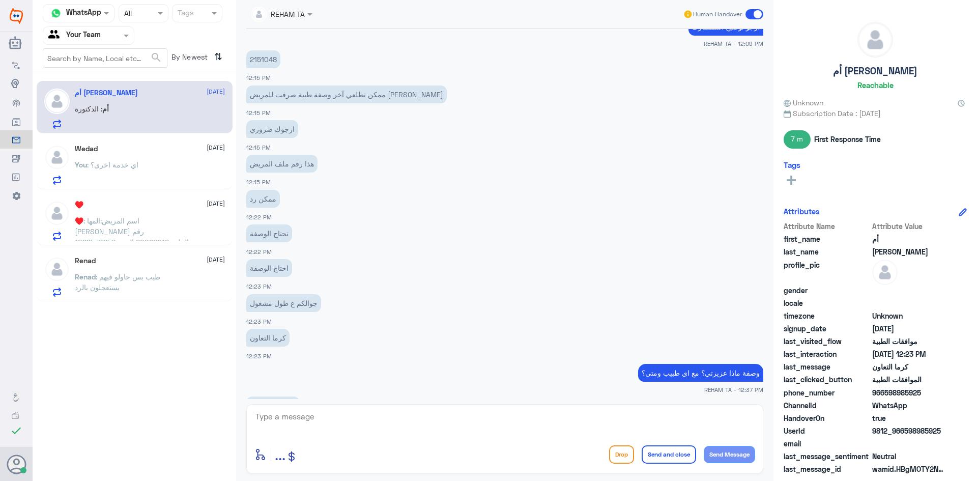
scroll to position [793, 0]
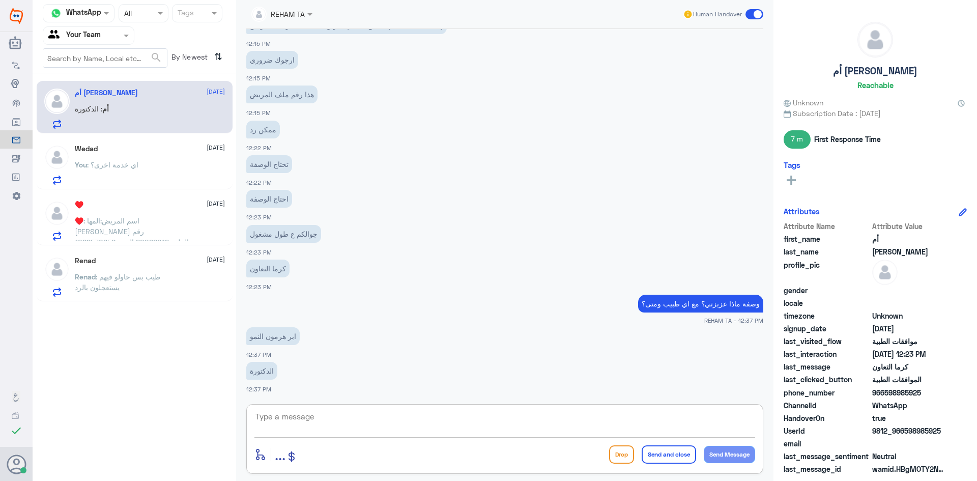
click at [363, 426] on textarea at bounding box center [504, 422] width 501 height 25
click at [104, 178] on p "You : اي خدمة اخرى؟" at bounding box center [107, 171] width 64 height 25
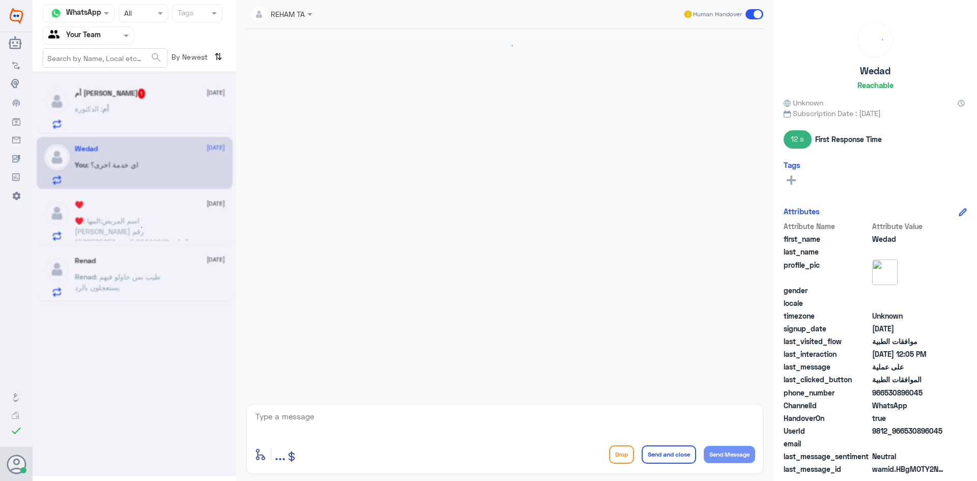
scroll to position [949, 0]
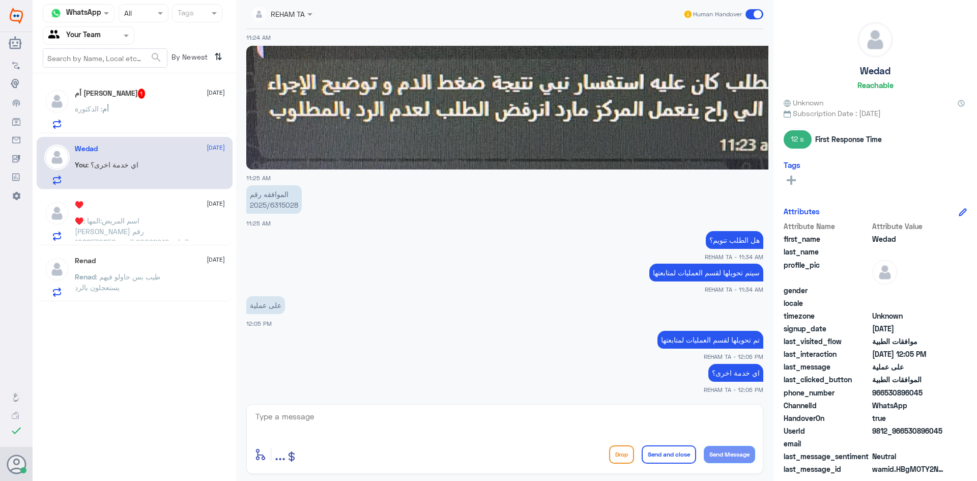
click at [141, 136] on div "أم أحمد كبوها 1 19 August أم : الدكتورة Wedad 19 August You : اي خدمة اخرى؟ ♥️ …" at bounding box center [134, 191] width 203 height 228
click at [143, 117] on div "أم : الدكتورة" at bounding box center [150, 117] width 150 height 23
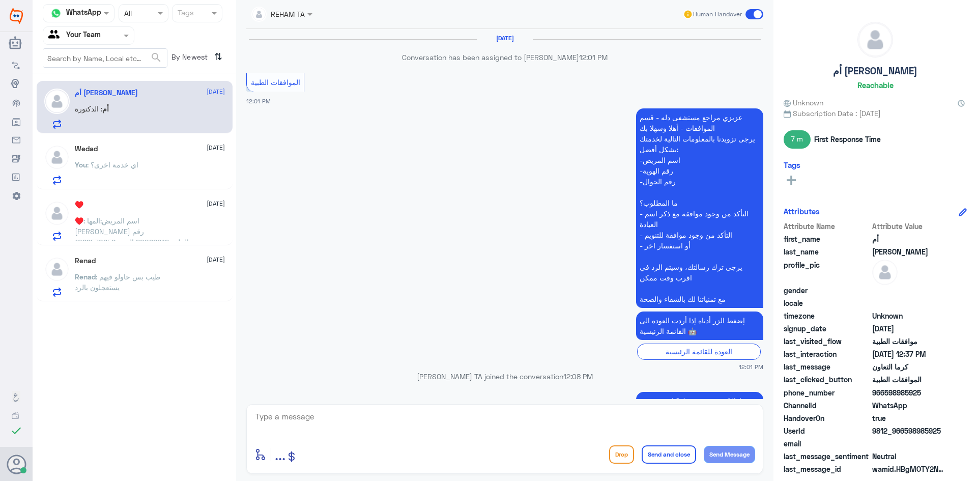
scroll to position [521, 0]
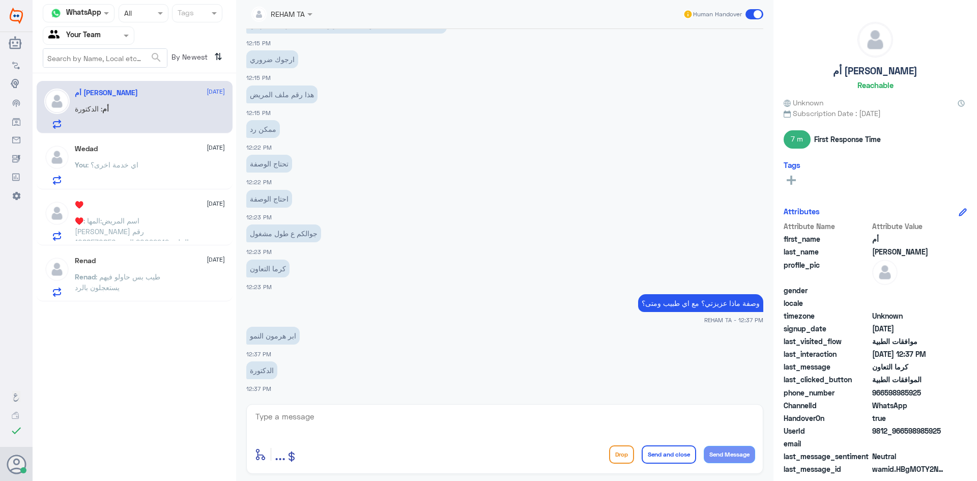
click at [128, 281] on span ": طيب بس حاولو فيهم يستعجلون بالرد" at bounding box center [117, 281] width 85 height 19
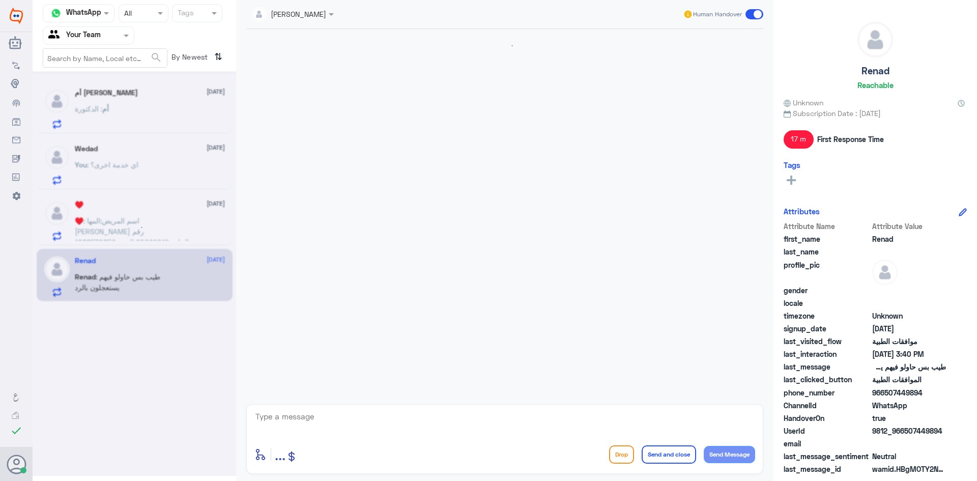
scroll to position [648, 0]
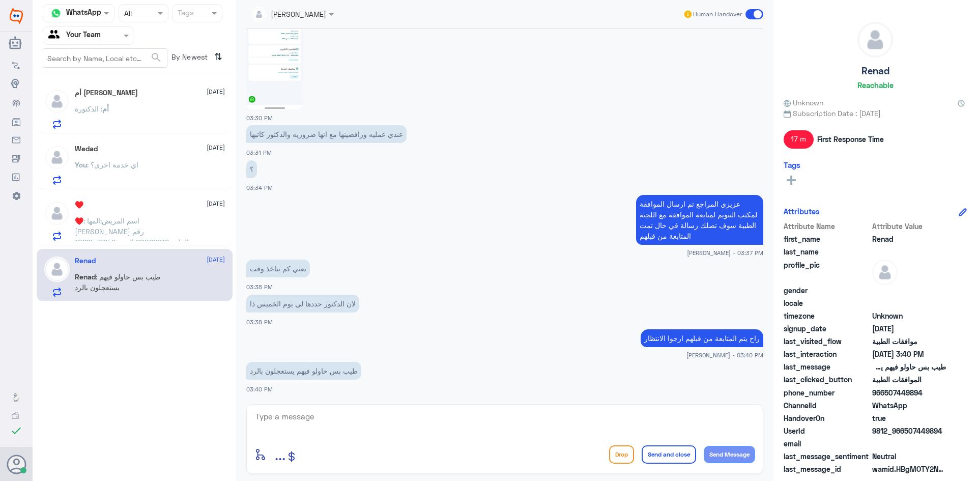
click at [108, 97] on h5 "أم أحمد كبوها" at bounding box center [106, 93] width 63 height 9
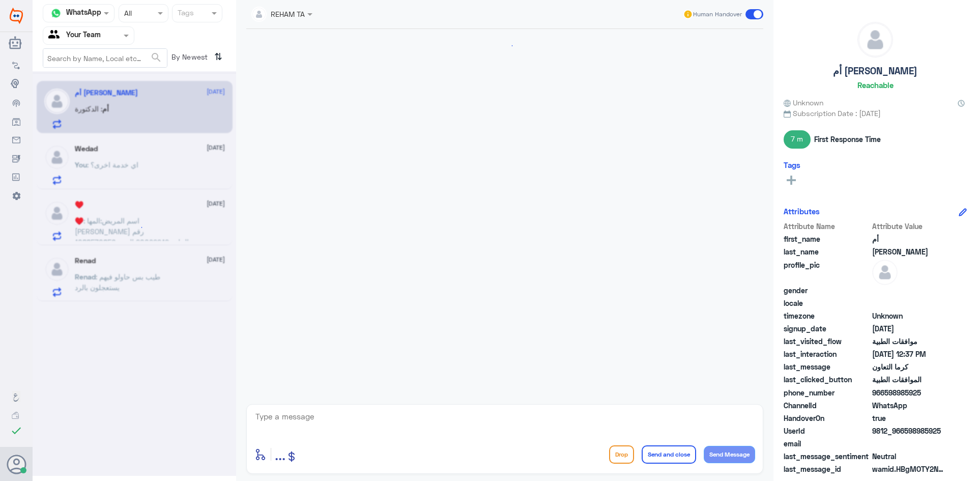
scroll to position [521, 0]
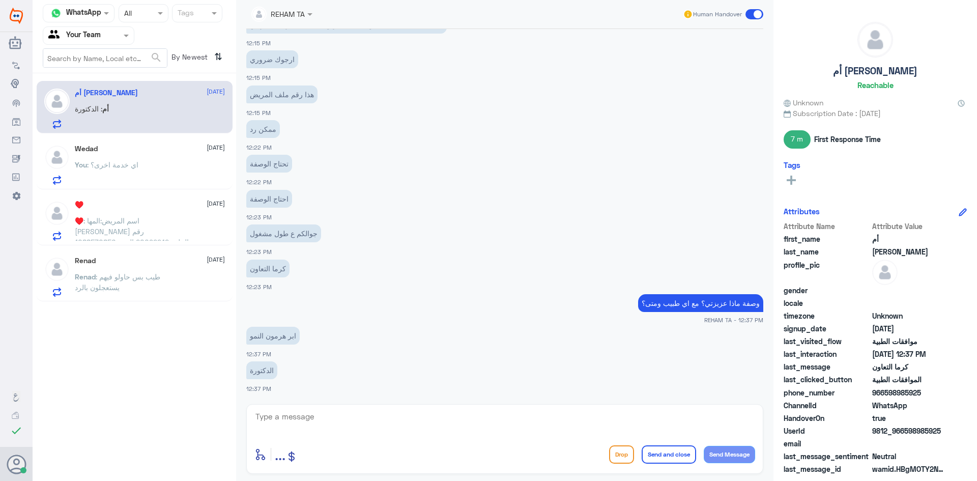
click at [322, 406] on div "enter flow name ... Drop Send and close Send Message" at bounding box center [504, 439] width 517 height 70
click at [310, 417] on textarea at bounding box center [504, 422] width 501 height 25
click at [317, 419] on textarea at bounding box center [504, 422] width 501 height 25
type textarea "مين الدكتورة؟"
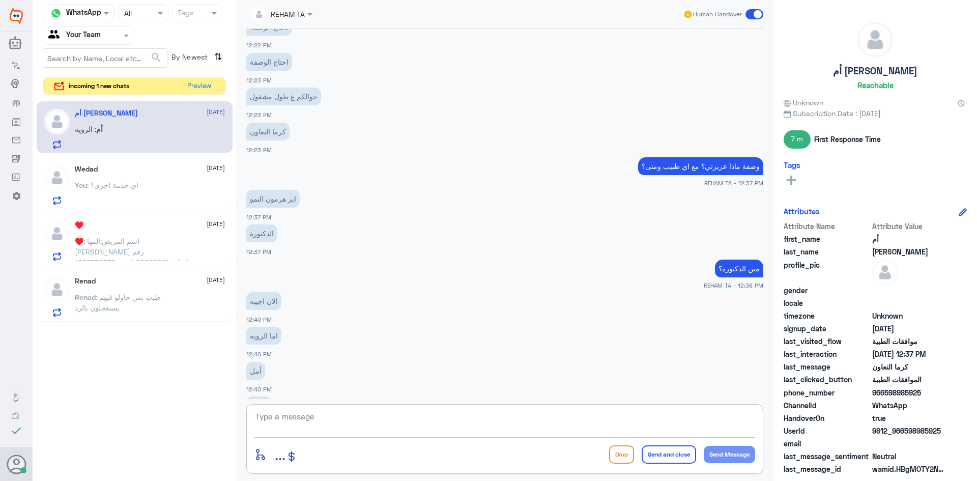
scroll to position [693, 0]
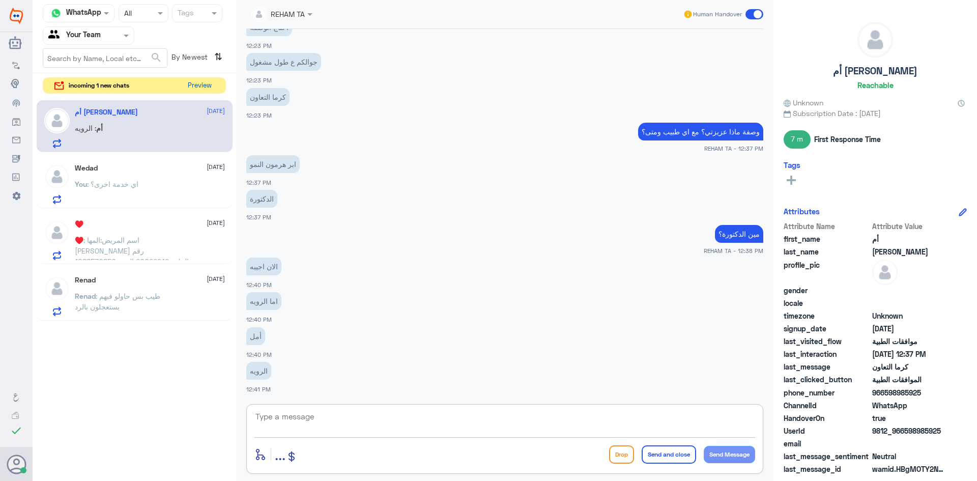
click at [205, 82] on button "Preview" at bounding box center [200, 86] width 32 height 16
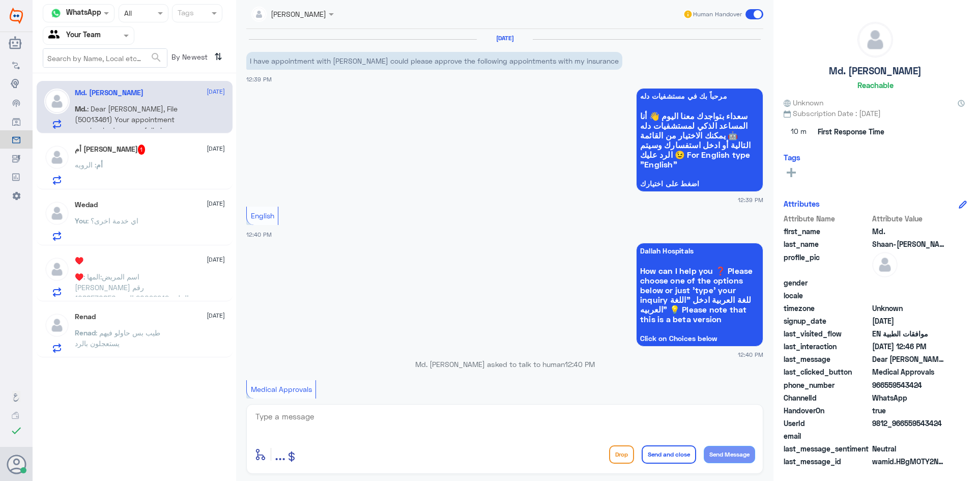
scroll to position [364, 0]
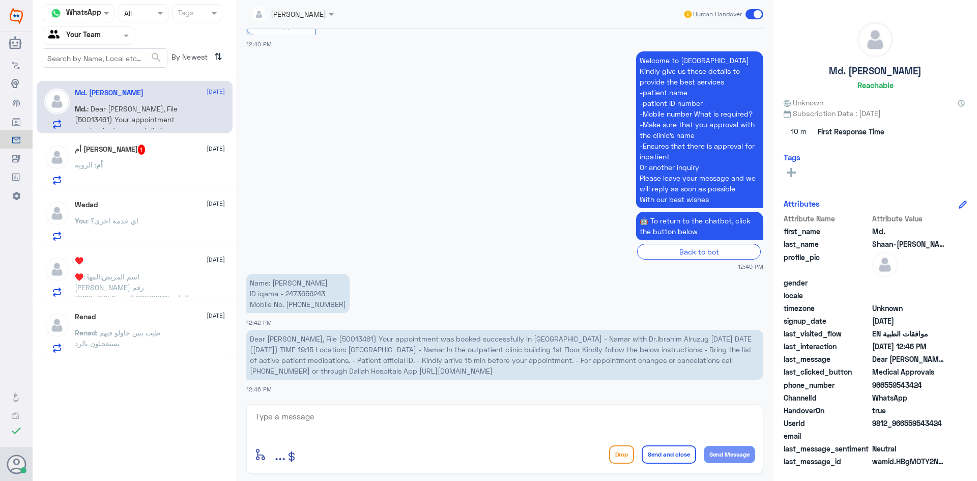
click at [130, 155] on div "أم أحمد كبوها 1 19 August" at bounding box center [150, 149] width 150 height 10
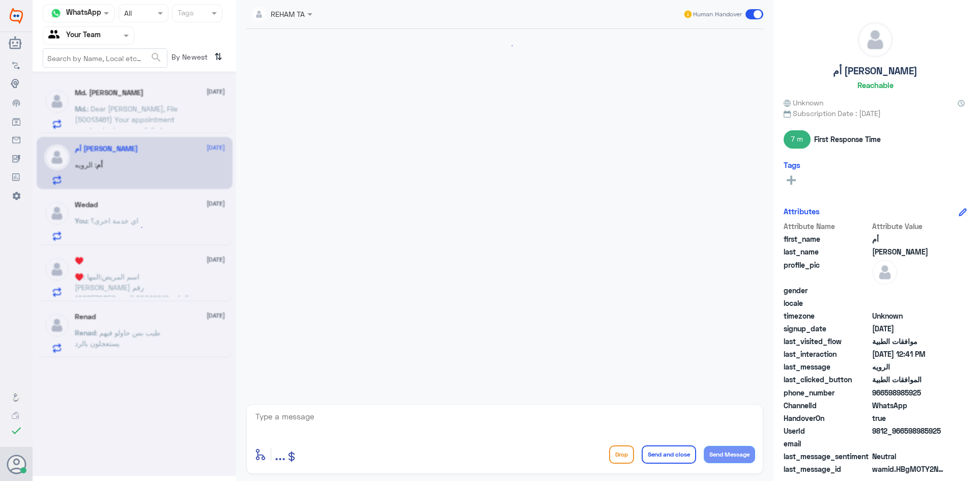
scroll to position [354, 0]
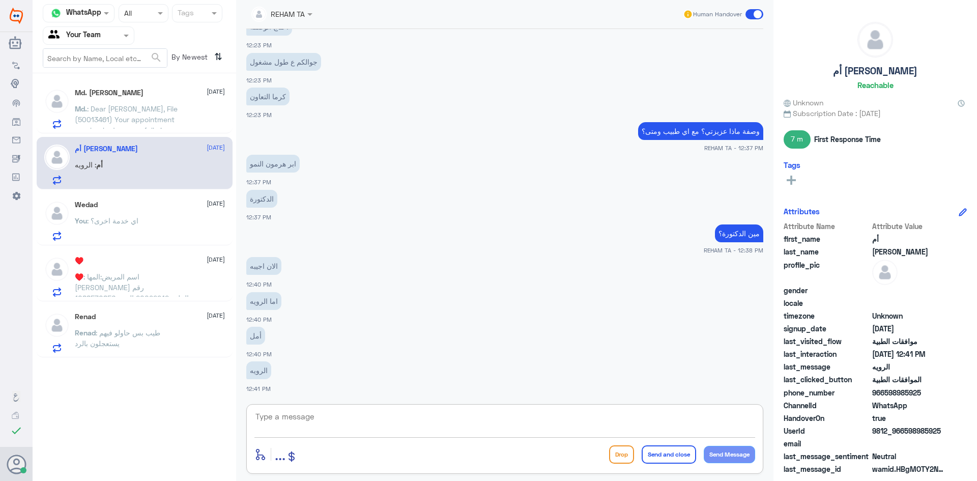
click at [319, 418] on textarea at bounding box center [504, 422] width 501 height 25
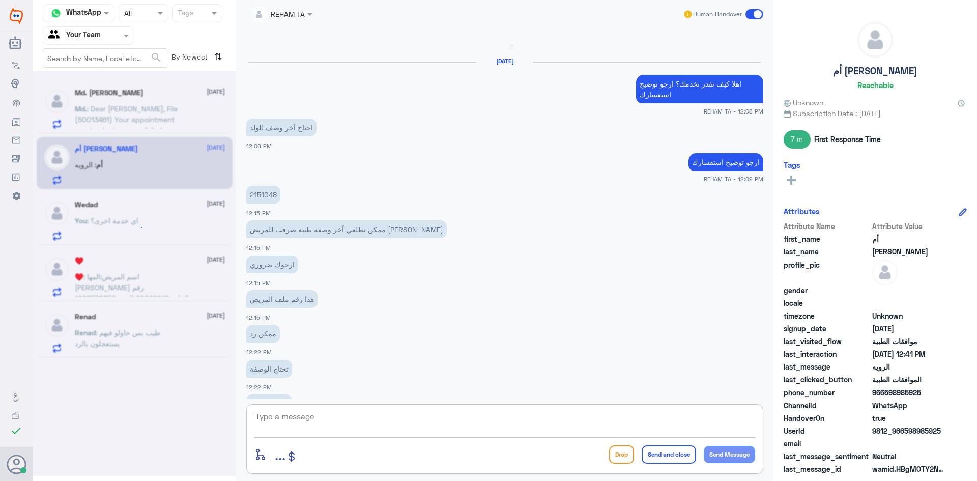
scroll to position [1441, 0]
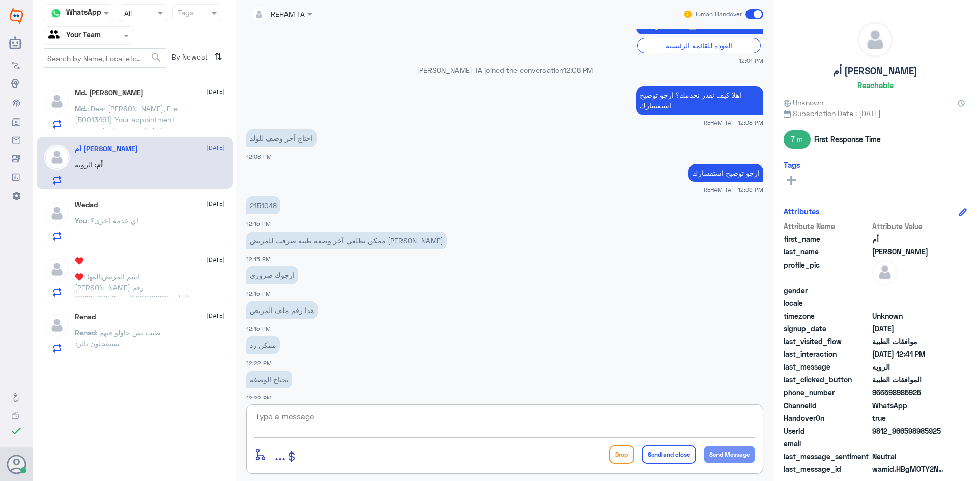
click at [267, 196] on p "2151048" at bounding box center [263, 205] width 34 height 18
copy p "2151048"
click at [371, 408] on div "enter flow name ... Drop Send and close Send Message" at bounding box center [504, 439] width 517 height 70
click at [366, 423] on textarea at bounding box center [504, 422] width 501 height 25
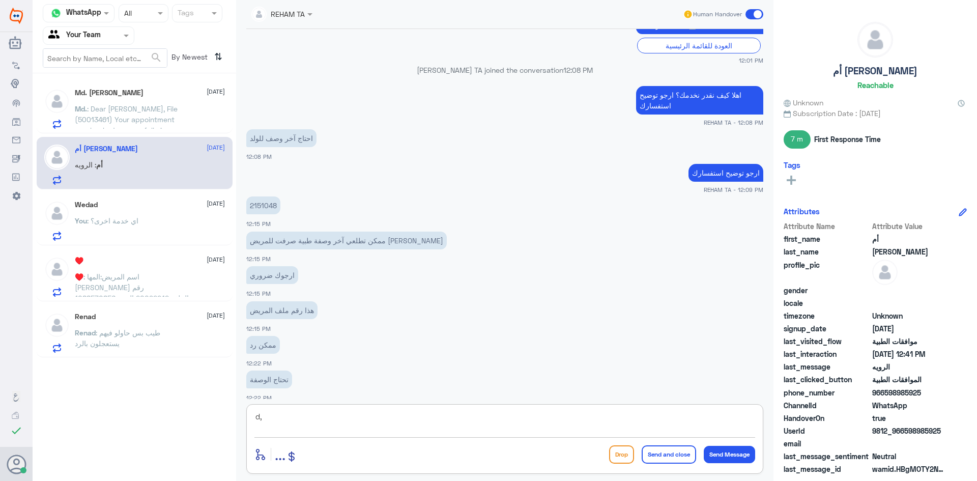
type textarea "d"
click at [553, 423] on textarea "يوجد وصفة ولكن مع الاسف لانستطيع ارسالها السيستم لايسمع بسحبها" at bounding box center [504, 422] width 501 height 25
click at [429, 429] on textarea "يوجد وصفة ولكن مع الاسف لانستطيع ارسالها السيستم لايسمح بسحبها" at bounding box center [504, 422] width 501 height 25
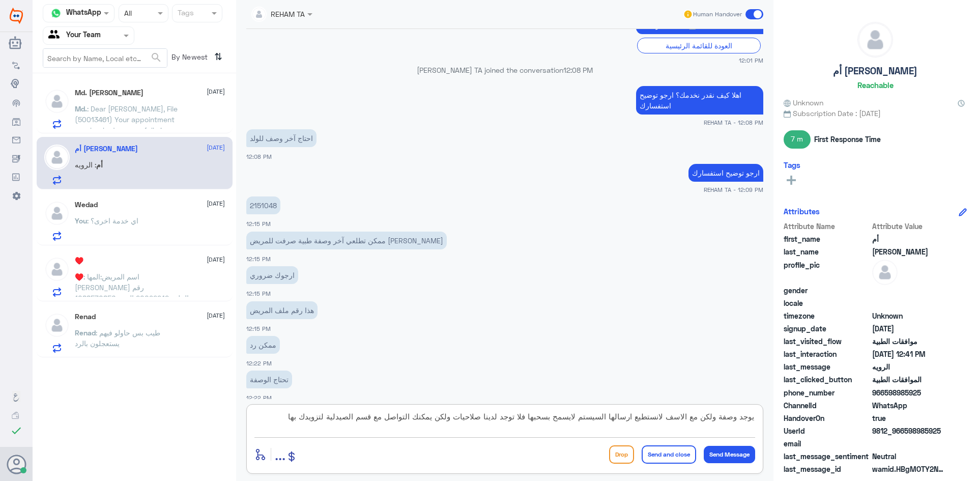
type textarea "يوجد وصفة ولكن مع الاسف لانستطيع ارسالها السيستم لايسمح بسحبها فلا توجد لدينا ص…"
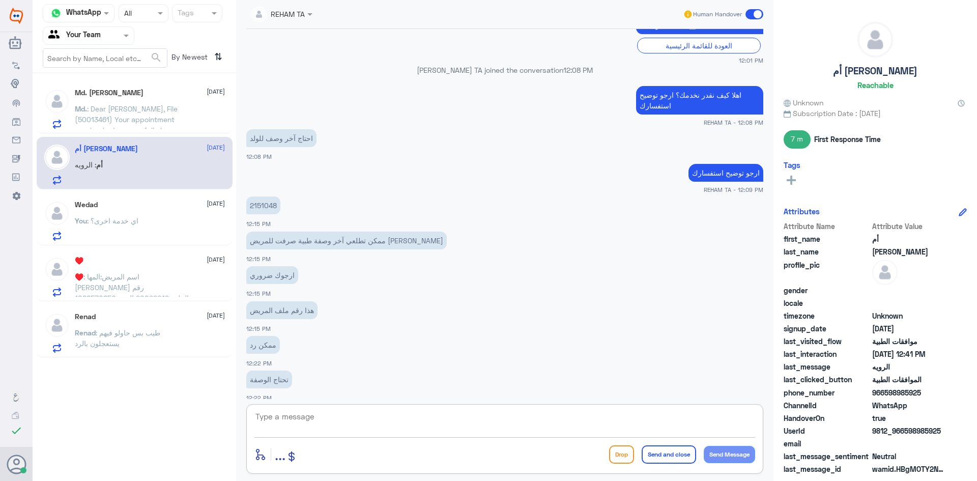
scroll to position [1882, 0]
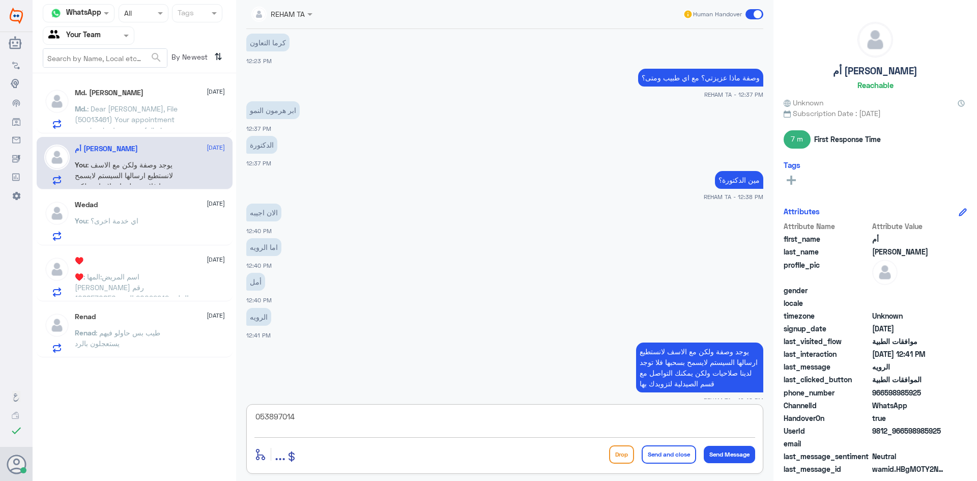
type textarea "0538970149"
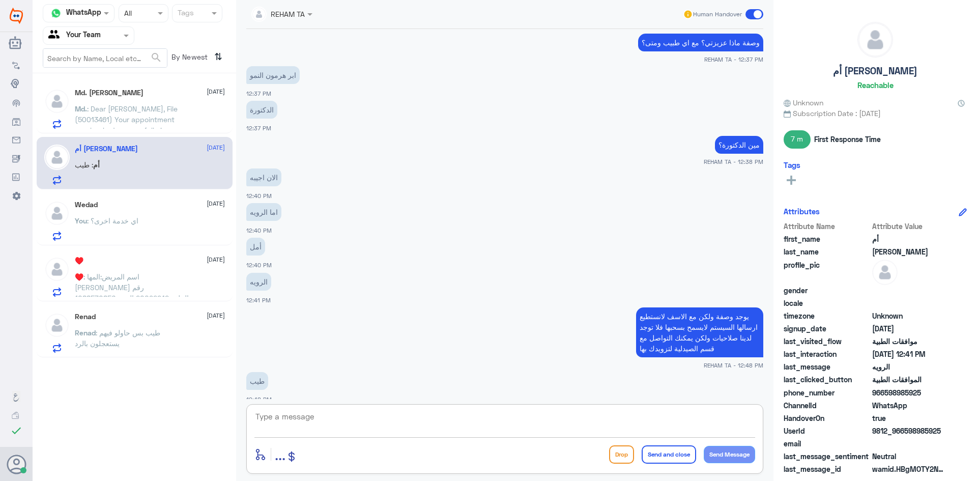
scroll to position [1950, 0]
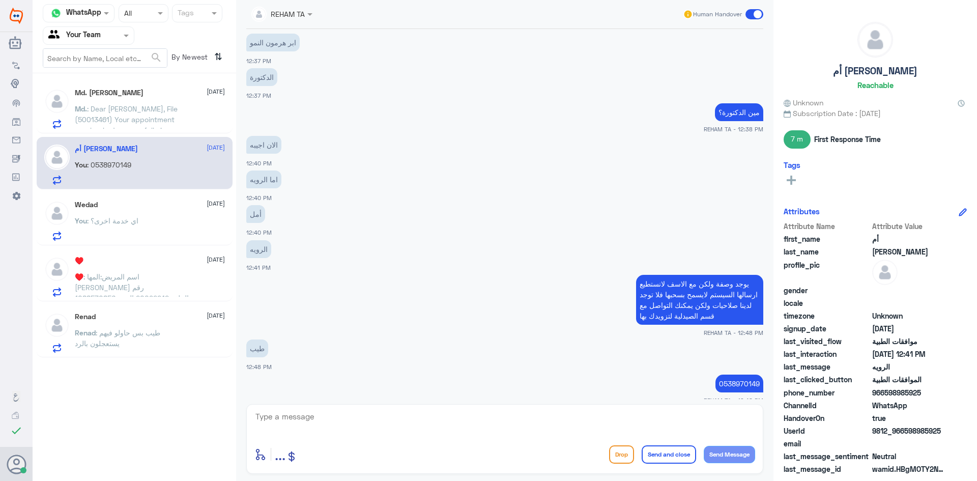
click at [338, 418] on textarea at bounding box center [504, 422] width 501 height 25
paste textarea "اي خدمة اخرى؟"
type textarea "اي خدمة اخرى؟"
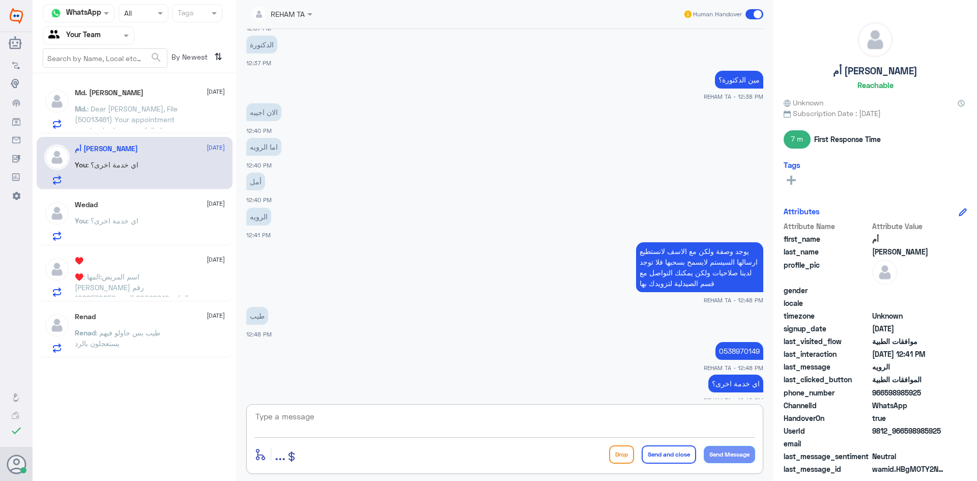
click at [149, 127] on span ": Dear Mohammad Ansari, File (50013461) Your appointment was booked successfull…" at bounding box center [132, 199] width 114 height 190
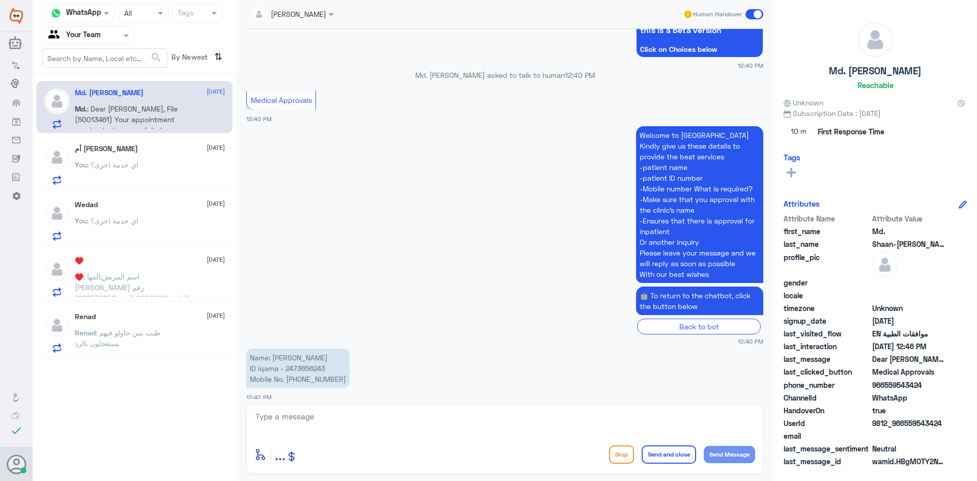
scroll to position [160, 0]
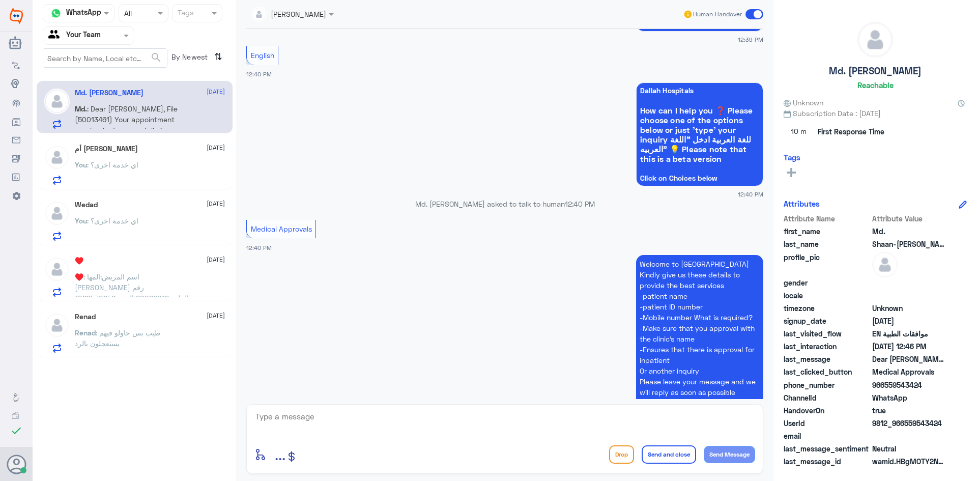
click at [80, 167] on span "You" at bounding box center [81, 164] width 12 height 9
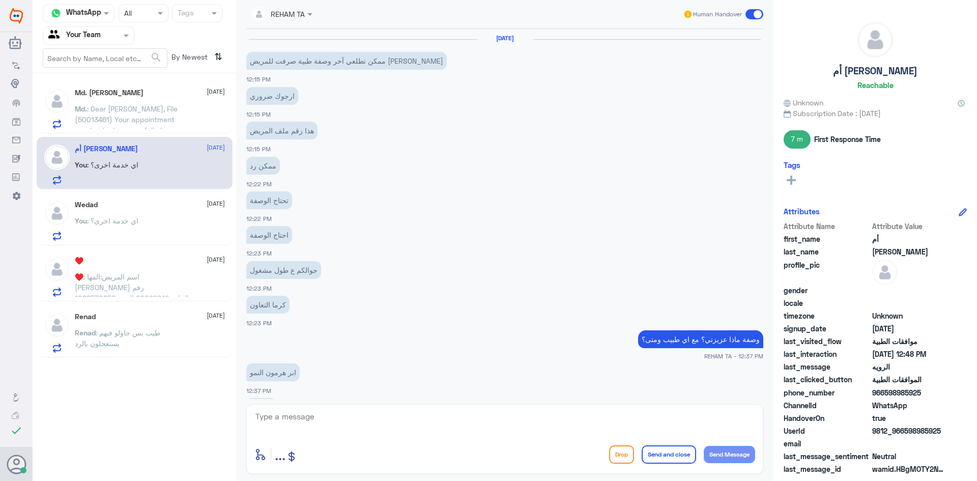
scroll to position [373, 0]
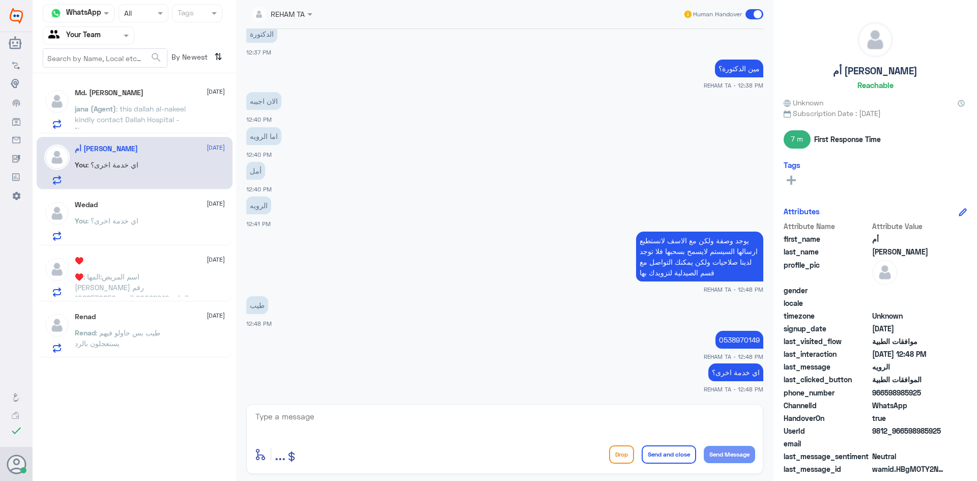
click at [166, 118] on span ": this dallah al-nakeel kindly contact Dallah Hospital - Namar" at bounding box center [130, 119] width 111 height 30
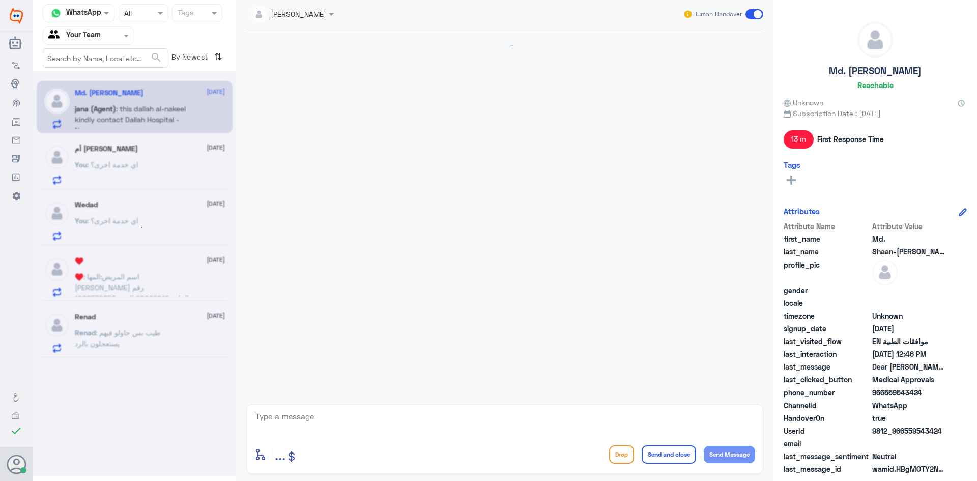
scroll to position [426, 0]
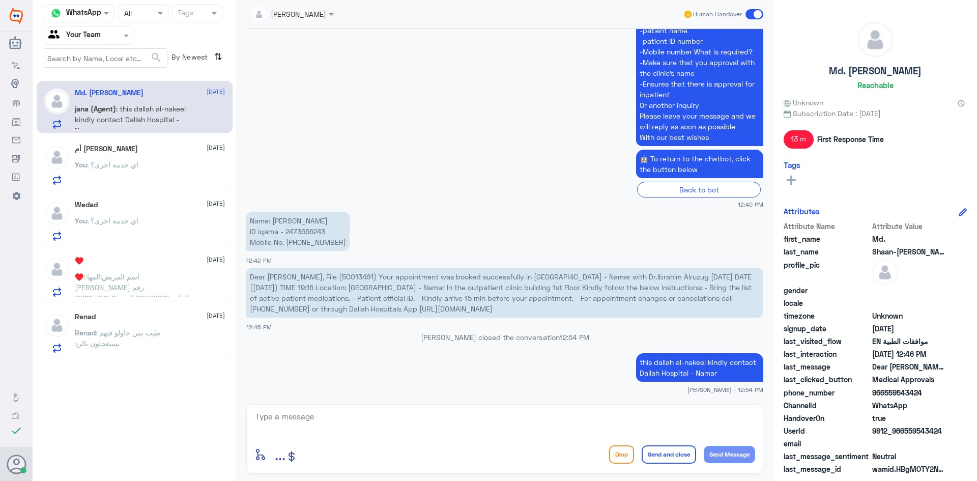
click at [149, 154] on div "أم أحمد كبوها 19 August You : اي خدمة اخرى؟" at bounding box center [150, 164] width 150 height 40
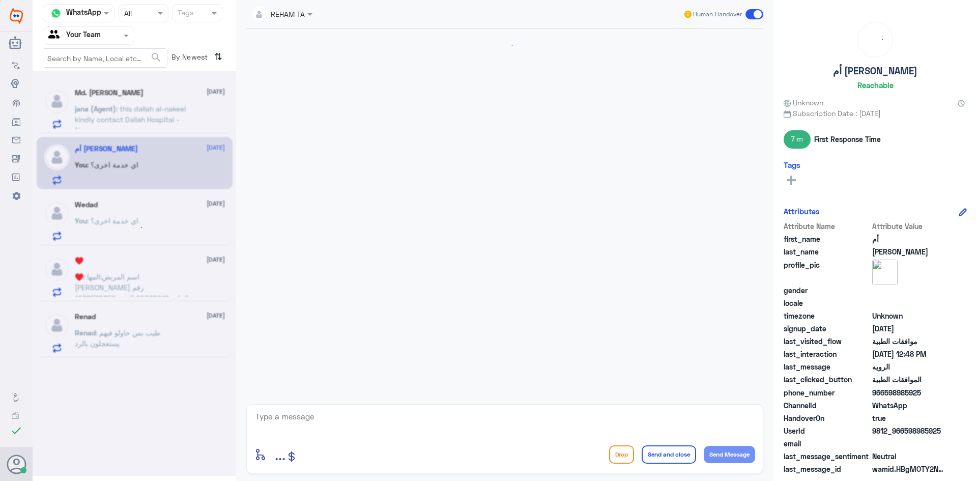
scroll to position [373, 0]
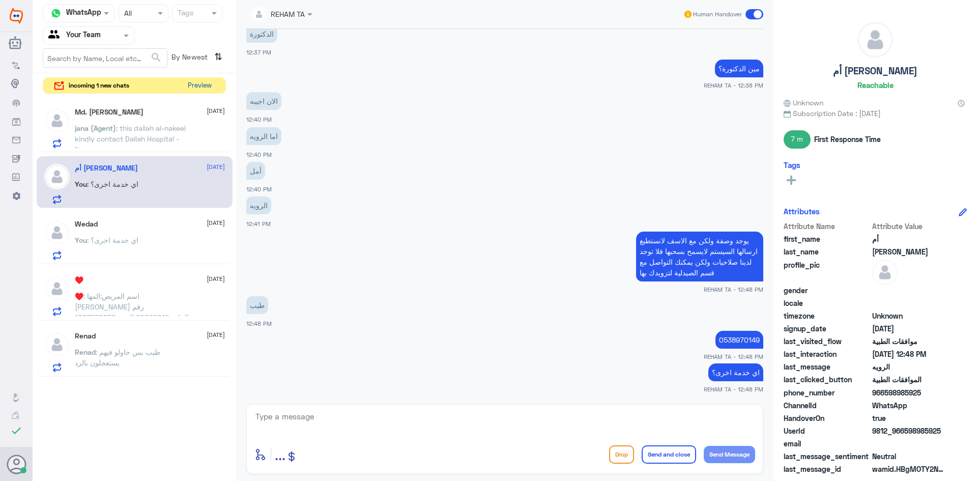
click at [199, 91] on button "Preview" at bounding box center [200, 86] width 32 height 16
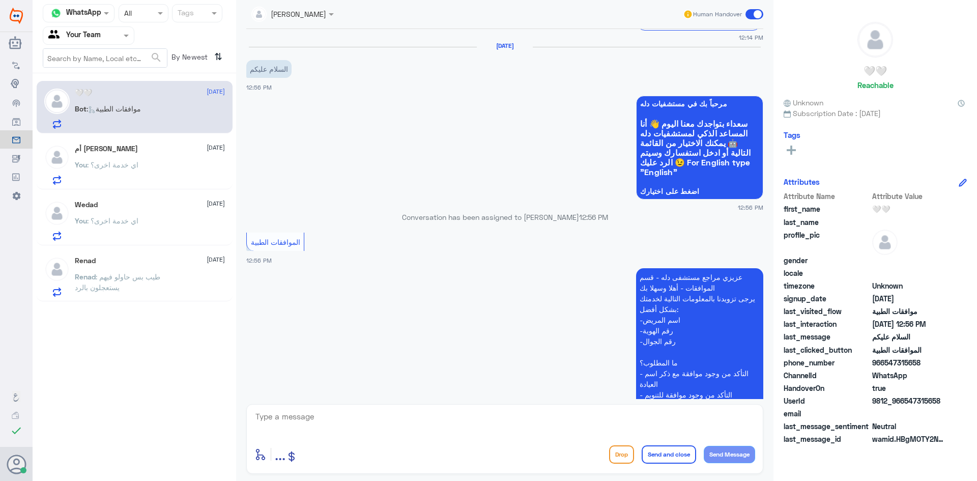
scroll to position [970, 0]
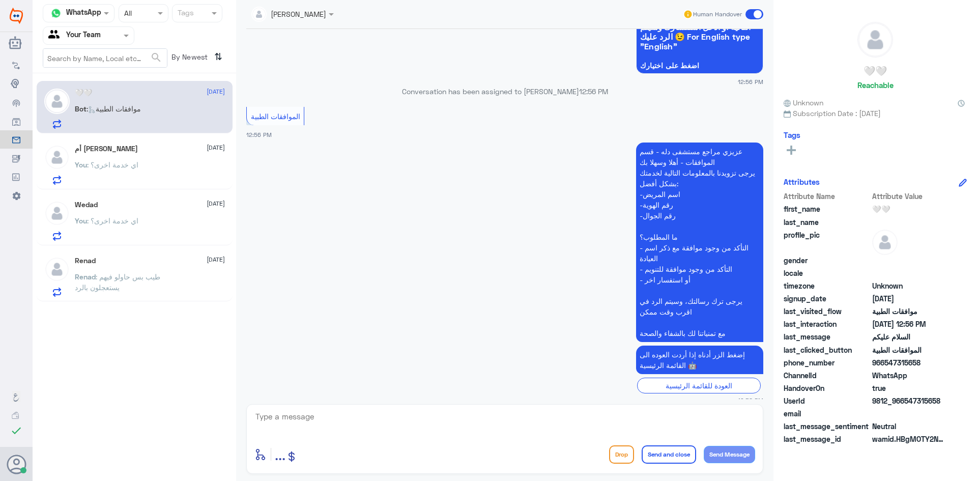
click at [123, 180] on p "You : اي خدمة اخرى؟" at bounding box center [107, 171] width 64 height 25
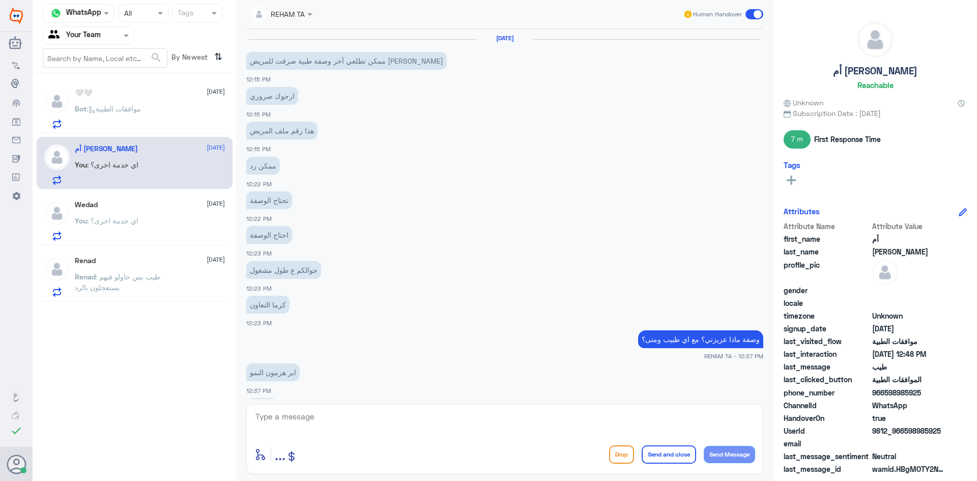
scroll to position [373, 0]
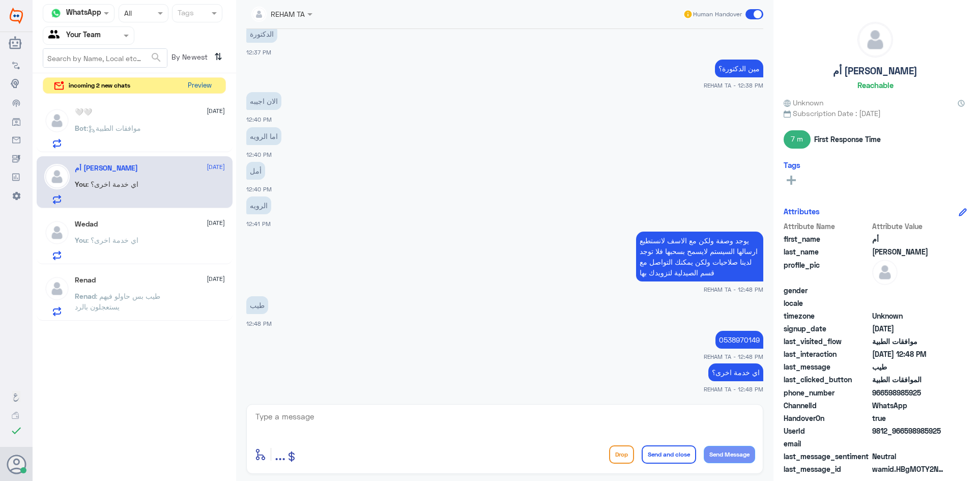
click at [206, 81] on button "Preview" at bounding box center [200, 86] width 32 height 16
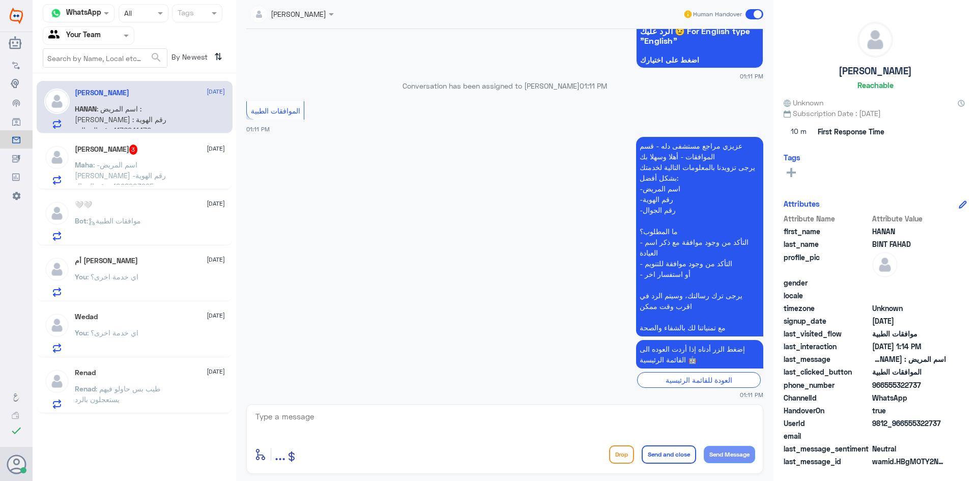
scroll to position [525, 0]
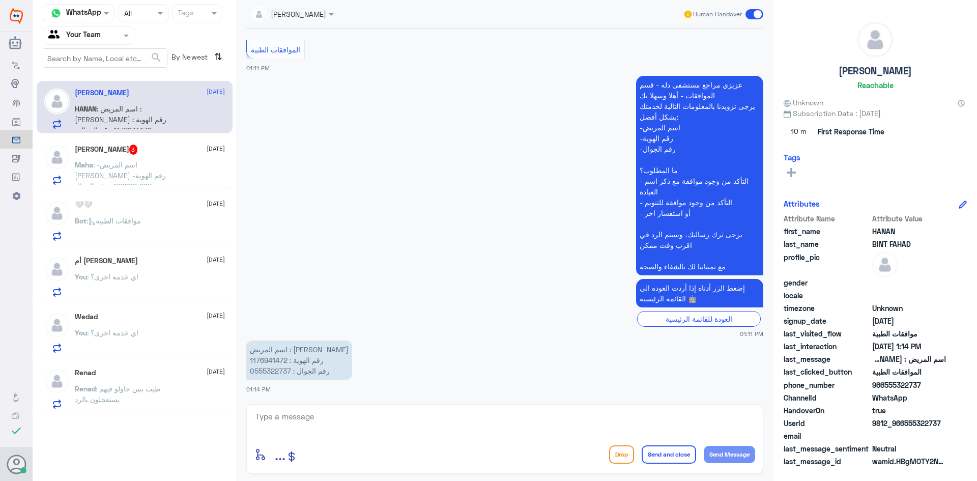
click at [96, 140] on div "Maha Albabtain 3 19 August Maha : -اسم المريض مها البابطين -رقم الهوية 10989032…" at bounding box center [135, 163] width 196 height 52
click at [114, 159] on p "Maha : -اسم المريض مها البابطين -رقم الهوية 1098903295 -رقم الجوال 0567116246 م…" at bounding box center [132, 171] width 114 height 25
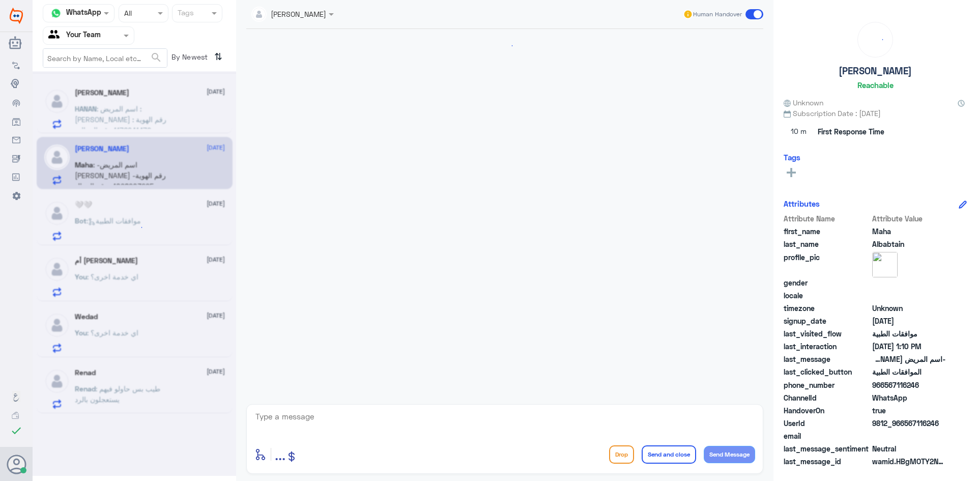
scroll to position [1006, 0]
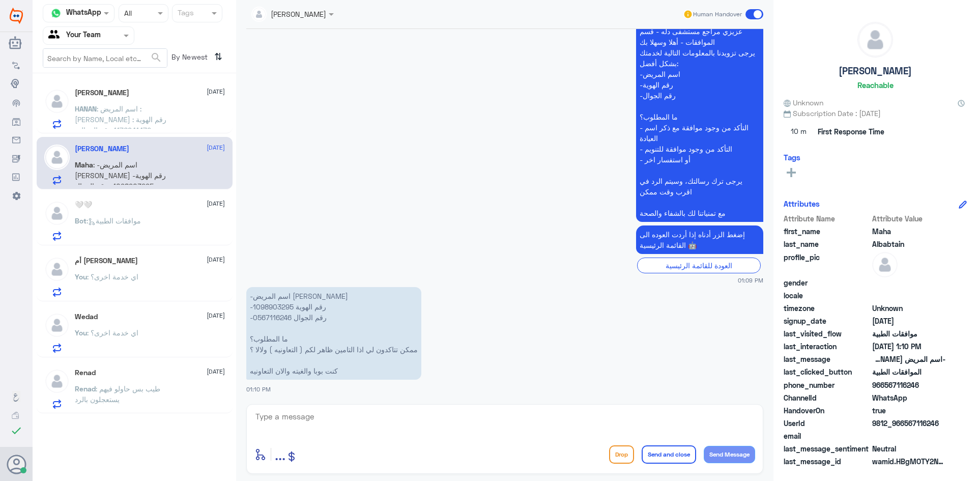
click at [280, 309] on p "-اسم المريض مها البابطين -رقم الهوية 1098903295 -رقم الجوال 0567116246 ما المطل…" at bounding box center [333, 333] width 175 height 93
copy p "1098903295"
click at [272, 313] on p "-اسم المريض مها البابطين -رقم الهوية 1098903295 -رقم الجوال 0567116246 ما المطل…" at bounding box center [333, 333] width 175 height 93
click at [273, 309] on p "-اسم المريض مها البابطين -رقم الهوية 1098903295 -رقم الجوال 0567116246 ما المطل…" at bounding box center [333, 333] width 175 height 93
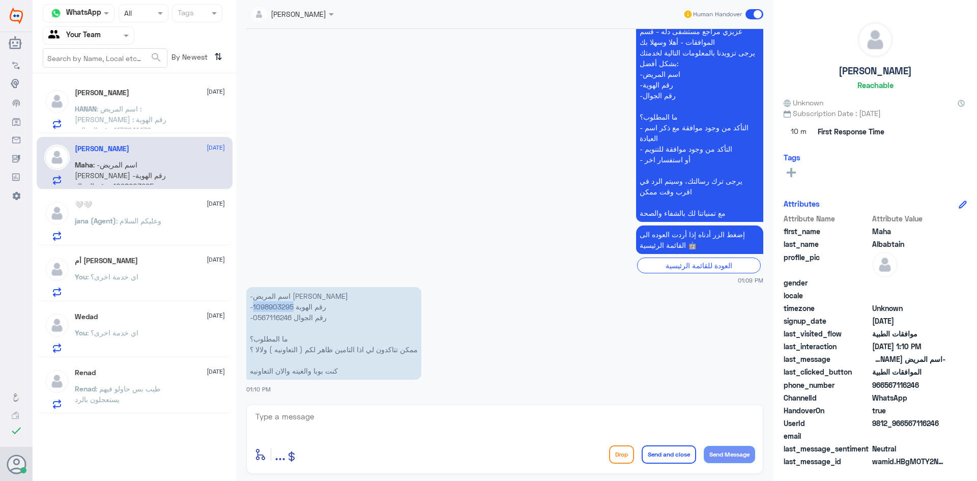
click at [273, 309] on p "-اسم المريض مها البابطين -رقم الهوية 1098903295 -رقم الجوال 0567116246 ما المطل…" at bounding box center [333, 333] width 175 height 93
copy p "1098903295"
click at [295, 423] on textarea at bounding box center [504, 422] width 501 height 25
type textarea "نعم يغطي في دلة النخيل"
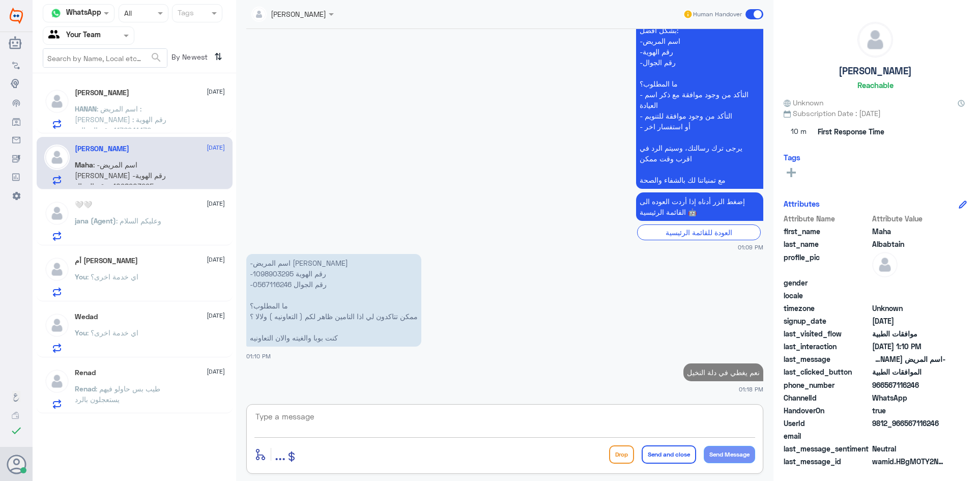
click at [148, 113] on span ": اسم المريض : طلال فهد حسن الهذلول رقم الهوية : 1176941472 رقم الجوال : 055532…" at bounding box center [121, 124] width 92 height 41
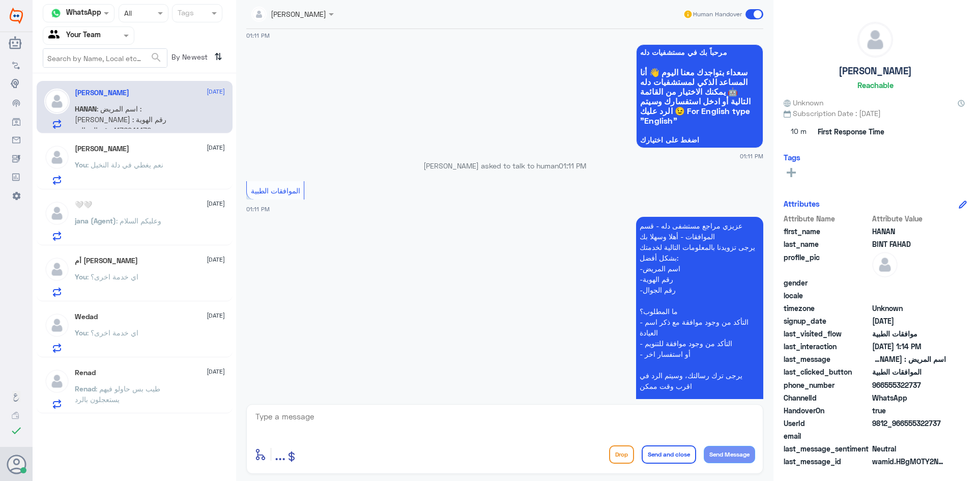
scroll to position [373, 0]
click at [114, 163] on span ": نعم يغطي في دلة النخيل" at bounding box center [125, 164] width 76 height 9
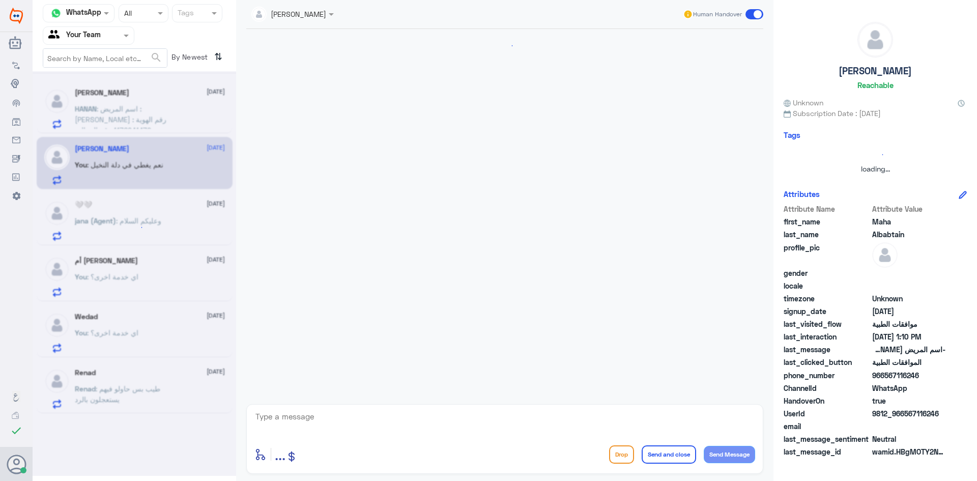
scroll to position [940, 0]
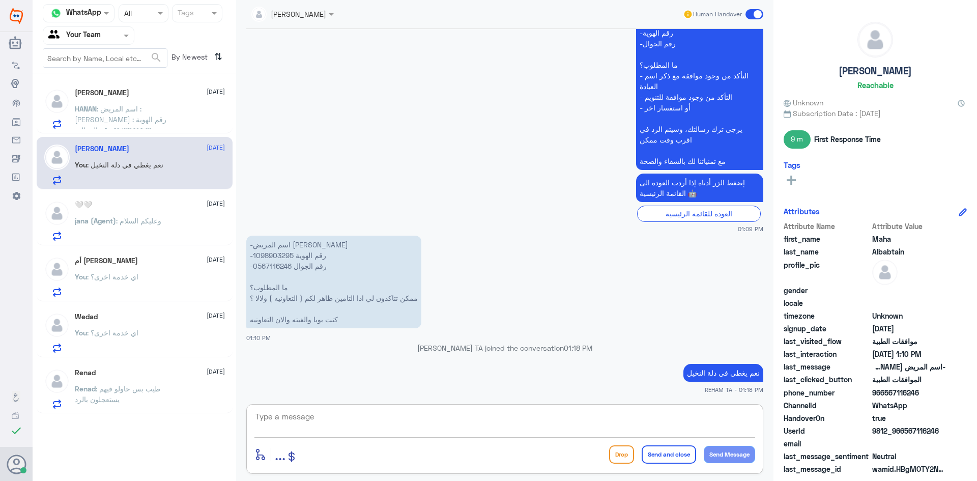
click at [295, 422] on textarea at bounding box center [504, 422] width 501 height 25
paste textarea "اي خدمة اخرى؟"
type textarea "اي خدمة اخرى؟"
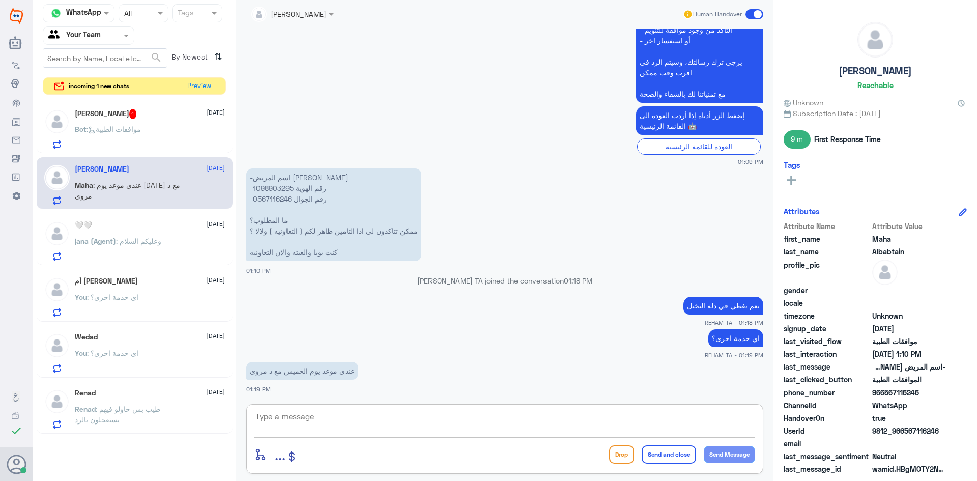
scroll to position [1042, 0]
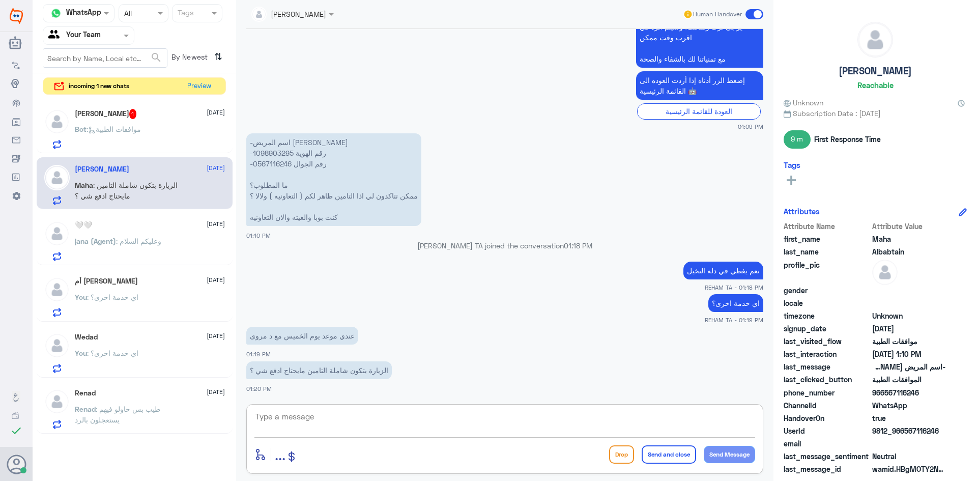
click at [296, 419] on textarea at bounding box center [504, 422] width 501 height 25
click at [296, 408] on div "enter flow name ... Drop Send and close Send Message" at bounding box center [504, 439] width 517 height 70
click at [295, 422] on textarea at bounding box center [504, 422] width 501 height 25
type textarea "تدفعين نسة التحمل"
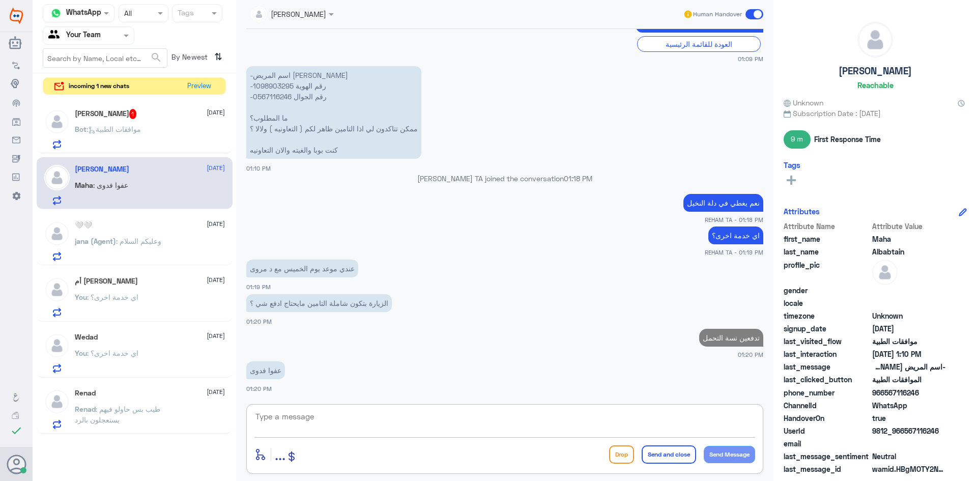
scroll to position [1074, 0]
click at [113, 127] on span ": موافقات الطبية" at bounding box center [113, 129] width 54 height 9
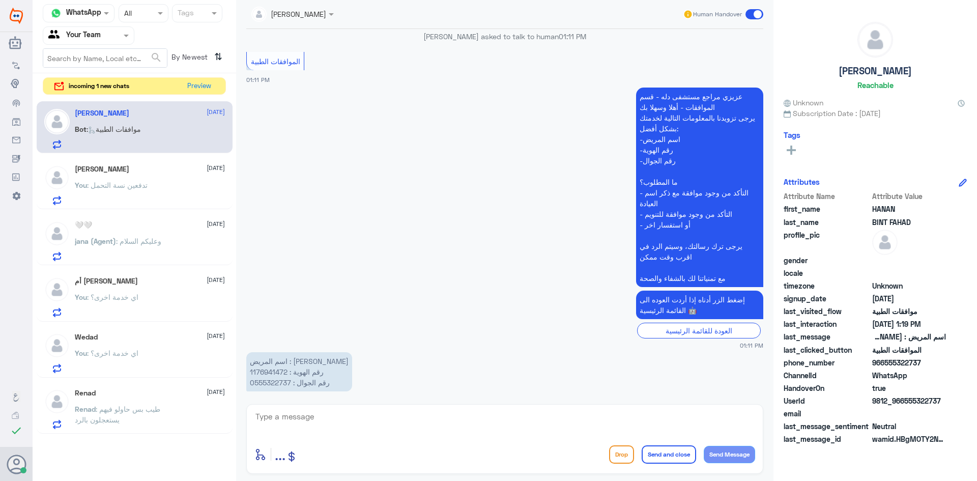
scroll to position [503, 0]
click at [202, 80] on button "Preview" at bounding box center [200, 86] width 32 height 16
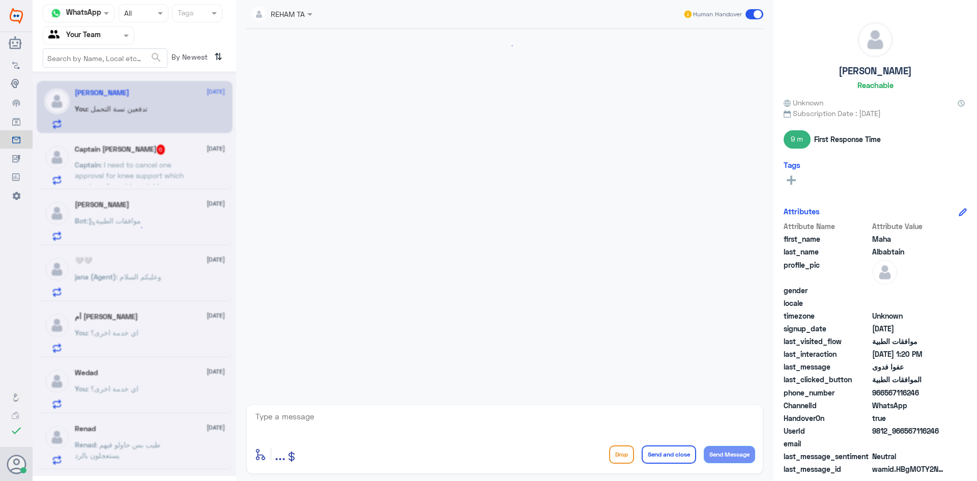
scroll to position [660, 0]
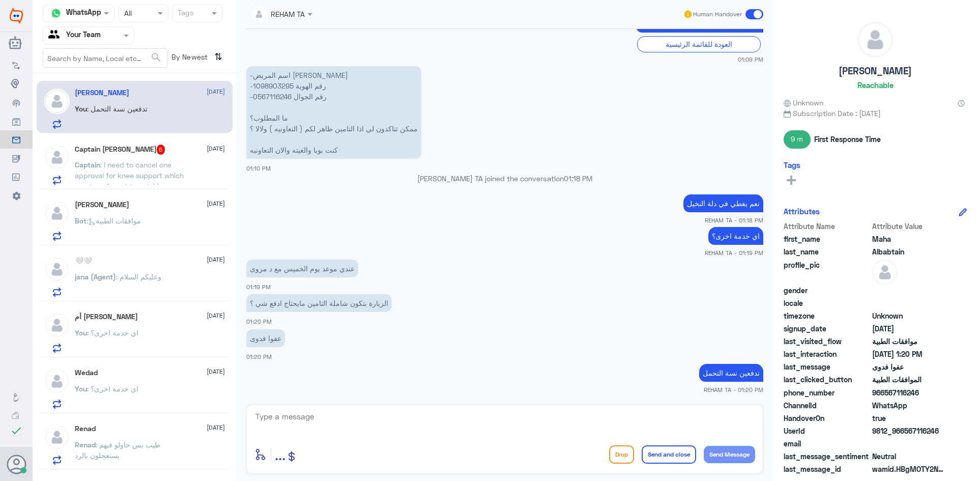
click at [189, 171] on div "Captain : I need to cancel one approval for knee support which you transferred …" at bounding box center [150, 173] width 150 height 23
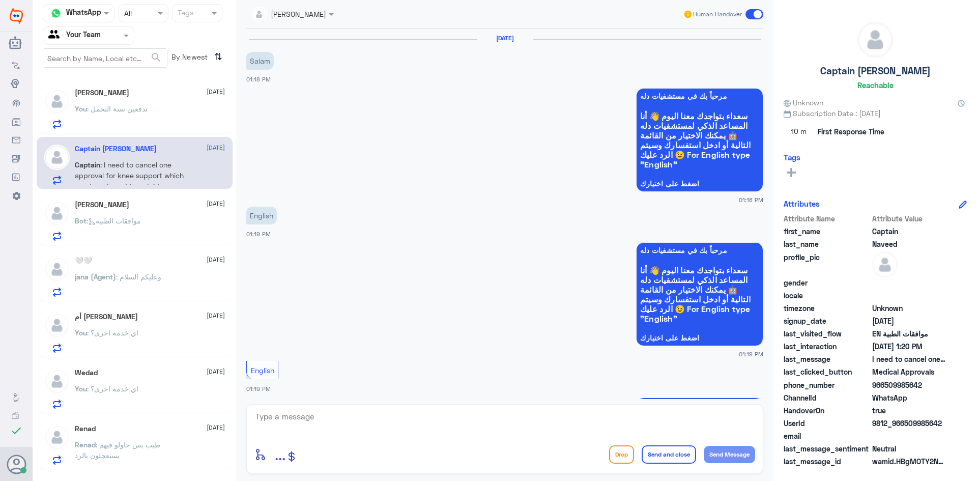
scroll to position [606, 0]
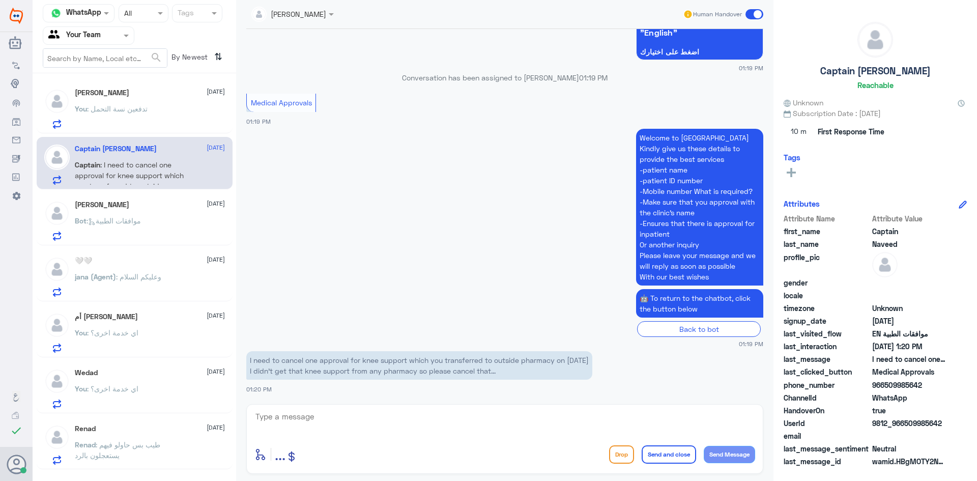
click at [150, 226] on div "Bot : موافقات الطبية" at bounding box center [150, 229] width 150 height 23
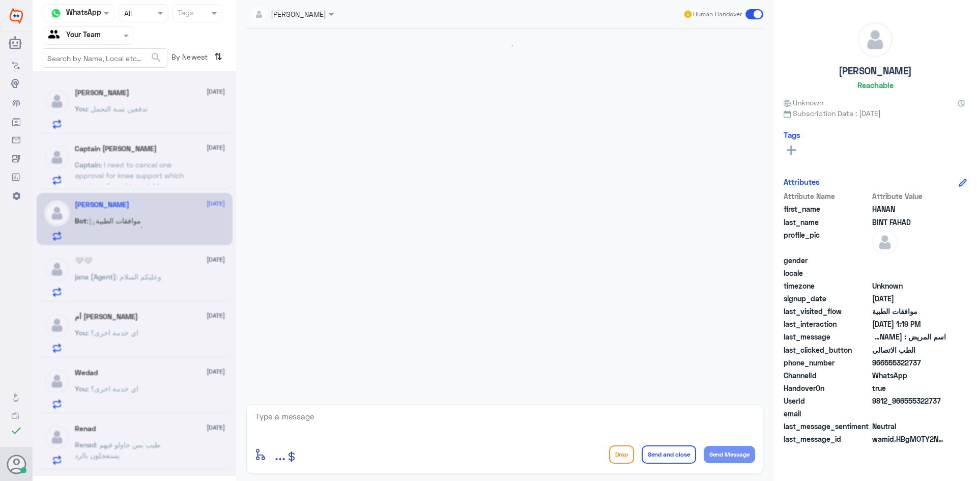
scroll to position [604, 0]
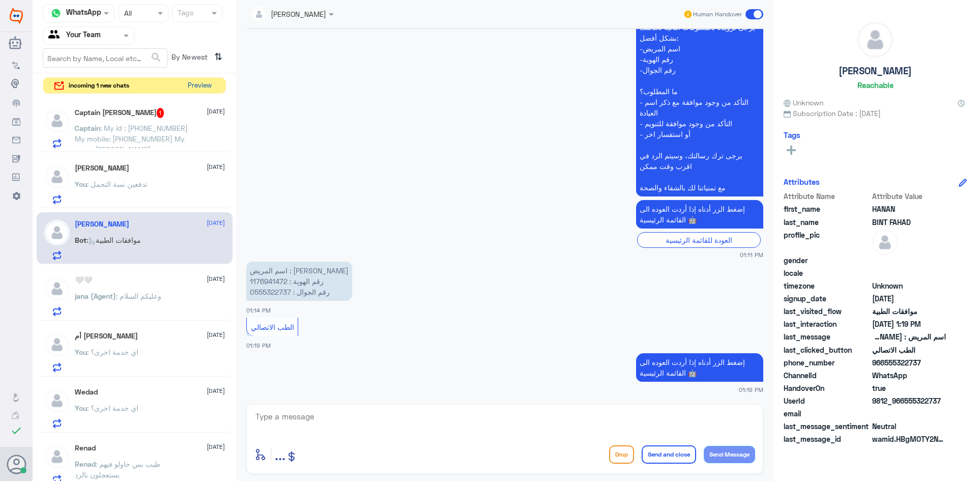
click at [196, 81] on button "Preview" at bounding box center [200, 86] width 32 height 16
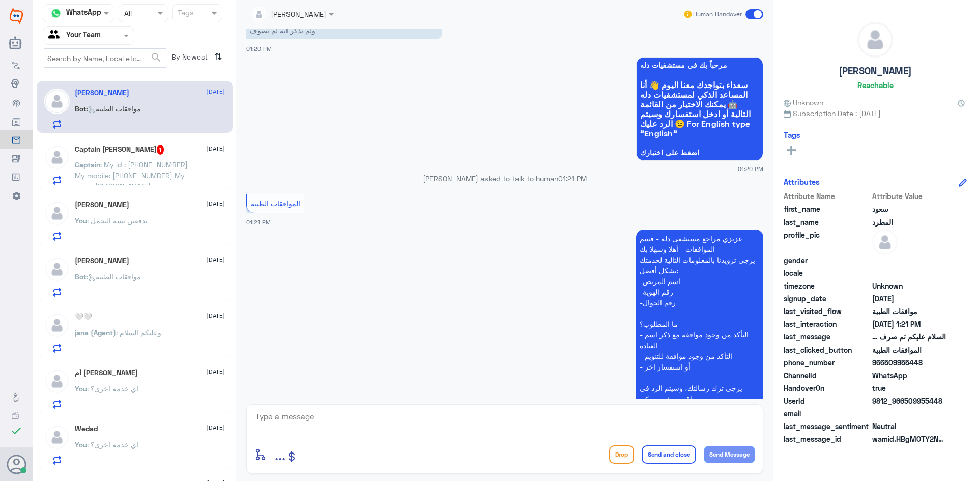
scroll to position [638, 0]
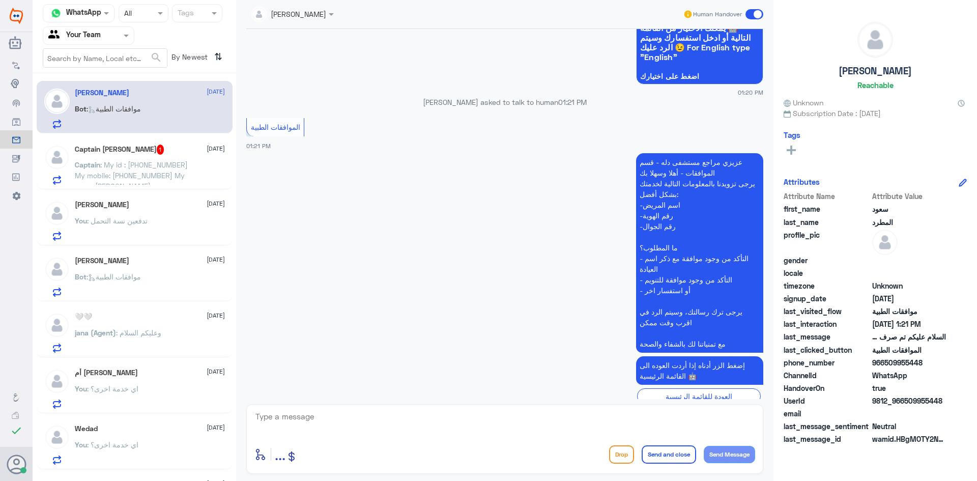
click at [196, 180] on div "Captain : My id : 2177465545 My mobile: 0509985642 My name NAVEED" at bounding box center [150, 173] width 150 height 23
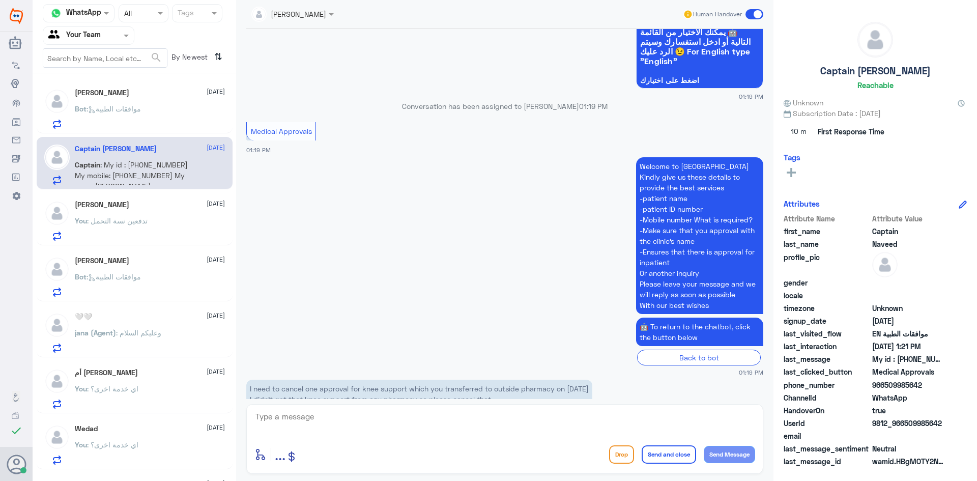
scroll to position [560, 0]
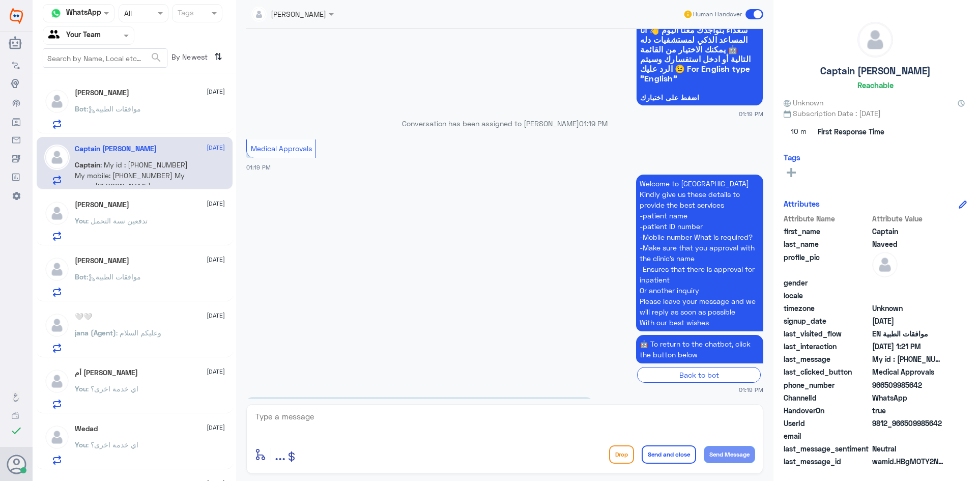
click at [154, 209] on div "Maha Albabtain 19 August You : تدفعين نسة التحمل" at bounding box center [150, 220] width 150 height 40
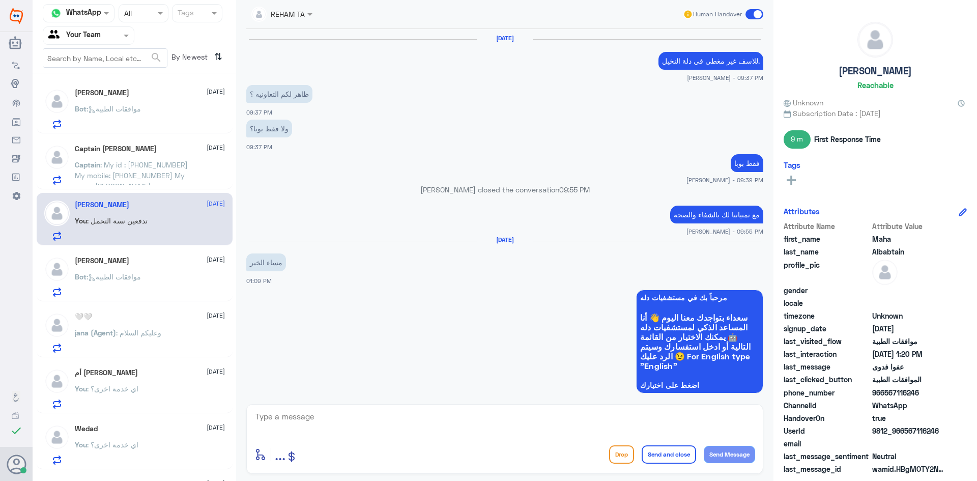
scroll to position [660, 0]
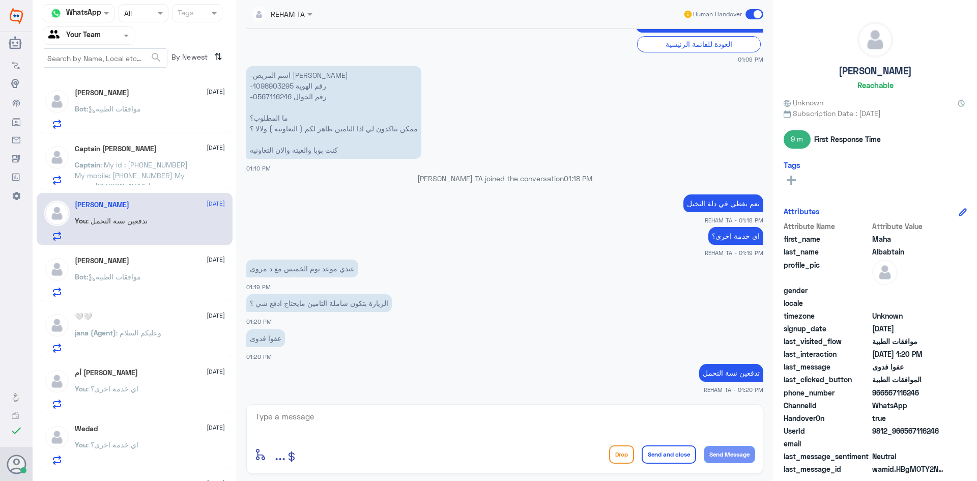
click at [182, 283] on div "Bot : موافقات الطبية" at bounding box center [150, 285] width 150 height 23
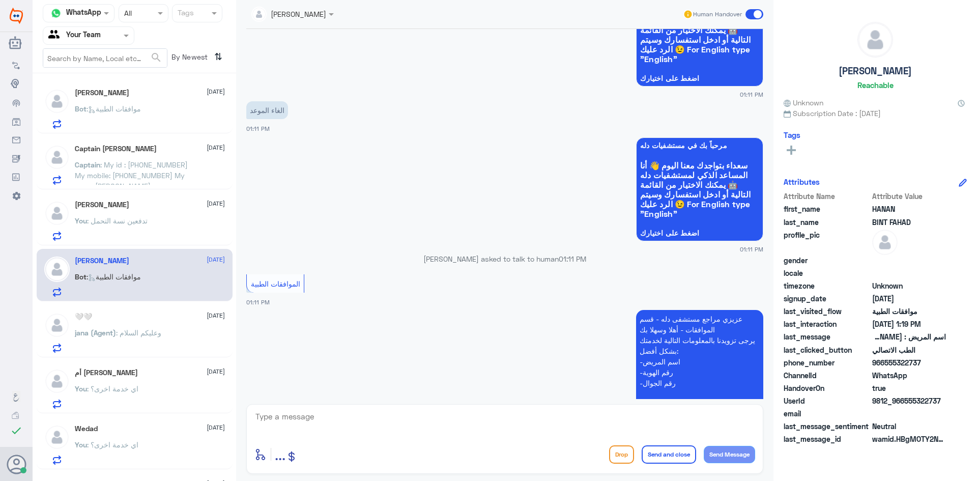
scroll to position [299, 0]
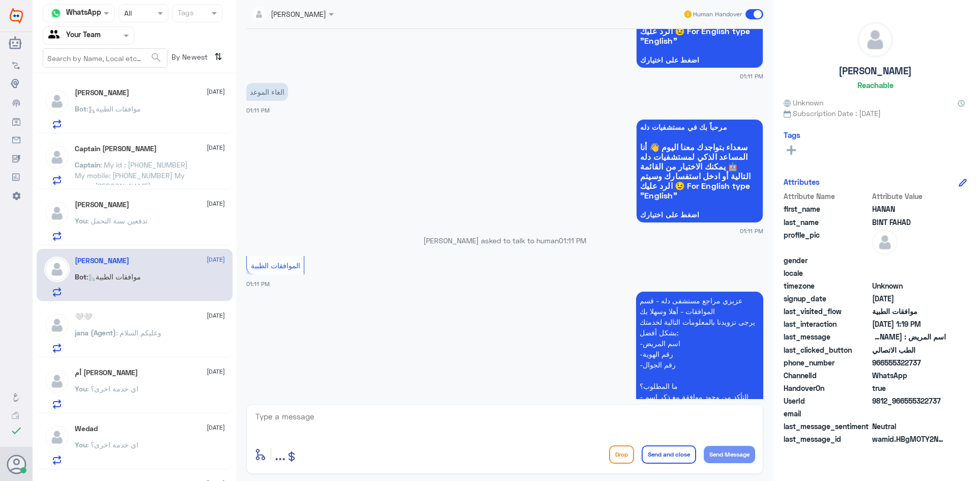
click at [146, 395] on div "You : اي خدمة اخرى؟" at bounding box center [150, 397] width 150 height 23
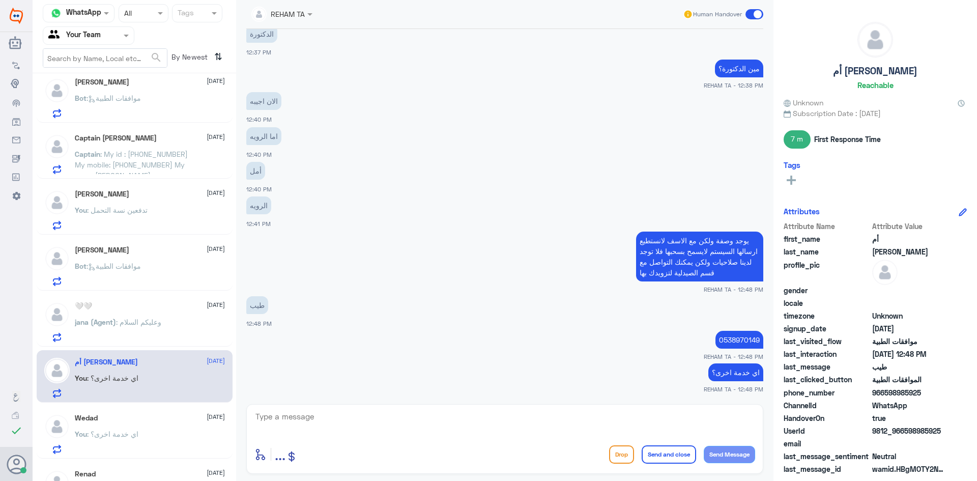
scroll to position [45, 0]
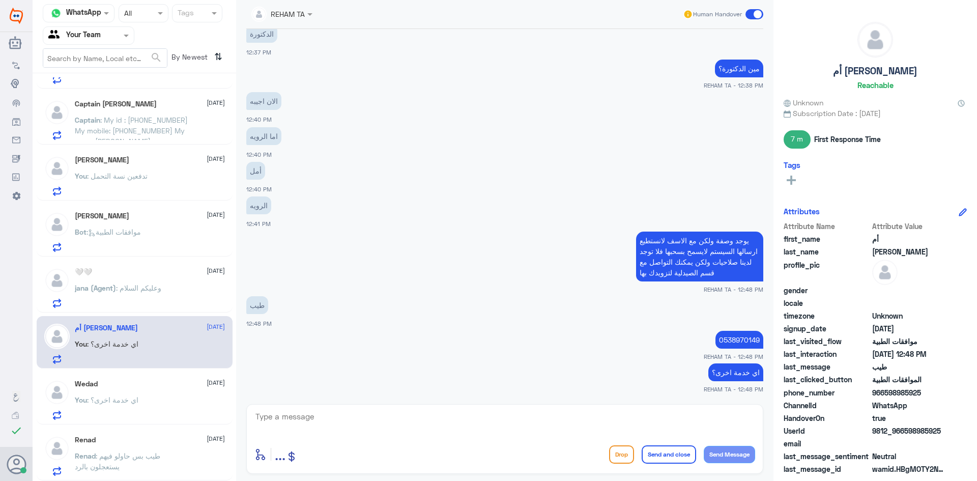
click at [153, 445] on div "Renad [DATE][PERSON_NAME] : طيب بس حاولو فيهم يستعجلون بالرد" at bounding box center [150, 455] width 150 height 40
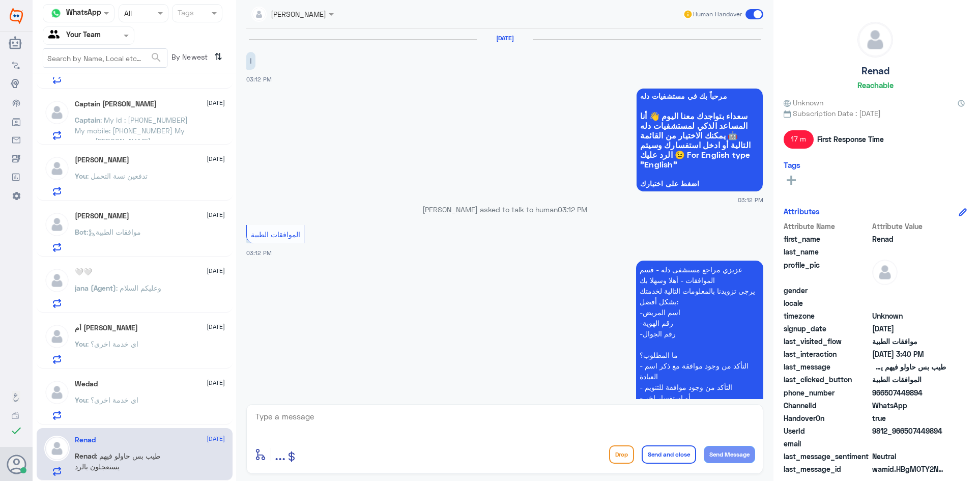
scroll to position [648, 0]
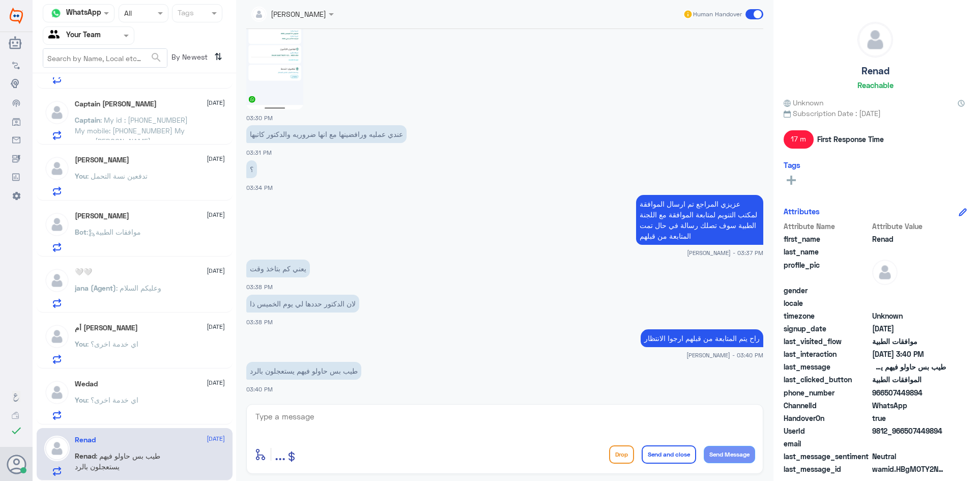
click at [157, 404] on div "You : اي خدمة اخرى؟" at bounding box center [150, 408] width 150 height 23
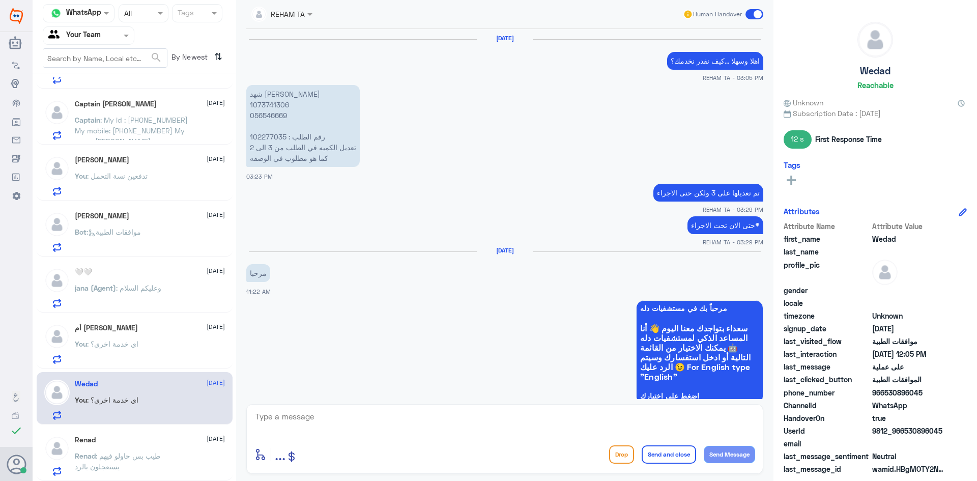
scroll to position [949, 0]
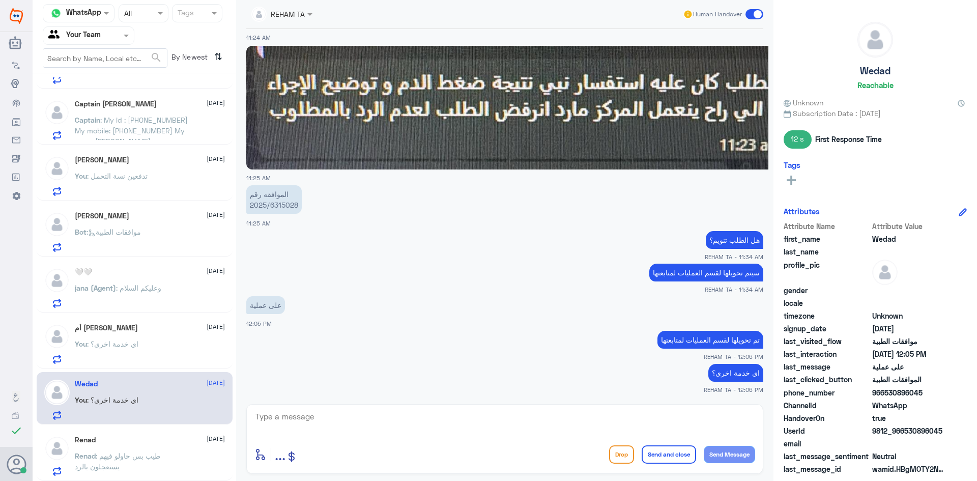
click at [296, 203] on p "الموافقه رقم 2025/6315028" at bounding box center [273, 199] width 55 height 28
copy div "2025/6315028"
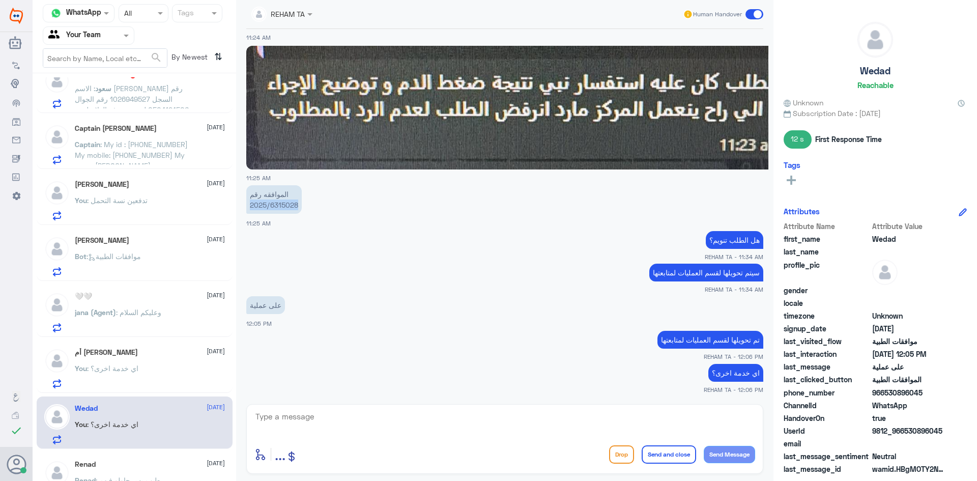
scroll to position [0, 0]
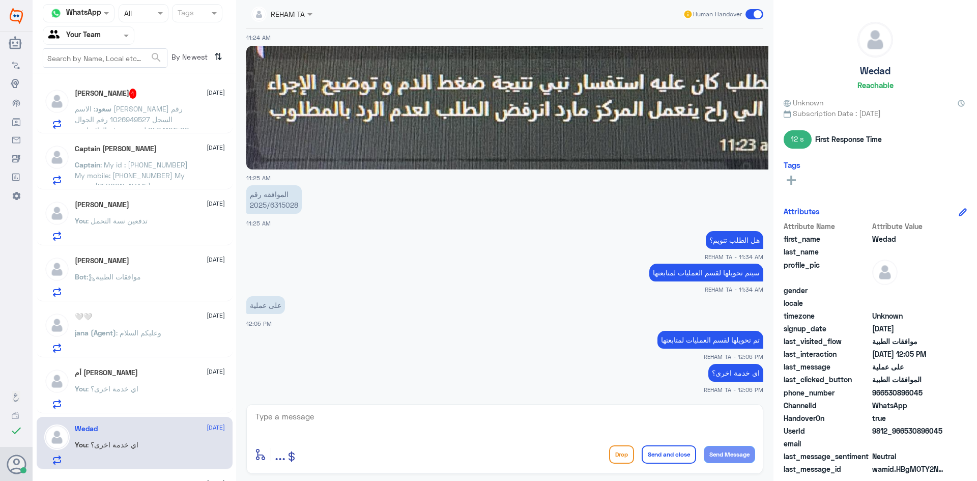
click at [143, 114] on p "سعود : الاسم نوال عبدالرحمن عبدالواحد رقم السجل 1026949527 رقم الجوال 050412450…" at bounding box center [132, 115] width 114 height 25
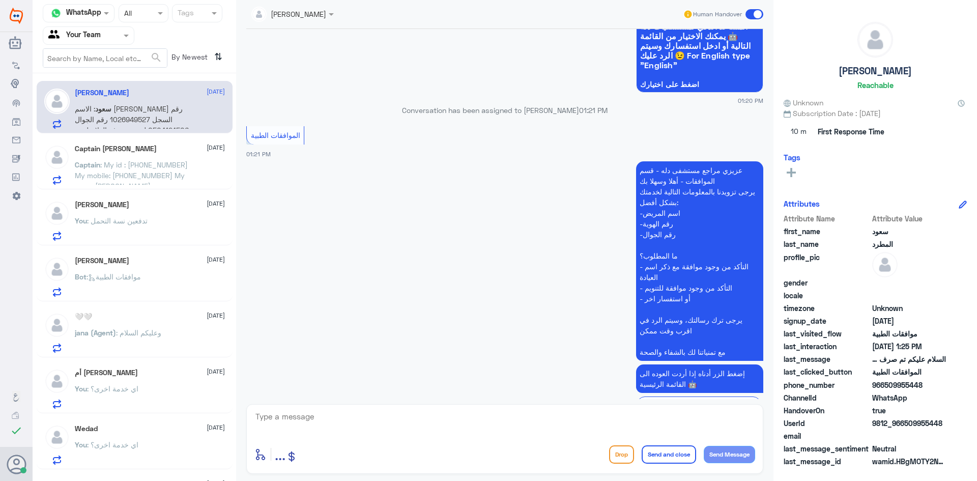
scroll to position [625, 0]
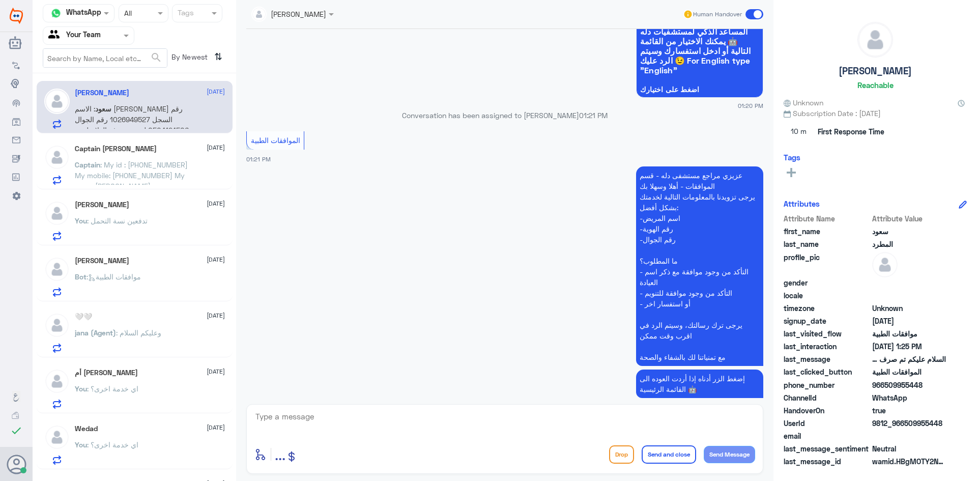
click at [117, 164] on span ": My id : 2177465545 My mobile: 0509985642 My name NAVEED" at bounding box center [131, 175] width 113 height 30
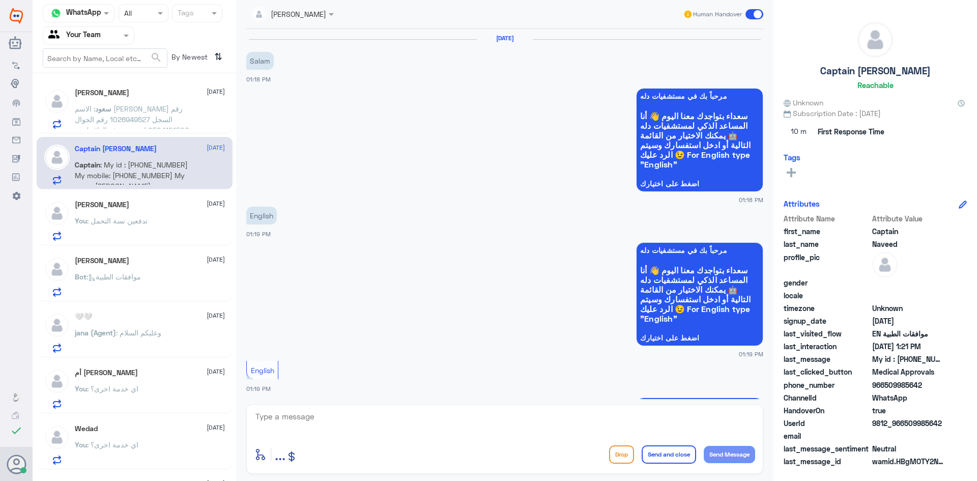
scroll to position [662, 0]
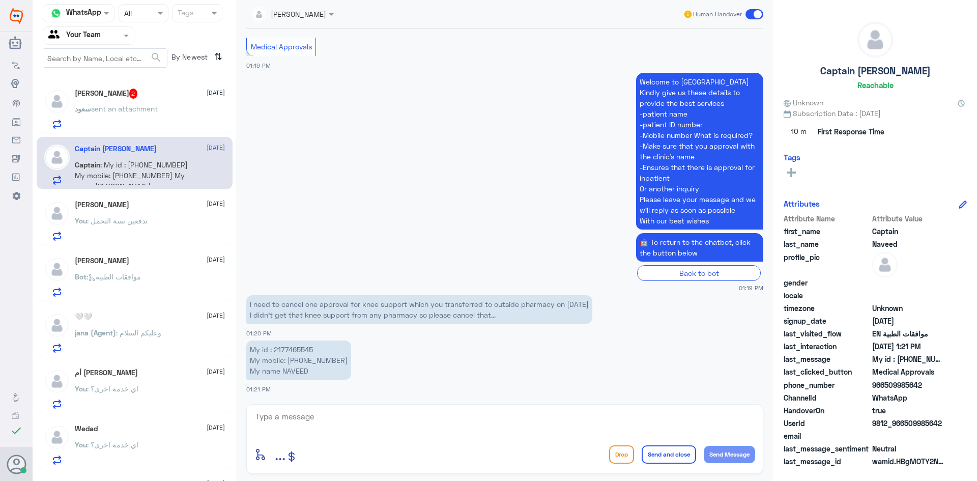
click at [118, 112] on span "sent an attachment" at bounding box center [124, 108] width 67 height 9
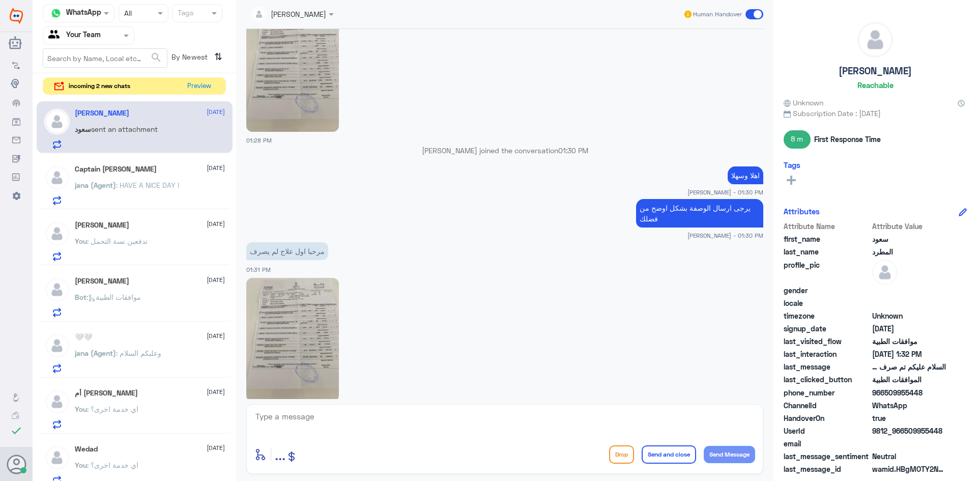
scroll to position [1895, 0]
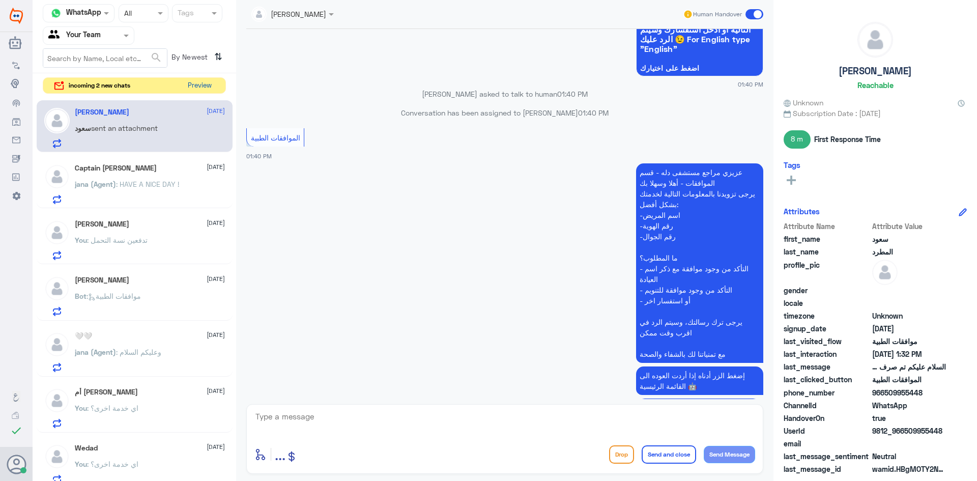
click at [190, 84] on button "Preview" at bounding box center [200, 86] width 32 height 16
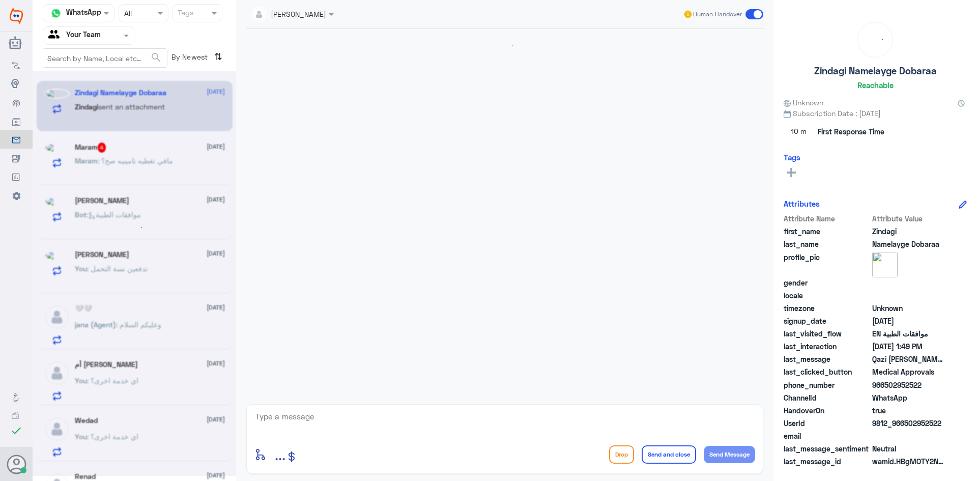
scroll to position [1101, 0]
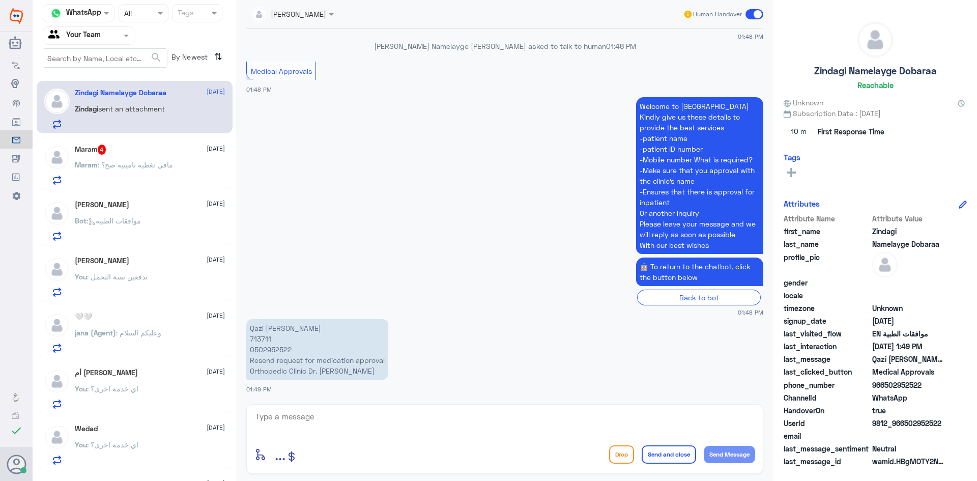
click at [161, 155] on div "Maram 4 19 August" at bounding box center [150, 149] width 150 height 10
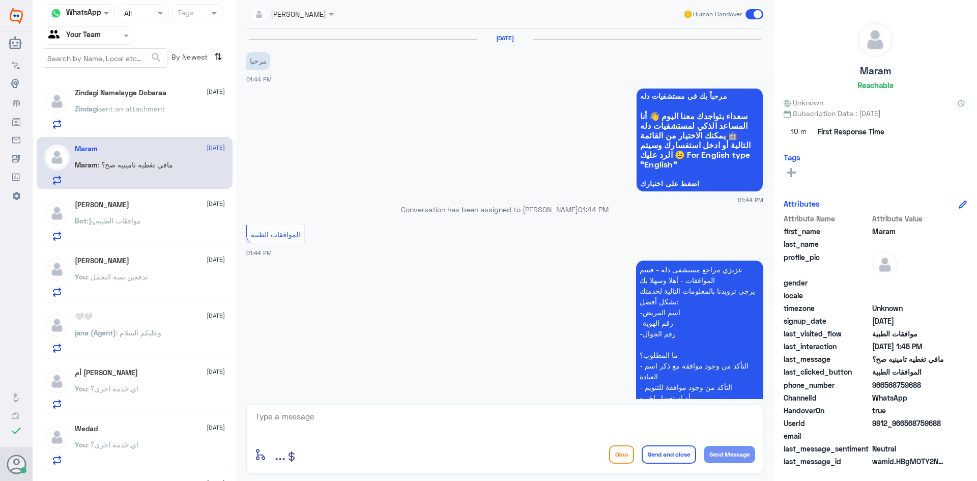
scroll to position [304, 0]
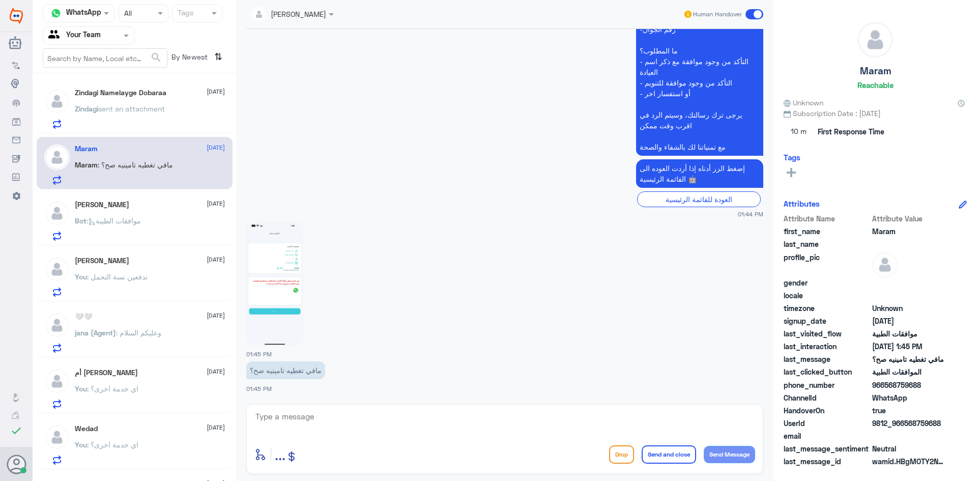
click at [273, 268] on img at bounding box center [274, 284] width 57 height 124
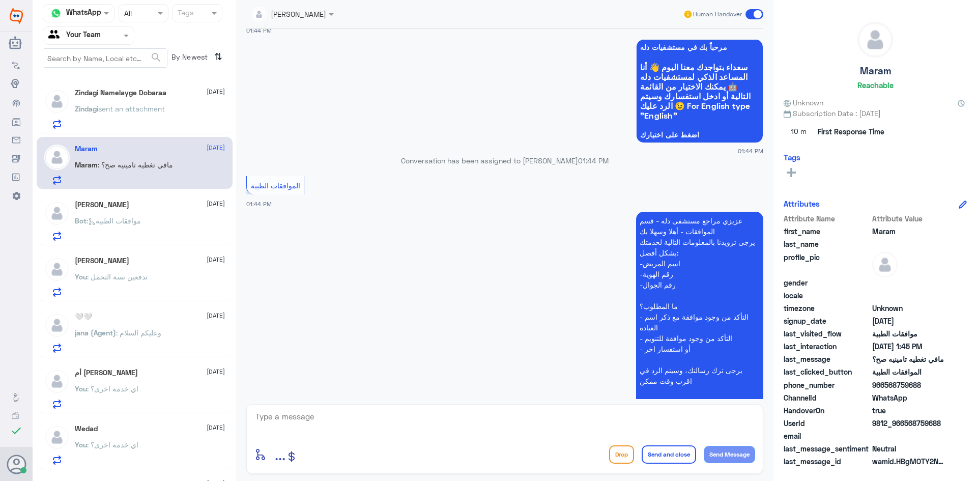
scroll to position [0, 0]
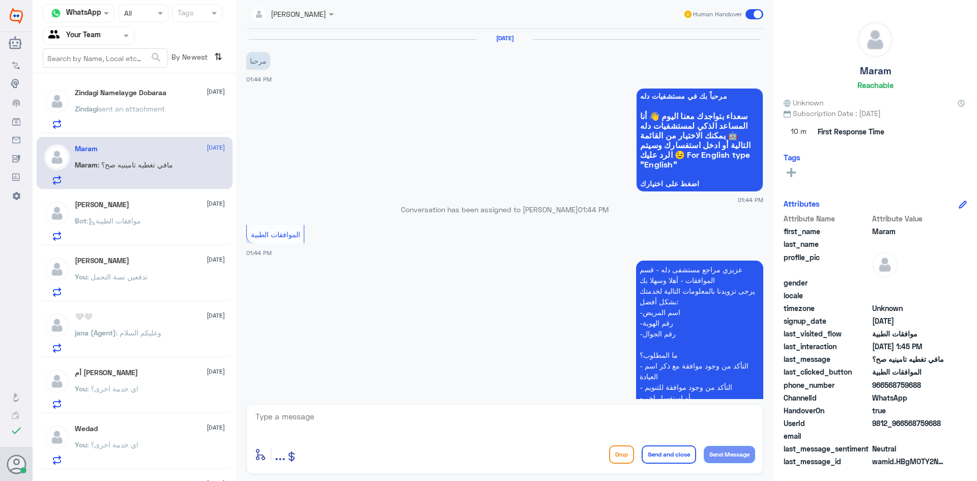
click at [182, 104] on div "Zindagi Namelayge Dobaraa 19 August Zindagi sent an attachment" at bounding box center [150, 109] width 150 height 40
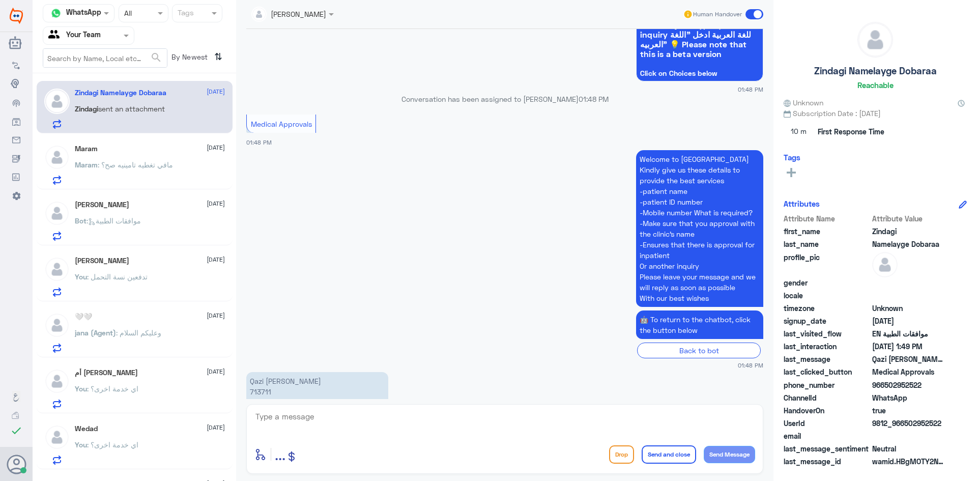
scroll to position [948, 0]
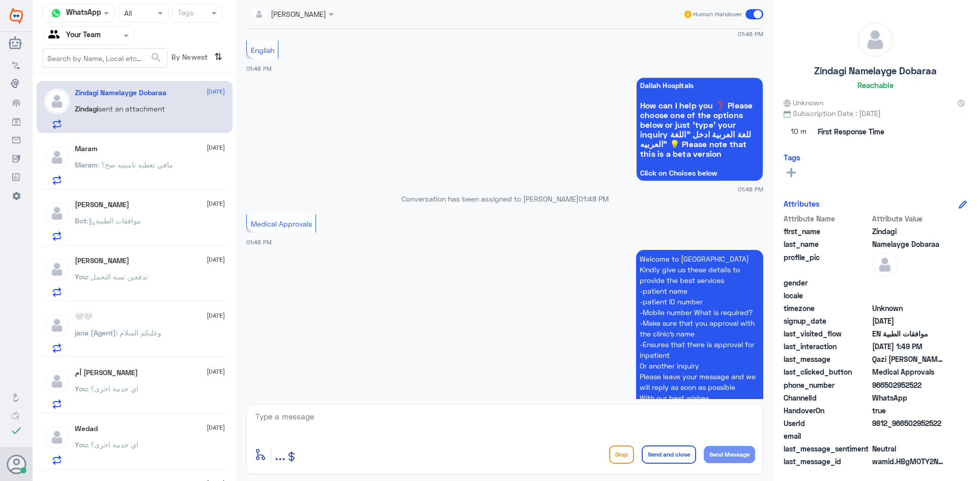
click at [144, 174] on p "Maram : مافي تغطيه تامينيه صح؟" at bounding box center [124, 171] width 98 height 25
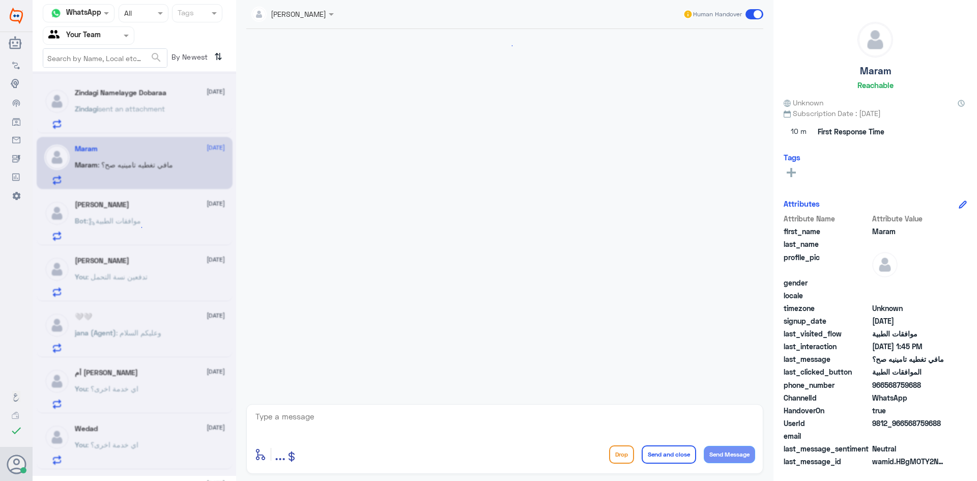
scroll to position [304, 0]
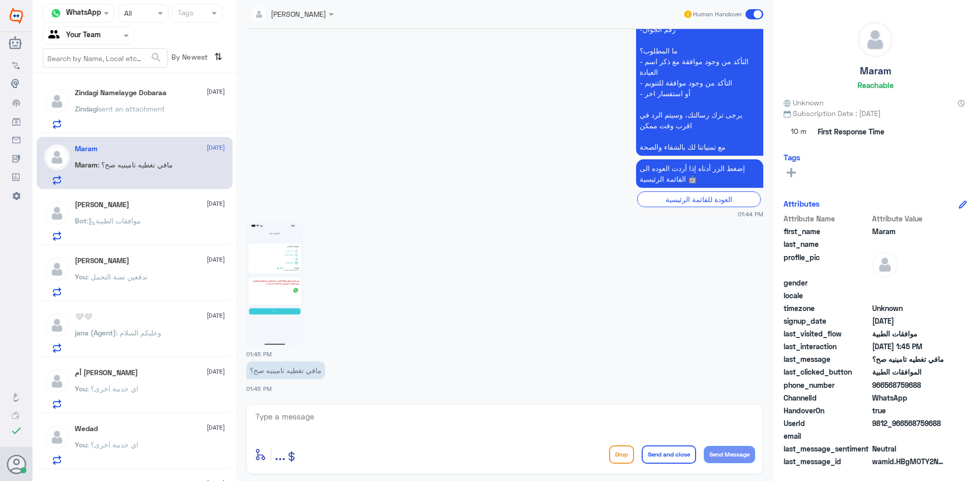
click at [141, 224] on span ": موافقات الطبية" at bounding box center [113, 220] width 54 height 9
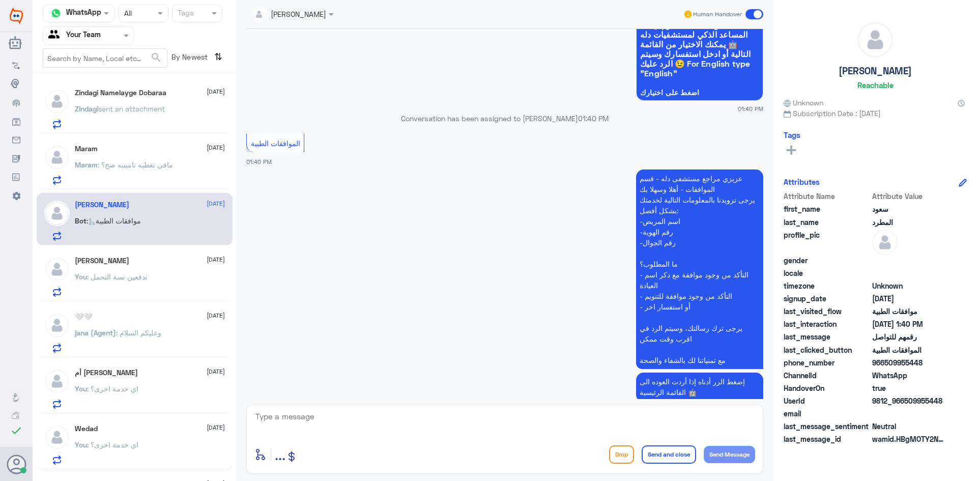
scroll to position [754, 0]
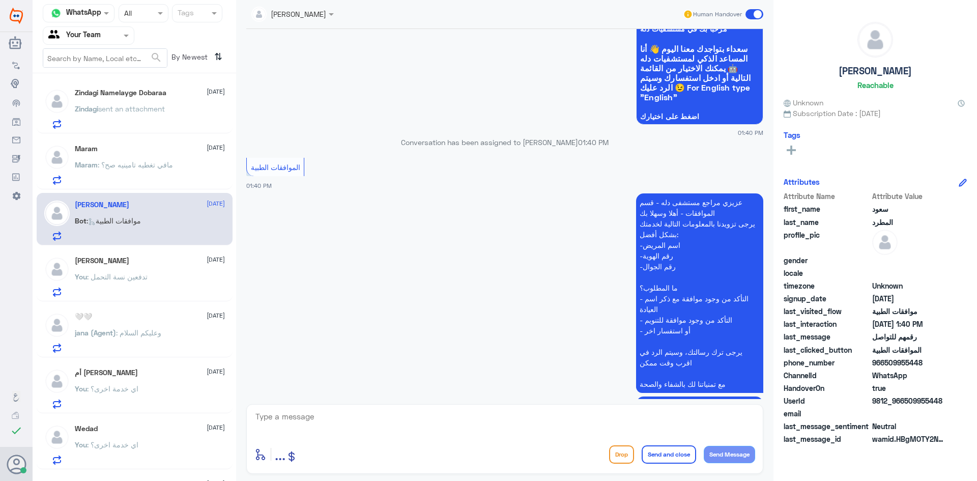
click at [123, 275] on span ": تدفعين نسة التحمل" at bounding box center [117, 276] width 61 height 9
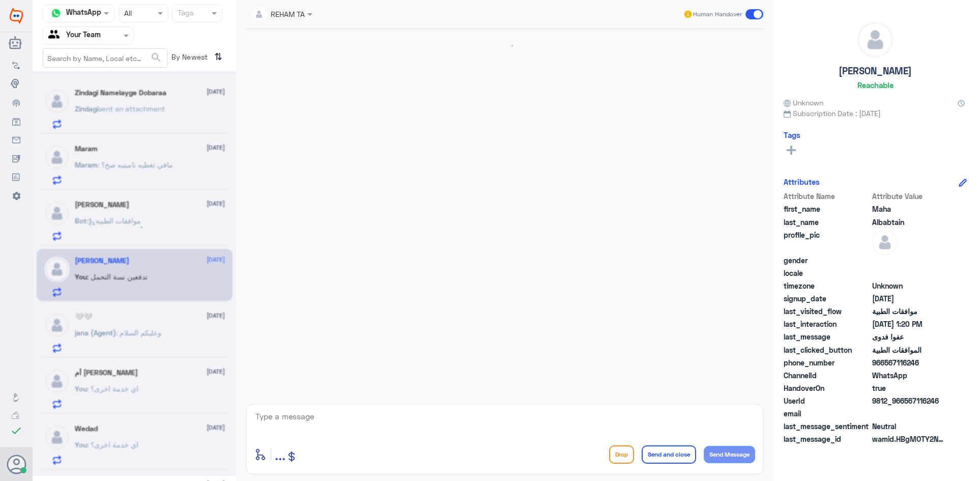
scroll to position [660, 0]
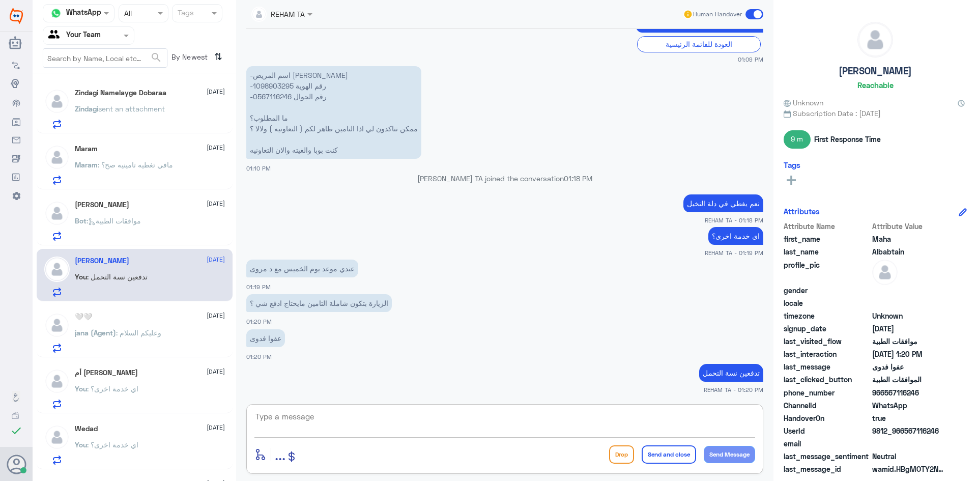
click at [301, 420] on textarea at bounding box center [504, 422] width 501 height 25
click at [397, 431] on textarea at bounding box center [504, 422] width 501 height 25
click at [732, 235] on p "اي خدمة اخرى؟" at bounding box center [735, 236] width 55 height 18
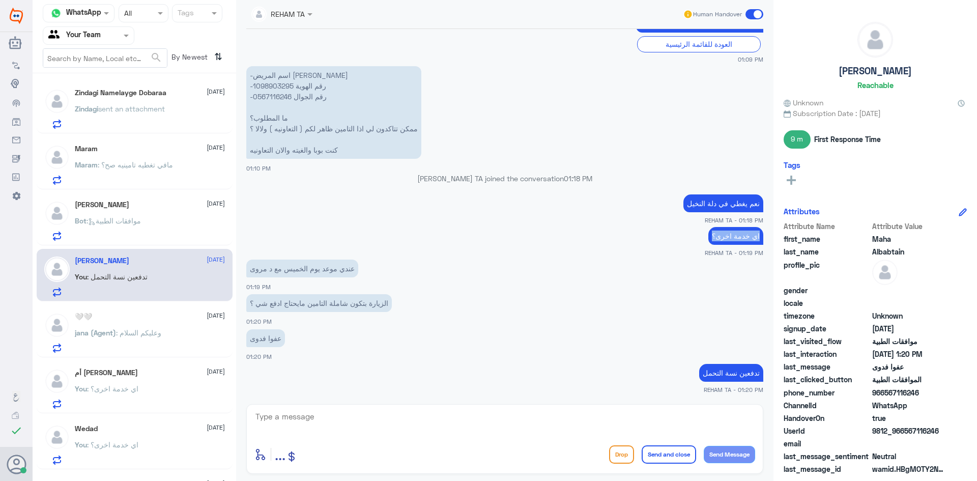
copy div "اي خدمة اخرى؟"
click at [528, 406] on div "enter flow name ... Drop Send and close Send Message" at bounding box center [504, 439] width 517 height 70
click at [527, 414] on textarea at bounding box center [504, 422] width 501 height 25
paste textarea "اي خدمة اخرى؟"
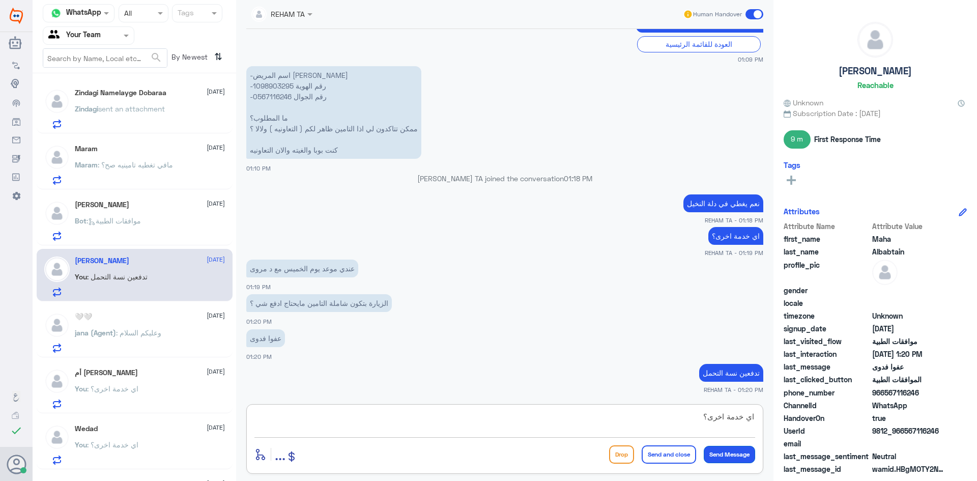
type textarea "اي خدمة اخرى؟"
click at [745, 454] on button "Send Message" at bounding box center [729, 454] width 51 height 17
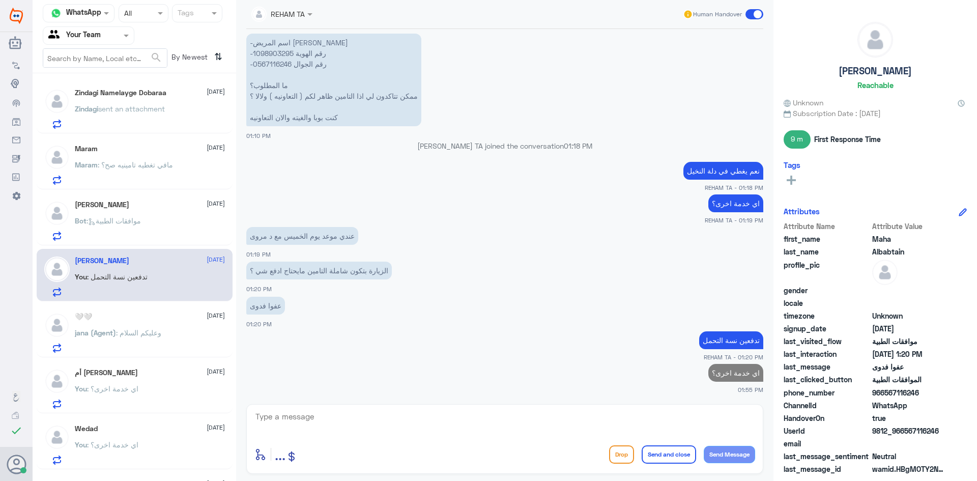
click at [155, 375] on div "أم أحمد كبوها 19 August" at bounding box center [150, 372] width 150 height 9
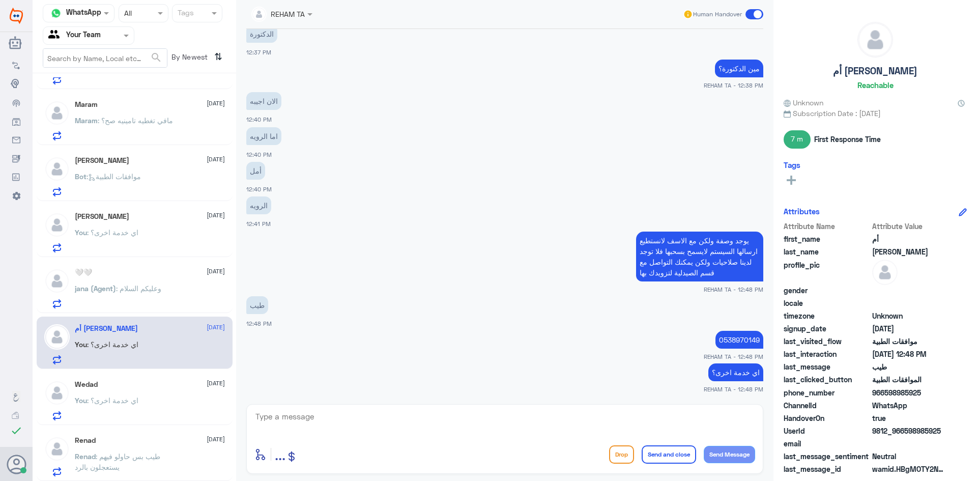
scroll to position [45, 0]
click at [344, 426] on textarea at bounding box center [504, 422] width 501 height 25
paste textarea "قدامكم العافية"
type textarea "قدامكم العافية"
click at [669, 459] on button "Send and close" at bounding box center [668, 454] width 54 height 18
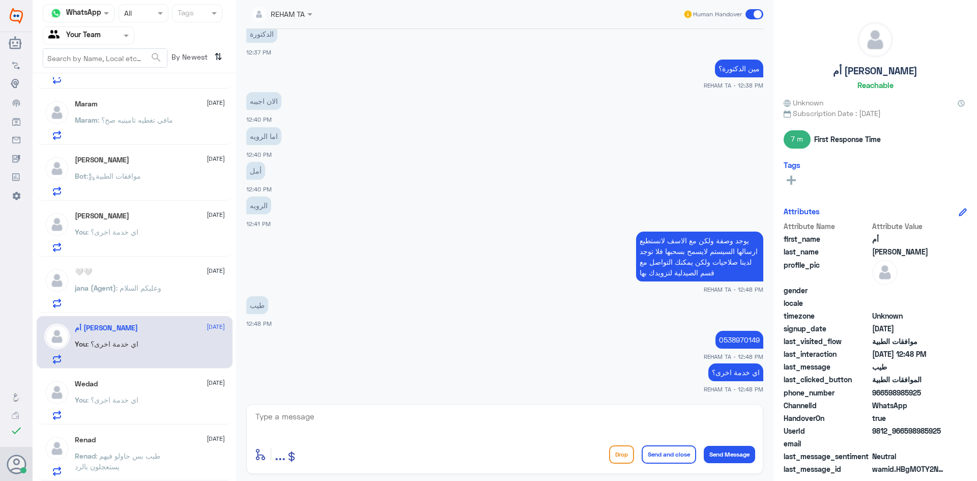
scroll to position [405, 0]
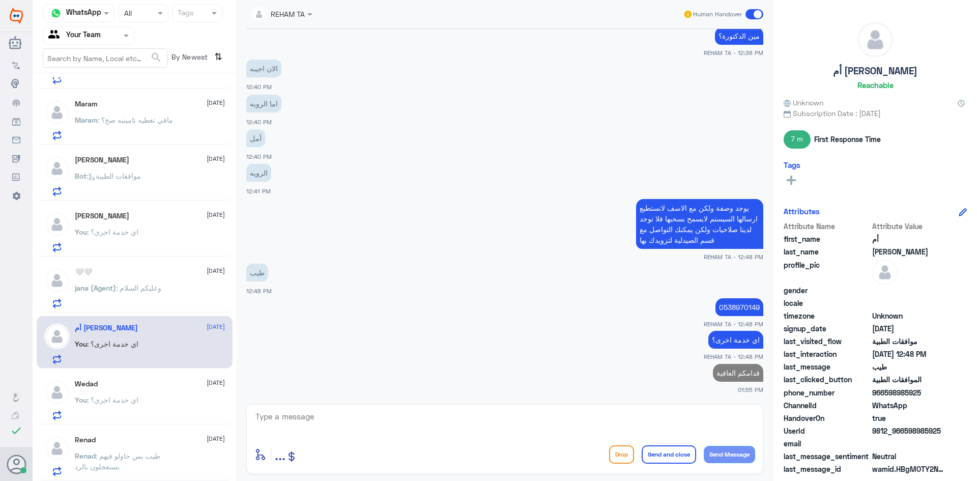
click at [110, 390] on div "Wedad 19 August You : اي خدمة اخرى؟" at bounding box center [150, 399] width 150 height 40
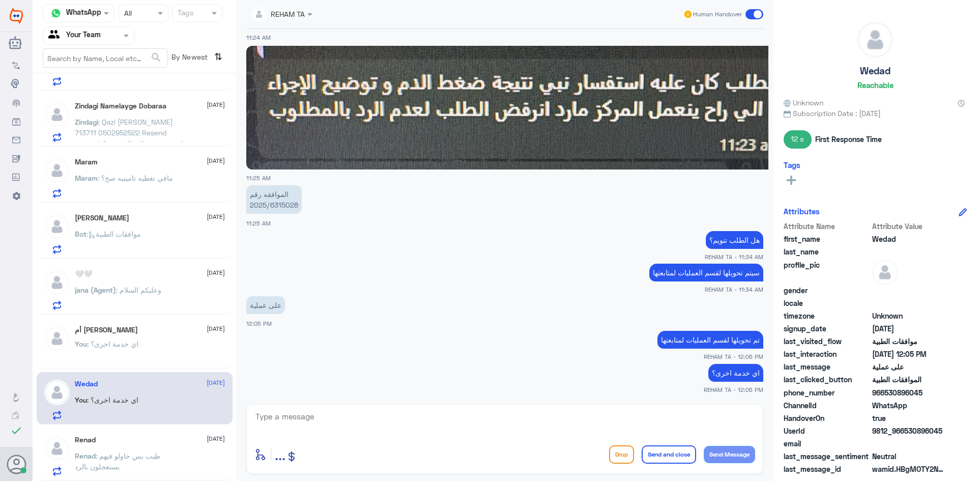
scroll to position [43, 0]
click at [383, 426] on textarea at bounding box center [504, 422] width 501 height 25
paste textarea "قدامكم العافية"
type textarea "قدامكم العافية"
click at [666, 458] on button "Send and close" at bounding box center [668, 454] width 54 height 18
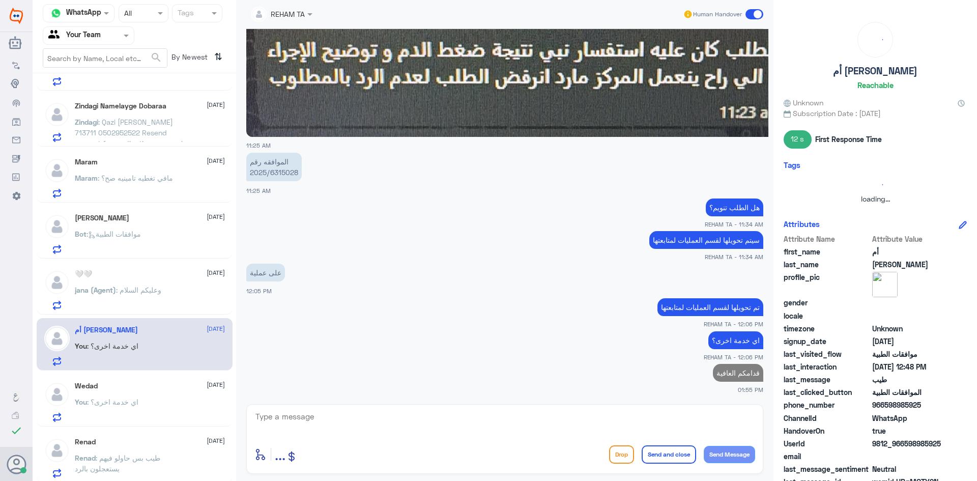
scroll to position [45, 0]
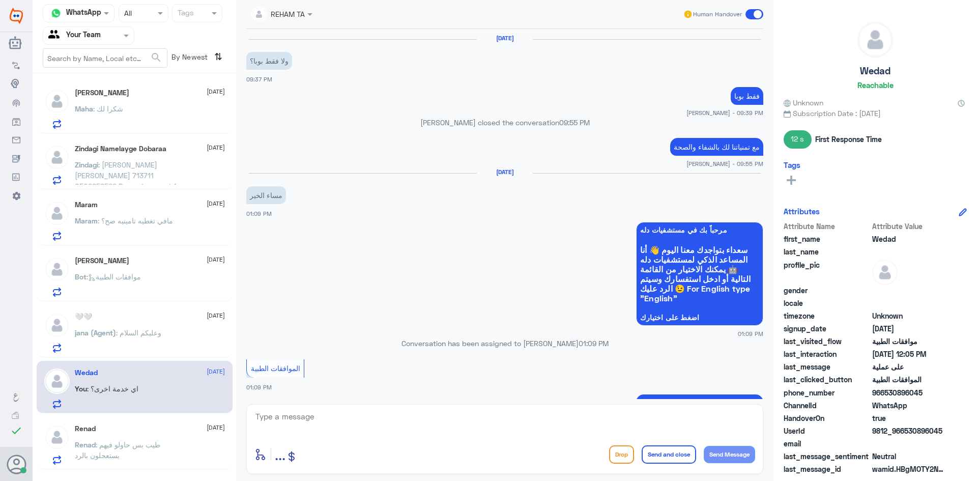
scroll to position [660, 0]
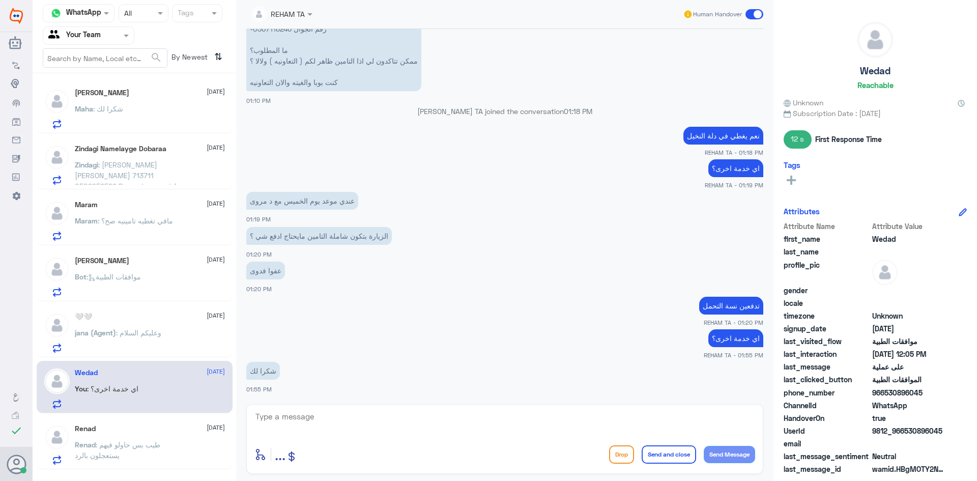
click at [340, 415] on textarea at bounding box center [504, 422] width 501 height 25
paste textarea "العفو قدامكم العافية"
type textarea "العفو قدامكم العافية"
click at [674, 454] on button "Send and close" at bounding box center [668, 454] width 54 height 18
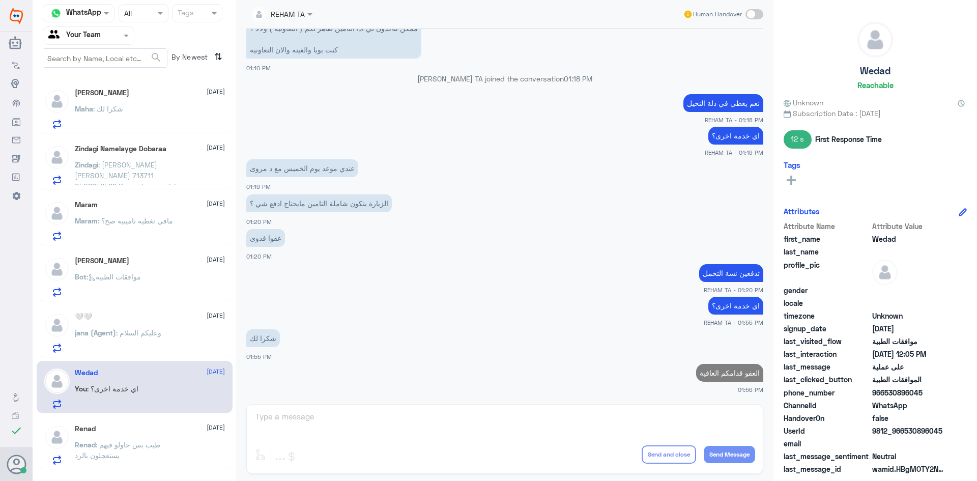
click at [167, 278] on div "Bot : موافقات الطبية" at bounding box center [150, 285] width 150 height 23
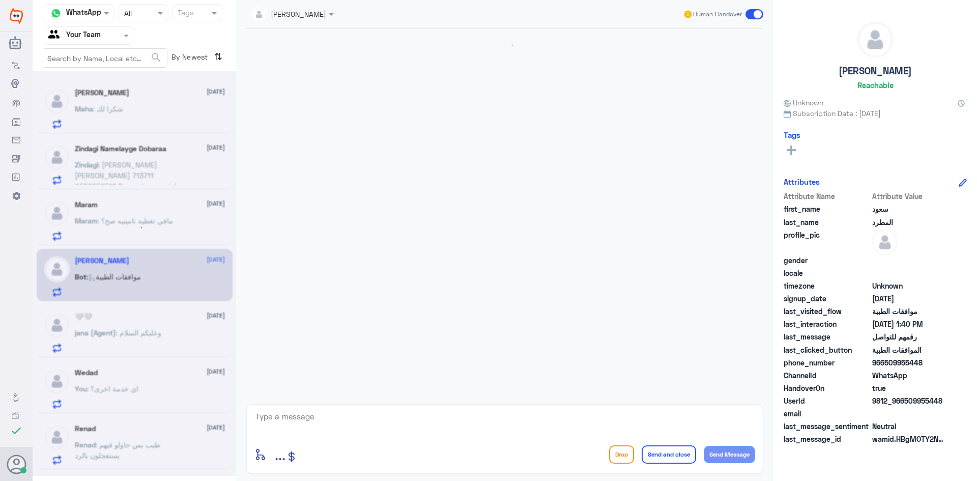
scroll to position [805, 0]
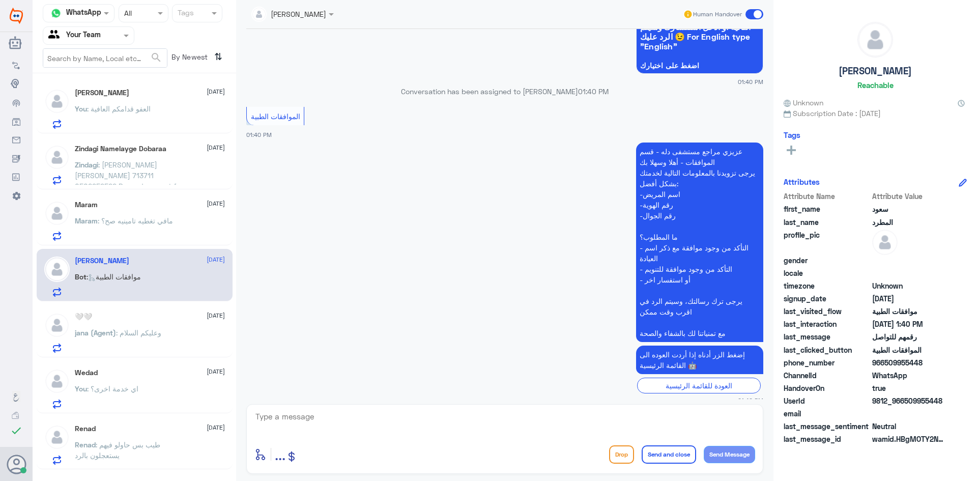
click at [106, 235] on p "Maram : مافي تغطيه تامينيه صح؟" at bounding box center [124, 227] width 98 height 25
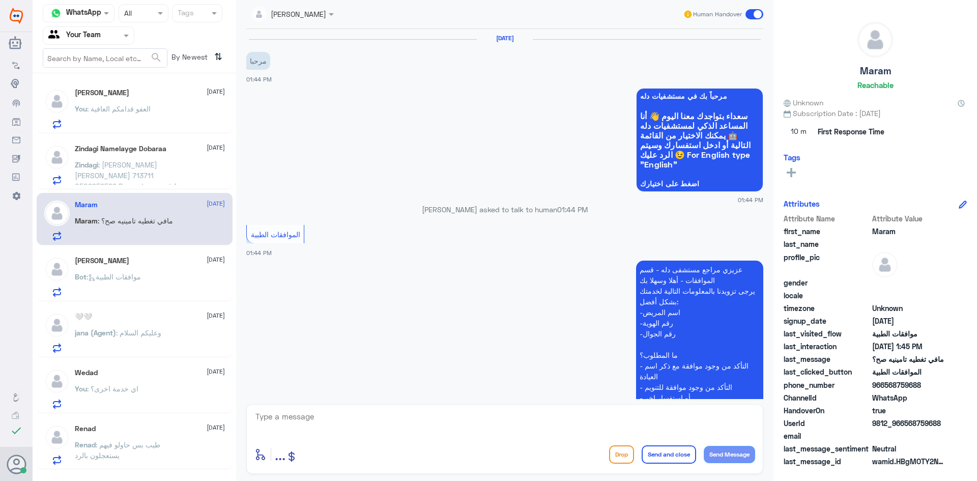
scroll to position [304, 0]
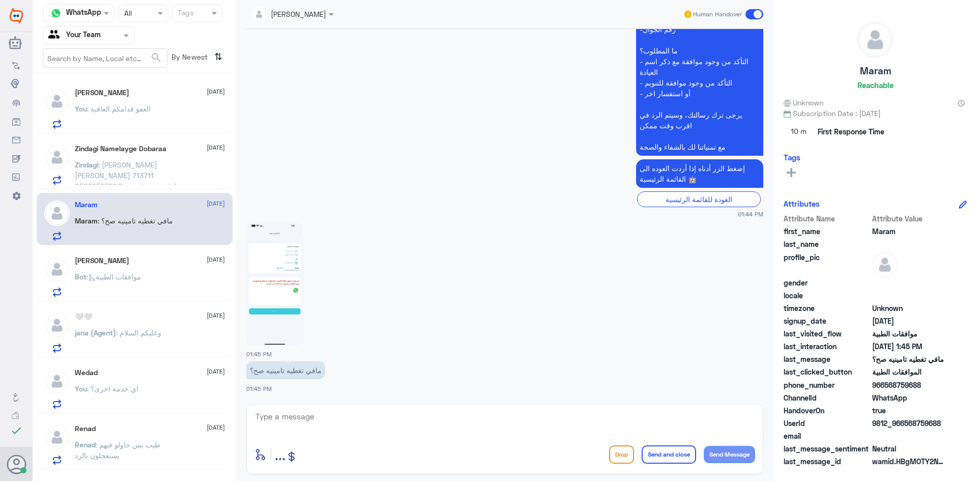
click at [109, 172] on span ": [PERSON_NAME] [PERSON_NAME] 713711 0502952522 Resend request for medication a…" at bounding box center [129, 185] width 108 height 51
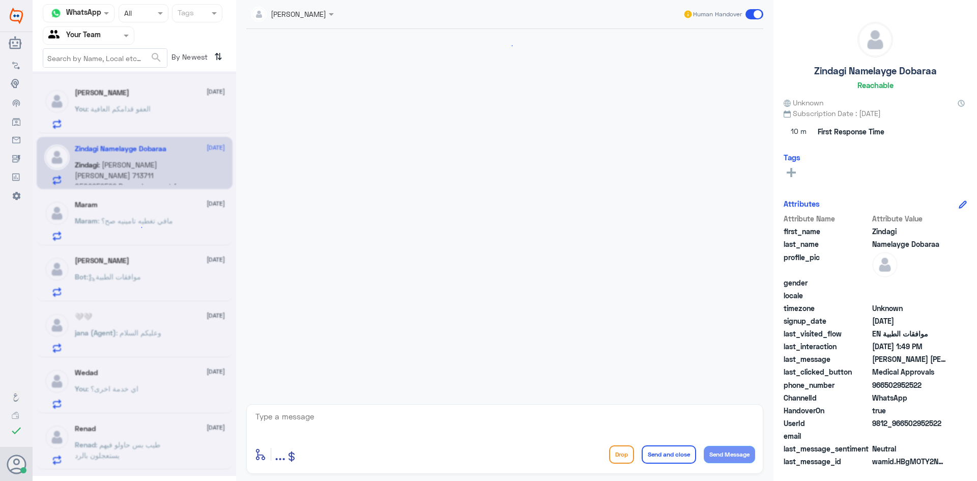
scroll to position [1101, 0]
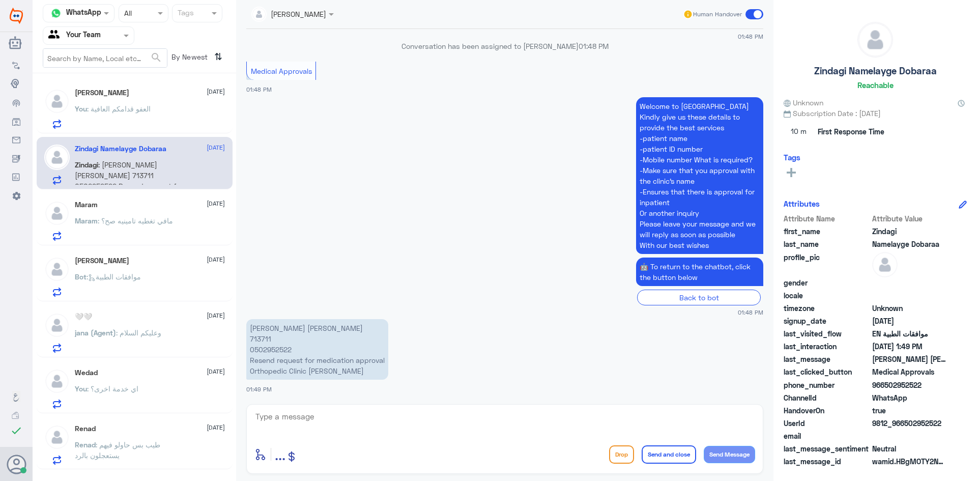
click at [136, 110] on span ": العفو قدامكم العافية" at bounding box center [119, 108] width 64 height 9
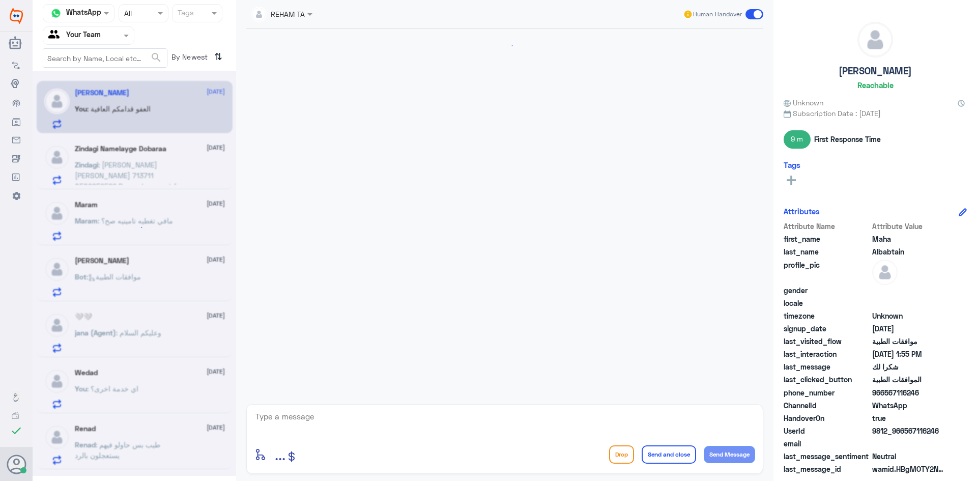
scroll to position [658, 0]
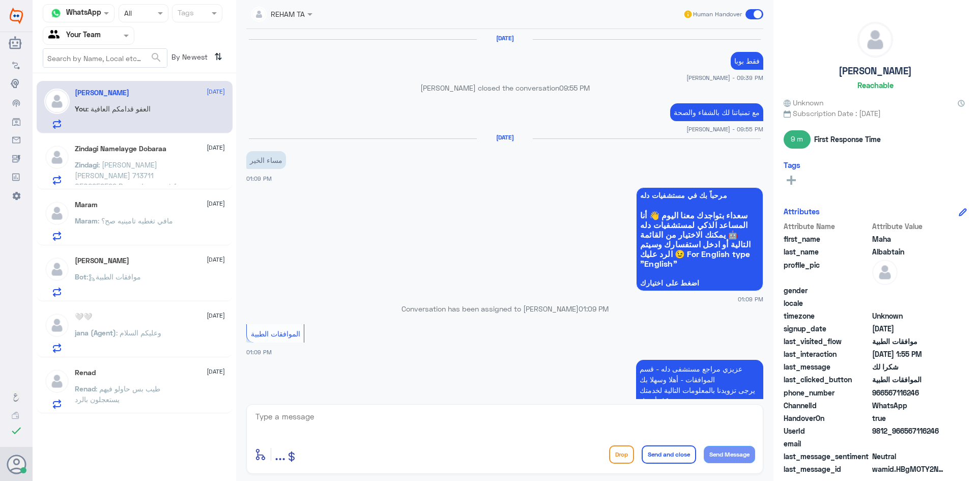
scroll to position [658, 0]
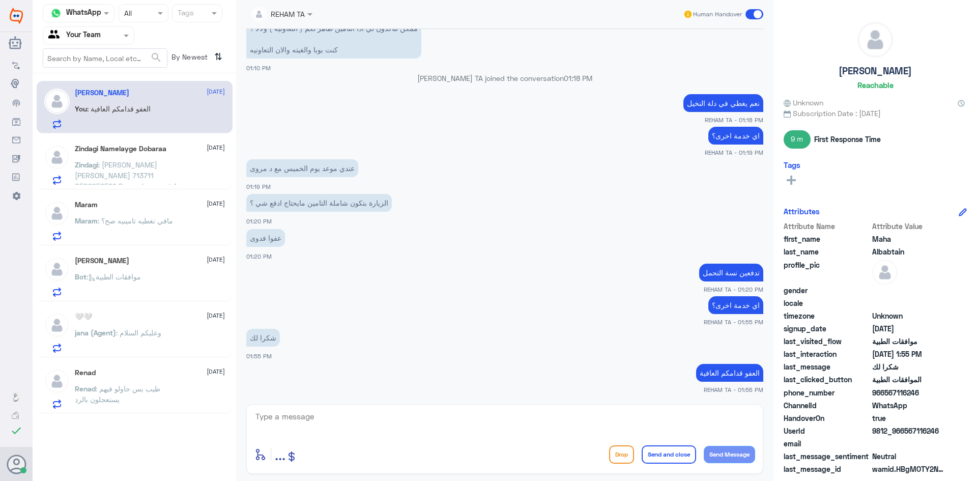
click at [457, 410] on textarea at bounding box center [504, 422] width 501 height 25
type textarea "ز"
type textarea "."
click at [666, 454] on button "Send and close" at bounding box center [668, 454] width 54 height 18
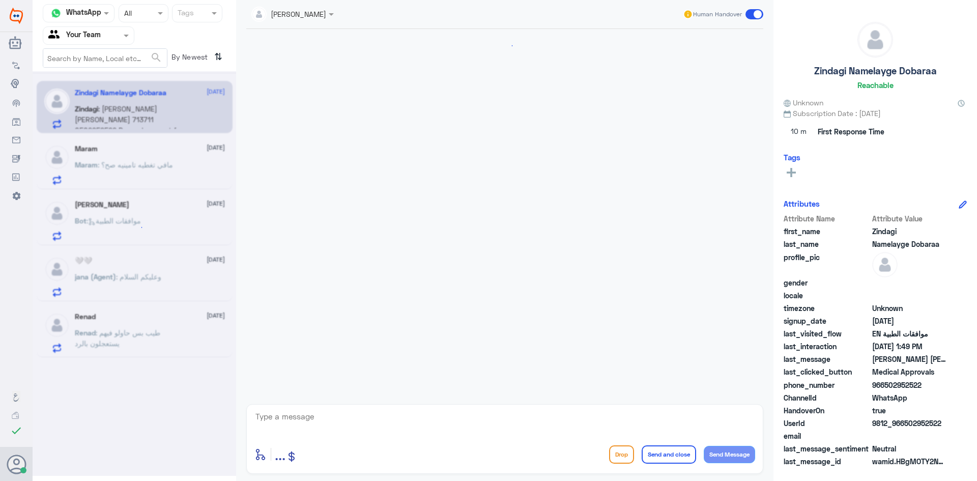
scroll to position [1101, 0]
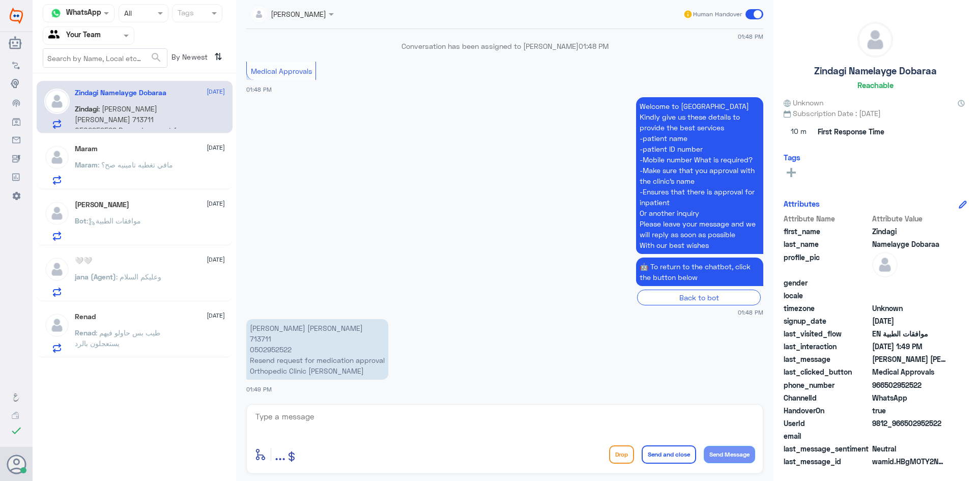
click at [120, 318] on div "Renad [DATE]" at bounding box center [150, 316] width 150 height 9
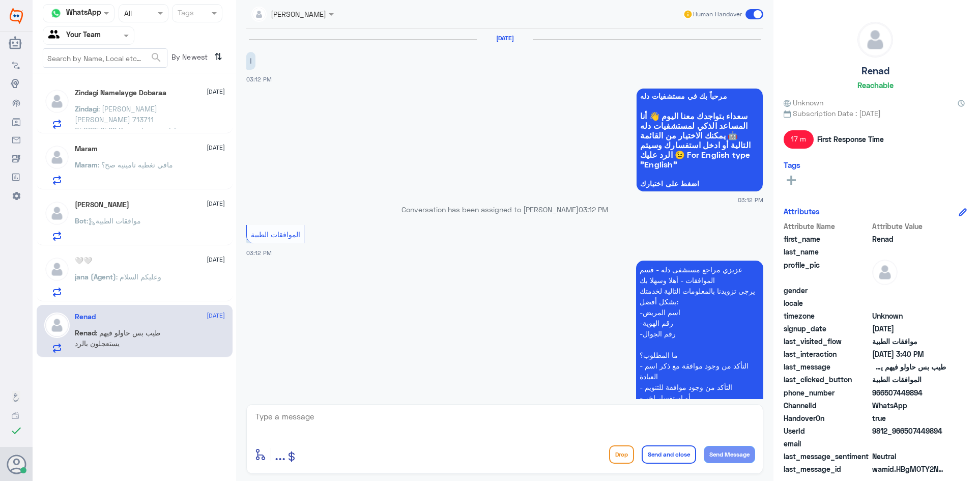
scroll to position [648, 0]
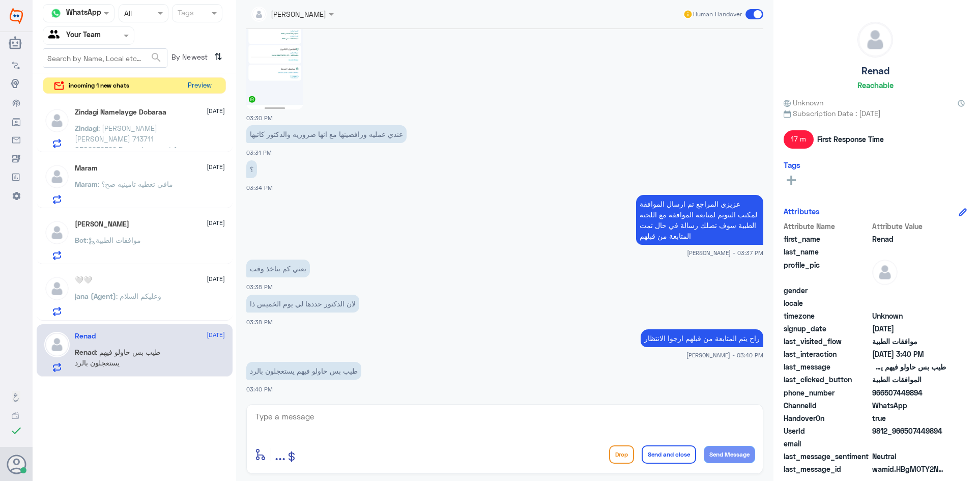
click at [208, 90] on button "Preview" at bounding box center [200, 86] width 32 height 16
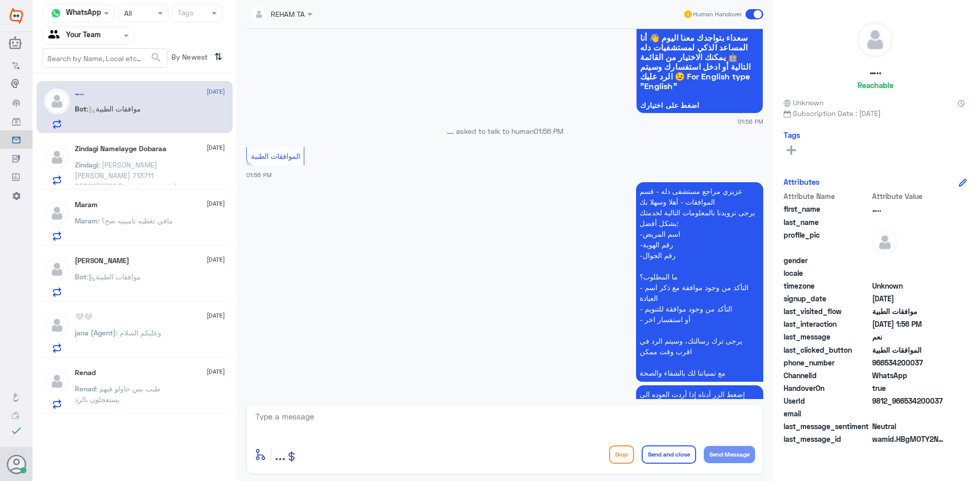
scroll to position [678, 0]
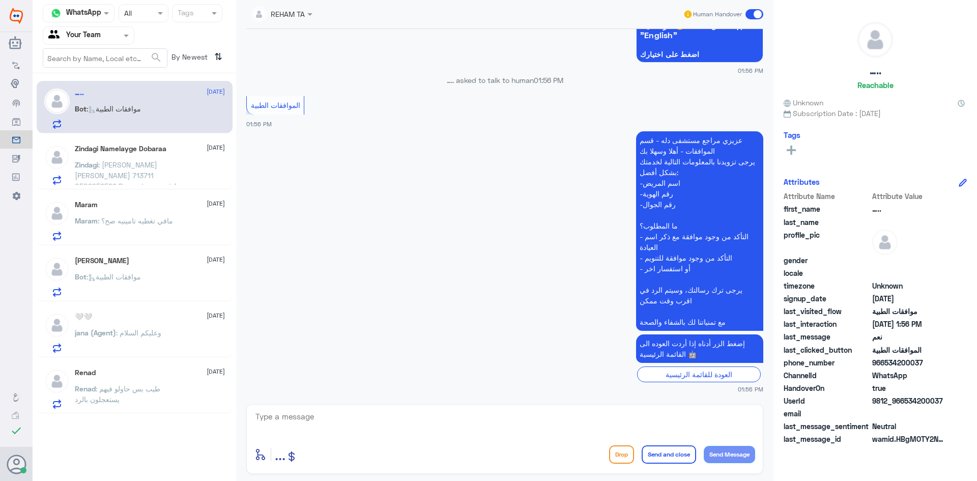
click at [356, 405] on div "enter flow name ... Drop Send and close Send Message" at bounding box center [504, 439] width 517 height 70
click at [357, 426] on textarea at bounding box center [504, 422] width 501 height 25
paste textarea "اهلا كيف نقدر نخدمك؟ ارجو توضيح استفسارك"
type textarea "اهلا كيف نقدر نخدمك؟ ارجو توضيح استفسارك"
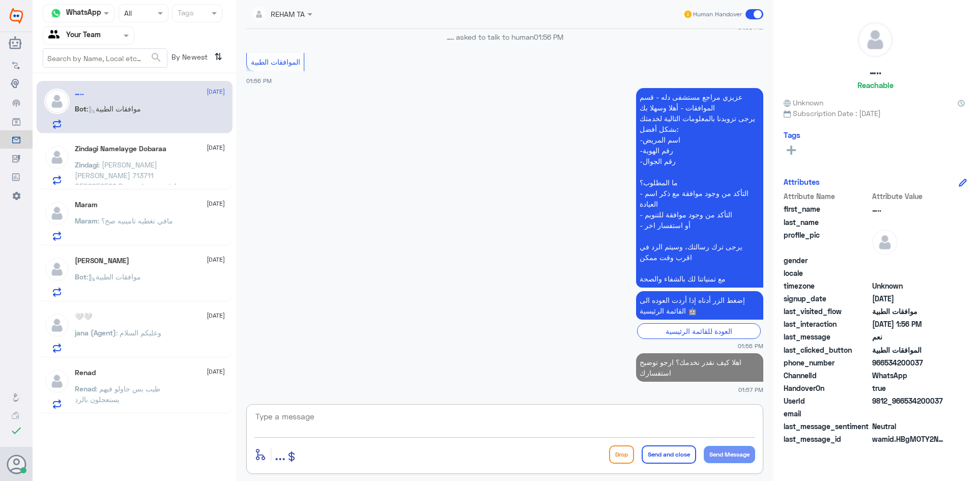
click at [125, 173] on span ": Qazi Syed Nematullah 713711 0502952522 Resend request for medication approval…" at bounding box center [129, 185] width 108 height 51
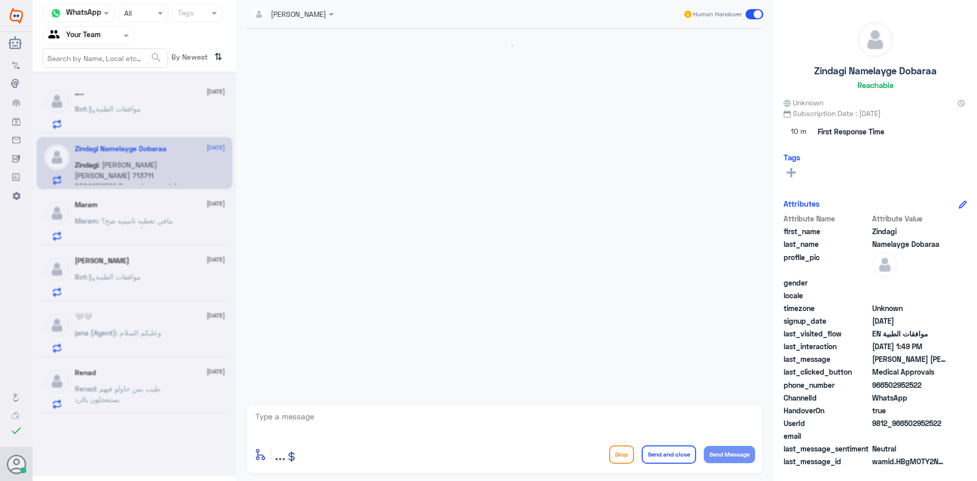
scroll to position [1101, 0]
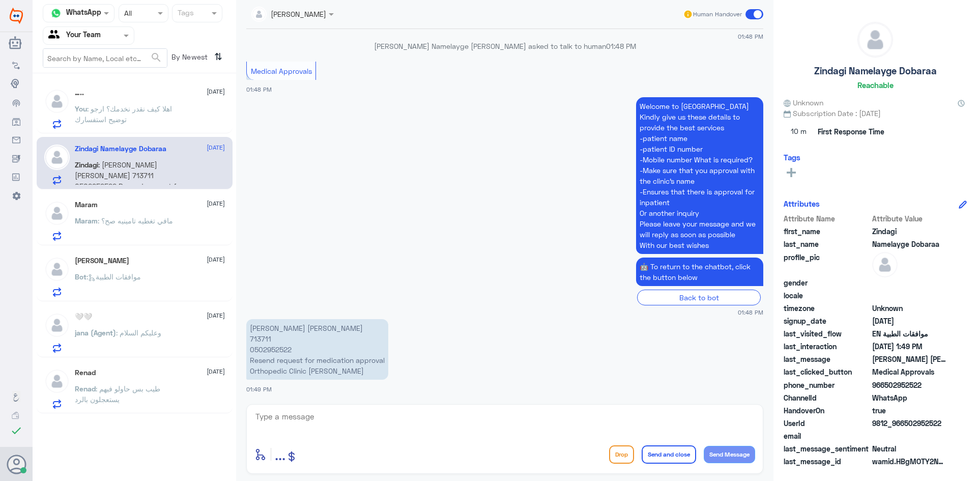
click at [165, 271] on div "سعود المطرد 19 August Bot : موافقات الطبية" at bounding box center [150, 276] width 150 height 40
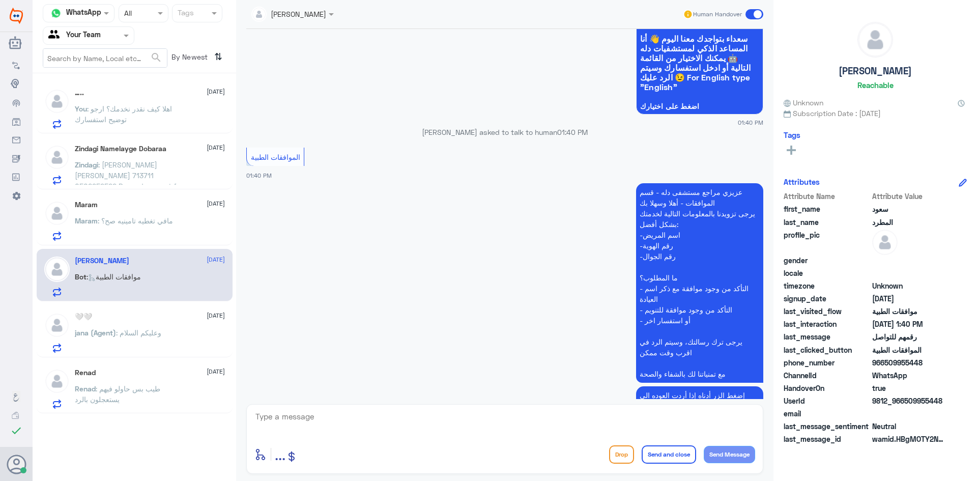
scroll to position [704, 0]
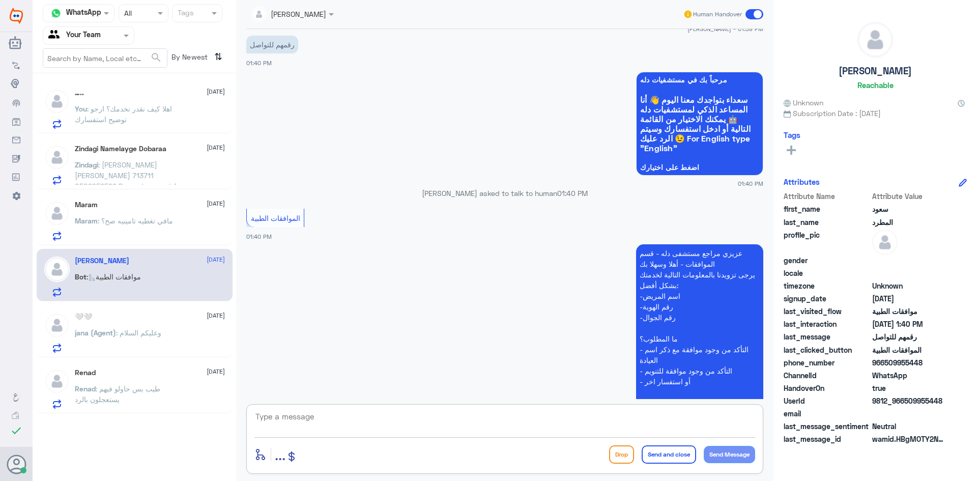
click at [368, 419] on textarea at bounding box center [504, 422] width 501 height 25
paste textarea "اهلا كيف نقدر نخدمك؟ ارجو توضيح استفسارك"
type textarea "اهلا كيف نقدر نخدمك؟ ارجو توضيح استفسارك"
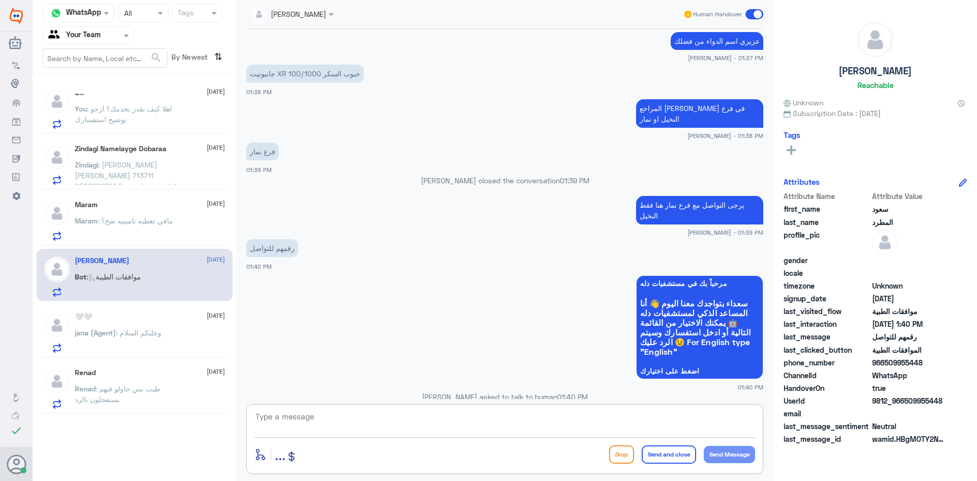
scroll to position [849, 0]
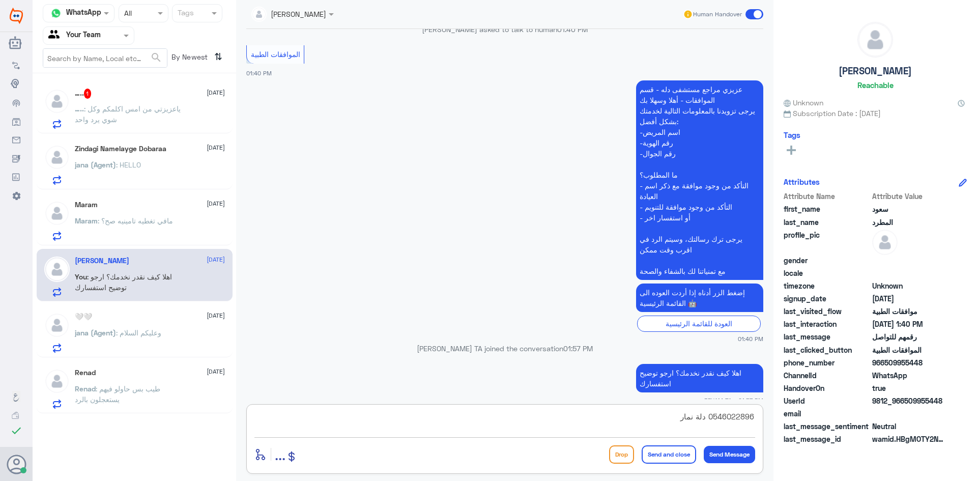
type textarea "0546022896 دلة نمار"
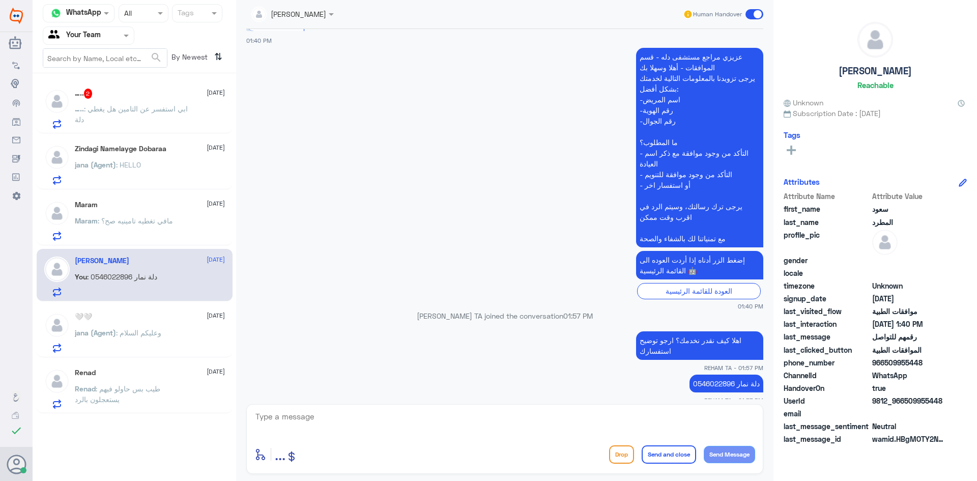
click at [328, 412] on textarea at bounding box center [504, 422] width 501 height 25
paste textarea "اي خدمة اخرى؟"
type textarea "اي خدمة اخرى؟"
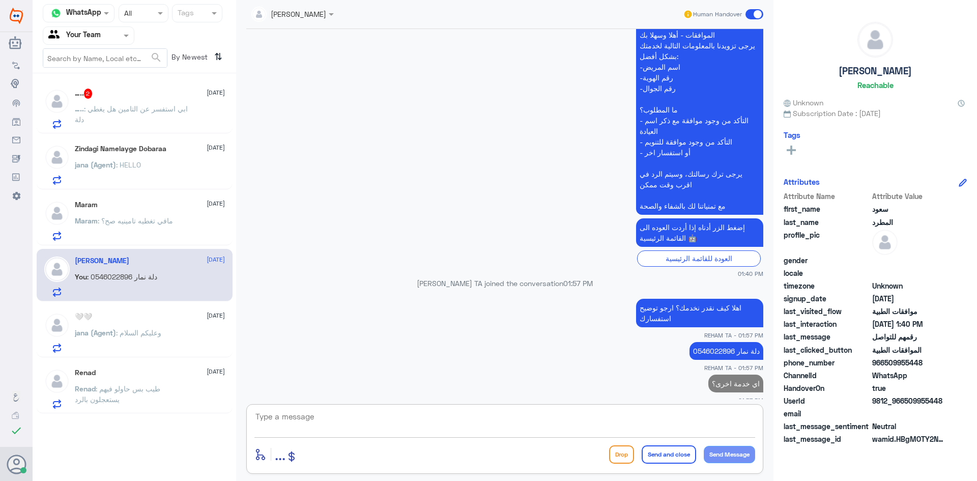
click at [113, 412] on div "Renad [DATE][PERSON_NAME] : طيب بس حاولو فيهم يستعجلون بالرد" at bounding box center [135, 387] width 196 height 52
click at [116, 403] on span ": طيب بس حاولو فيهم يستعجلون بالرد" at bounding box center [117, 393] width 85 height 19
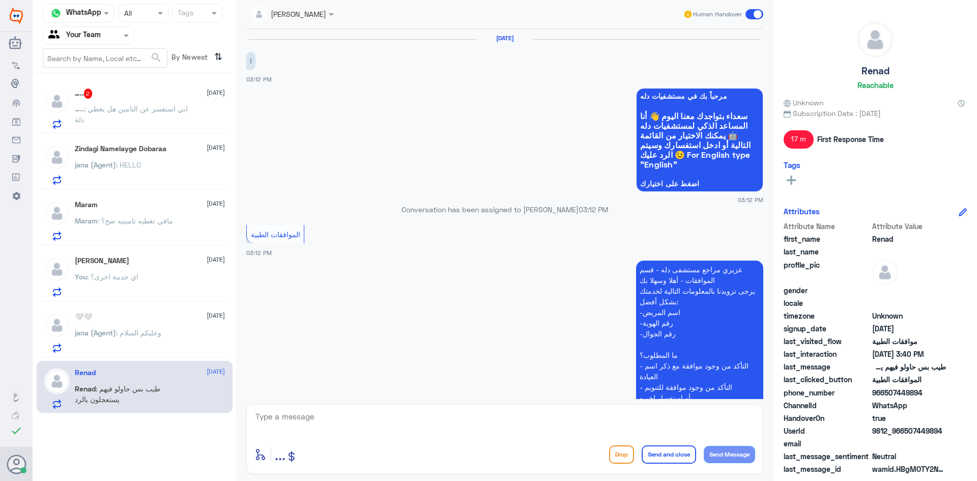
scroll to position [648, 0]
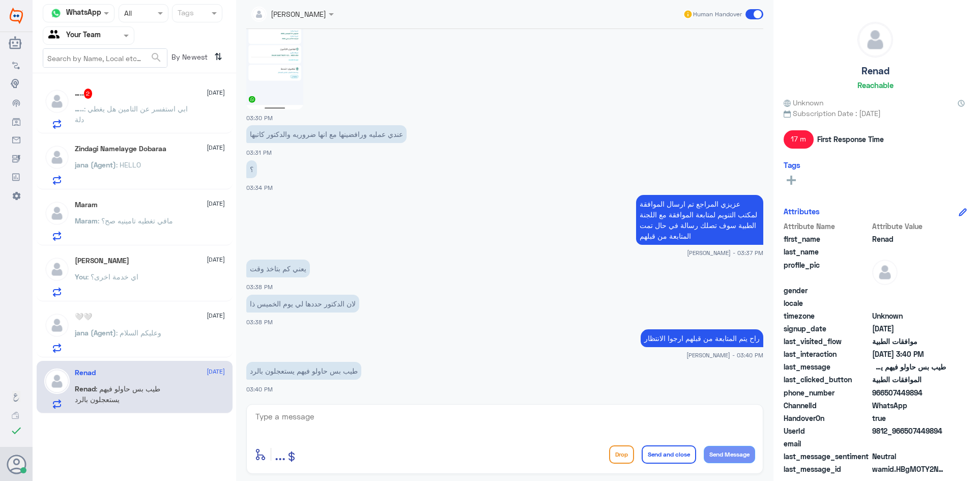
click at [133, 100] on div "….. 2 19 August ….. : ابي استفسر عن التامين هل يغطي دلة" at bounding box center [150, 109] width 150 height 40
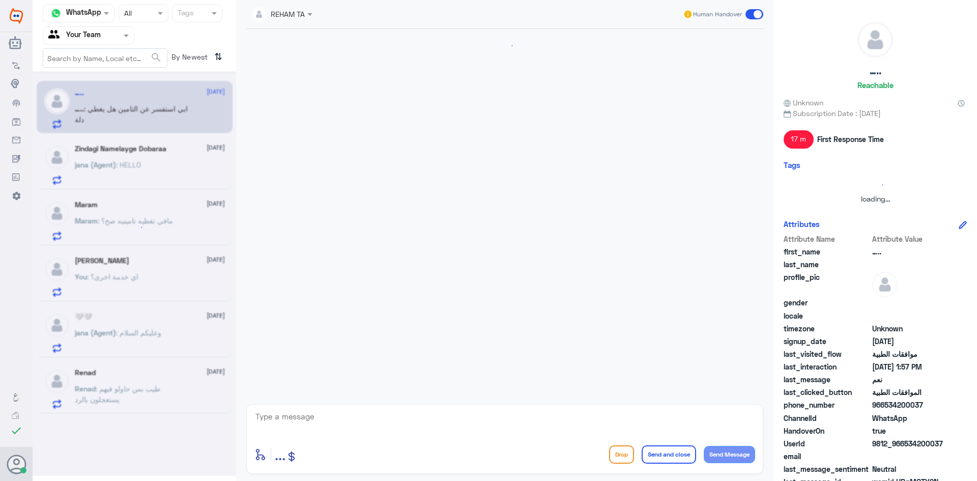
click at [306, 412] on textarea at bounding box center [504, 422] width 501 height 25
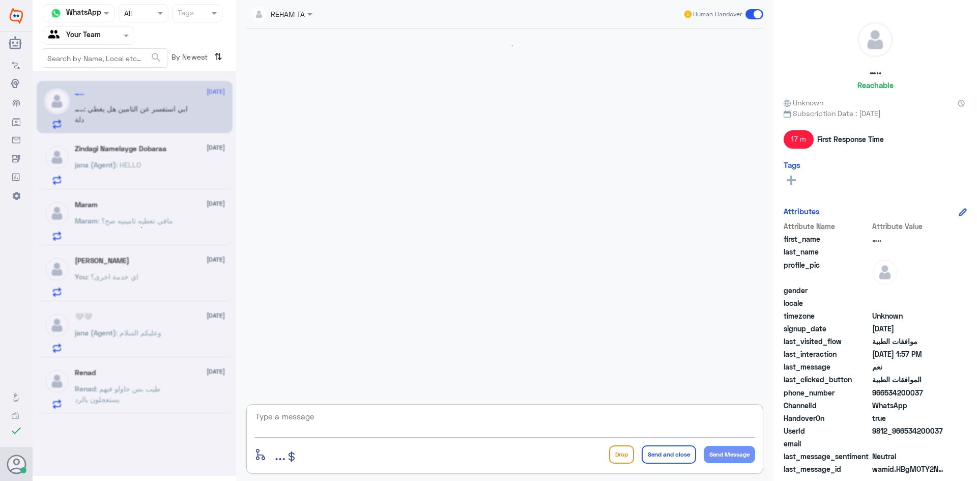
scroll to position [634, 0]
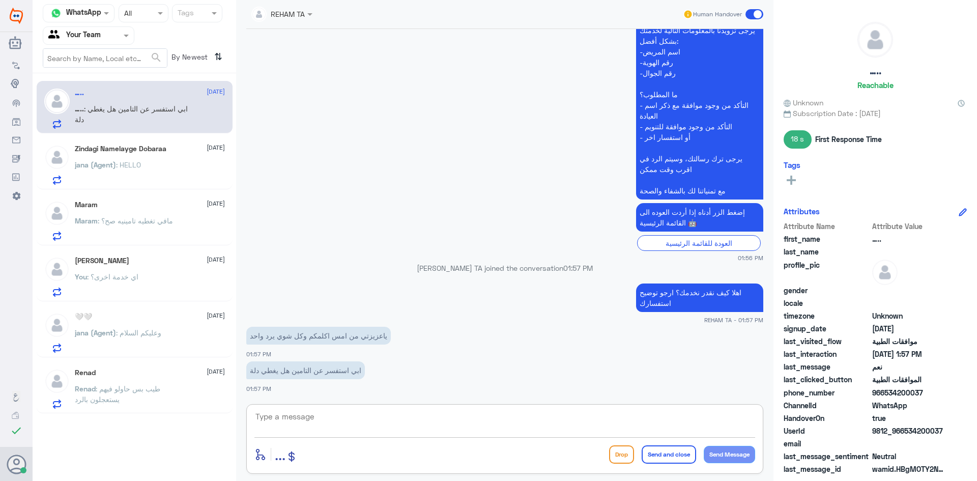
click at [328, 423] on textarea at bounding box center [504, 422] width 501 height 25
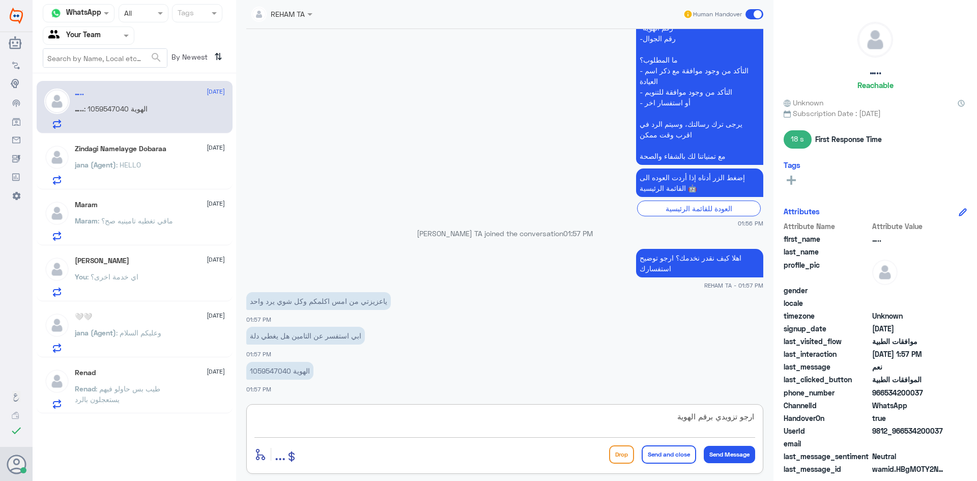
type textarea "ارجو تزويدي برقم الهوية"
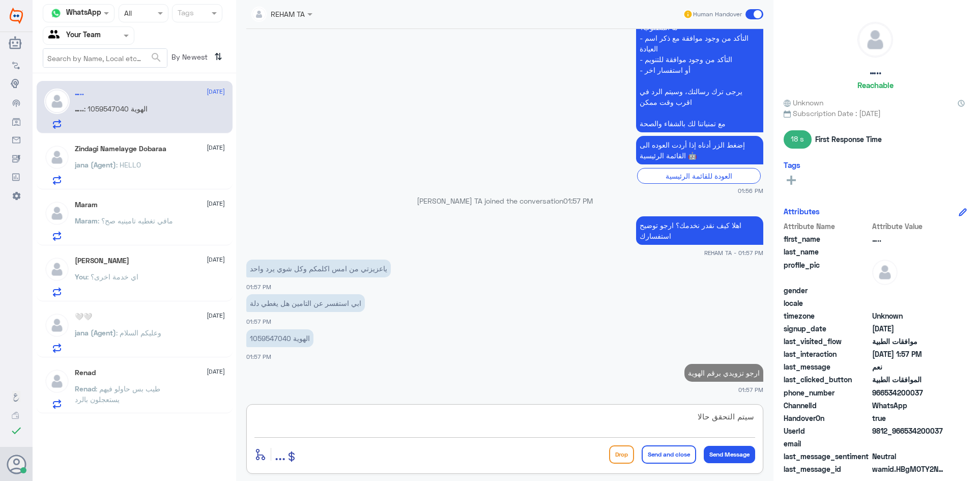
type textarea "سيتم التحقق حالا"
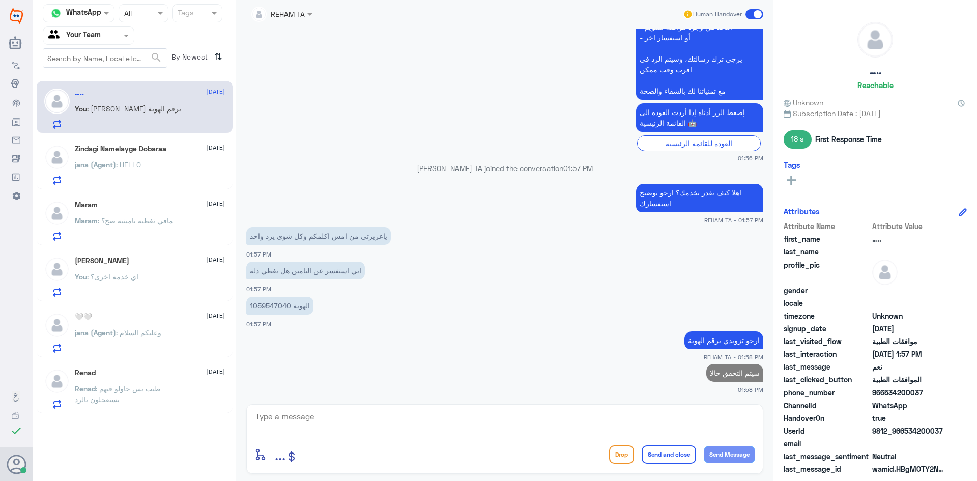
click at [269, 302] on p "الهوية 1059547040" at bounding box center [279, 306] width 67 height 18
copy p "1059547040"
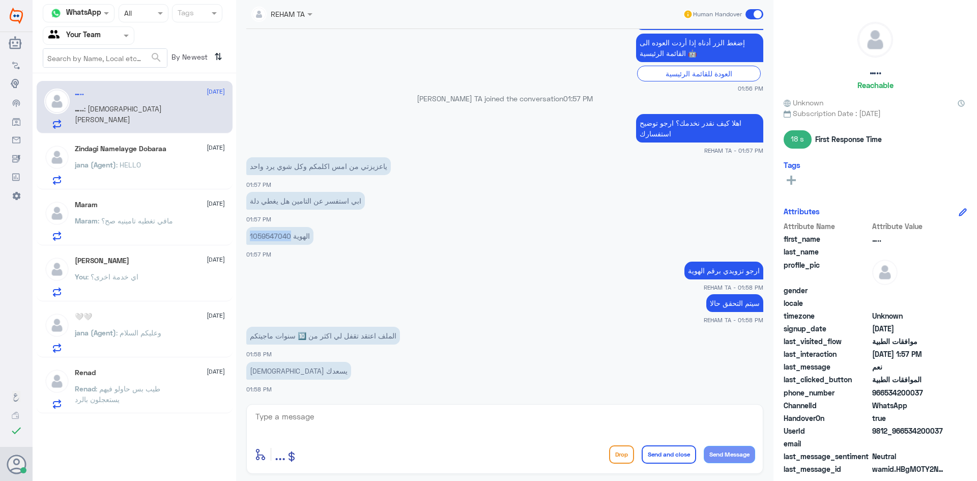
click at [281, 231] on p "الهوية 1059547040" at bounding box center [279, 236] width 67 height 18
click at [336, 415] on textarea at bounding box center [504, 422] width 501 height 25
type textarea "نعتذر منك مع الاسف تأمينك غير معمد لدينا دلة النخيل"
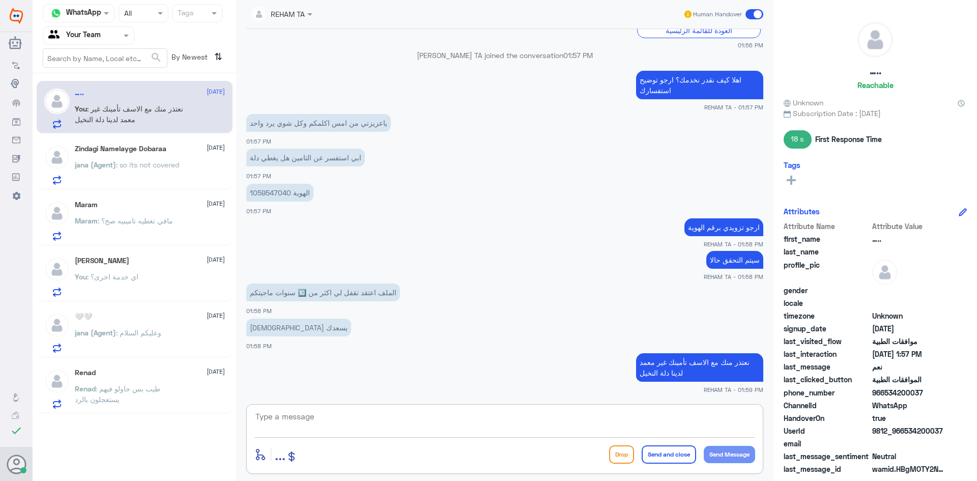
scroll to position [882, 0]
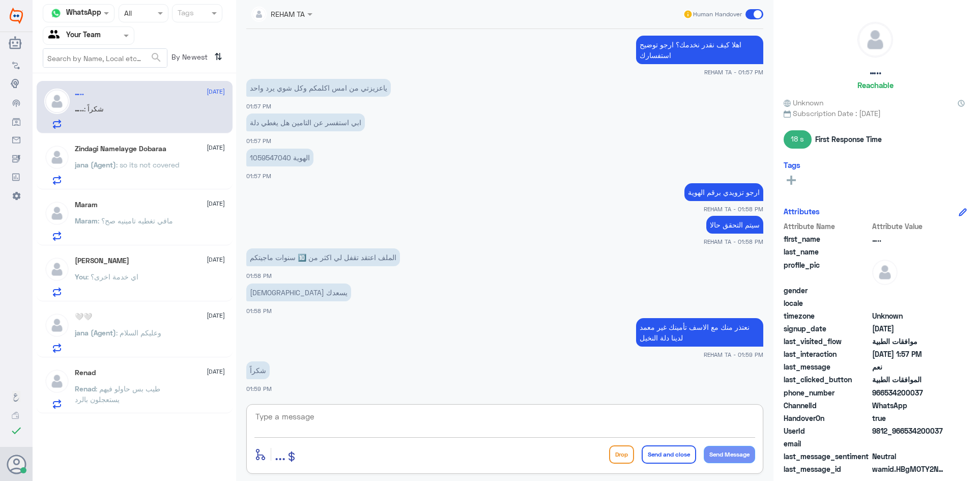
click at [318, 415] on textarea at bounding box center [504, 422] width 501 height 25
paste textarea "اي خدمة اخرى؟"
type textarea "اي خدمة اخرى؟"
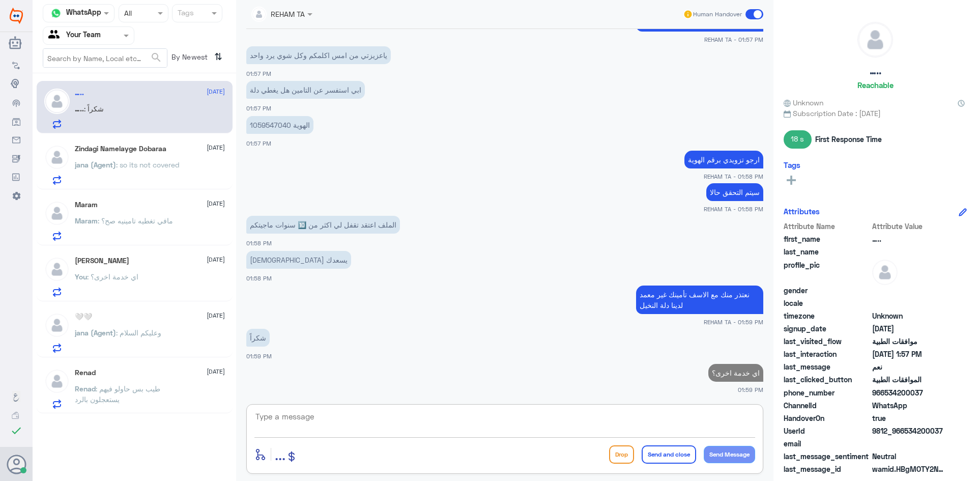
click at [142, 157] on div "Zindagi Namelayge Dobaraa 19 August jana (Agent) : so its not covered" at bounding box center [150, 164] width 150 height 40
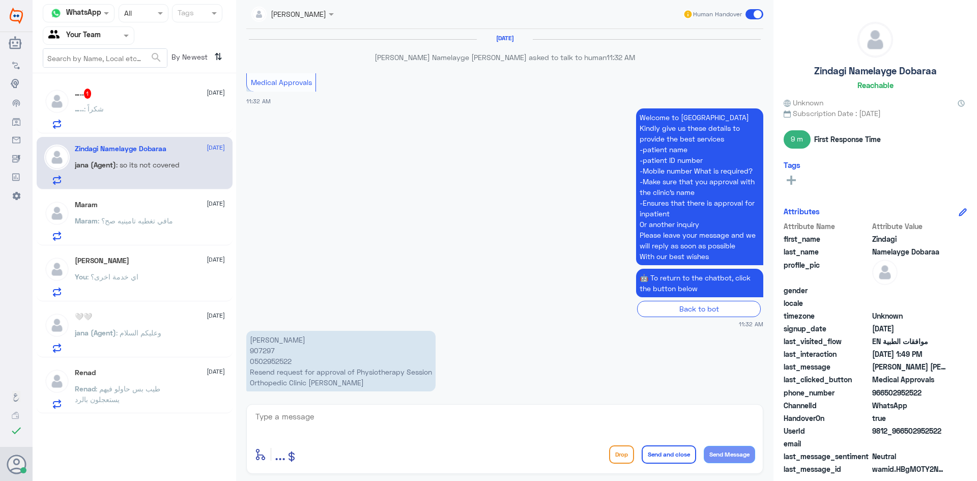
scroll to position [943, 0]
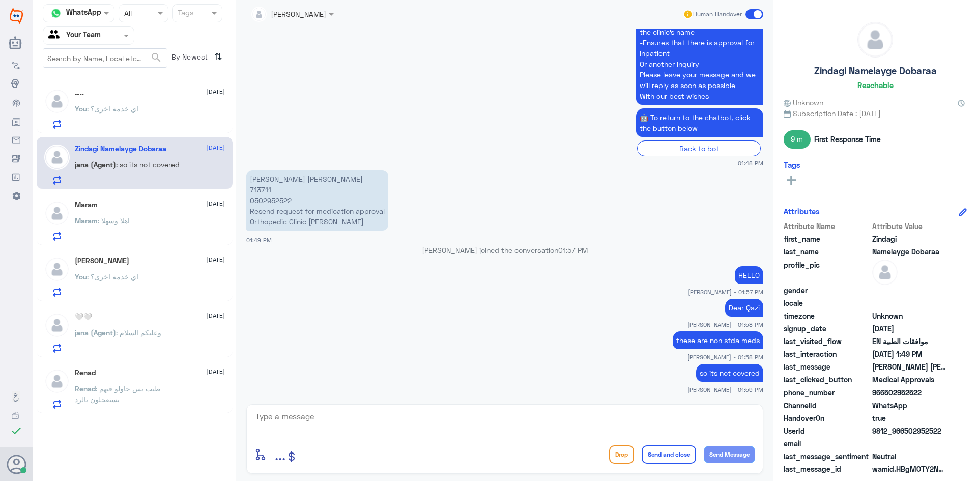
click at [150, 113] on div "You : اي خدمة اخرى؟" at bounding box center [150, 117] width 150 height 23
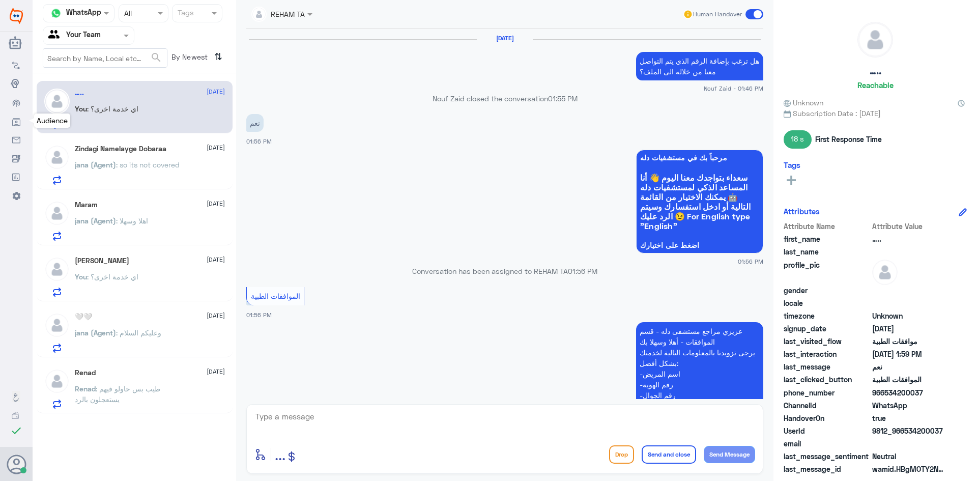
scroll to position [602, 0]
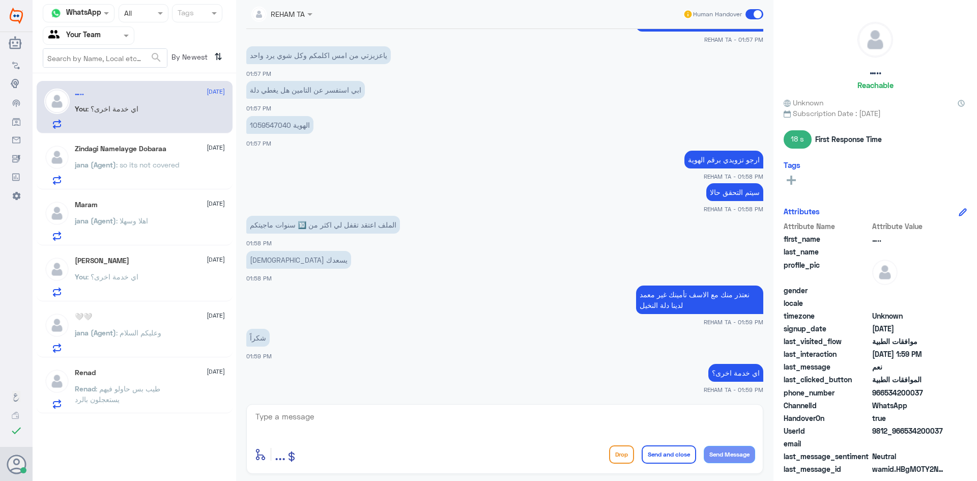
click at [128, 282] on p "You : اي خدمة اخرى؟" at bounding box center [107, 283] width 64 height 25
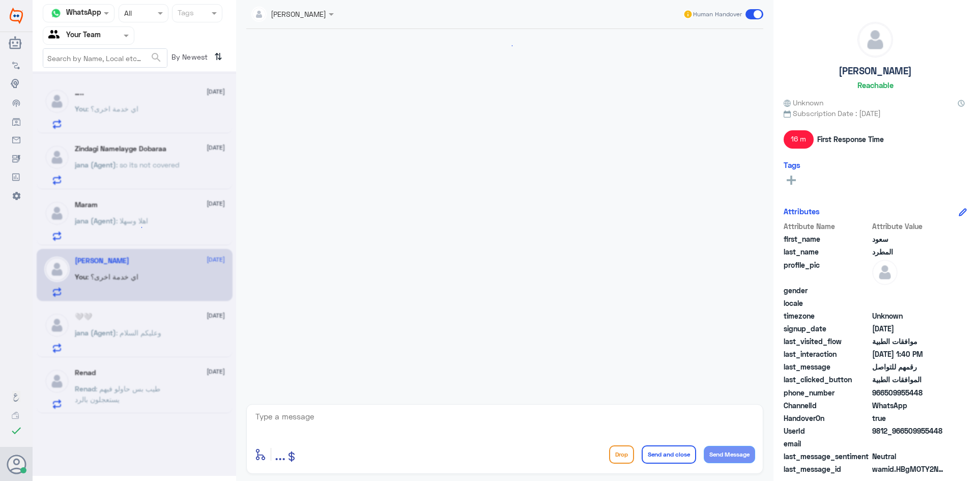
scroll to position [697, 0]
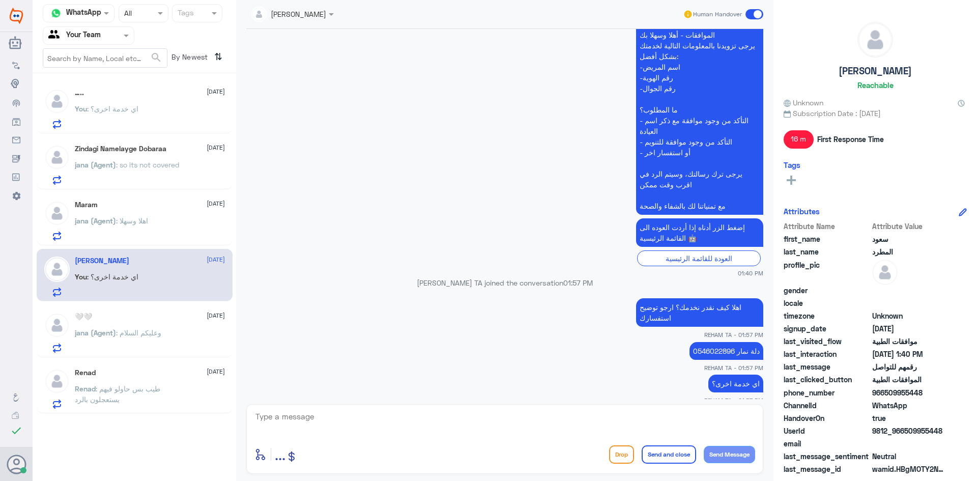
click at [141, 210] on div "Maram 19 August jana (Agent) : اهلا وسهلا" at bounding box center [150, 220] width 150 height 40
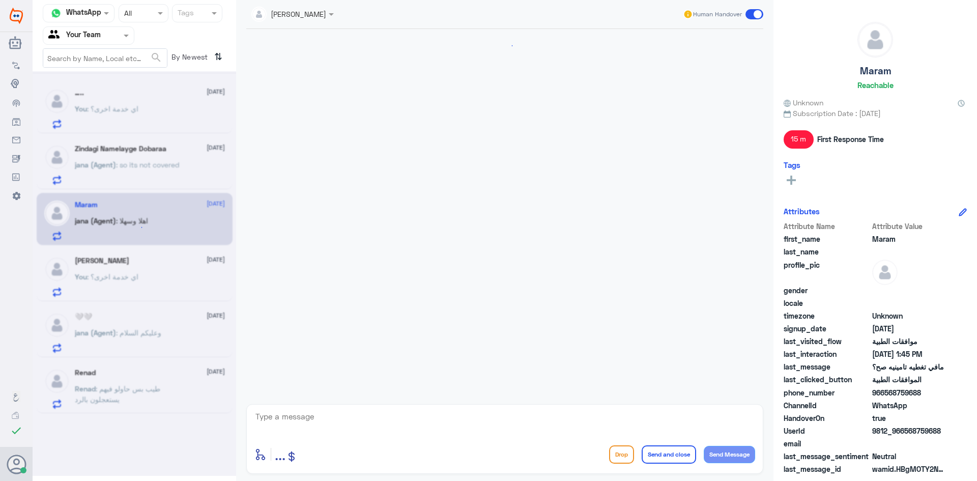
scroll to position [355, 0]
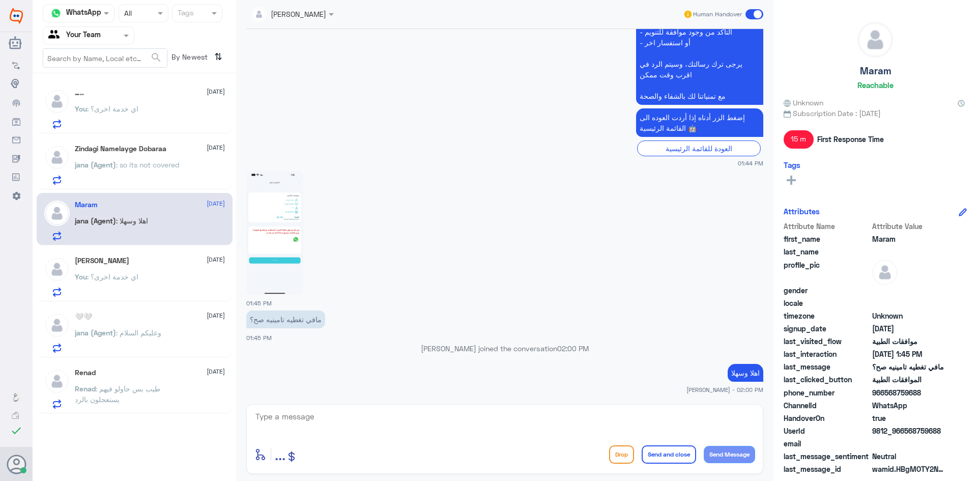
click at [156, 340] on p "jana (Agent) : وعليكم السلام" at bounding box center [118, 339] width 86 height 25
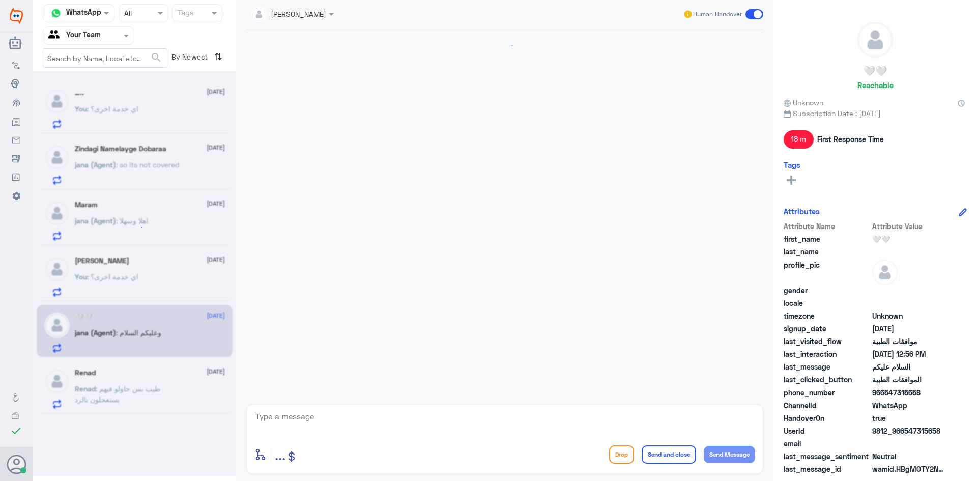
scroll to position [869, 0]
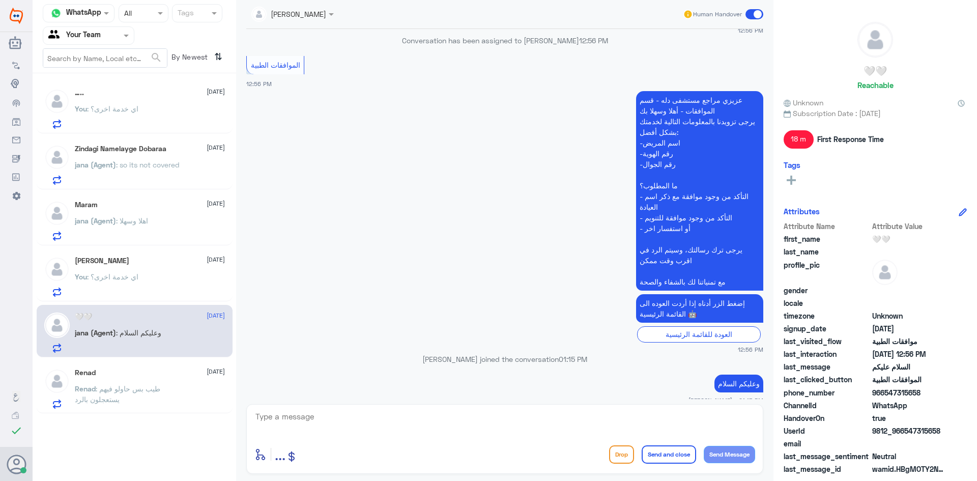
click at [166, 389] on p "Renad : طيب بس حاولو فيهم يستعجلون بالرد" at bounding box center [132, 395] width 114 height 25
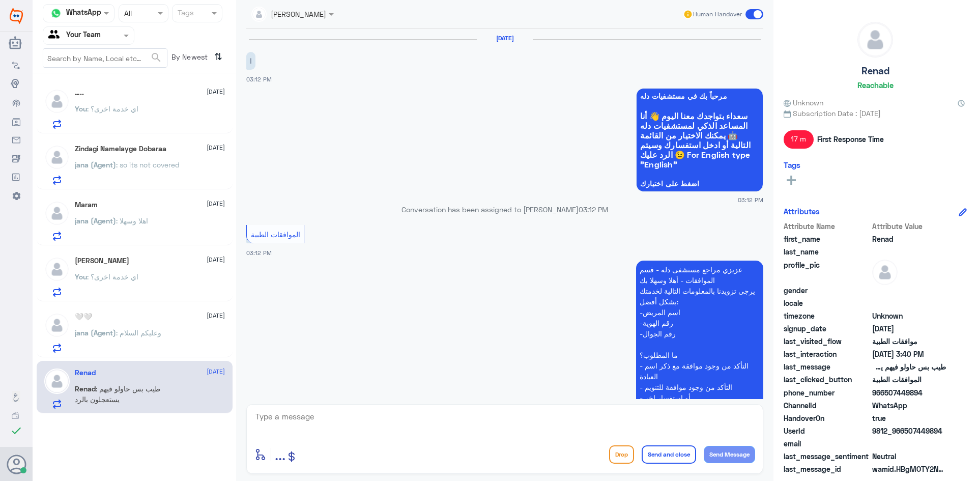
scroll to position [648, 0]
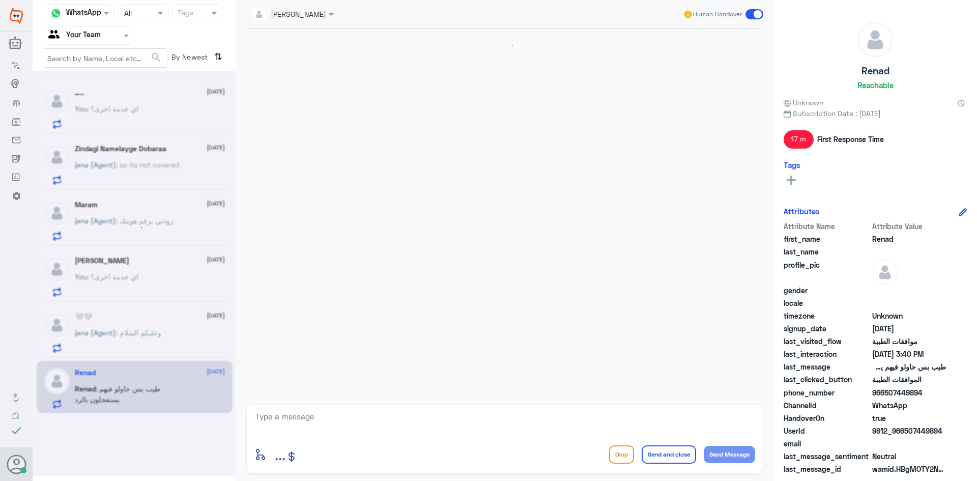
scroll to position [602, 0]
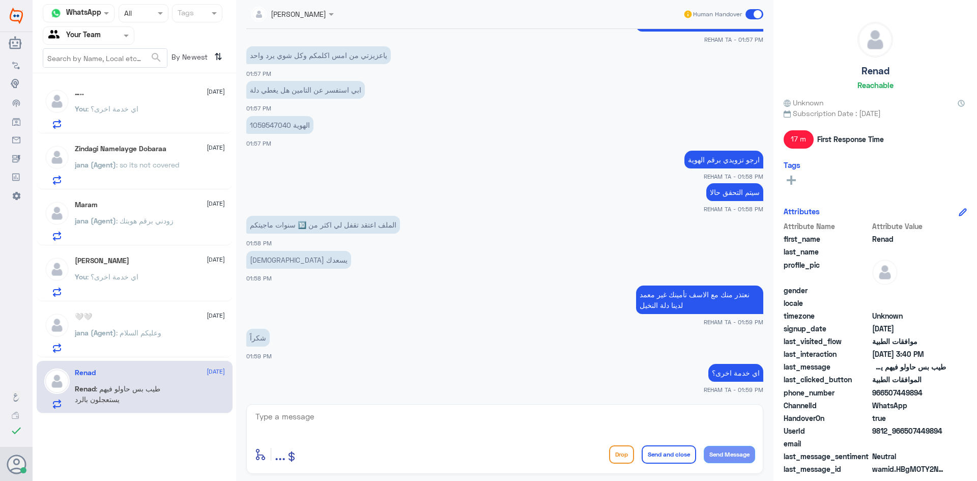
click at [123, 90] on div "….. [DATE]" at bounding box center [150, 93] width 150 height 9
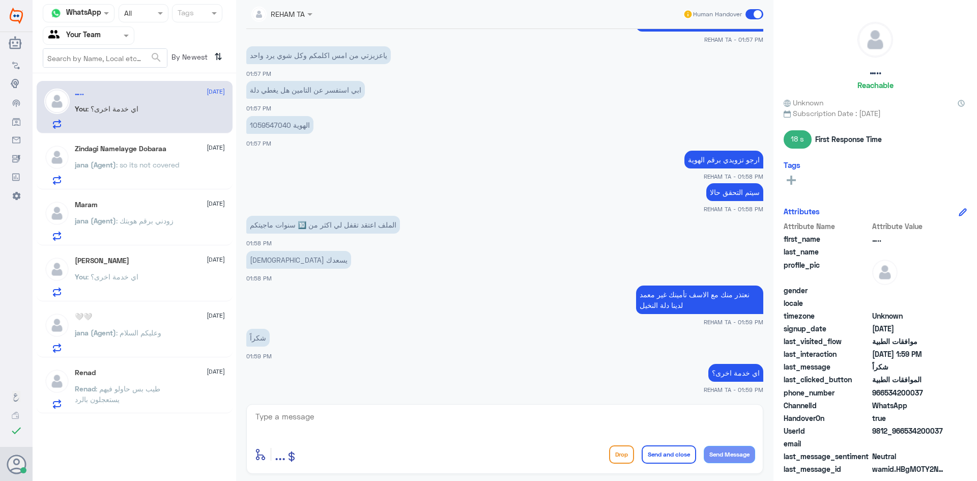
scroll to position [637, 0]
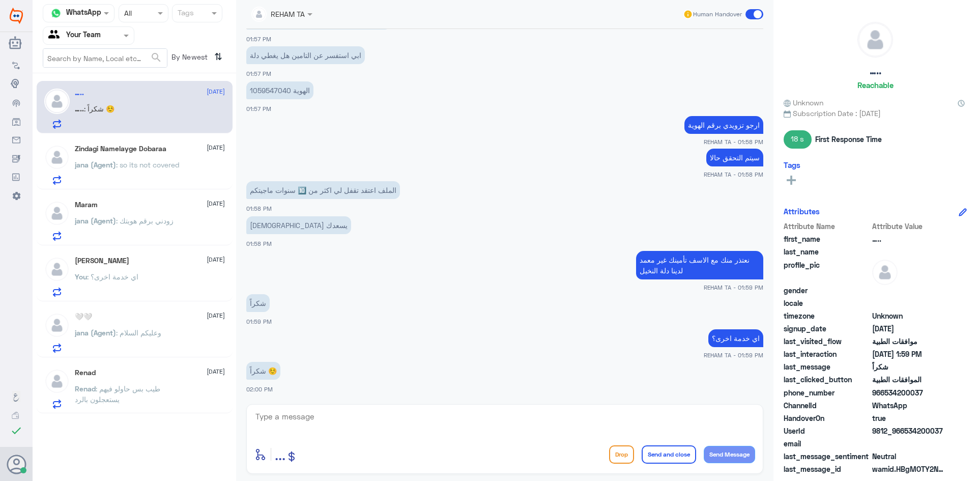
click at [282, 408] on div "enter flow name ... Drop Send and close Send Message" at bounding box center [504, 439] width 517 height 70
click at [285, 420] on textarea at bounding box center [504, 422] width 501 height 25
paste textarea "العفو قدامكم العافية"
type textarea "العفو قدامكم العافية"
click at [673, 448] on button "Send and close" at bounding box center [668, 454] width 54 height 18
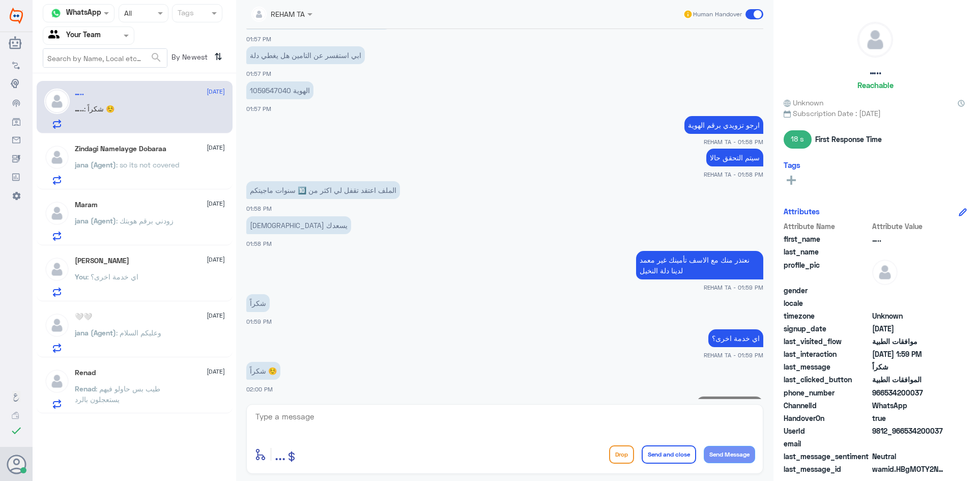
scroll to position [669, 0]
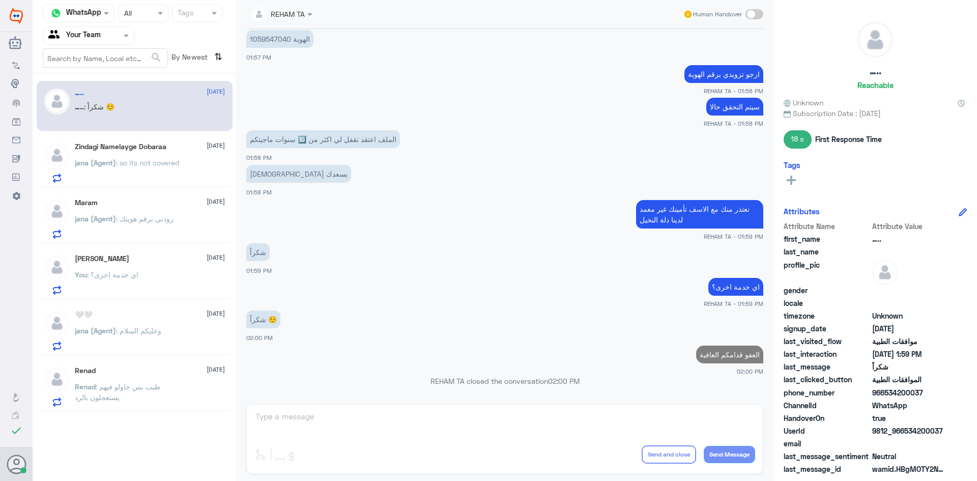
click at [140, 172] on p "[PERSON_NAME] (Agent) : so its not covered" at bounding box center [127, 169] width 105 height 25
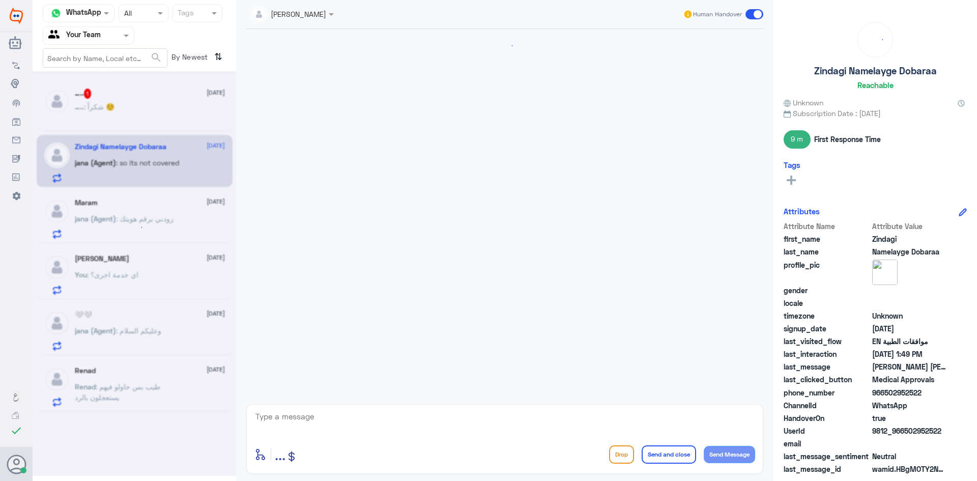
scroll to position [943, 0]
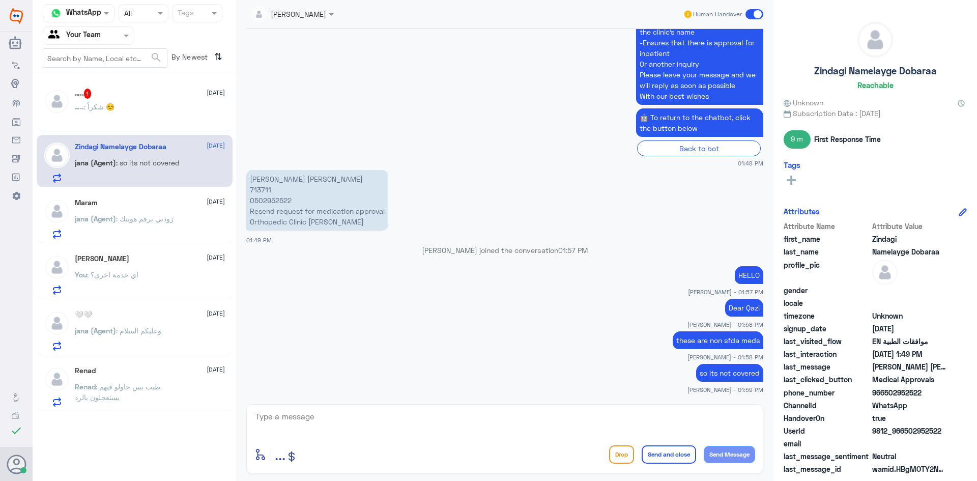
click at [134, 238] on p "[PERSON_NAME] (Agent) : [PERSON_NAME]" at bounding box center [124, 225] width 99 height 25
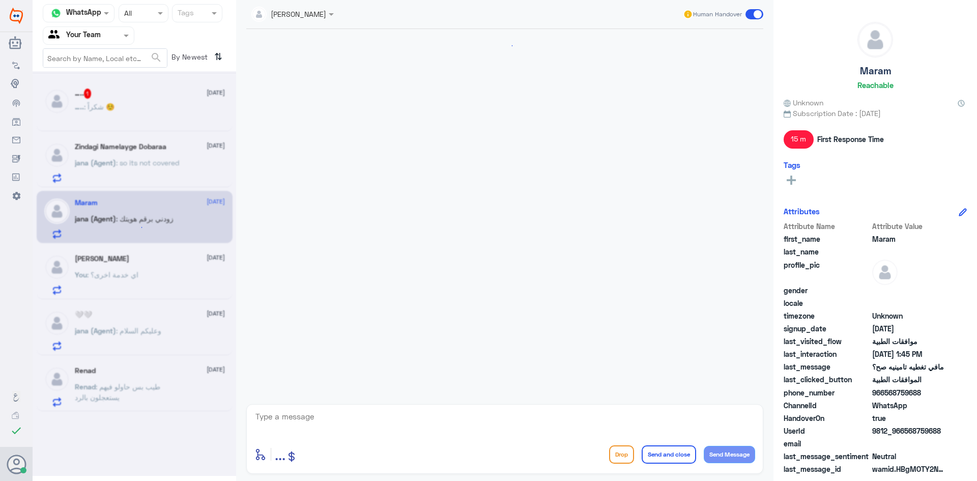
scroll to position [388, 0]
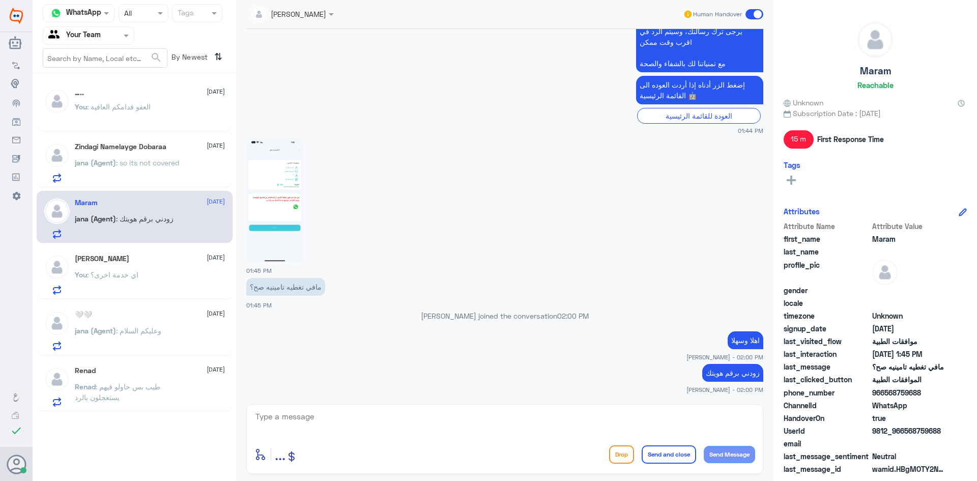
click at [166, 284] on div "You : اي خدمة اخرى؟" at bounding box center [150, 283] width 150 height 23
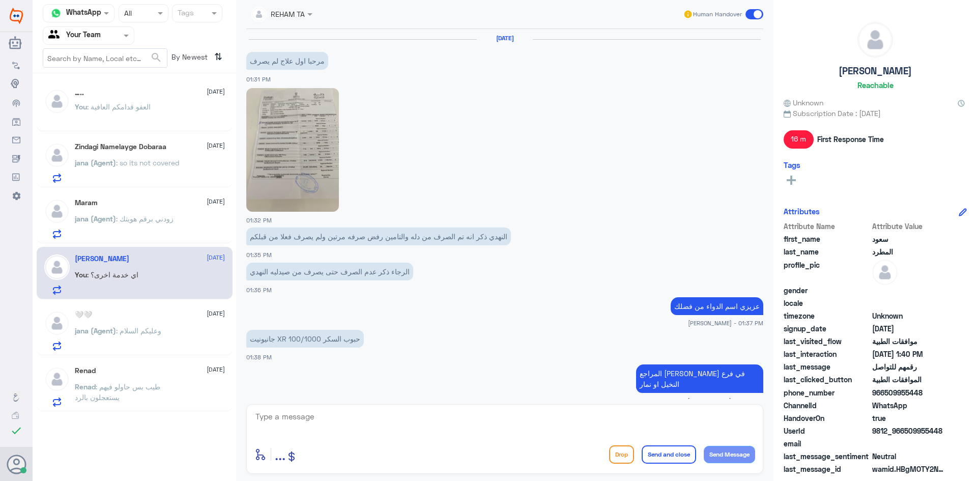
scroll to position [697, 0]
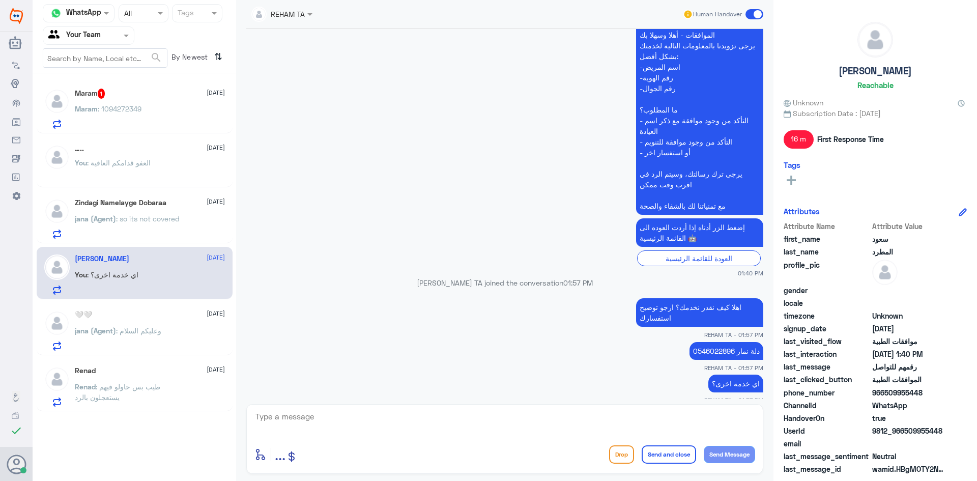
click at [126, 115] on p "Maram : 1094272349" at bounding box center [108, 115] width 67 height 25
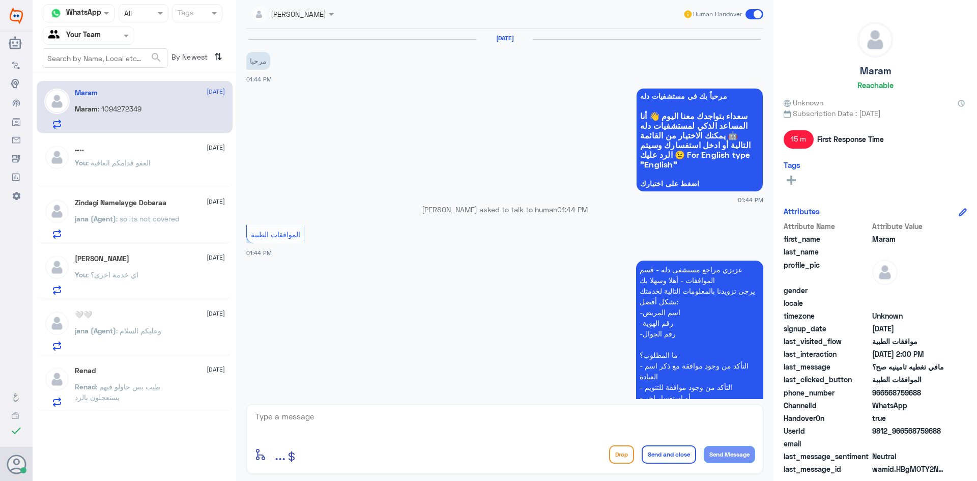
scroll to position [423, 0]
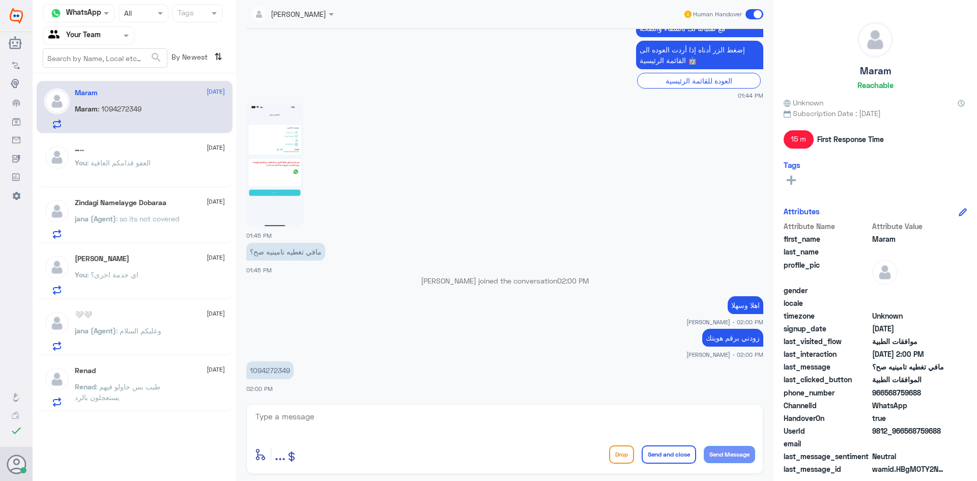
click at [148, 332] on span ": وعليكم السلام" at bounding box center [138, 330] width 45 height 9
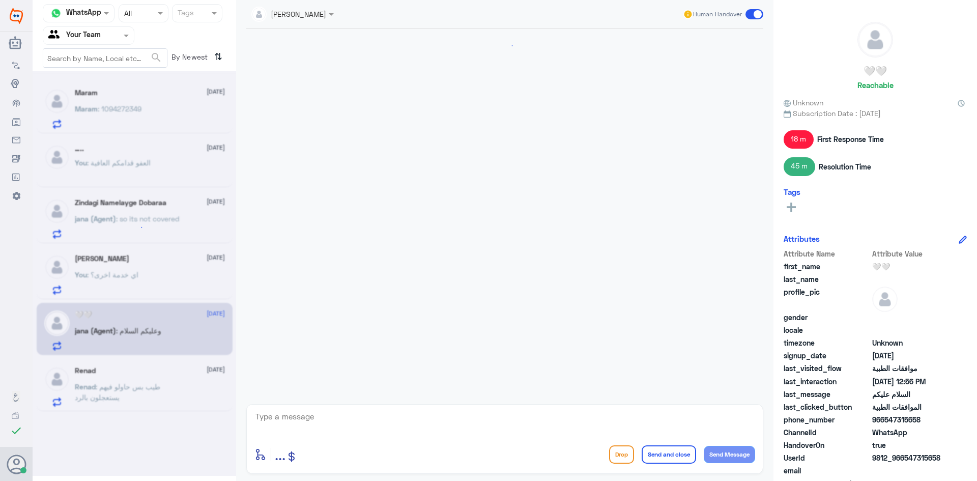
scroll to position [888, 0]
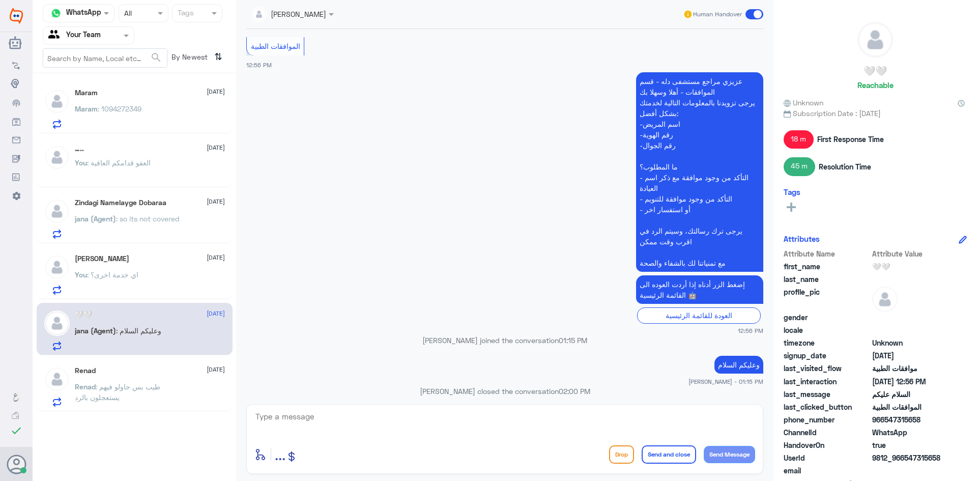
click at [145, 373] on div "Renad [DATE]" at bounding box center [150, 370] width 150 height 9
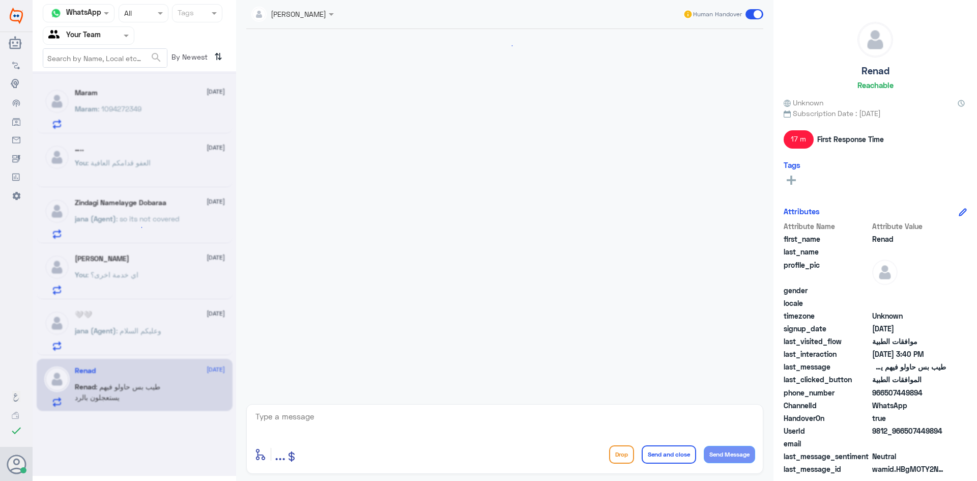
scroll to position [648, 0]
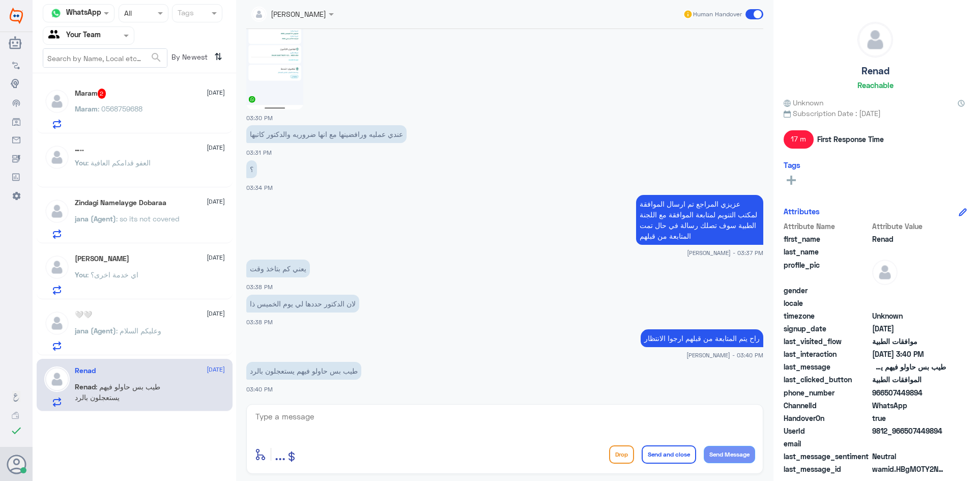
click at [148, 116] on div "Maram : 0568759688" at bounding box center [150, 117] width 150 height 23
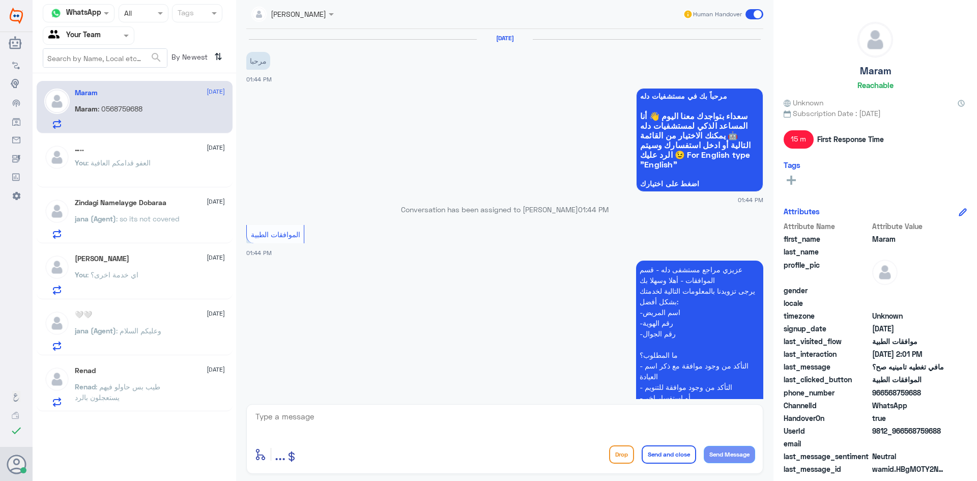
scroll to position [492, 0]
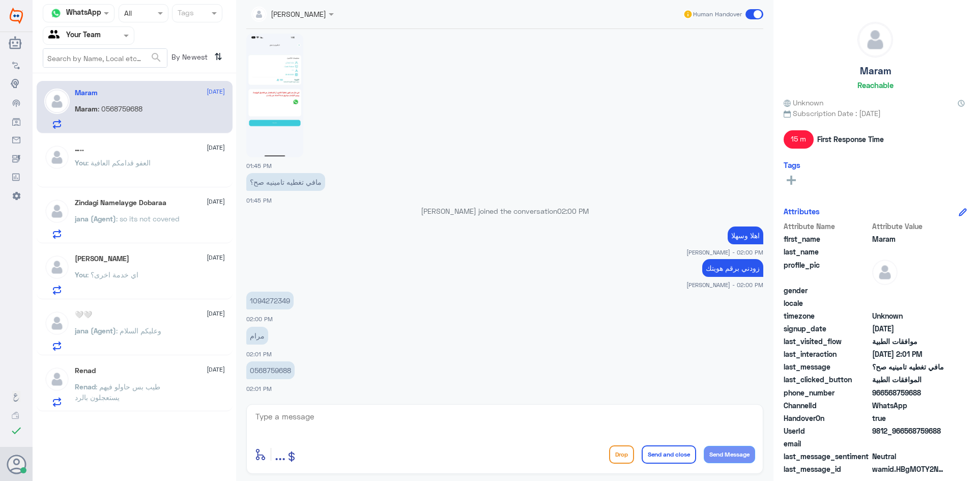
click at [151, 172] on p "You : العفو قدامكم العافية" at bounding box center [113, 169] width 76 height 25
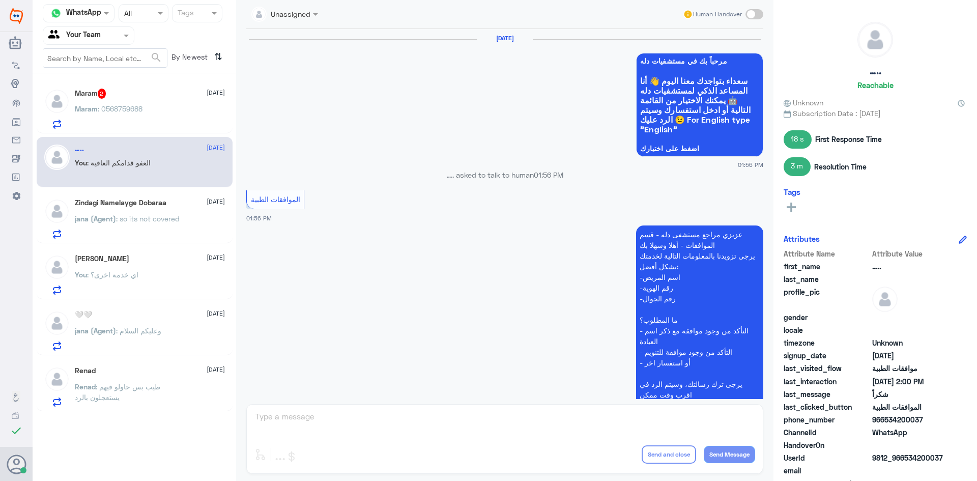
scroll to position [592, 0]
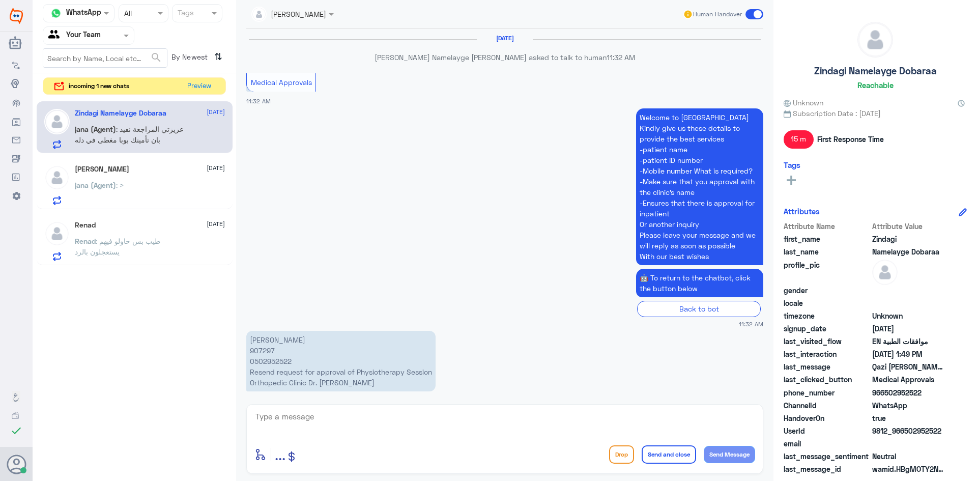
scroll to position [962, 0]
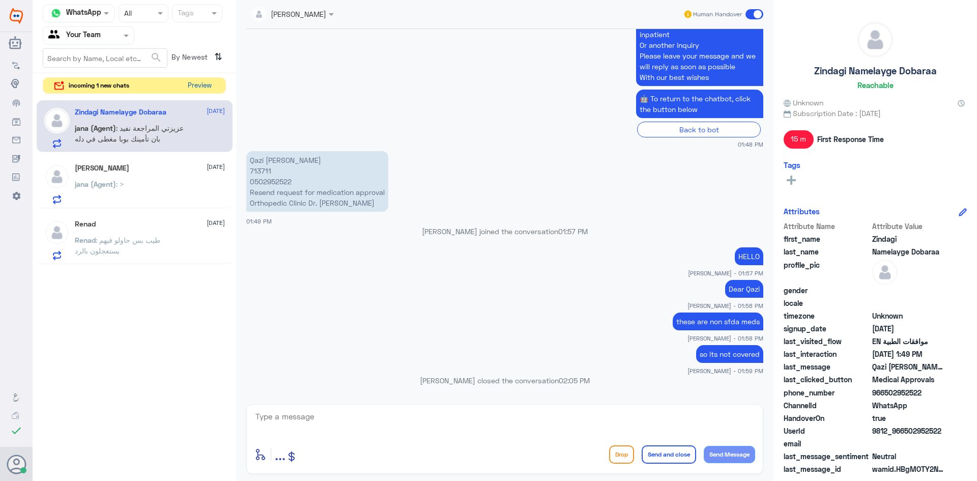
click at [205, 86] on button "Preview" at bounding box center [200, 86] width 32 height 16
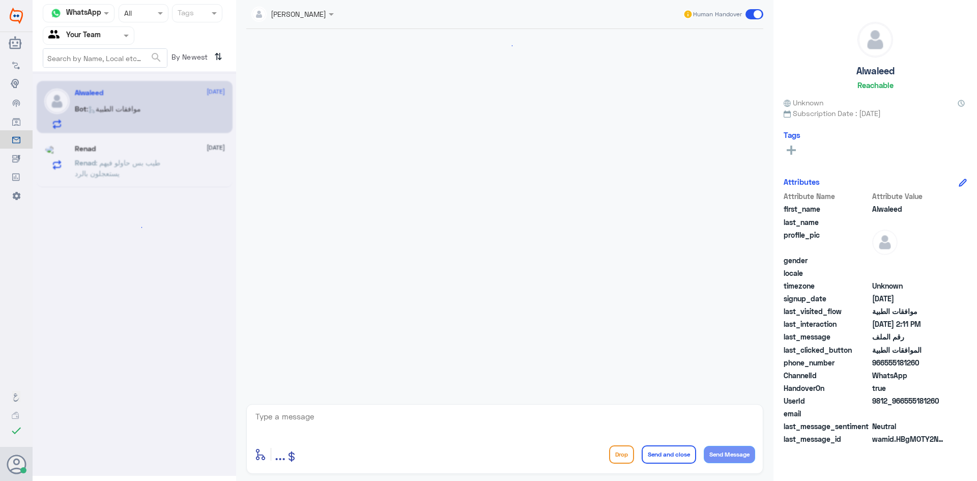
scroll to position [283, 0]
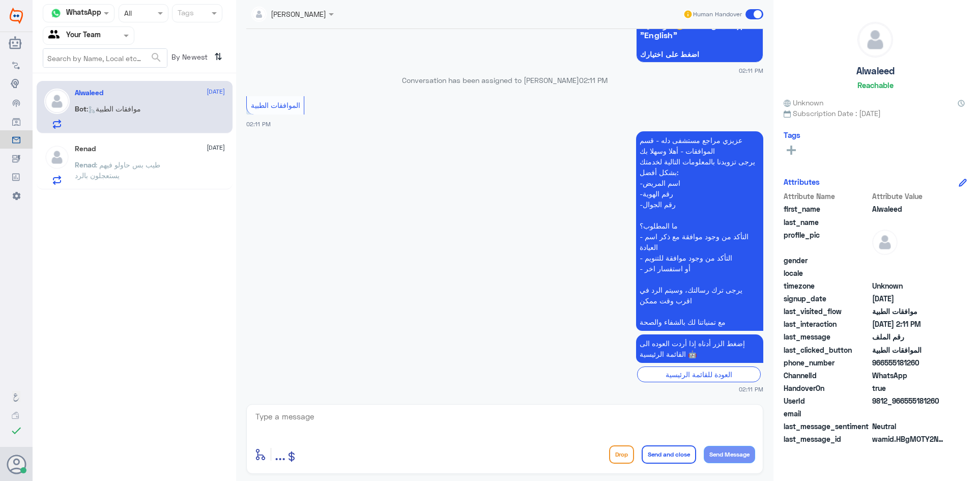
click at [147, 164] on span ": طيب بس حاولو فيهم يستعجلون بالرد" at bounding box center [117, 169] width 85 height 19
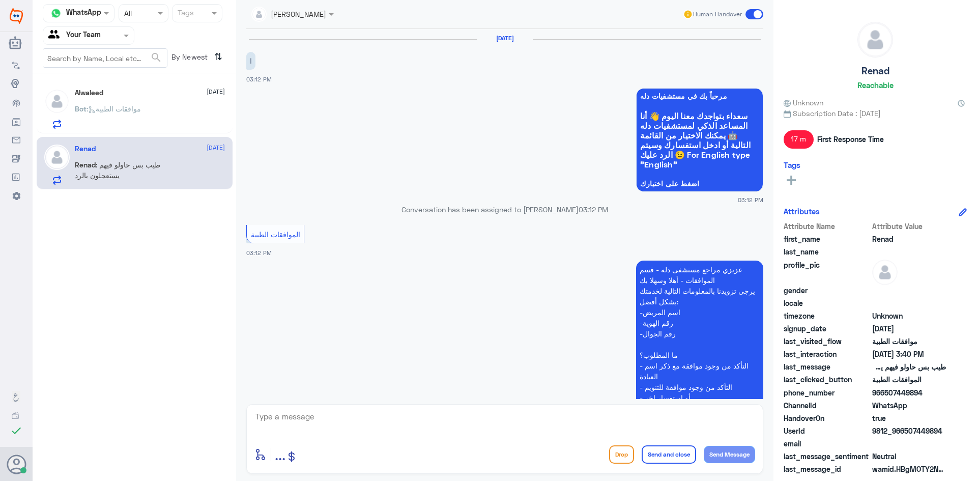
scroll to position [648, 0]
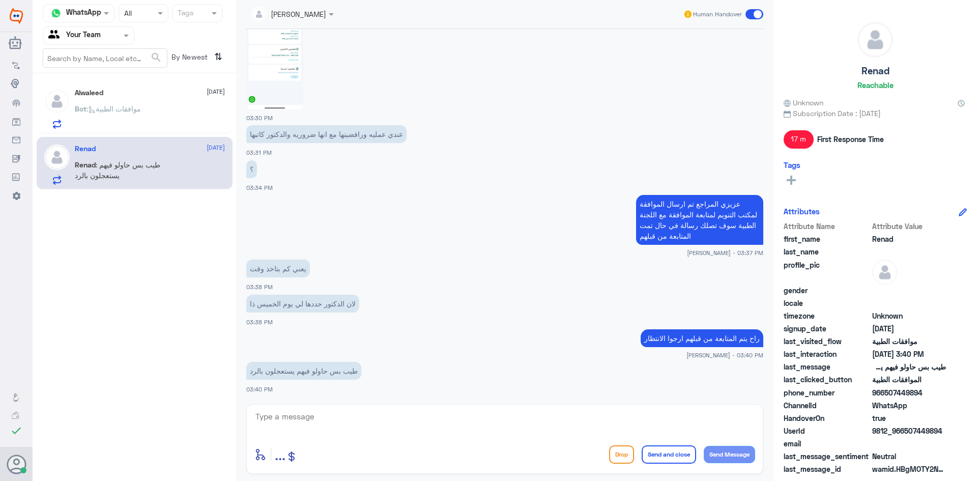
click at [161, 122] on div "Bot : موافقات الطبية" at bounding box center [150, 117] width 150 height 23
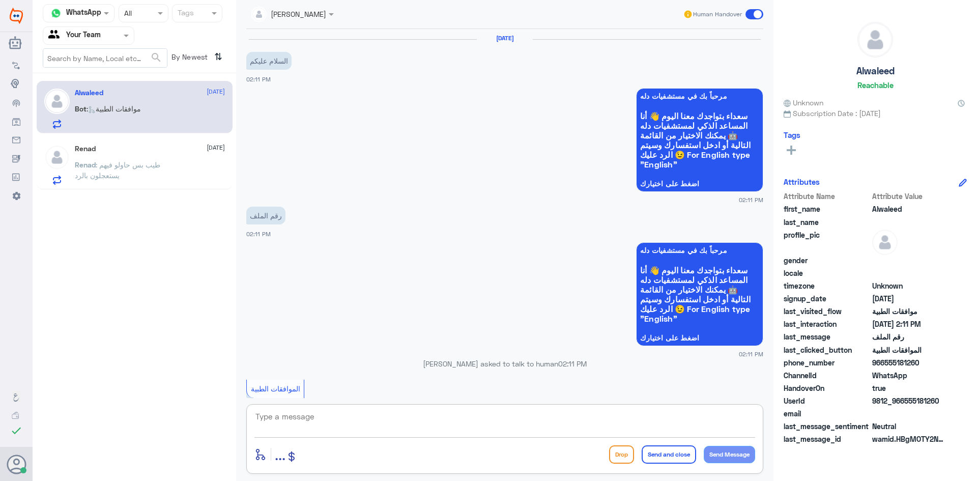
click at [319, 425] on textarea at bounding box center [504, 422] width 501 height 25
paste textarea "اهلا كيف نقدر نخدمك؟ ارجو توضيح استفسارك"
type textarea "اهلا كيف نقدر نخدمك؟ ارجو توضيح استفسارك"
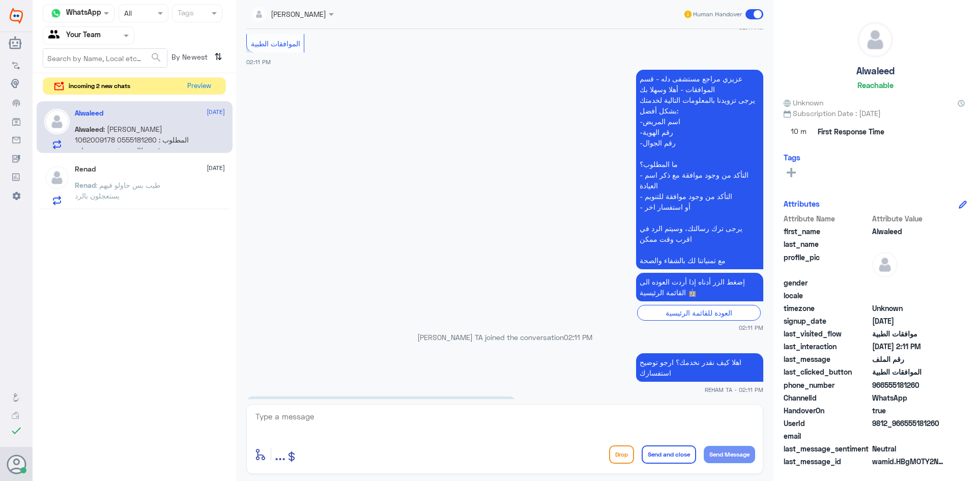
scroll to position [436, 0]
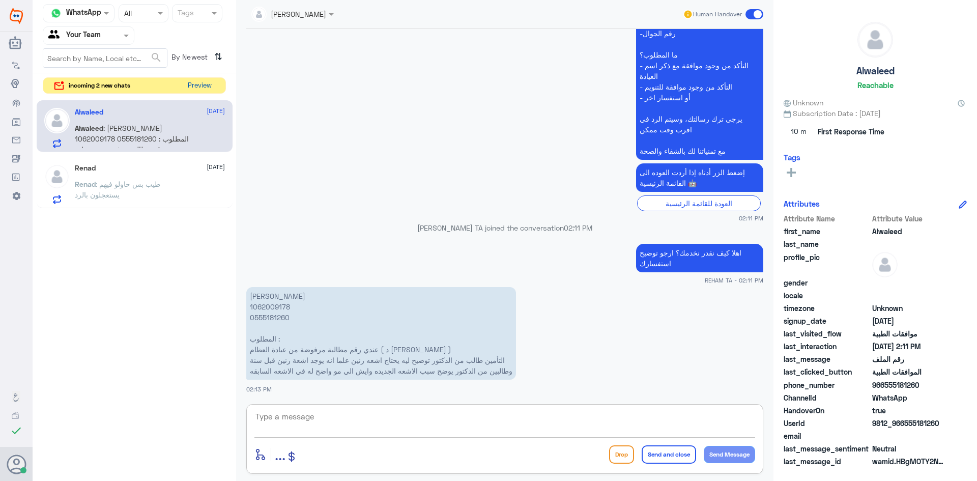
click at [188, 84] on button "Preview" at bounding box center [200, 86] width 32 height 16
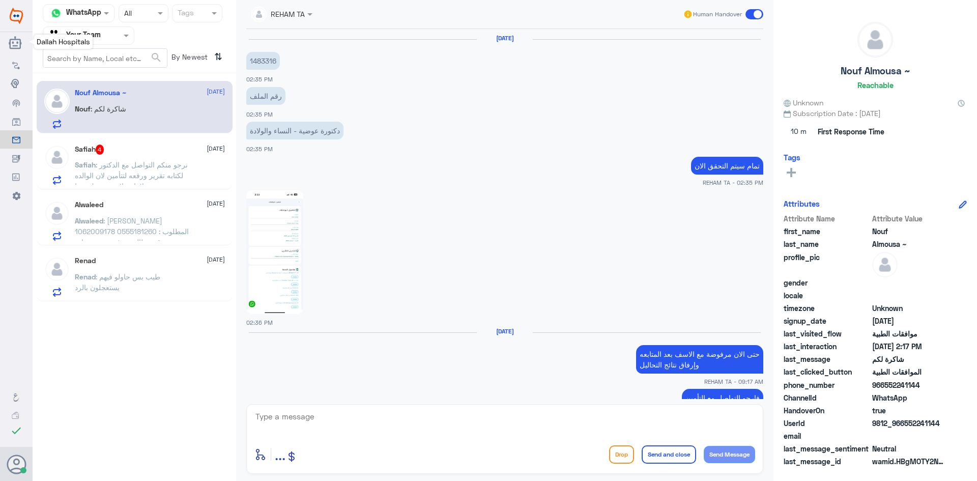
scroll to position [752, 0]
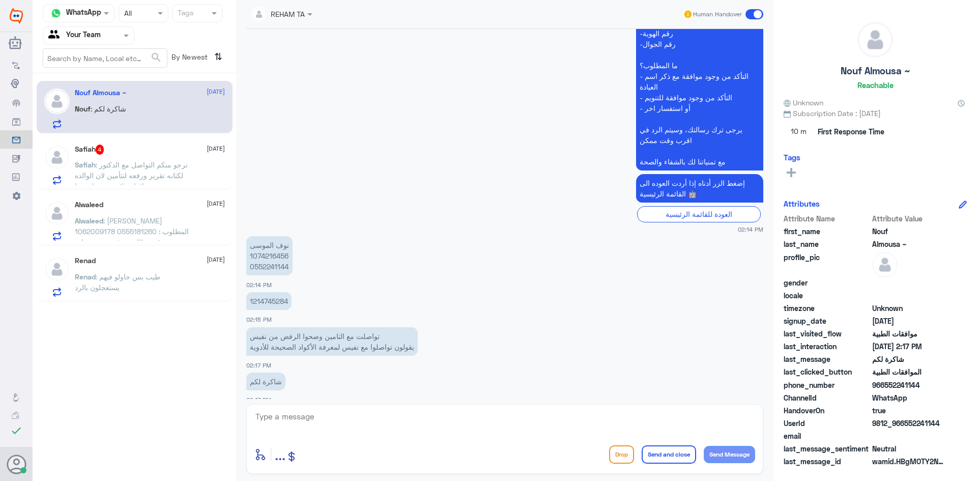
click at [153, 164] on span ": نرجو منكم التواصل مع الدكتور لكتابه تقرير ورفعه لتتأمين لان الوالده لاتنام ول…" at bounding box center [131, 175] width 113 height 30
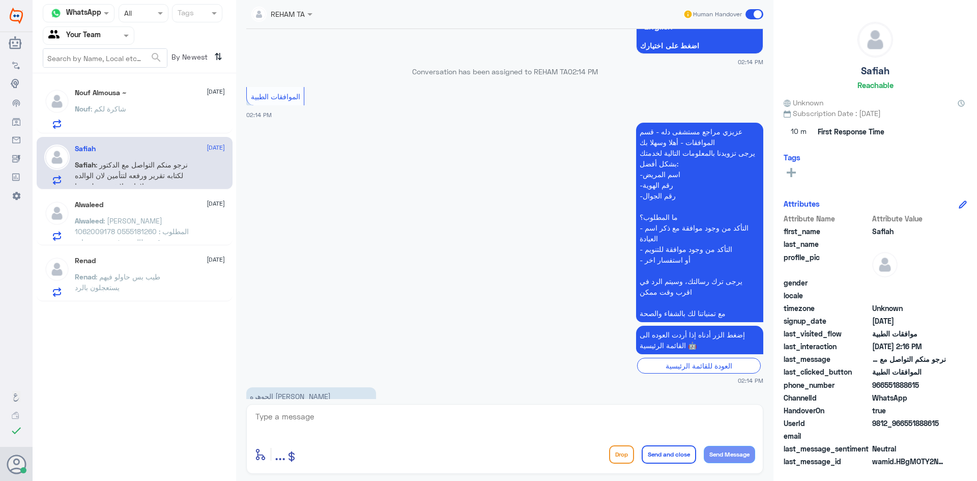
scroll to position [230, 0]
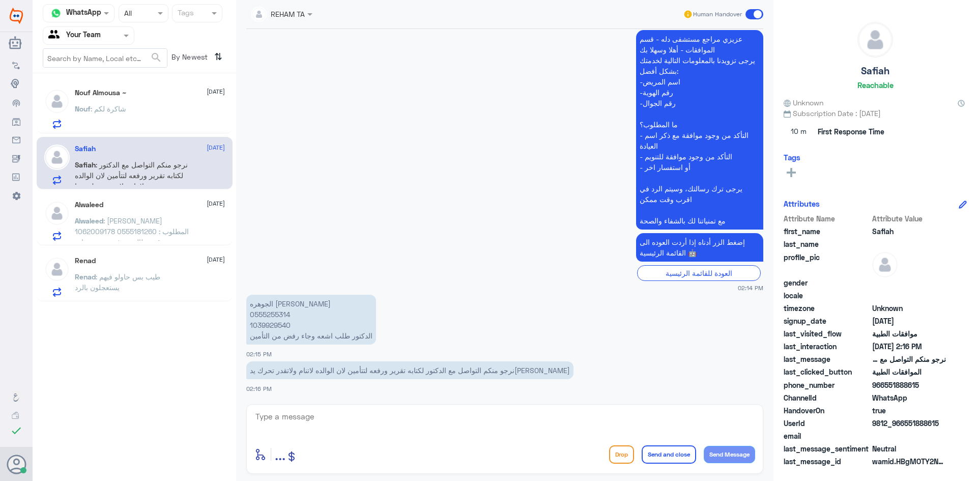
click at [328, 423] on textarea at bounding box center [504, 422] width 501 height 25
paste textarea "اهلا وسهلا سيتم التحقق حالا"
type textarea "اهلا وسهلا سيتم التحقق حالا"
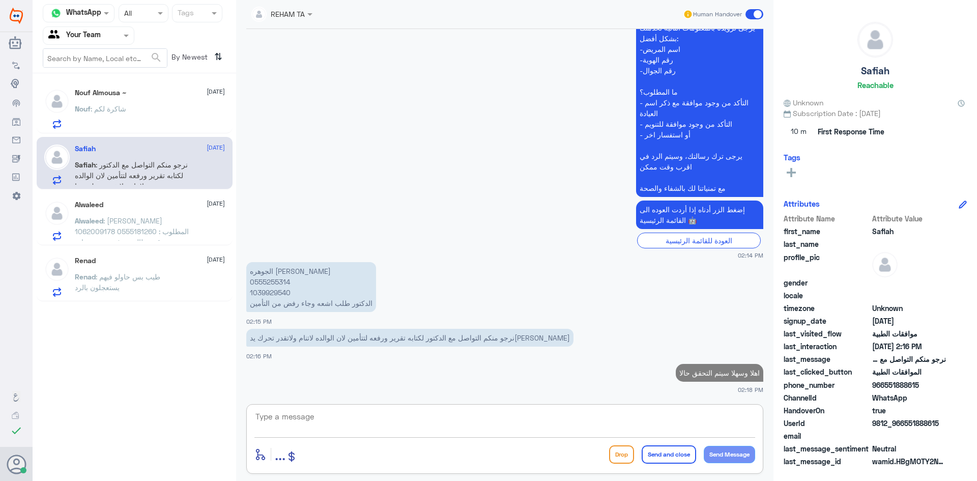
click at [266, 282] on p "الجوهره [PERSON_NAME] 0555255314 1039929540 الدكتور طلب اشعه وجاء رفض من التأمين" at bounding box center [311, 287] width 130 height 50
click at [267, 282] on p "الجوهره [PERSON_NAME] 0555255314 1039929540 الدكتور طلب اشعه وجاء رفض من التأمين" at bounding box center [311, 287] width 130 height 50
click at [265, 291] on p "الجوهره [PERSON_NAME] 0555255314 1039929540 الدكتور طلب اشعه وجاء رفض من التأمين" at bounding box center [311, 287] width 130 height 50
copy p "1039929540"
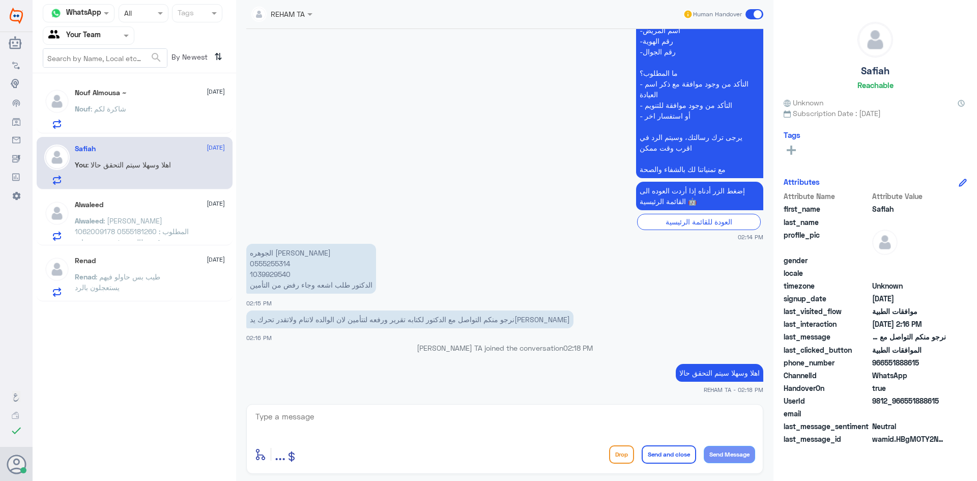
click at [278, 260] on p "الجوهره [PERSON_NAME] 0555255314 1039929540 الدكتور طلب اشعه وجاء رفض من التأمين" at bounding box center [311, 269] width 130 height 50
copy p "0555255314"
click at [268, 278] on p "الجوهره [PERSON_NAME] 0555255314 1039929540 الدكتور طلب اشعه وجاء رفض من التأمين" at bounding box center [311, 269] width 130 height 50
click at [267, 278] on p "الجوهره [PERSON_NAME] 0555255314 1039929540 الدكتور طلب اشعه وجاء رفض من التأمين" at bounding box center [311, 269] width 130 height 50
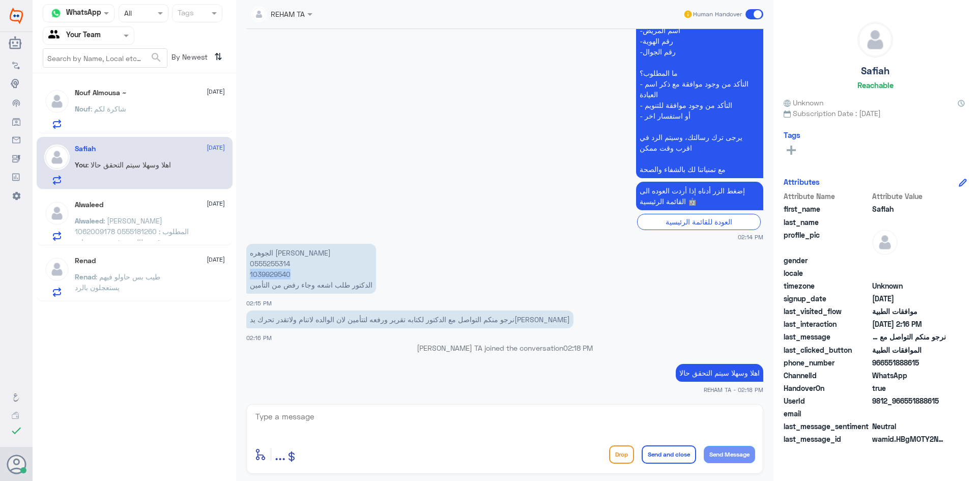
copy p "1039929540"
click at [267, 271] on p "الجوهره [PERSON_NAME] 0555255314 1039929540 الدكتور طلب اشعه وجاء رفض من التأمين" at bounding box center [311, 269] width 130 height 50
click at [266, 271] on p "الجوهره [PERSON_NAME] 0555255314 1039929540 الدكتور طلب اشعه وجاء رفض من التأمين" at bounding box center [311, 269] width 130 height 50
click at [163, 115] on div "Nouf : شاكرة لكم" at bounding box center [150, 117] width 150 height 23
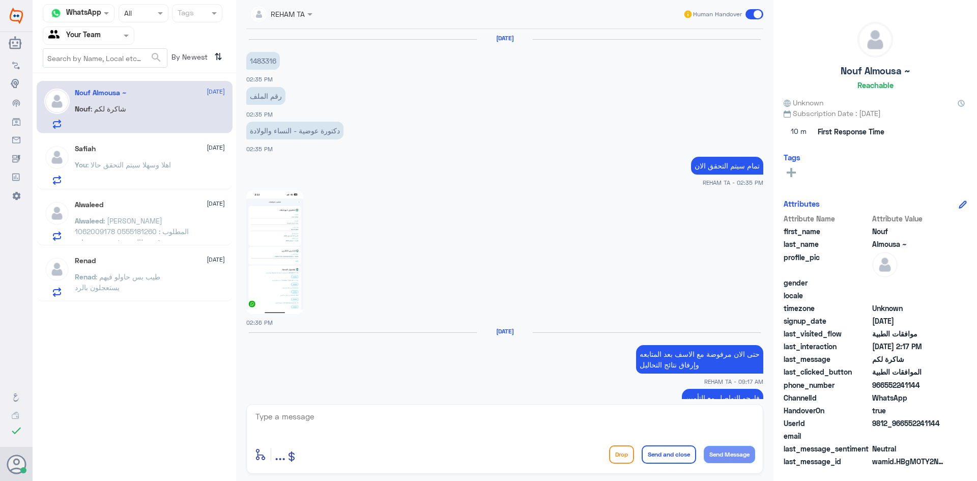
scroll to position [752, 0]
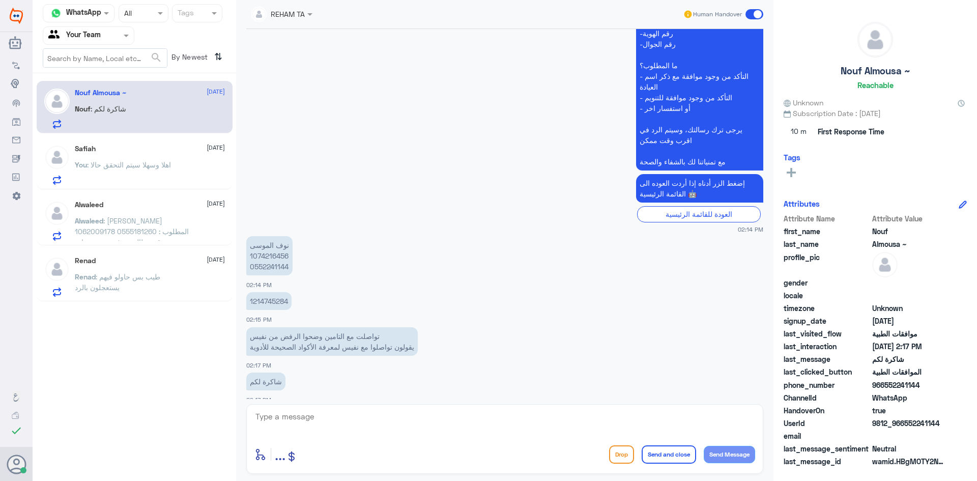
click at [149, 159] on div "Safiah [DATE] You : اهلا وسهلا سيتم التحقق حالا" at bounding box center [150, 164] width 150 height 40
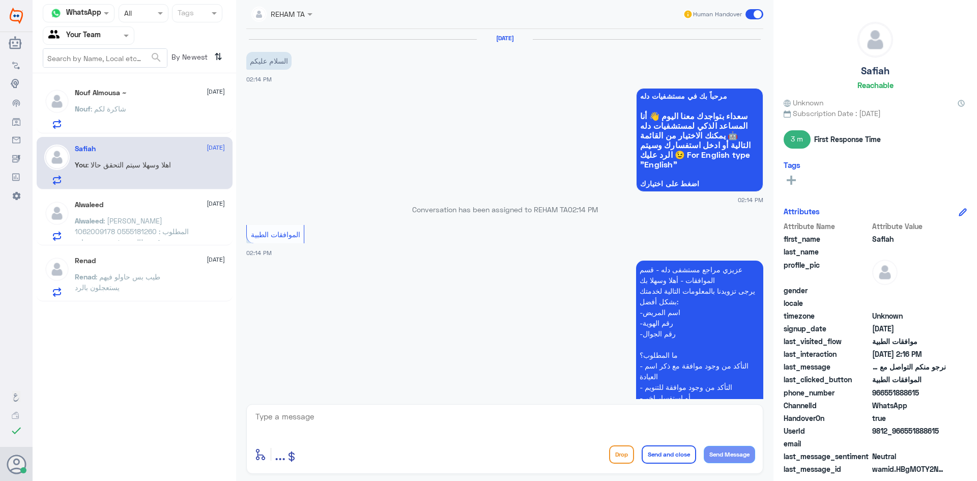
scroll to position [281, 0]
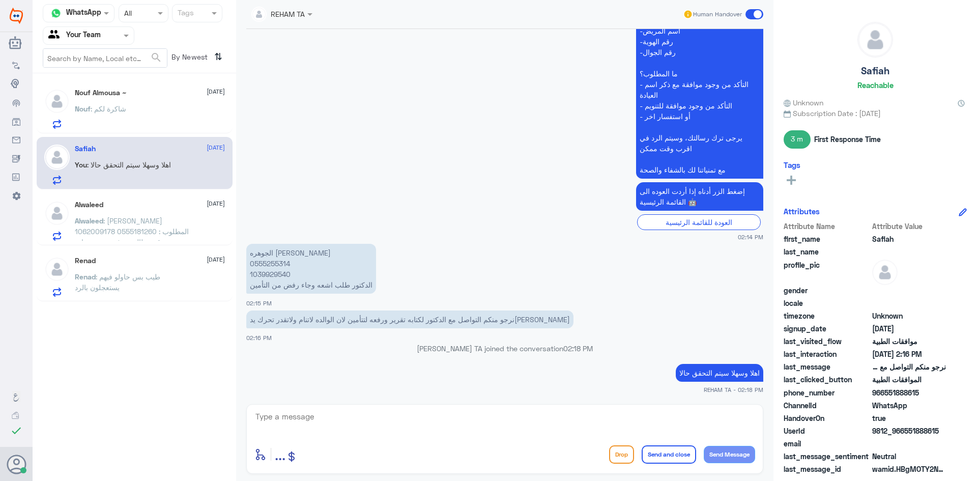
click at [274, 407] on div "enter flow name ... Drop Send and close Send Message" at bounding box center [504, 439] width 517 height 70
click at [289, 416] on textarea at bounding box center [504, 422] width 501 height 25
type textarea "j"
type textarea "تمت متابعة طلبك وإرفاق تقرير الطبيب"
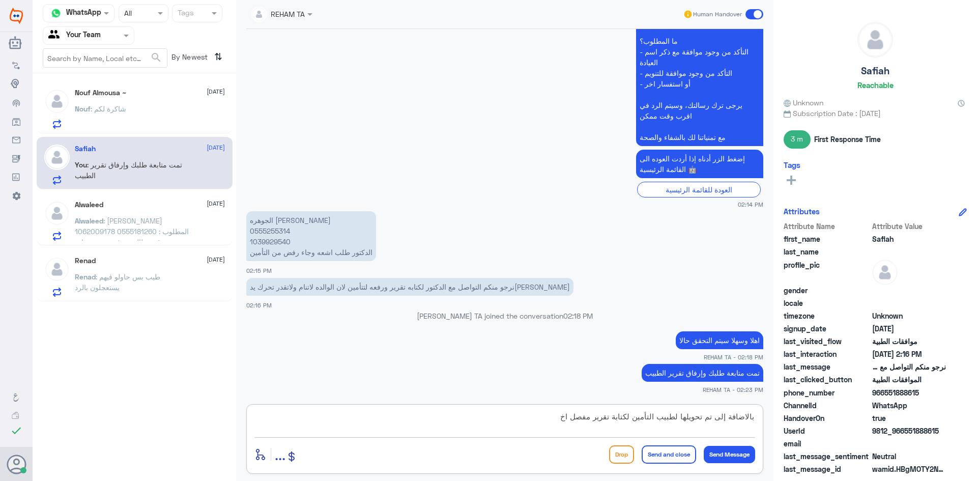
type textarea "بالاضافة إلى تم تحويلها لطبيب التأمين لكتابة تقرير مفصل اخر"
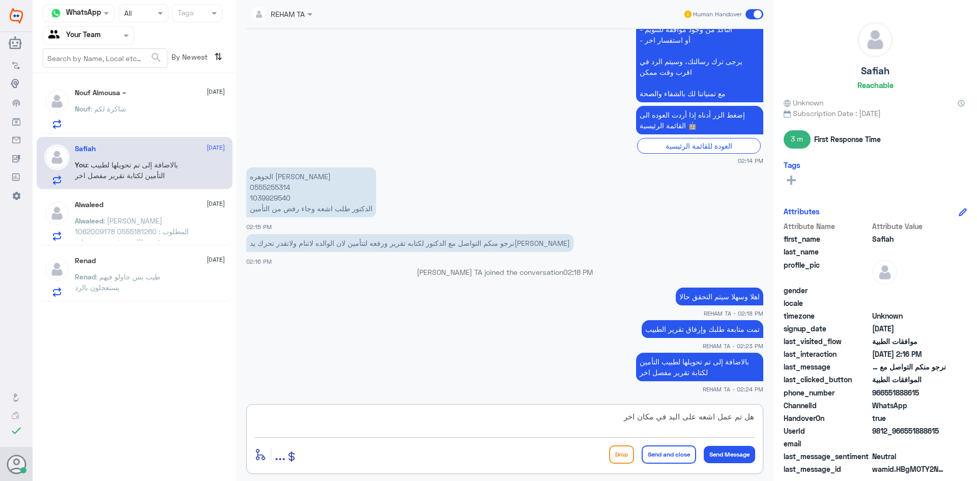
type textarea "هل تم عمل اشعه على اليد في مكان اخر؟"
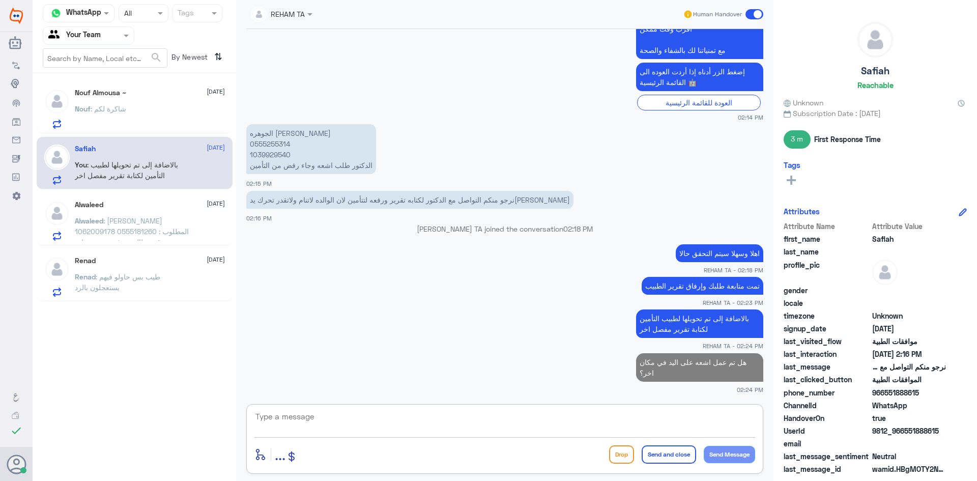
click at [140, 103] on div "Nouf Almousa ~ [DATE] Nouf : شاكرة لكم" at bounding box center [150, 109] width 150 height 40
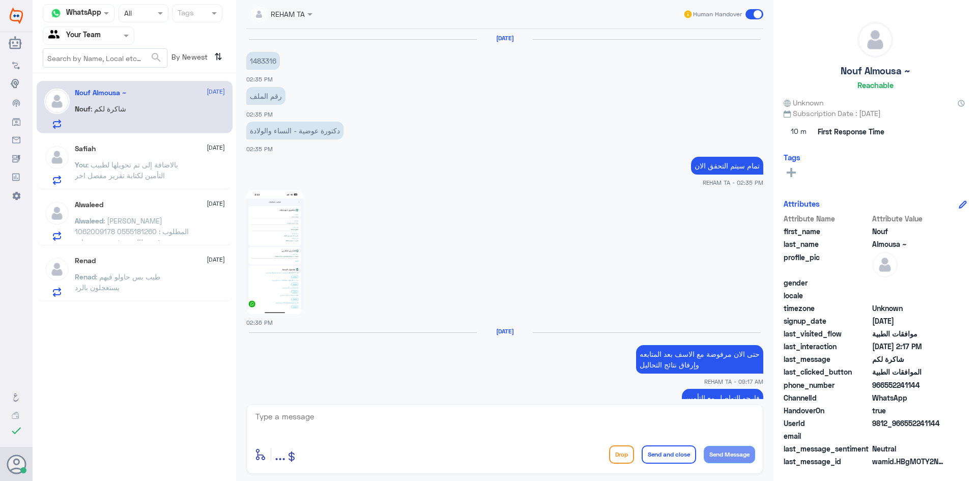
scroll to position [752, 0]
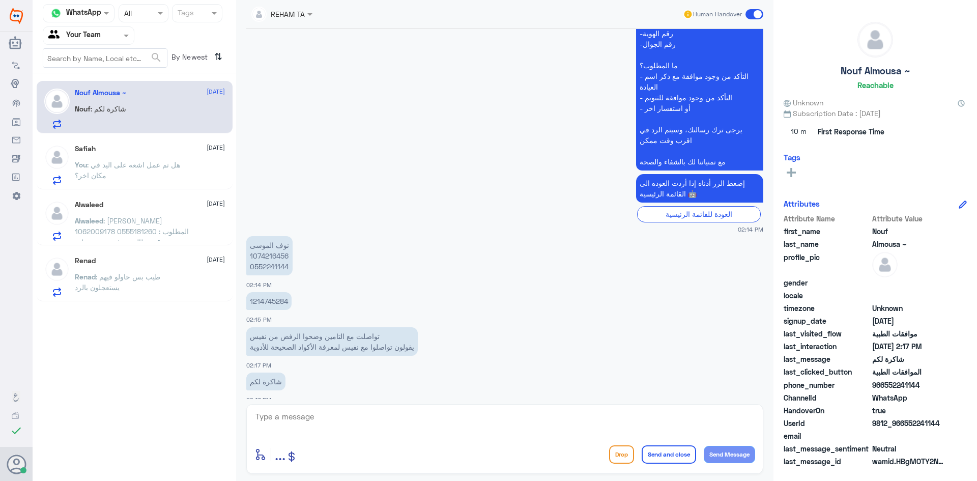
click at [269, 242] on p "نوف ال[PERSON_NAME] 1074216456 0552241144" at bounding box center [269, 255] width 46 height 39
copy p "1074216456"
click at [341, 440] on div "enter flow name ... Drop Send and close Send Message" at bounding box center [504, 439] width 517 height 70
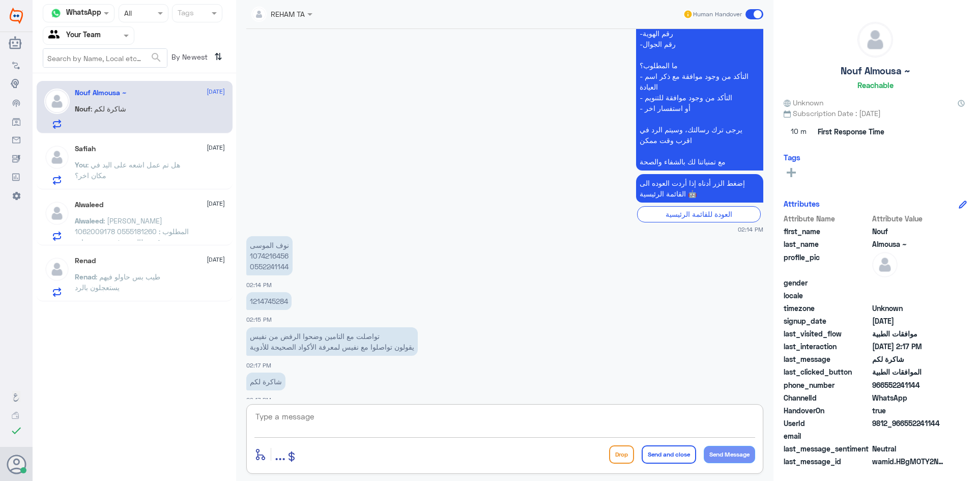
click at [340, 433] on textarea at bounding box center [504, 422] width 501 height 25
type textarea "ه"
click at [706, 411] on textarea "جميع الادوية تعتبر مكملات غذائية لايغطيها التأمين" at bounding box center [504, 422] width 501 height 25
type textarea "جميع الادوية المرفوضة هي مكملات غذائية لايغطيها التأمين"
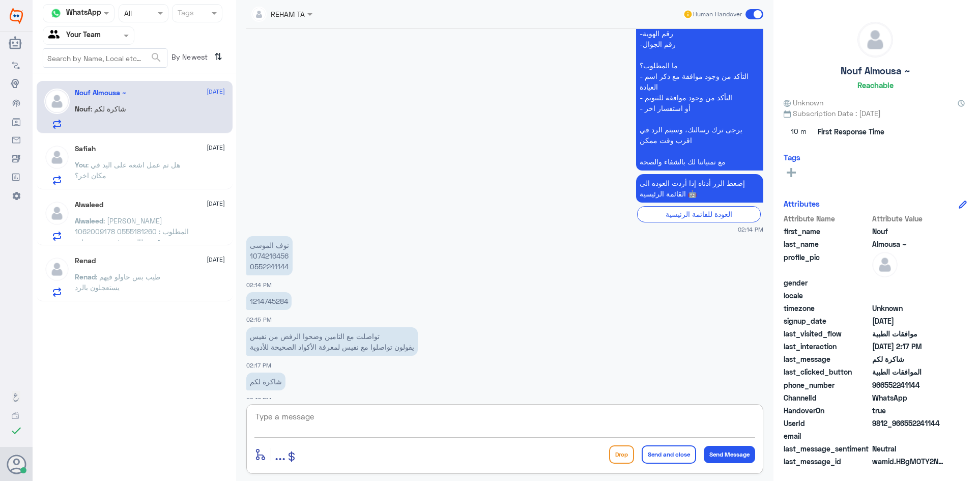
scroll to position [796, 0]
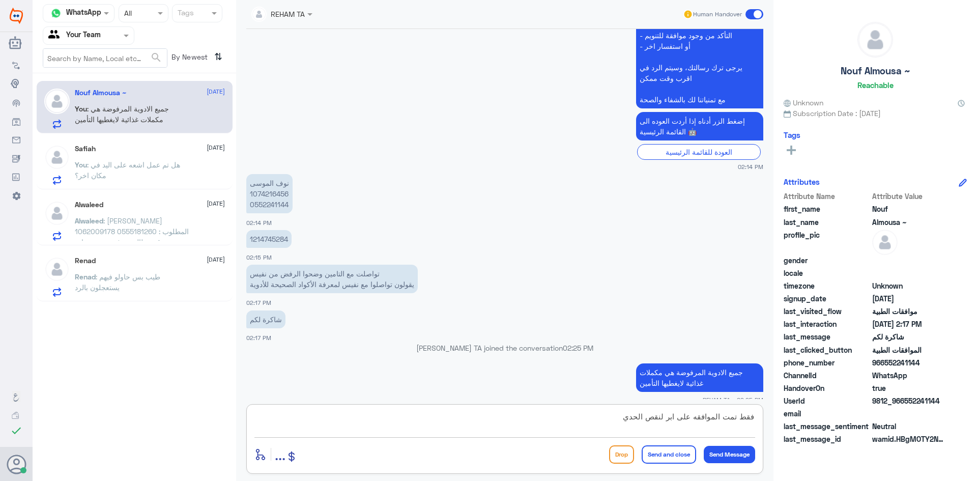
type textarea "فقط تمت الموافقه على ابر لنقص الحديد"
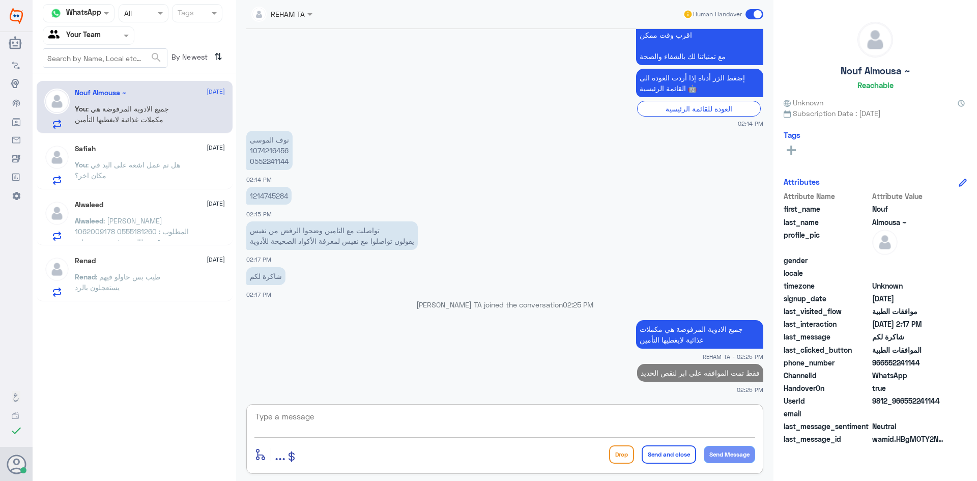
click at [112, 167] on span ": هل تم عمل اشعه على اليد في مكان اخر؟" at bounding box center [127, 169] width 105 height 19
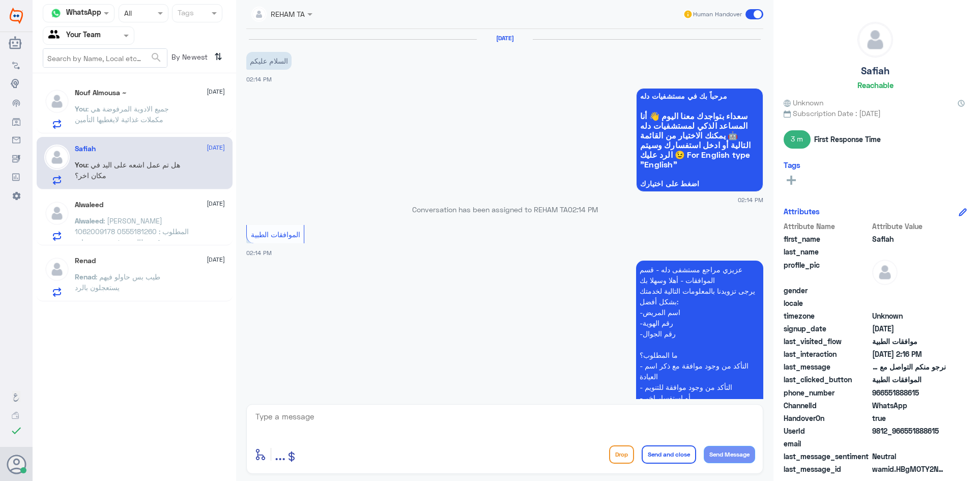
scroll to position [401, 0]
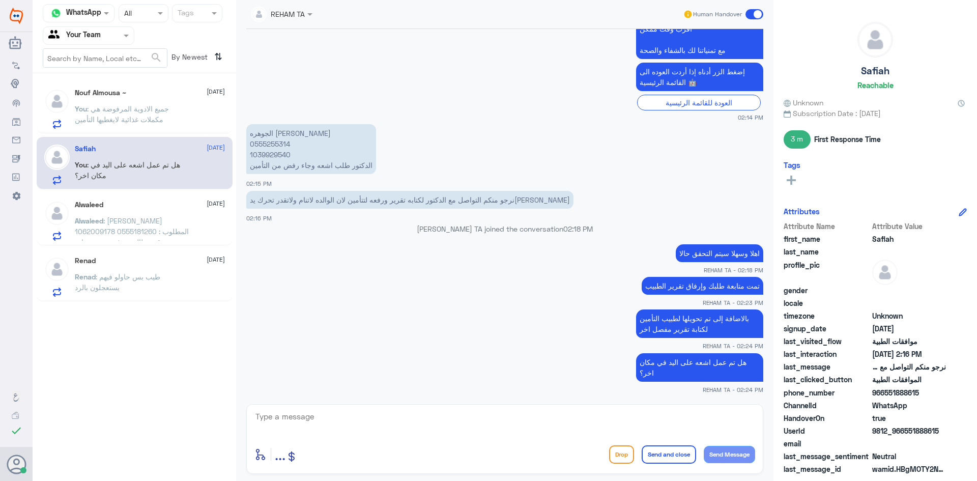
click at [122, 252] on div "Renad [DATE][PERSON_NAME] : طيب بس حاولو فيهم يستعجلون بالرد" at bounding box center [135, 275] width 196 height 52
click at [123, 233] on span ": [PERSON_NAME] 1062009178 0555181260 المطلوب : عندي رقم مطالبة مرفوضة من عيادة…" at bounding box center [132, 263] width 114 height 94
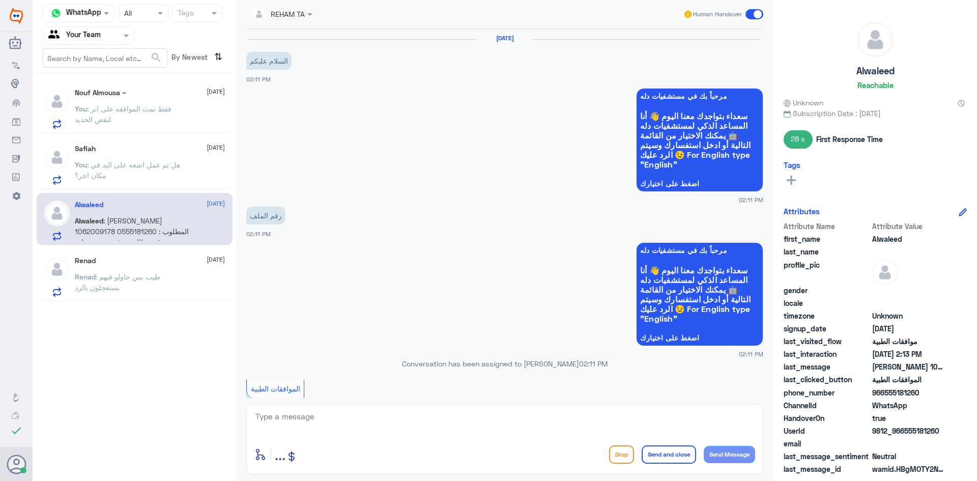
scroll to position [454, 0]
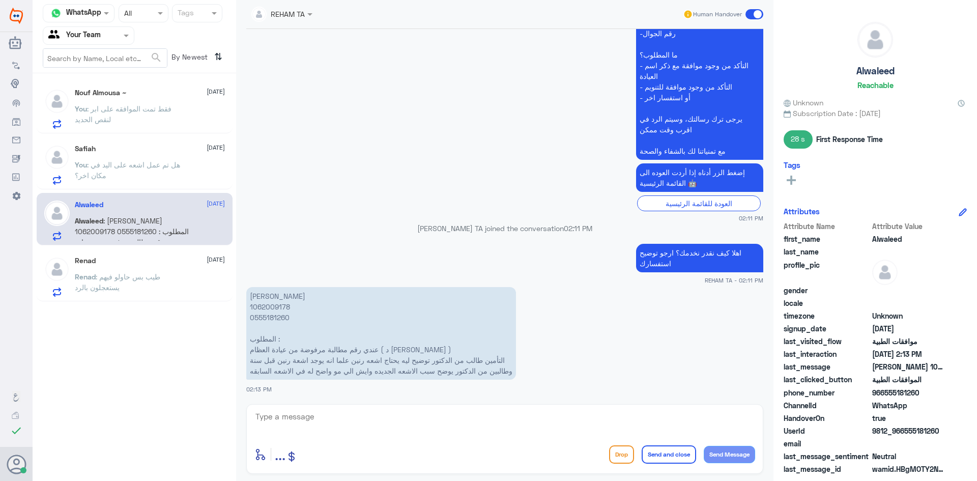
click at [270, 309] on p "[PERSON_NAME] 1062009178 0555181260 المطلوب : عندي رقم مطالبة مرفوضة من عيادة ا…" at bounding box center [381, 333] width 270 height 93
copy p "1062009178"
click at [433, 429] on textarea at bounding box center [504, 422] width 501 height 25
type textarea "بناء على رد التأمين فإن الرنين توجد عليها موافقه في مستشفى اخر فلابد من الالغاء"
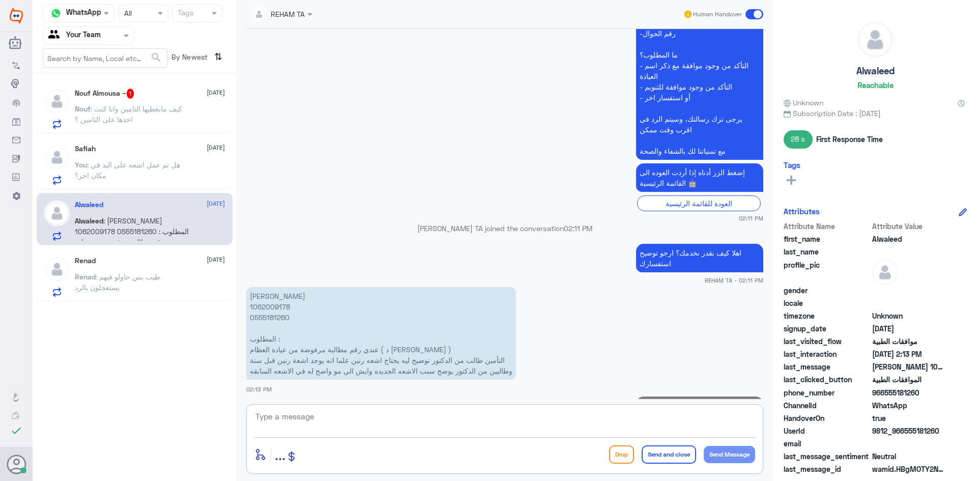
scroll to position [509, 0]
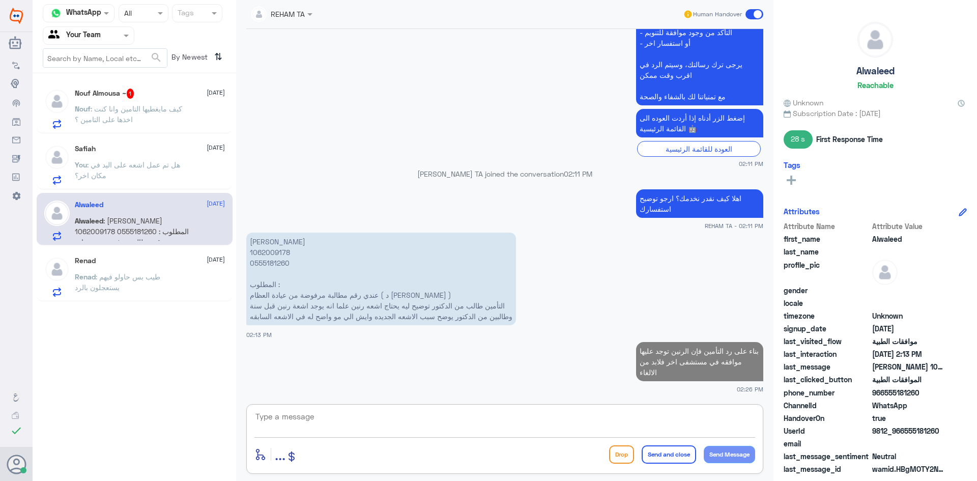
click at [131, 118] on span ": كيف مايغطيها التامين وانا كنت اخذها على التامين ؟" at bounding box center [128, 113] width 107 height 19
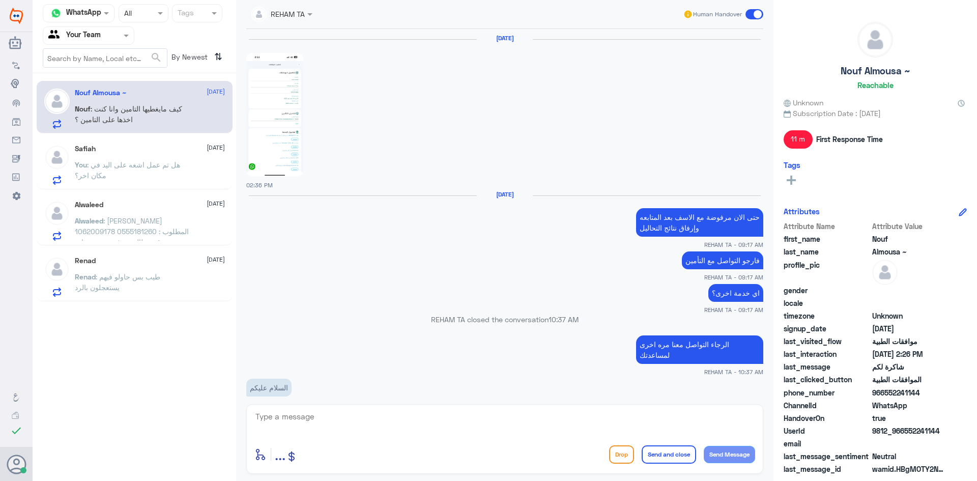
scroll to position [755, 0]
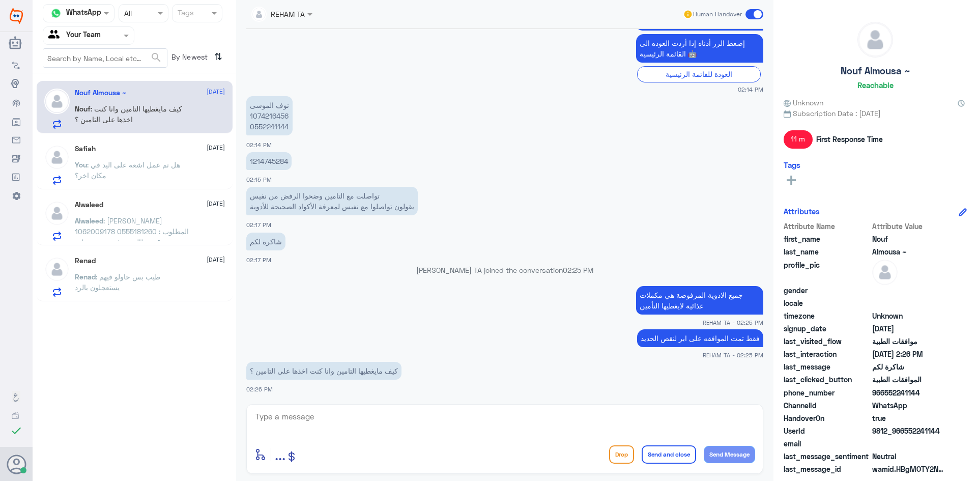
click at [373, 415] on textarea at bounding box center [504, 422] width 501 height 25
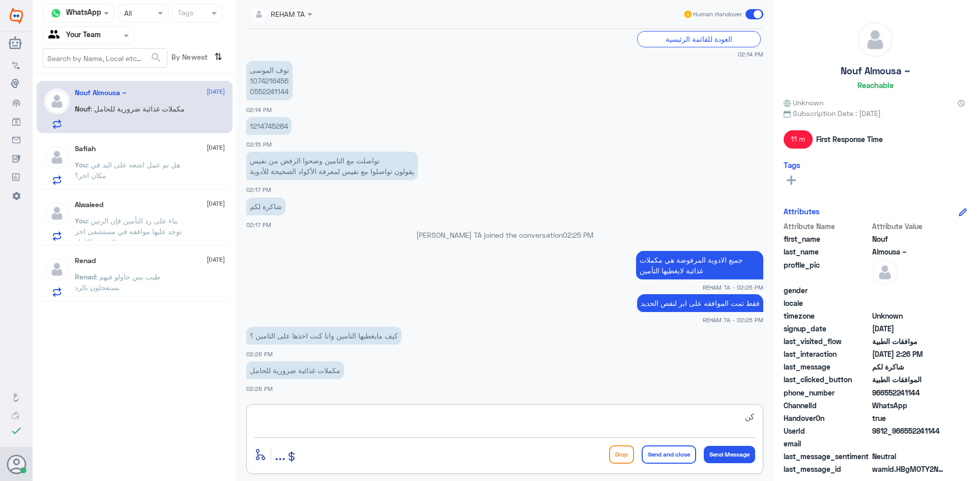
type textarea "ك"
type textarea "م"
type textarea "كنتي تاخذيها موافقه نظام وليس موافقه صريحه من قبل التأمين"
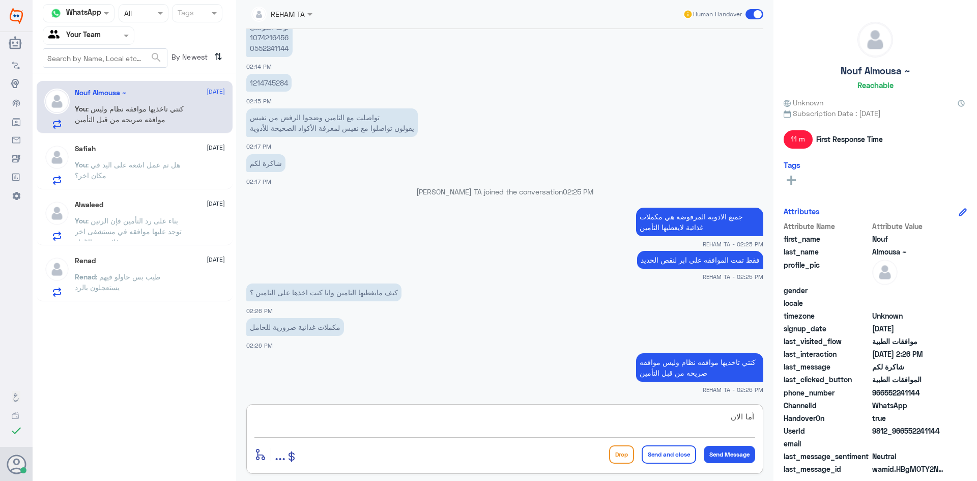
scroll to position [783, 0]
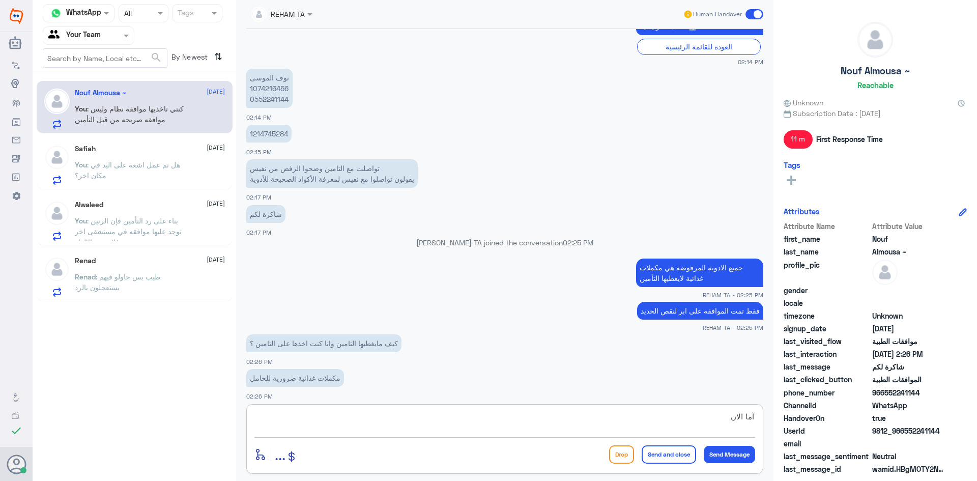
click at [270, 77] on p "نوف ال[PERSON_NAME] 1074216456 0552241144" at bounding box center [269, 88] width 46 height 39
copy p "1074216456"
click at [471, 438] on div "أما الان enter flow name ... Drop Send and close Send Message" at bounding box center [504, 439] width 517 height 70
click at [485, 427] on textarea "أما الان" at bounding box center [504, 422] width 501 height 25
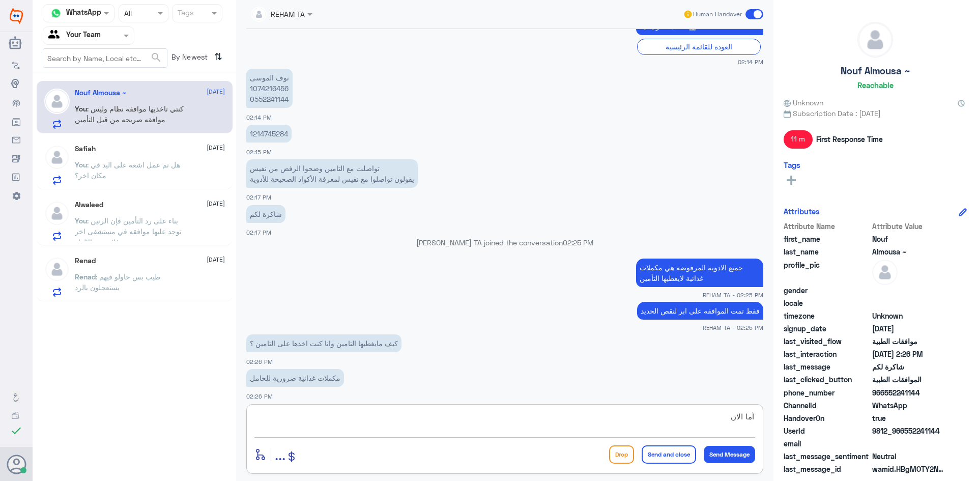
scroll to position [834, 0]
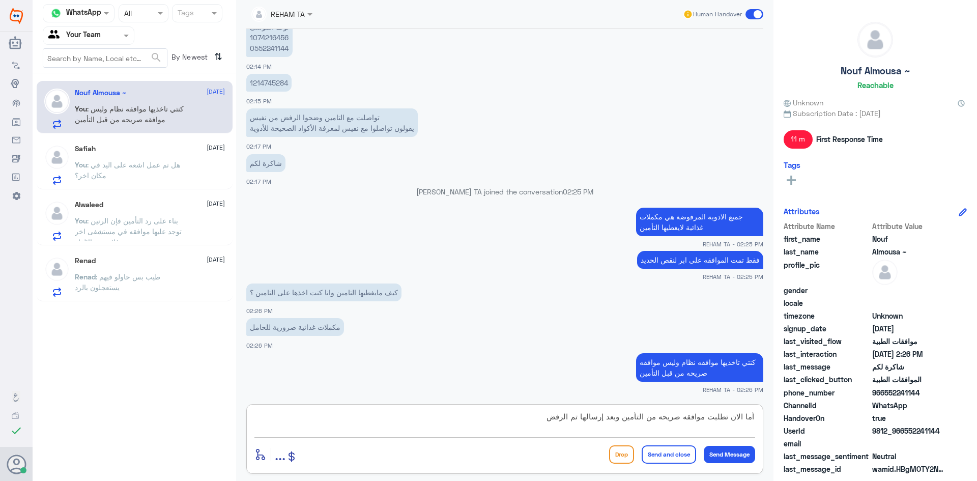
type textarea "أما الان تطلبت موافقه صريحه من التأمين وبعد إرسالها تم الرفض"
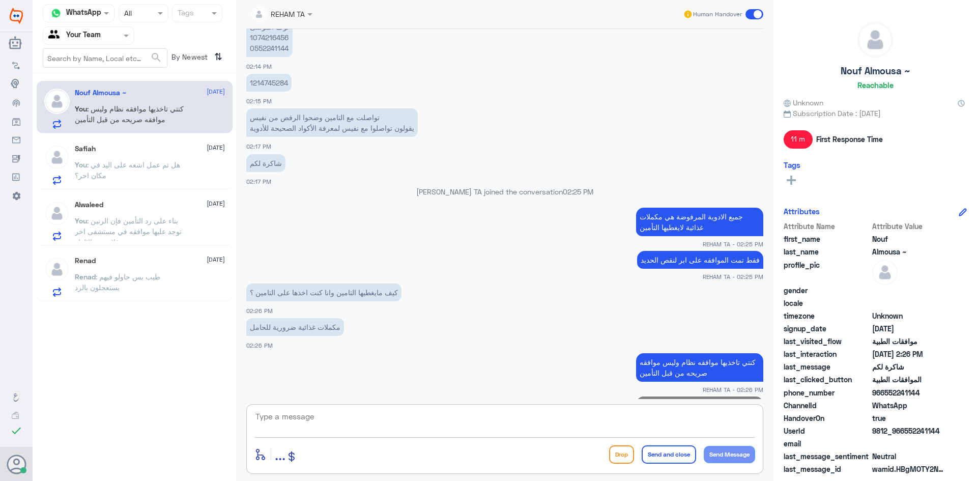
scroll to position [877, 0]
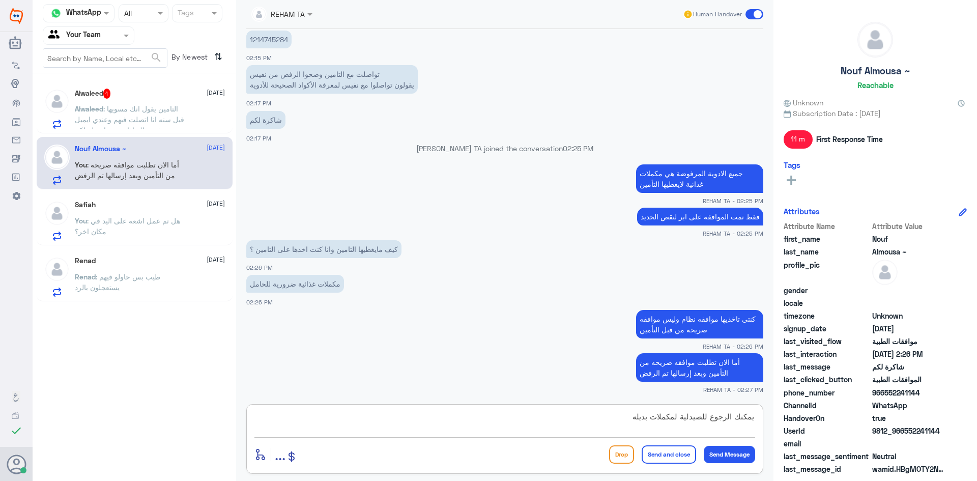
type textarea "يمكنك الرجوع للصيدلية لمكملات بديله"
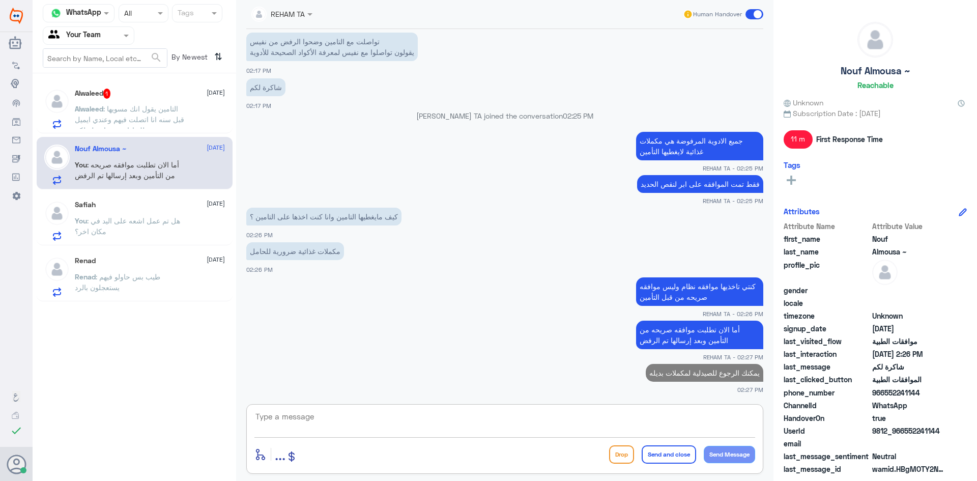
click at [160, 119] on span ": التامين يقول انك مسويها قبل سنه انا اتصلت فيهم وعندي ايميل منهم يفيد بذلك اذا…" at bounding box center [129, 124] width 109 height 41
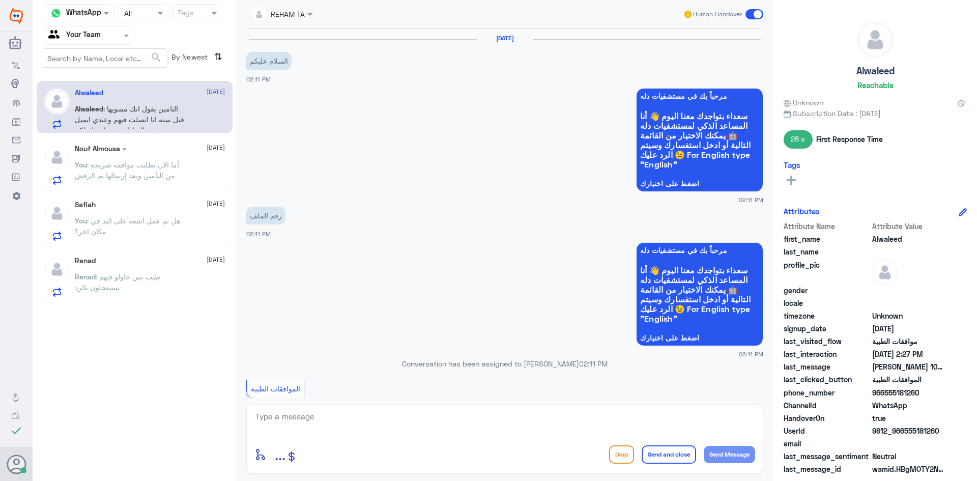
scroll to position [565, 0]
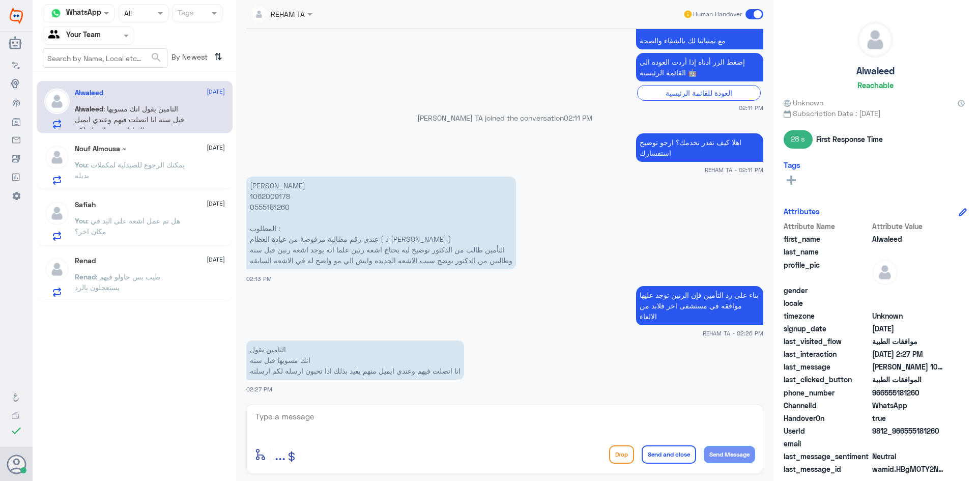
click at [382, 417] on textarea at bounding box center [504, 422] width 501 height 25
click at [384, 419] on textarea at bounding box center [504, 422] width 501 height 25
click at [384, 420] on textarea at bounding box center [504, 422] width 501 height 25
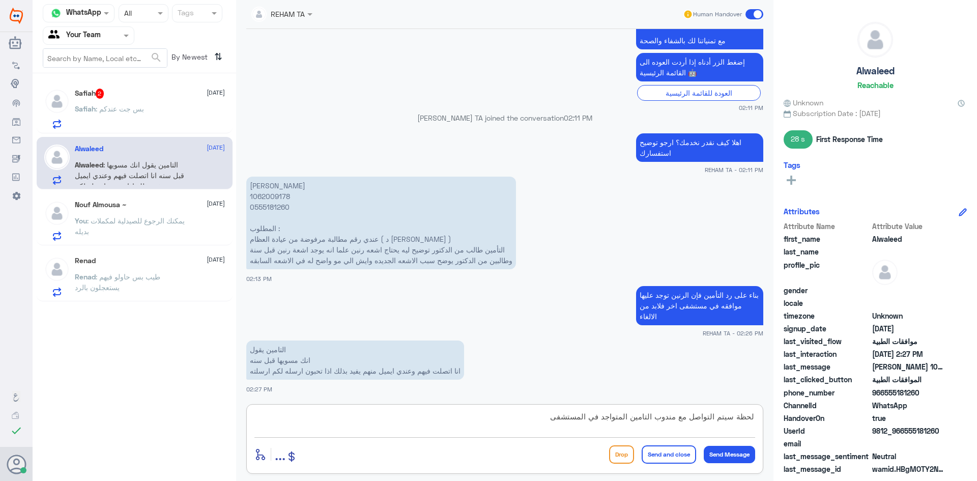
type textarea "لحظة سيتم التواصل مع مندوب التامين المتواجد في المستشفى"
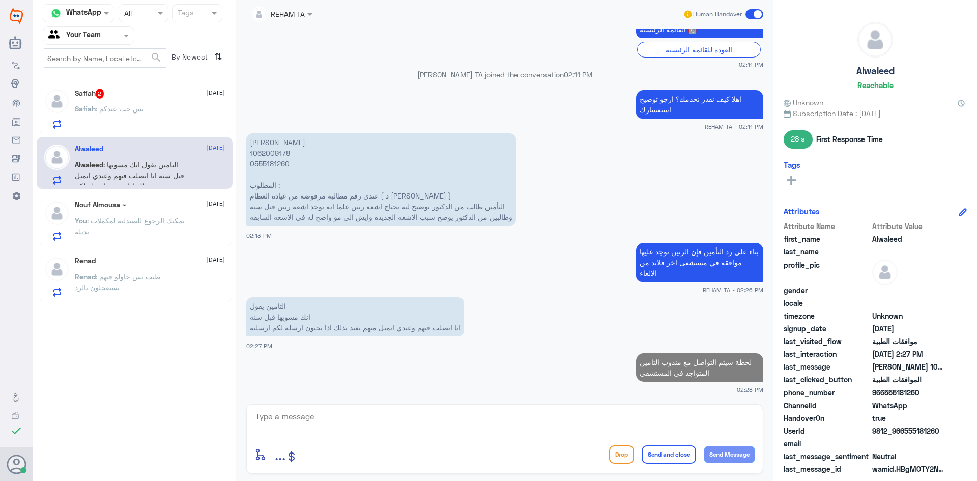
click at [140, 109] on span ": بس جت عندكم" at bounding box center [120, 108] width 48 height 9
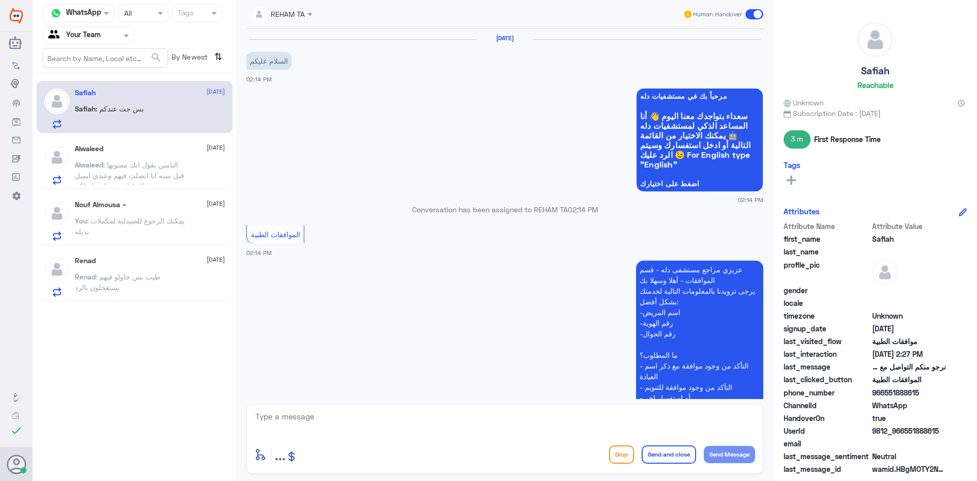
scroll to position [470, 0]
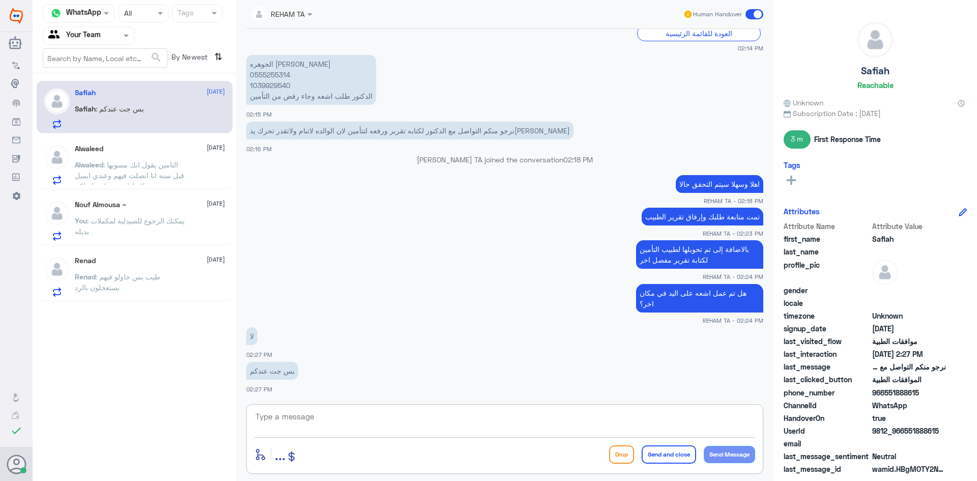
click at [326, 414] on textarea at bounding box center [504, 422] width 501 height 25
click at [312, 423] on textarea at bounding box center [504, 422] width 501 height 25
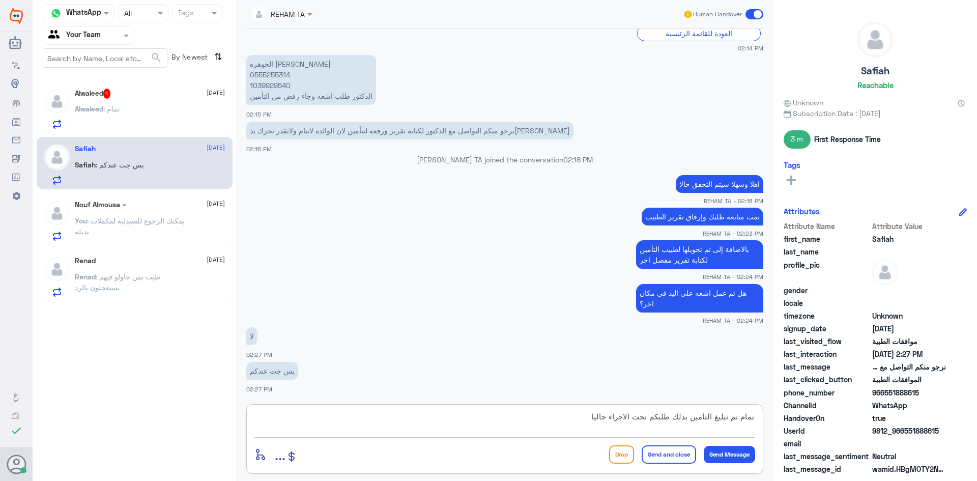
type textarea "تمام تم تبليغ التأمين بذلك طلبكم تحت الاجراء حاليا"
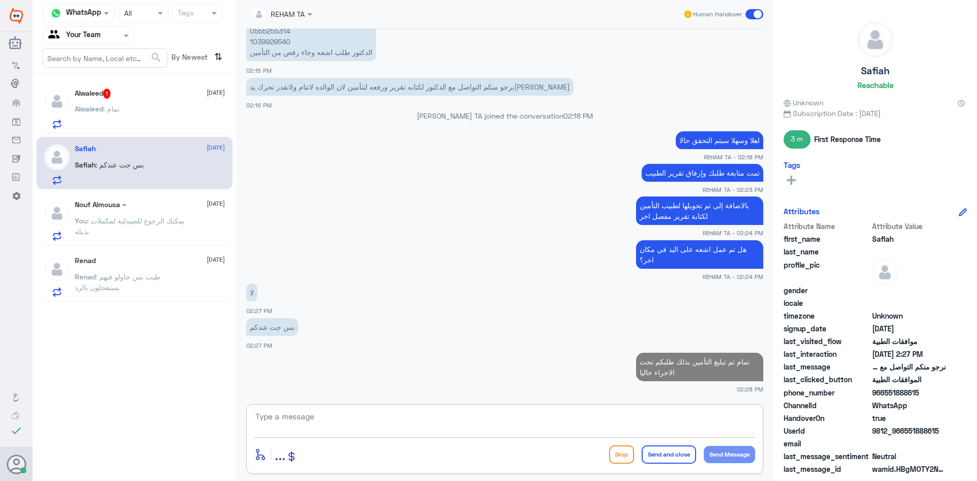
click at [117, 100] on div "Alwaleed 1 19 August Alwaleed : تمام" at bounding box center [150, 109] width 150 height 40
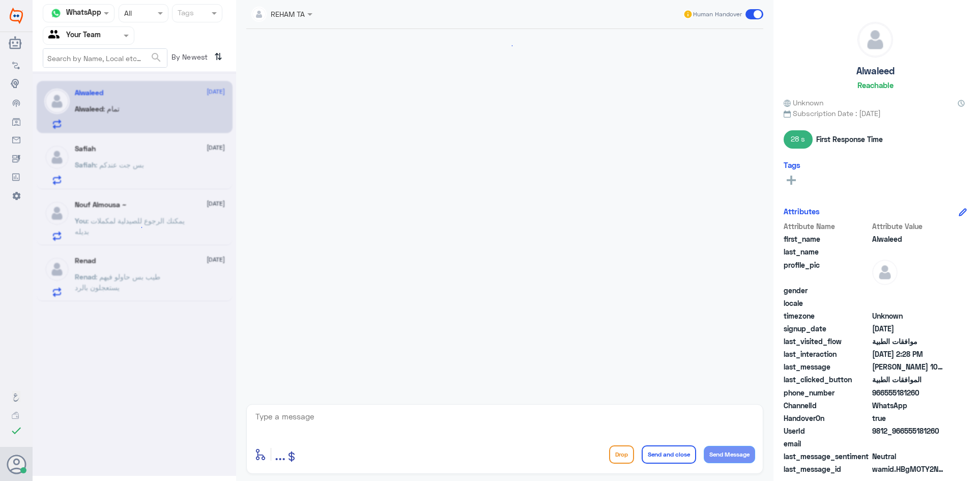
scroll to position [643, 0]
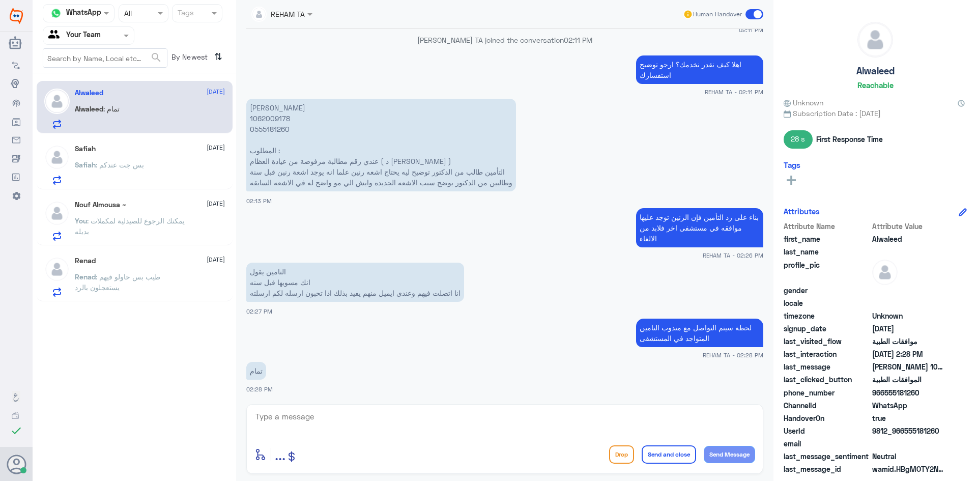
click at [271, 120] on p "[PERSON_NAME] 1062009178 0555181260 المطلوب : عندي رقم مطالبة مرفوضة من عيادة ا…" at bounding box center [381, 145] width 270 height 93
copy p "1062009178"
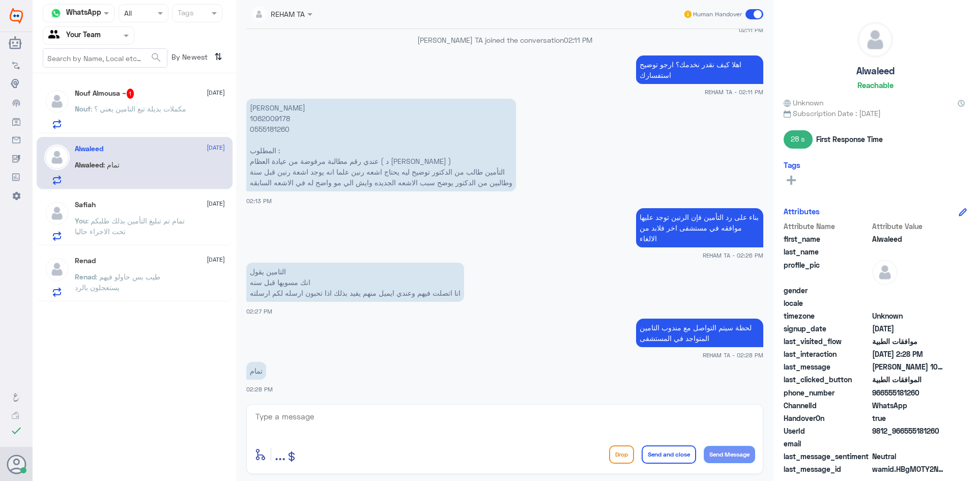
click at [168, 116] on p "Nouf : مكملات بديلة تبع التامين يعني ؟" at bounding box center [130, 115] width 111 height 25
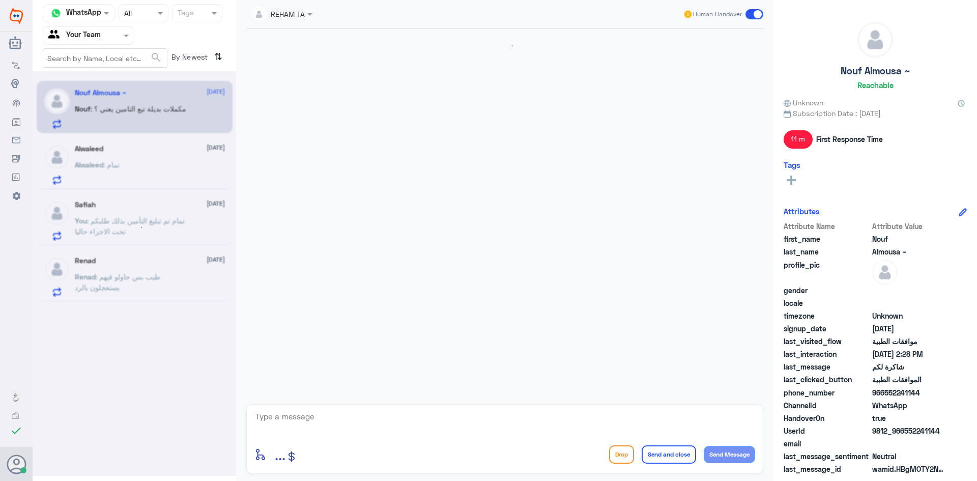
scroll to position [661, 0]
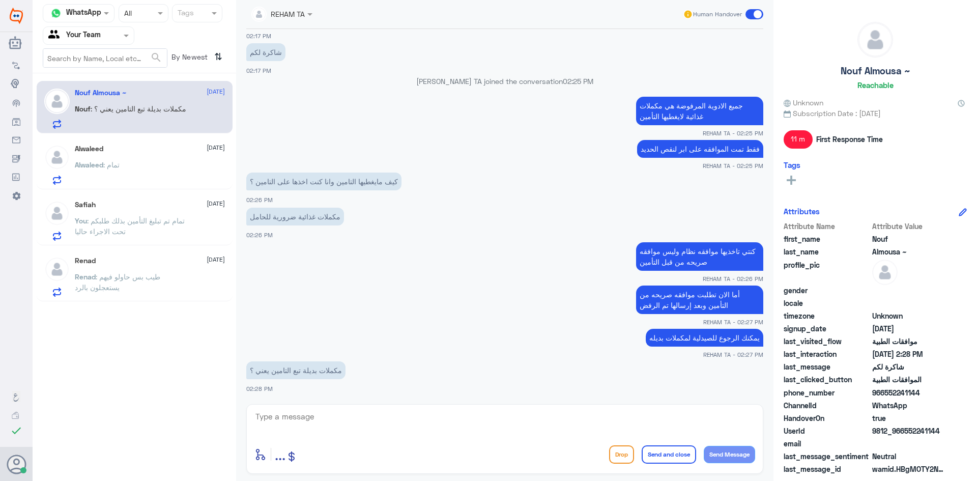
click at [334, 423] on textarea at bounding box center [504, 422] width 501 height 25
type textarea "نعم"
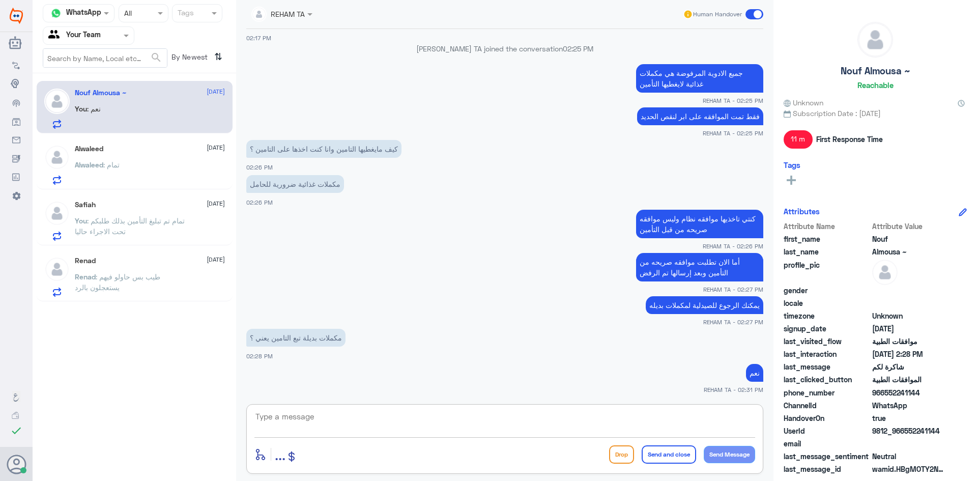
click at [131, 229] on p "You : تمام تم تبليغ التأمين بذلك طلبكم تحت الاجراء حاليا" at bounding box center [132, 227] width 114 height 25
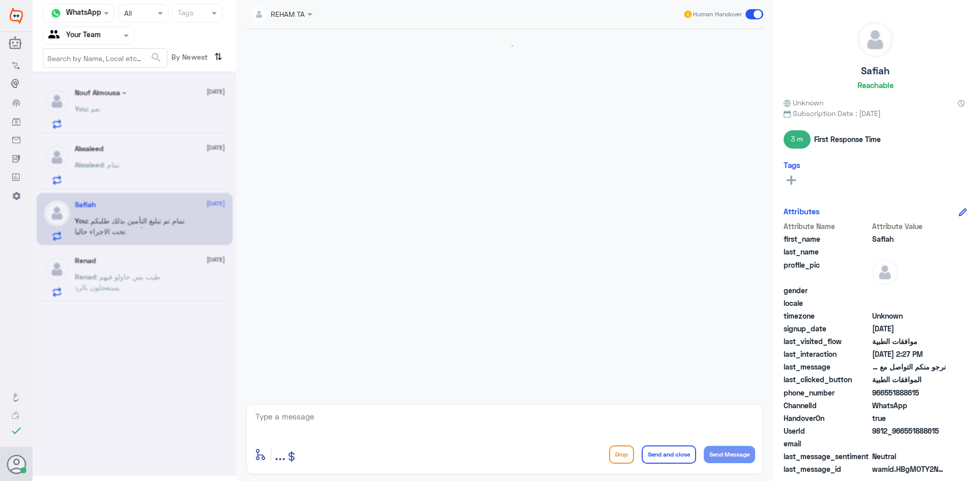
scroll to position [514, 0]
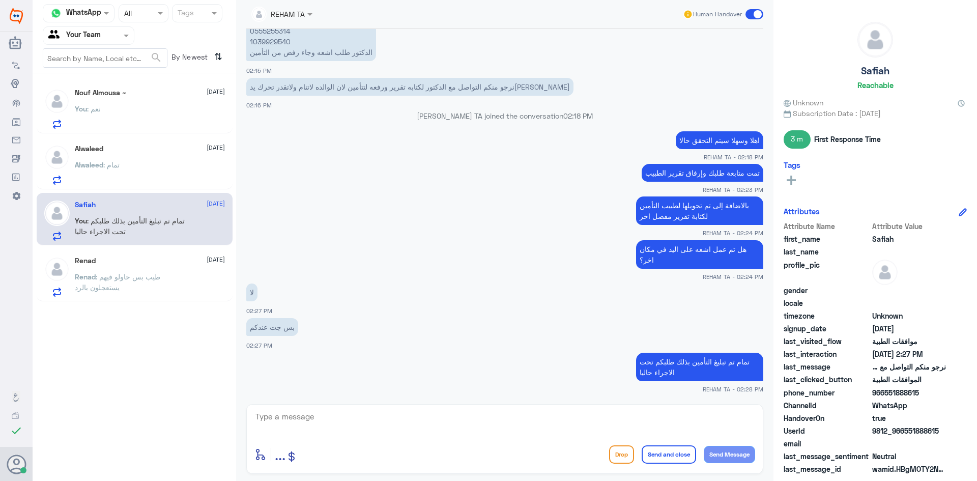
click at [308, 404] on div "enter flow name ... Drop Send and close Send Message" at bounding box center [504, 439] width 517 height 70
click at [314, 415] on textarea at bounding box center [504, 422] width 501 height 25
paste textarea "اي خدمة اخرى؟"
type textarea "اي خدمة اخرى؟"
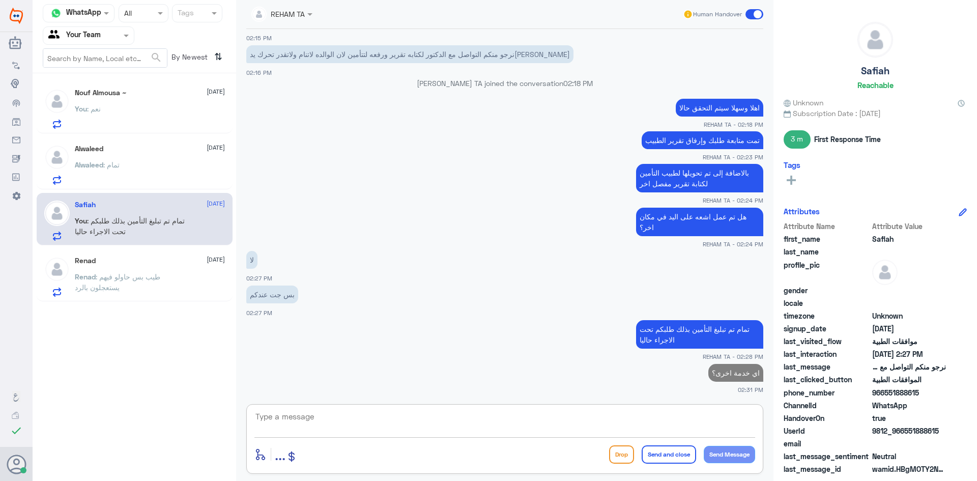
click at [174, 296] on p "Renad : طيب بس حاولو فيهم يستعجلون بالرد" at bounding box center [132, 283] width 114 height 25
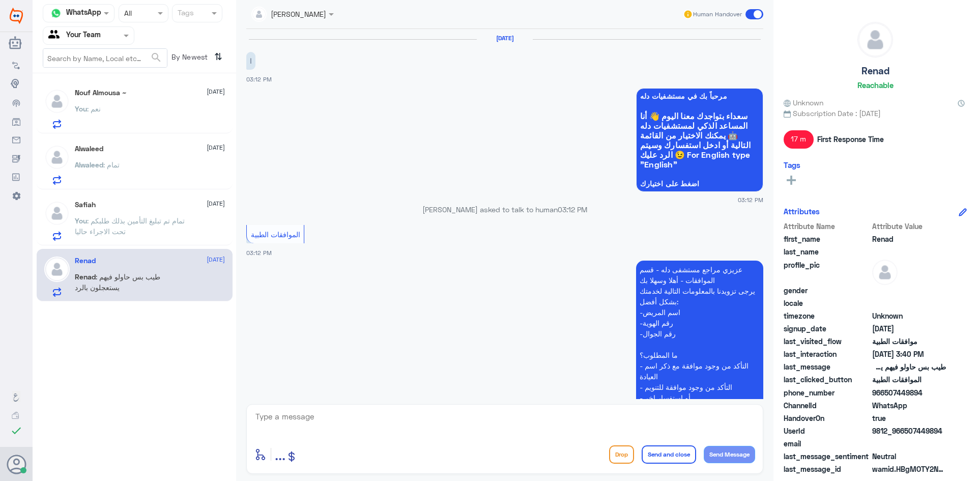
scroll to position [648, 0]
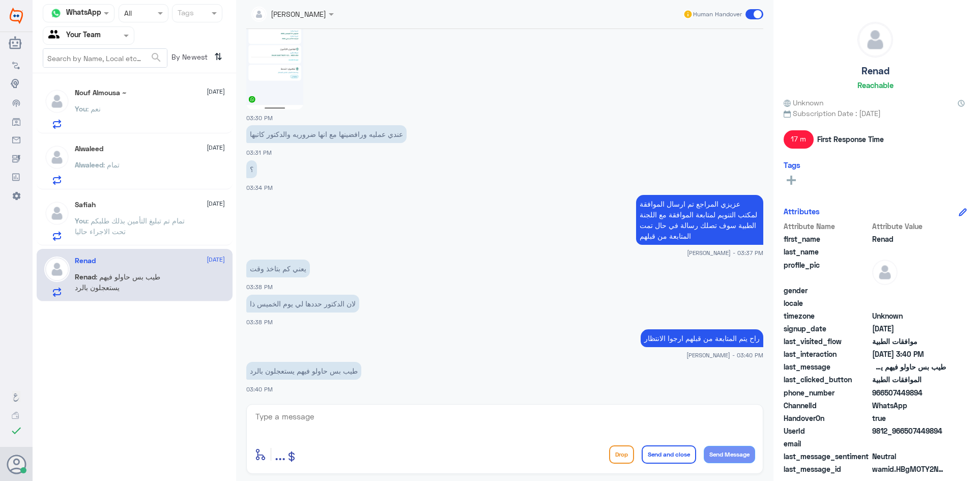
click at [119, 172] on p "Alwaleed : تمام" at bounding box center [97, 171] width 45 height 25
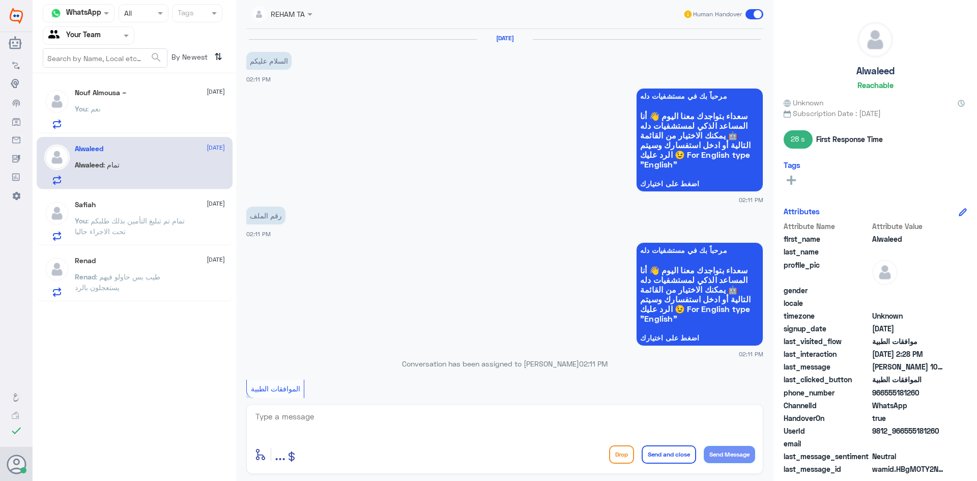
scroll to position [643, 0]
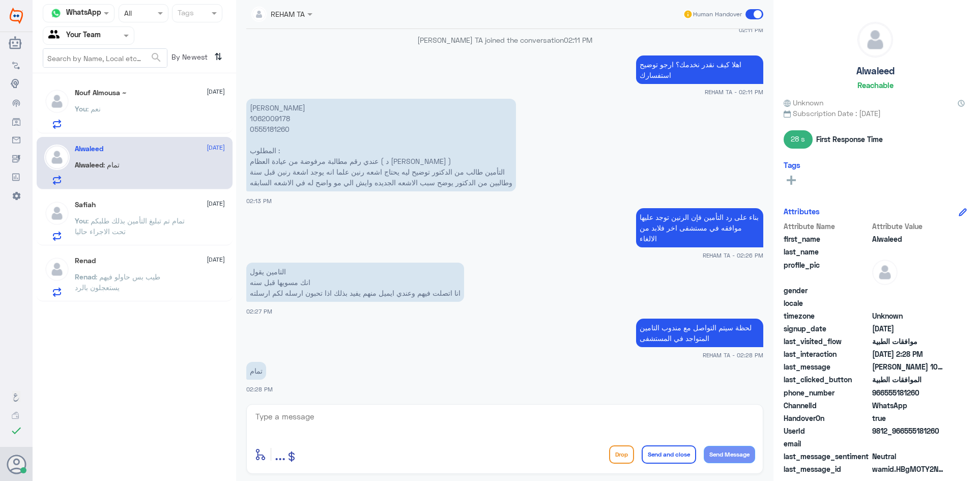
click at [116, 104] on div "Nouf Almousa ~ 19 August You : نعم" at bounding box center [150, 109] width 150 height 40
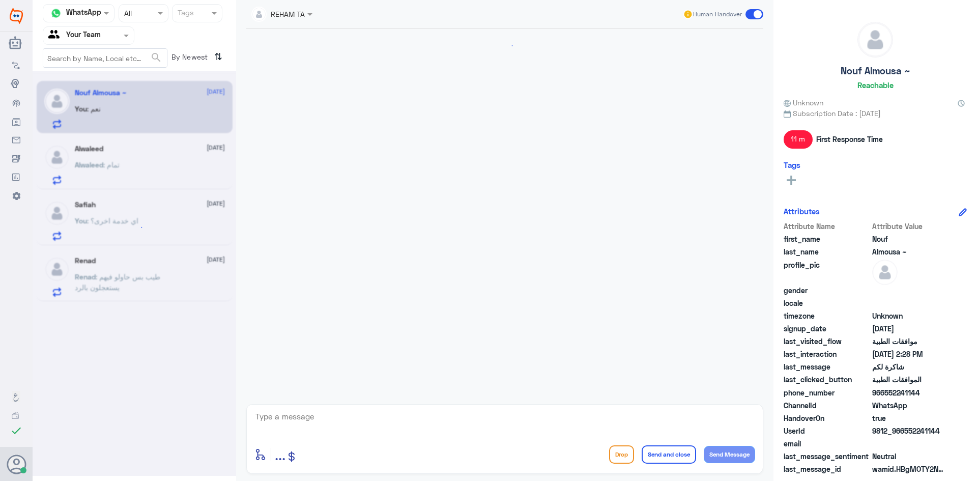
scroll to position [661, 0]
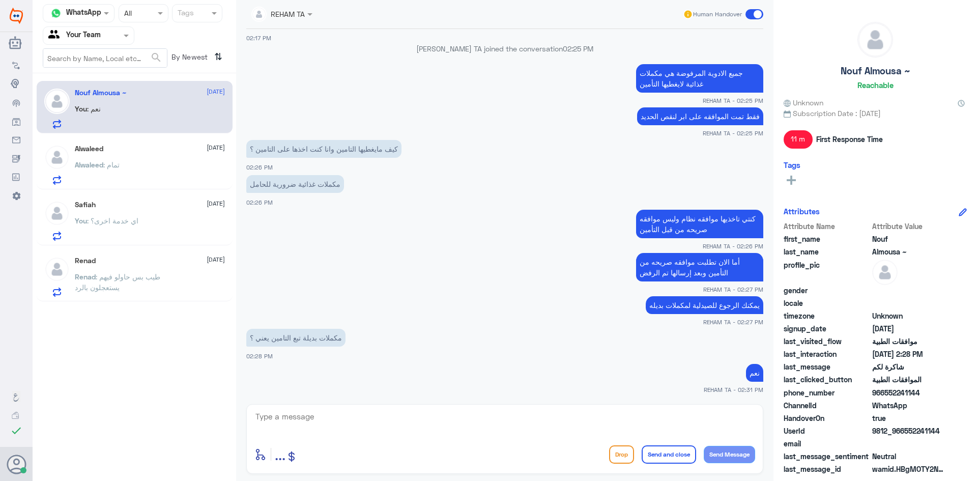
click at [89, 30] on input "text" at bounding box center [76, 36] width 56 height 12
click at [89, 103] on Inbox "Your Inbox" at bounding box center [84, 102] width 36 height 9
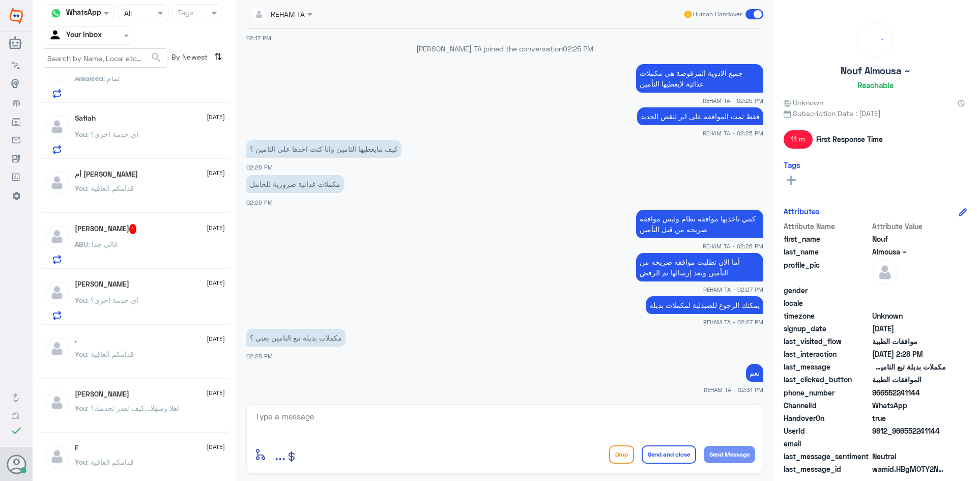
scroll to position [0, 0]
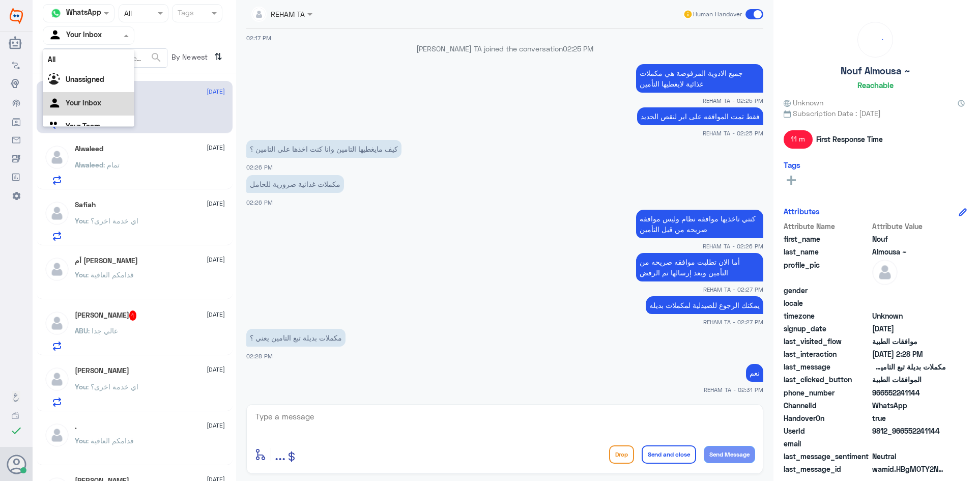
click at [114, 43] on div "Agent Filter Your Inbox" at bounding box center [82, 35] width 78 height 15
click at [91, 108] on div "Your Team" at bounding box center [89, 114] width 92 height 23
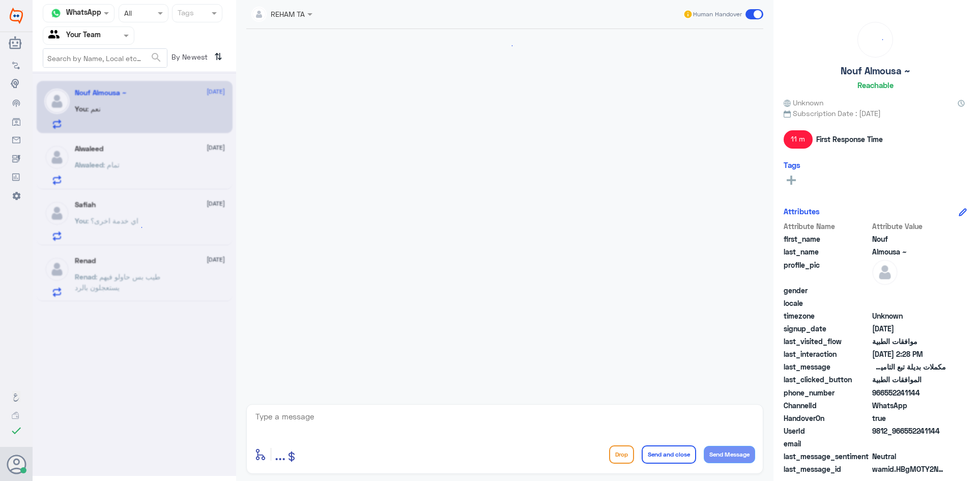
scroll to position [661, 0]
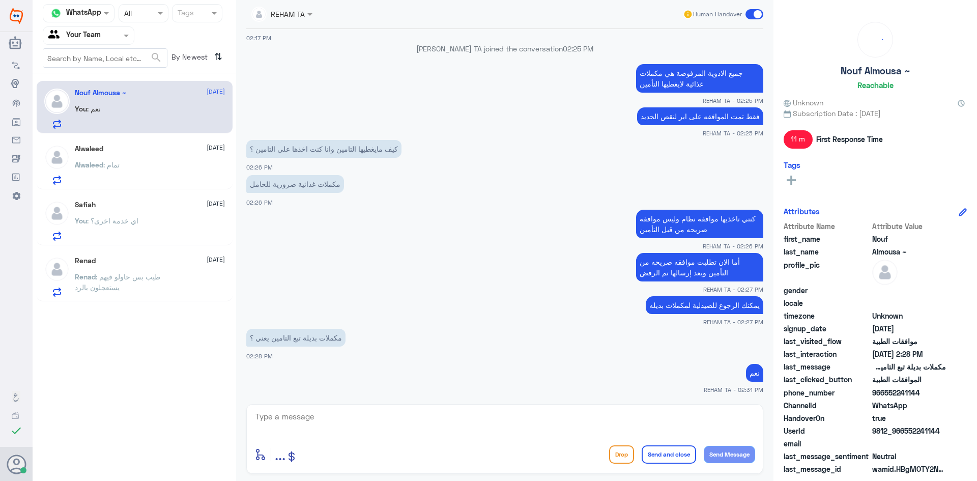
click at [181, 176] on div "Alwaleed : تمام" at bounding box center [150, 173] width 150 height 23
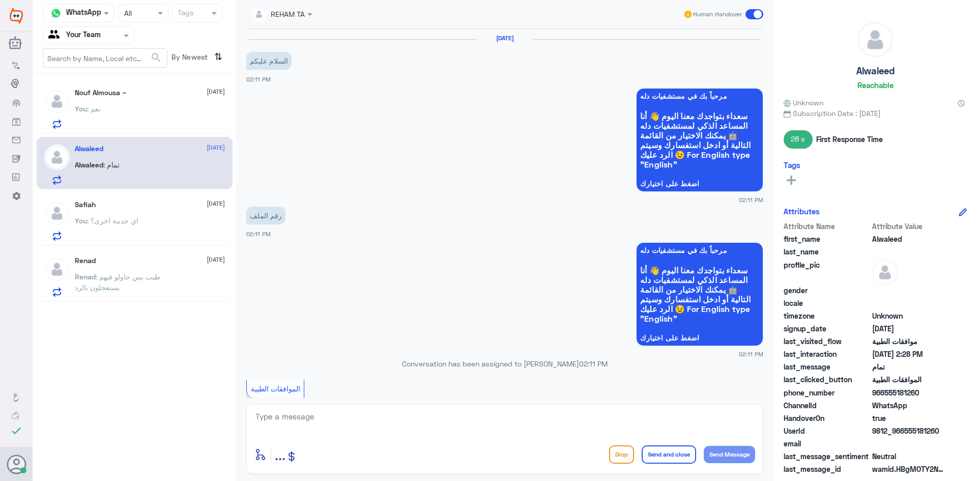
scroll to position [643, 0]
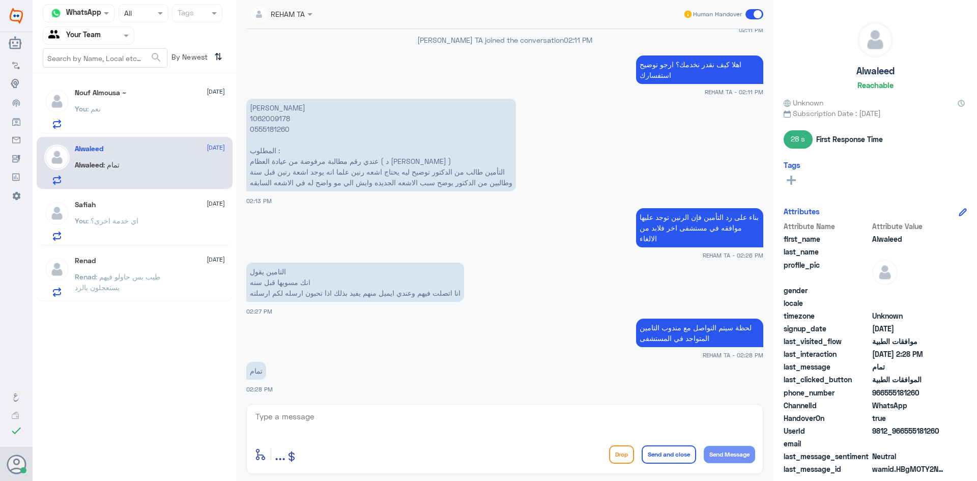
click at [169, 230] on div "You : اي خدمة اخرى؟" at bounding box center [150, 229] width 150 height 23
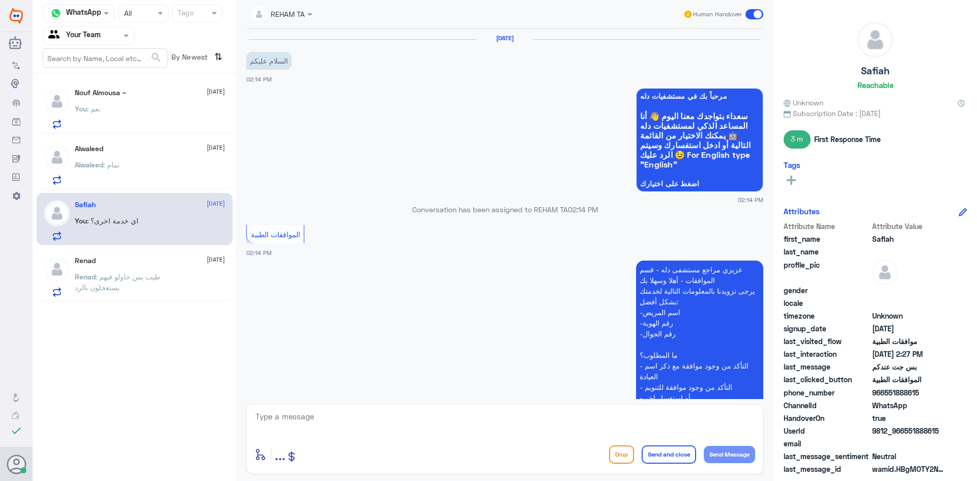
scroll to position [546, 0]
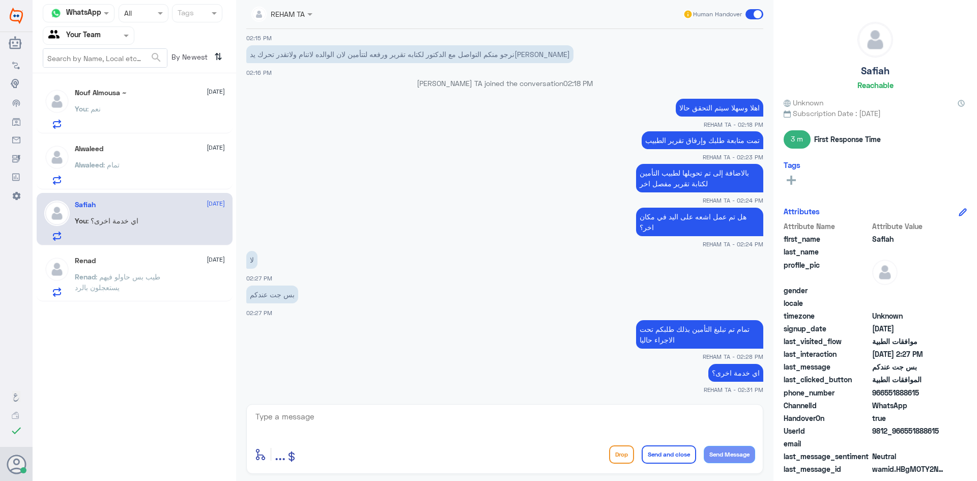
click at [73, 110] on div "Nouf Almousa ~ 19 August You : نعم" at bounding box center [134, 109] width 181 height 40
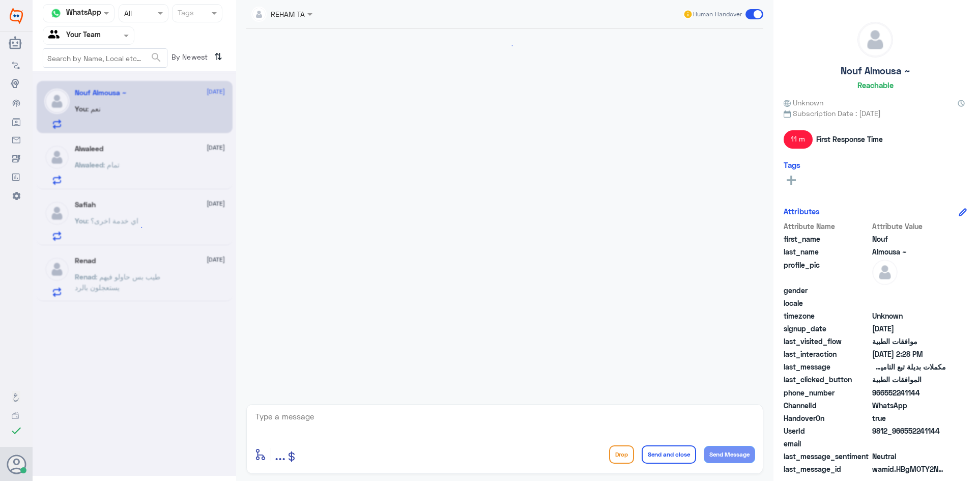
scroll to position [661, 0]
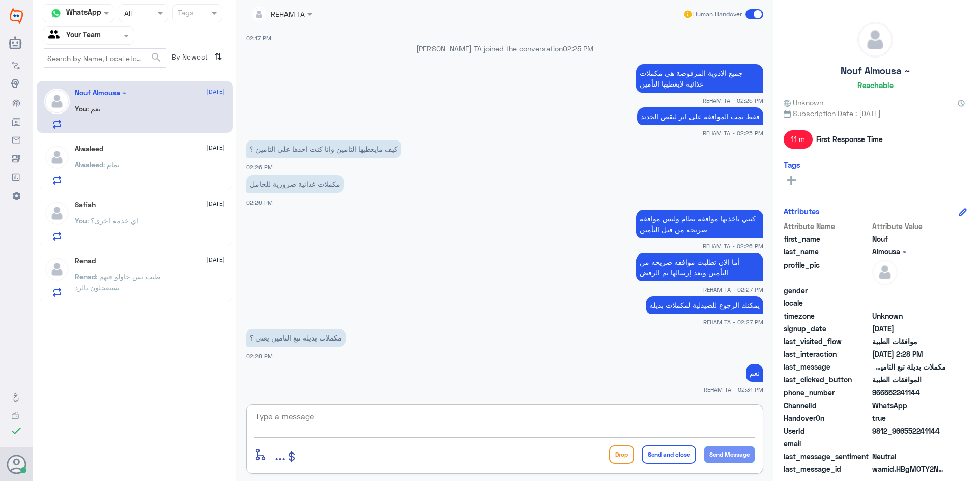
click at [272, 420] on textarea at bounding box center [504, 422] width 501 height 25
paste textarea "اي خدمة اخرى؟"
type textarea "اي خدمة اخرى؟"
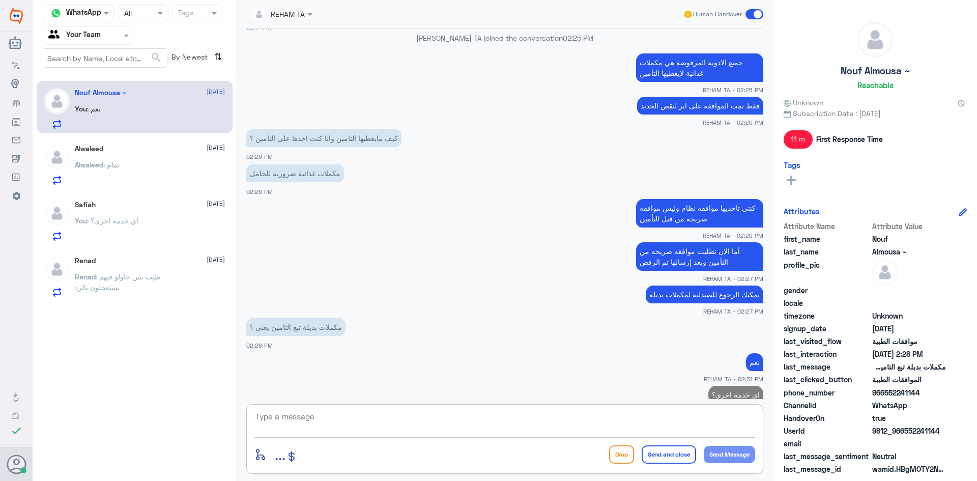
scroll to position [694, 0]
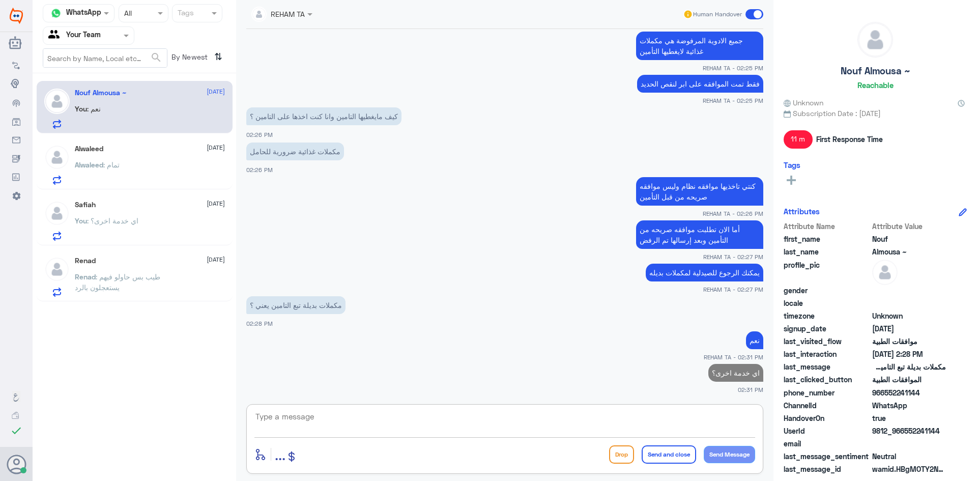
click at [165, 288] on p "Renad : طيب بس حاولو فيهم يستعجلون بالرد" at bounding box center [132, 283] width 114 height 25
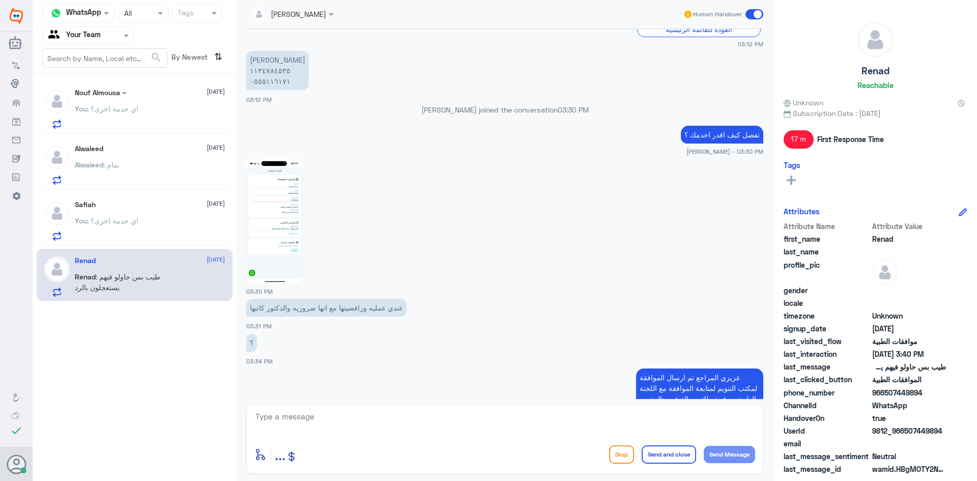
scroll to position [444, 0]
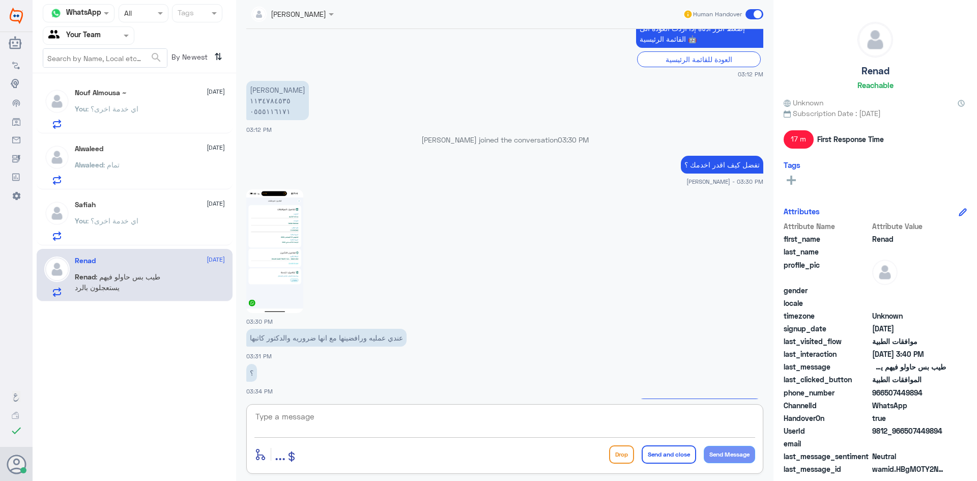
click at [335, 416] on textarea at bounding box center [504, 422] width 501 height 25
drag, startPoint x: 307, startPoint y: 405, endPoint x: 193, endPoint y: 404, distance: 114.0
click at [196, 404] on div "Channel WhatsApp Status × All Tags Agent Filter Your Team search By Newest ⇅ No…" at bounding box center [505, 242] width 944 height 484
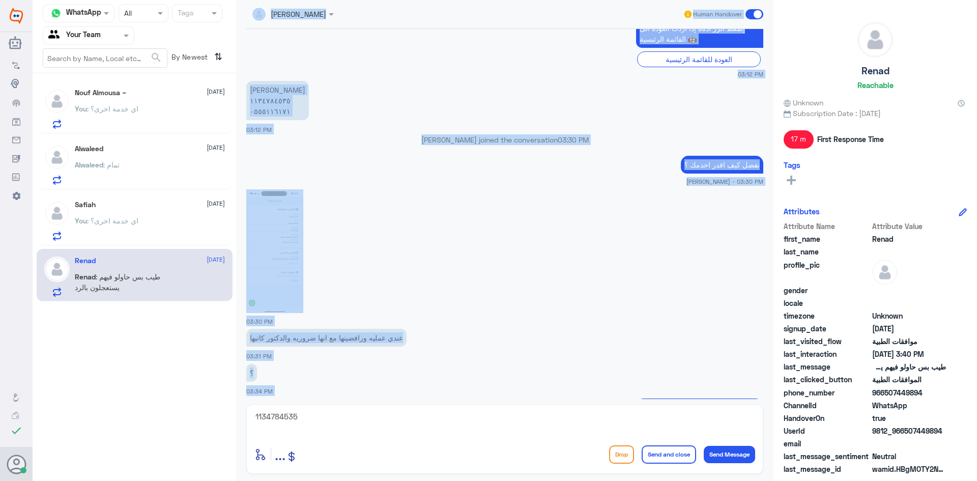
copy div ": طيب بس حاولو فيهم يستعجلون بالرد Nasser qirnas Human Handover 18 Aug 2025 ا 0…"
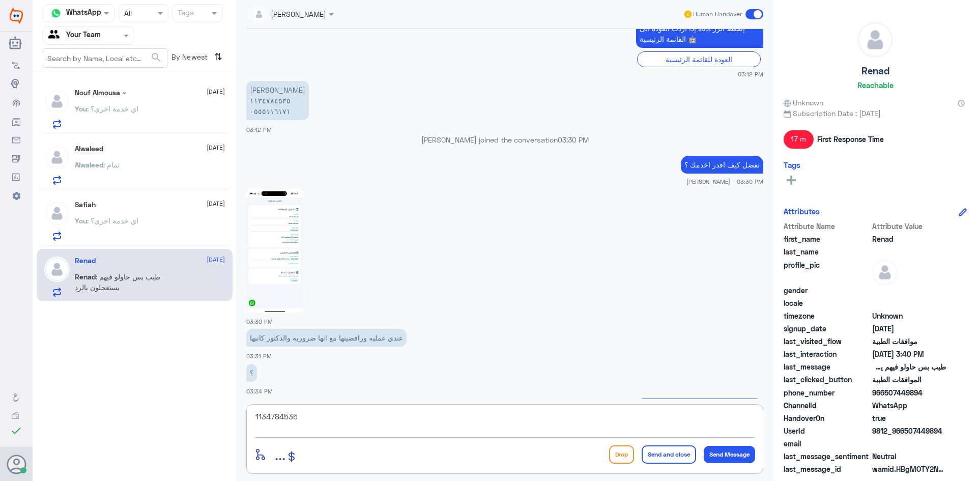
click at [245, 421] on div "Nasser qirnas Human Handover 18 Aug 2025 ا 03:12 PM مرحباً بك في مستشفيات دله س…" at bounding box center [504, 242] width 537 height 484
type textarea "ح"
type textarea "مع الاسف حتى الان مرفوضة"
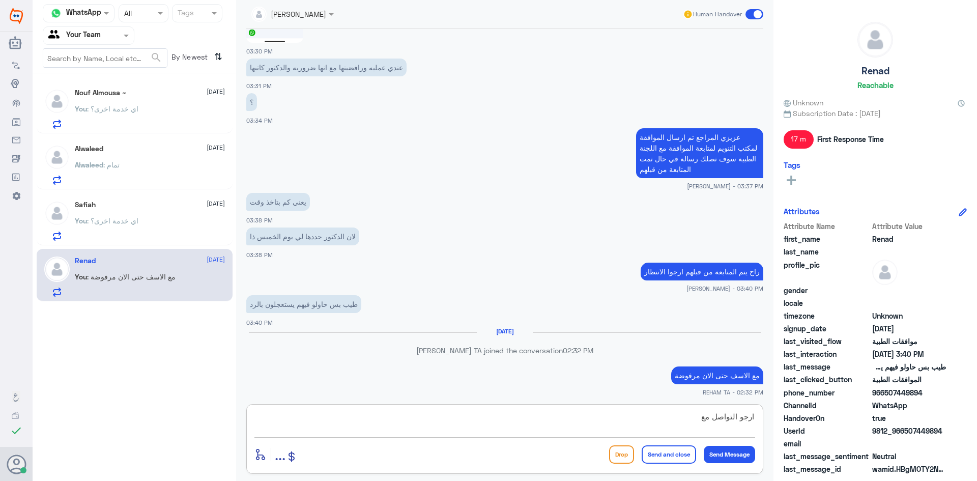
scroll to position [698, 0]
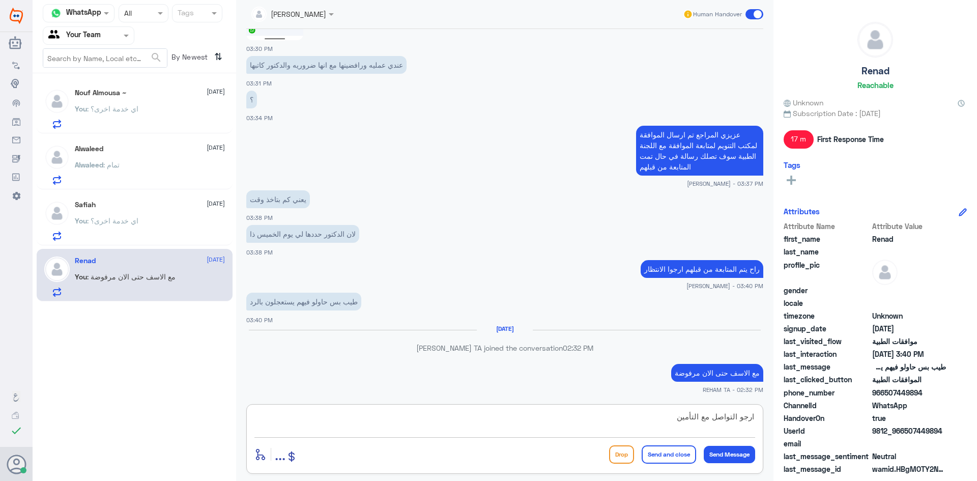
type textarea "ارجو التواصل مع التأمين"
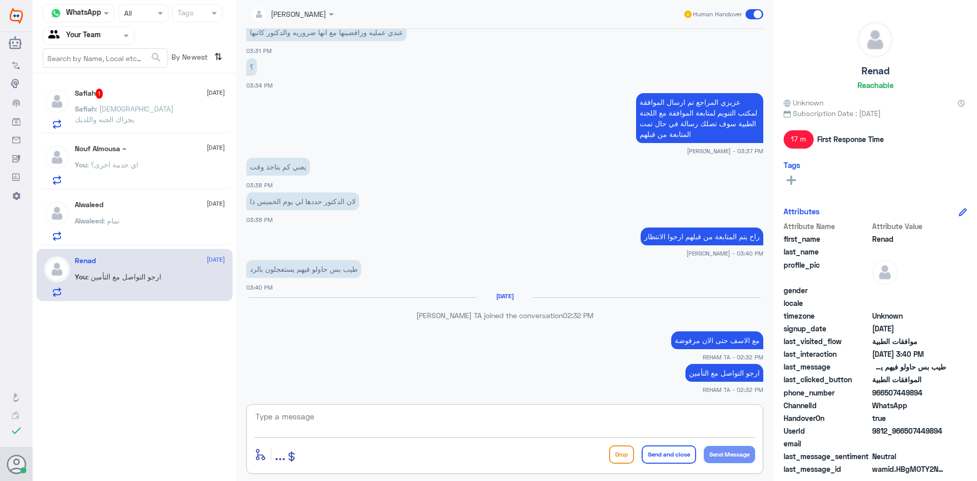
click at [125, 91] on div "Safiah 1 19 August" at bounding box center [150, 94] width 150 height 10
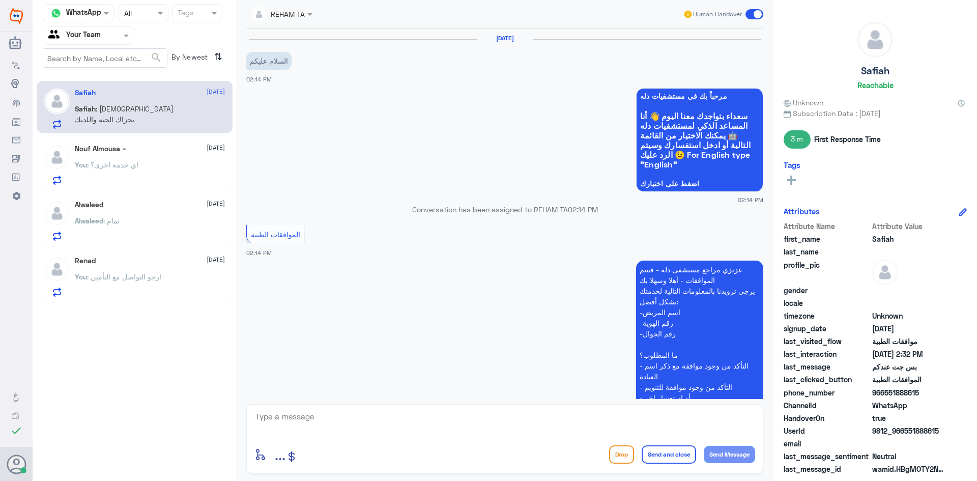
scroll to position [581, 0]
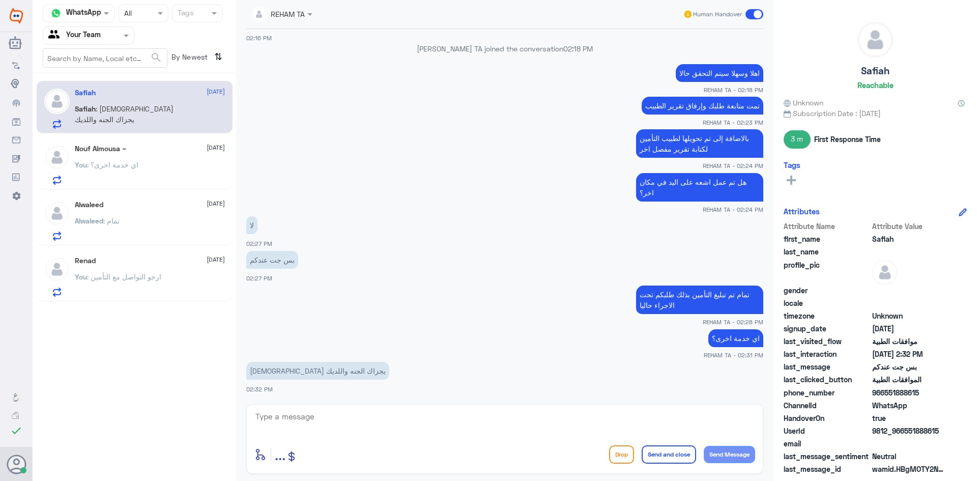
click at [344, 421] on textarea at bounding box center [504, 422] width 501 height 25
click at [287, 419] on textarea at bounding box center [504, 422] width 501 height 25
paste textarea "قدامكم العافية"
type textarea "اجمعين...قدامكم العافية"
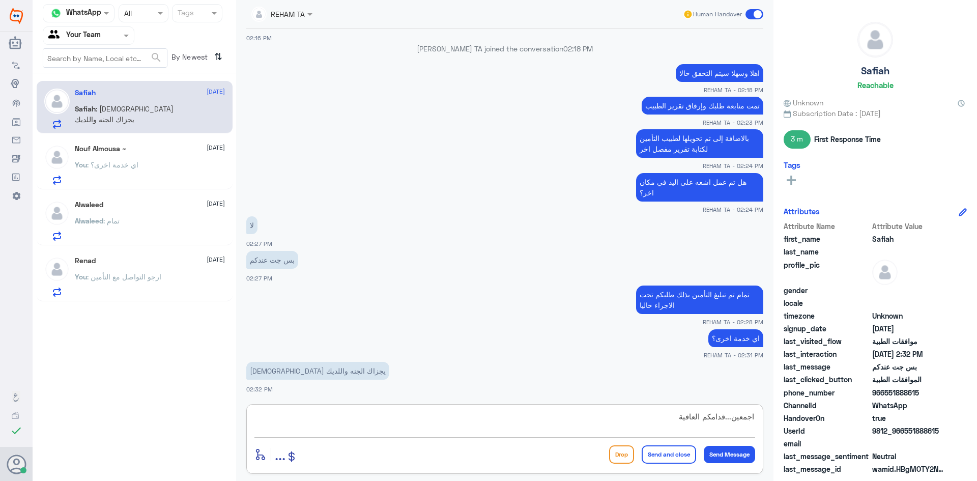
click at [663, 460] on button "Send and close" at bounding box center [668, 454] width 54 height 18
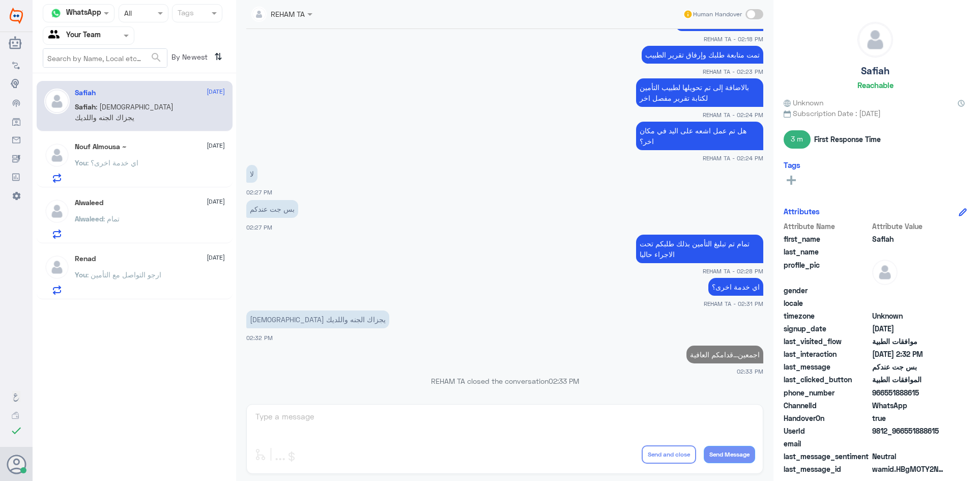
click at [189, 179] on div "You : اي خدمة اخرى؟" at bounding box center [150, 171] width 150 height 23
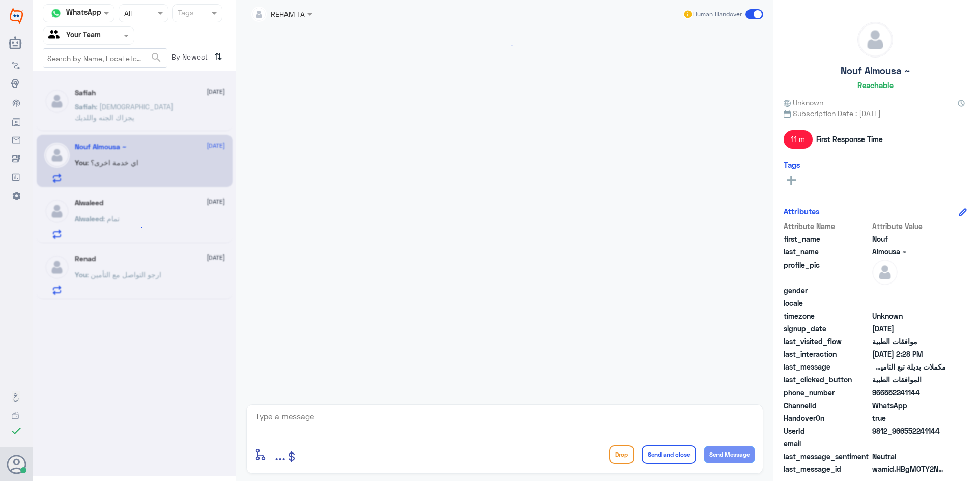
scroll to position [659, 0]
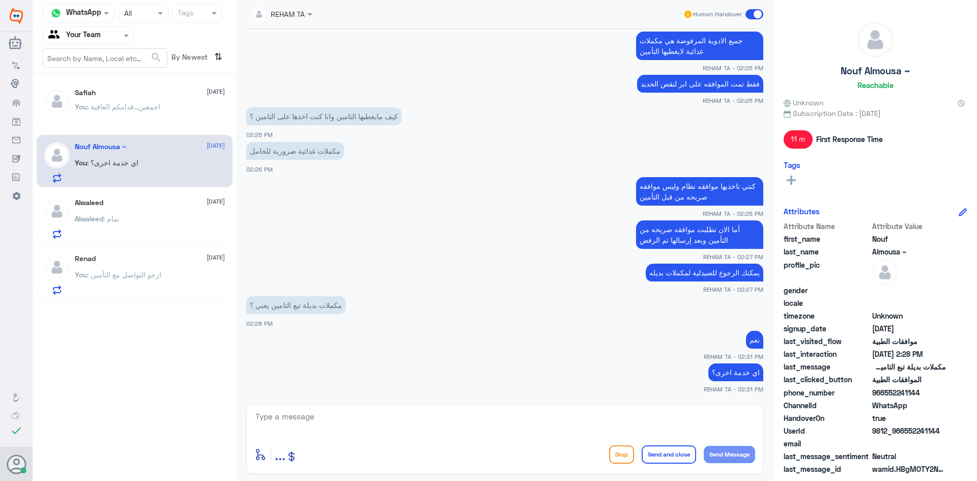
click at [159, 112] on p "You : اجمعين...قدامكم العافية" at bounding box center [117, 113] width 85 height 25
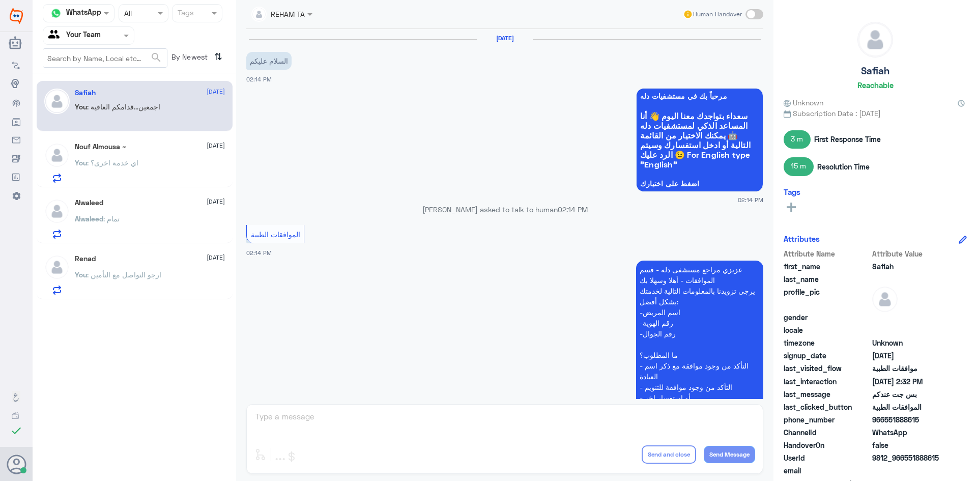
scroll to position [632, 0]
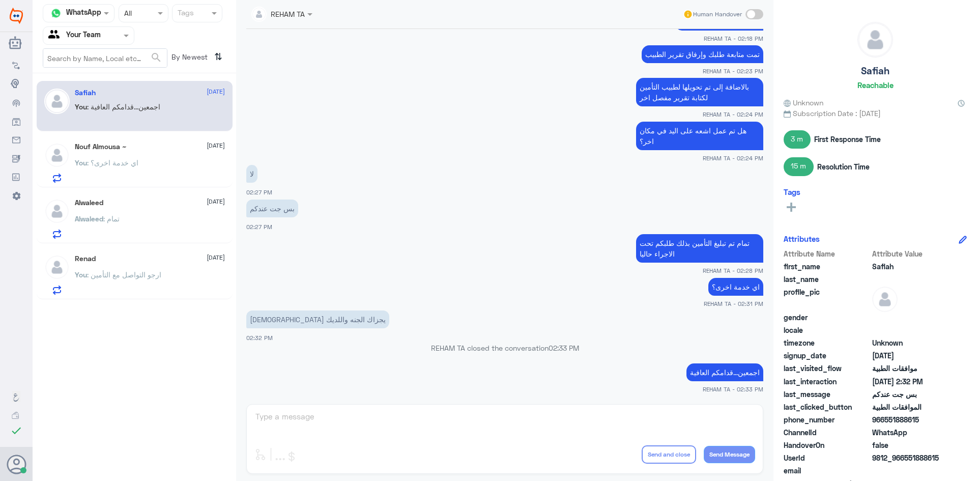
click at [133, 158] on span ": اي خدمة اخرى؟" at bounding box center [112, 162] width 51 height 9
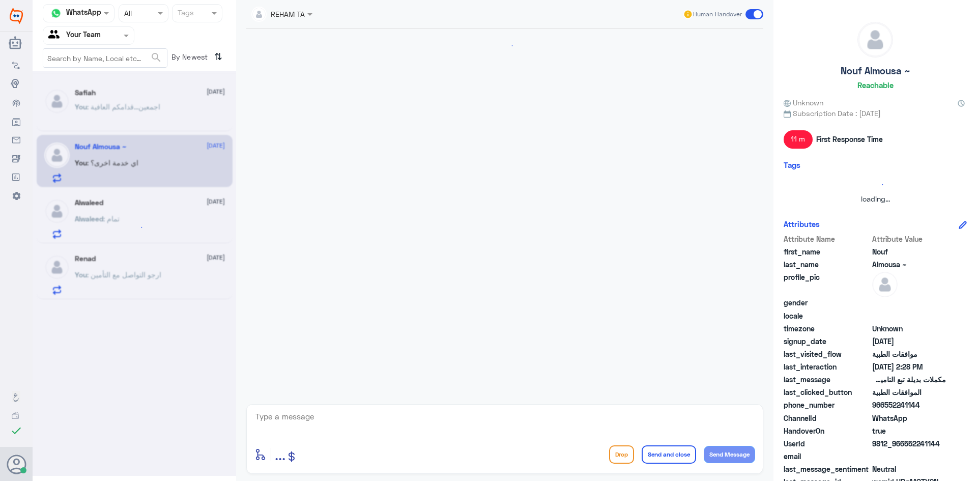
scroll to position [659, 0]
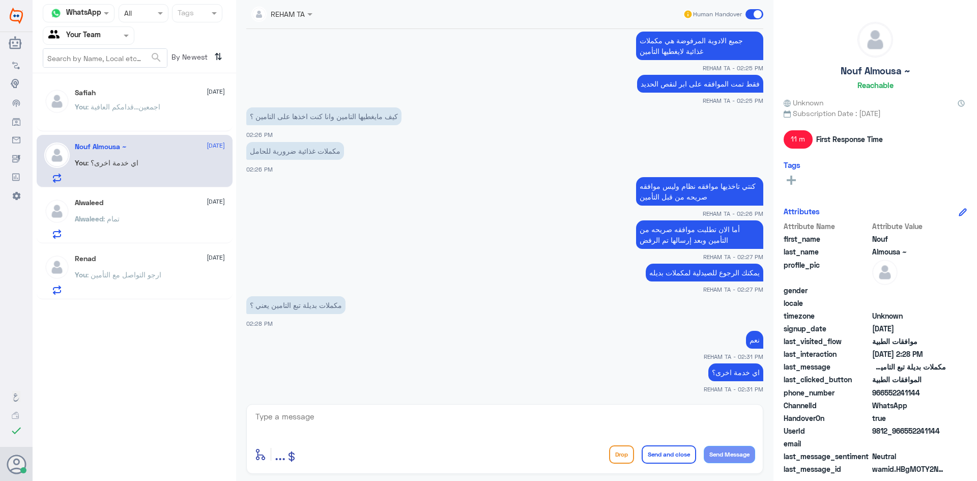
click at [132, 199] on div "Alwaleed 19 August" at bounding box center [150, 202] width 150 height 9
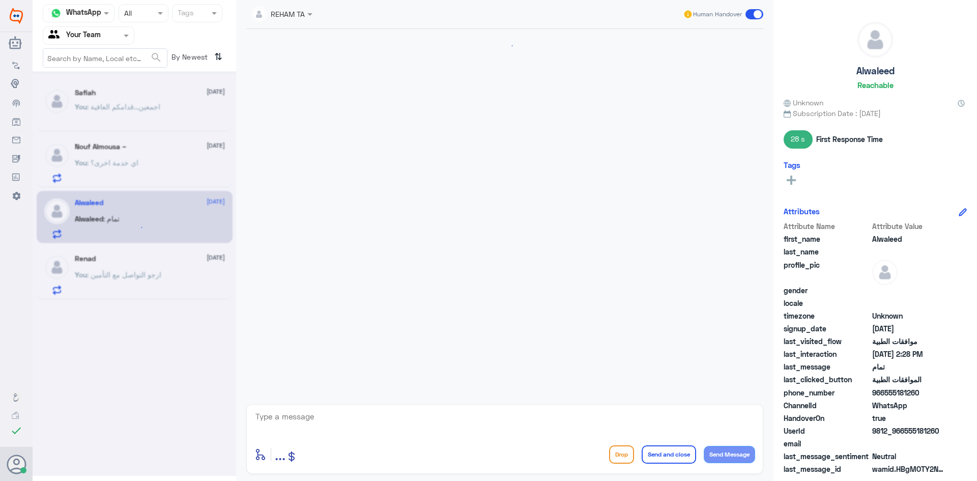
scroll to position [643, 0]
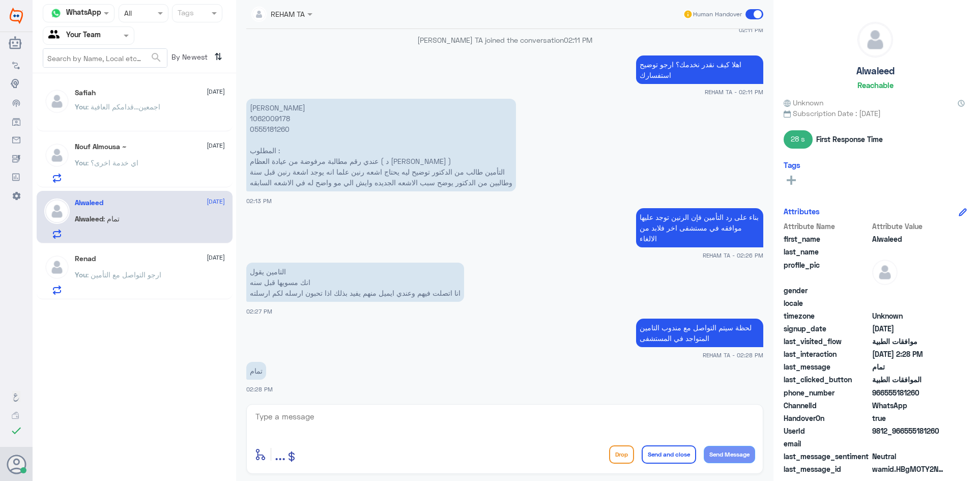
click at [130, 267] on div "Renad 18 August You : ارجو التواصل مع التأمين" at bounding box center [150, 274] width 150 height 40
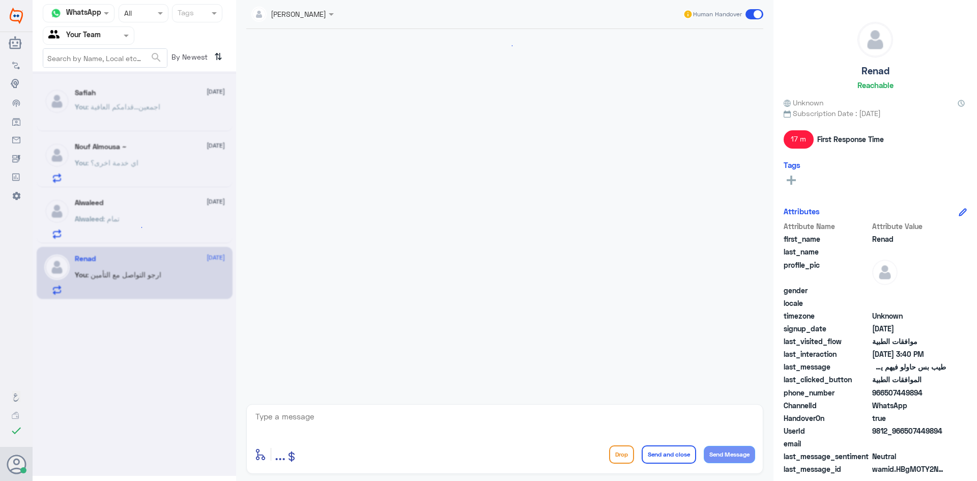
scroll to position [749, 0]
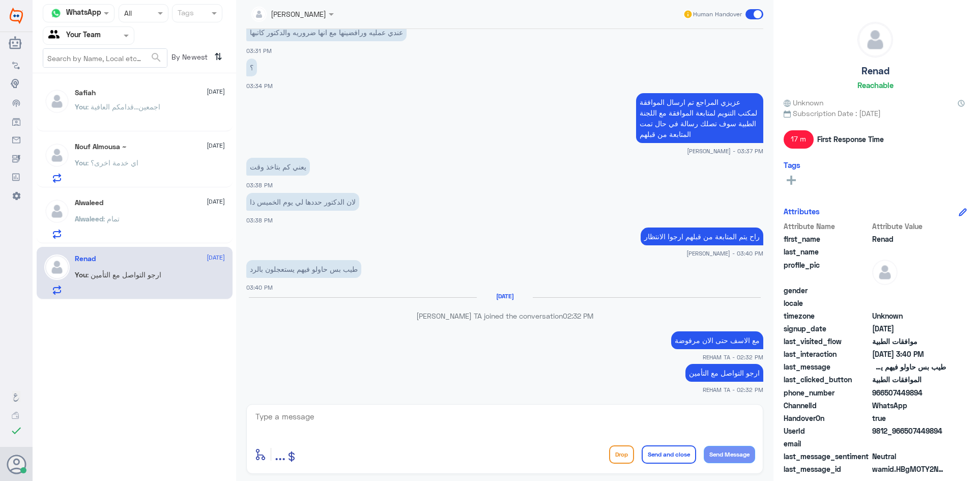
click at [296, 422] on textarea at bounding box center [504, 422] width 501 height 25
paste textarea "اي خدمة اخرى؟"
type textarea "اي خدمة اخرى؟"
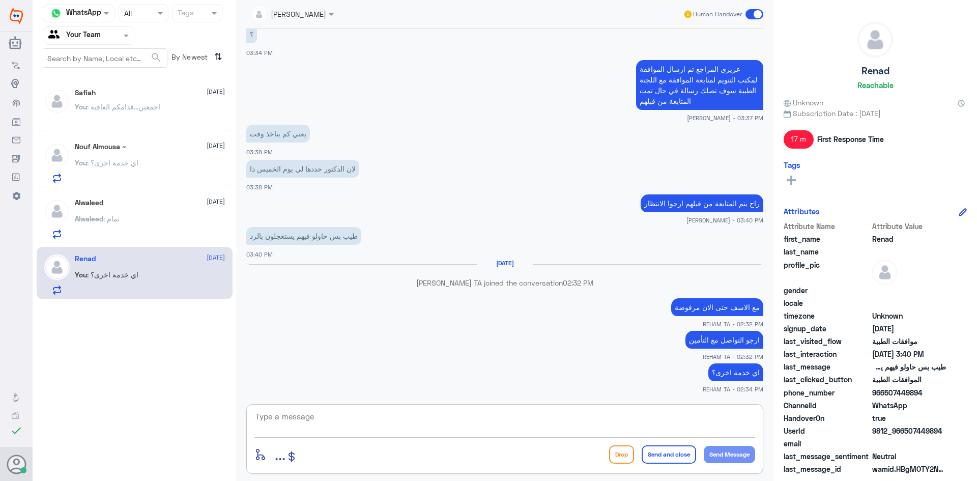
click at [153, 119] on p "You : اجمعين...قدامكم العافية" at bounding box center [117, 113] width 85 height 25
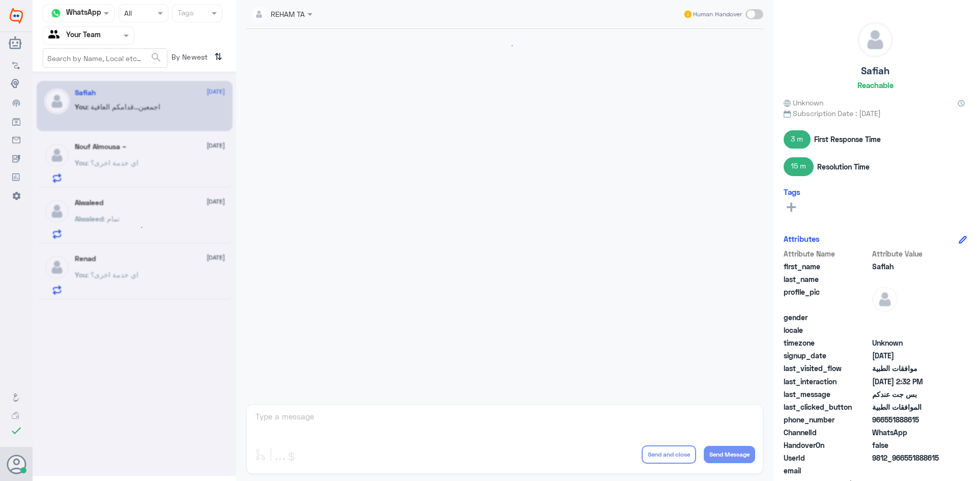
scroll to position [632, 0]
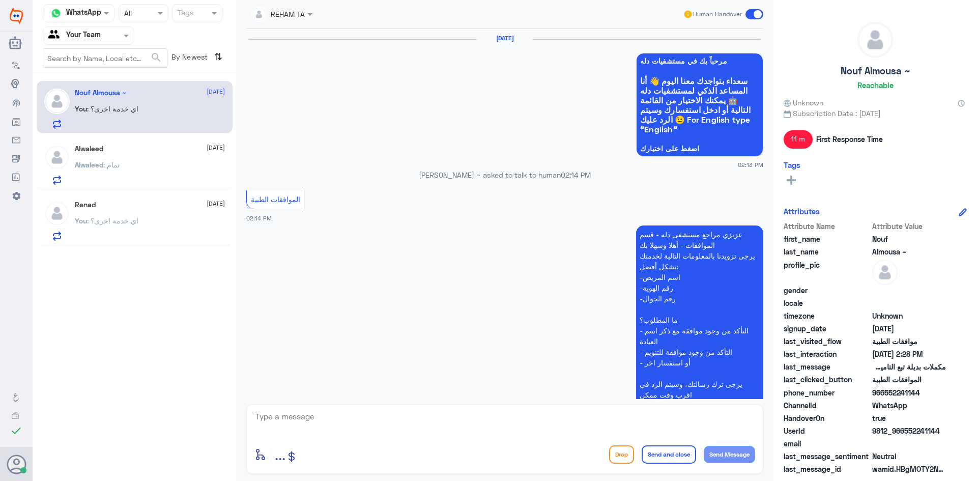
scroll to position [659, 0]
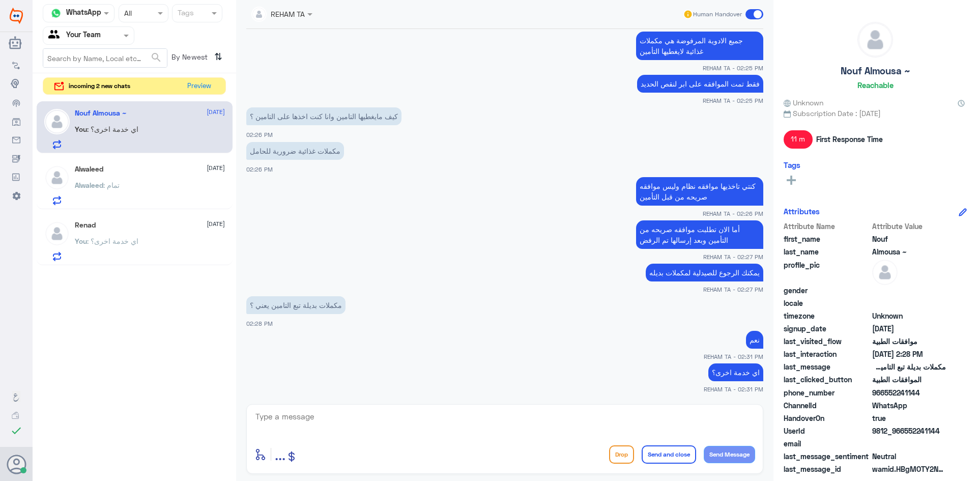
click at [121, 252] on p "You : اي خدمة اخرى؟" at bounding box center [107, 248] width 64 height 25
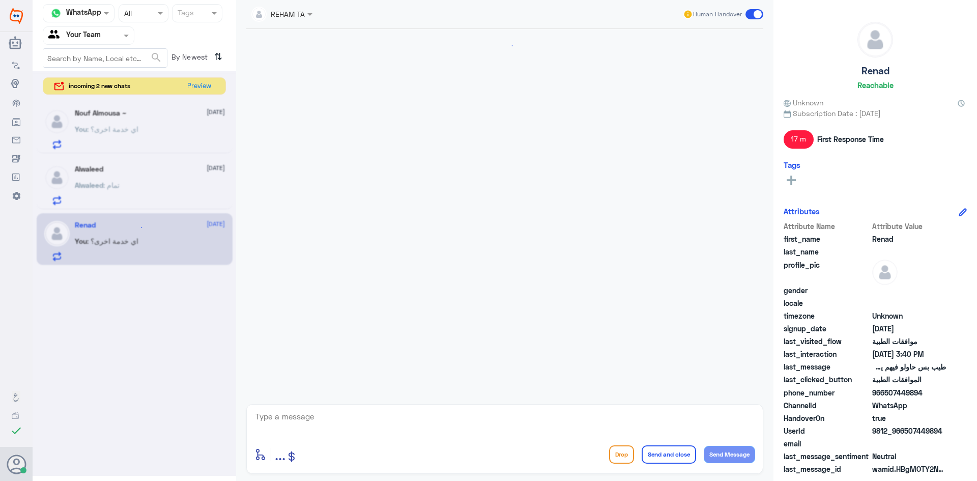
scroll to position [747, 0]
click at [138, 184] on div "Alwaleed : تمام" at bounding box center [150, 193] width 150 height 23
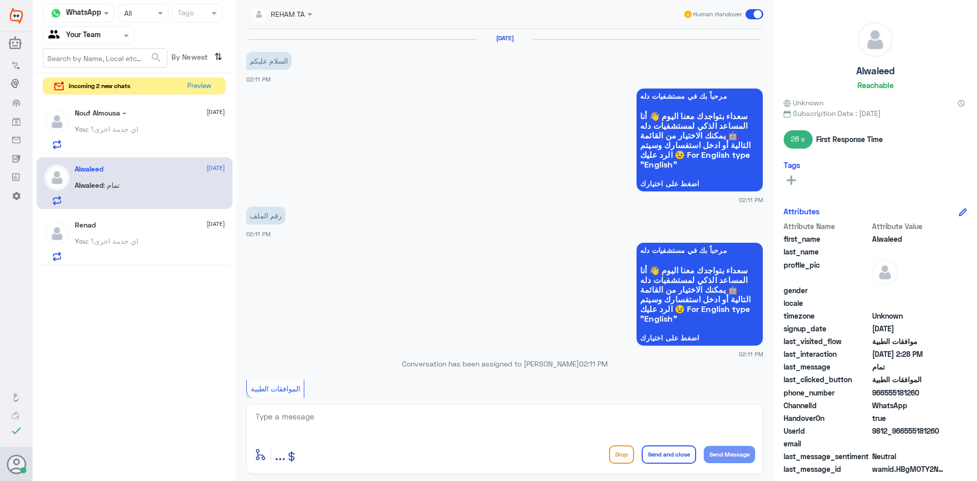
scroll to position [643, 0]
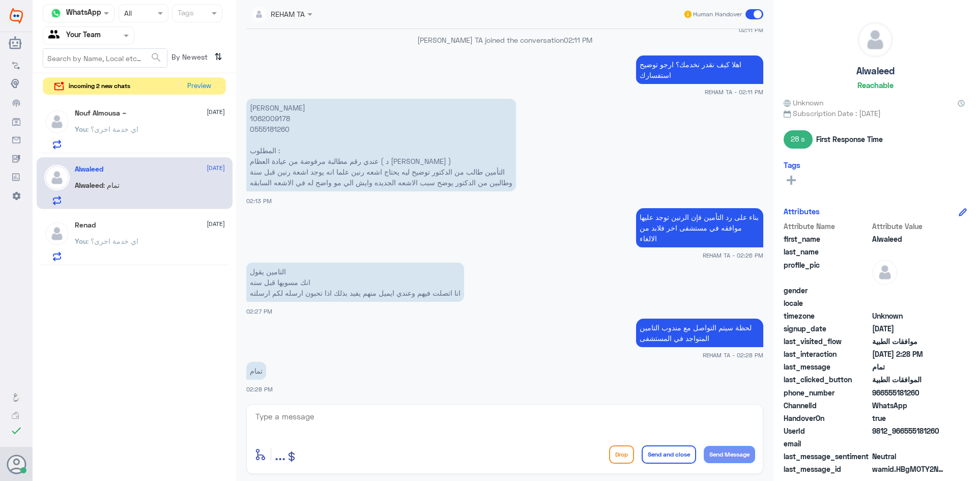
click at [315, 413] on textarea at bounding box center [504, 422] width 501 height 25
click at [577, 160] on app-msgs-text "[PERSON_NAME] 1062009178 0555181260 المطلوب : عندي رقم مطالبة مرفوضة من عيادة ا…" at bounding box center [504, 146] width 517 height 94
click at [265, 118] on p "[PERSON_NAME] 1062009178 0555181260 المطلوب : عندي رقم مطالبة مرفوضة من عيادة ا…" at bounding box center [381, 145] width 270 height 93
copy p "1062009178"
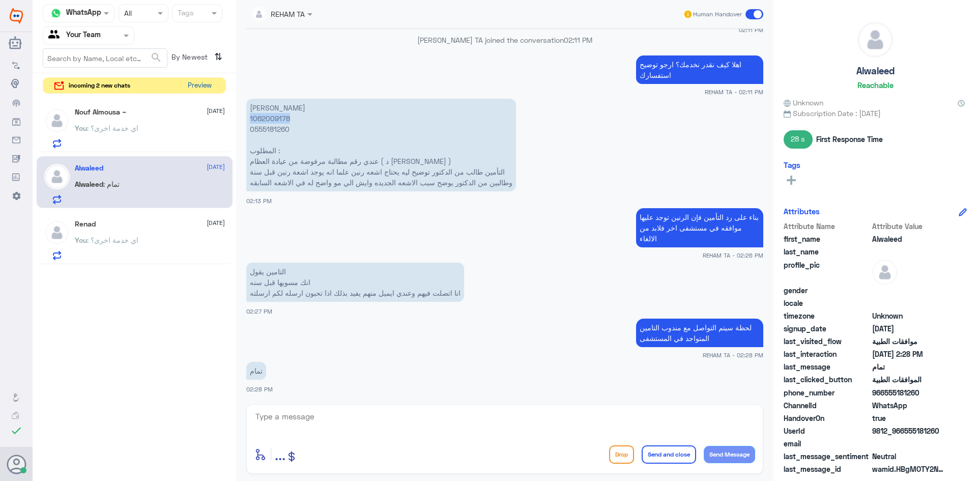
click at [202, 87] on button "Preview" at bounding box center [200, 86] width 32 height 16
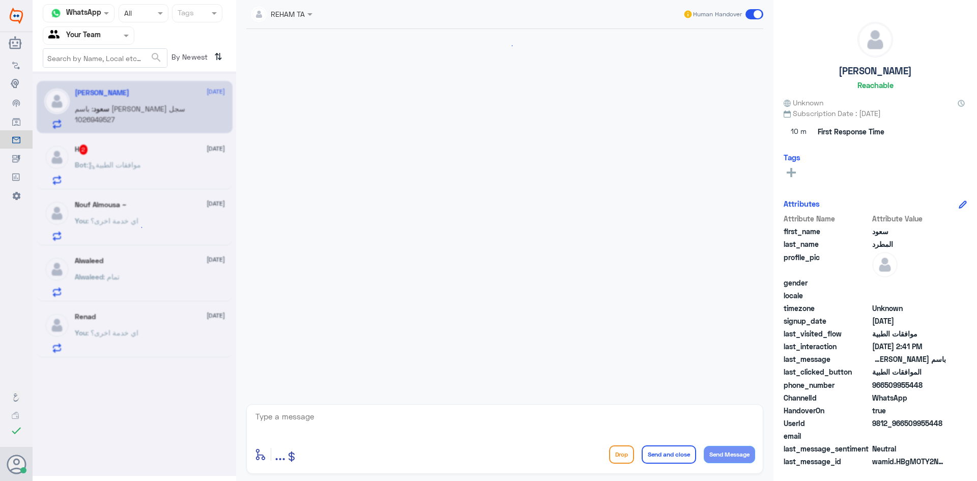
scroll to position [882, 0]
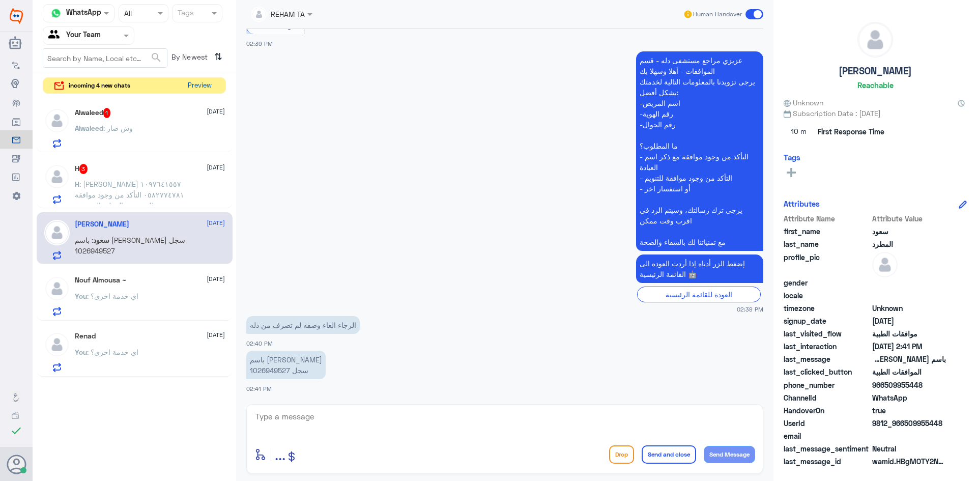
click at [205, 84] on button "Preview" at bounding box center [200, 86] width 32 height 16
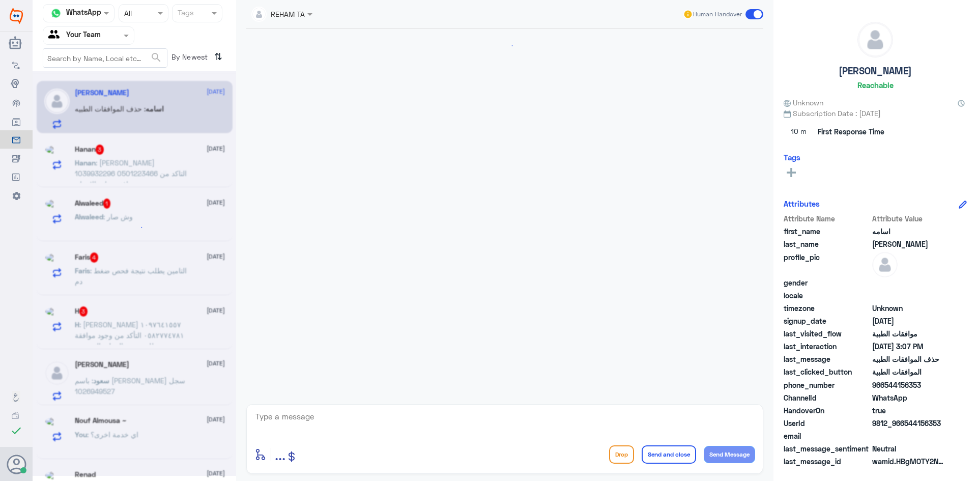
scroll to position [254, 0]
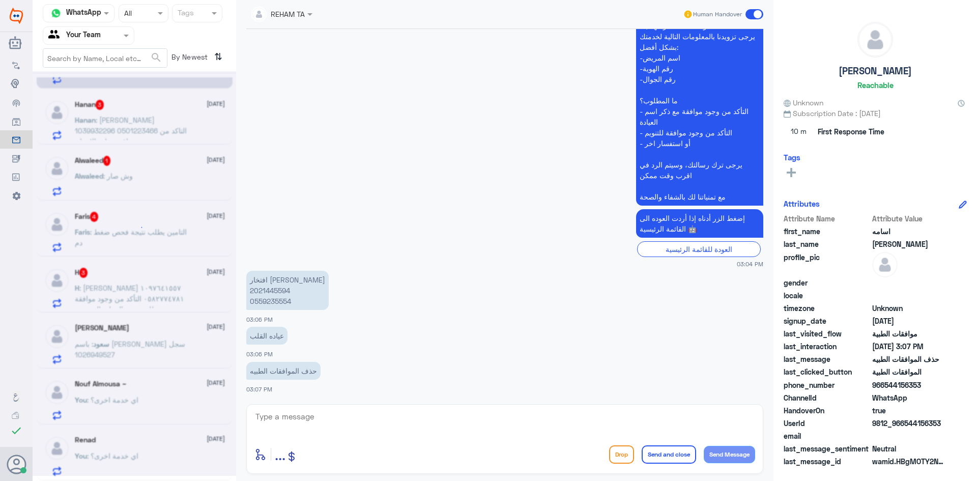
click at [155, 163] on div "[PERSON_NAME] [DATE] اسامه : حذف الموافقات الطبيه Hanan 3 [DATE][PERSON_NAME] :…" at bounding box center [134, 280] width 203 height 407
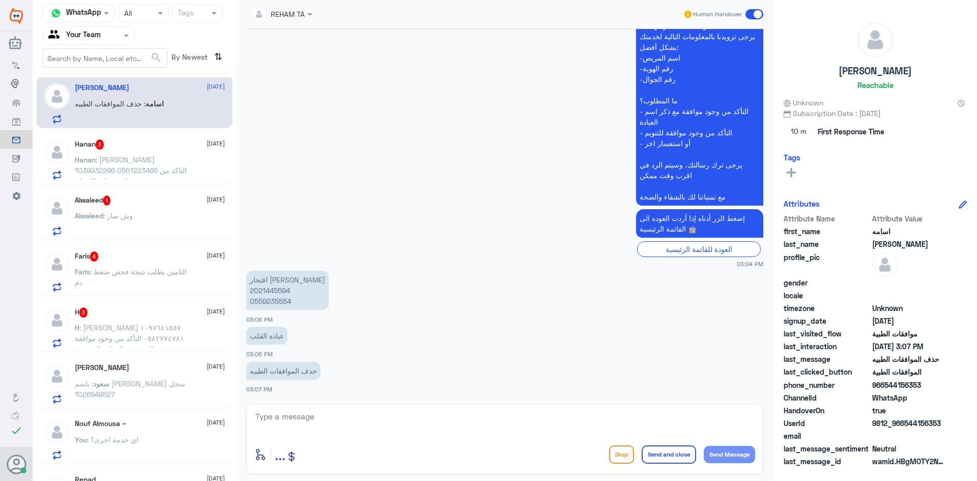
click at [135, 223] on div "Alwaleed : وش صار" at bounding box center [150, 224] width 150 height 23
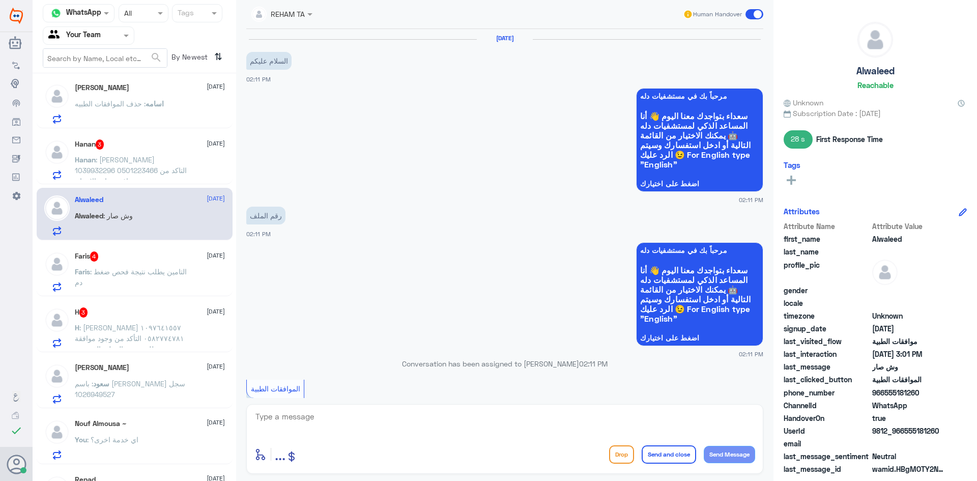
scroll to position [678, 0]
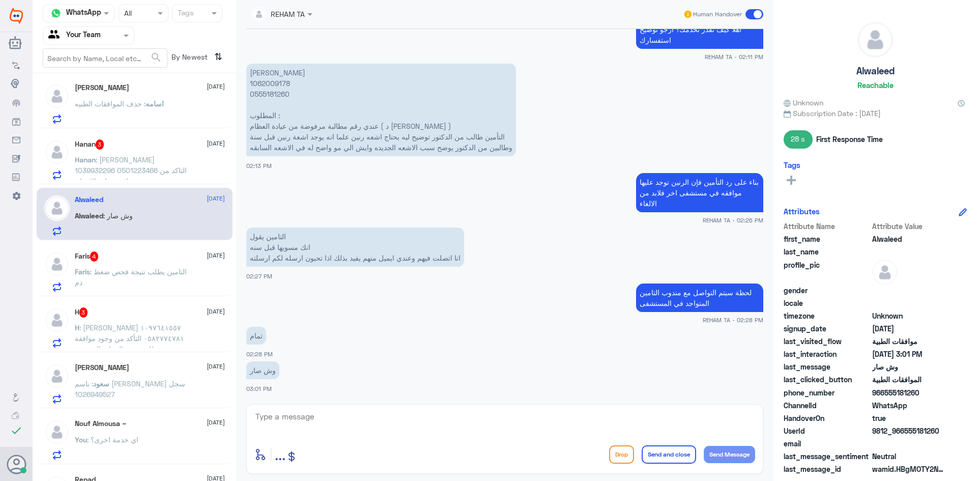
click at [349, 417] on textarea at bounding box center [504, 422] width 501 height 25
type textarea "ن"
type textarea "p"
type textarea "حتى الان تحت الاجراء مع طبيب التأمين لكتابة تقرير مفصل باسباب اعادة الرنين"
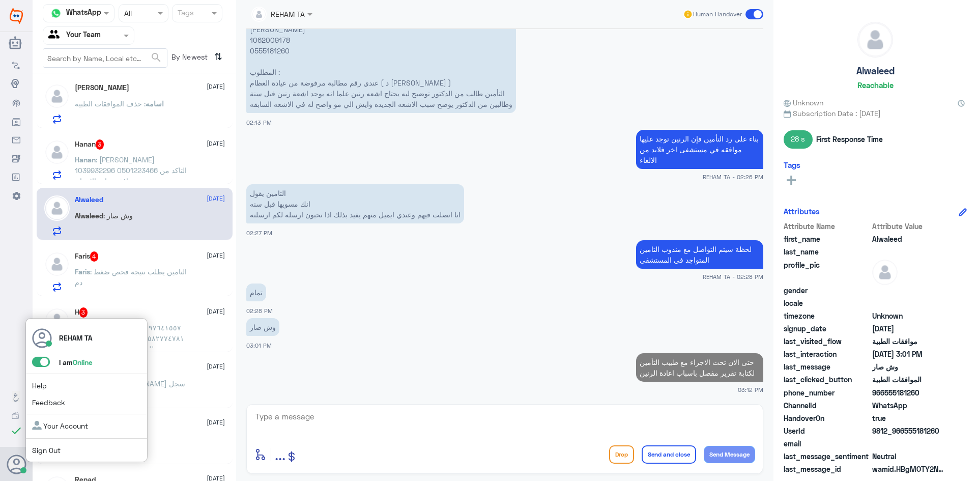
click at [36, 360] on span at bounding box center [41, 362] width 18 height 10
click at [0, 0] on input "checkbox" at bounding box center [0, 0] width 0 height 0
click at [49, 451] on link "Sign Out" at bounding box center [46, 450] width 28 height 9
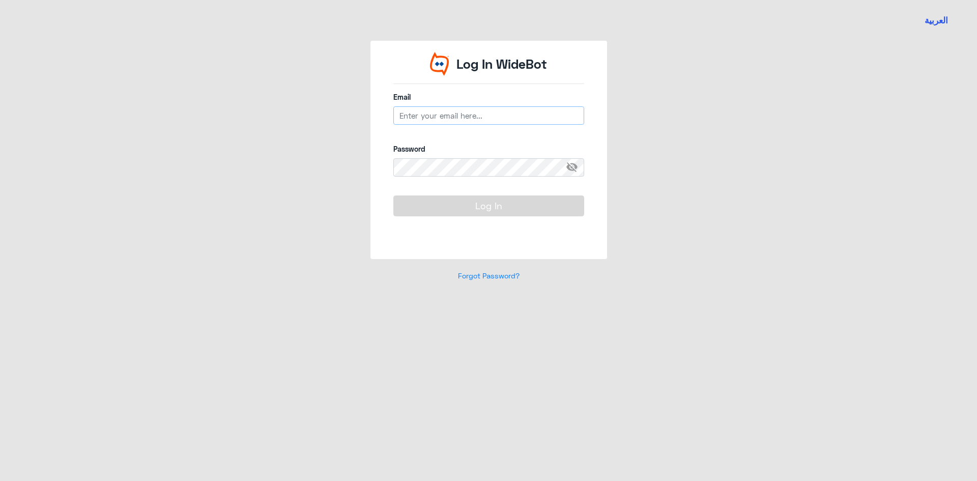
type input "[EMAIL_ADDRESS][PERSON_NAME][DOMAIN_NAME]"
